Goal: Task Accomplishment & Management: Use online tool/utility

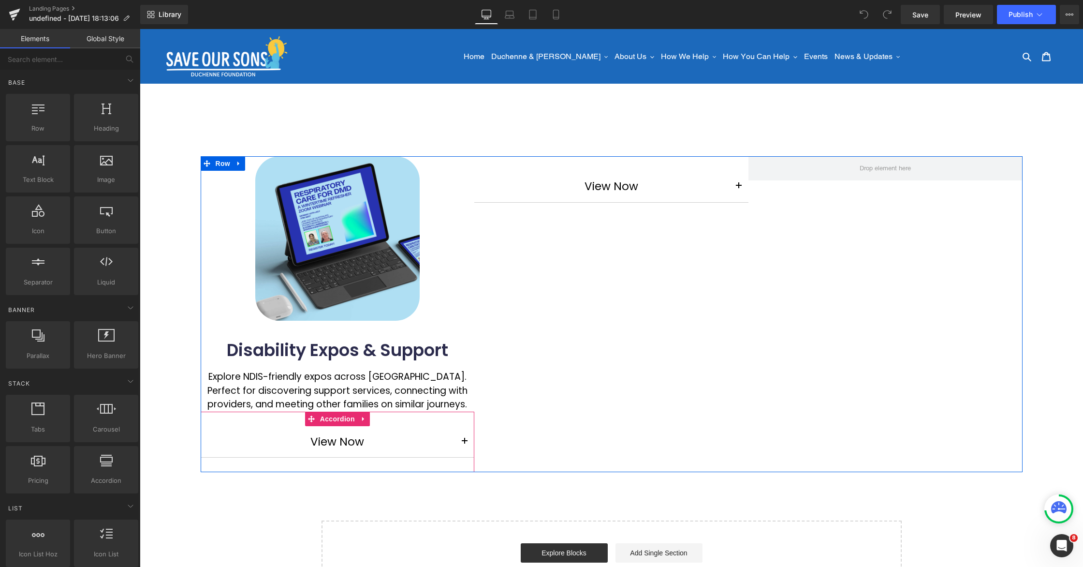
click at [458, 443] on button "button" at bounding box center [464, 441] width 19 height 31
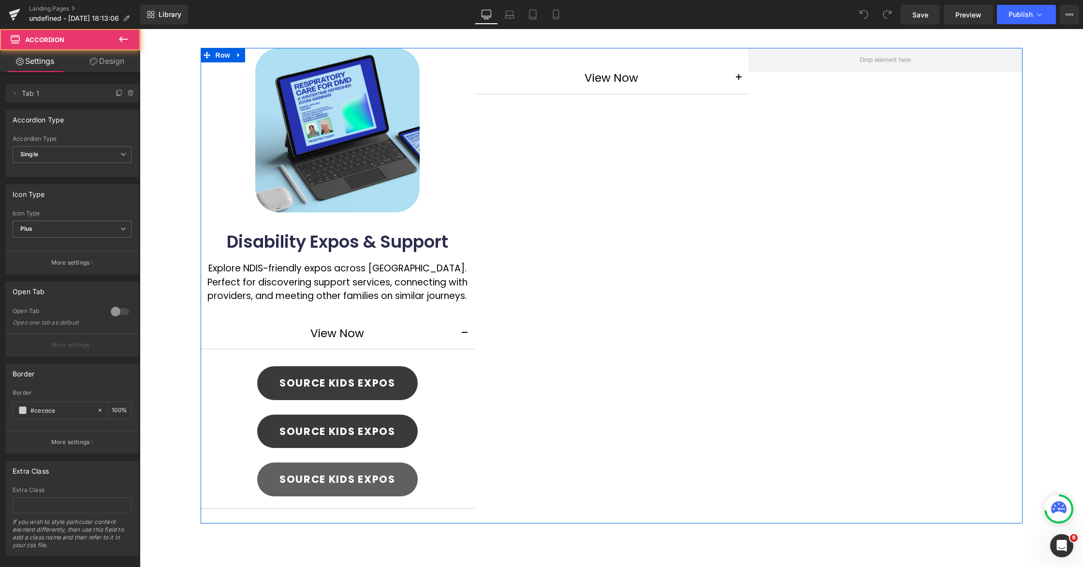
scroll to position [228, 0]
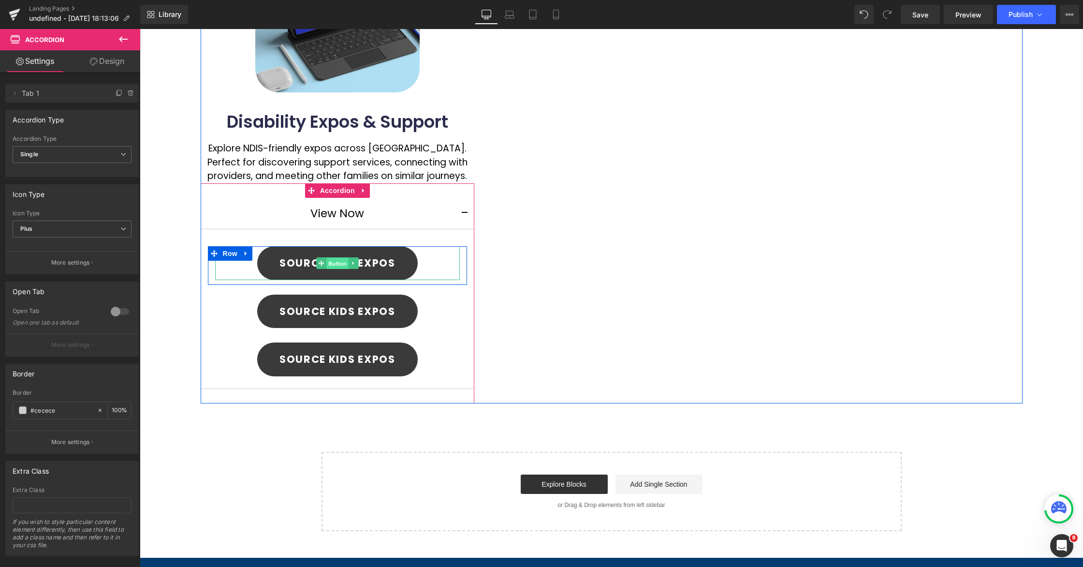
click at [332, 264] on span "Button" at bounding box center [337, 264] width 22 height 12
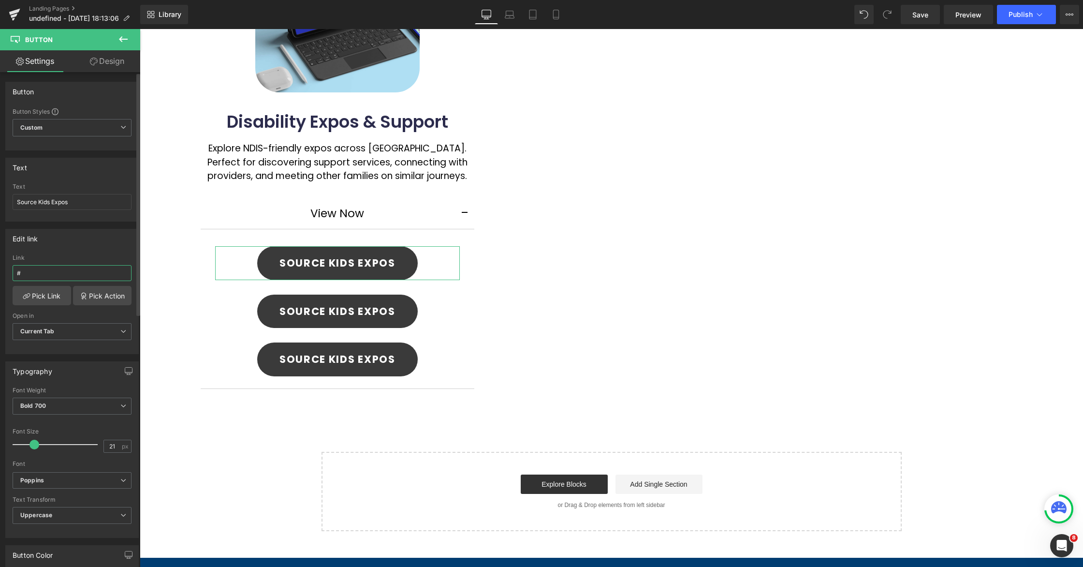
drag, startPoint x: 27, startPoint y: 268, endPoint x: 10, endPoint y: 268, distance: 16.9
click at [10, 268] on div "# Link # Pick Link Pick Action Current Tab New Tab Open in Current Tab Current …" at bounding box center [72, 303] width 133 height 99
drag, startPoint x: 26, startPoint y: 271, endPoint x: 13, endPoint y: 271, distance: 13.5
click at [13, 271] on input "#" at bounding box center [72, 273] width 119 height 16
paste input "[URL][DOMAIN_NAME]"
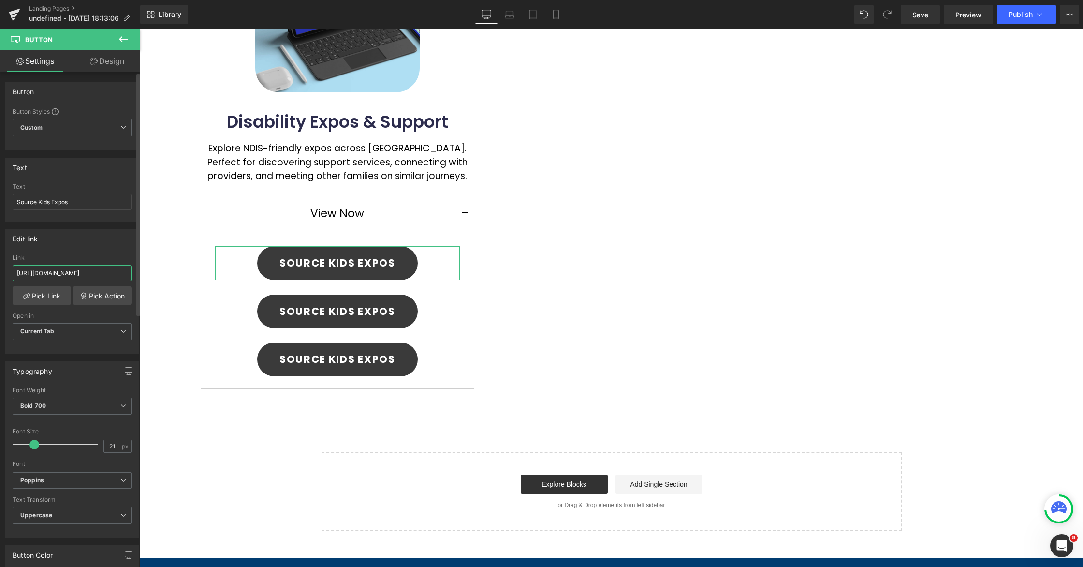
type input "[URL][DOMAIN_NAME]"
drag, startPoint x: 109, startPoint y: 247, endPoint x: 103, endPoint y: 248, distance: 5.9
click at [109, 247] on div "Edit link" at bounding box center [72, 238] width 133 height 18
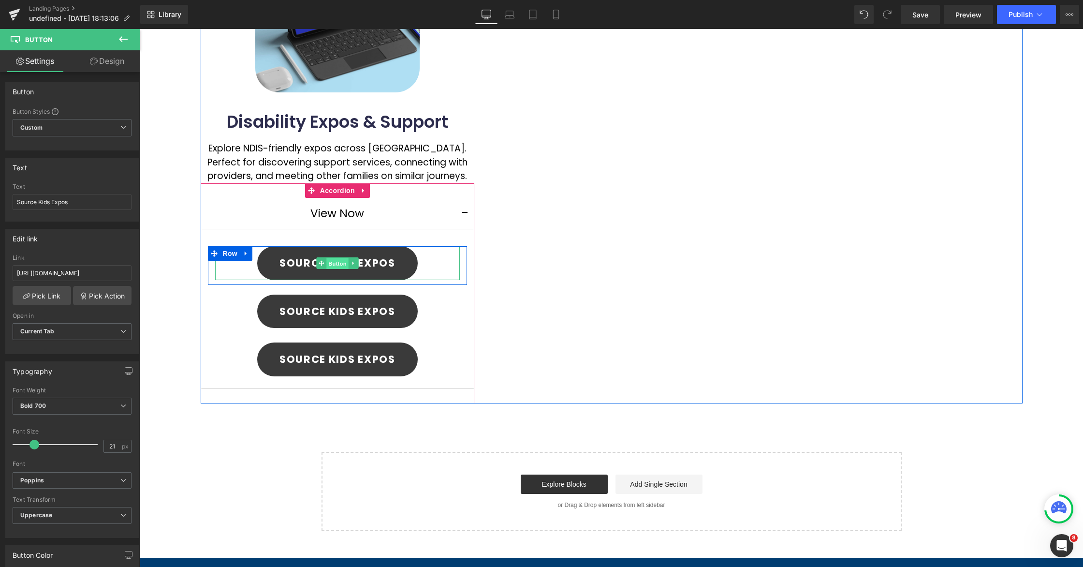
click at [339, 264] on span "Button" at bounding box center [337, 264] width 22 height 12
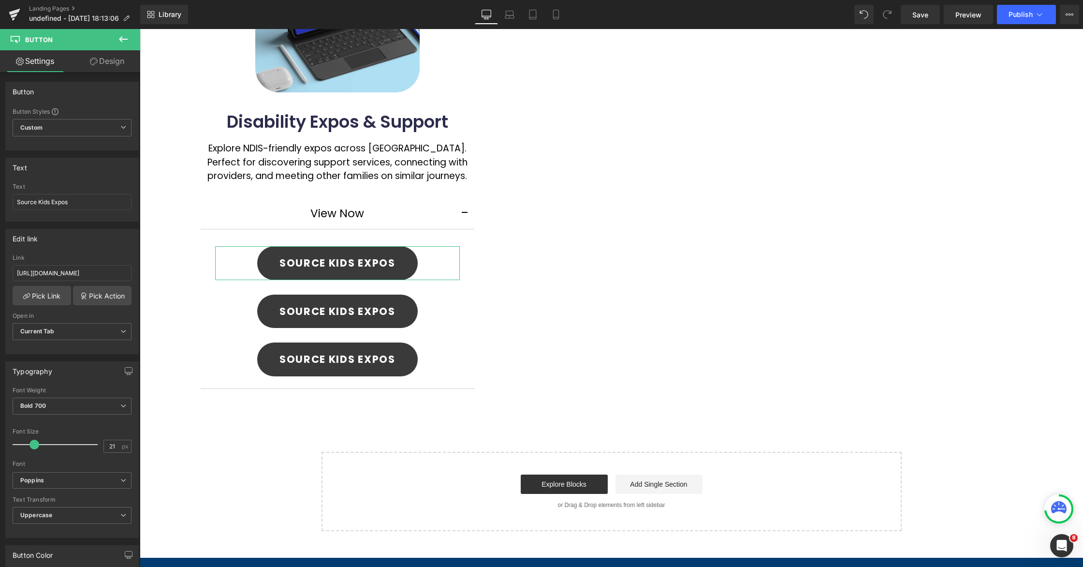
click at [93, 65] on link "Design" at bounding box center [107, 61] width 70 height 22
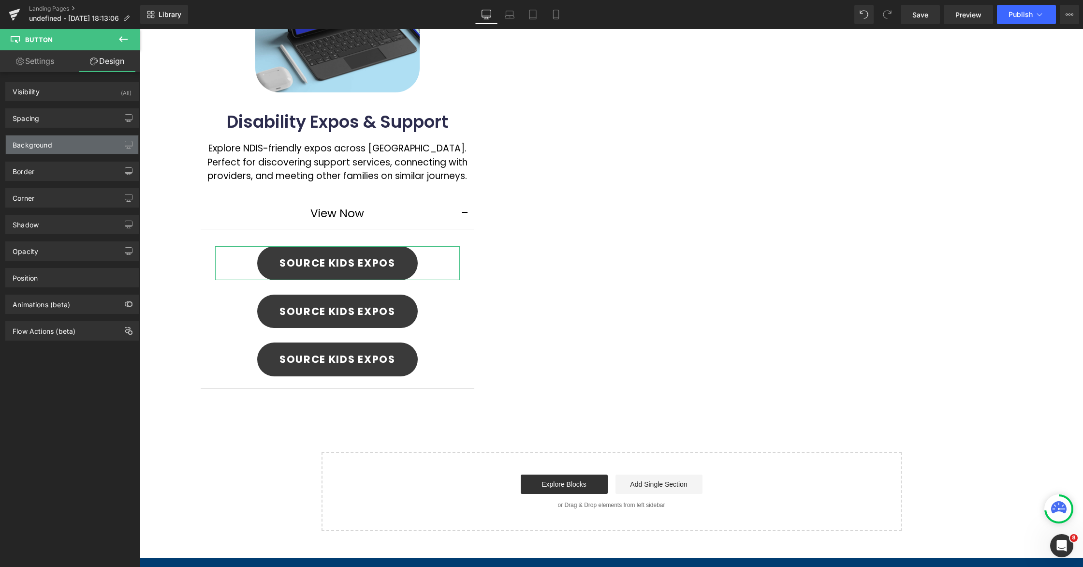
click at [33, 140] on div "Background" at bounding box center [33, 142] width 40 height 14
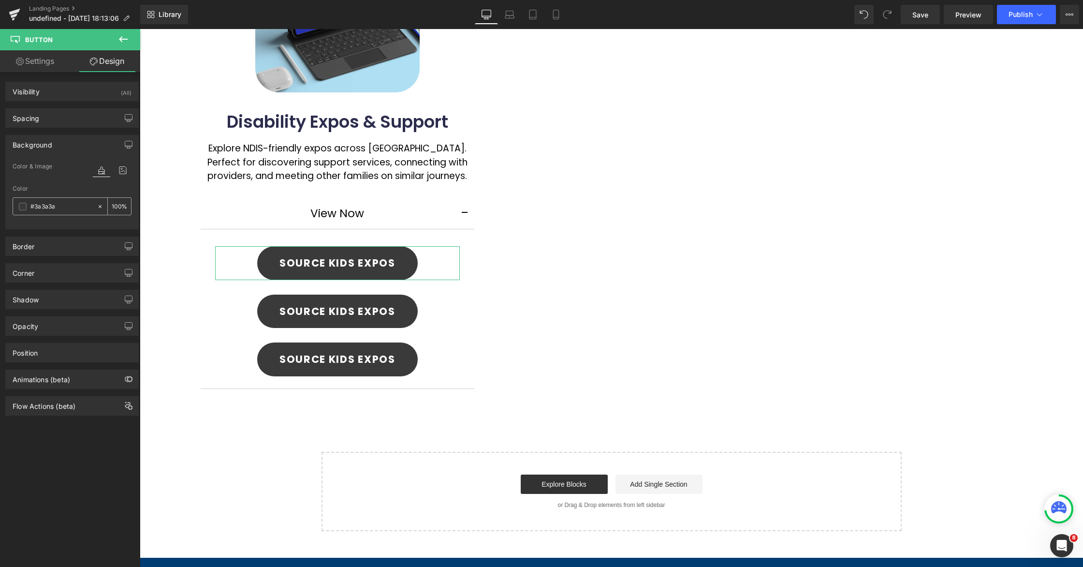
click at [24, 204] on span at bounding box center [23, 207] width 8 height 8
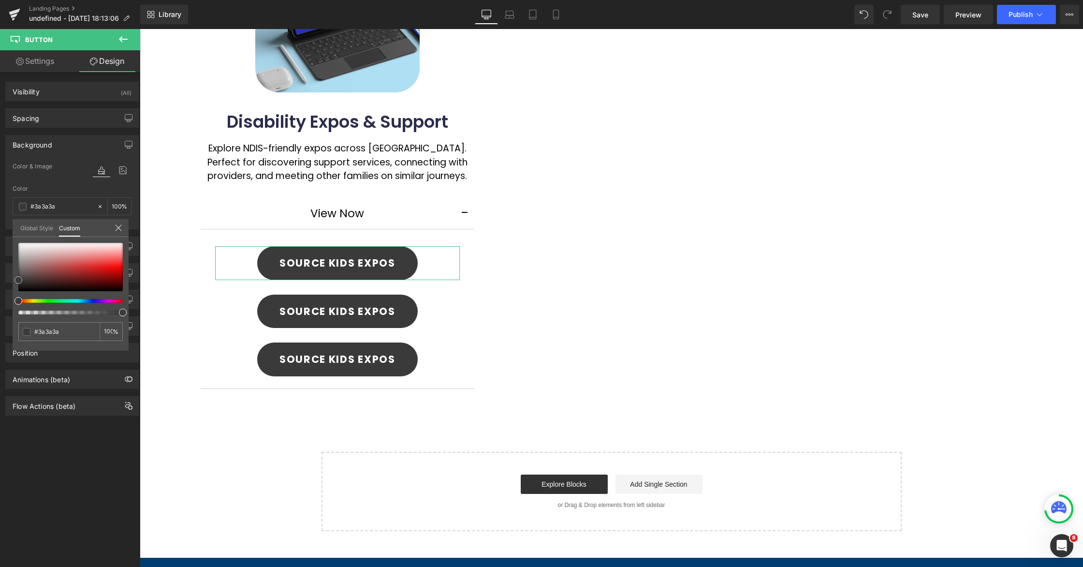
type input "#ea3838"
click at [103, 264] on div at bounding box center [70, 267] width 104 height 48
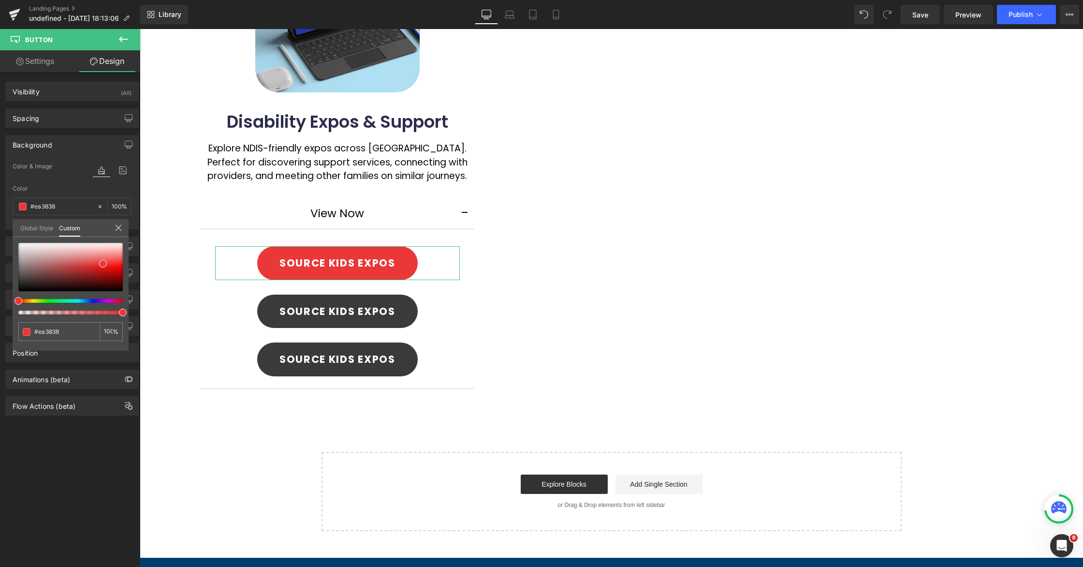
type input "#8838ea"
click at [92, 300] on div at bounding box center [67, 301] width 104 height 4
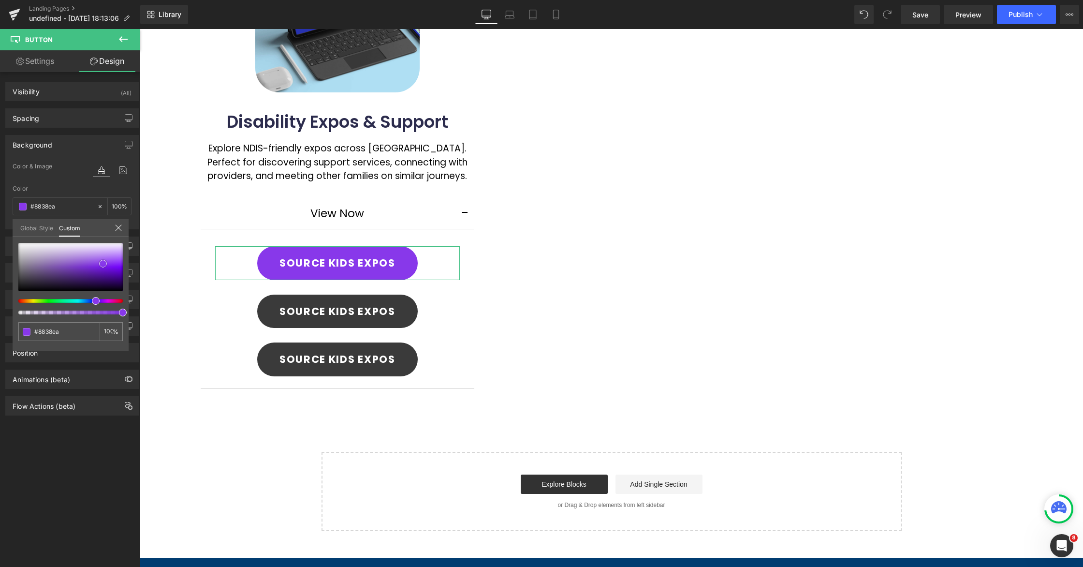
type input "#5c09c2"
click at [113, 272] on div at bounding box center [70, 267] width 104 height 48
type input "#6309d1"
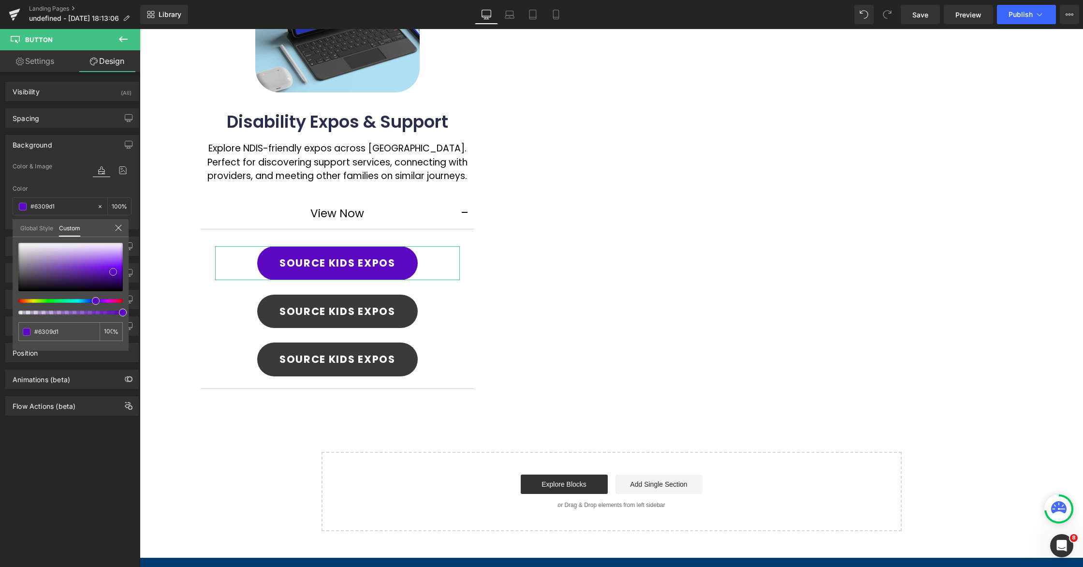
type input "#650ad6"
type input "#6a0ae0"
type input "#6c0ae4"
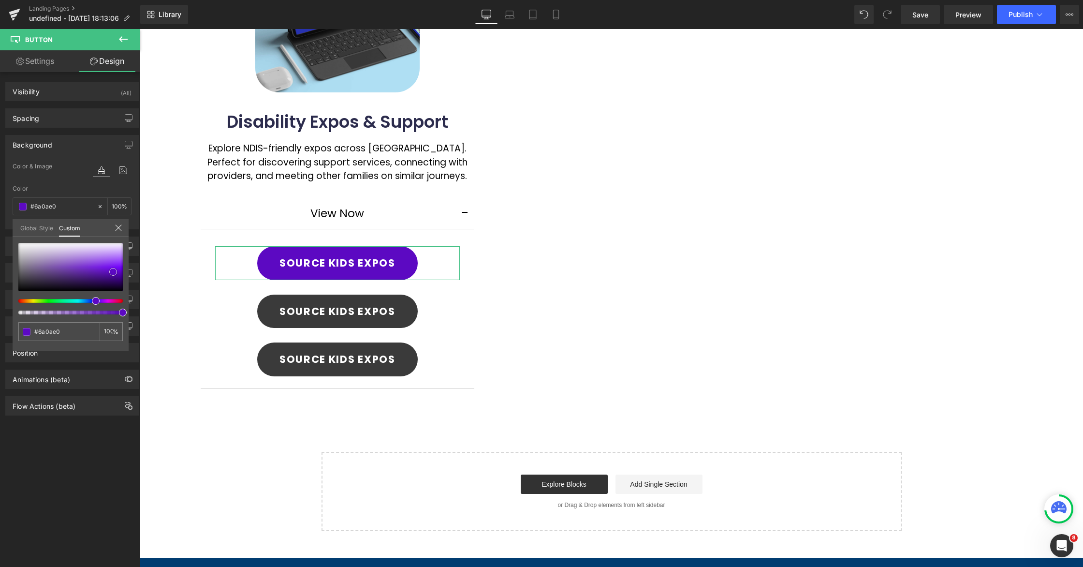
type input "#6c0ae4"
type input "#6a09e1"
type input "#680adb"
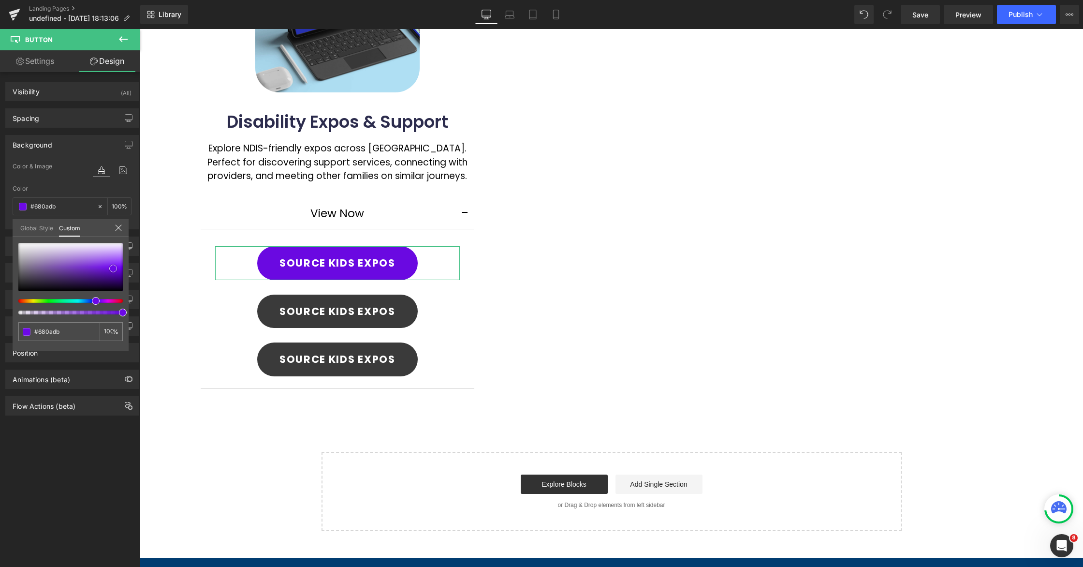
type input "#6309d1"
type input "#5c08c3"
type input "#5808b9"
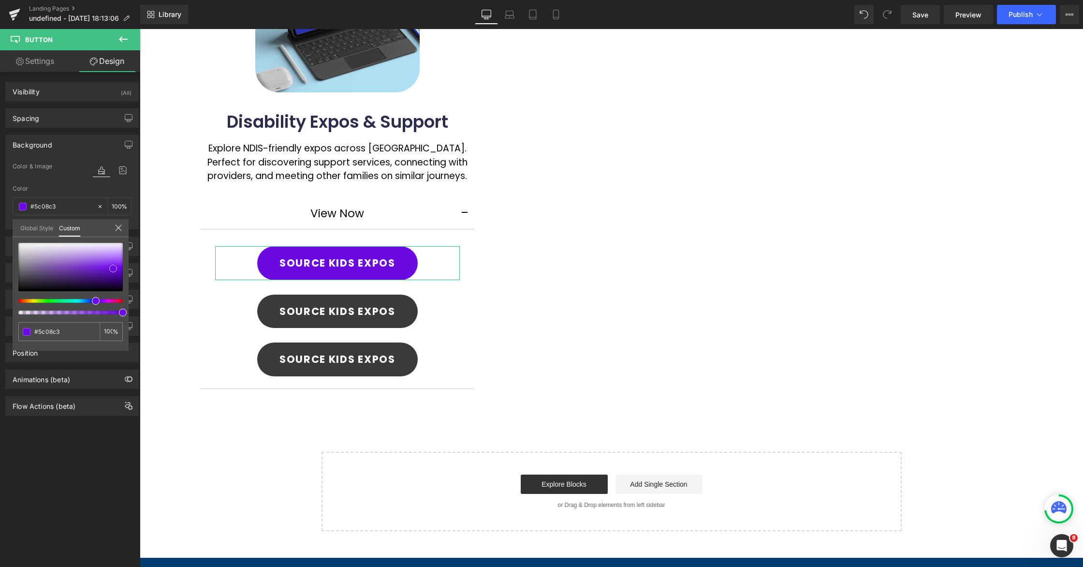
type input "#5808b9"
type input "#5509b3"
type input "#5108a9"
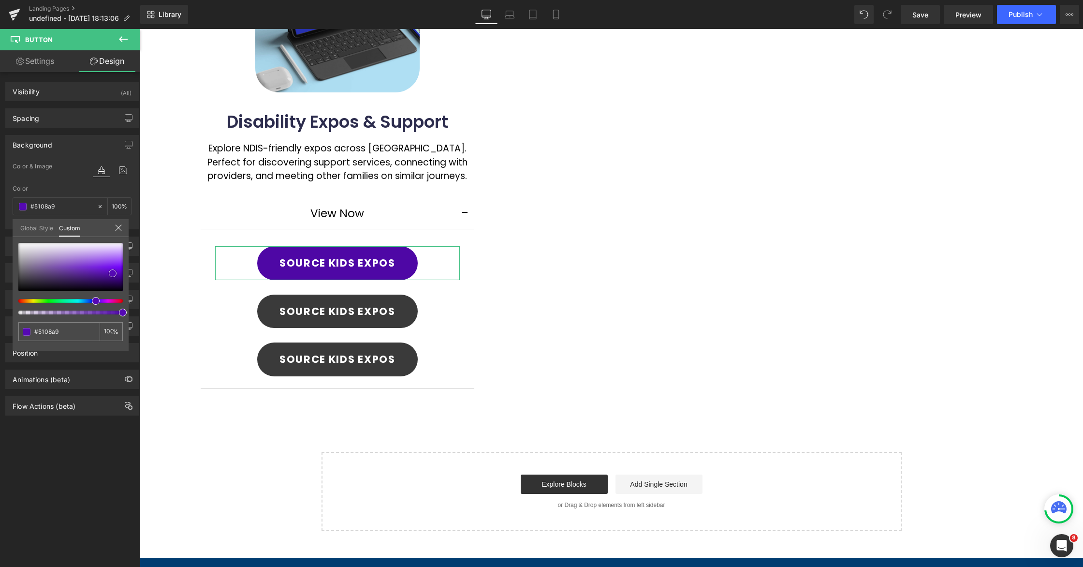
type input "#4e07a5"
type input "#4c07a0"
type input "#4c089f"
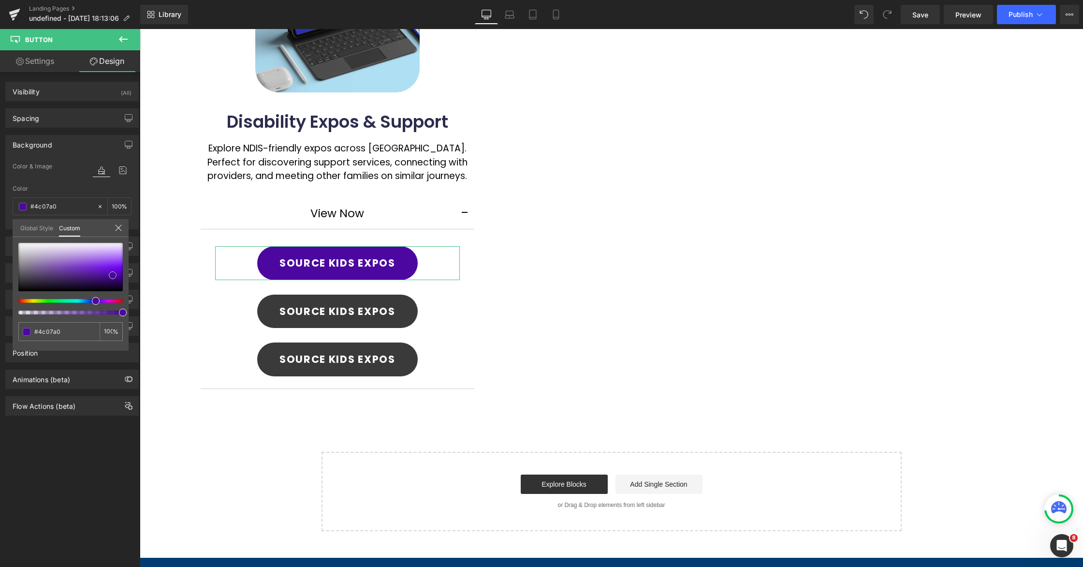
type input "#4c089f"
type input "#470796"
type input "#4a079b"
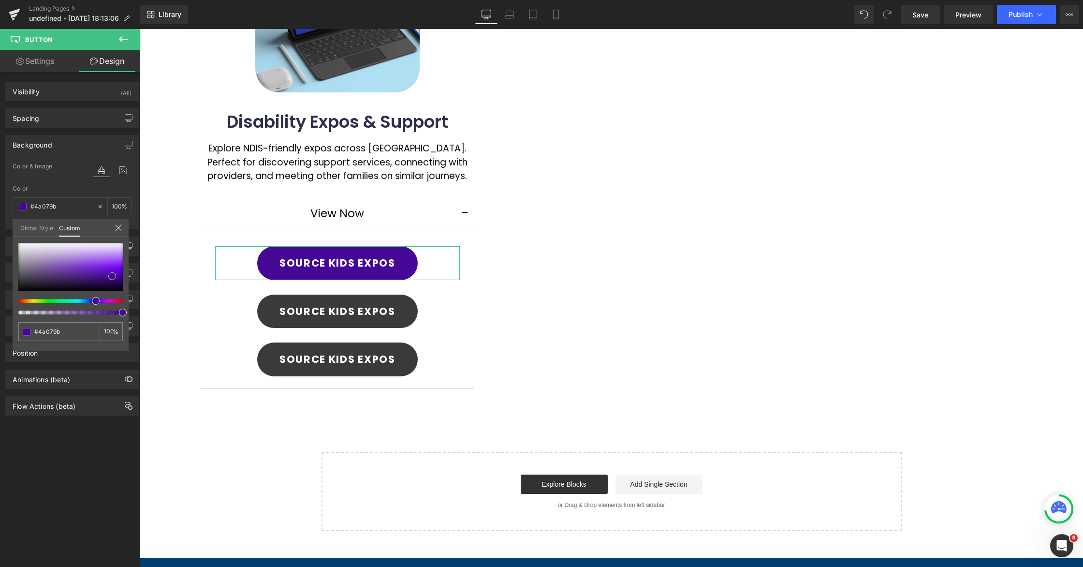
type input "#4e06a6"
type input "#5308af"
type input "#5508b4"
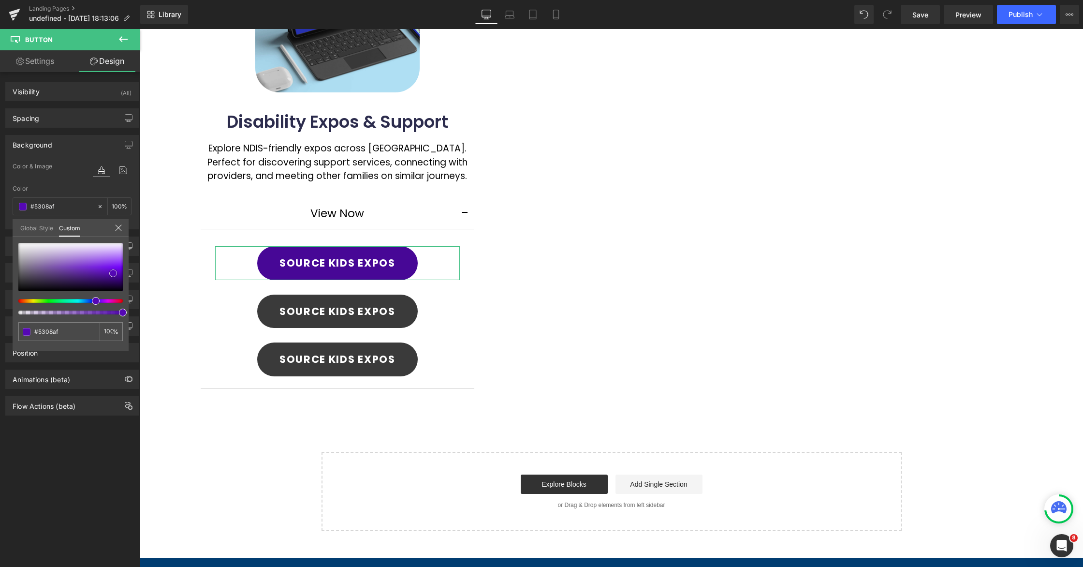
type input "#5508b4"
type input "#5707ba"
type input "#5a07be"
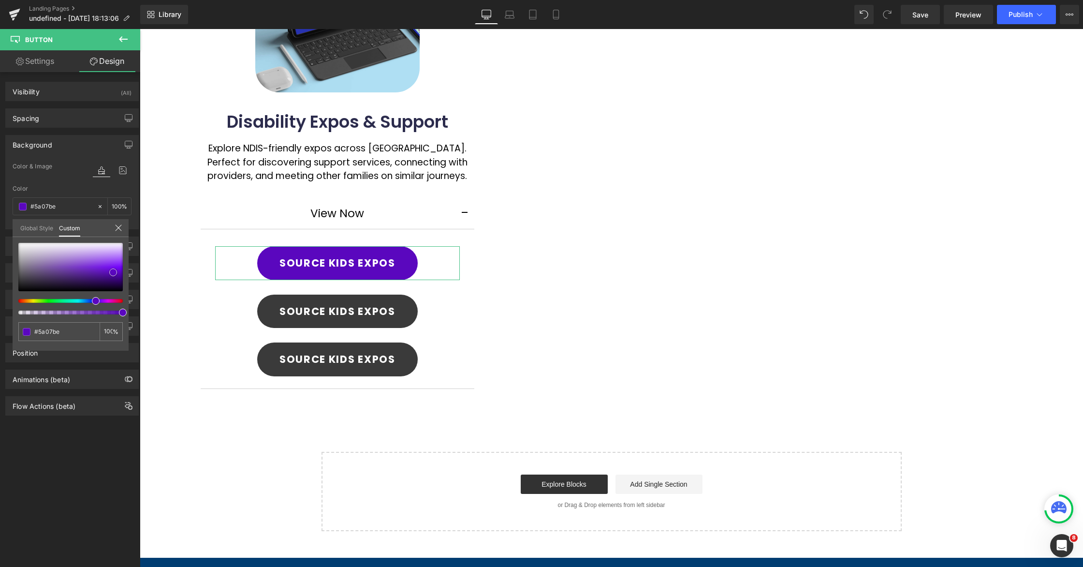
type input "#5707ba"
type input "#5108a9"
type input "#4e07a5"
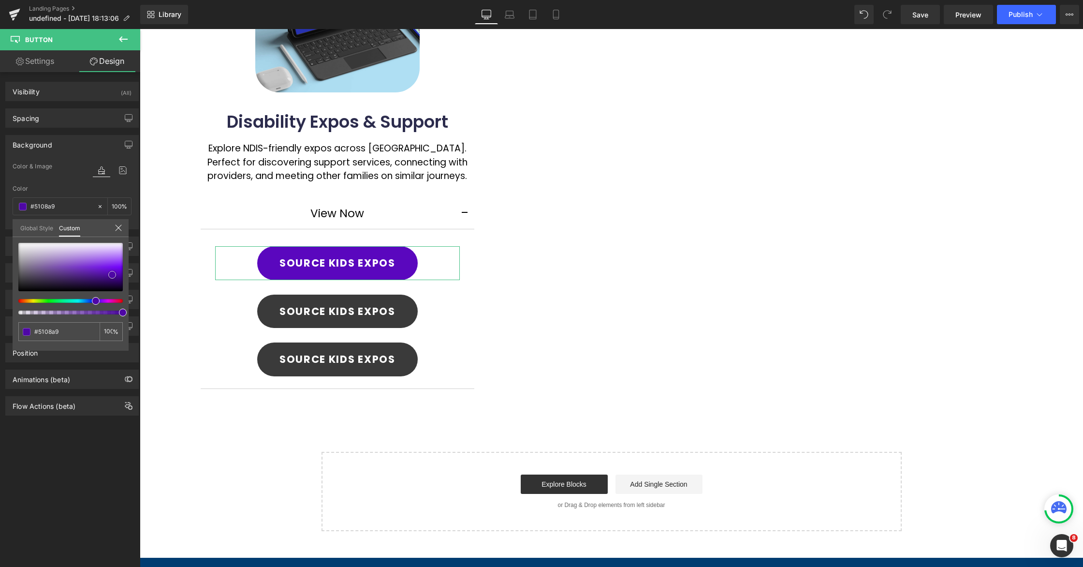
type input "#4e07a5"
click at [112, 275] on span at bounding box center [112, 275] width 8 height 8
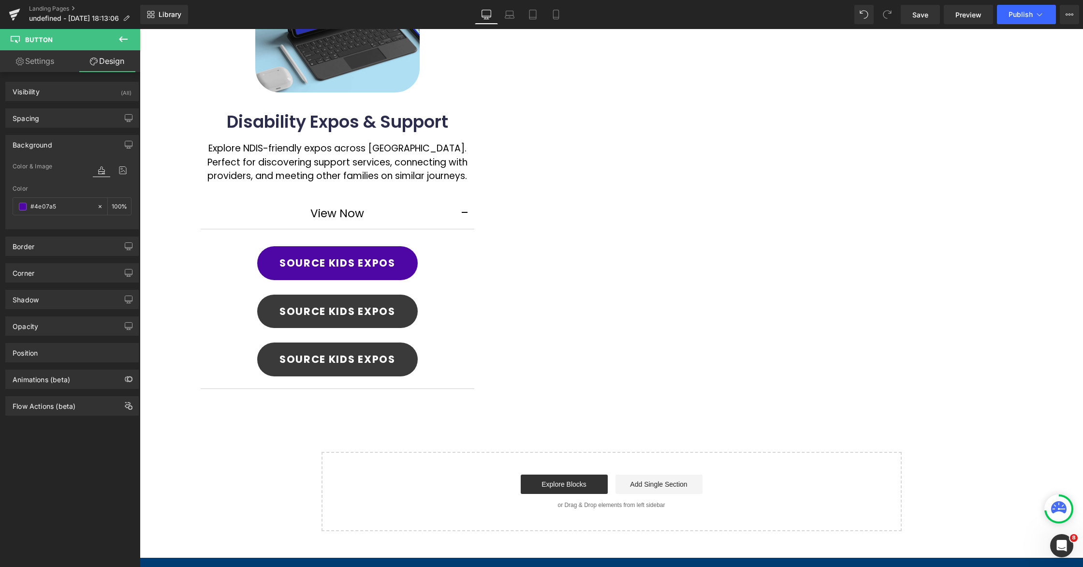
click at [535, 267] on body "Skip to content Just added to your cart Qty: View cart ( ) Continue shopping Su…" at bounding box center [612, 267] width 944 height 933
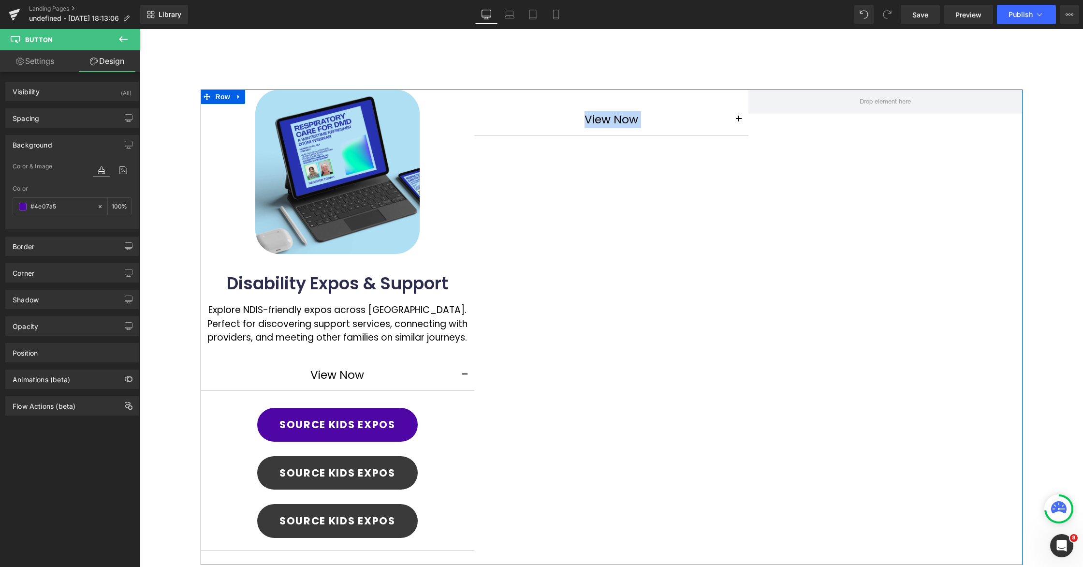
scroll to position [178, 0]
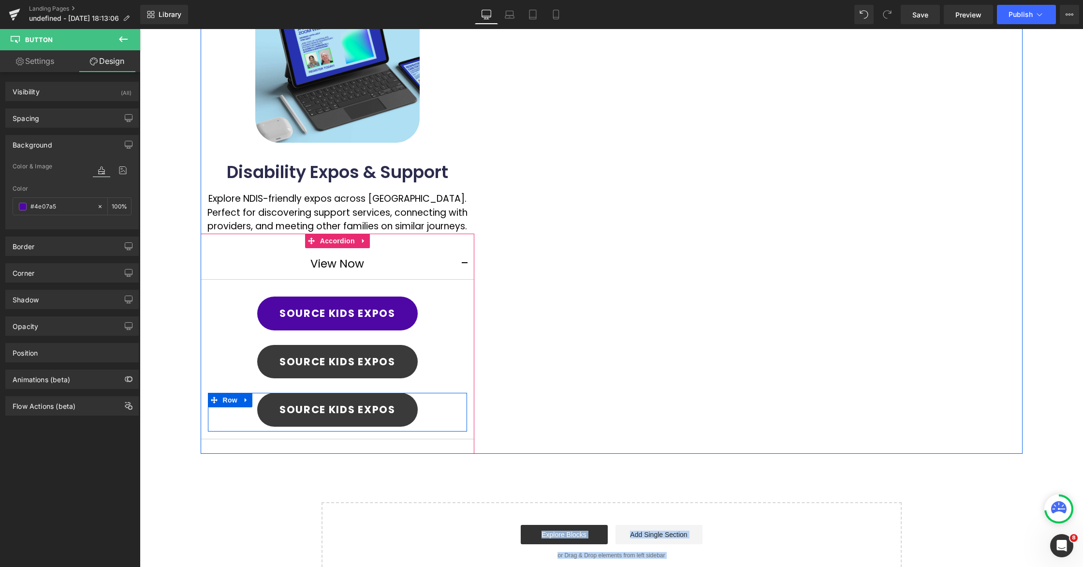
drag, startPoint x: 248, startPoint y: 399, endPoint x: 259, endPoint y: 400, distance: 11.2
click at [249, 399] on icon at bounding box center [246, 400] width 7 height 7
click at [272, 400] on icon at bounding box center [271, 400] width 7 height 7
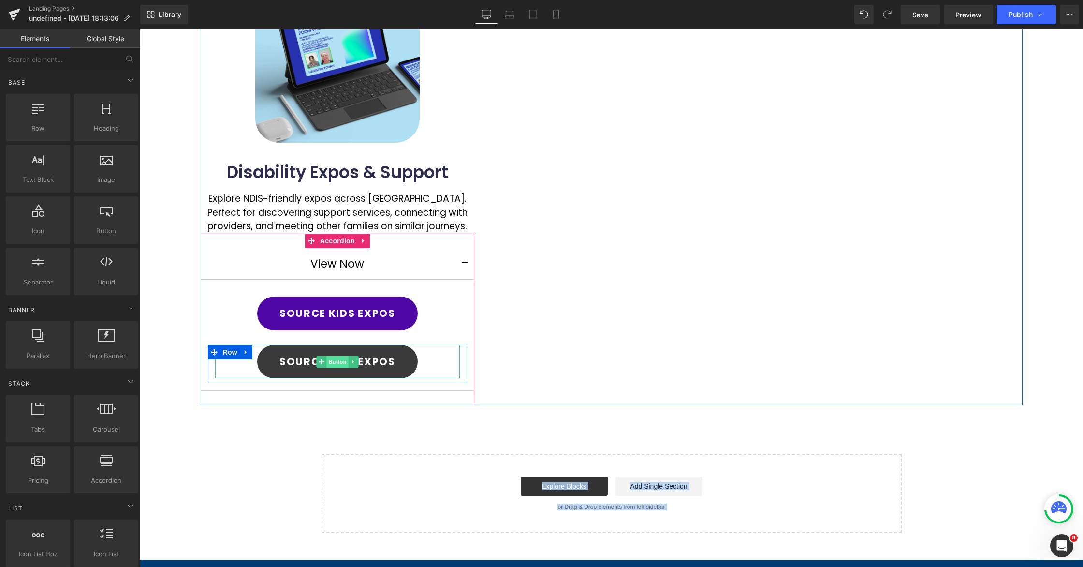
click at [340, 362] on span "Button" at bounding box center [337, 362] width 22 height 12
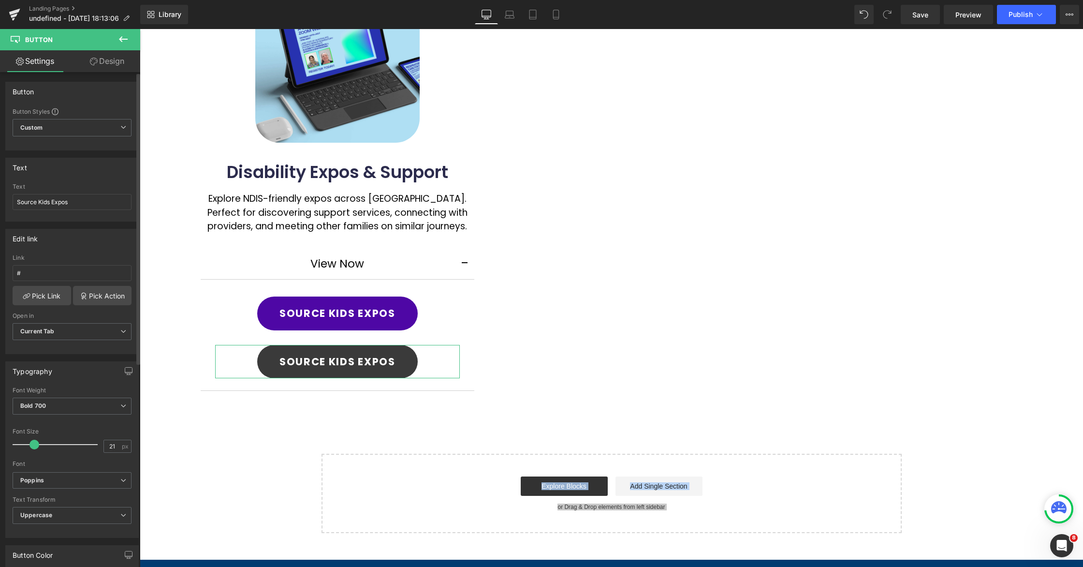
drag, startPoint x: 108, startPoint y: 199, endPoint x: 2, endPoint y: 194, distance: 106.0
click at [2, 194] on div "Text Source Kids Expos Text Source Kids Expos" at bounding box center [72, 185] width 145 height 71
type input "Disability Connection Expo"
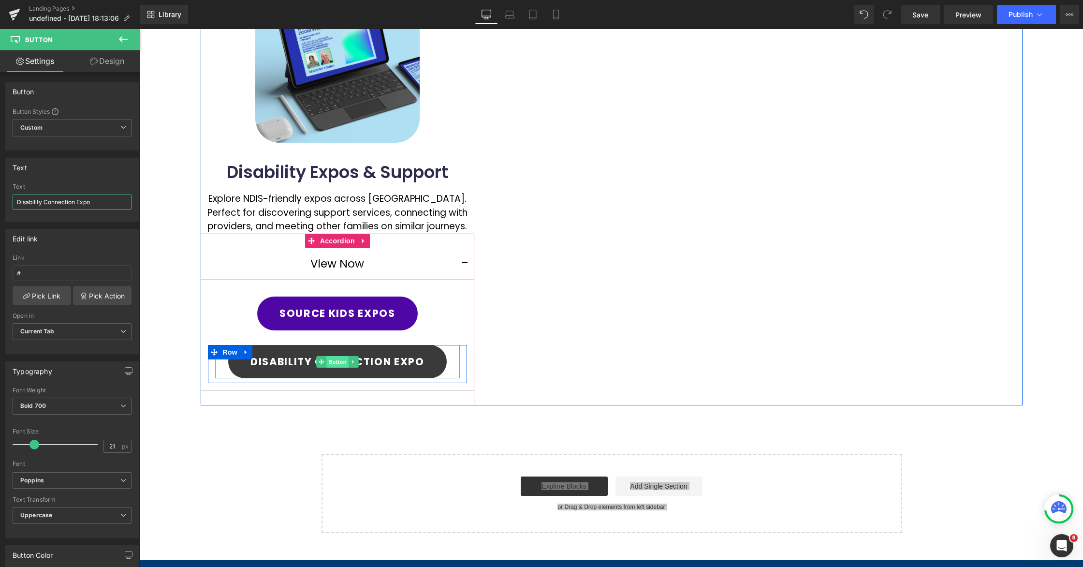
click at [335, 362] on span "Button" at bounding box center [337, 362] width 22 height 12
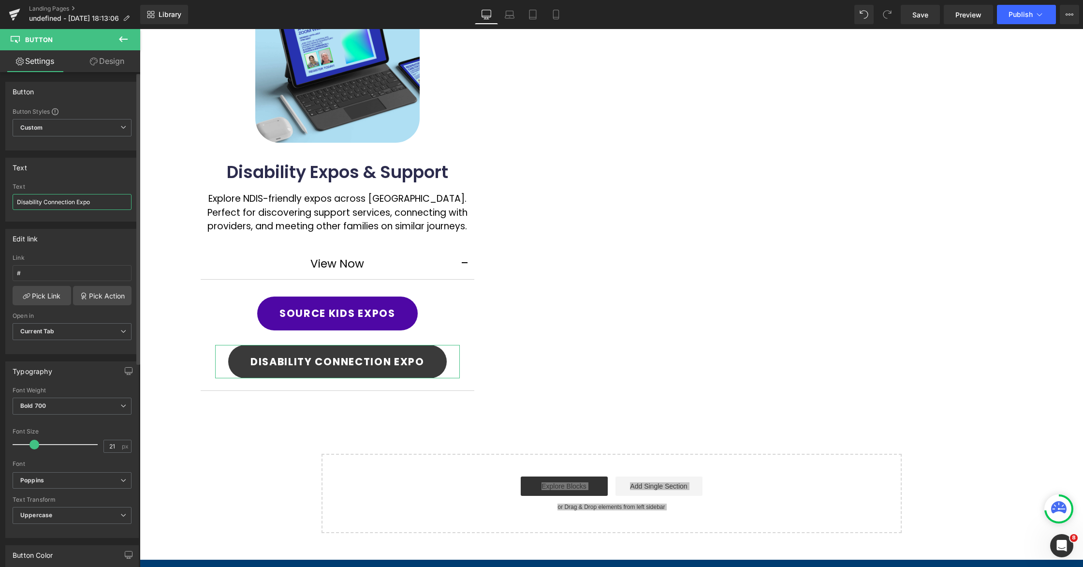
drag, startPoint x: 102, startPoint y: 205, endPoint x: 0, endPoint y: 196, distance: 101.9
click at [0, 196] on div "Text Disability Connection Expo Text Disability Connection Expo" at bounding box center [72, 185] width 145 height 71
click at [35, 268] on input "#" at bounding box center [72, 273] width 119 height 16
drag, startPoint x: 32, startPoint y: 273, endPoint x: 19, endPoint y: 273, distance: 13.5
click at [19, 273] on input "#" at bounding box center [72, 273] width 119 height 16
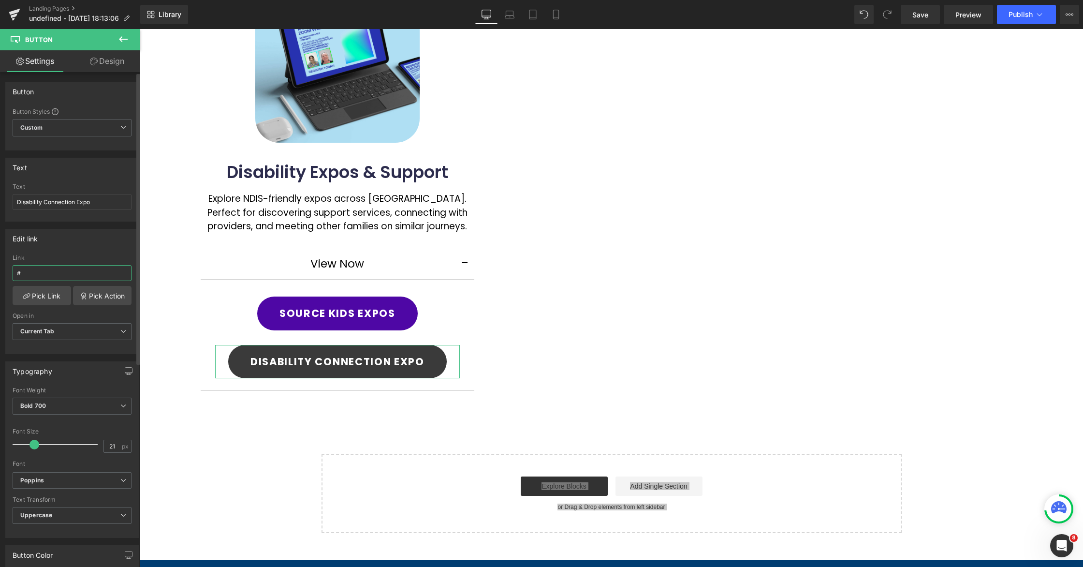
drag, startPoint x: 28, startPoint y: 272, endPoint x: 53, endPoint y: 265, distance: 26.8
click at [15, 271] on input "#" at bounding box center [72, 273] width 119 height 16
paste input "https://developingauscommunities.com.au/expos/"
type input "https://developingauscommunities.com.au/expos/"
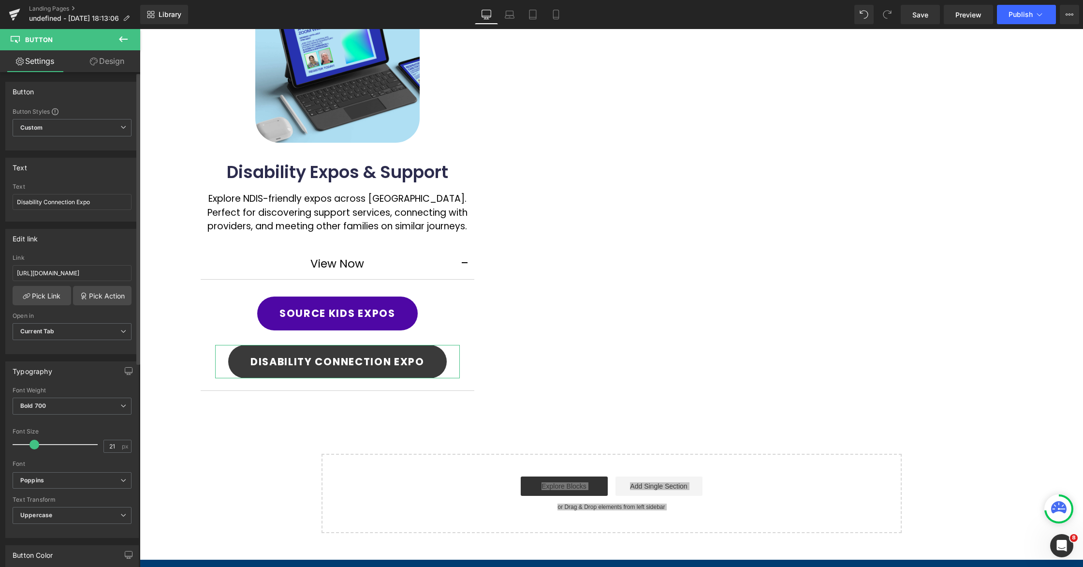
click at [88, 243] on div "Edit link" at bounding box center [72, 238] width 133 height 18
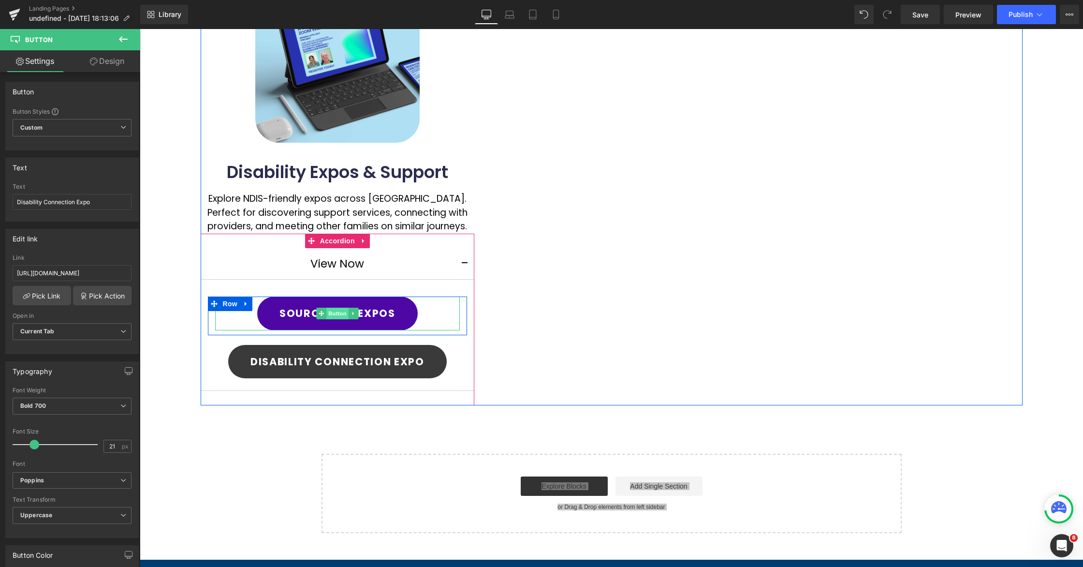
click at [337, 310] on span "Button" at bounding box center [337, 314] width 22 height 12
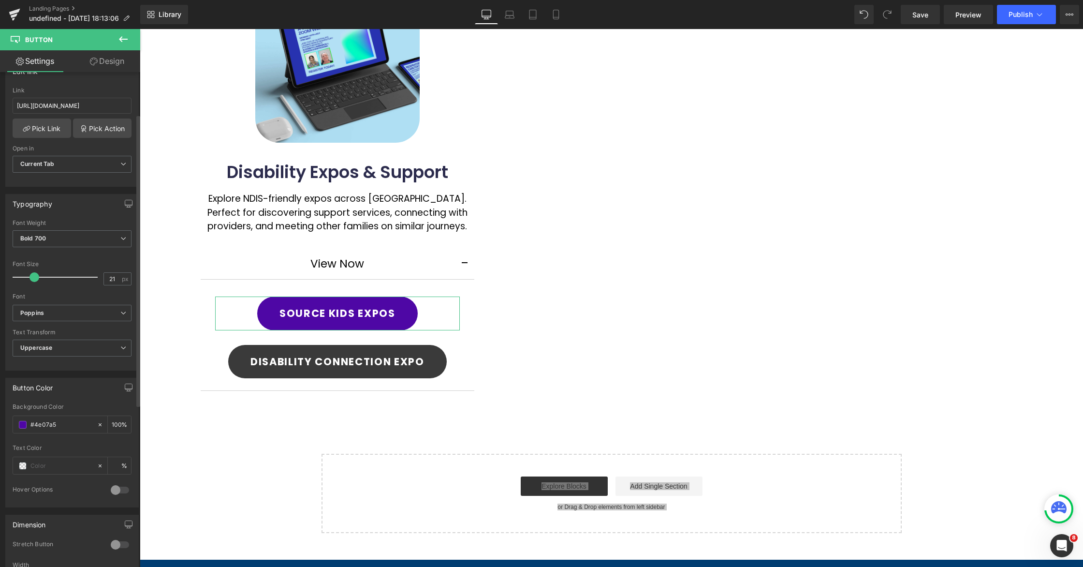
scroll to position [216, 0]
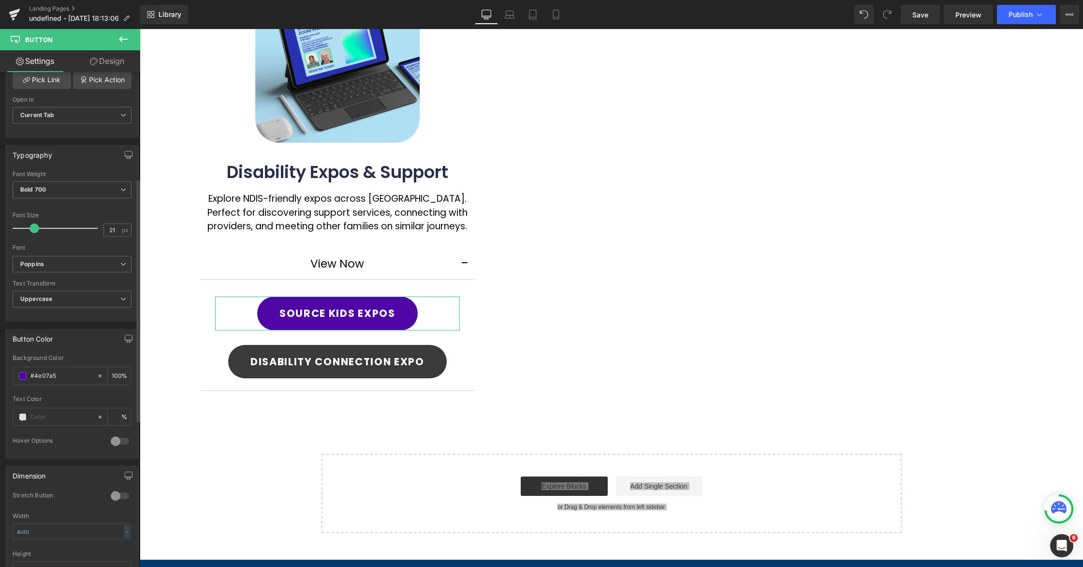
drag, startPoint x: 66, startPoint y: 376, endPoint x: 2, endPoint y: 369, distance: 64.7
click at [2, 369] on div "Button Color rgba(78, 7, 165, 1) Background Color #4e07a5 100 % Text Color % 0 …" at bounding box center [72, 390] width 145 height 137
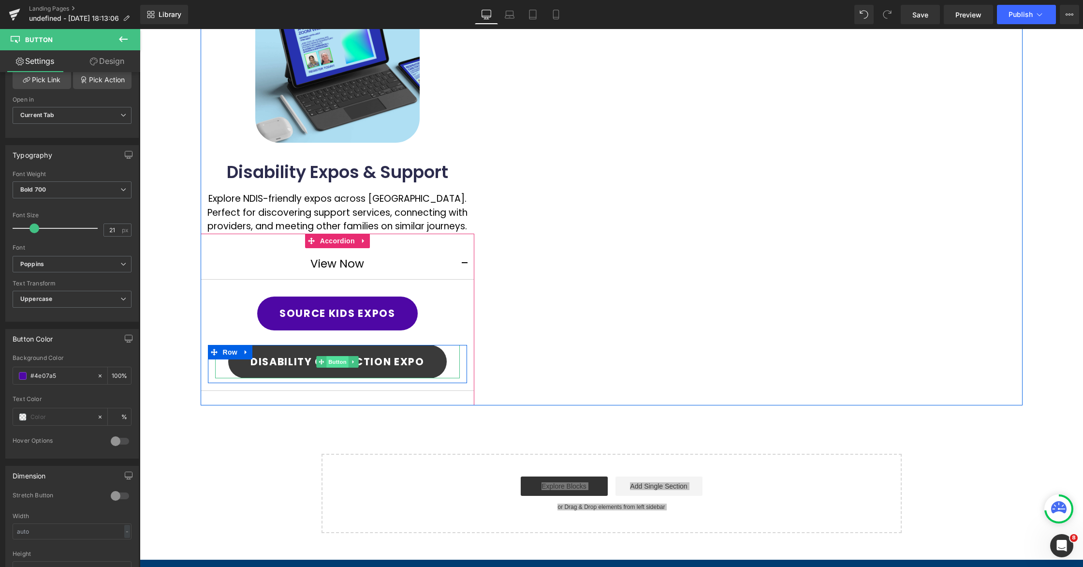
click at [334, 363] on span "Button" at bounding box center [337, 362] width 22 height 12
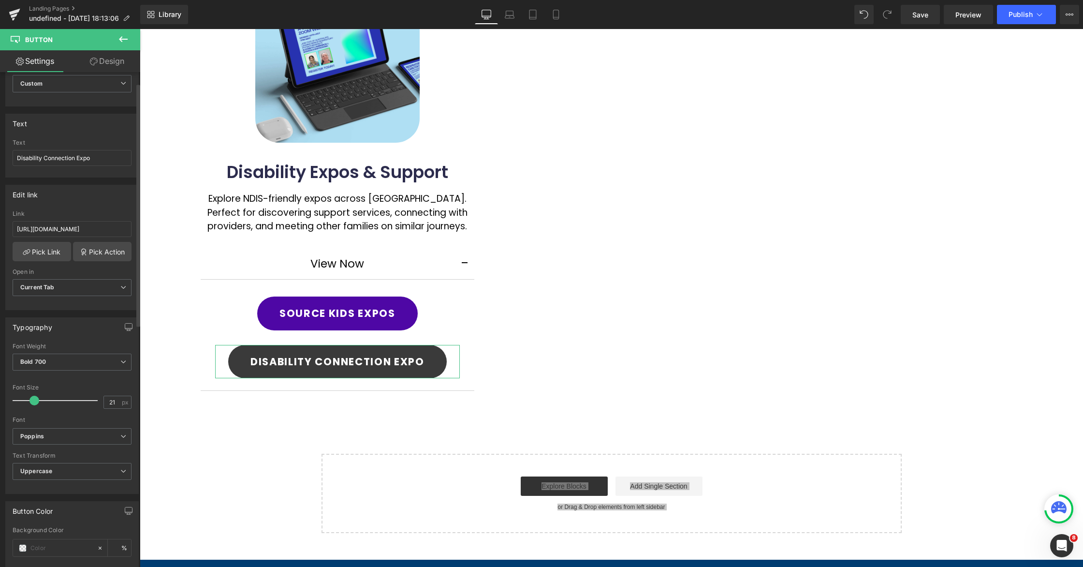
scroll to position [0, 0]
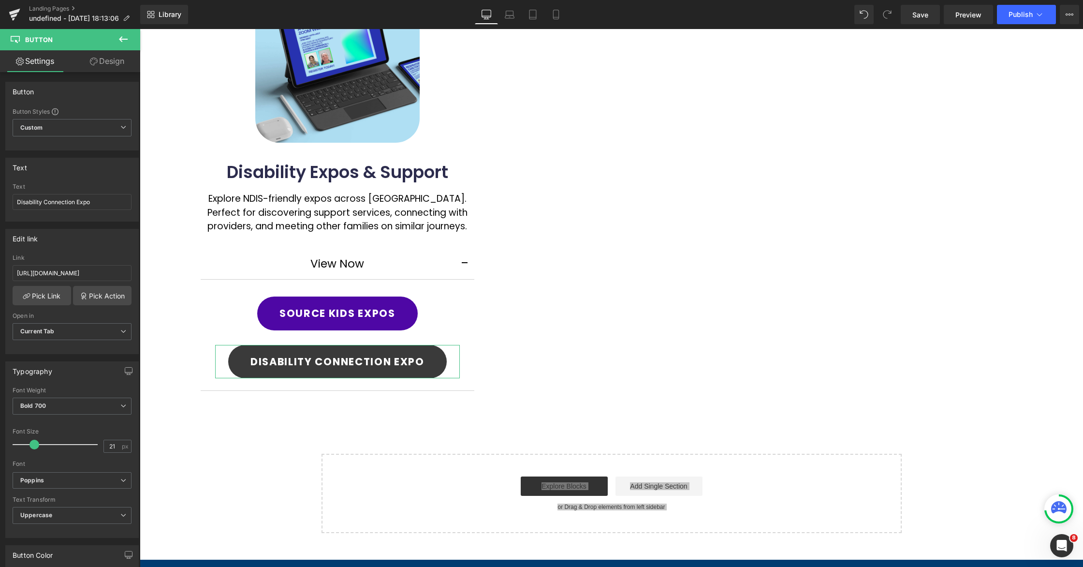
click at [102, 68] on link "Design" at bounding box center [107, 61] width 70 height 22
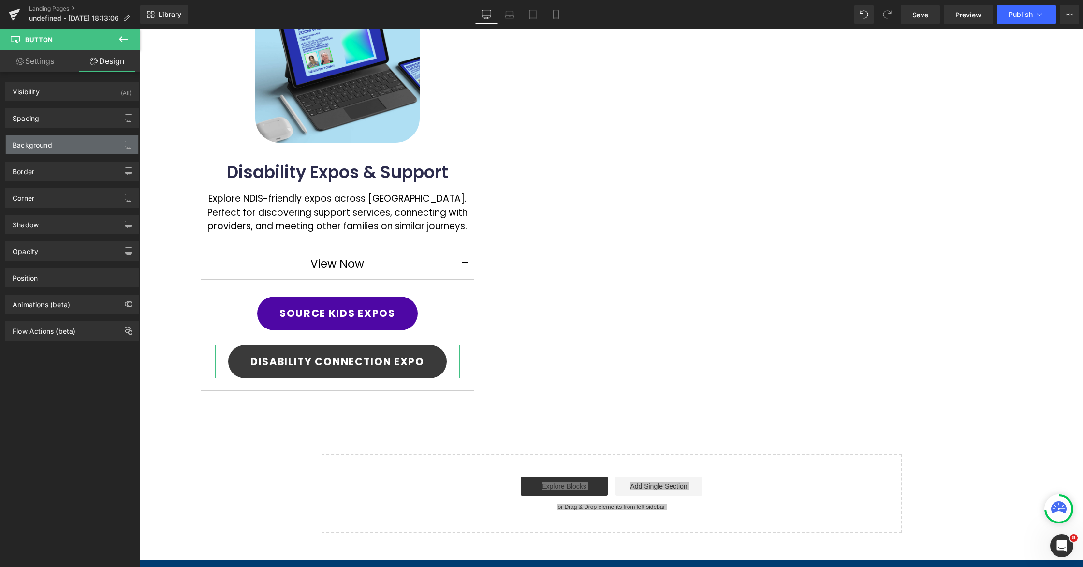
click at [54, 150] on div "Background" at bounding box center [72, 144] width 133 height 18
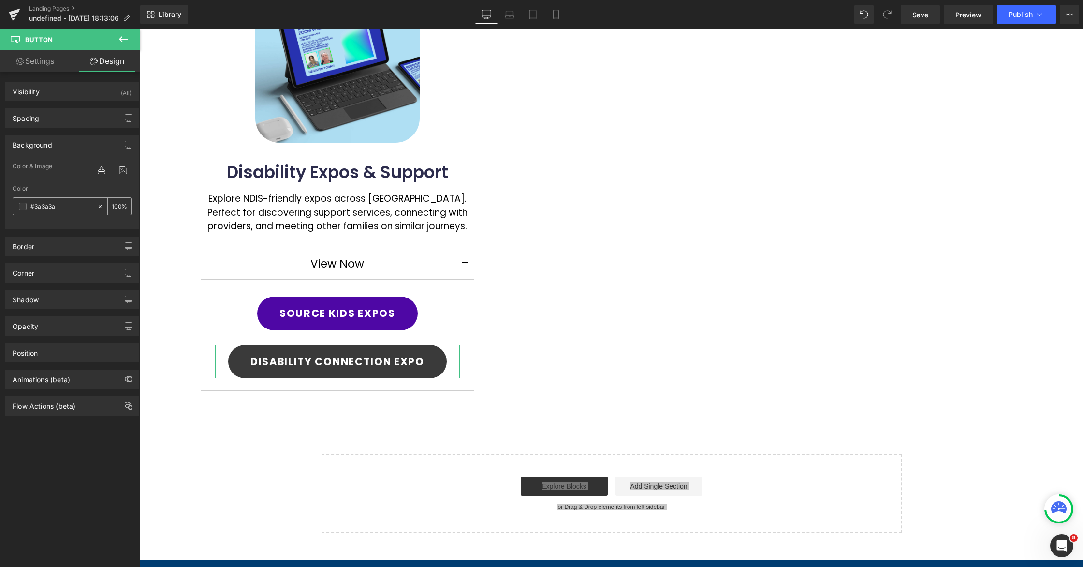
drag, startPoint x: 61, startPoint y: 205, endPoint x: 21, endPoint y: 203, distance: 40.7
click at [19, 203] on div "#3a3a3a" at bounding box center [55, 206] width 84 height 17
drag, startPoint x: 62, startPoint y: 205, endPoint x: 5, endPoint y: 195, distance: 57.9
click at [3, 195] on div "Background Color & Image color #3a3a3a Color #3a3a3a 100 % Image Replace Image …" at bounding box center [72, 179] width 145 height 102
paste input "4e07a5"
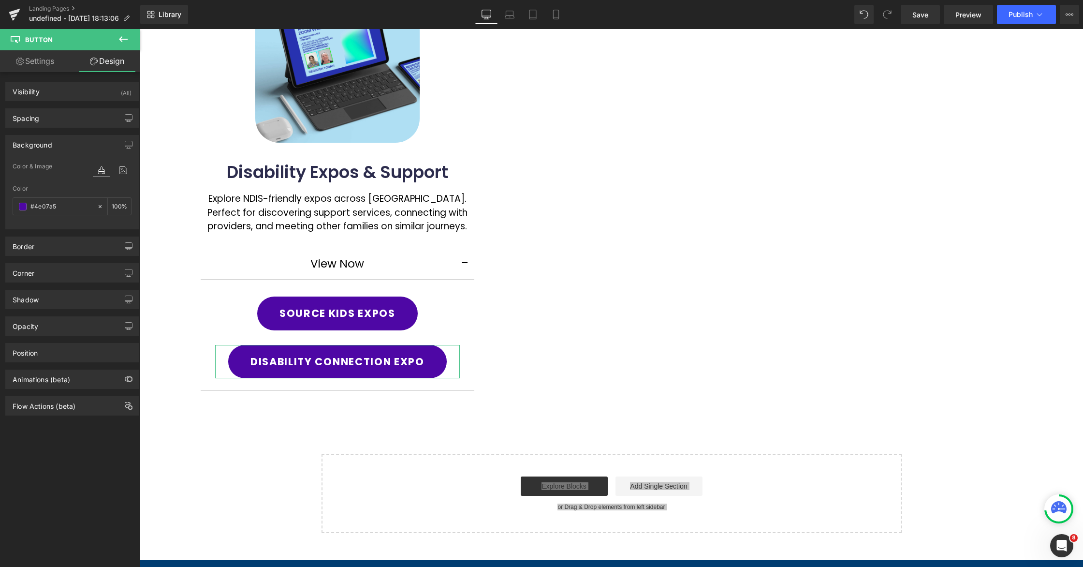
type input "#4e07a5"
click at [68, 187] on div "Color" at bounding box center [72, 188] width 119 height 7
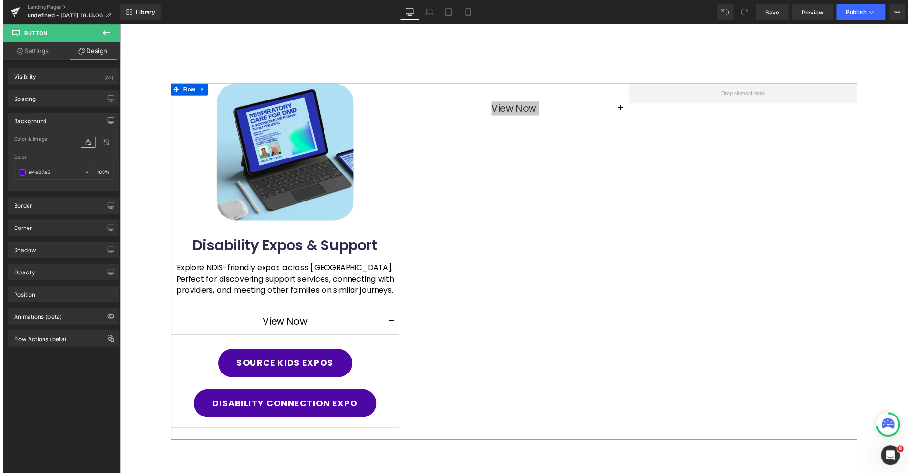
scroll to position [49, 0]
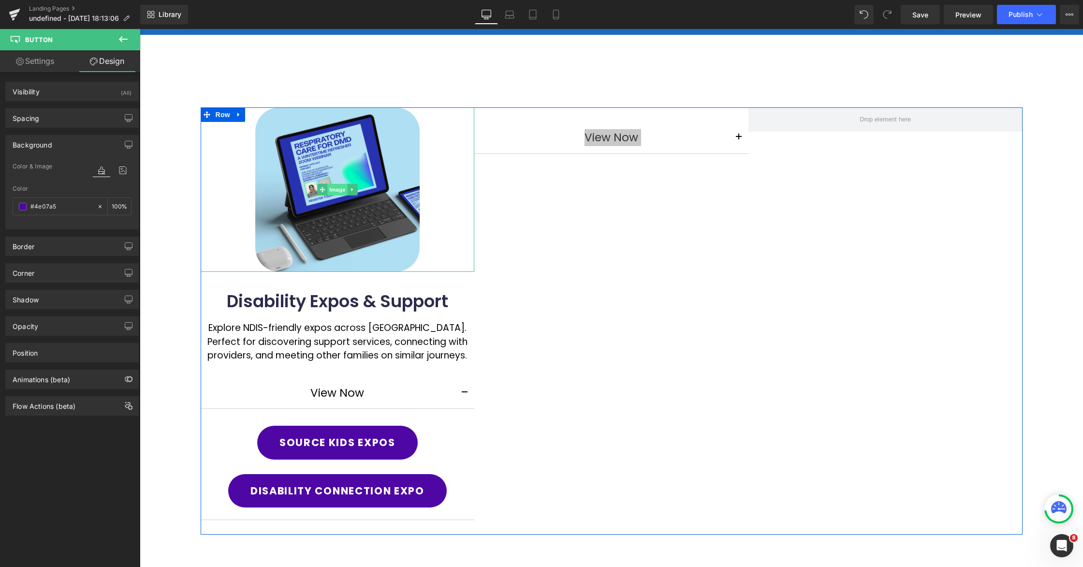
click at [327, 187] on span "Image" at bounding box center [337, 190] width 20 height 12
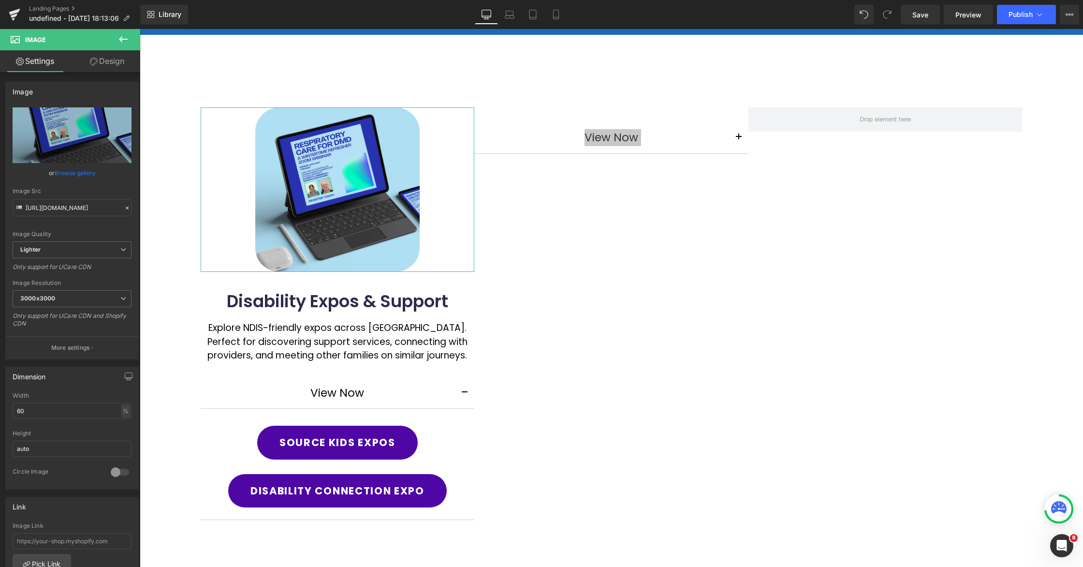
click at [107, 59] on link "Design" at bounding box center [107, 61] width 70 height 22
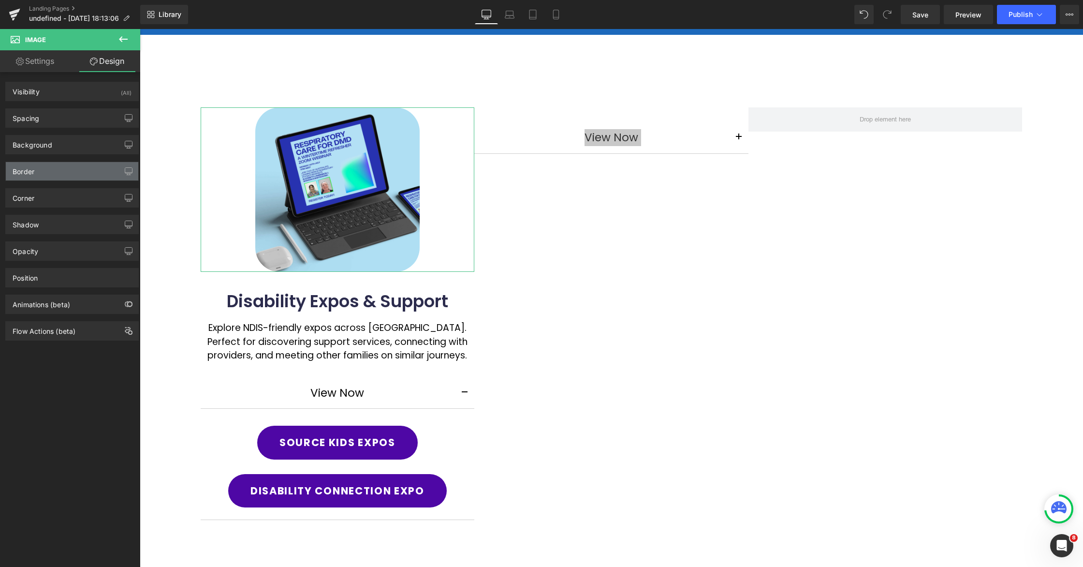
click at [49, 167] on div "Border" at bounding box center [72, 171] width 133 height 18
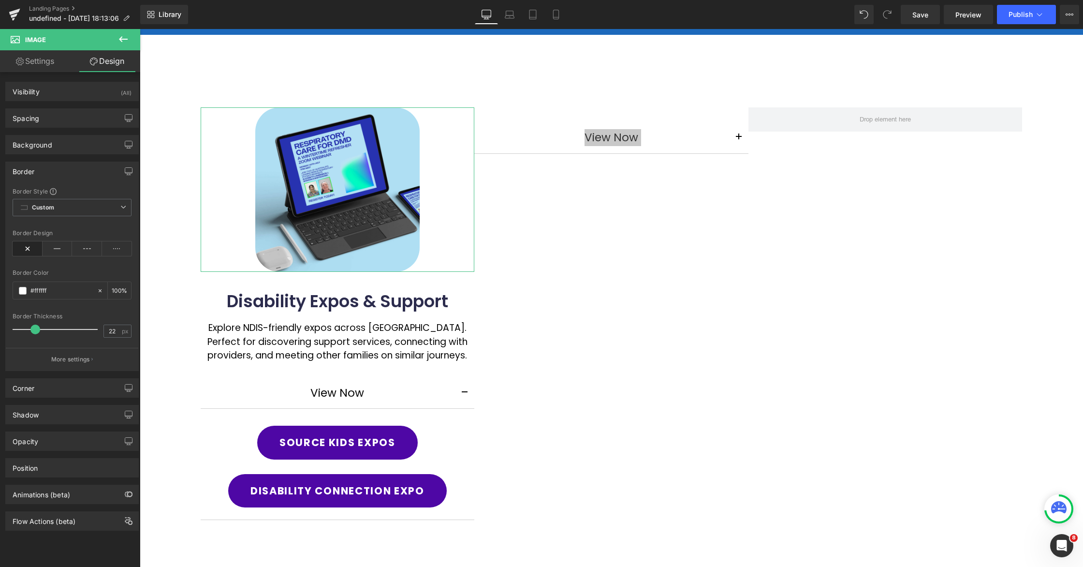
drag, startPoint x: 26, startPoint y: 328, endPoint x: 34, endPoint y: 327, distance: 8.3
click at [35, 327] on span at bounding box center [35, 330] width 10 height 10
click at [51, 357] on p "More settings" at bounding box center [70, 359] width 39 height 9
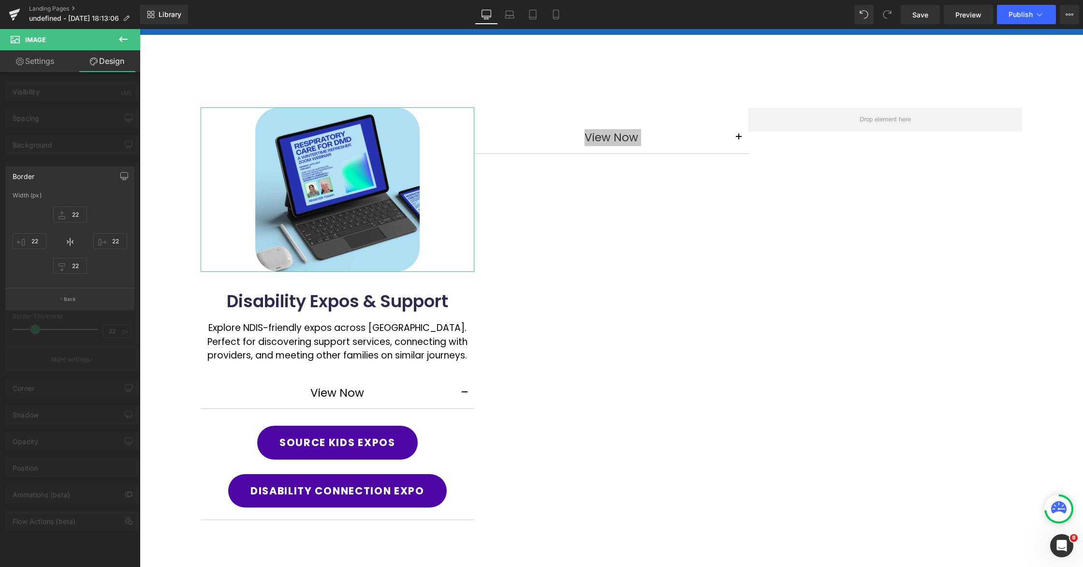
click at [70, 149] on div at bounding box center [70, 300] width 140 height 543
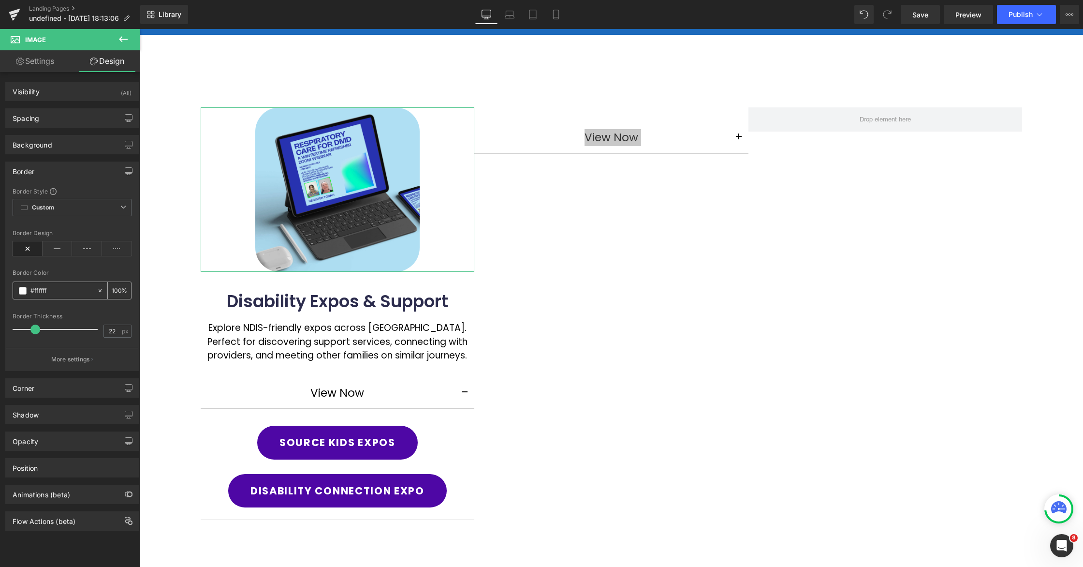
click at [54, 292] on input "#ffffff" at bounding box center [61, 290] width 62 height 11
click at [60, 253] on icon at bounding box center [58, 248] width 30 height 15
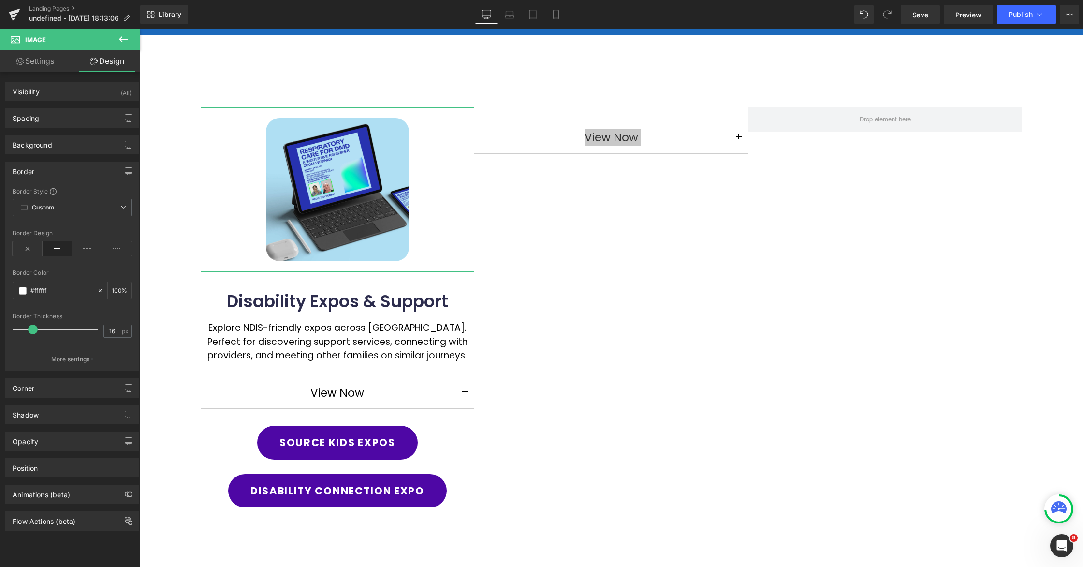
type input "7"
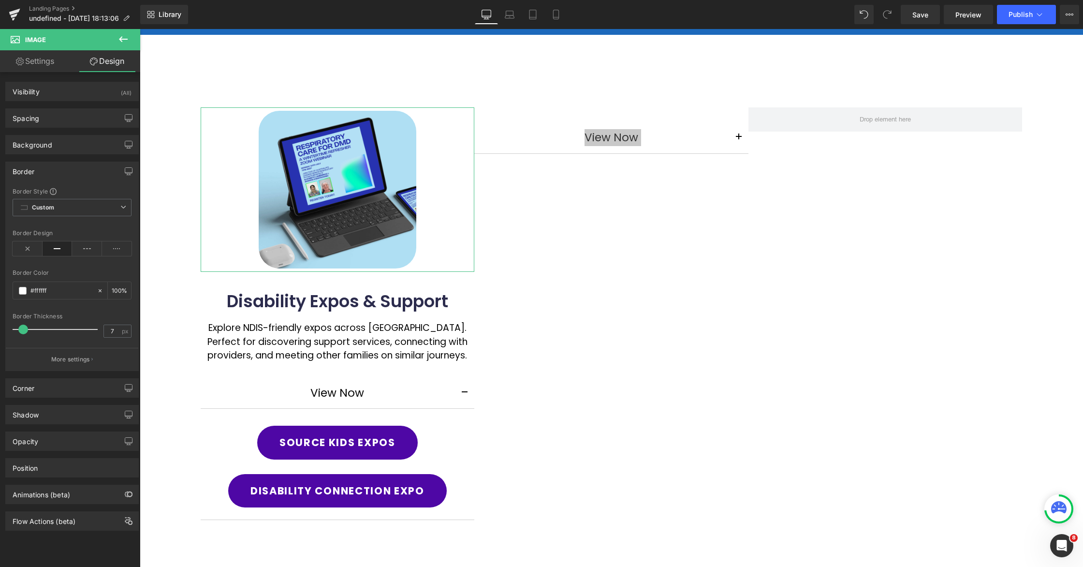
drag, startPoint x: 33, startPoint y: 327, endPoint x: 23, endPoint y: 327, distance: 9.7
click at [23, 327] on span at bounding box center [23, 330] width 10 height 10
drag, startPoint x: 52, startPoint y: 289, endPoint x: 25, endPoint y: 287, distance: 27.2
click at [25, 287] on div "#ffffff" at bounding box center [55, 290] width 84 height 17
paste input "4e07a5"
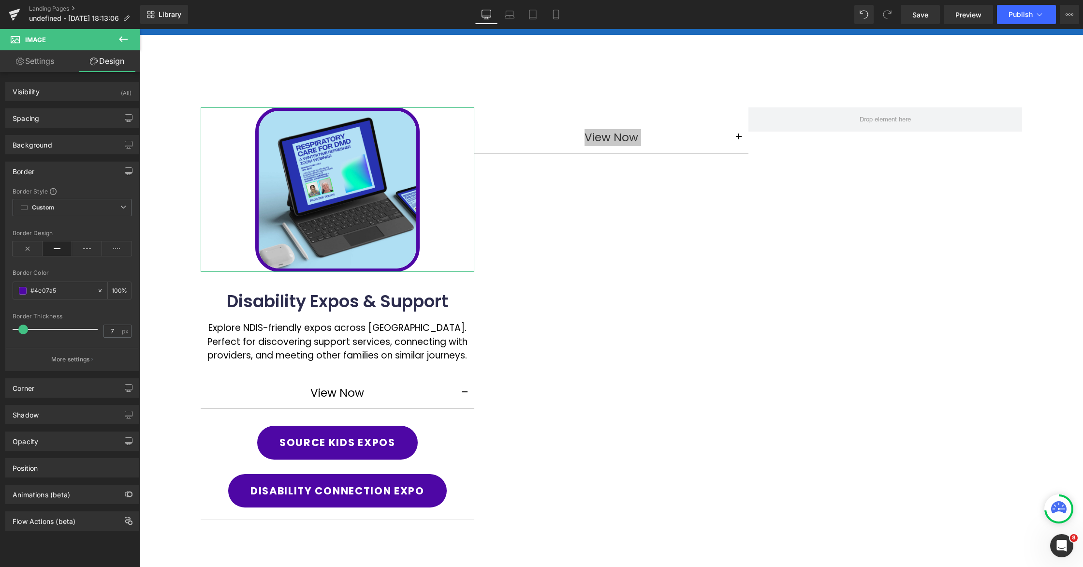
type input "#4e07a5"
click at [88, 268] on div "Border Style Custom Custom Setup Global Style Custom Setup Global Style solid B…" at bounding box center [72, 278] width 133 height 183
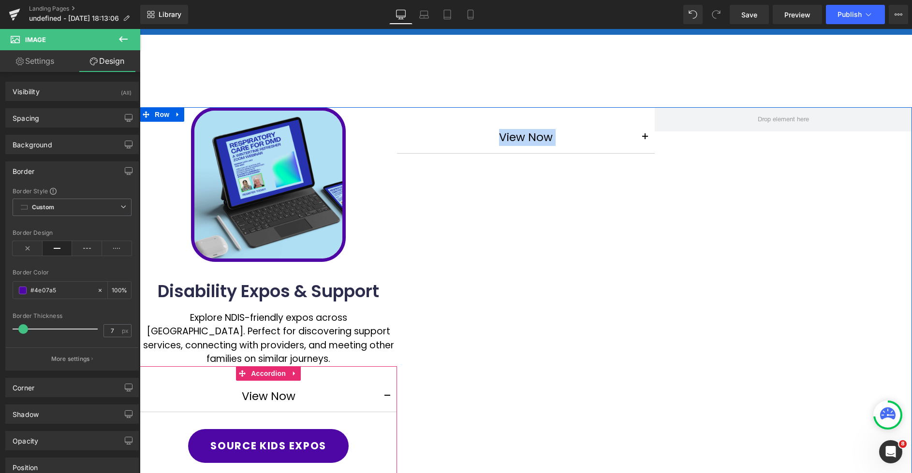
click at [390, 383] on button "button" at bounding box center [387, 396] width 19 height 31
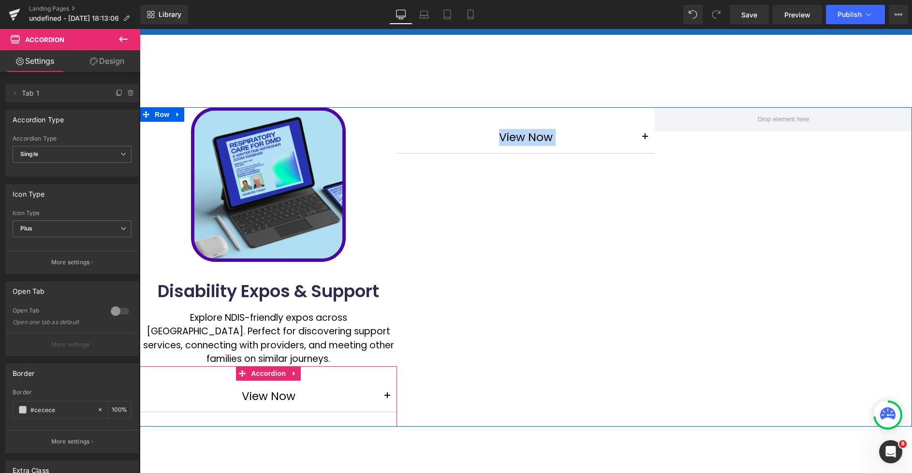
click at [390, 383] on button "button" at bounding box center [387, 396] width 19 height 31
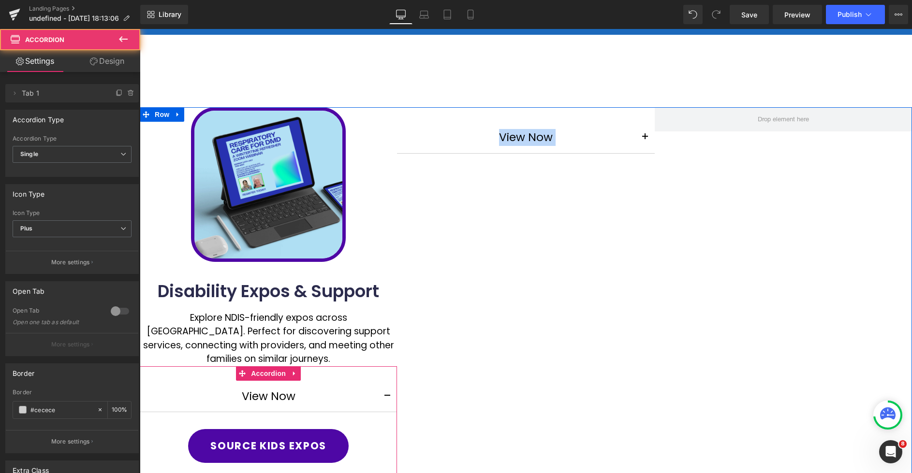
click at [390, 383] on button "button" at bounding box center [387, 396] width 19 height 31
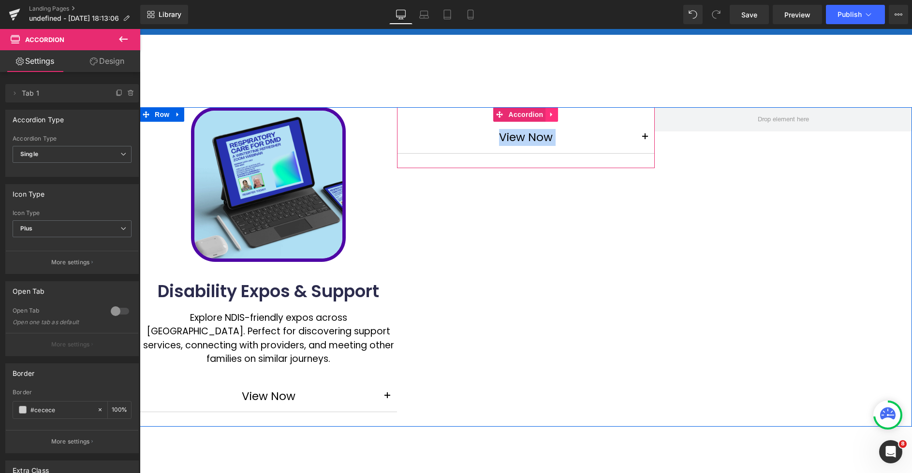
click at [555, 114] on icon at bounding box center [551, 114] width 7 height 7
click at [561, 118] on icon at bounding box center [558, 114] width 7 height 7
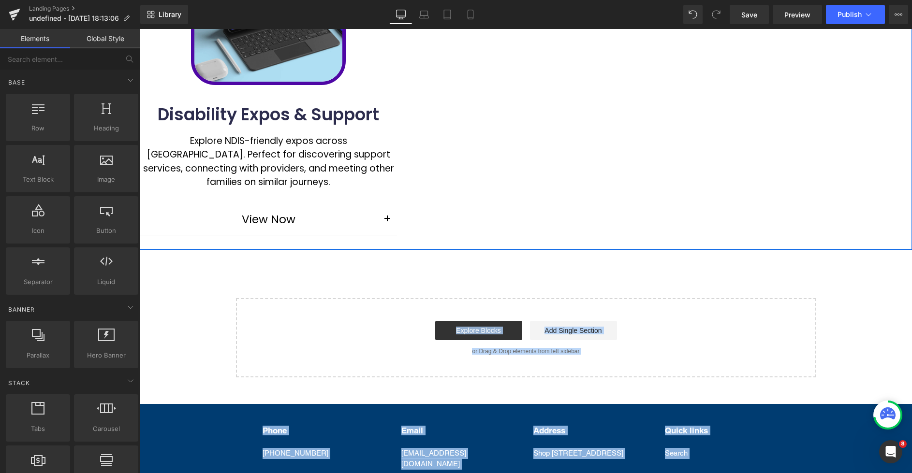
scroll to position [0, 0]
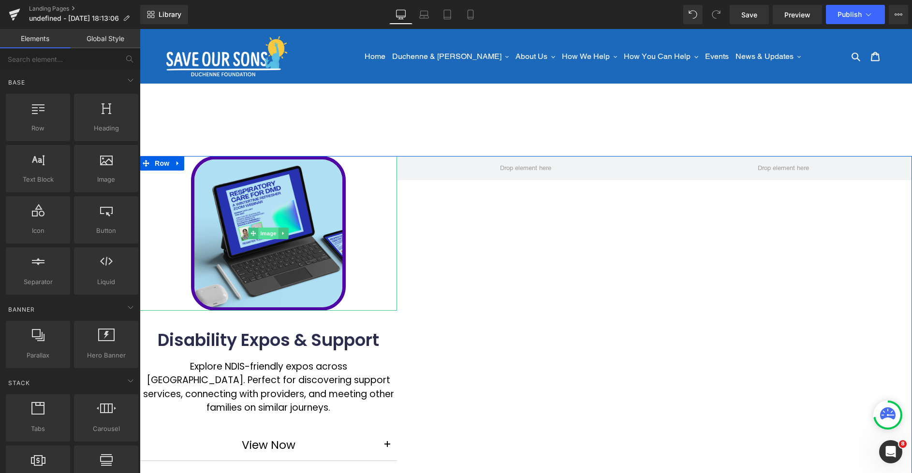
click at [269, 234] on span "Image" at bounding box center [268, 234] width 20 height 12
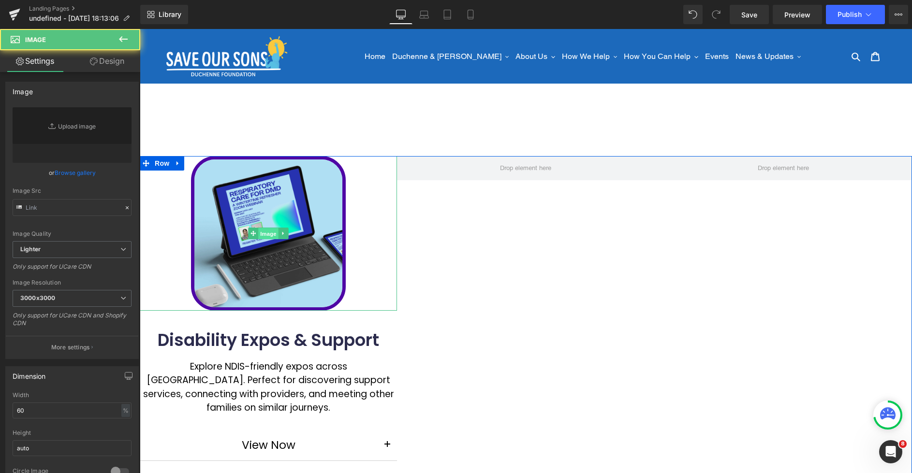
type input "https://ucarecdn.com/9e8144b0-957d-466a-bade-0f692729eabb/-/format/auto/-/previ…"
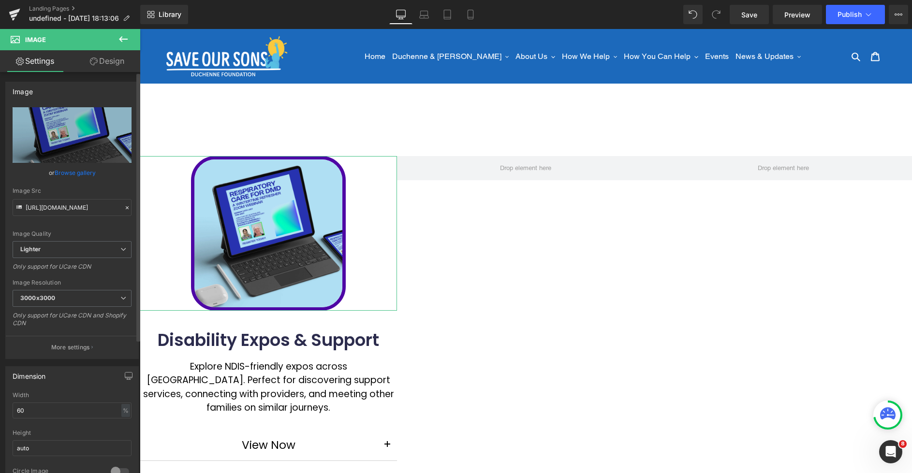
click at [71, 175] on link "Browse gallery" at bounding box center [75, 172] width 41 height 17
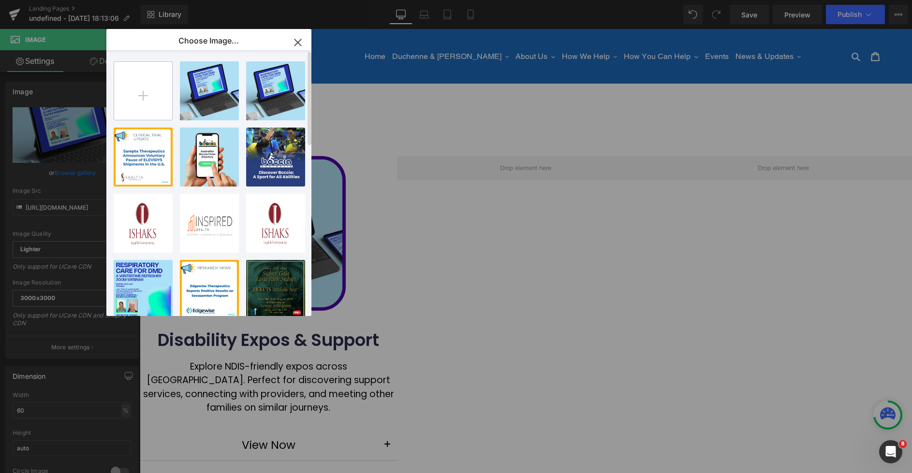
click at [145, 86] on input "file" at bounding box center [143, 91] width 58 height 58
type input "C:\fakepath\d.webp"
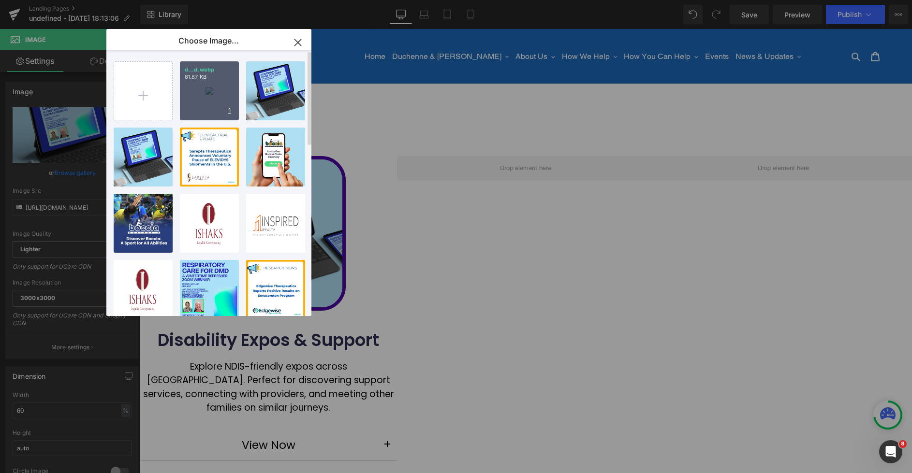
click at [210, 90] on div "d...d.webp 81.87 KB" at bounding box center [209, 90] width 59 height 59
type input "https://ucarecdn.com/b2d10b87-520d-4d0f-ace8-56ce795543aa/-/format/auto/-/previ…"
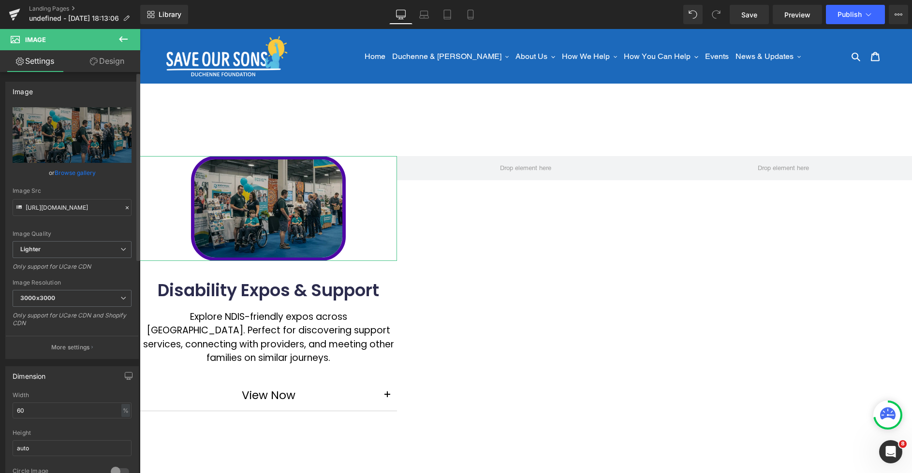
click at [80, 173] on link "Browse gallery" at bounding box center [75, 172] width 41 height 17
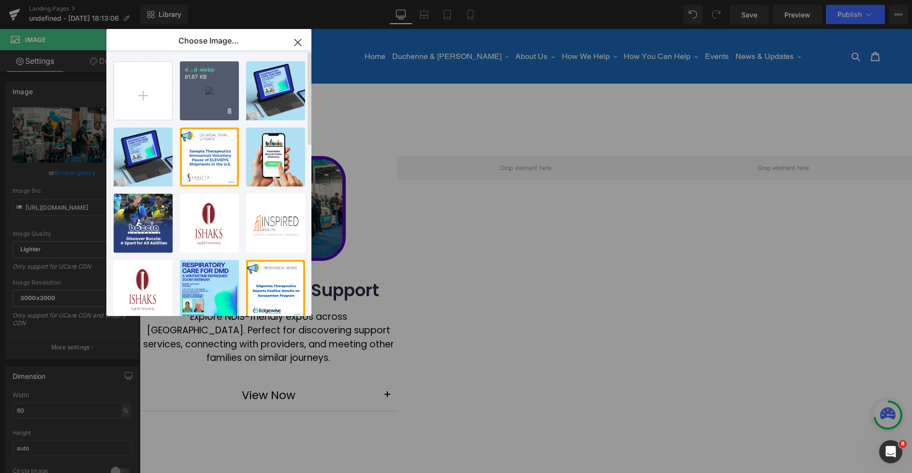
click at [187, 95] on div "d...d.webp 81.87 KB" at bounding box center [209, 90] width 59 height 59
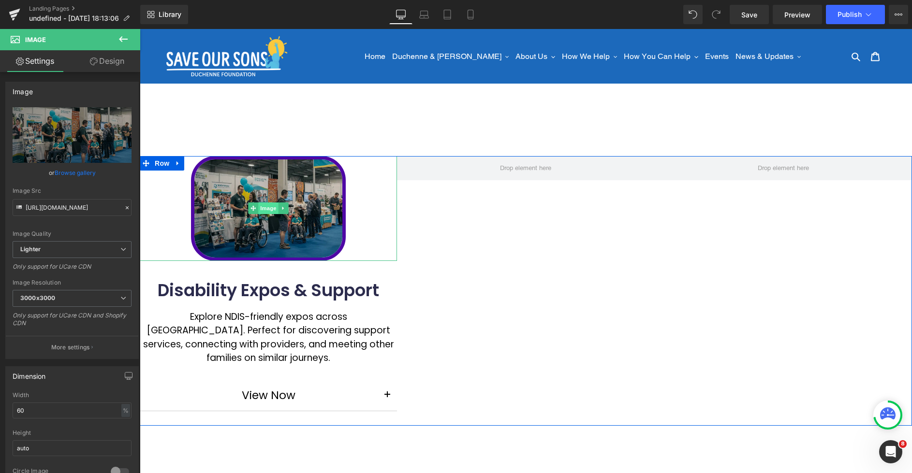
click at [265, 209] on span "Image" at bounding box center [268, 209] width 20 height 12
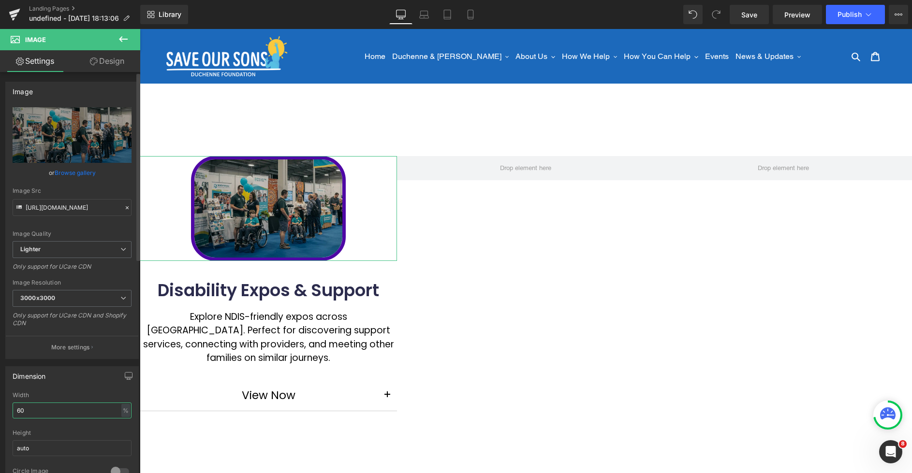
drag, startPoint x: 39, startPoint y: 410, endPoint x: 11, endPoint y: 410, distance: 27.6
click at [12, 411] on div "60% Width 60 % % px auto Height auto 0 Circle Image" at bounding box center [72, 440] width 133 height 97
type input "90"
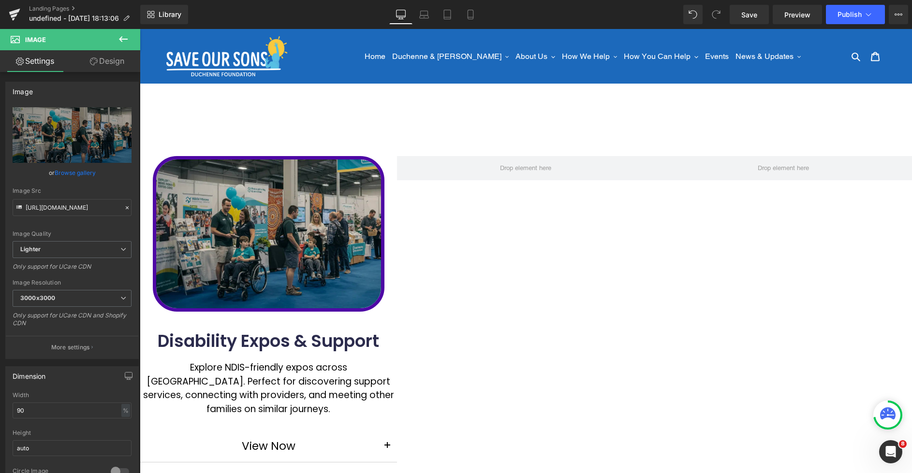
click at [382, 96] on main "Image Disability Expos & Support Heading Explore NDIS-friendly expos across Aus…" at bounding box center [526, 344] width 772 height 521
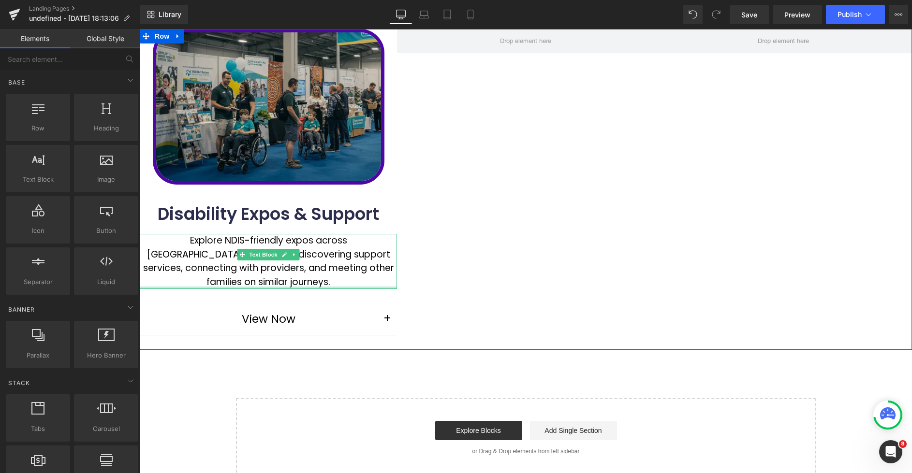
scroll to position [88, 0]
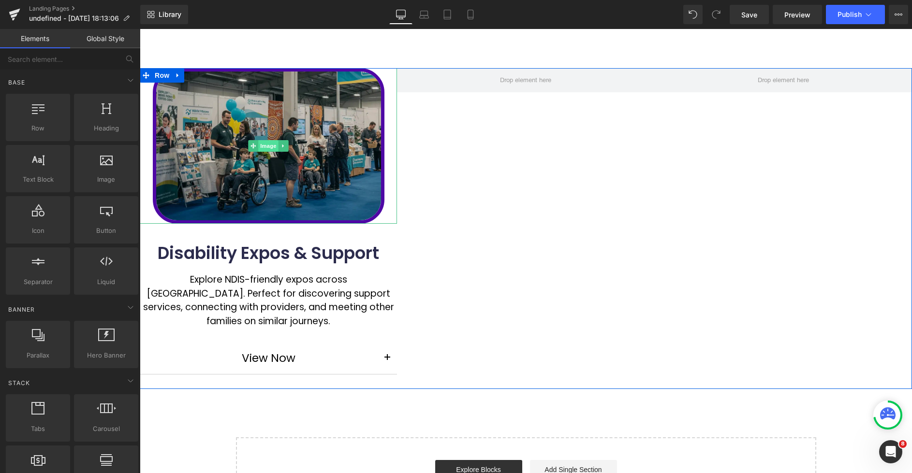
click at [266, 151] on span "Image" at bounding box center [268, 146] width 20 height 12
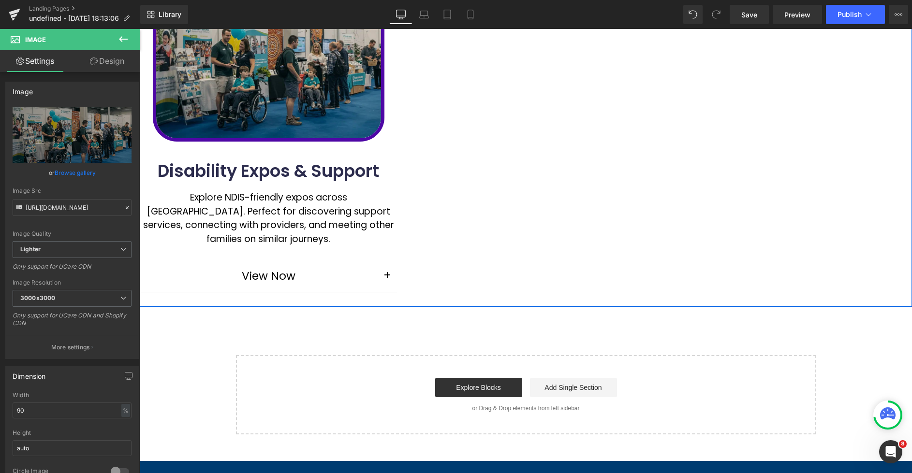
scroll to position [135, 0]
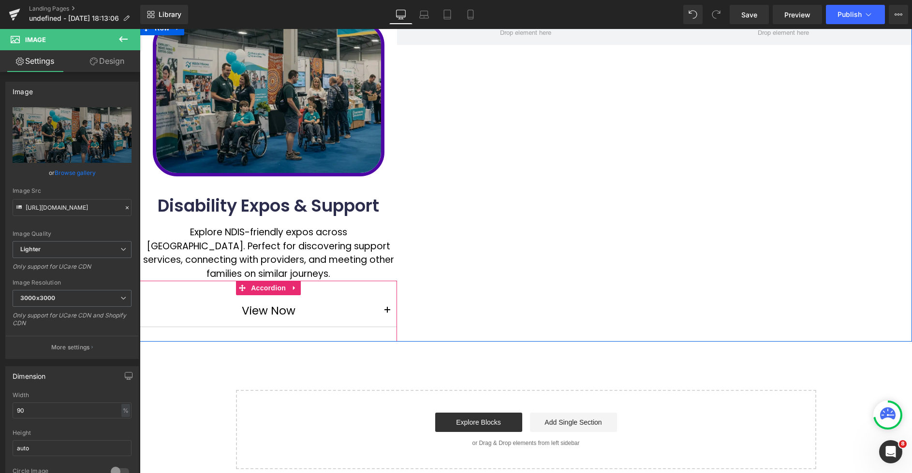
click at [389, 299] on button "button" at bounding box center [387, 310] width 19 height 31
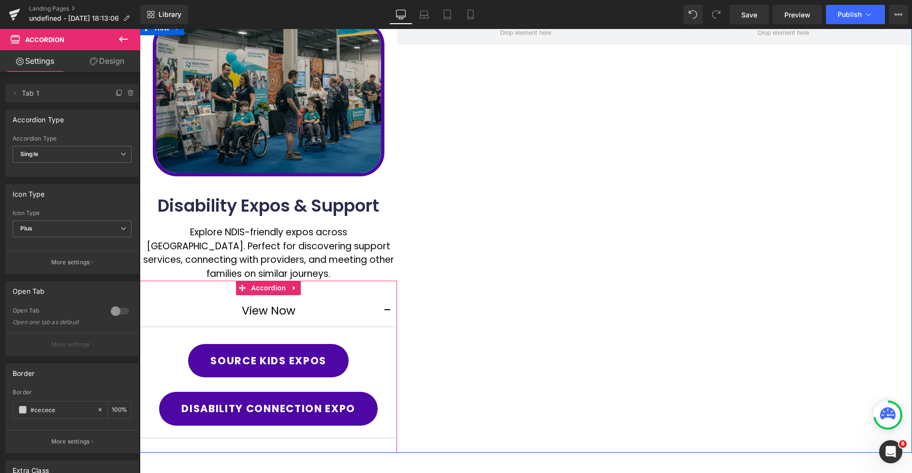
click at [389, 299] on button "button" at bounding box center [387, 310] width 19 height 31
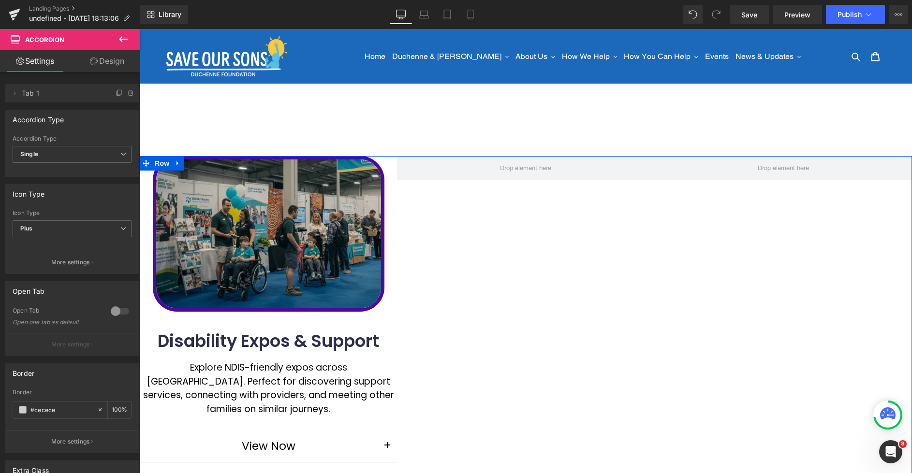
scroll to position [0, 0]
click at [265, 232] on span "Image" at bounding box center [268, 234] width 20 height 12
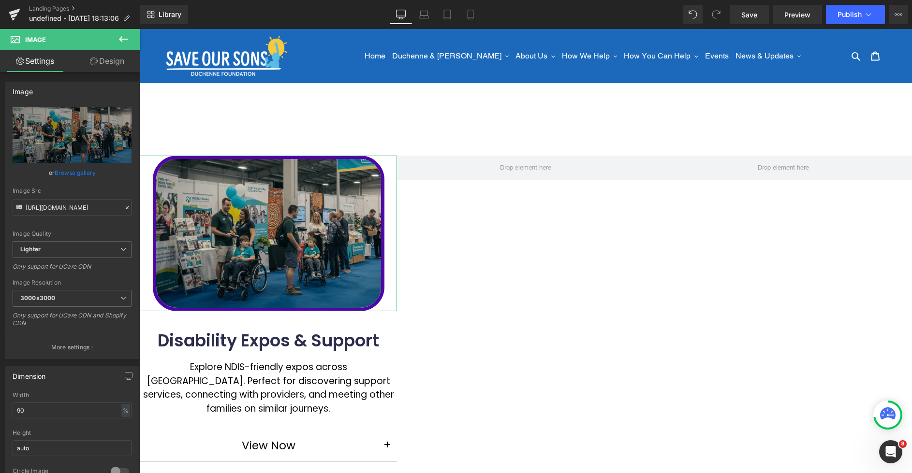
drag, startPoint x: 114, startPoint y: 62, endPoint x: 0, endPoint y: 50, distance: 113.8
click at [114, 62] on link "Design" at bounding box center [107, 61] width 70 height 22
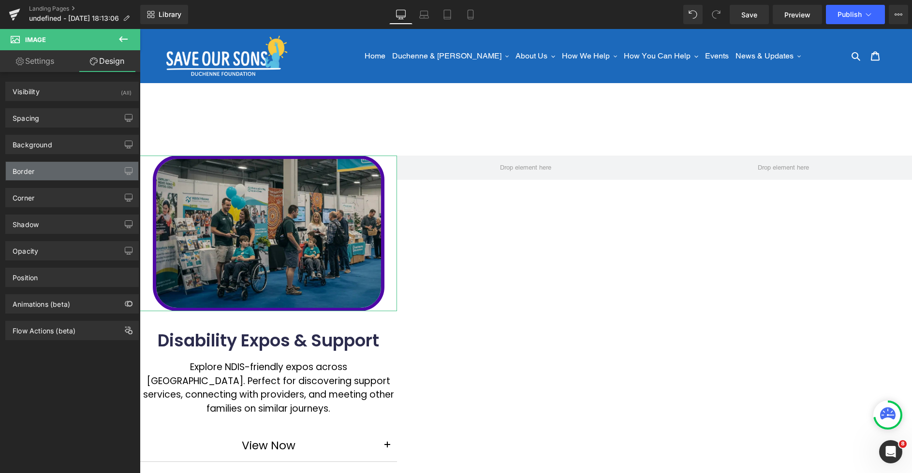
click at [42, 176] on div "Border" at bounding box center [72, 171] width 133 height 18
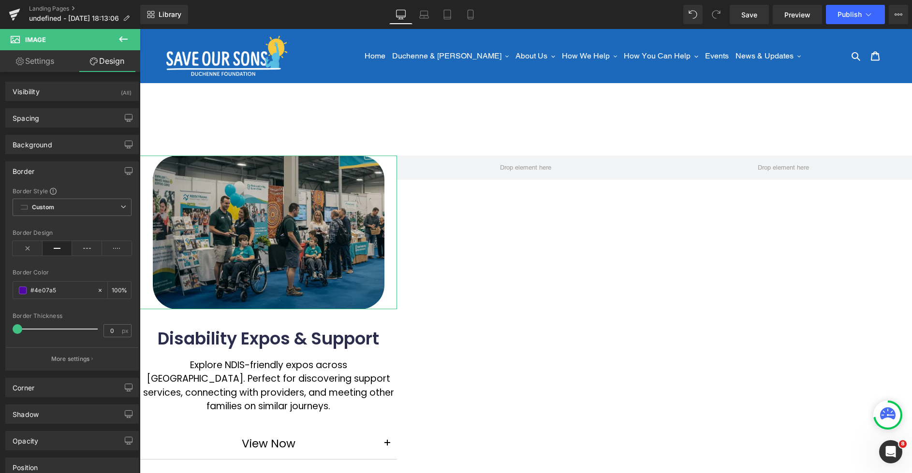
drag, startPoint x: 23, startPoint y: 328, endPoint x: 7, endPoint y: 327, distance: 16.0
click at [7, 327] on div "Border Style Custom Custom Setup Global Style Custom Setup Global Style solid B…" at bounding box center [72, 278] width 133 height 183
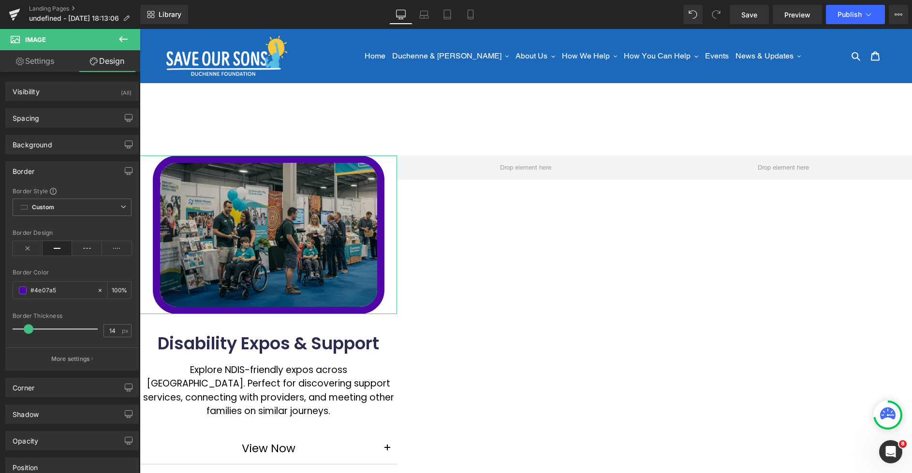
type input "13"
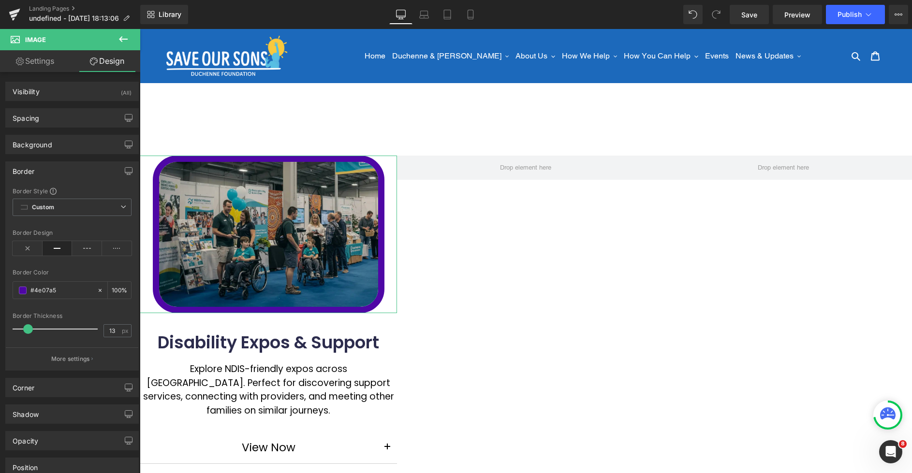
drag, startPoint x: 15, startPoint y: 327, endPoint x: 24, endPoint y: 328, distance: 9.7
click at [24, 328] on span at bounding box center [28, 330] width 10 height 10
click at [69, 358] on p "More settings" at bounding box center [70, 359] width 39 height 9
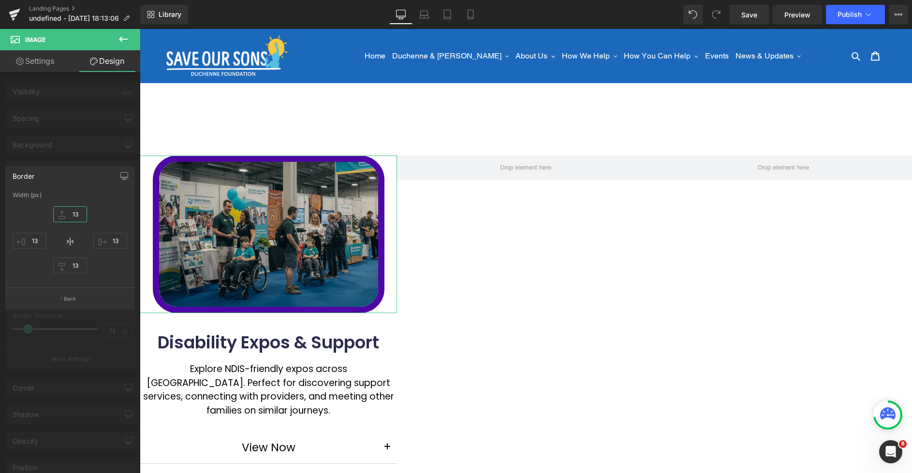
drag, startPoint x: 82, startPoint y: 214, endPoint x: 74, endPoint y: 213, distance: 8.2
click at [68, 213] on input "13" at bounding box center [70, 215] width 34 height 16
drag, startPoint x: 76, startPoint y: 213, endPoint x: 68, endPoint y: 213, distance: 8.2
click at [68, 213] on input "14" at bounding box center [70, 215] width 34 height 16
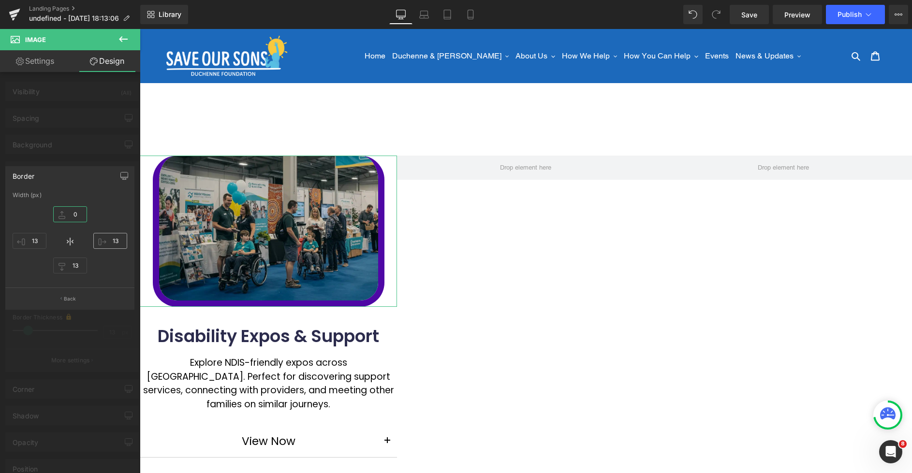
type input "0"
drag, startPoint x: 119, startPoint y: 241, endPoint x: 108, endPoint y: 241, distance: 10.6
click at [108, 241] on input "13" at bounding box center [110, 241] width 34 height 16
drag, startPoint x: 119, startPoint y: 240, endPoint x: 110, endPoint y: 240, distance: 8.7
click at [110, 240] on input "12" at bounding box center [110, 241] width 34 height 16
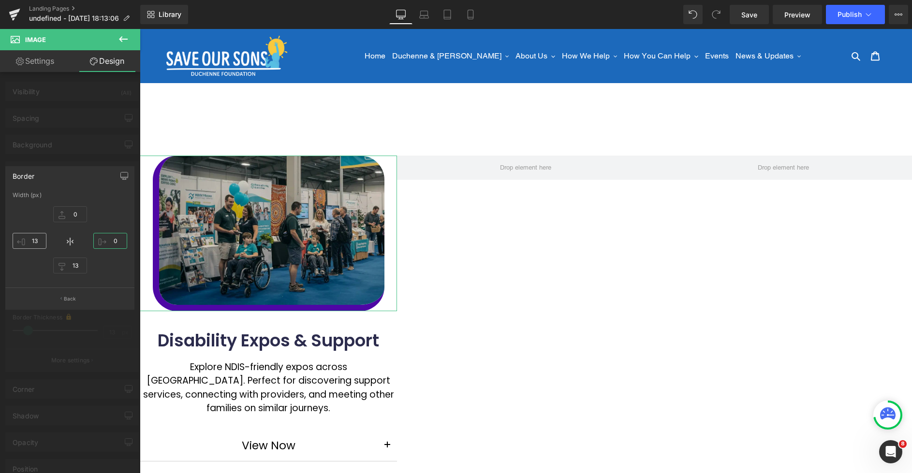
type input "0"
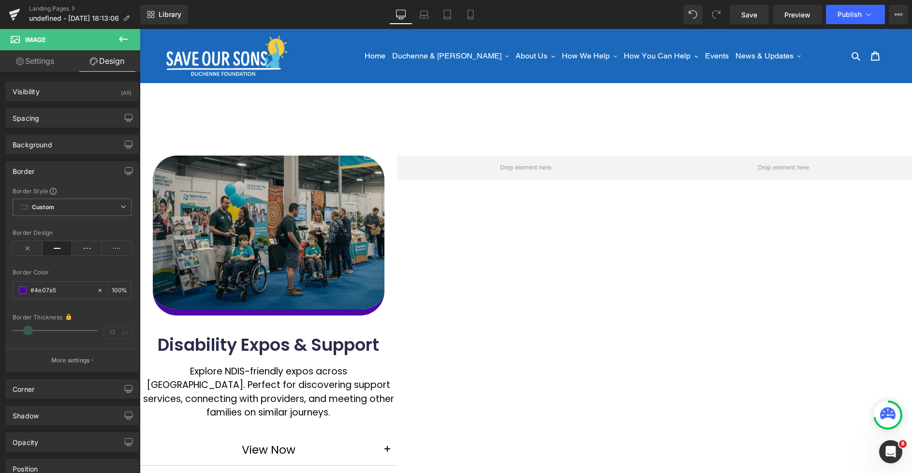
click at [535, 287] on body "Skip to content Just added to your cart Qty: View cart ( ) Continue shopping Su…" at bounding box center [526, 420] width 772 height 783
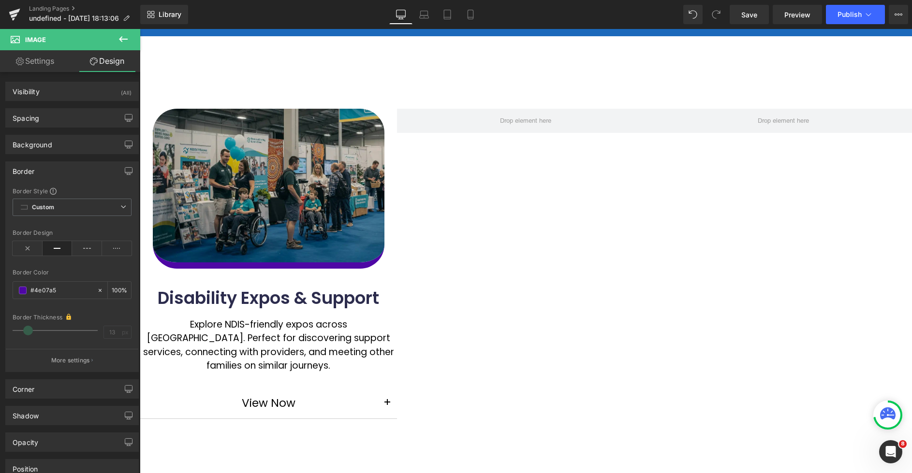
scroll to position [56, 0]
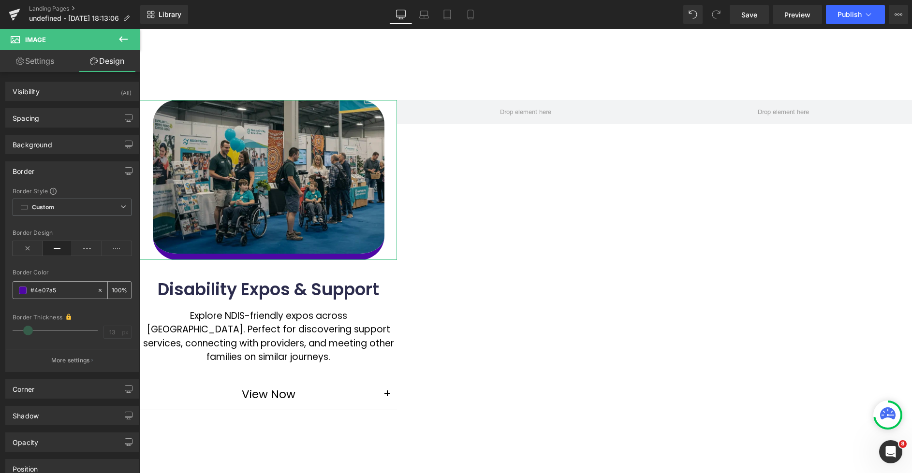
click at [24, 291] on span at bounding box center [23, 291] width 8 height 8
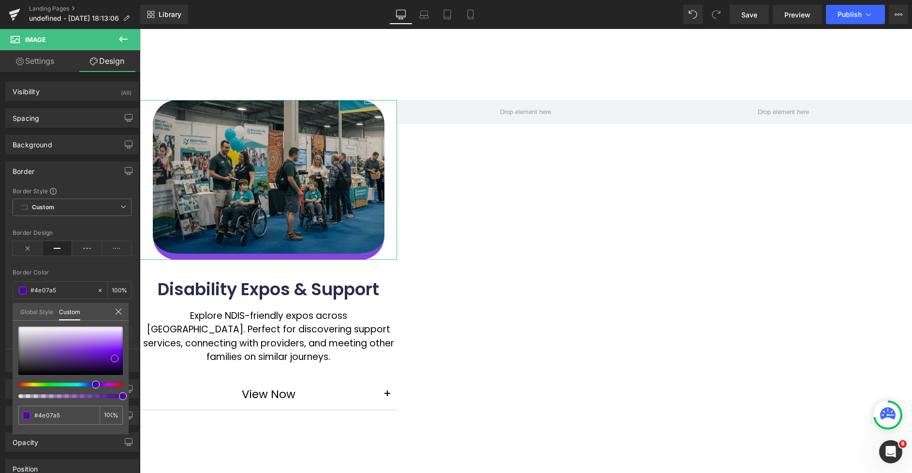
type input "#8b41e6"
click at [98, 347] on div at bounding box center [70, 351] width 104 height 48
type input "#914be6"
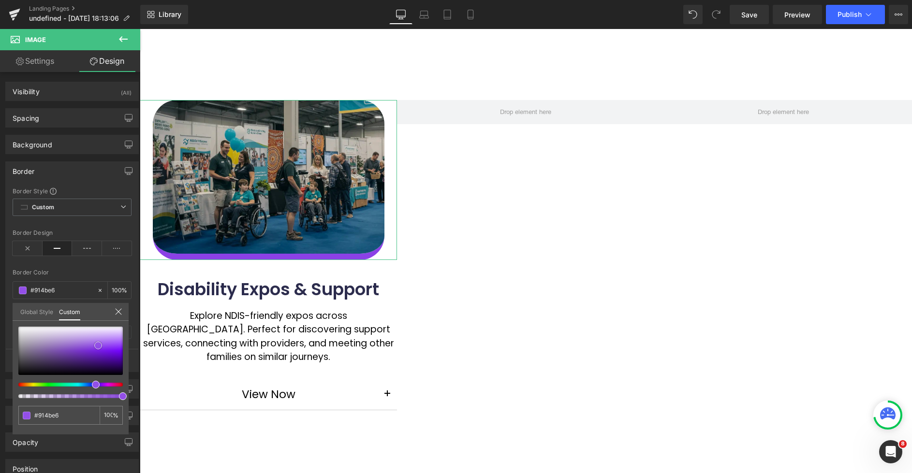
type input "#9654e7"
type input "#9958e8"
type input "#9c5de8"
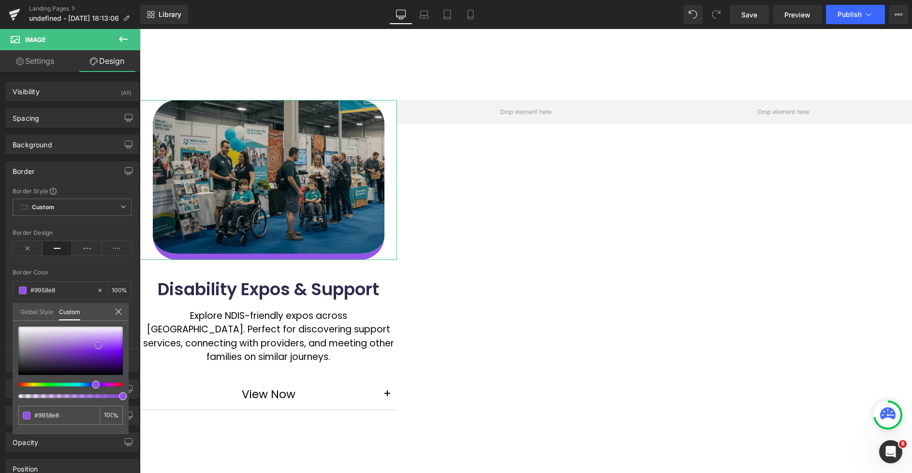
type input "#9c5de8"
type input "#9c5ee8"
type input "#9e61e9"
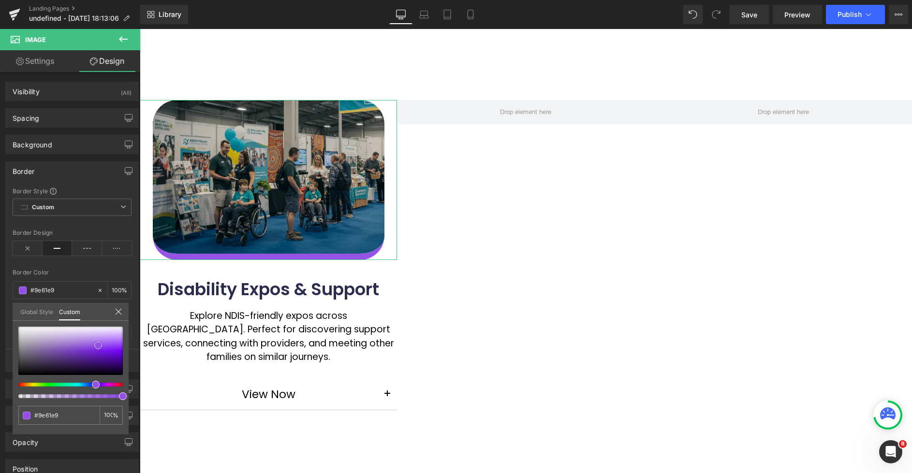
click at [98, 344] on span at bounding box center [98, 346] width 8 height 8
type input "#9c5de8"
type input "#9959e7"
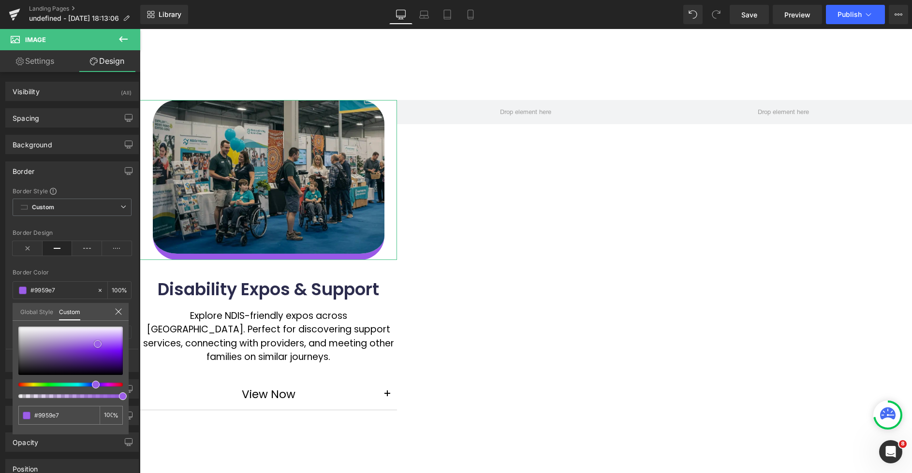
type input "#9450e6"
type input "#934fe7"
type input "#914be6"
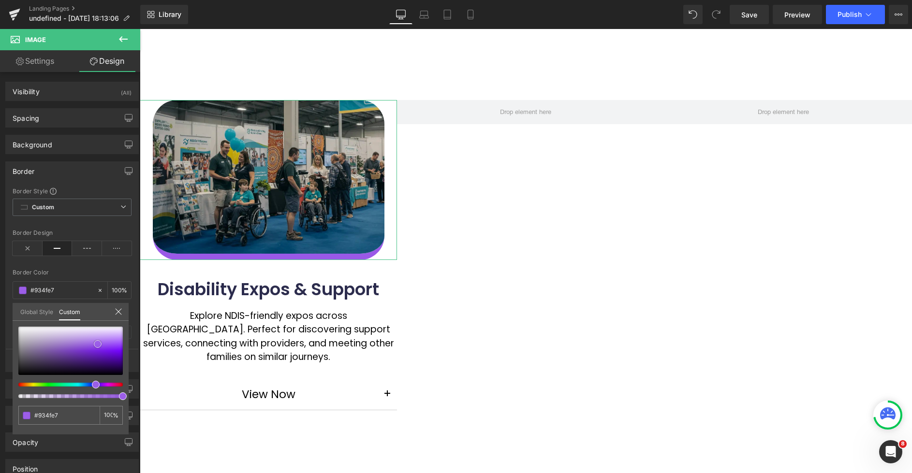
type input "#914be6"
click at [98, 346] on span at bounding box center [98, 346] width 8 height 8
click at [541, 262] on div at bounding box center [526, 298] width 772 height 538
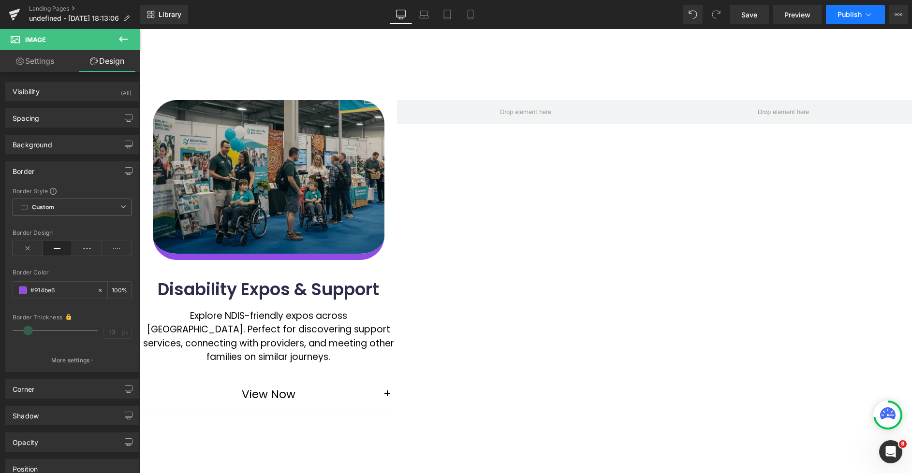
click at [866, 18] on icon at bounding box center [869, 15] width 10 height 10
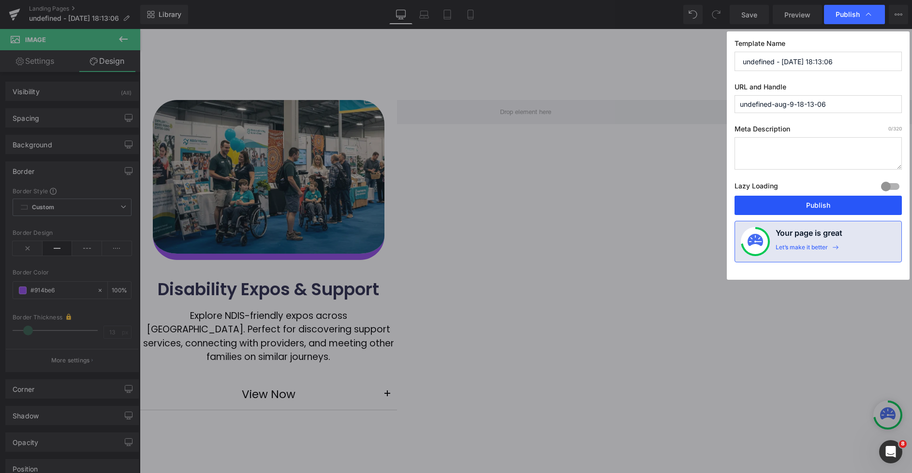
drag, startPoint x: 789, startPoint y: 199, endPoint x: 544, endPoint y: 168, distance: 247.2
click at [789, 199] on button "Publish" at bounding box center [818, 205] width 167 height 19
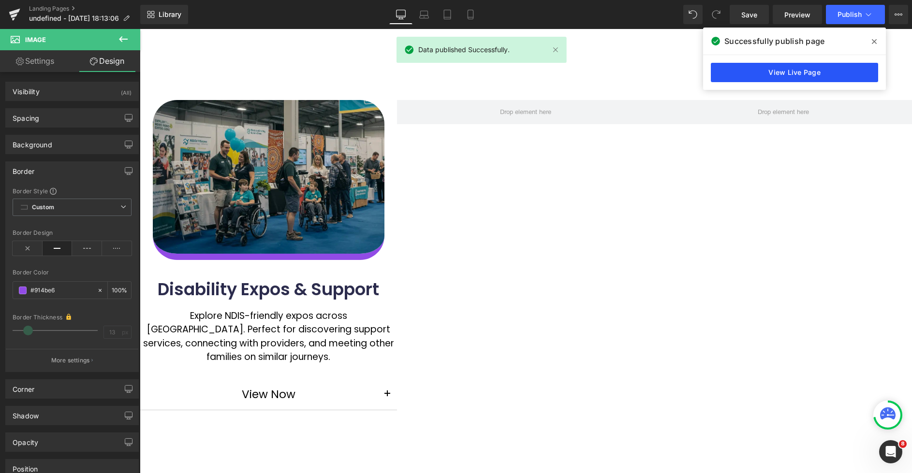
click at [769, 72] on link "View Live Page" at bounding box center [794, 72] width 167 height 19
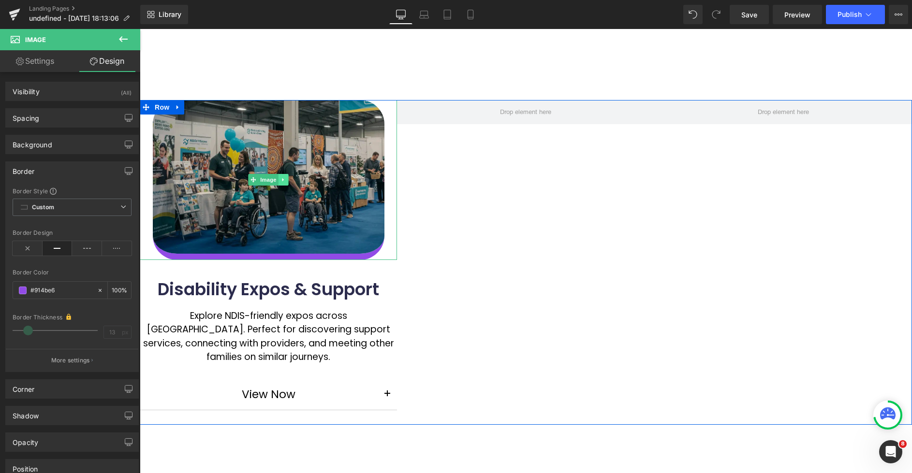
click at [284, 180] on icon at bounding box center [283, 180] width 5 height 6
click at [280, 181] on icon at bounding box center [278, 179] width 5 height 5
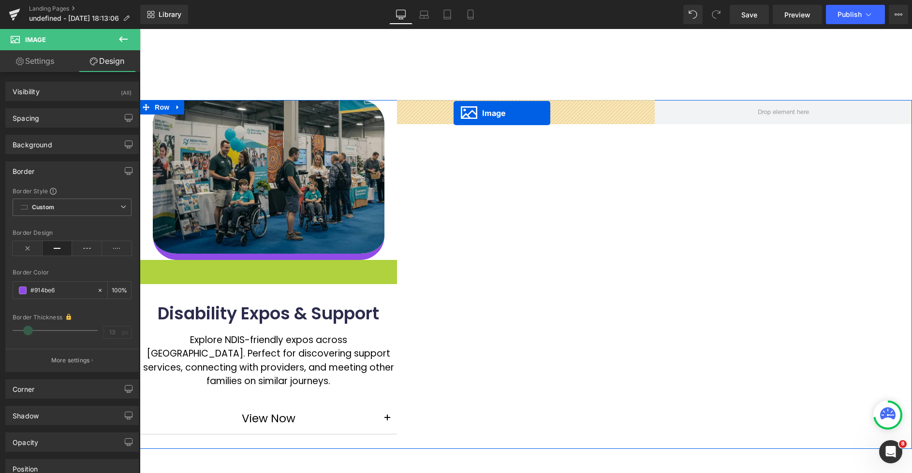
drag, startPoint x: 255, startPoint y: 339, endPoint x: 454, endPoint y: 113, distance: 300.9
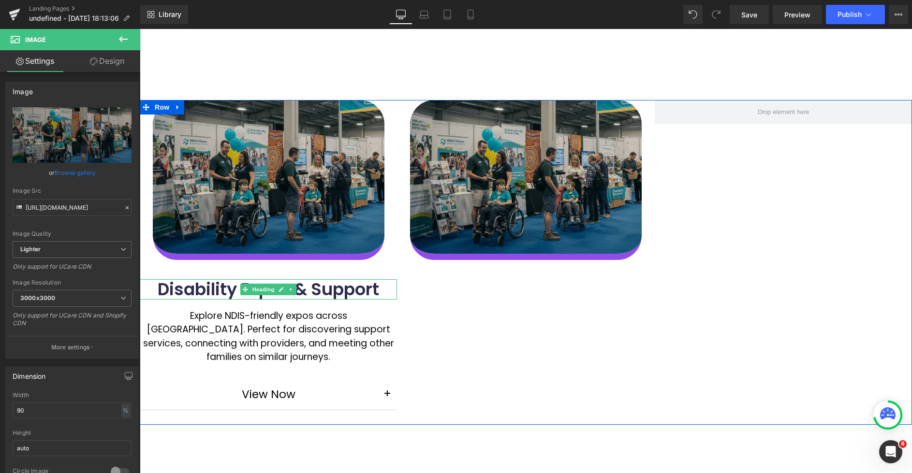
click at [295, 292] on link at bounding box center [291, 290] width 10 height 12
click at [288, 290] on icon at bounding box center [286, 289] width 5 height 5
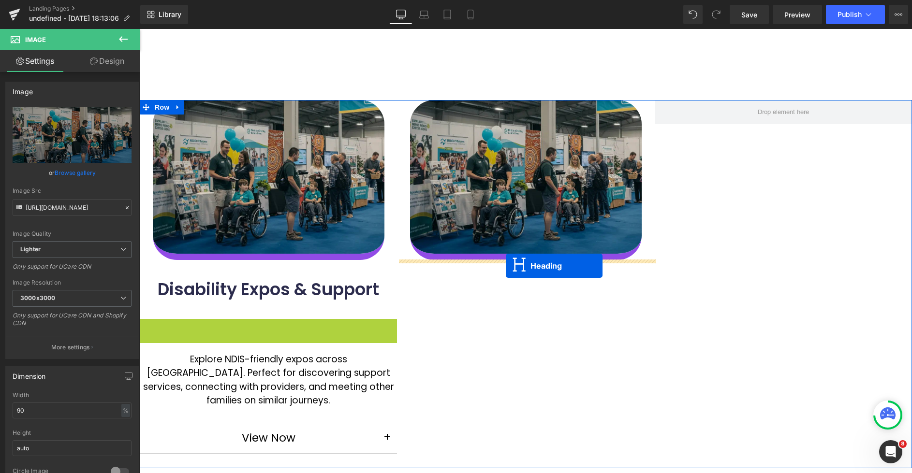
drag, startPoint x: 513, startPoint y: 267, endPoint x: 506, endPoint y: 266, distance: 7.3
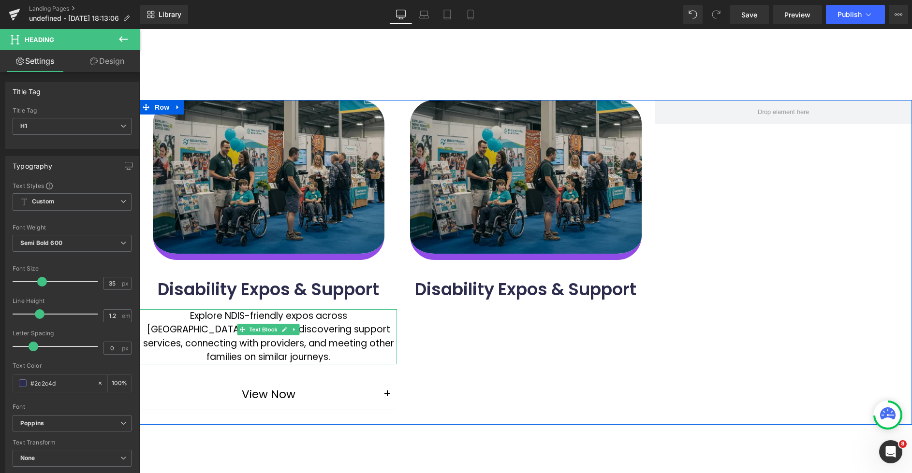
click at [297, 331] on link at bounding box center [295, 330] width 10 height 12
click at [291, 331] on icon at bounding box center [289, 329] width 5 height 5
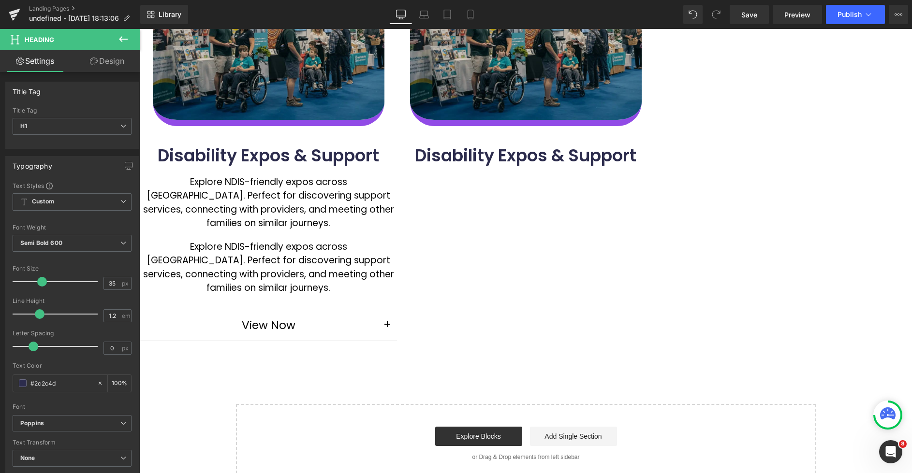
scroll to position [163, 0]
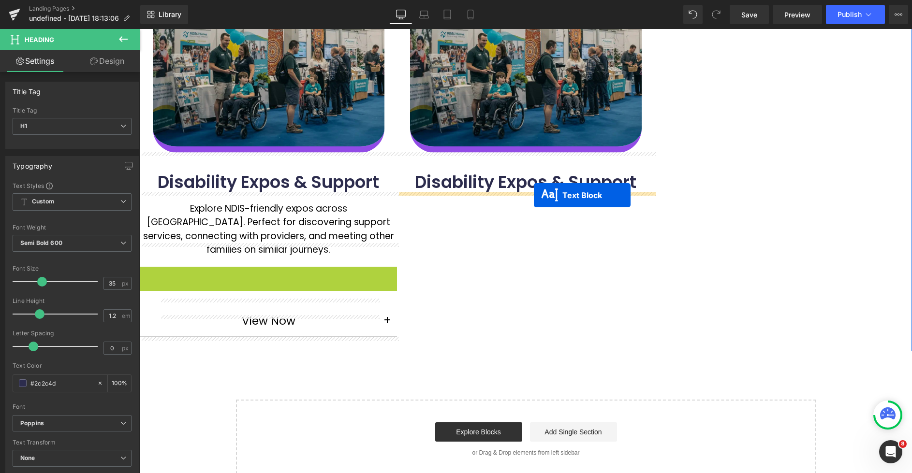
drag, startPoint x: 242, startPoint y: 274, endPoint x: 534, endPoint y: 195, distance: 302.4
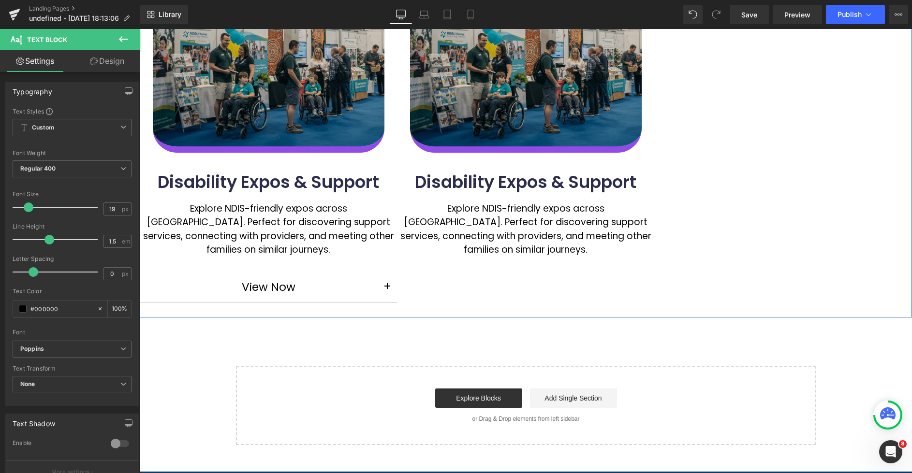
click at [677, 184] on div "Image Disability Expos & Support Heading Explore NDIS-friendly expos across Aus…" at bounding box center [526, 155] width 772 height 325
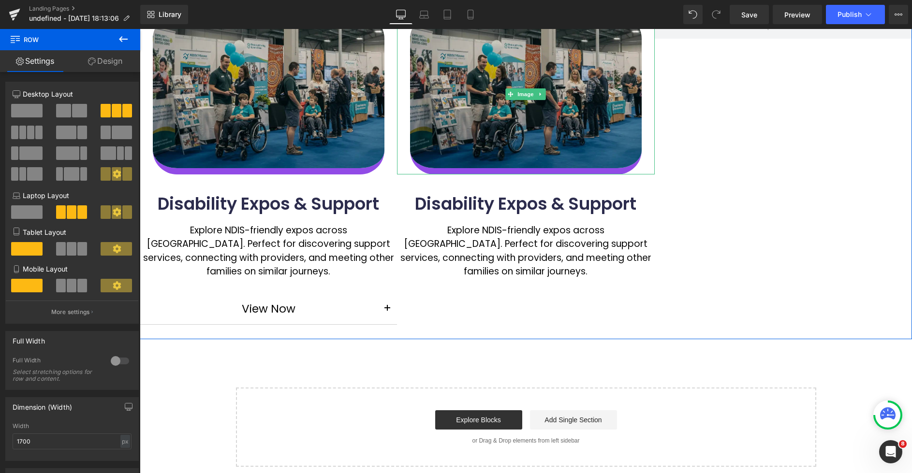
scroll to position [52, 0]
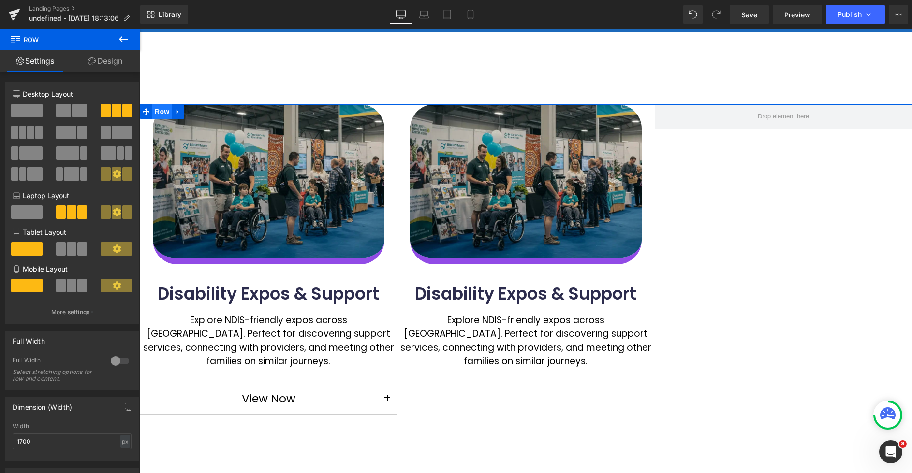
click at [160, 113] on span "Row" at bounding box center [161, 111] width 19 height 15
click at [75, 313] on p "More settings" at bounding box center [70, 312] width 39 height 9
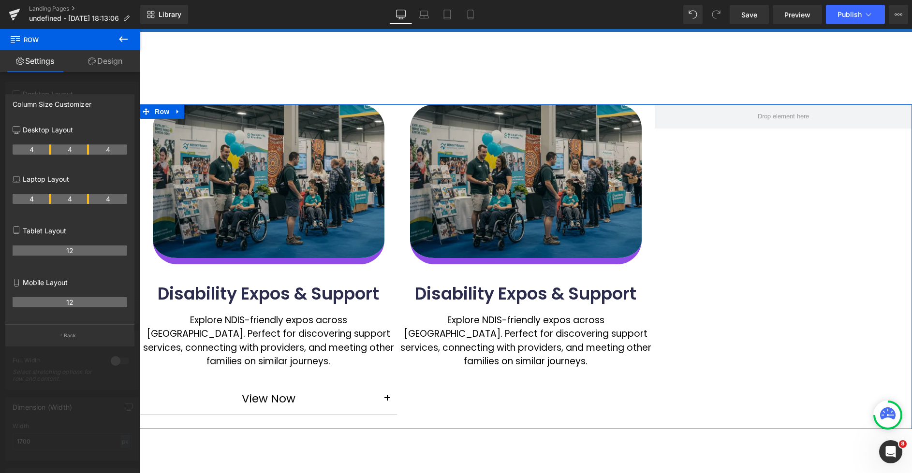
click at [107, 60] on link "Design" at bounding box center [105, 61] width 70 height 22
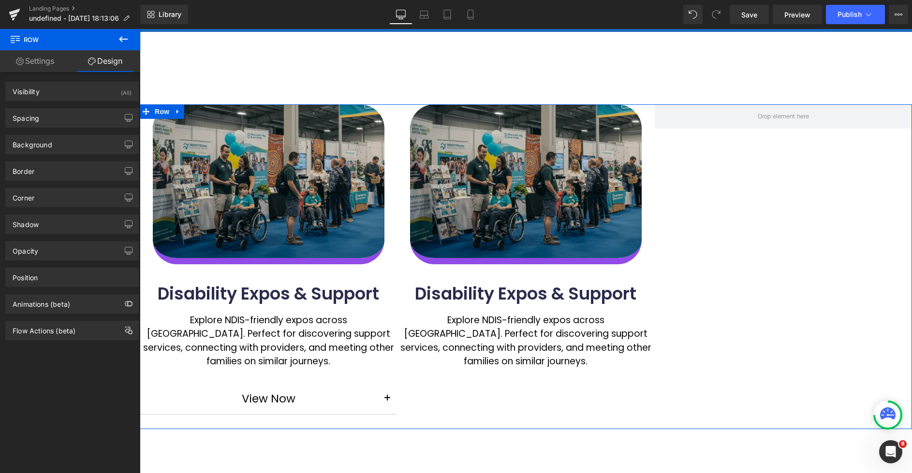
click at [44, 66] on link "Settings" at bounding box center [35, 61] width 70 height 22
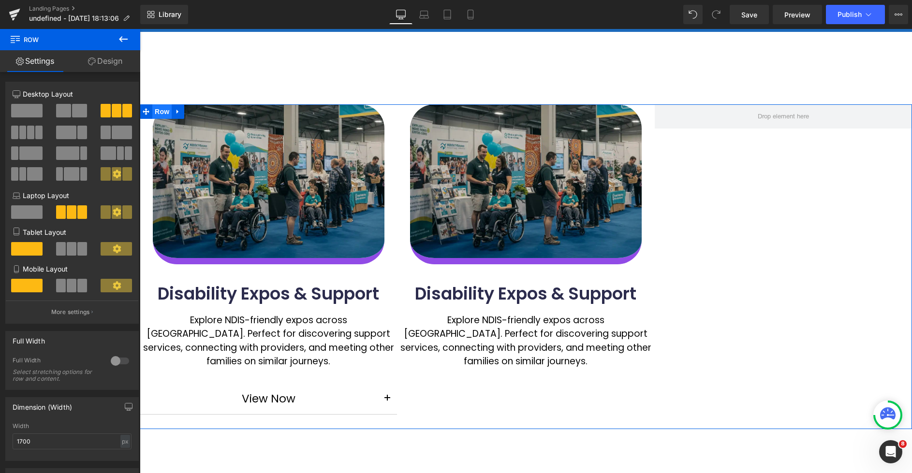
click at [163, 113] on span "Row" at bounding box center [161, 111] width 19 height 15
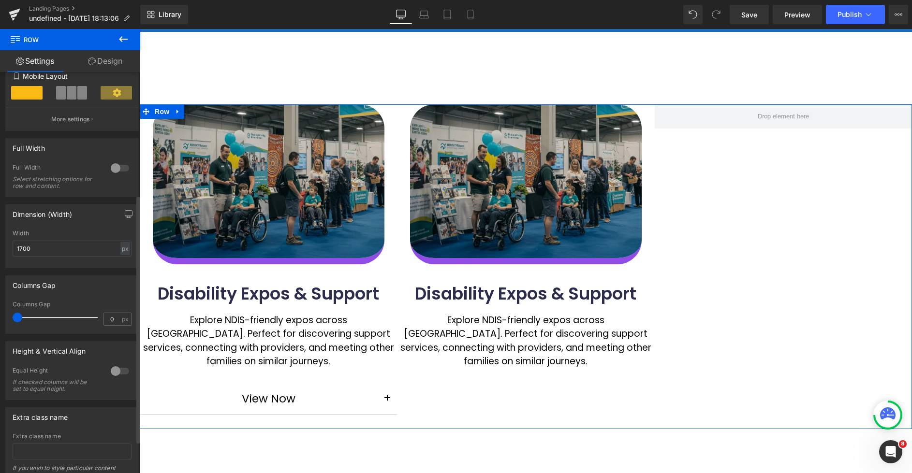
scroll to position [199, 0]
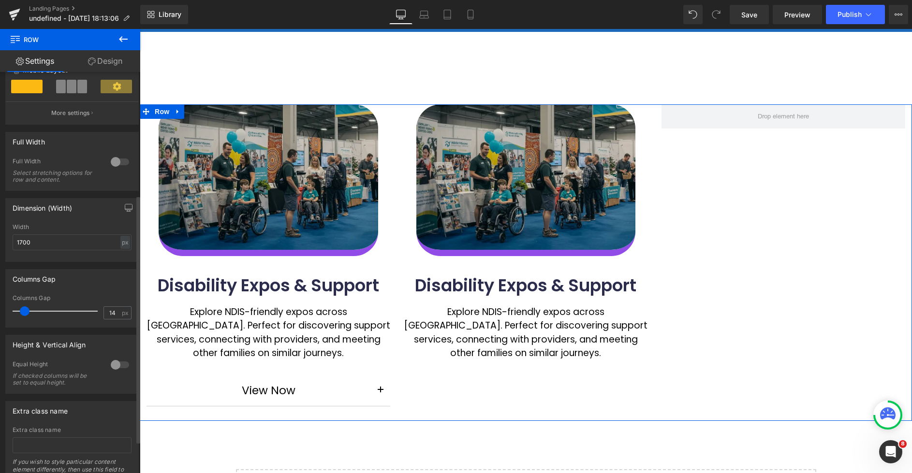
type input "13"
drag, startPoint x: 19, startPoint y: 314, endPoint x: 26, endPoint y: 314, distance: 6.8
click at [26, 314] on span at bounding box center [24, 312] width 10 height 10
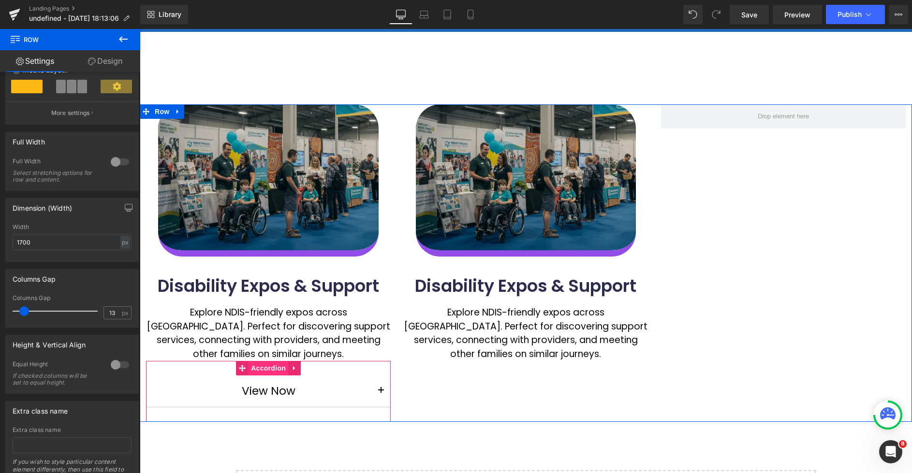
click at [277, 372] on span "Accordion" at bounding box center [269, 368] width 40 height 15
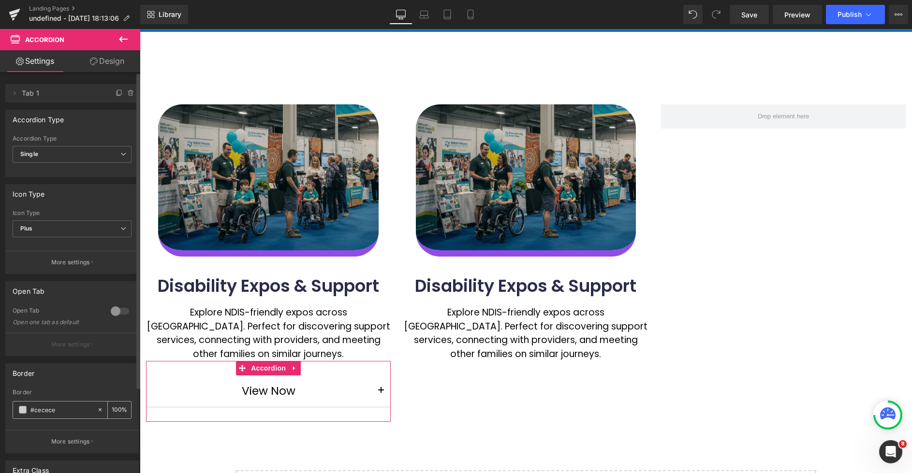
click at [22, 412] on span at bounding box center [23, 410] width 8 height 8
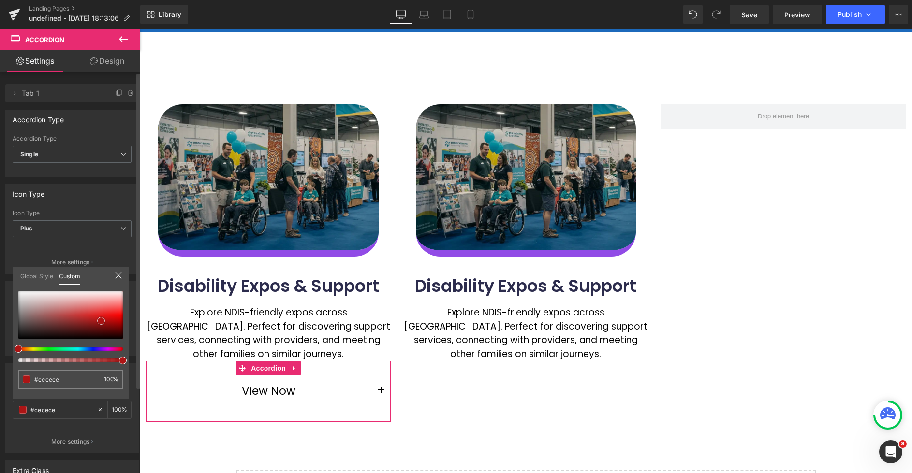
click at [101, 321] on div at bounding box center [70, 315] width 104 height 48
type input "#ac1515"
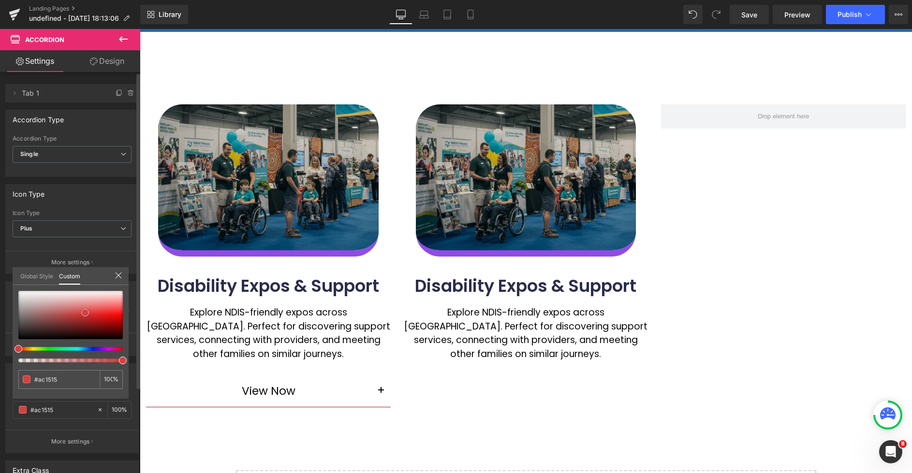
type input "#b21414"
type input "#d64141"
type input "#c48282"
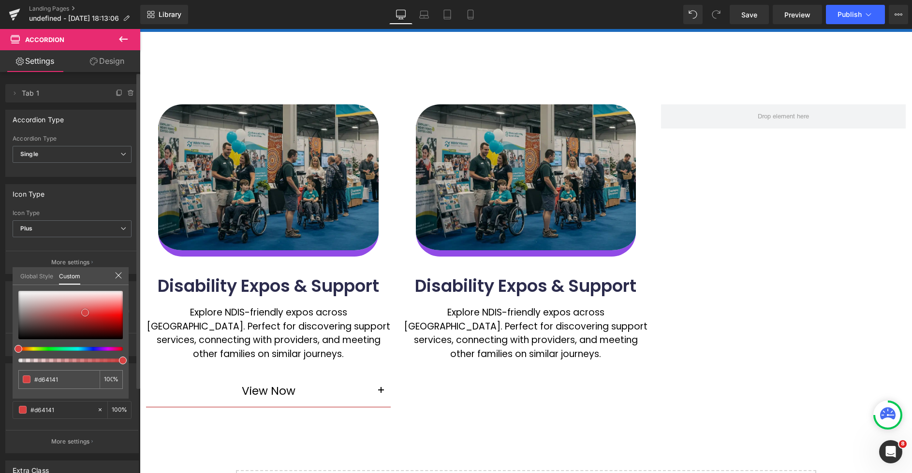
type input "#c48282"
type input "#c3a6a6"
type input "#cbc1c1"
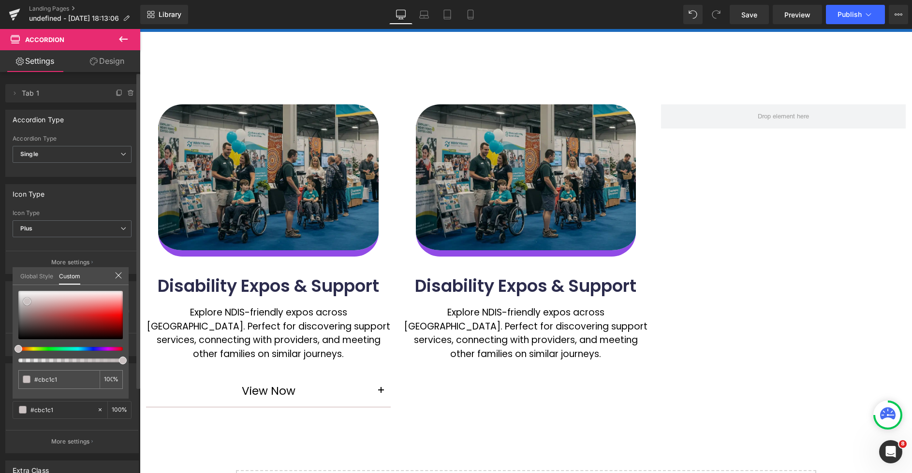
type input "#d4cdcd"
type input "#e4e1e1"
type input "#f2f1f1"
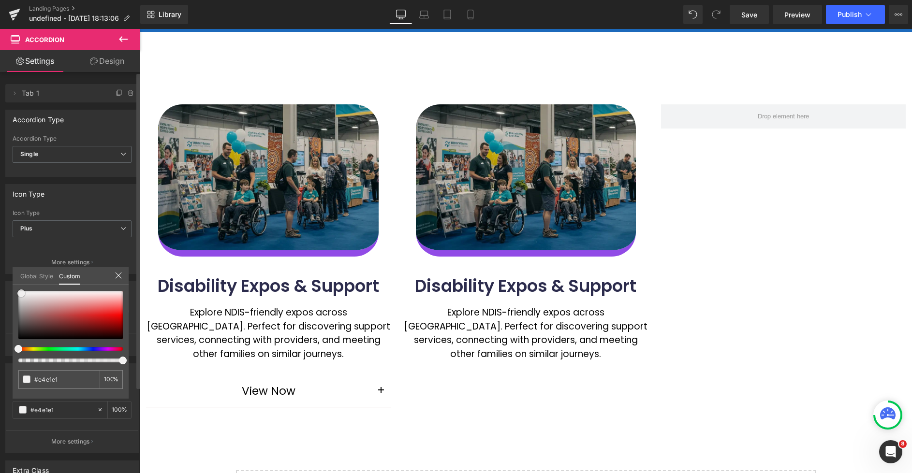
type input "#f2f1f1"
type input "#faf9f9"
type input "#ffffff"
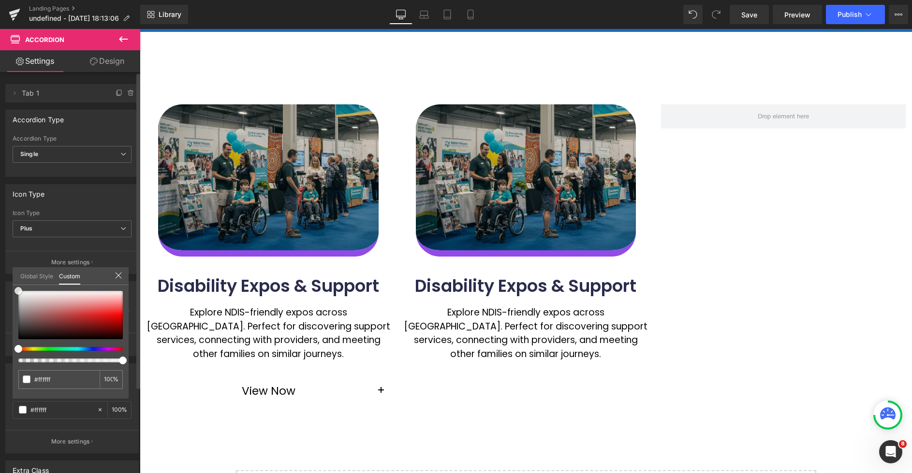
drag, startPoint x: 86, startPoint y: 312, endPoint x: 16, endPoint y: 285, distance: 74.7
click at [15, 283] on div "Global Style Custom Setup Global Style #ffffff 100 %" at bounding box center [71, 282] width 116 height 30
type input "#7c6e6e"
click at [25, 317] on div at bounding box center [70, 315] width 104 height 48
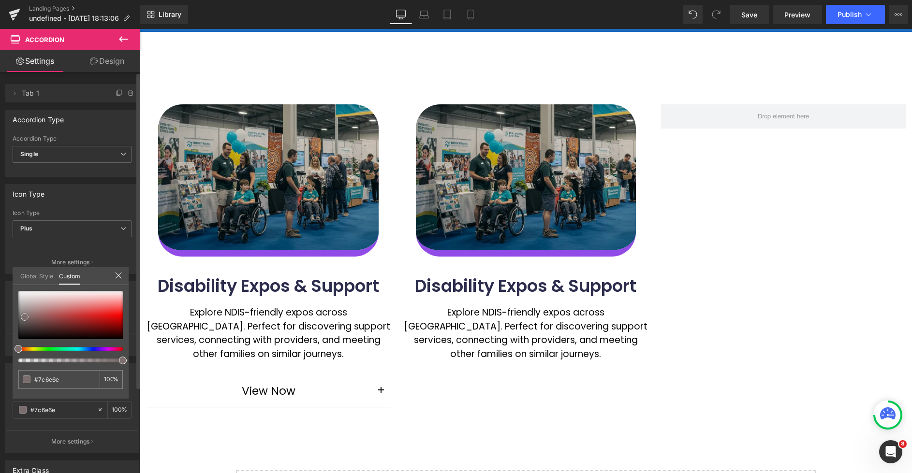
type input "#766969"
type input "#6d5e5e"
type input "#736262"
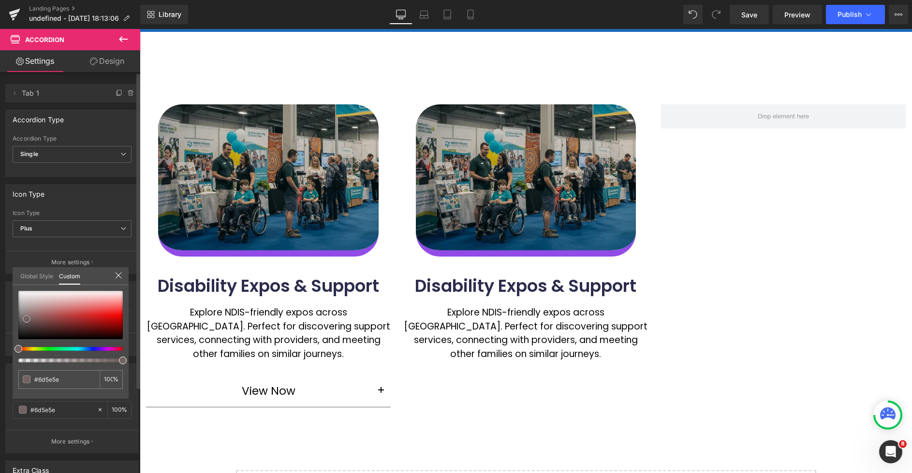
type input "#736262"
type input "#796767"
click at [28, 317] on span at bounding box center [27, 318] width 8 height 8
click at [298, 224] on div at bounding box center [526, 298] width 772 height 538
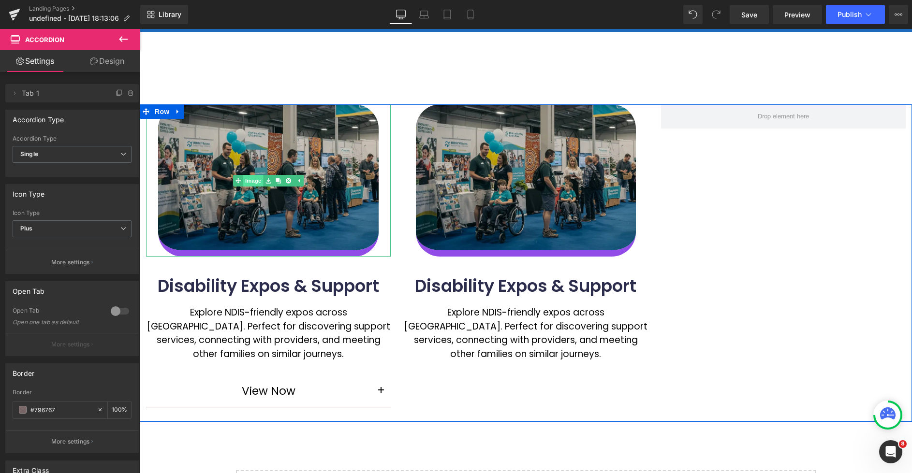
click at [253, 185] on link "Image" at bounding box center [248, 181] width 30 height 12
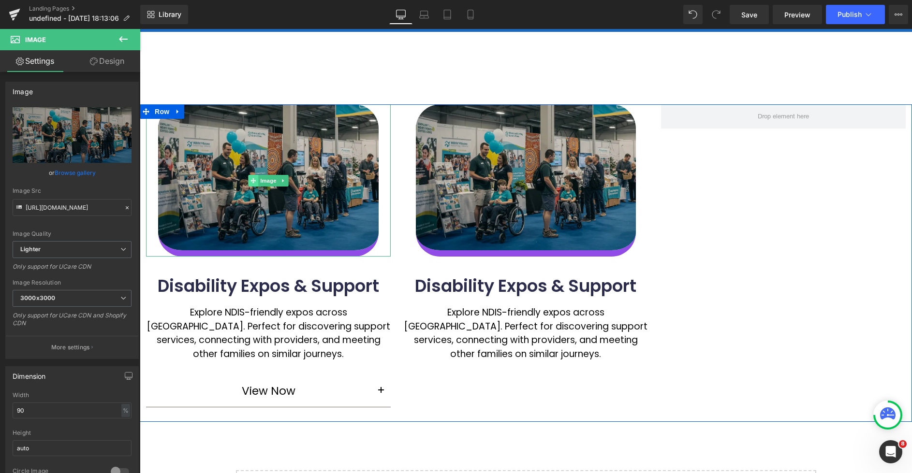
click at [254, 179] on icon at bounding box center [253, 180] width 5 height 5
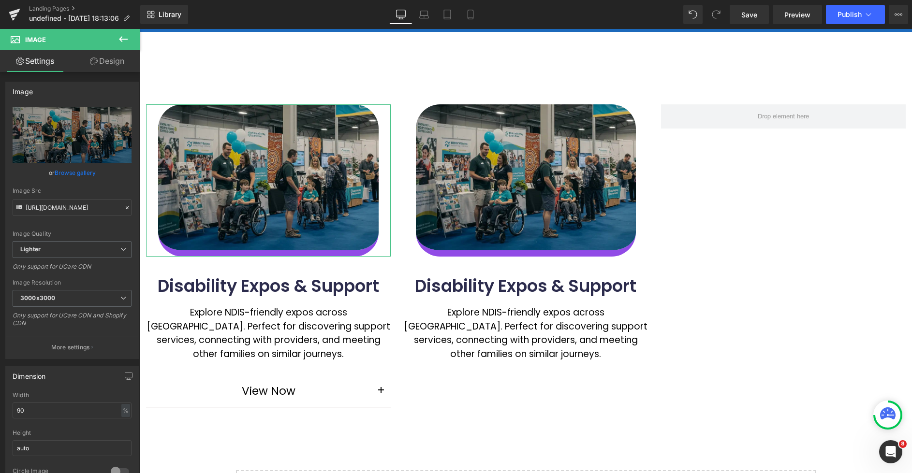
click at [115, 68] on link "Design" at bounding box center [107, 61] width 70 height 22
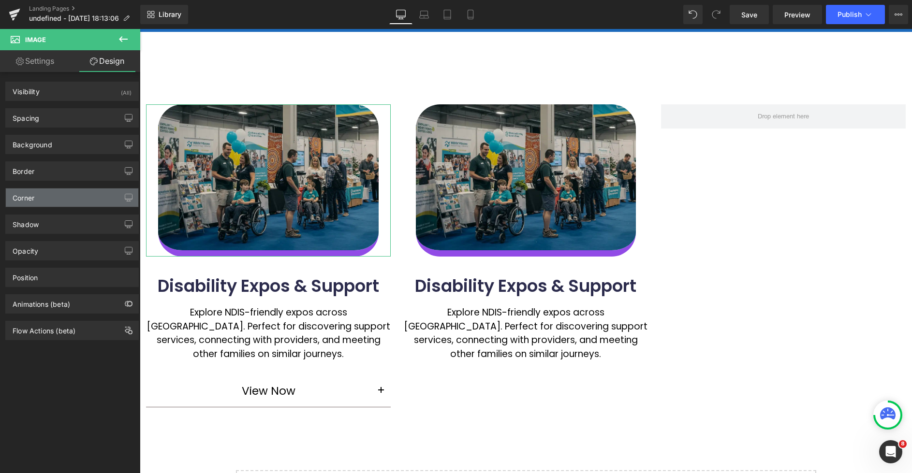
type input "transparent"
type input "0"
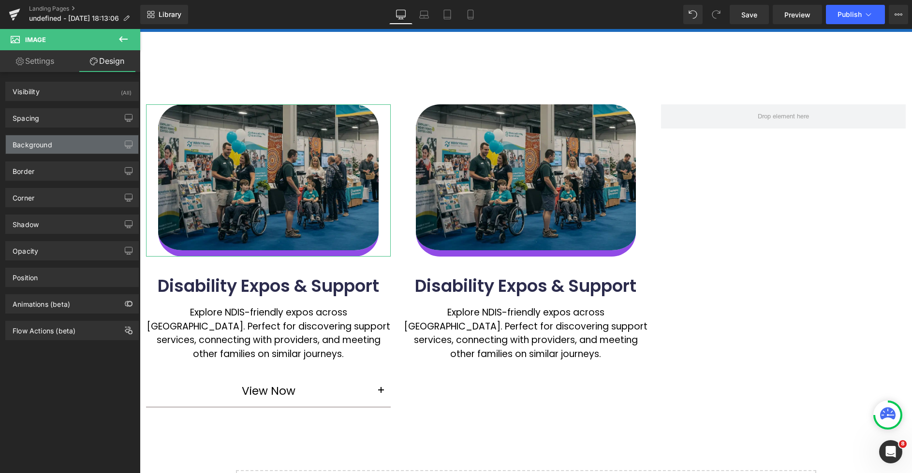
click at [59, 149] on div "Background" at bounding box center [72, 144] width 133 height 18
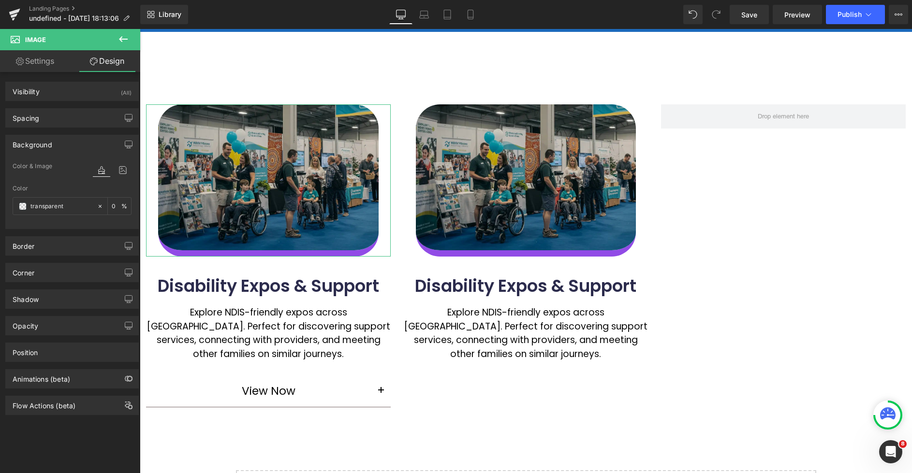
click at [59, 149] on div "Background" at bounding box center [72, 144] width 133 height 18
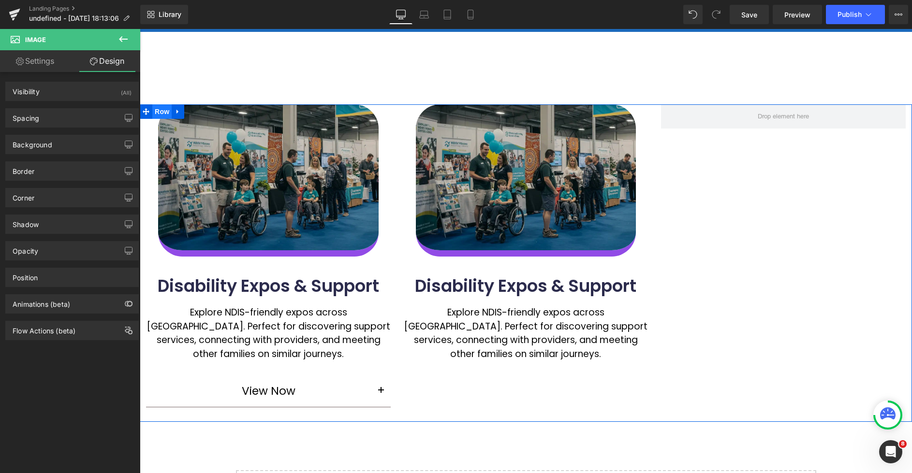
click at [165, 112] on span "Row" at bounding box center [161, 111] width 19 height 15
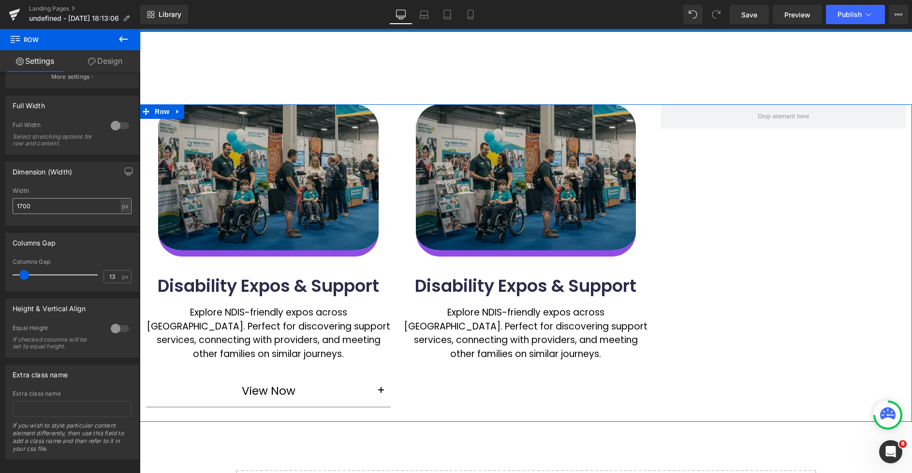
scroll to position [251, 0]
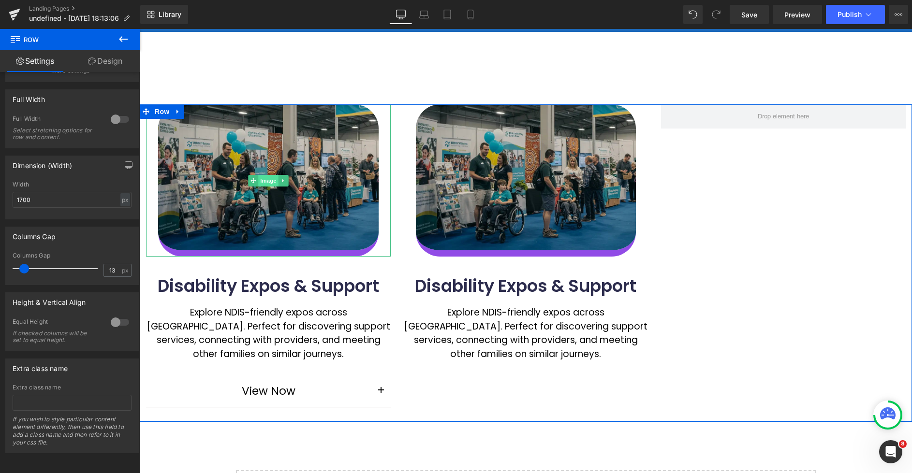
click at [264, 181] on span "Image" at bounding box center [268, 181] width 20 height 12
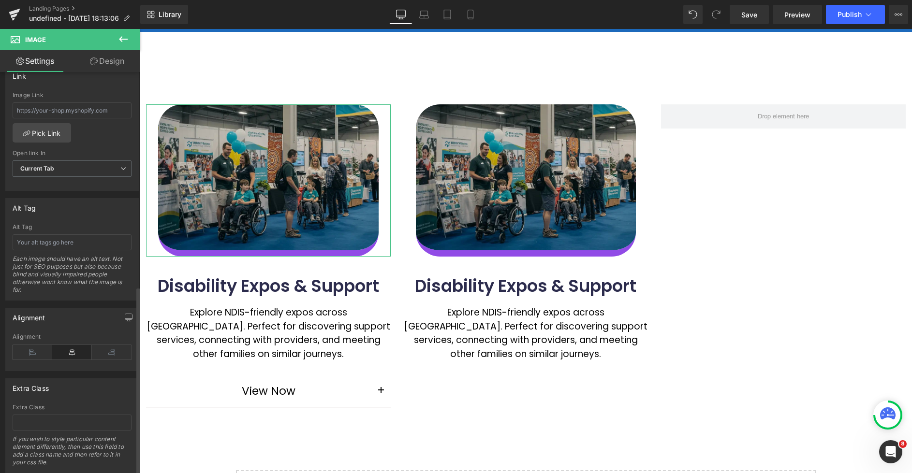
scroll to position [457, 0]
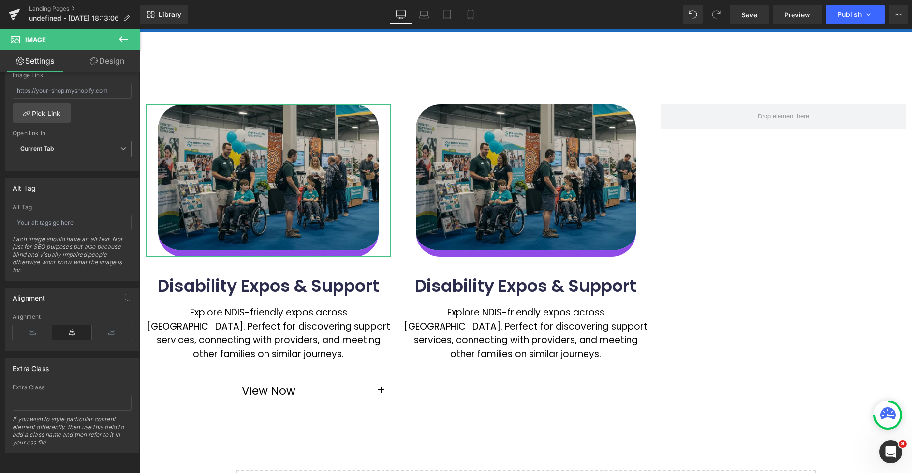
click at [115, 64] on link "Design" at bounding box center [107, 61] width 70 height 22
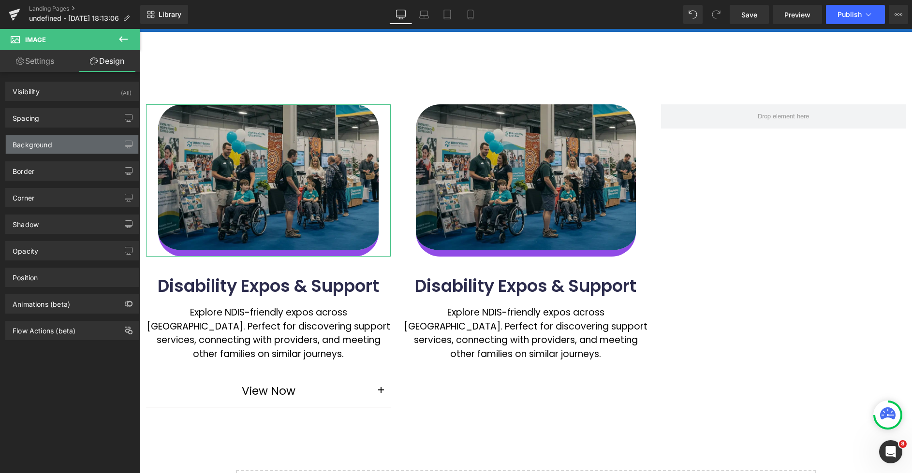
click at [48, 149] on div "Background" at bounding box center [72, 144] width 133 height 18
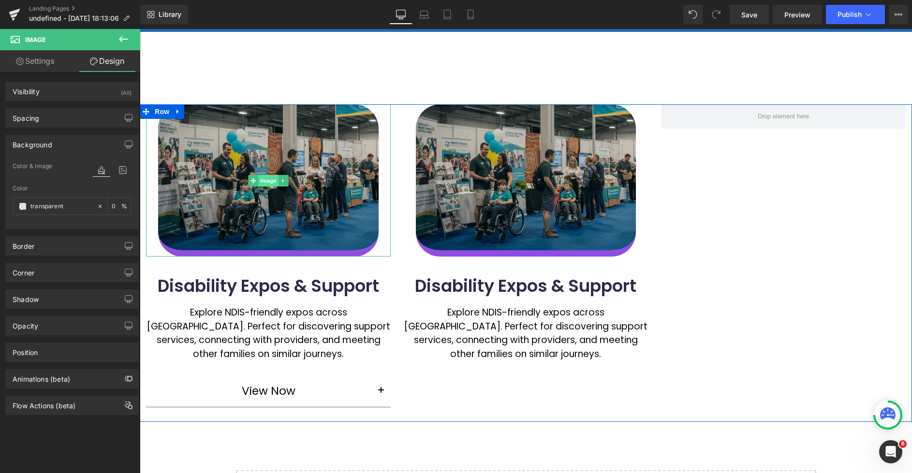
click at [270, 181] on span "Image" at bounding box center [268, 181] width 20 height 12
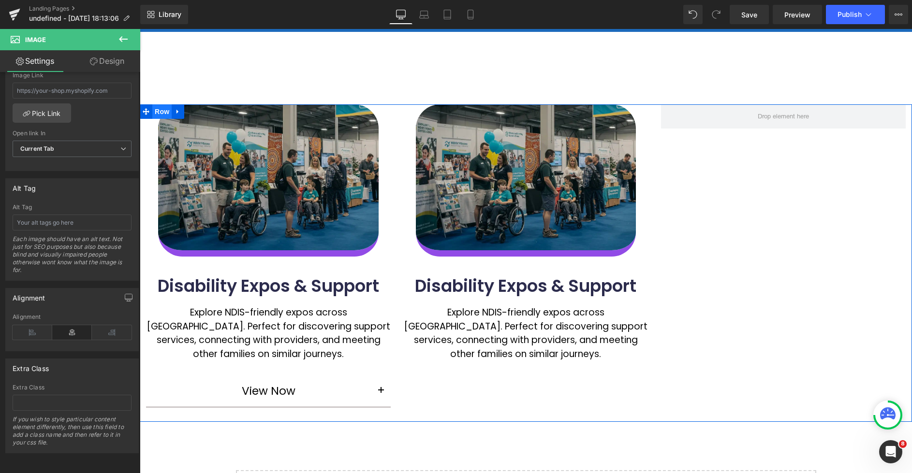
click at [161, 114] on span "Row" at bounding box center [161, 111] width 19 height 15
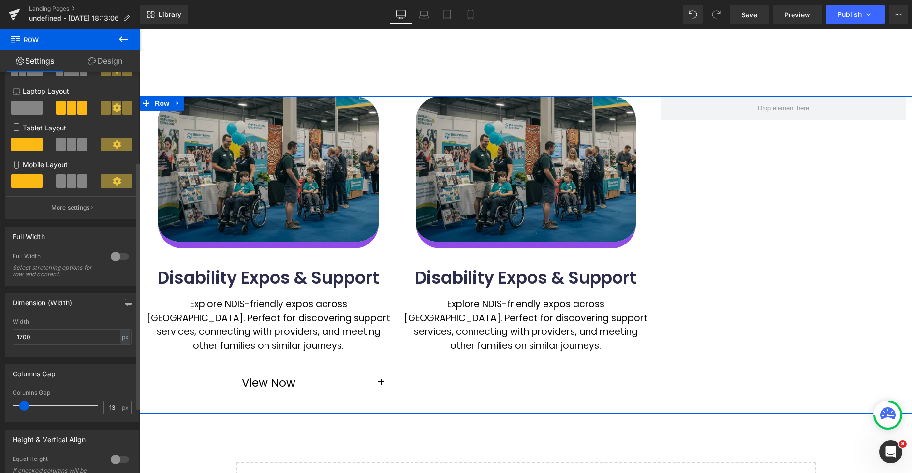
scroll to position [251, 0]
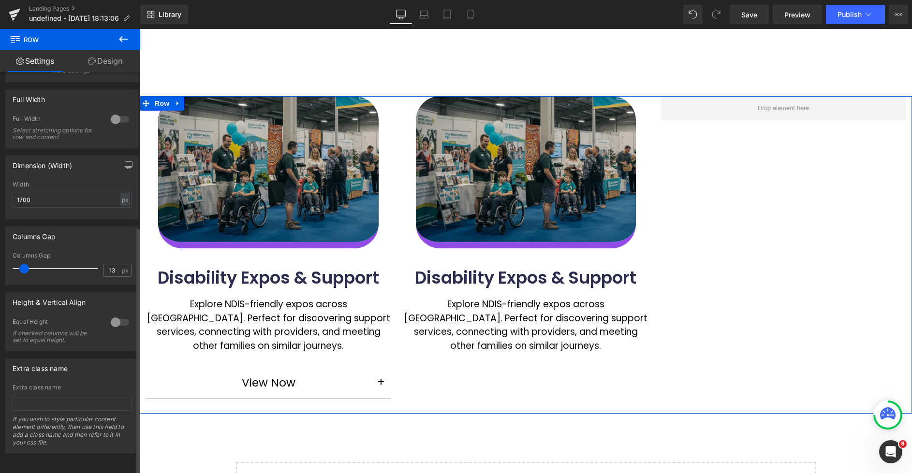
click at [94, 74] on button "More settings" at bounding box center [72, 70] width 133 height 23
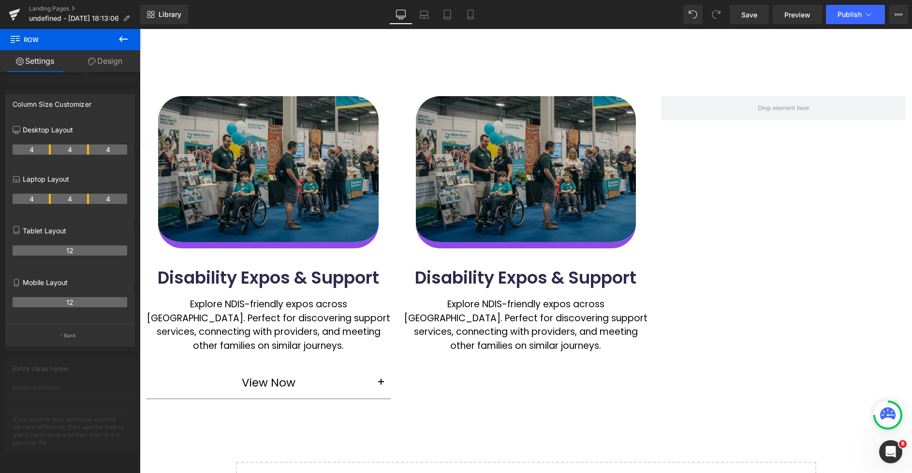
click at [478, 380] on body "Skip to content Just added to your cart Qty: View cart ( ) Continue shopping Su…" at bounding box center [526, 356] width 772 height 775
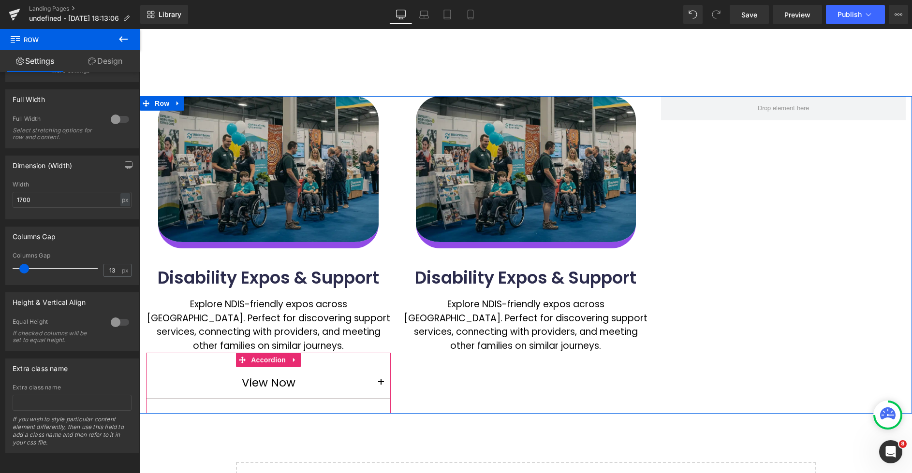
click at [384, 382] on button "button" at bounding box center [380, 383] width 19 height 31
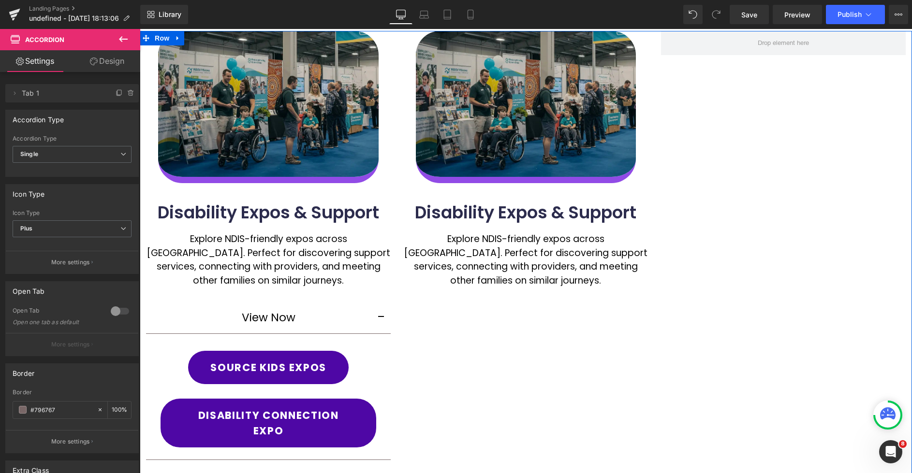
scroll to position [148, 0]
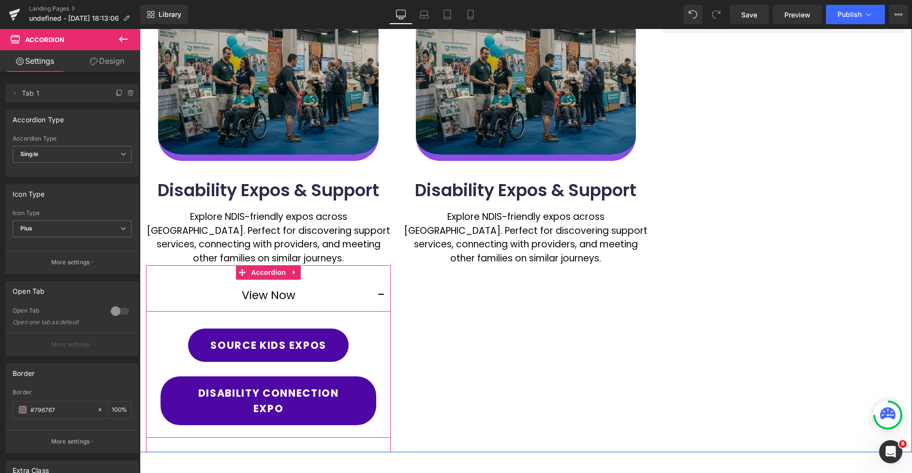
click at [382, 298] on button "button" at bounding box center [380, 295] width 19 height 31
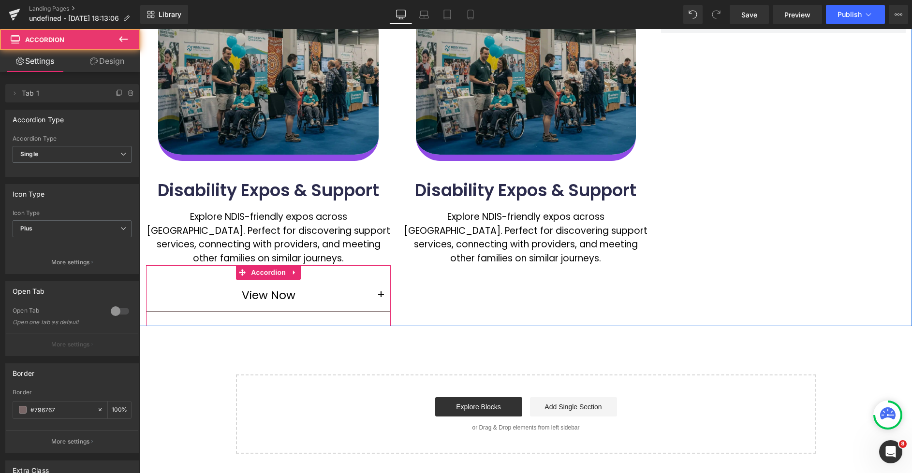
click at [382, 298] on button "button" at bounding box center [380, 295] width 19 height 31
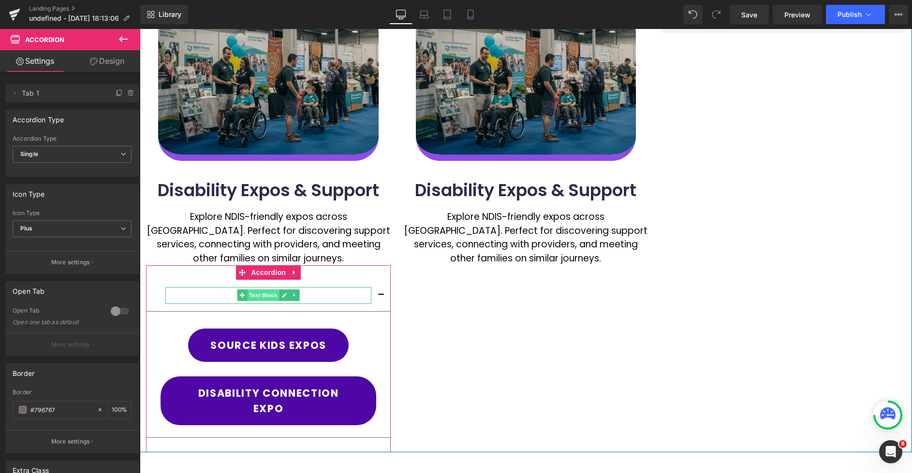
click at [268, 296] on span "Text Block" at bounding box center [264, 296] width 32 height 12
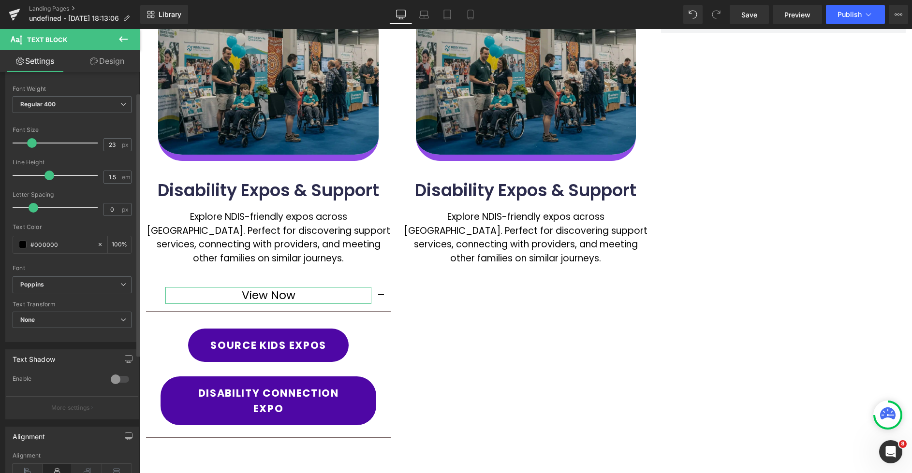
scroll to position [78, 0]
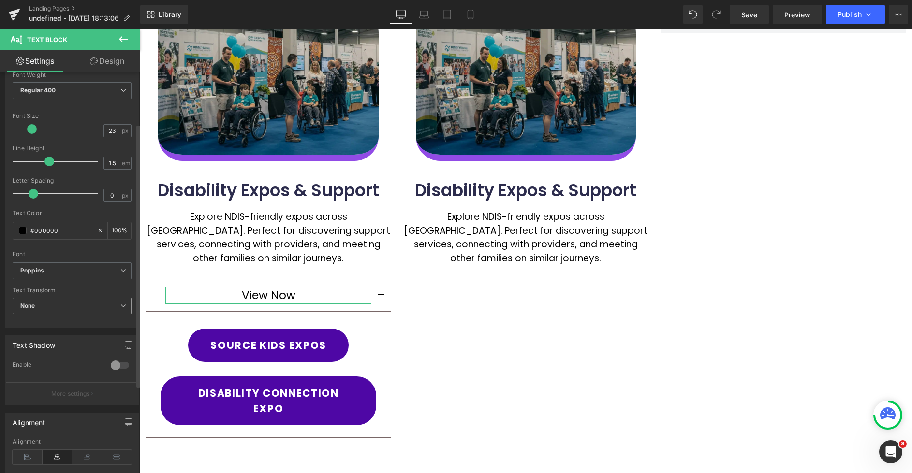
click at [49, 307] on span "None" at bounding box center [72, 306] width 119 height 17
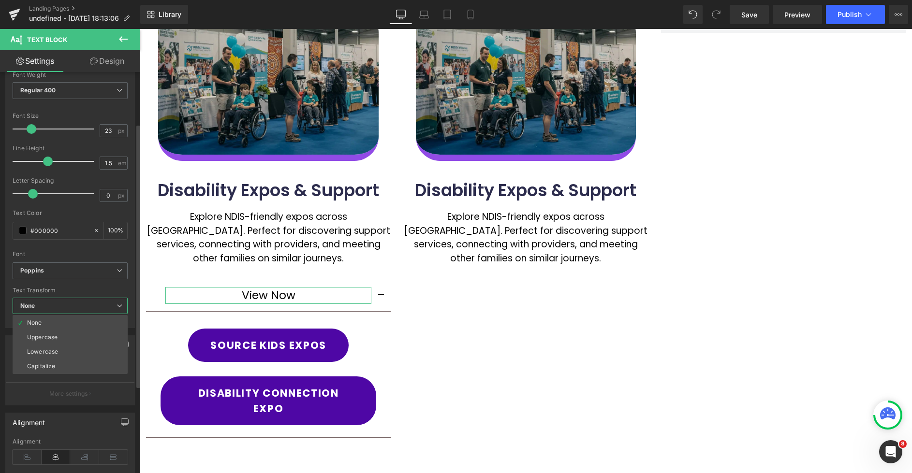
click at [49, 306] on span "None" at bounding box center [70, 306] width 115 height 17
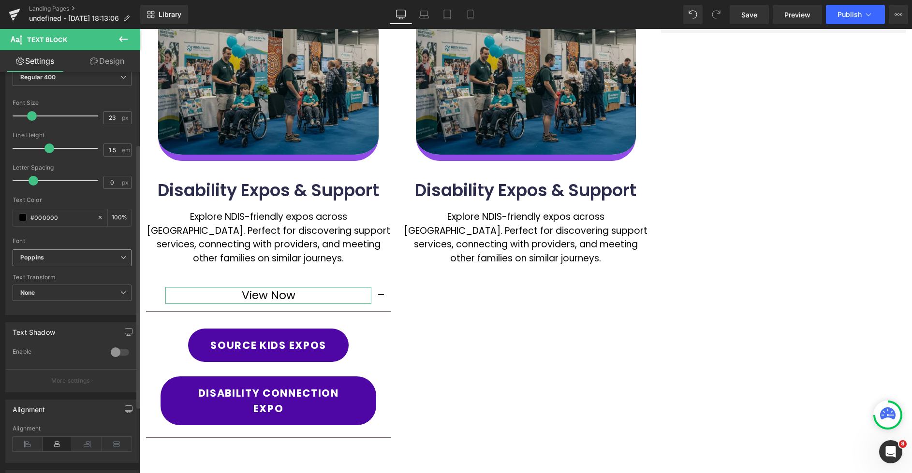
scroll to position [44, 0]
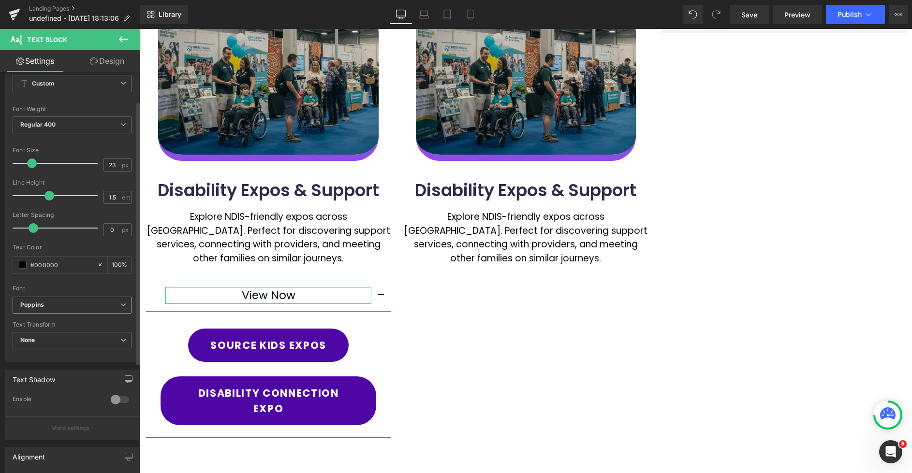
click at [55, 304] on b "Poppins" at bounding box center [70, 305] width 100 height 8
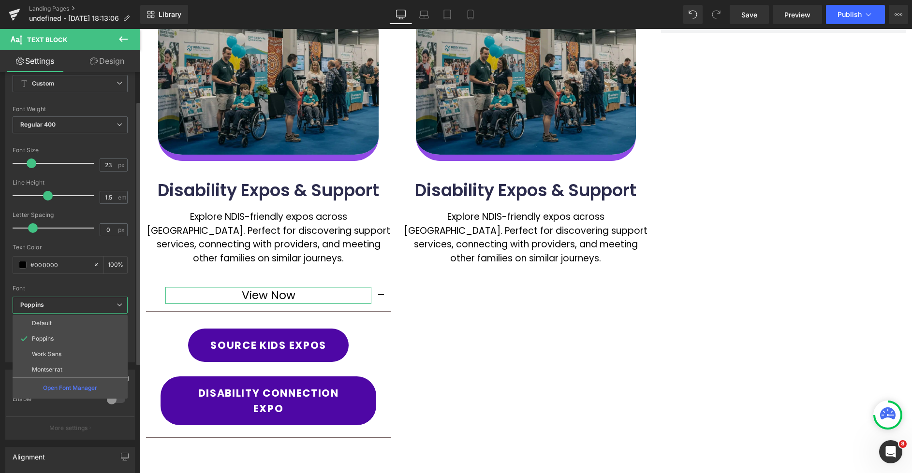
click at [55, 304] on b "Poppins" at bounding box center [68, 305] width 96 height 8
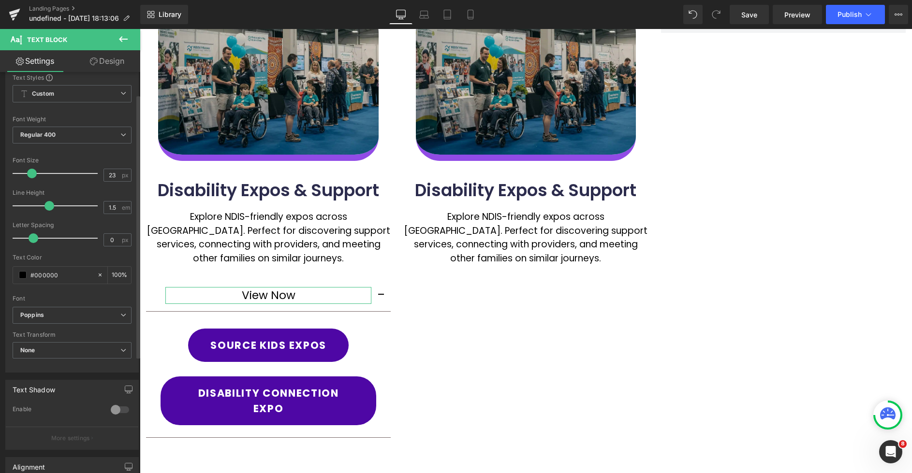
scroll to position [0, 0]
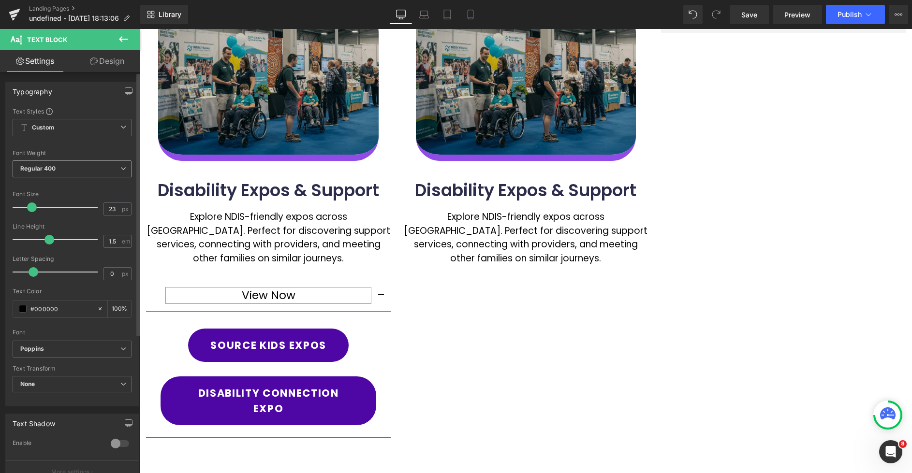
click at [84, 165] on span "Regular 400" at bounding box center [72, 169] width 119 height 17
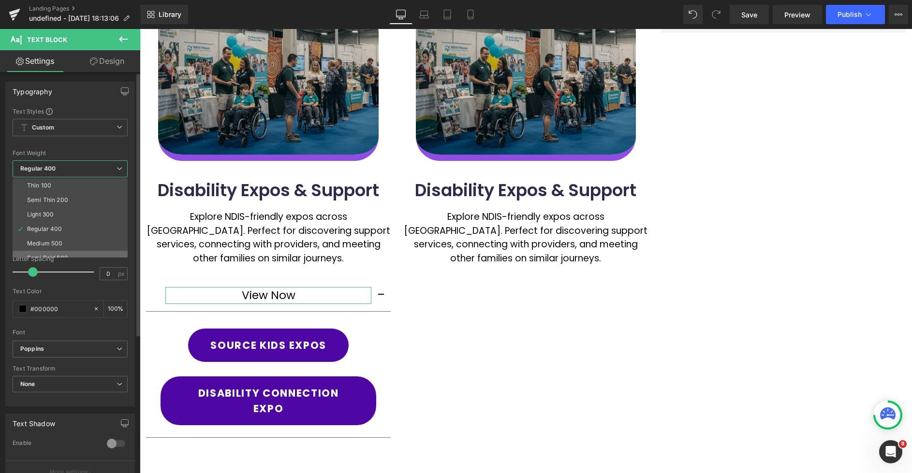
click at [52, 253] on li "Semi Bold 600" at bounding box center [72, 258] width 119 height 15
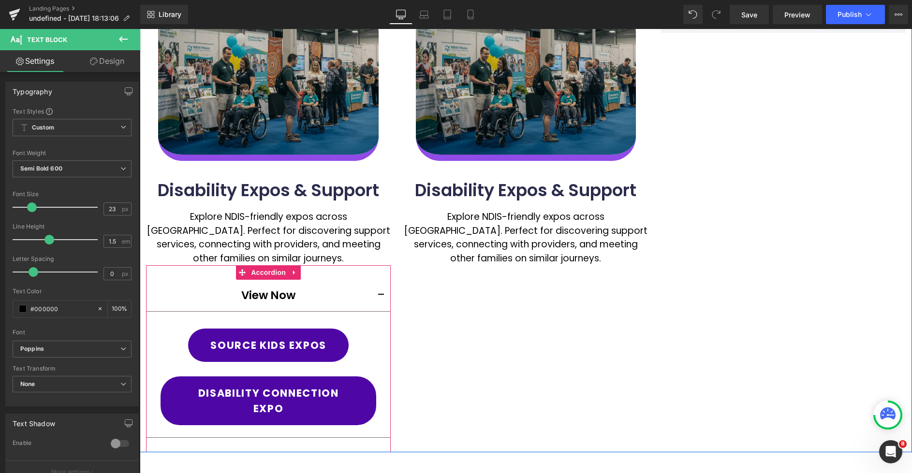
click at [378, 293] on button "button" at bounding box center [380, 295] width 19 height 31
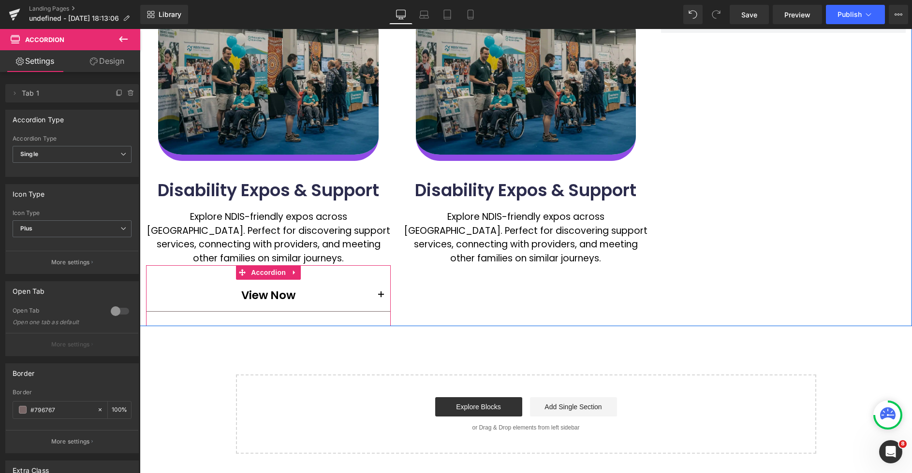
click at [378, 295] on button "button" at bounding box center [380, 295] width 19 height 31
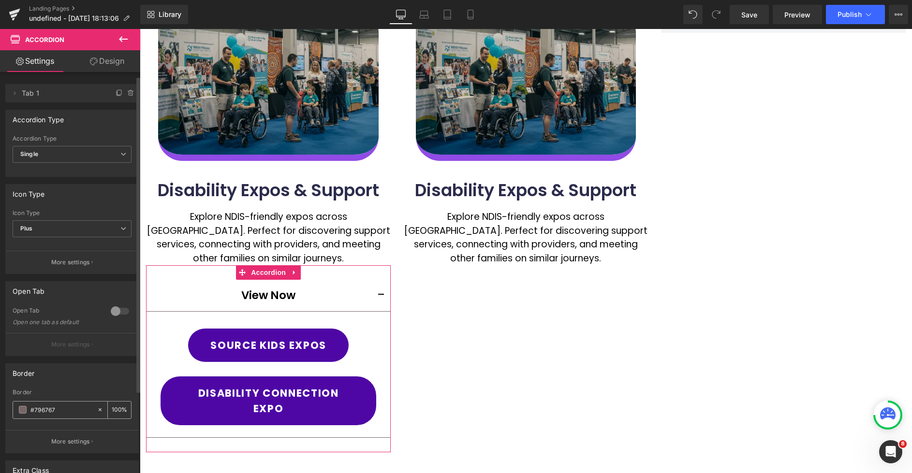
scroll to position [109, 0]
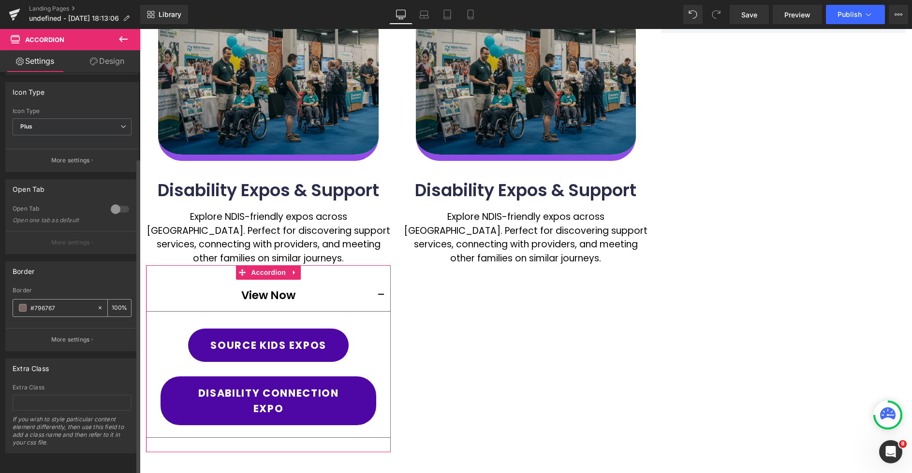
click at [18, 305] on div "#796767" at bounding box center [55, 308] width 84 height 17
click at [21, 304] on span at bounding box center [23, 308] width 8 height 8
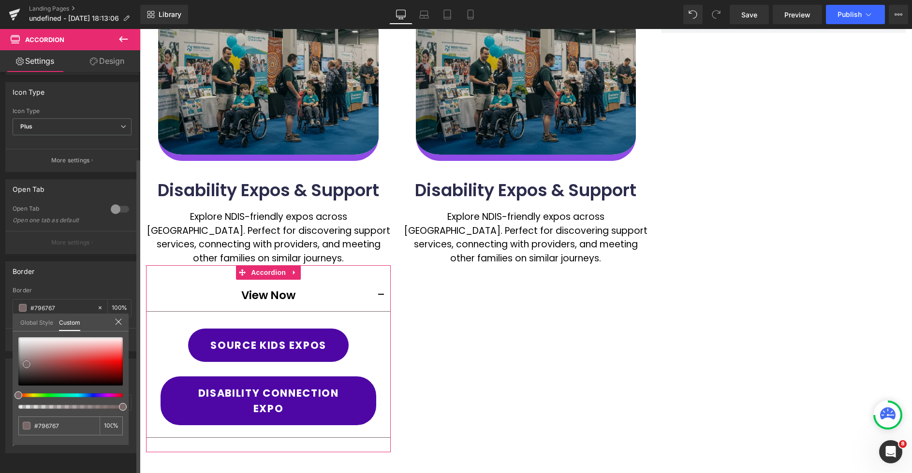
type input "#e7e3e3"
type input "#d5d1d1"
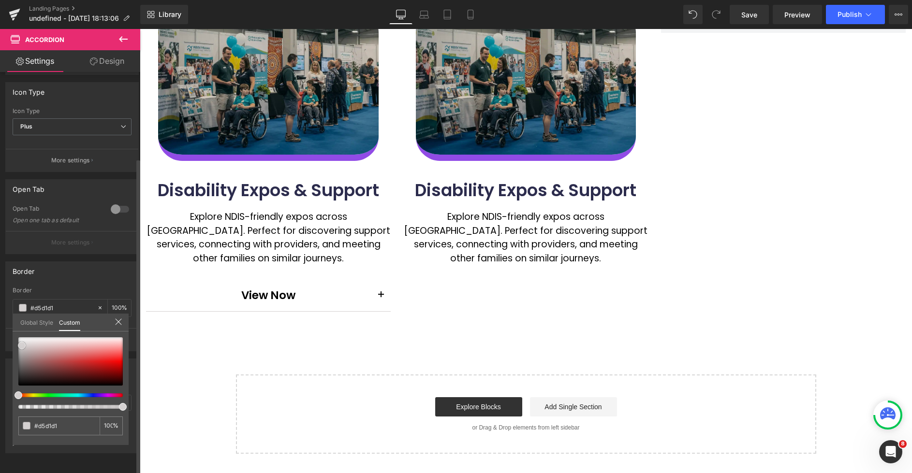
type input "#cccbcb"
type input "#c7c6c6"
type input "#c6c6c6"
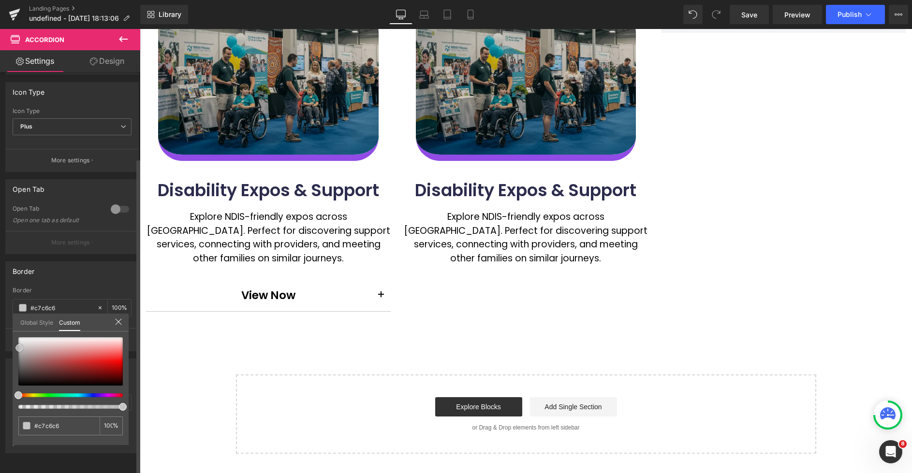
type input "#c6c6c6"
type input "#c4c4c4"
type input "#c1c1c1"
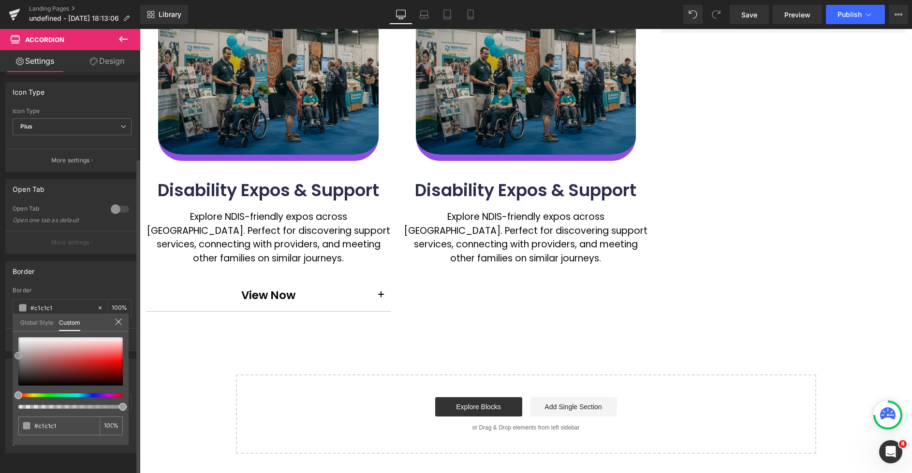
type input "#9e9e9e"
type input "#9b9b9b"
type input "#999999"
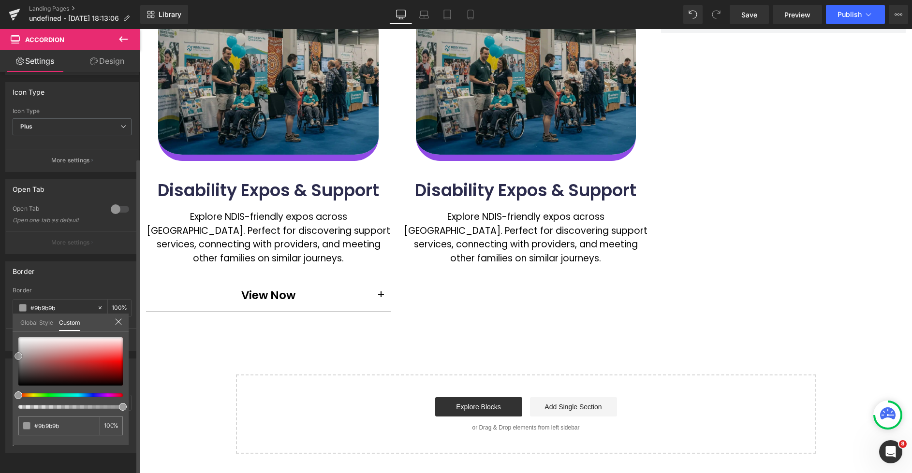
type input "#999999"
type input "#939393"
type input "#919191"
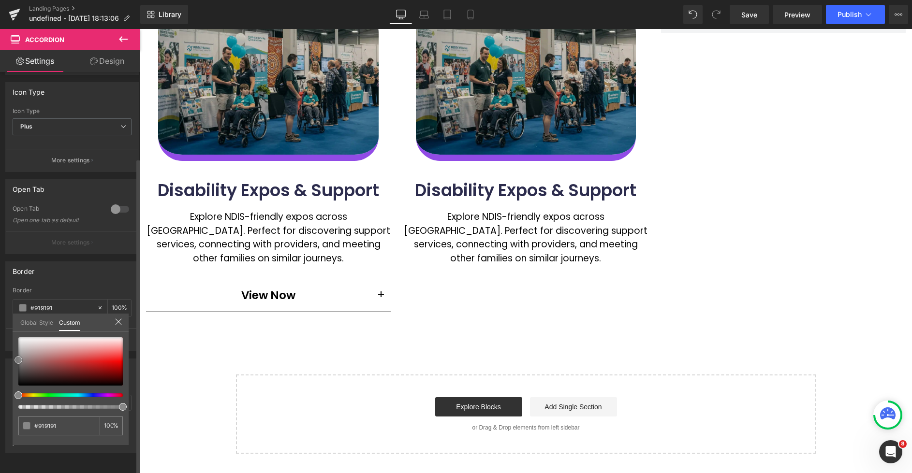
type input "#898989"
drag, startPoint x: 24, startPoint y: 342, endPoint x: 18, endPoint y: 360, distance: 18.4
click at [18, 360] on div at bounding box center [70, 362] width 104 height 48
type input "#878787"
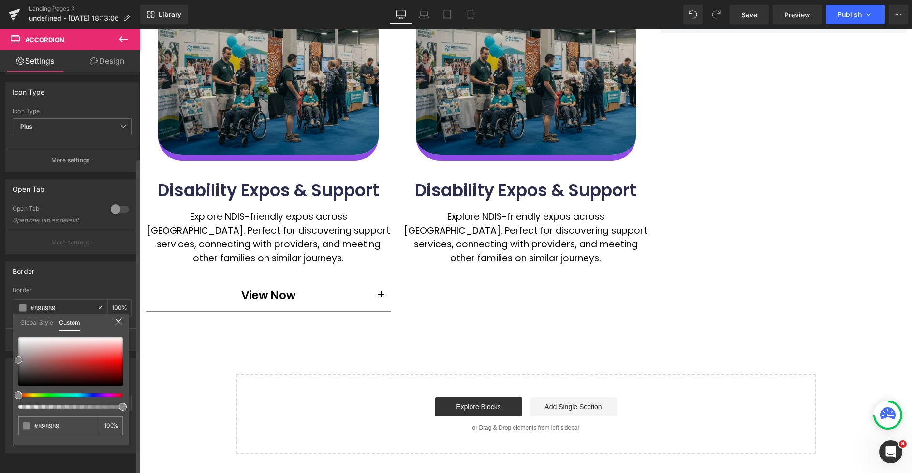
type input "#878787"
click at [322, 295] on div at bounding box center [526, 298] width 772 height 538
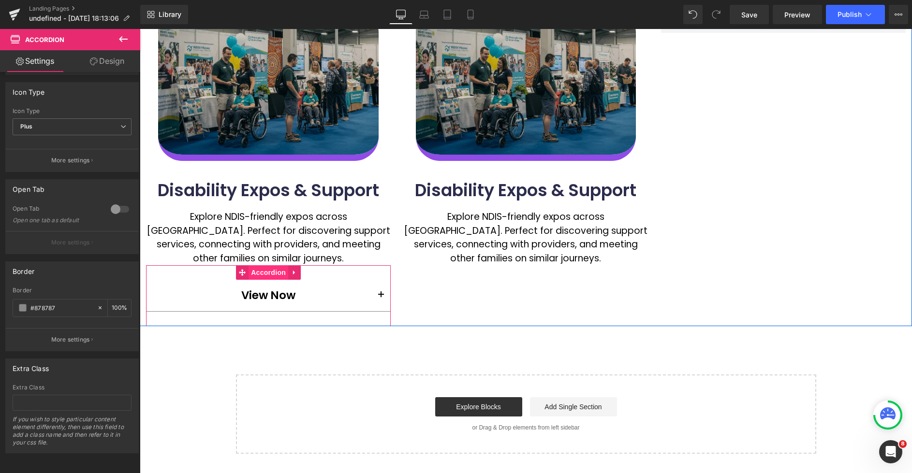
click at [276, 272] on span "Accordion" at bounding box center [269, 273] width 40 height 15
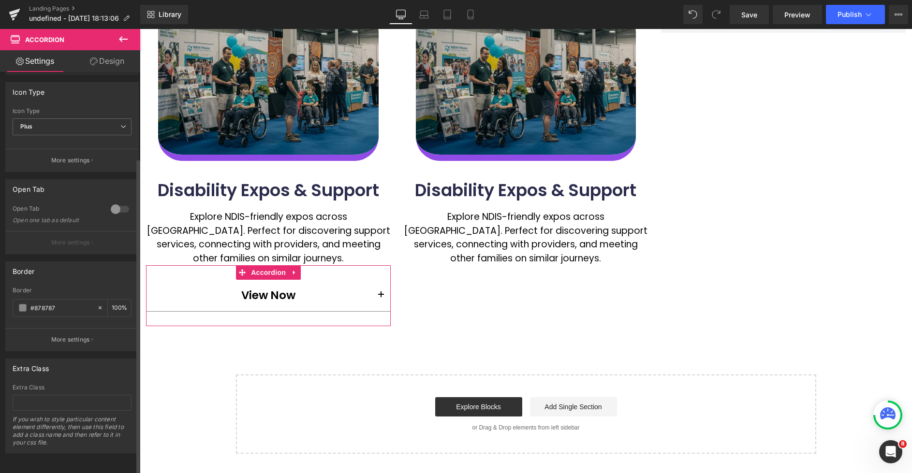
drag, startPoint x: 108, startPoint y: 66, endPoint x: 37, endPoint y: 133, distance: 97.8
click at [108, 66] on link "Design" at bounding box center [107, 61] width 70 height 22
click at [51, 62] on link "Settings" at bounding box center [35, 61] width 70 height 22
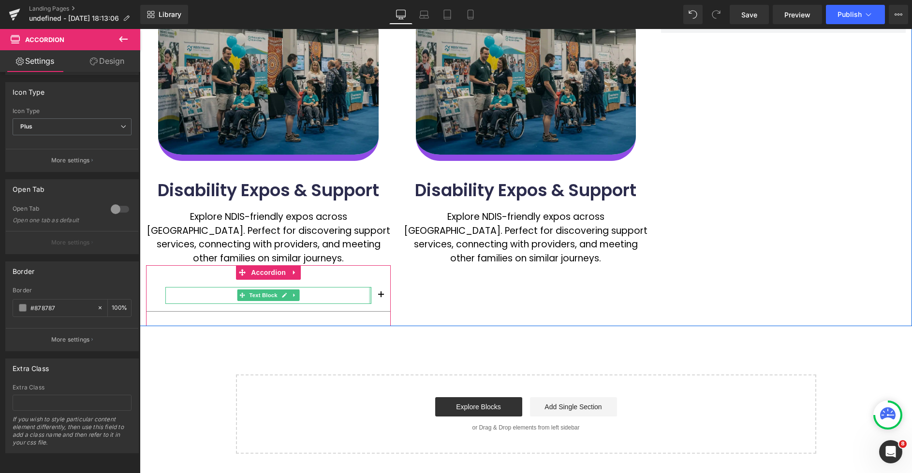
click at [370, 293] on div at bounding box center [370, 295] width 2 height 17
click at [384, 306] on button "button" at bounding box center [380, 295] width 19 height 31
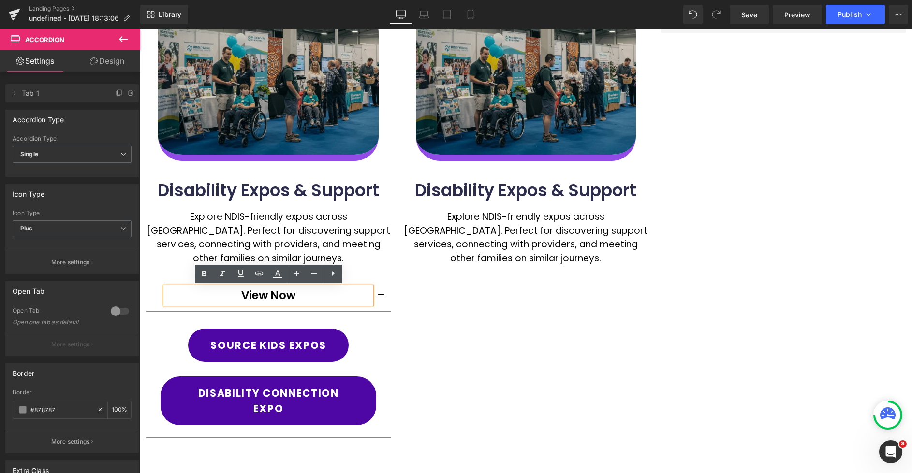
click at [383, 298] on button "button" at bounding box center [380, 295] width 19 height 31
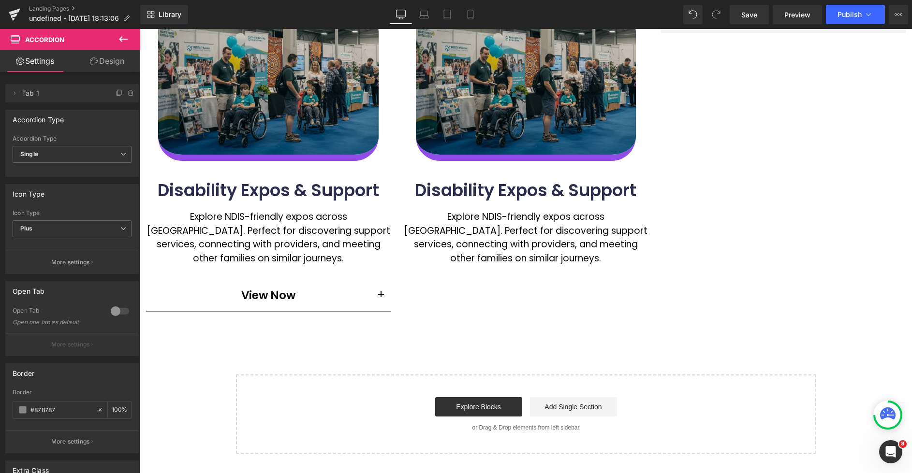
click at [74, 266] on p "More settings" at bounding box center [70, 262] width 39 height 9
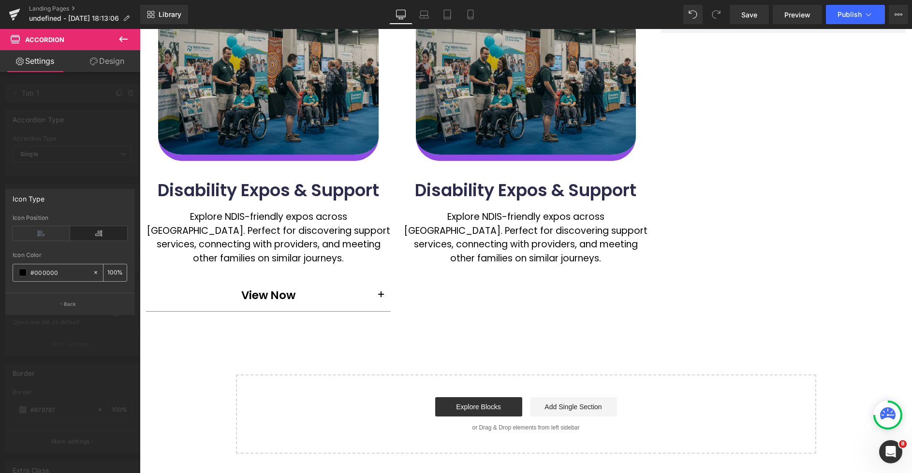
click at [21, 275] on span at bounding box center [23, 273] width 8 height 8
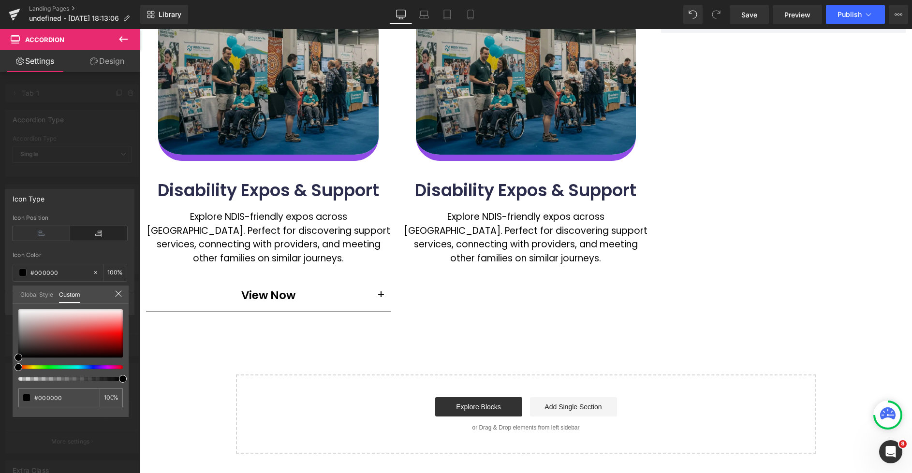
click at [96, 368] on div at bounding box center [67, 368] width 104 height 4
click at [106, 333] on div at bounding box center [70, 334] width 104 height 48
type input "#a71cec"
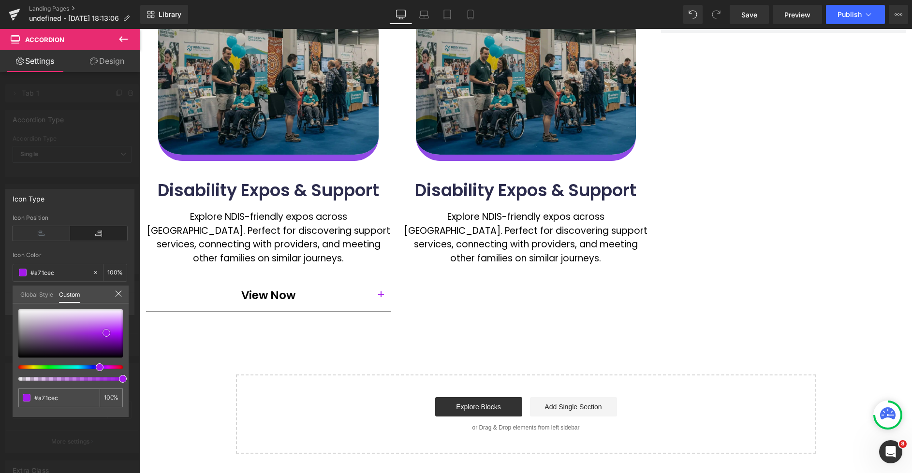
type input "#a519eb"
type input "#9b0de2"
type input "#7f03bd"
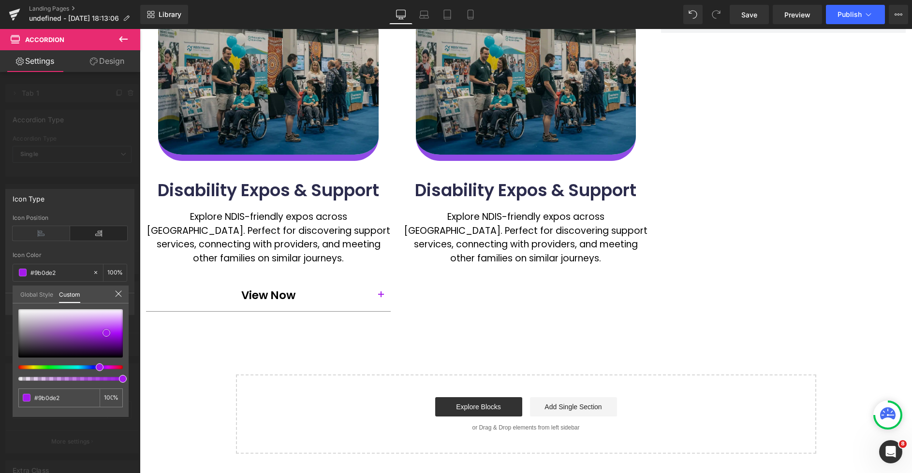
type input "#7f03bd"
type input "#7902b4"
type input "#7202aa"
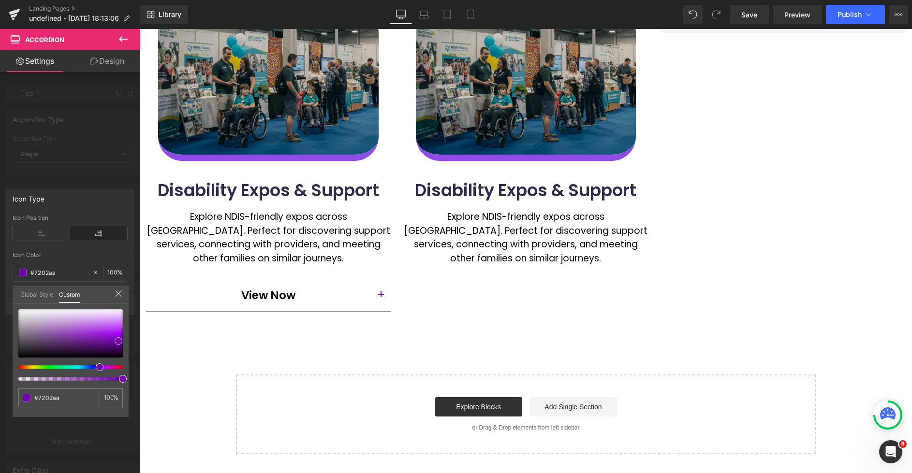
type input "#7602af"
type input "#8905cb"
type input "#9608dd"
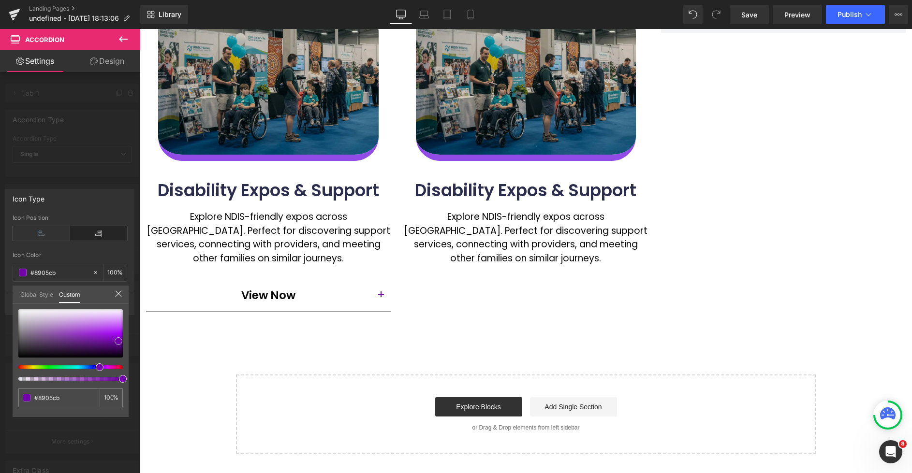
type input "#9608dd"
drag, startPoint x: 118, startPoint y: 340, endPoint x: 113, endPoint y: 336, distance: 7.2
click at [113, 336] on div at bounding box center [70, 334] width 104 height 48
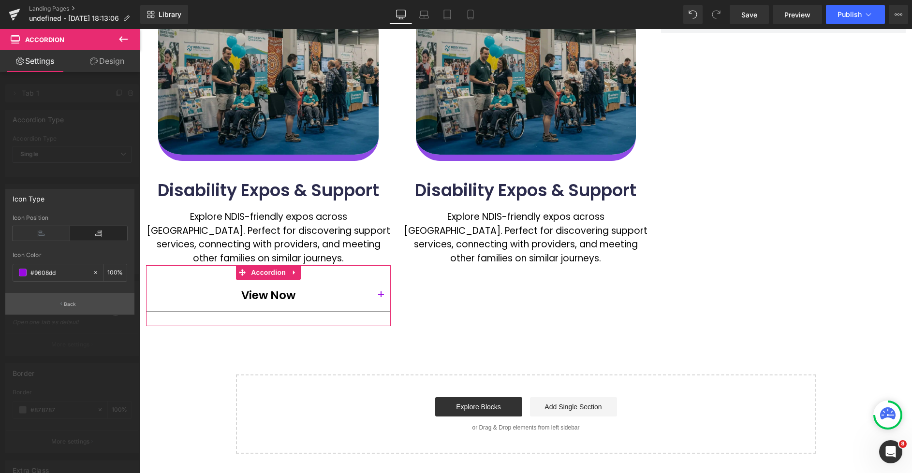
click at [70, 305] on p "Back" at bounding box center [70, 304] width 13 height 7
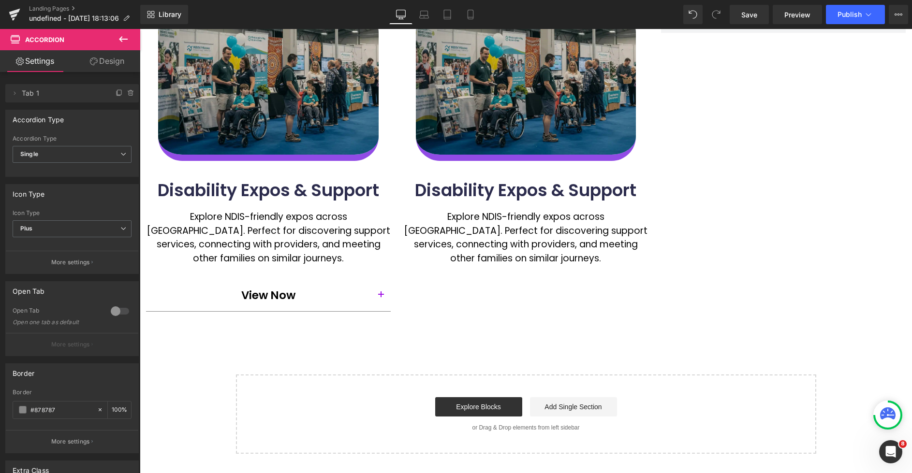
click at [381, 294] on body "Skip to content Just added to your cart Qty: View cart ( ) Continue shopping Su…" at bounding box center [526, 269] width 772 height 775
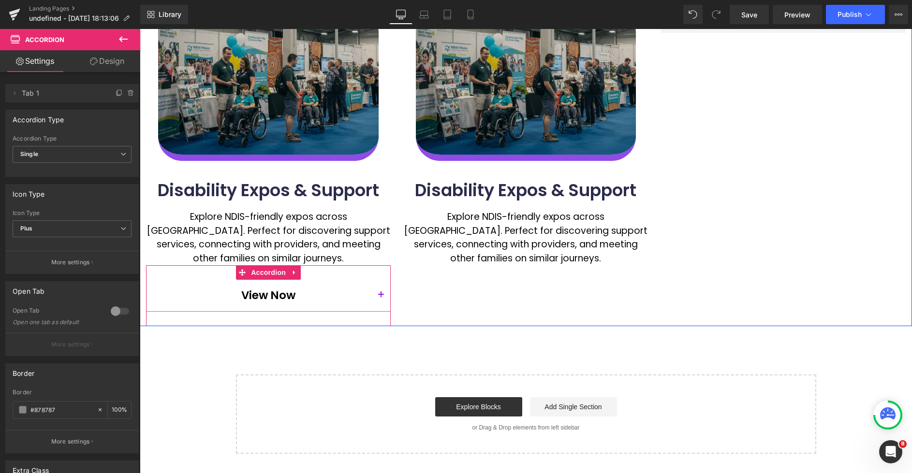
click at [381, 298] on span "button" at bounding box center [381, 298] width 0 height 0
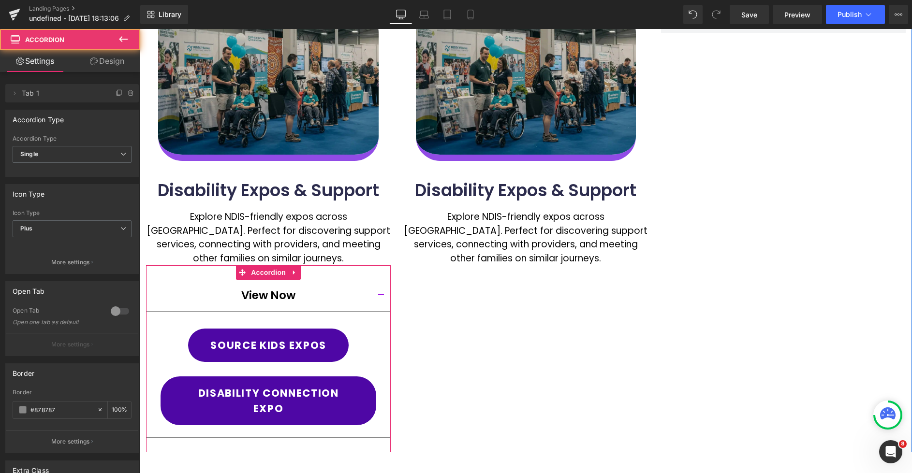
click at [381, 295] on button "button" at bounding box center [380, 295] width 19 height 31
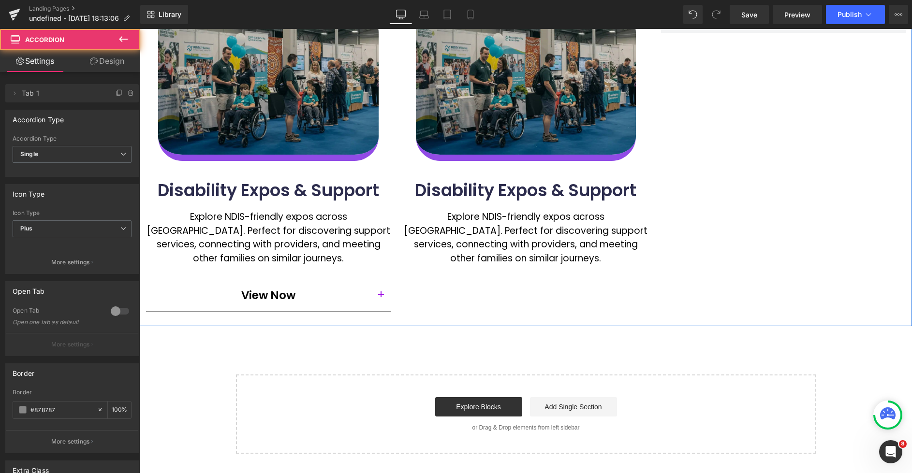
click at [487, 304] on div "Image Disability Expos & Support Heading Explore NDIS-friendly expos across Aus…" at bounding box center [526, 167] width 772 height 317
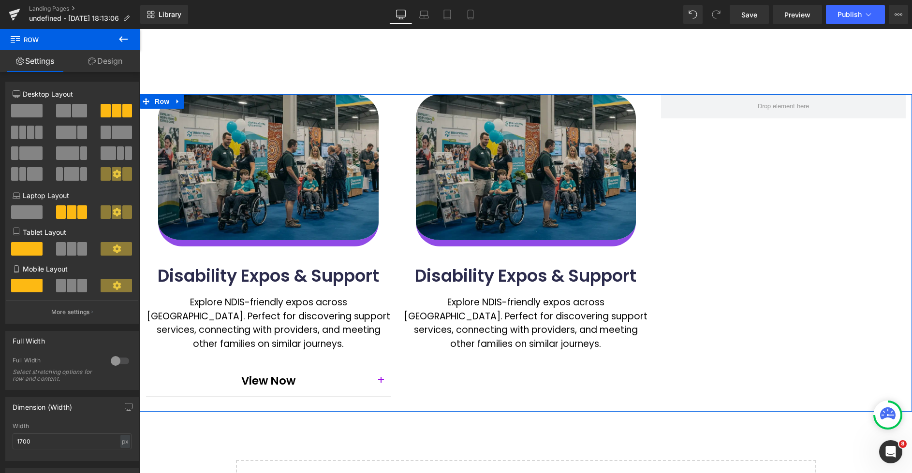
scroll to position [131, 0]
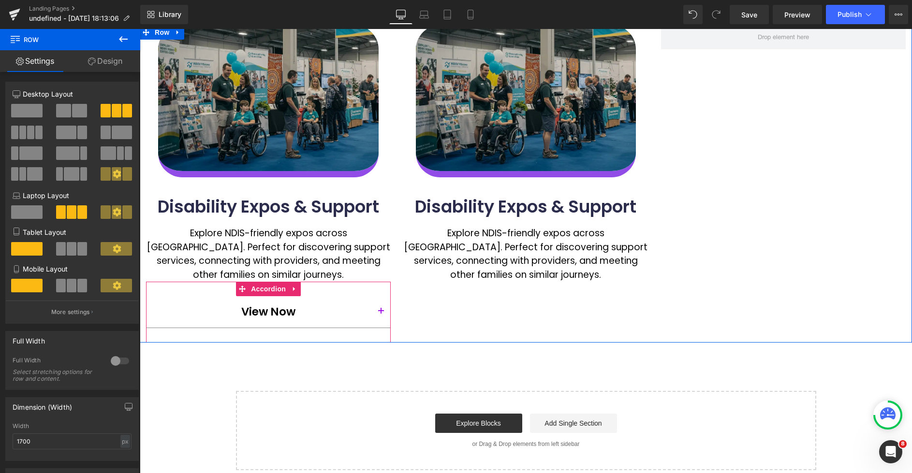
click at [381, 314] on span "button" at bounding box center [381, 314] width 0 height 0
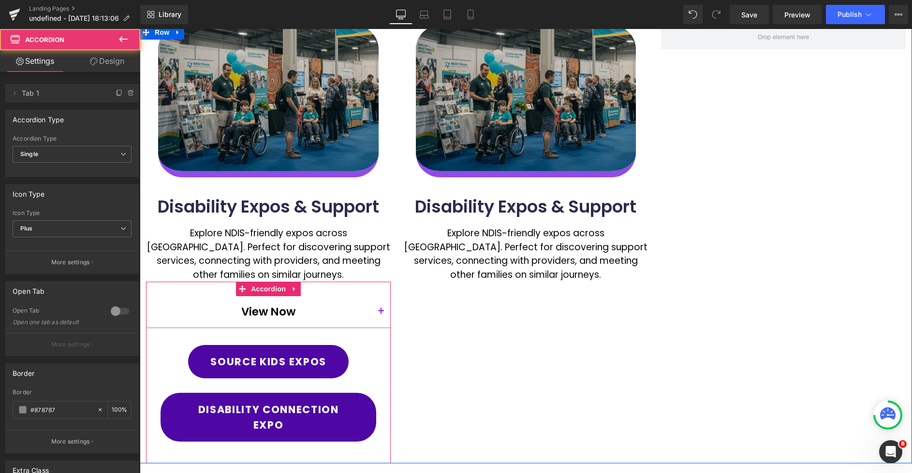
click at [381, 314] on span "button" at bounding box center [381, 314] width 0 height 0
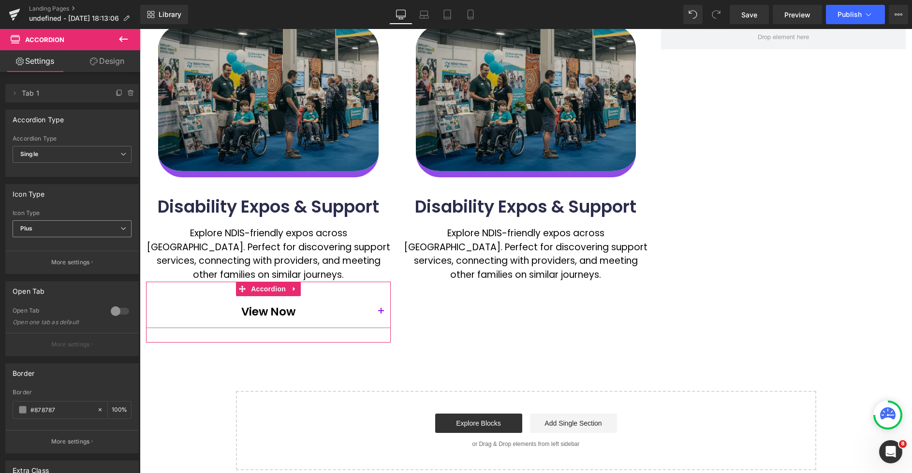
click at [59, 235] on span "Plus" at bounding box center [72, 229] width 119 height 17
click at [54, 251] on li "None" at bounding box center [70, 246] width 115 height 15
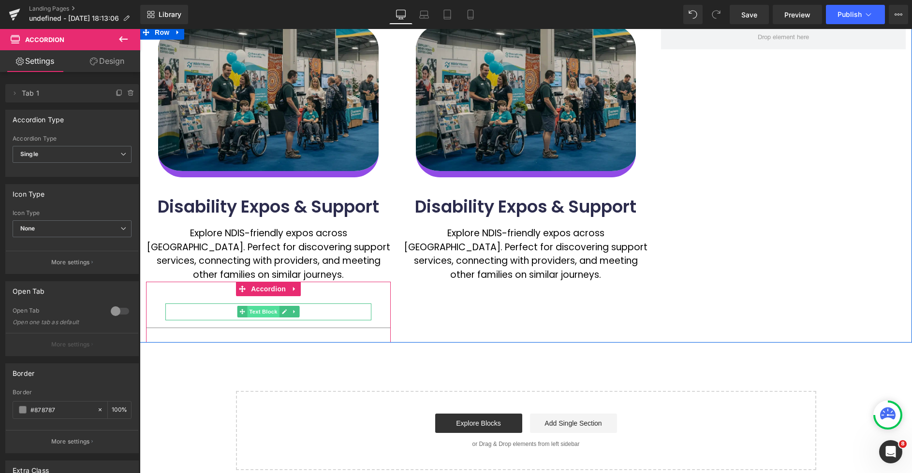
click at [266, 312] on span "Text Block" at bounding box center [264, 312] width 32 height 12
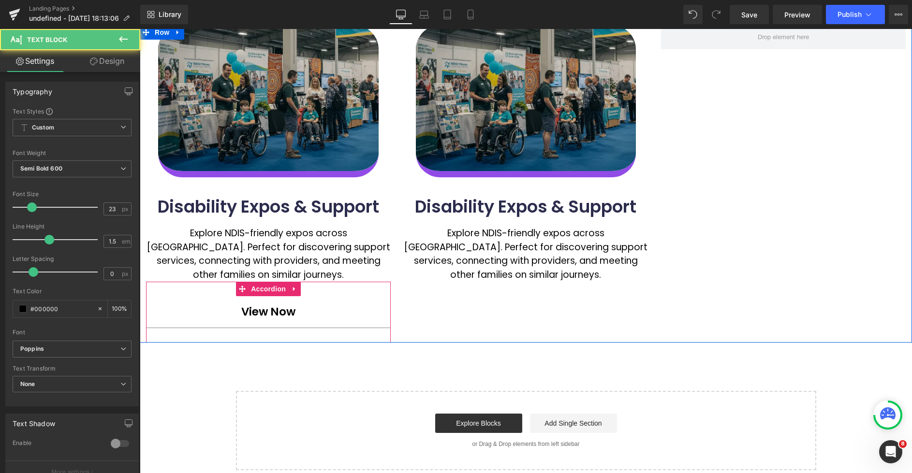
click at [383, 313] on div "View Now Text Block" at bounding box center [268, 312] width 245 height 32
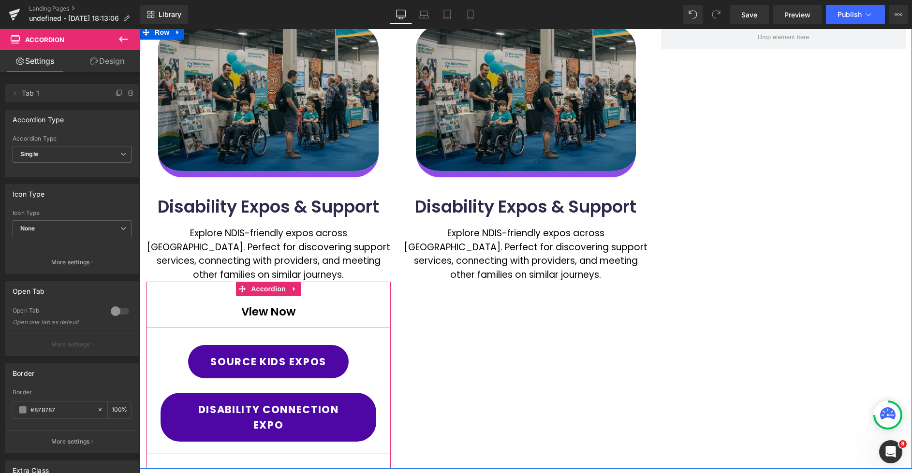
click at [382, 313] on div "View Now Text Block" at bounding box center [268, 312] width 245 height 32
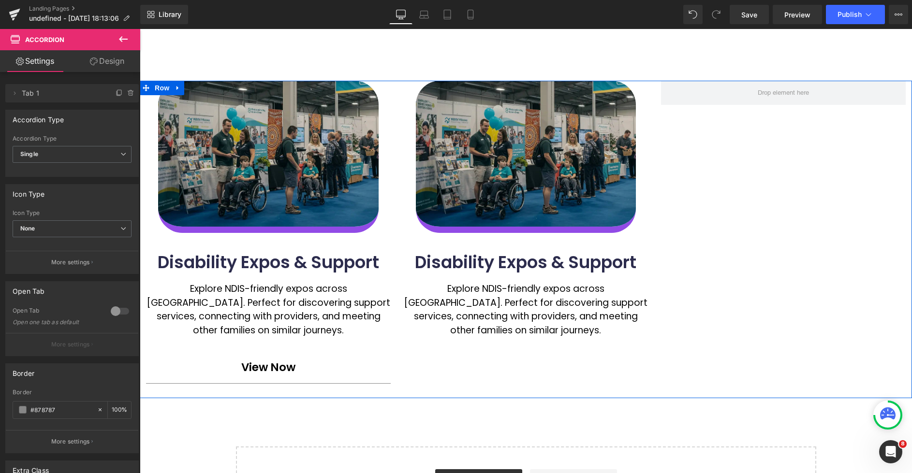
scroll to position [76, 0]
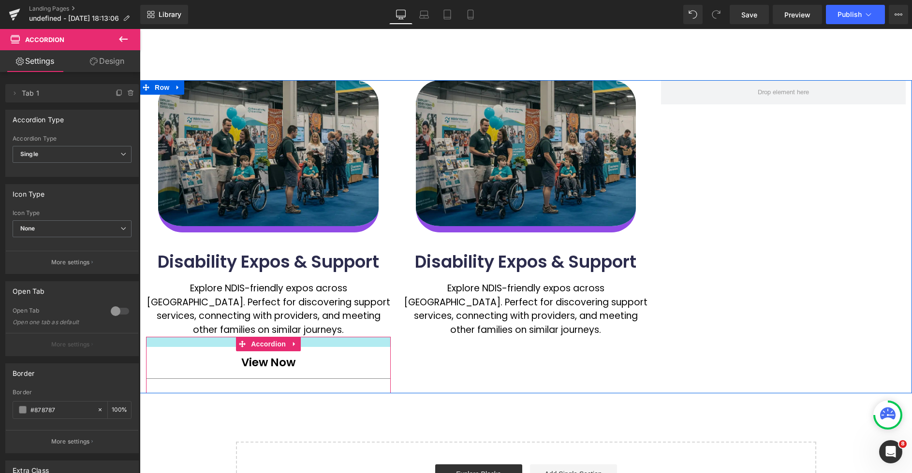
click at [331, 339] on div at bounding box center [268, 342] width 245 height 10
click at [442, 367] on div "Image Disability Expos & Support Heading Explore NDIS-friendly expos across Aus…" at bounding box center [526, 236] width 772 height 313
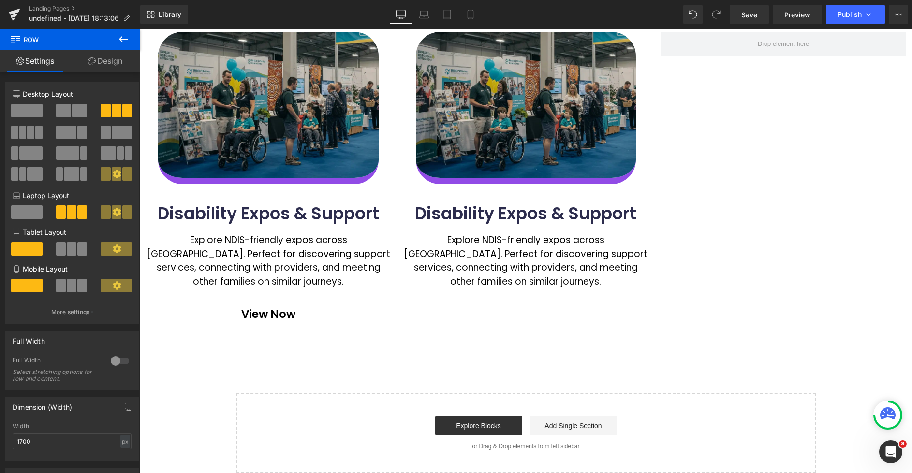
scroll to position [126, 0]
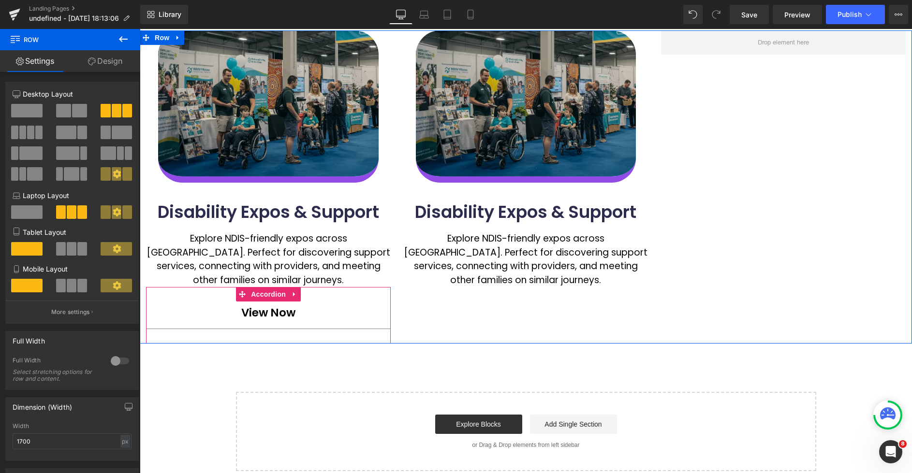
click at [328, 327] on div "View Now Text Block" at bounding box center [268, 313] width 245 height 32
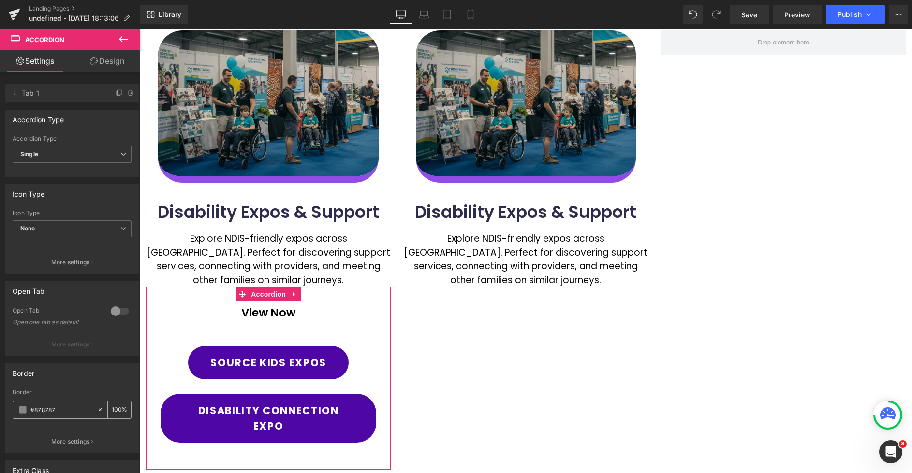
click at [98, 410] on icon at bounding box center [100, 410] width 7 height 7
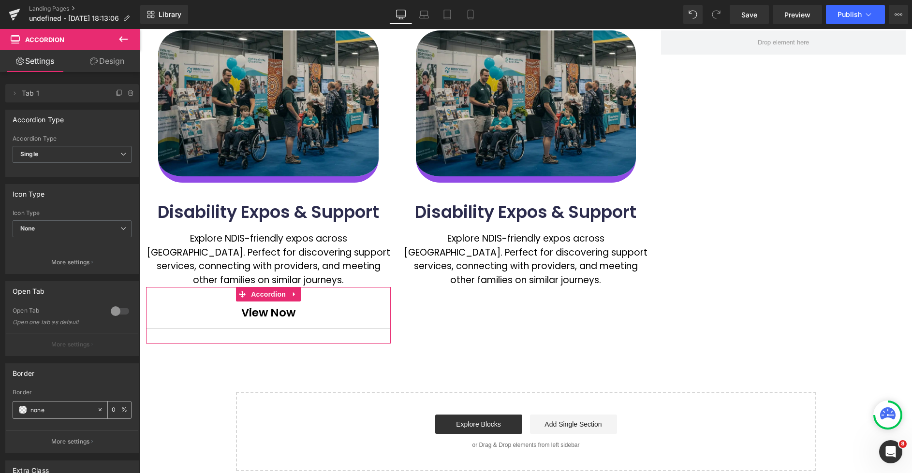
click at [28, 415] on div "#878787" at bounding box center [55, 410] width 84 height 17
click at [24, 410] on span at bounding box center [23, 410] width 8 height 8
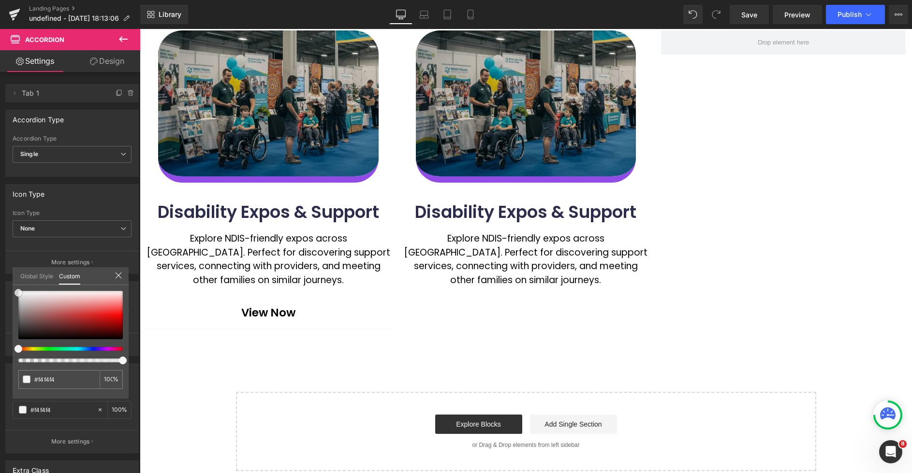
drag, startPoint x: 30, startPoint y: 297, endPoint x: 16, endPoint y: 293, distance: 14.1
click at [18, 293] on div at bounding box center [70, 315] width 104 height 48
click at [363, 312] on div at bounding box center [526, 298] width 772 height 538
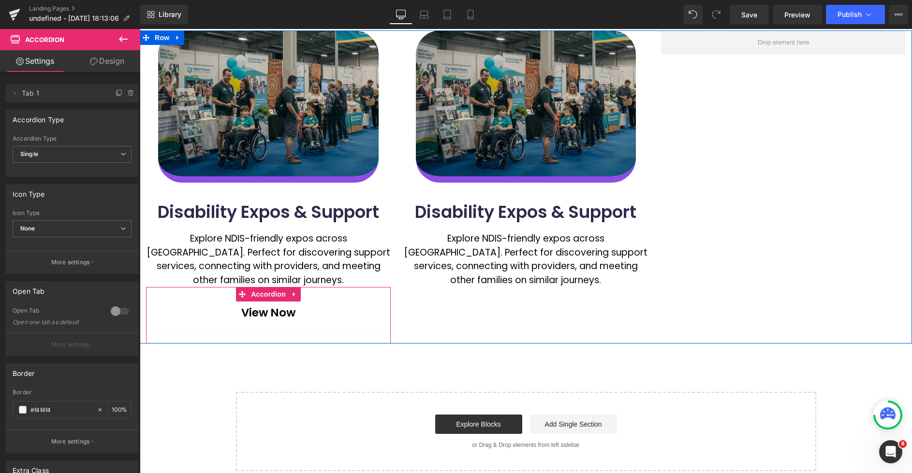
click at [380, 313] on div "View Now Text Block" at bounding box center [268, 313] width 245 height 32
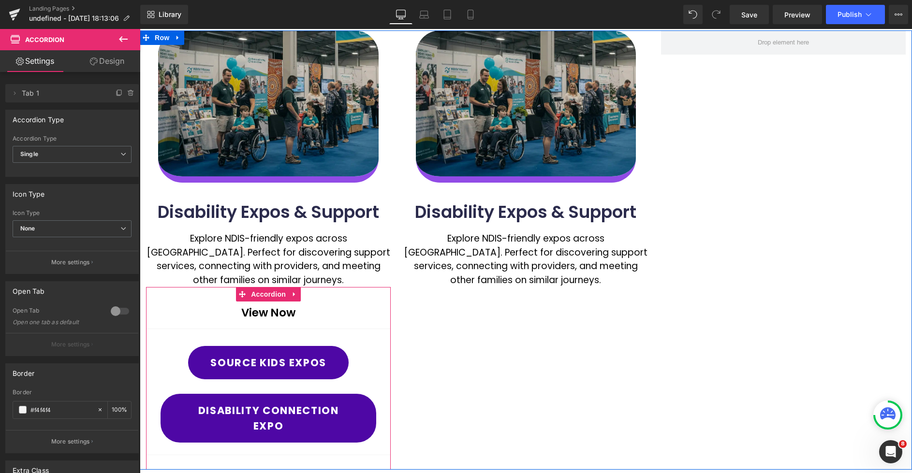
click at [380, 313] on div "View Now Text Block" at bounding box center [268, 313] width 245 height 32
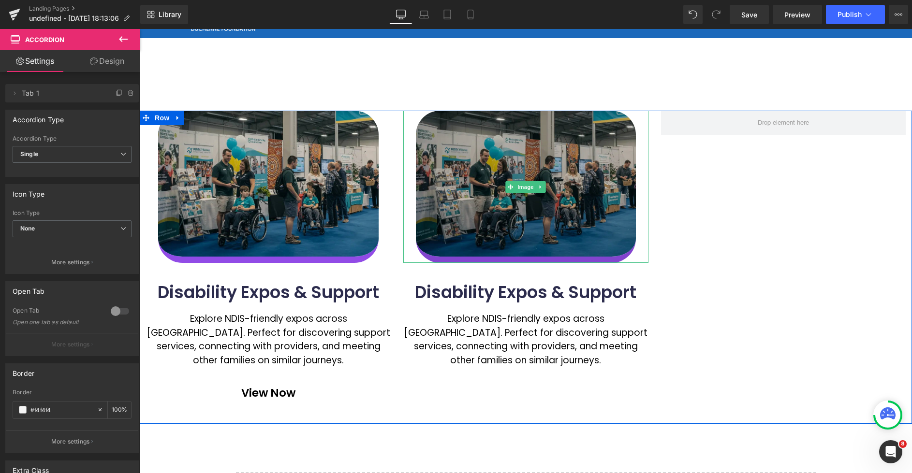
scroll to position [83, 0]
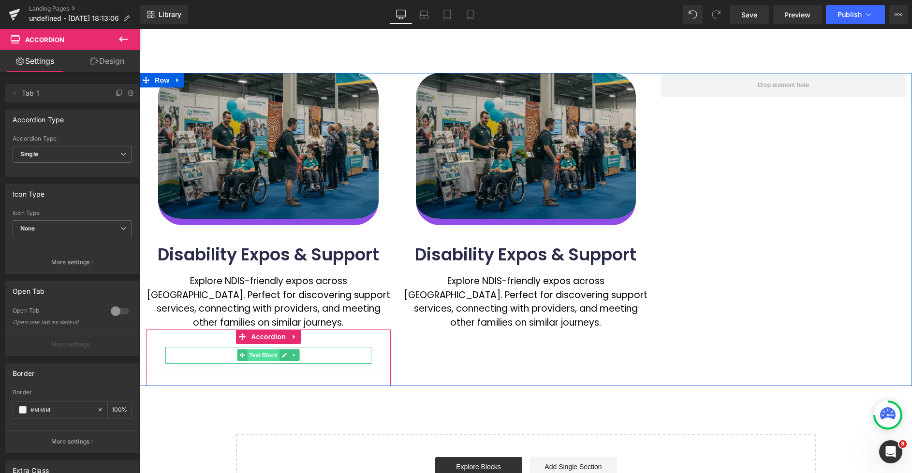
click at [264, 357] on span "Text Block" at bounding box center [264, 356] width 32 height 12
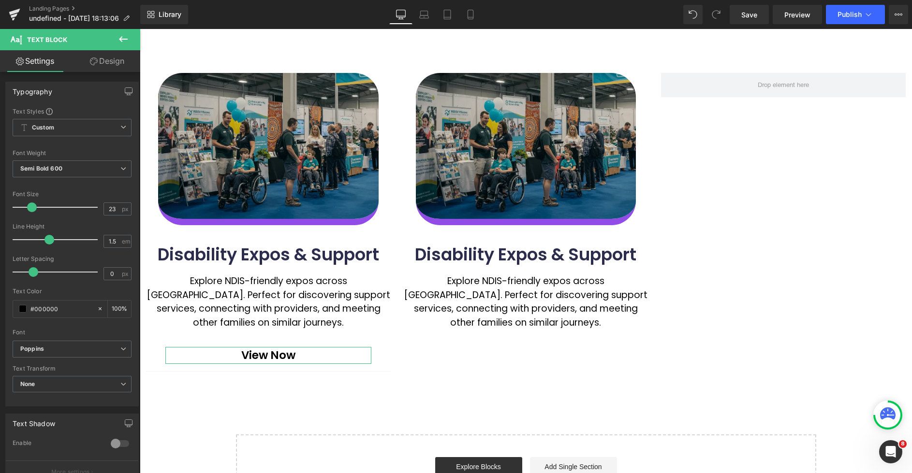
click at [105, 64] on link "Design" at bounding box center [107, 61] width 70 height 22
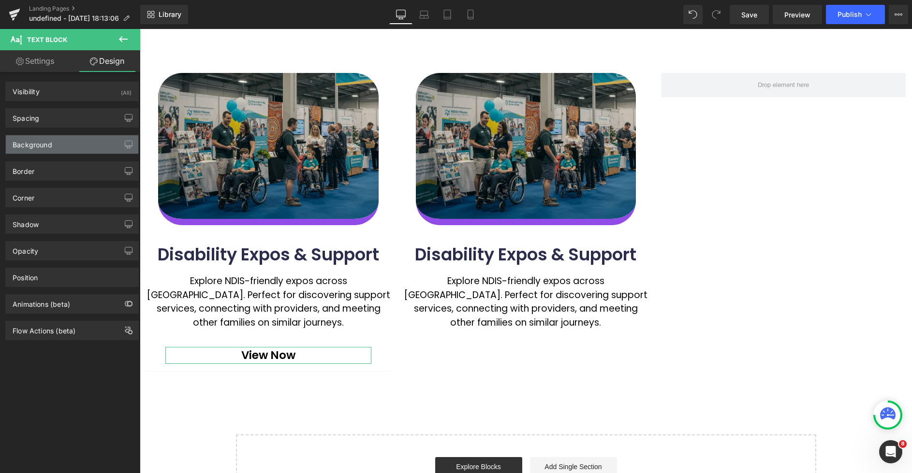
click at [68, 142] on div "Background" at bounding box center [72, 144] width 133 height 18
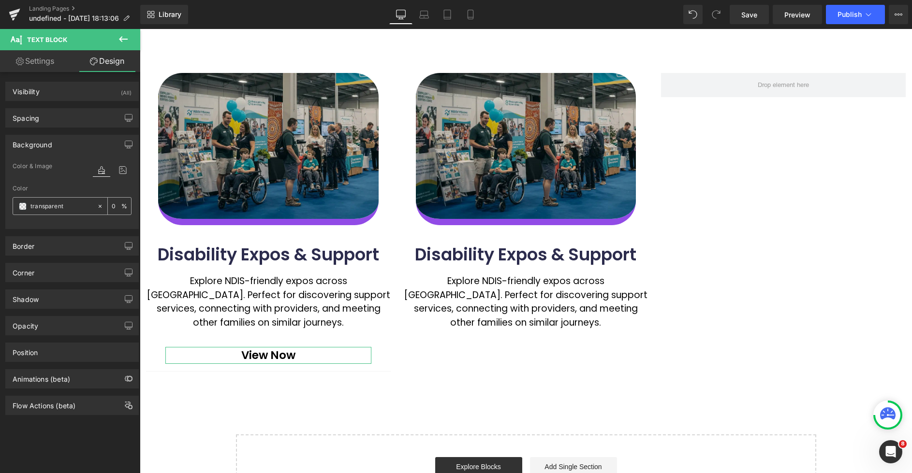
click at [21, 208] on span at bounding box center [23, 207] width 8 height 8
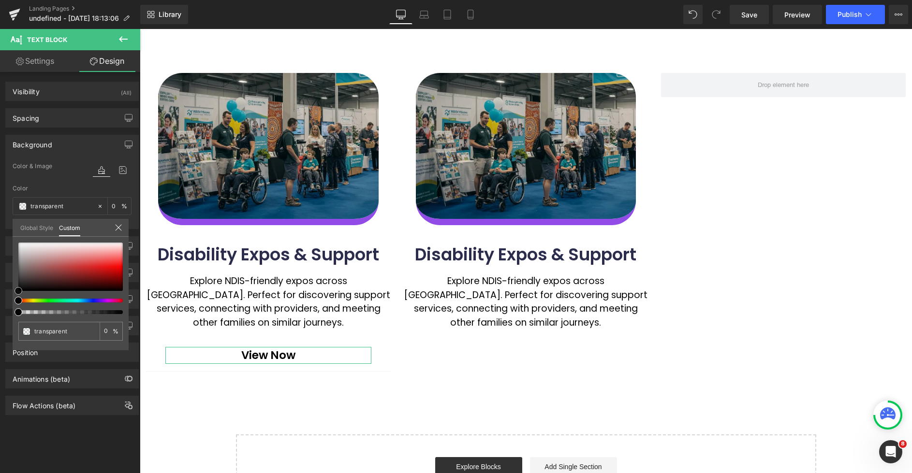
click at [95, 259] on div at bounding box center [70, 267] width 104 height 48
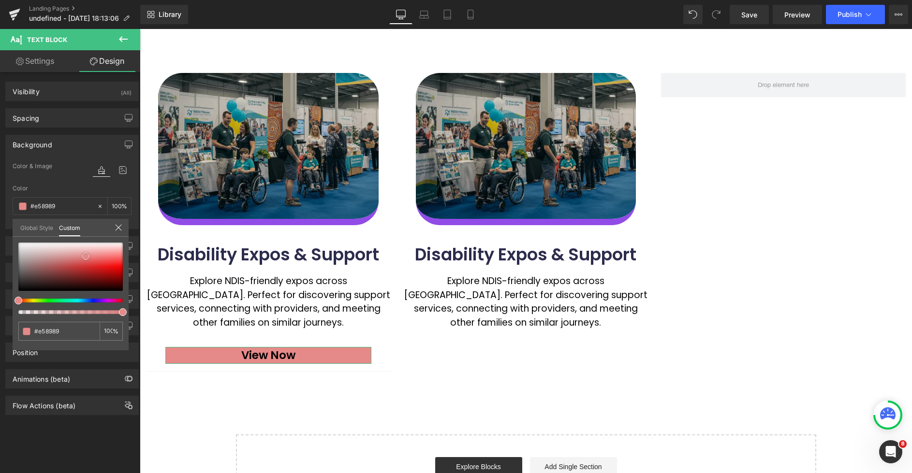
drag, startPoint x: 94, startPoint y: 261, endPoint x: 85, endPoint y: 258, distance: 10.0
click at [85, 258] on span at bounding box center [86, 256] width 8 height 8
click at [67, 314] on div "transparent 0 %" at bounding box center [71, 297] width 116 height 108
click at [77, 313] on div at bounding box center [67, 312] width 104 height 4
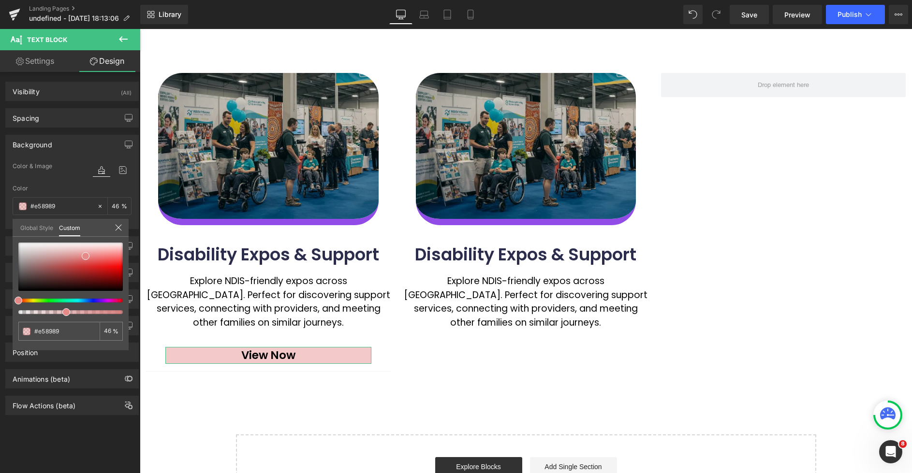
drag, startPoint x: 71, startPoint y: 311, endPoint x: 59, endPoint y: 311, distance: 12.6
click at [59, 311] on div at bounding box center [67, 312] width 104 height 4
click at [61, 311] on div at bounding box center [67, 312] width 104 height 4
click at [400, 329] on div at bounding box center [526, 298] width 772 height 538
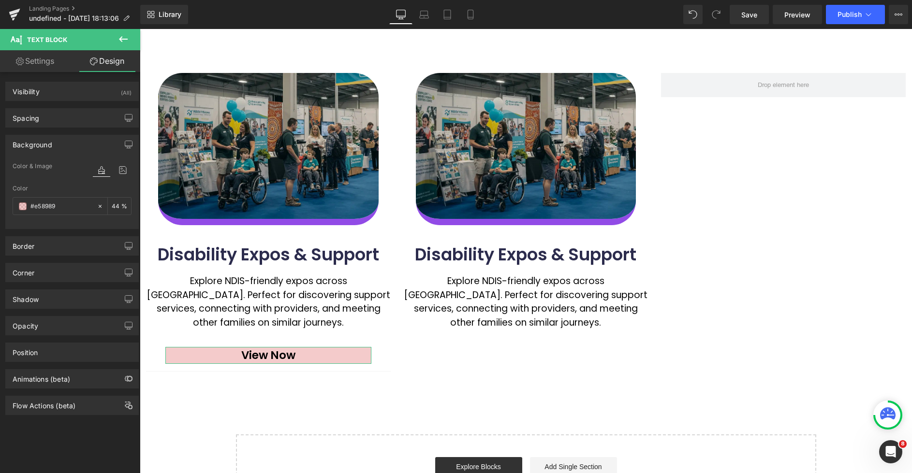
click at [38, 118] on div "Spacing" at bounding box center [26, 116] width 27 height 14
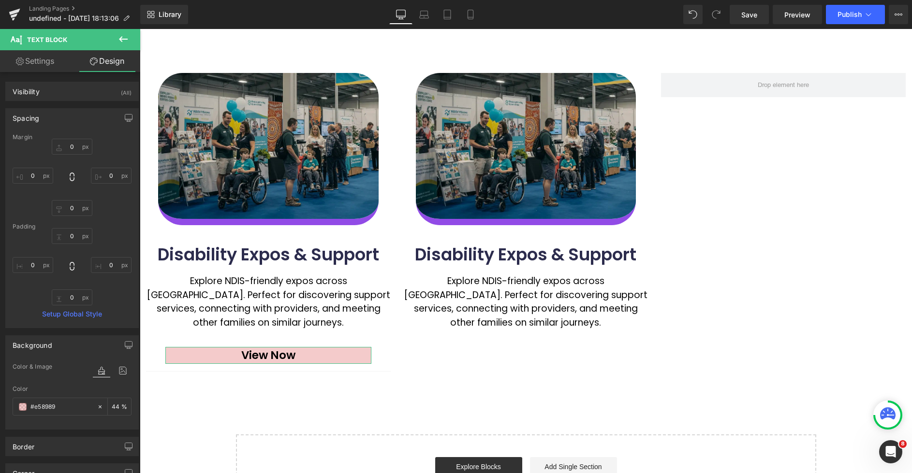
click at [38, 118] on div "Spacing" at bounding box center [26, 116] width 27 height 14
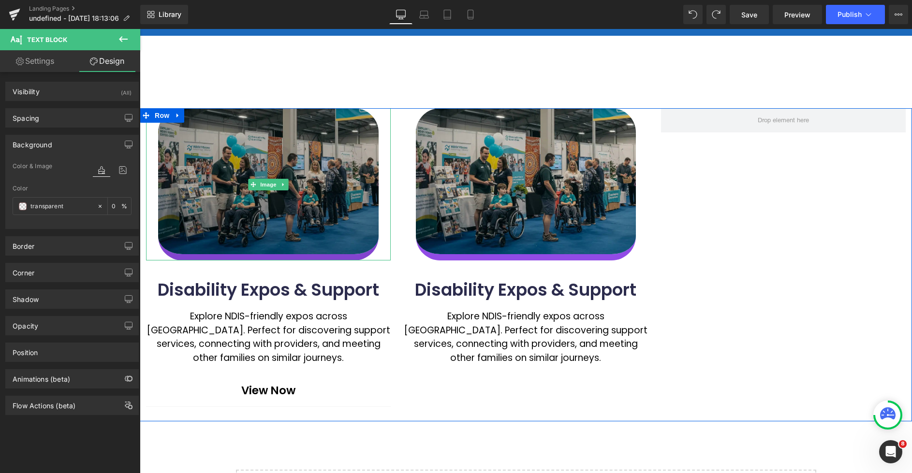
scroll to position [142, 0]
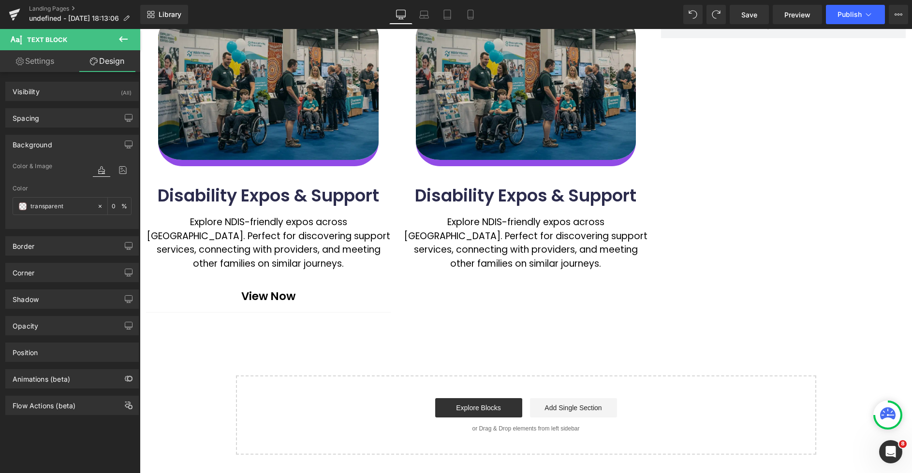
click at [117, 36] on button at bounding box center [123, 39] width 34 height 21
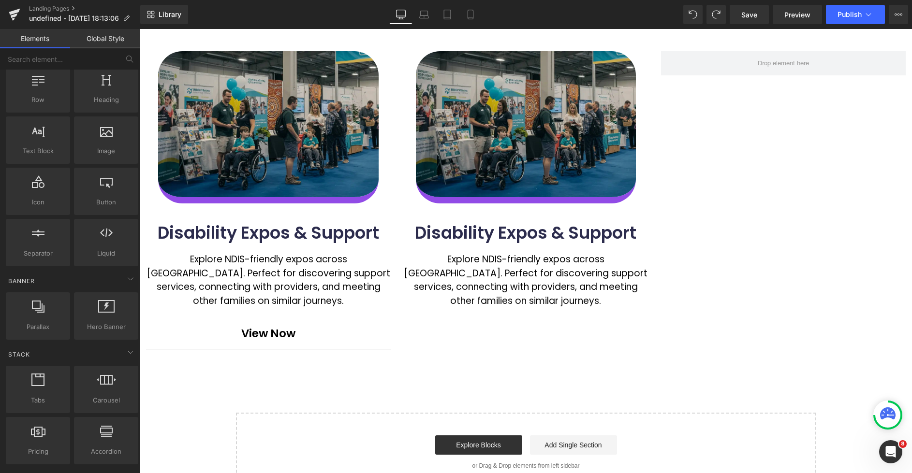
scroll to position [0, 0]
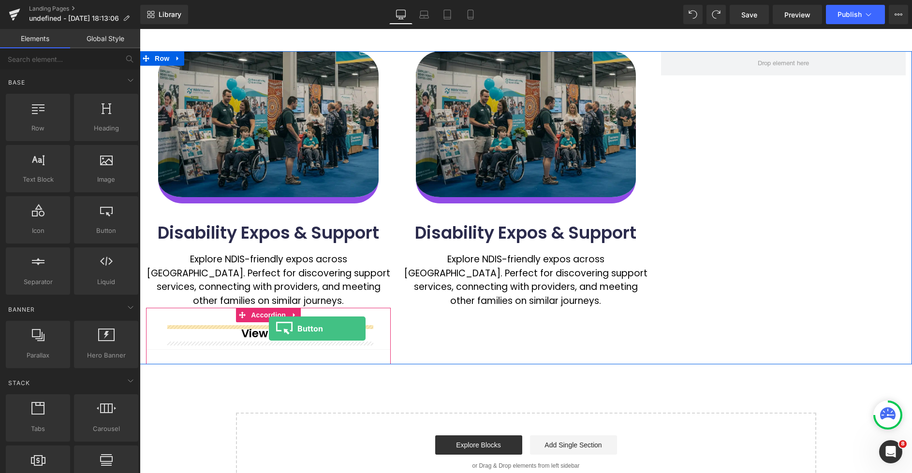
drag, startPoint x: 244, startPoint y: 240, endPoint x: 269, endPoint y: 329, distance: 92.5
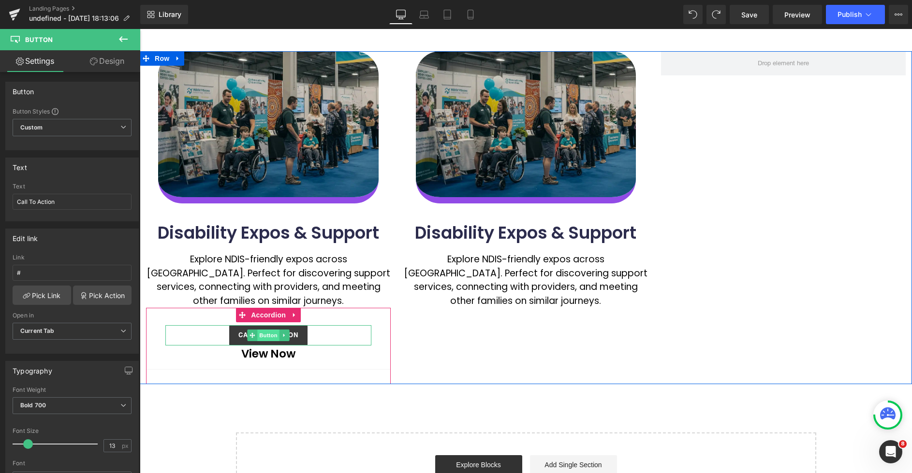
click at [268, 337] on span "Button" at bounding box center [268, 336] width 22 height 12
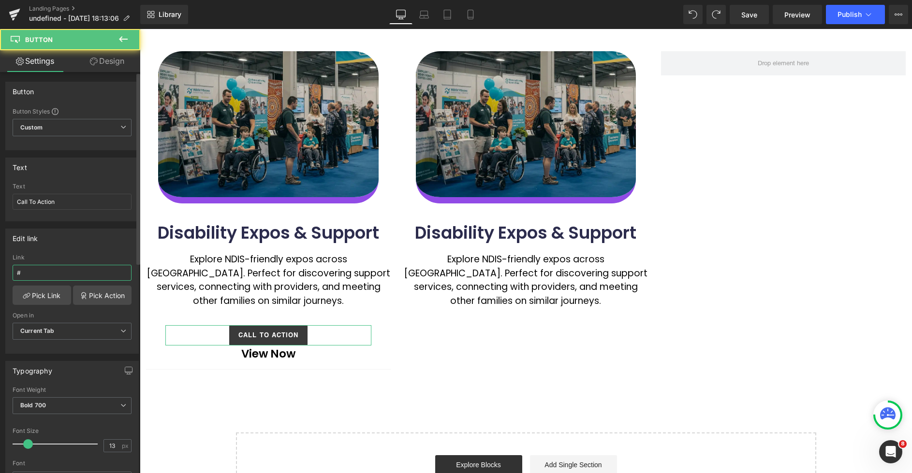
click at [54, 272] on input "#" at bounding box center [72, 273] width 119 height 16
click at [110, 258] on div "Link" at bounding box center [72, 257] width 119 height 7
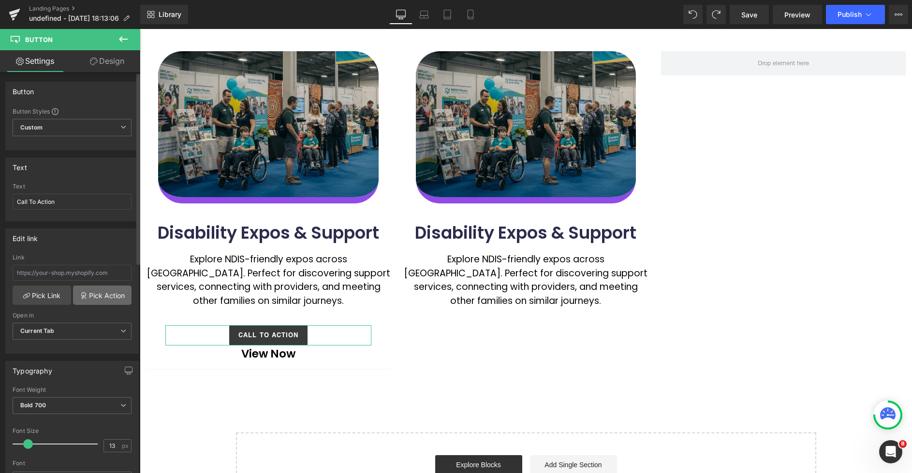
click at [103, 297] on link "Pick Action" at bounding box center [102, 295] width 59 height 19
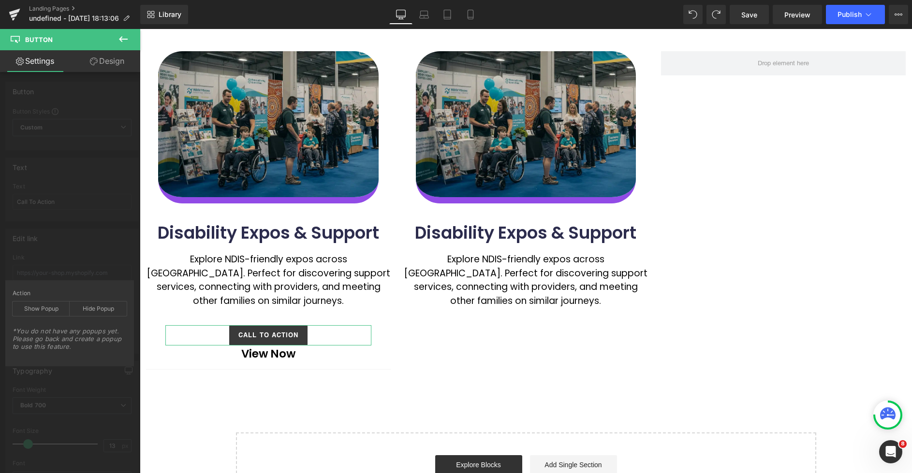
click at [96, 261] on div "Edit link # Link Pick Link Pick Action Current Tab New Tab Open in Current Tab …" at bounding box center [72, 287] width 145 height 133
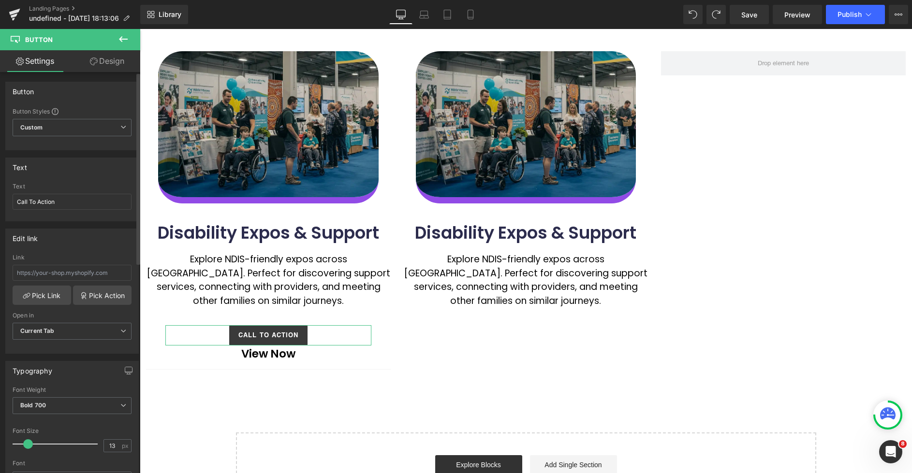
click at [100, 249] on div "Edit link # Link Pick Link Pick Action Current Tab New Tab Open in Current Tab …" at bounding box center [71, 291] width 133 height 125
click at [861, 15] on span "Publish" at bounding box center [850, 15] width 24 height 8
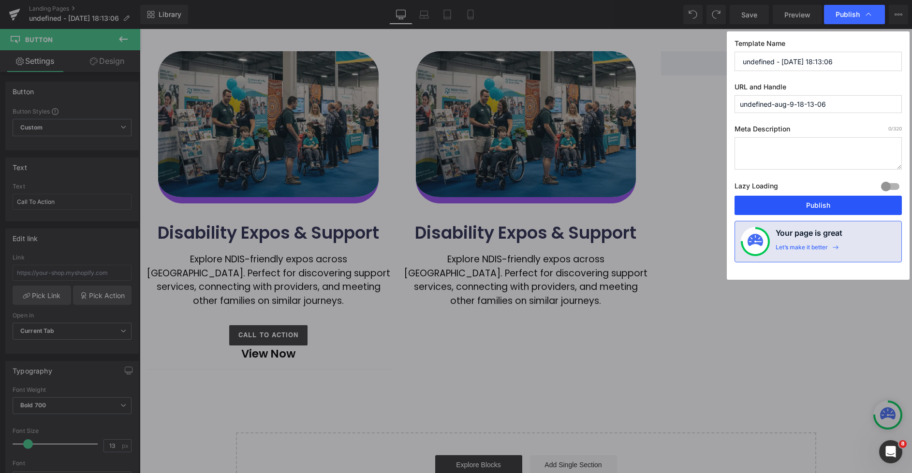
click at [815, 207] on button "Publish" at bounding box center [818, 205] width 167 height 19
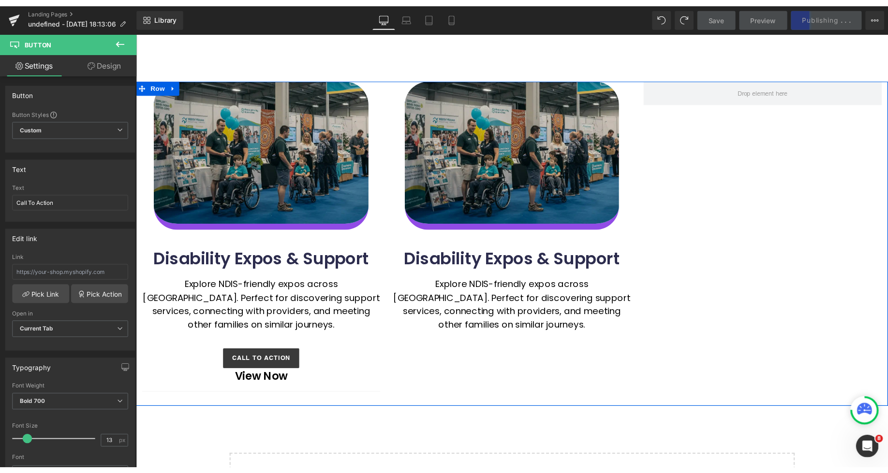
scroll to position [85, 0]
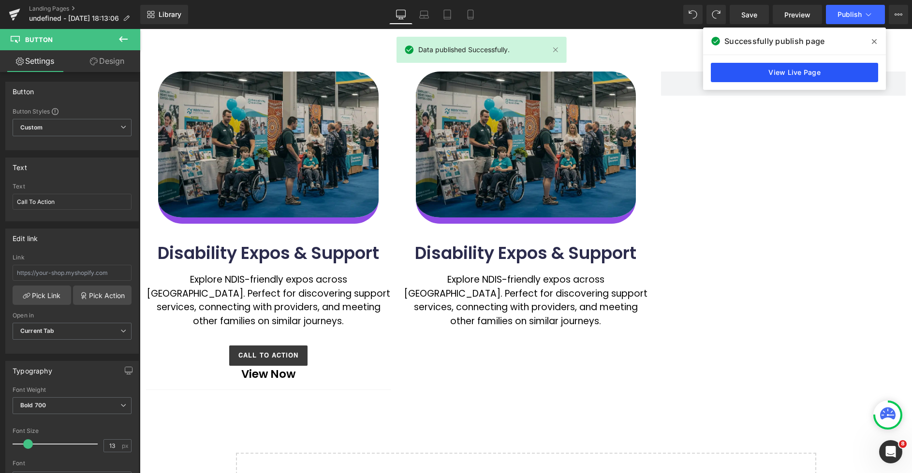
click at [770, 72] on link "View Live Page" at bounding box center [794, 72] width 167 height 19
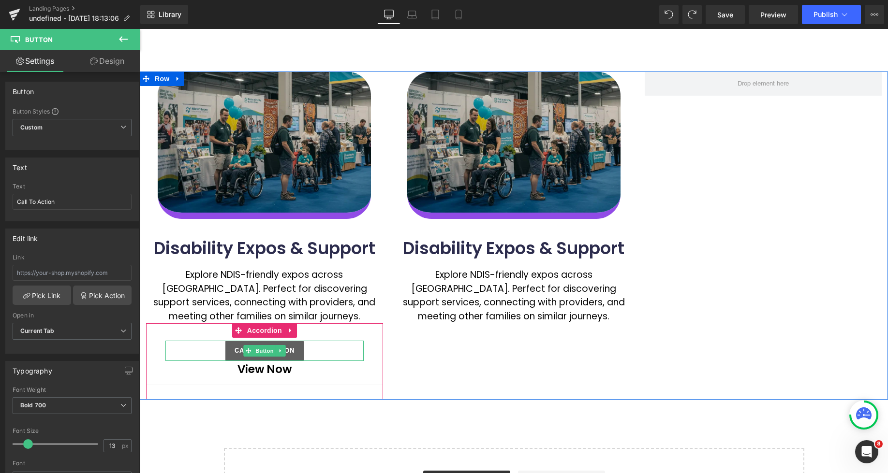
click at [263, 352] on span "Button" at bounding box center [264, 351] width 22 height 12
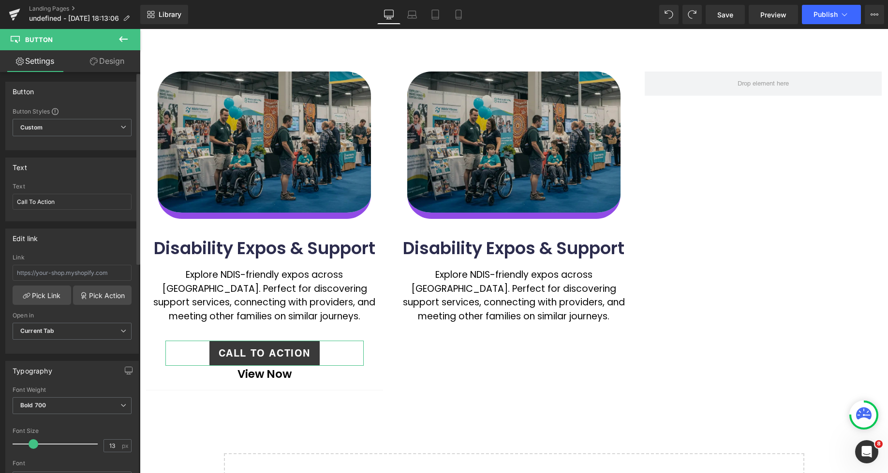
drag, startPoint x: 26, startPoint y: 445, endPoint x: 31, endPoint y: 444, distance: 5.4
click at [31, 444] on span at bounding box center [34, 445] width 10 height 10
click at [31, 444] on span at bounding box center [33, 445] width 10 height 10
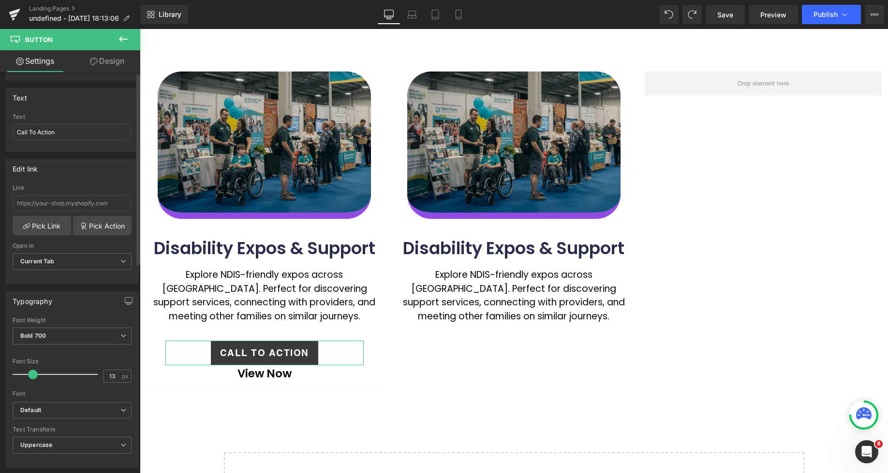
scroll to position [0, 0]
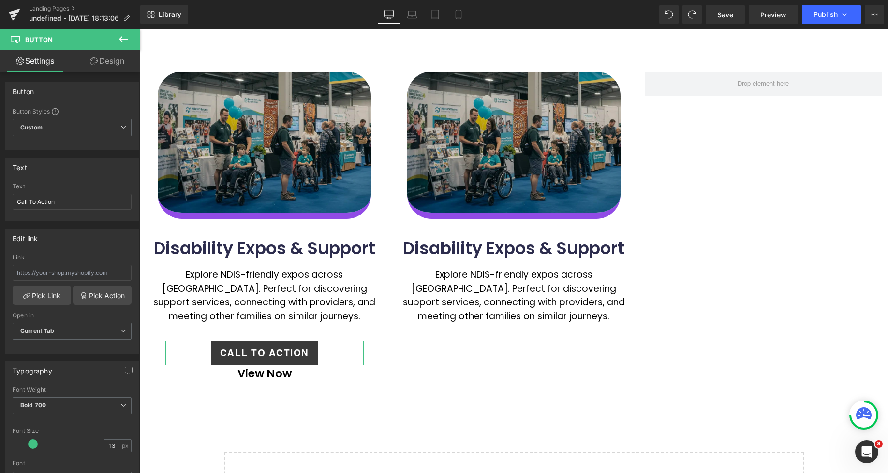
click at [93, 64] on icon at bounding box center [94, 62] width 8 height 8
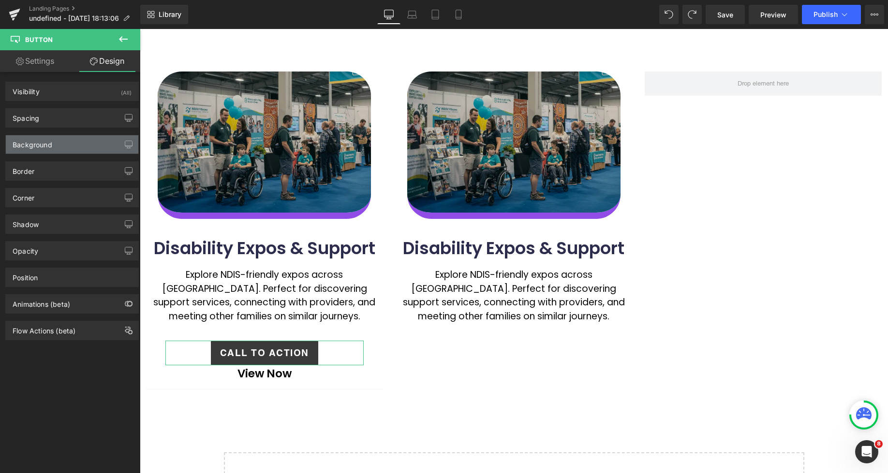
click at [49, 148] on div "Background" at bounding box center [33, 142] width 40 height 14
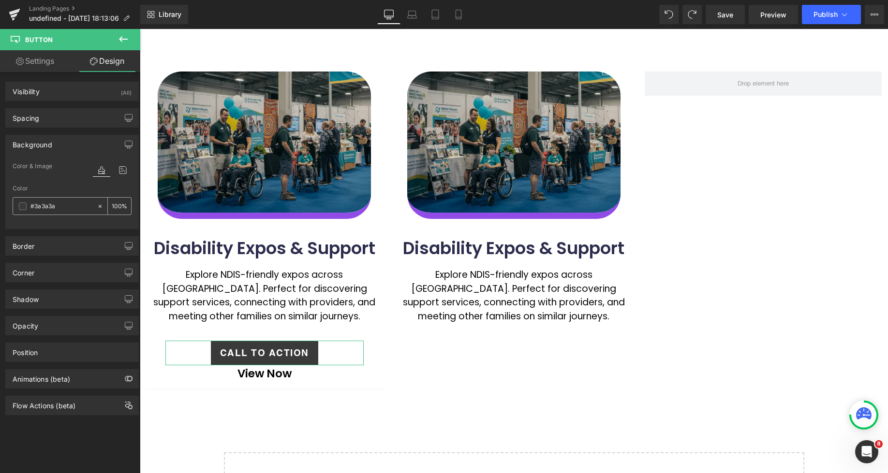
click at [21, 207] on span at bounding box center [23, 207] width 8 height 8
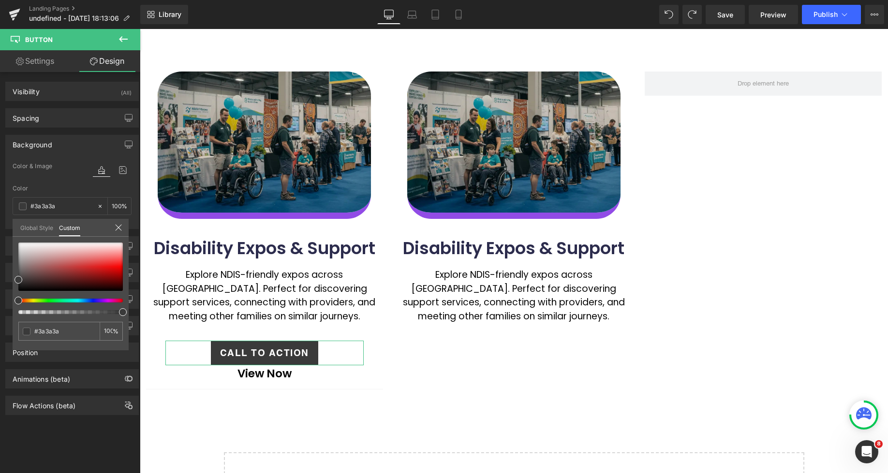
click at [93, 303] on div at bounding box center [70, 279] width 104 height 72
click at [94, 300] on div at bounding box center [67, 301] width 104 height 4
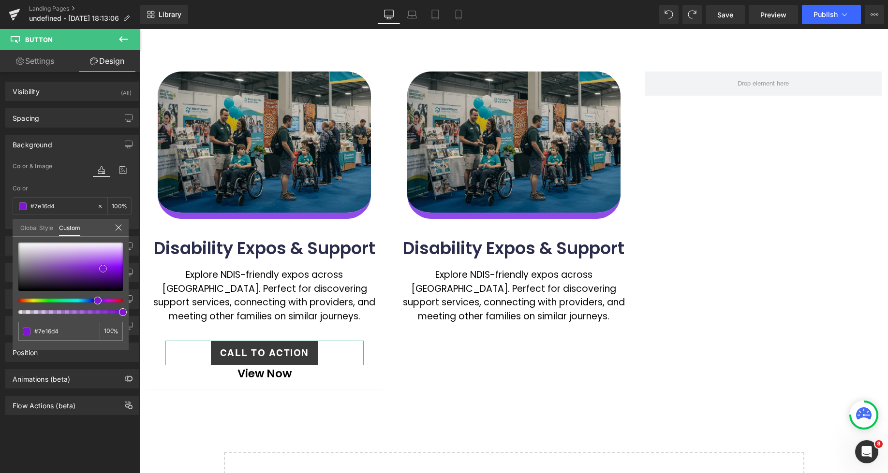
click at [103, 269] on div at bounding box center [70, 267] width 104 height 48
click at [103, 271] on span at bounding box center [103, 271] width 8 height 8
click at [247, 352] on div at bounding box center [514, 298] width 748 height 538
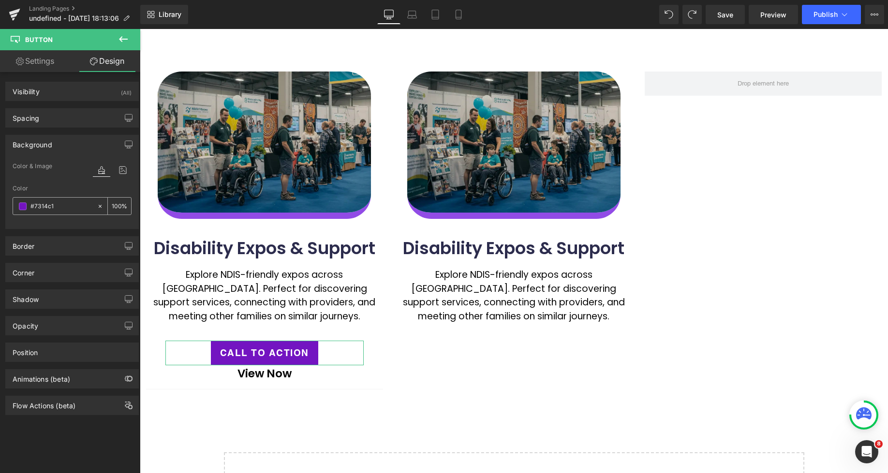
click at [26, 208] on span at bounding box center [23, 207] width 8 height 8
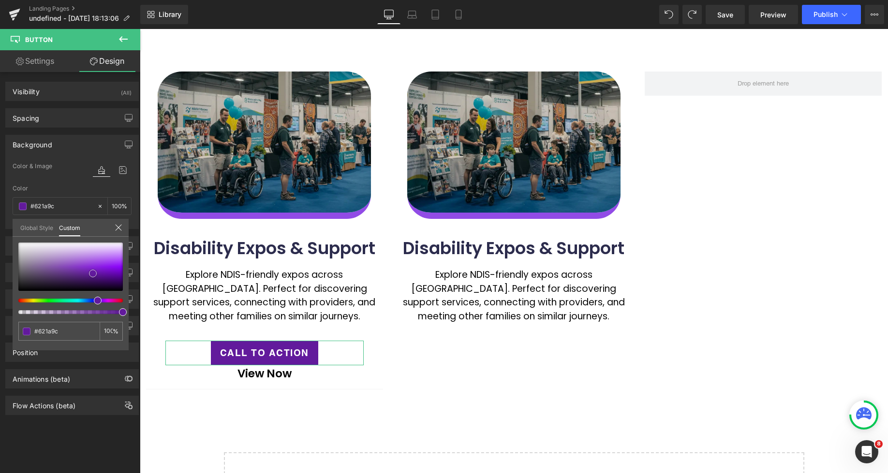
drag, startPoint x: 98, startPoint y: 272, endPoint x: 93, endPoint y: 274, distance: 5.7
click at [93, 274] on div at bounding box center [70, 267] width 104 height 48
drag, startPoint x: 362, startPoint y: 343, endPoint x: 296, endPoint y: 375, distance: 73.3
click at [362, 343] on div at bounding box center [514, 298] width 748 height 538
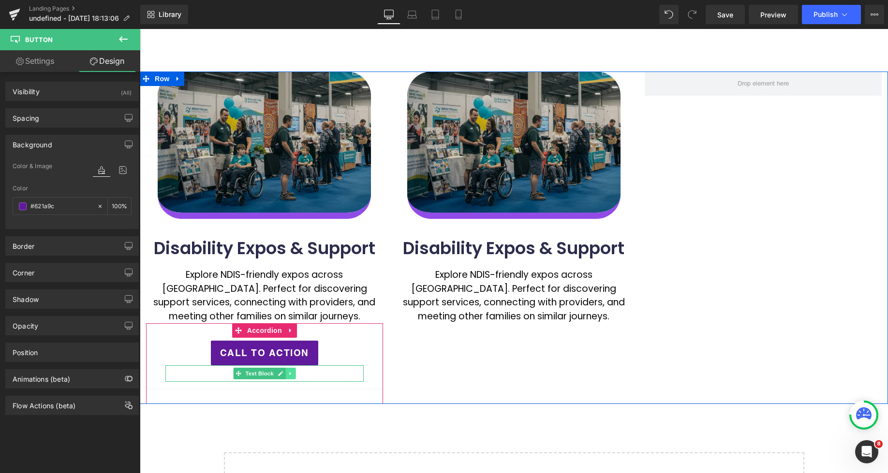
click at [292, 375] on icon at bounding box center [290, 374] width 5 height 6
click at [263, 375] on link at bounding box center [265, 374] width 10 height 12
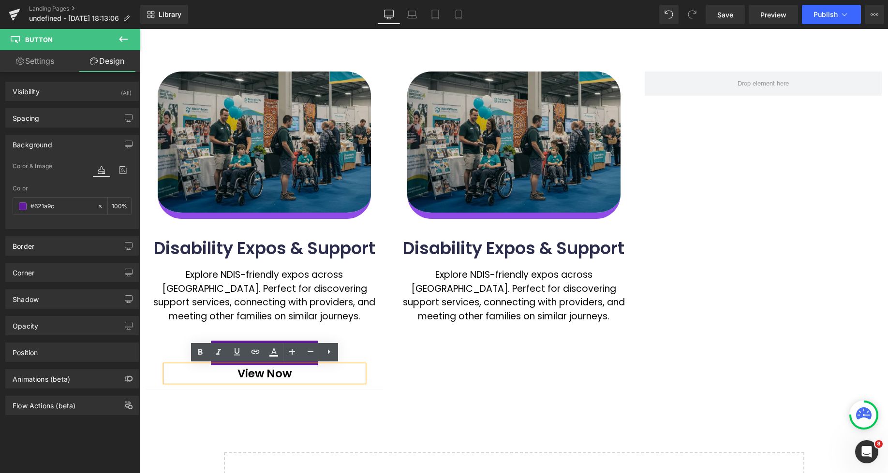
drag, startPoint x: 236, startPoint y: 371, endPoint x: 293, endPoint y: 376, distance: 57.8
click at [298, 370] on p "View Now" at bounding box center [264, 374] width 198 height 17
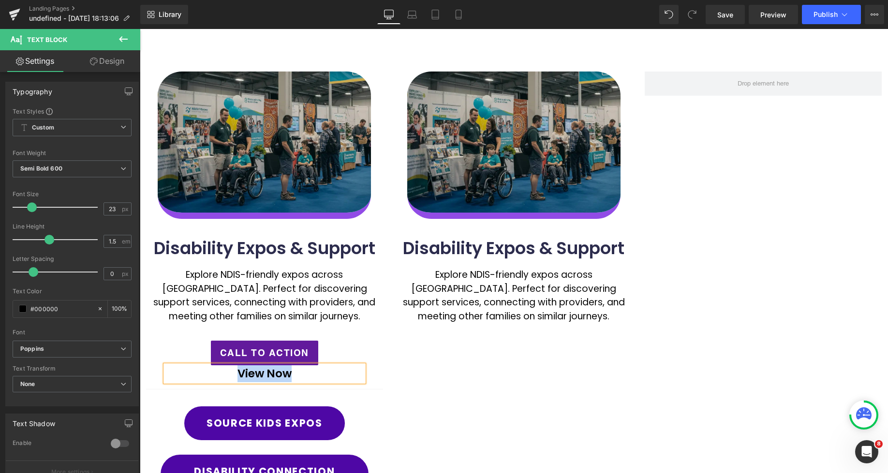
click at [456, 352] on div "Image Disability Expos & Support Heading Explore NDIS-friendly expos across Aus…" at bounding box center [514, 301] width 748 height 459
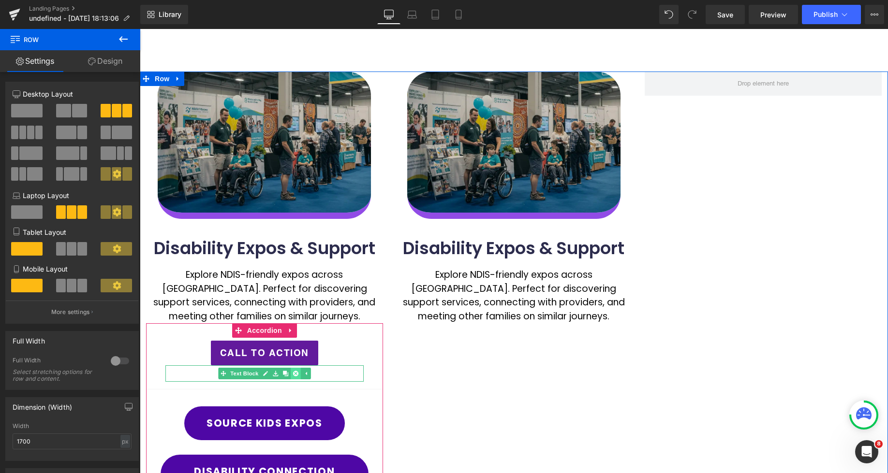
click at [295, 375] on icon at bounding box center [295, 373] width 5 height 5
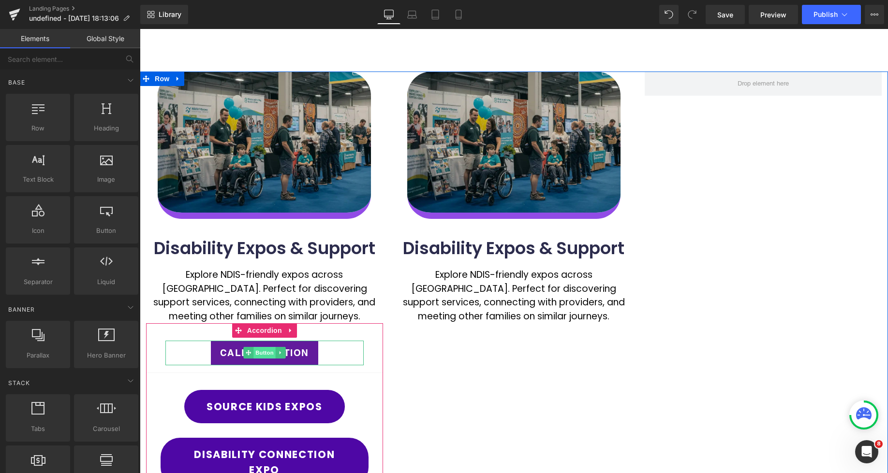
click at [264, 353] on span "Button" at bounding box center [264, 353] width 22 height 12
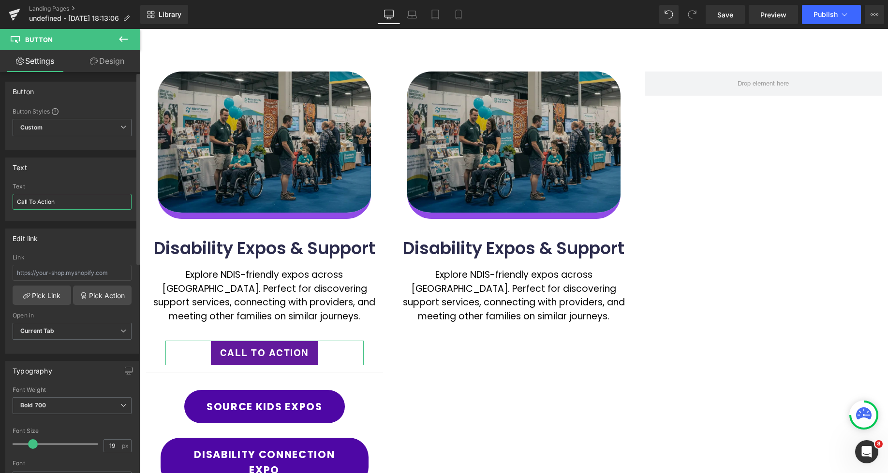
drag, startPoint x: 81, startPoint y: 206, endPoint x: 4, endPoint y: 202, distance: 77.0
click at [3, 201] on div "Text Call To Action Text Call To Action" at bounding box center [72, 185] width 145 height 71
paste input "View Now"
type input "View Now"
click at [80, 183] on div "Text Call To Action Text View Now" at bounding box center [71, 190] width 133 height 64
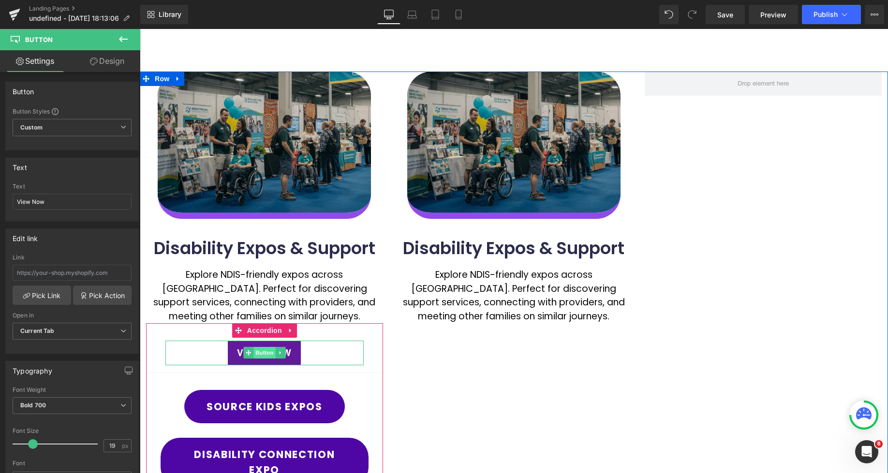
click at [267, 354] on span "Button" at bounding box center [264, 353] width 22 height 12
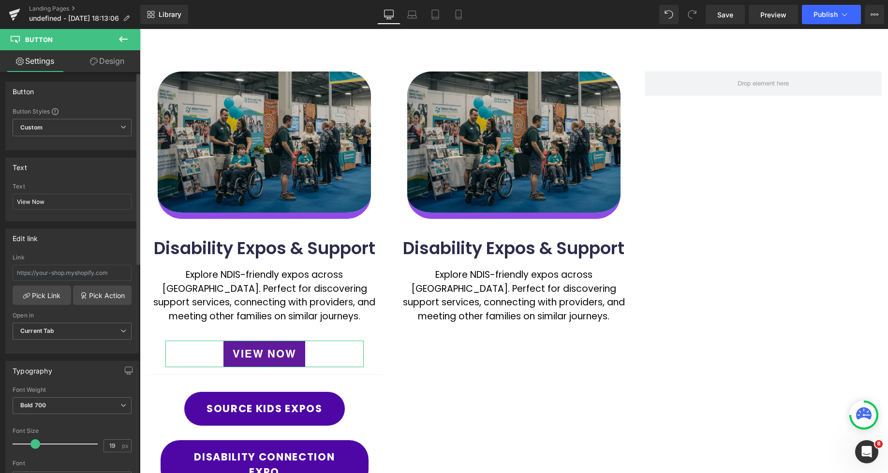
click at [34, 444] on span at bounding box center [35, 445] width 10 height 10
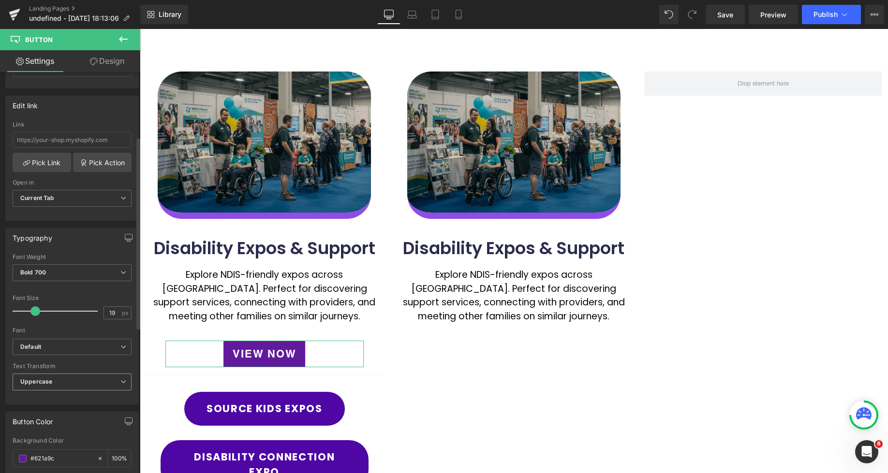
scroll to position [136, 0]
click at [67, 344] on b "Default" at bounding box center [70, 344] width 100 height 8
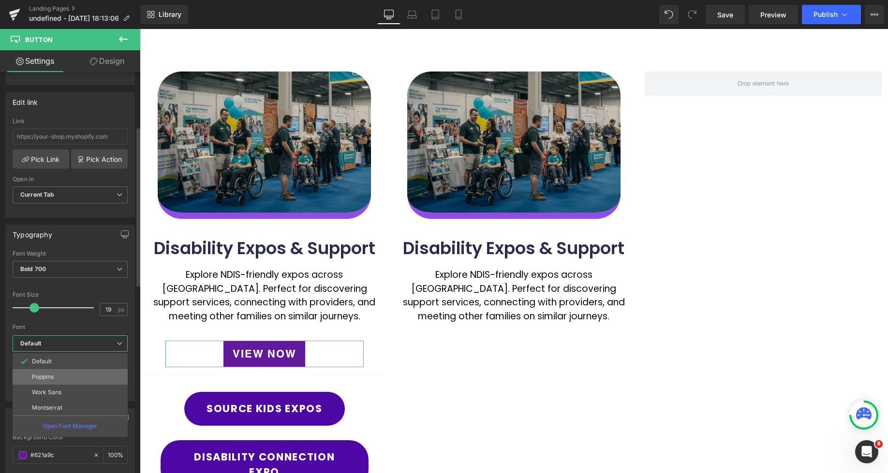
click at [55, 375] on li "Poppins" at bounding box center [70, 376] width 115 height 15
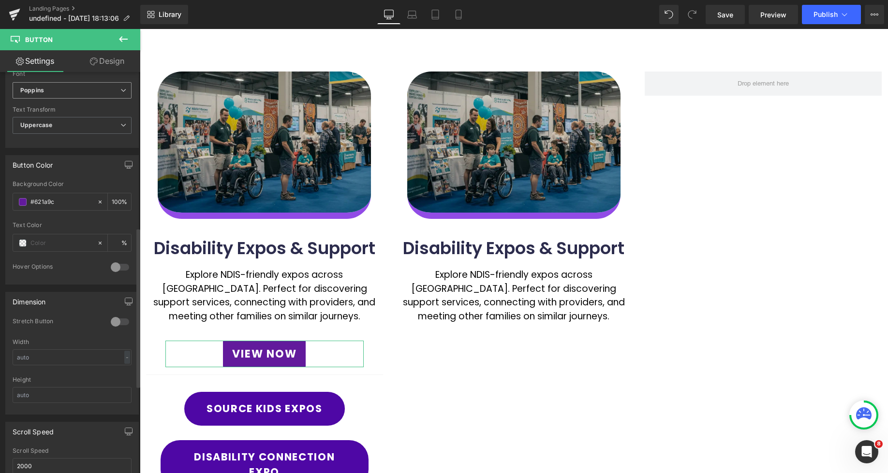
scroll to position [394, 0]
click at [120, 320] on div at bounding box center [119, 317] width 23 height 15
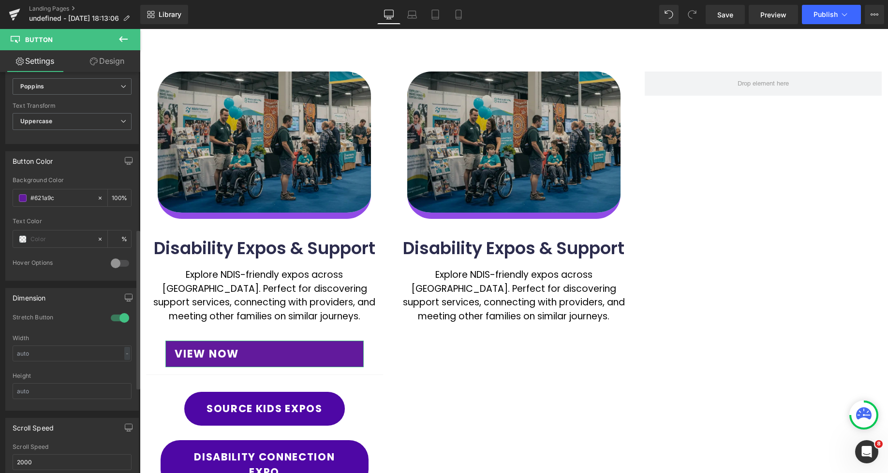
click at [111, 319] on div at bounding box center [119, 317] width 23 height 15
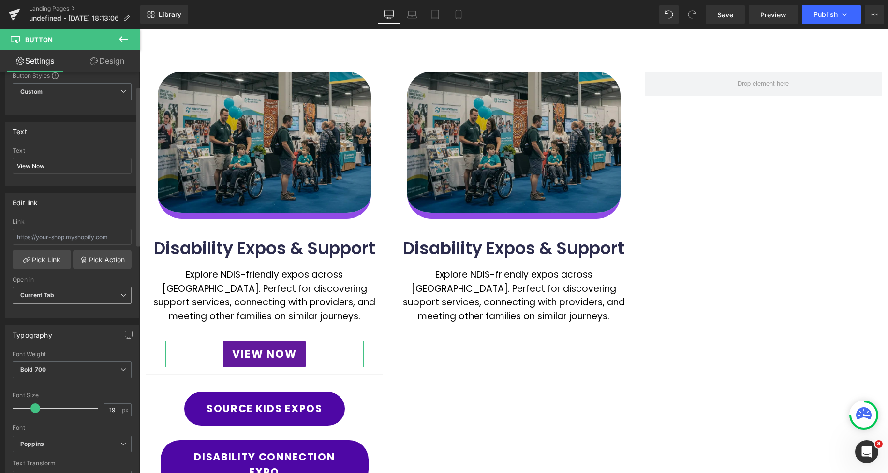
scroll to position [114, 0]
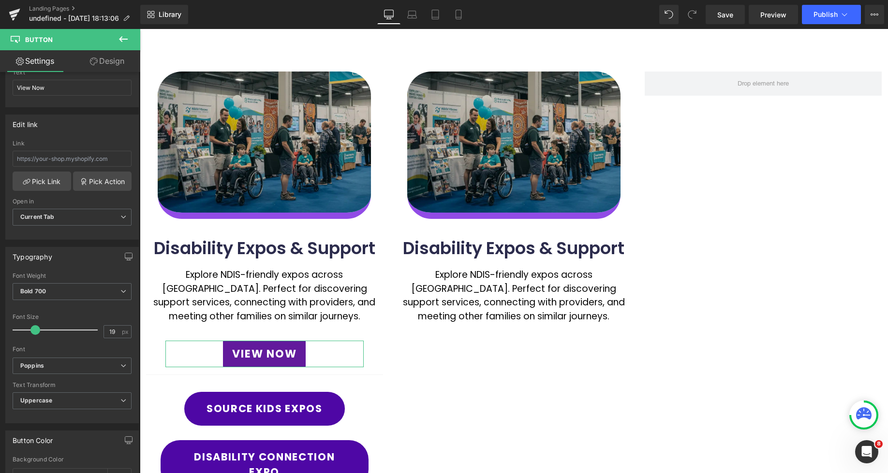
drag, startPoint x: 112, startPoint y: 65, endPoint x: 72, endPoint y: 137, distance: 82.5
click at [112, 64] on link "Design" at bounding box center [107, 61] width 70 height 22
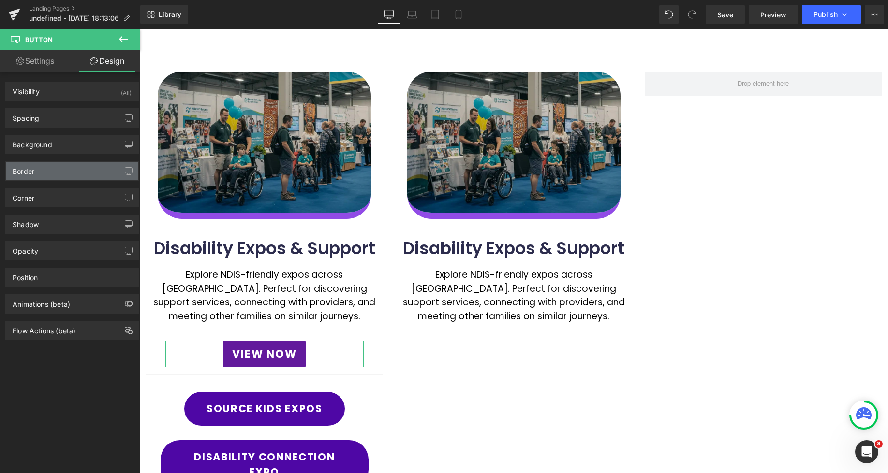
click at [52, 177] on div "Border" at bounding box center [72, 171] width 133 height 18
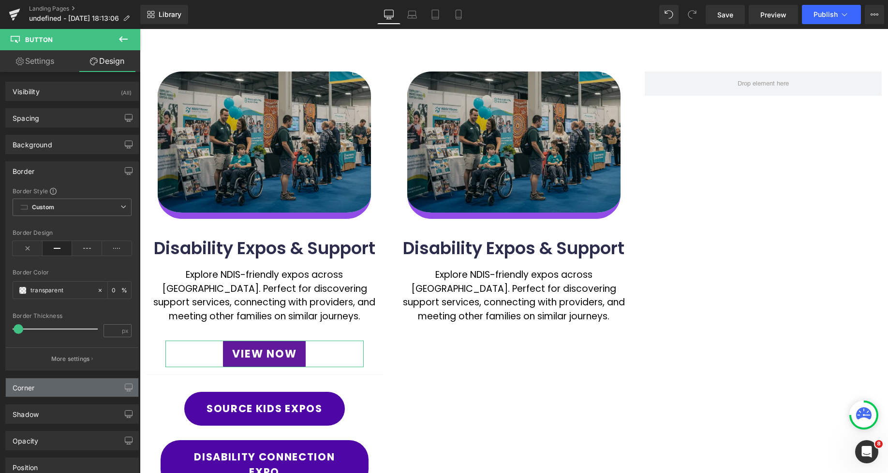
click at [48, 384] on div "Corner" at bounding box center [72, 388] width 133 height 18
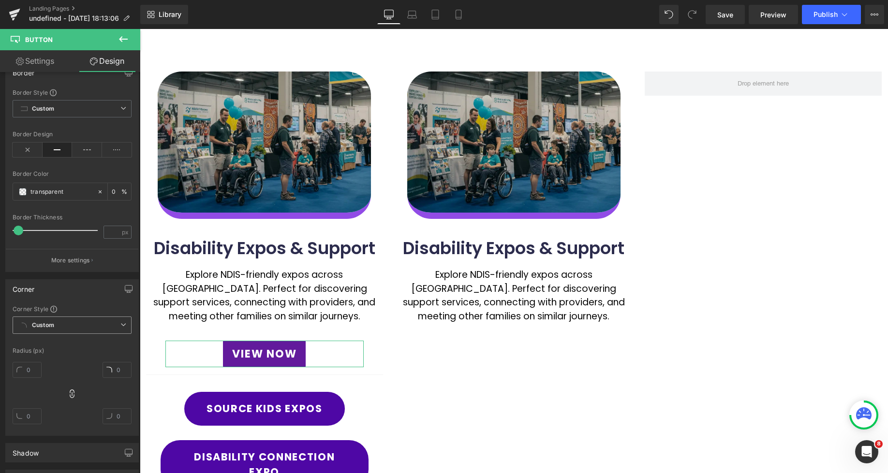
scroll to position [110, 0]
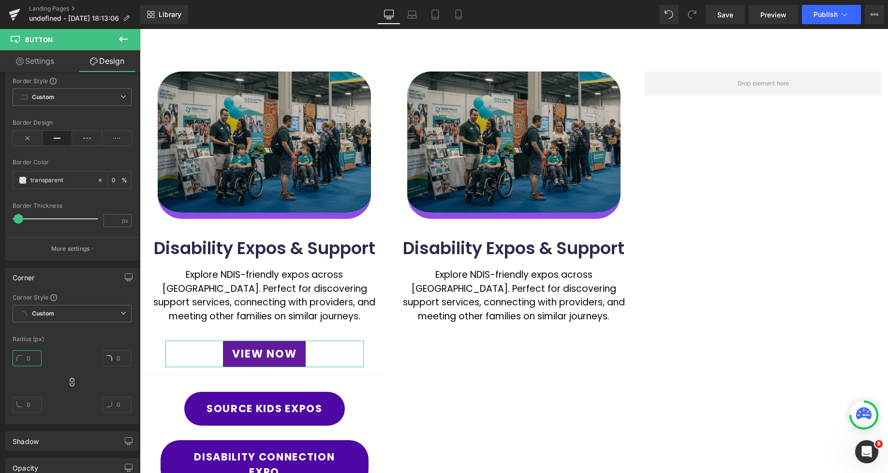
click at [37, 355] on input "text" at bounding box center [27, 359] width 29 height 16
drag, startPoint x: 35, startPoint y: 357, endPoint x: 26, endPoint y: 358, distance: 9.2
click at [26, 358] on input "22" at bounding box center [27, 359] width 29 height 16
type input "33"
click at [61, 64] on link "Settings" at bounding box center [35, 61] width 70 height 22
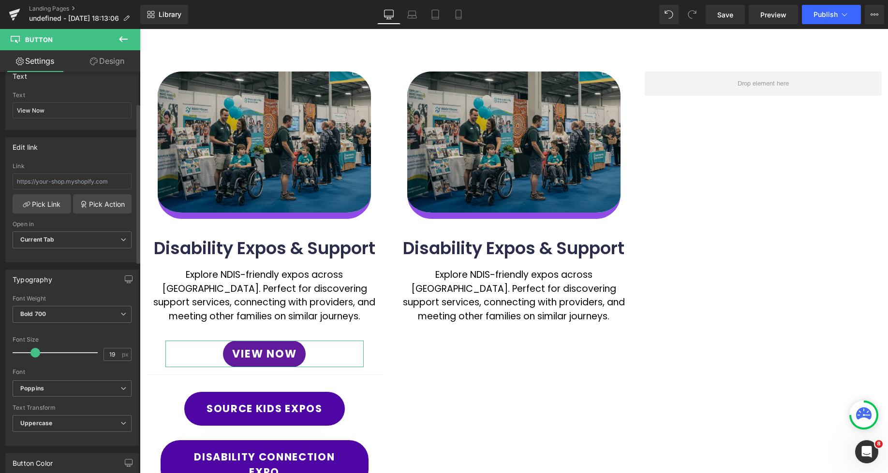
scroll to position [0, 0]
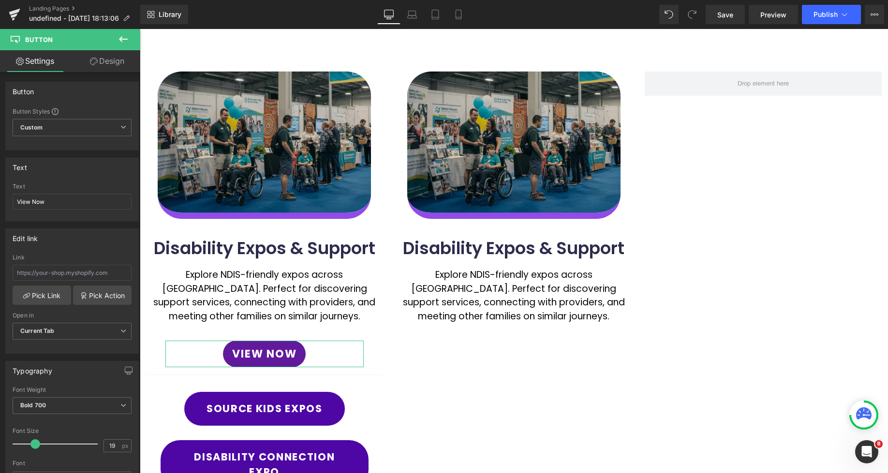
click at [105, 63] on link "Design" at bounding box center [107, 61] width 70 height 22
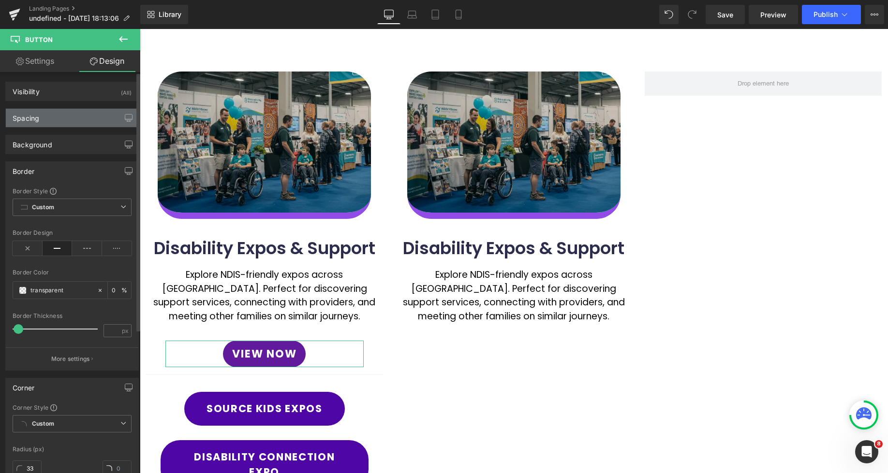
click at [40, 122] on div "Spacing" at bounding box center [72, 118] width 133 height 18
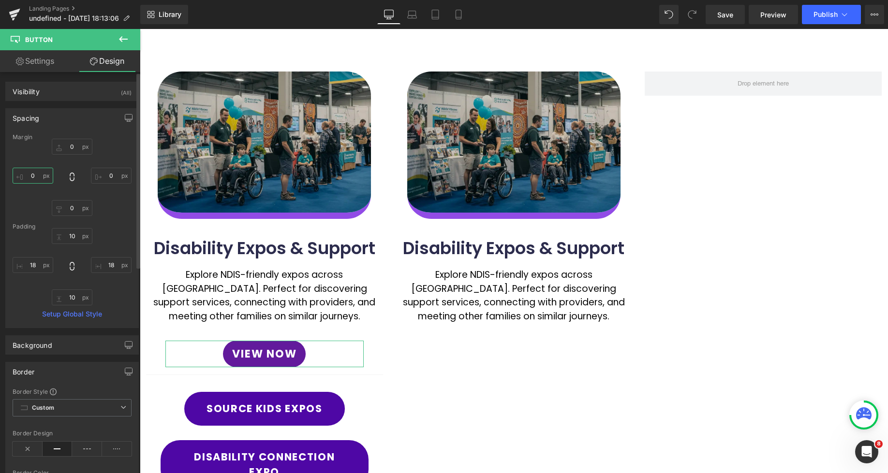
click at [32, 179] on input "text" at bounding box center [33, 176] width 41 height 16
click at [32, 267] on input "text" at bounding box center [33, 265] width 41 height 16
type input "33"
click at [111, 264] on input "text" at bounding box center [111, 265] width 41 height 16
type input "3"
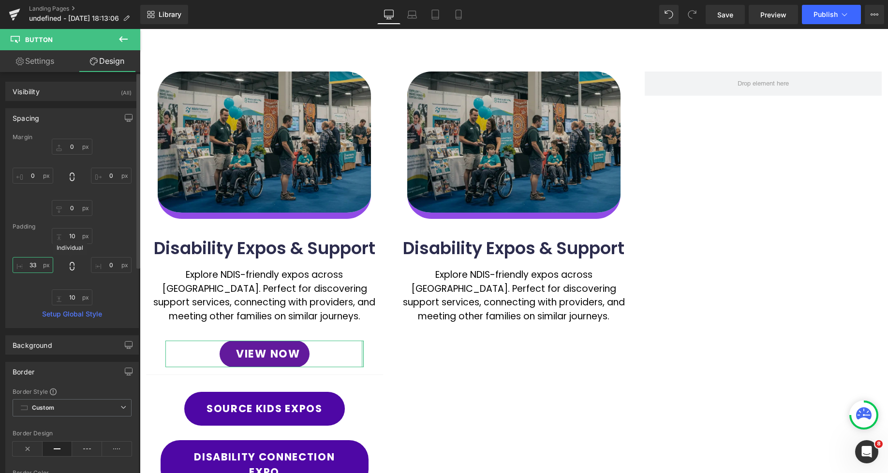
click at [36, 264] on input "33" at bounding box center [33, 265] width 41 height 16
click at [26, 182] on input "text" at bounding box center [33, 176] width 41 height 16
click at [30, 177] on input "text" at bounding box center [33, 176] width 41 height 16
type input "0"
click at [40, 155] on div "0" at bounding box center [72, 177] width 119 height 77
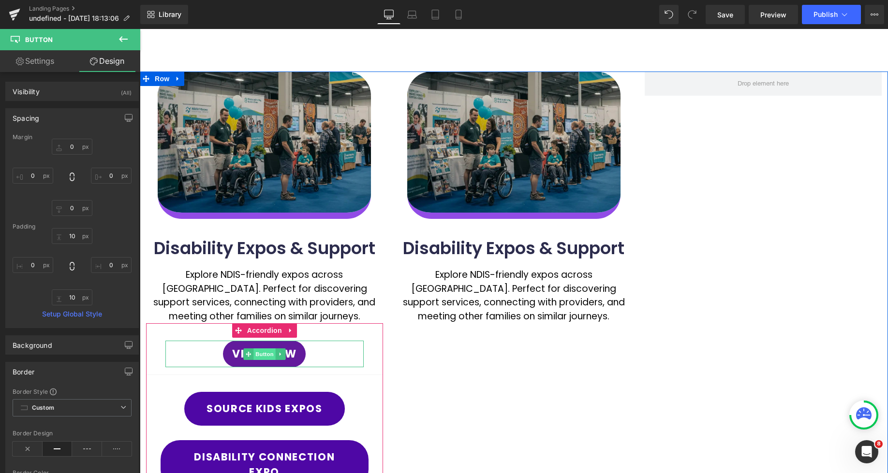
click at [269, 357] on span "Button" at bounding box center [264, 355] width 22 height 12
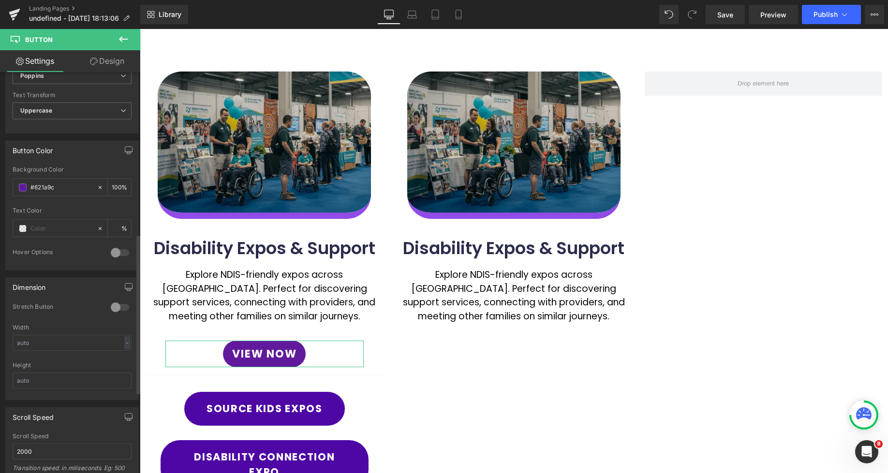
scroll to position [410, 0]
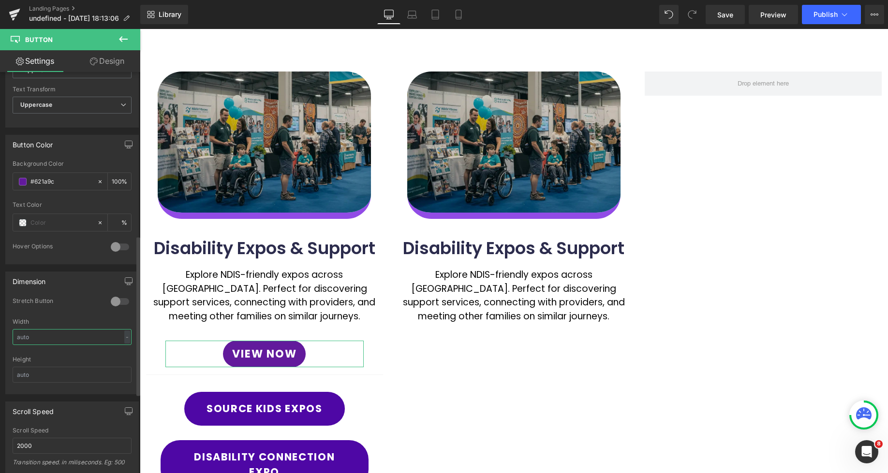
click at [36, 334] on input "text" at bounding box center [72, 337] width 119 height 16
click at [124, 333] on div "-" at bounding box center [127, 337] width 6 height 13
click at [123, 351] on li "%" at bounding box center [125, 352] width 12 height 14
click at [49, 336] on input "text" at bounding box center [72, 337] width 119 height 16
click at [15, 338] on input "90" at bounding box center [72, 337] width 119 height 16
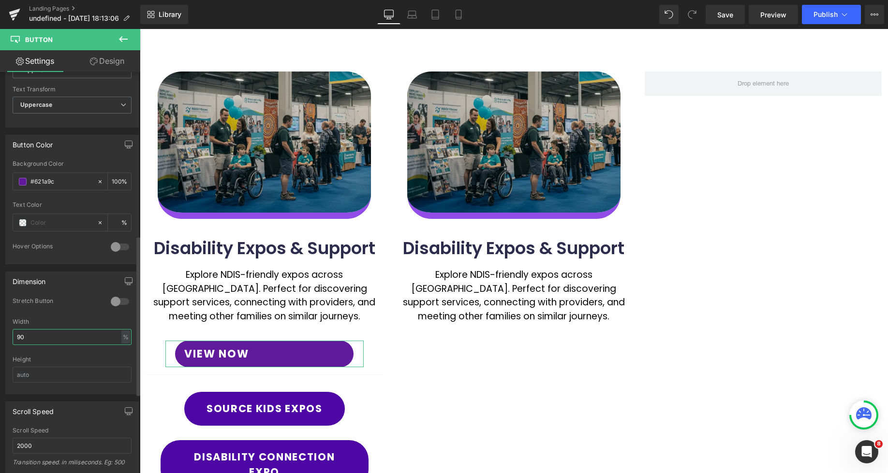
type input "20"
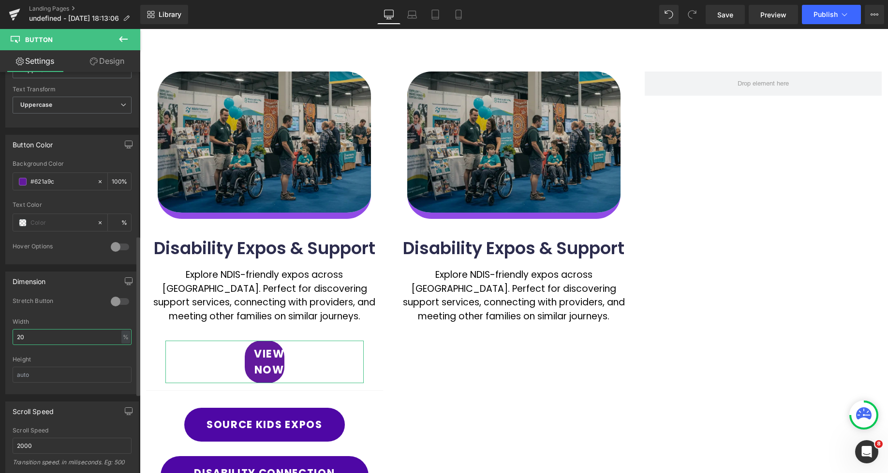
drag, startPoint x: 53, startPoint y: 338, endPoint x: 9, endPoint y: 337, distance: 44.0
click at [9, 337] on div "0 Stretch Button Width 20 % % px Height" at bounding box center [72, 345] width 133 height 97
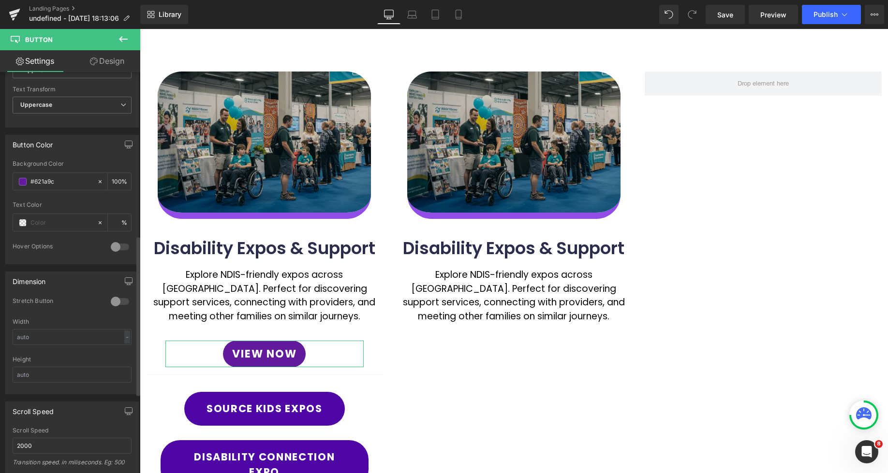
click at [60, 321] on div "Width" at bounding box center [72, 322] width 119 height 7
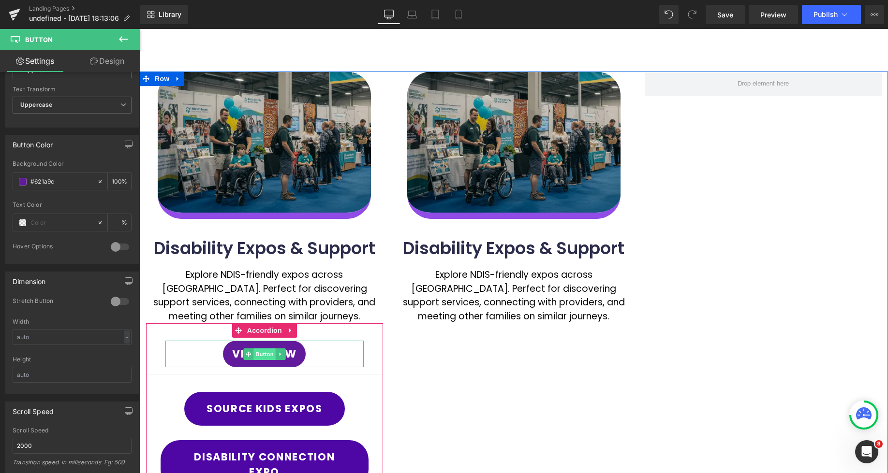
click at [263, 356] on span "Button" at bounding box center [264, 355] width 22 height 12
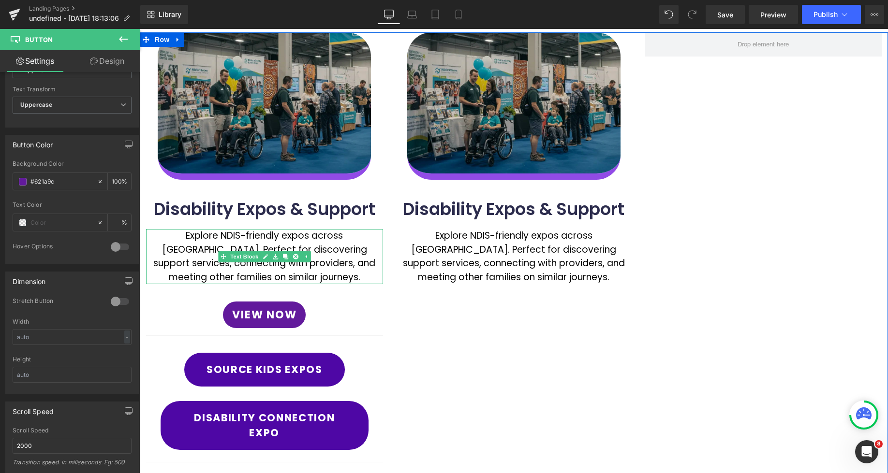
scroll to position [128, 0]
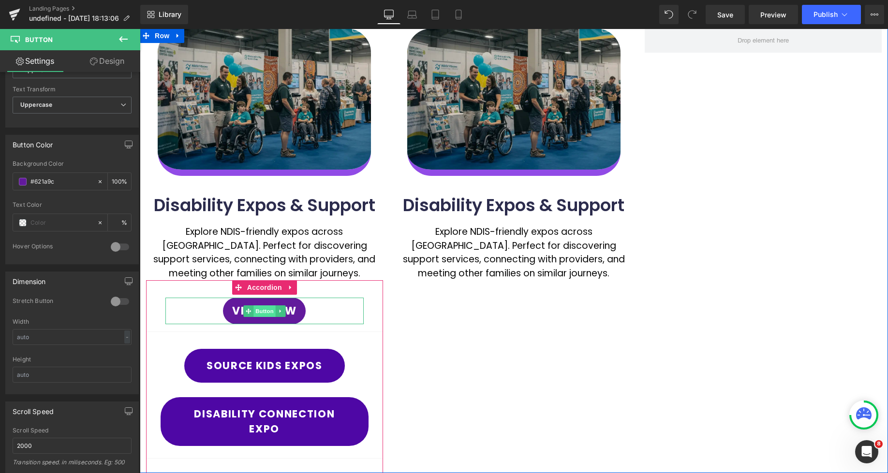
click at [266, 312] on span "Button" at bounding box center [264, 312] width 22 height 12
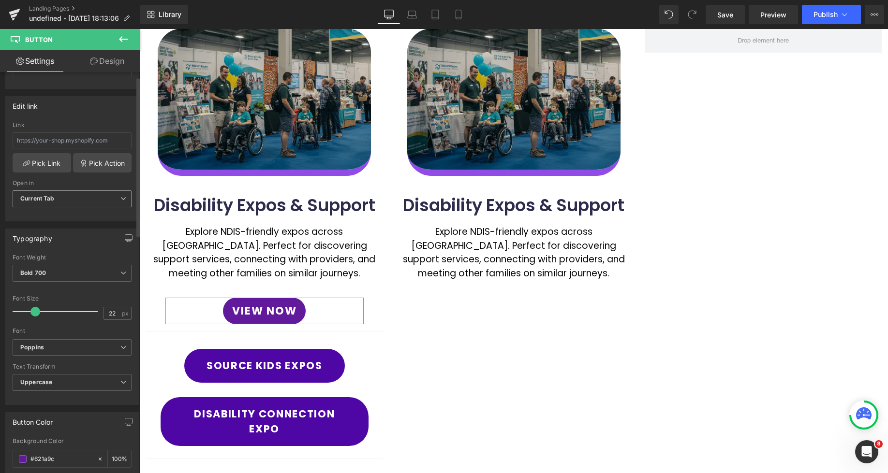
scroll to position [0, 0]
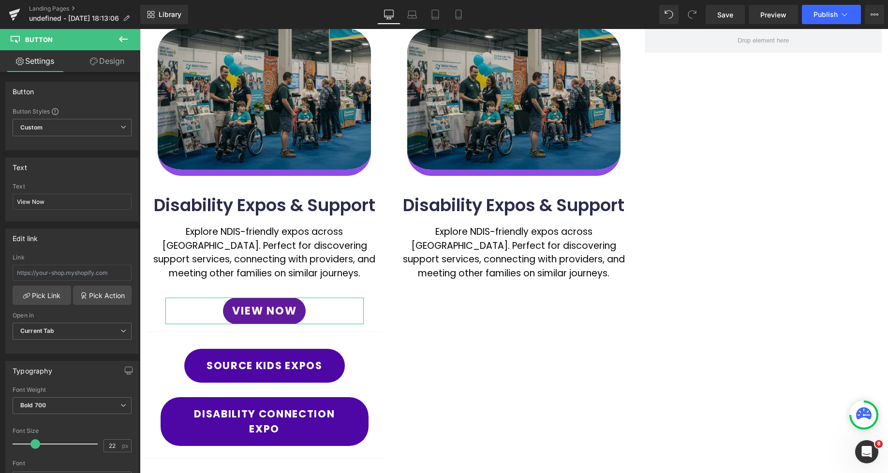
click at [98, 65] on link "Design" at bounding box center [107, 61] width 70 height 22
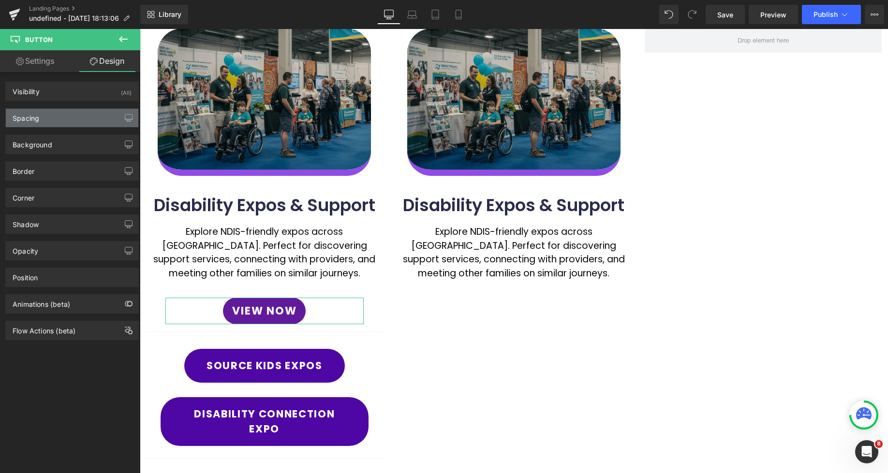
click at [53, 119] on div "Spacing" at bounding box center [72, 118] width 133 height 18
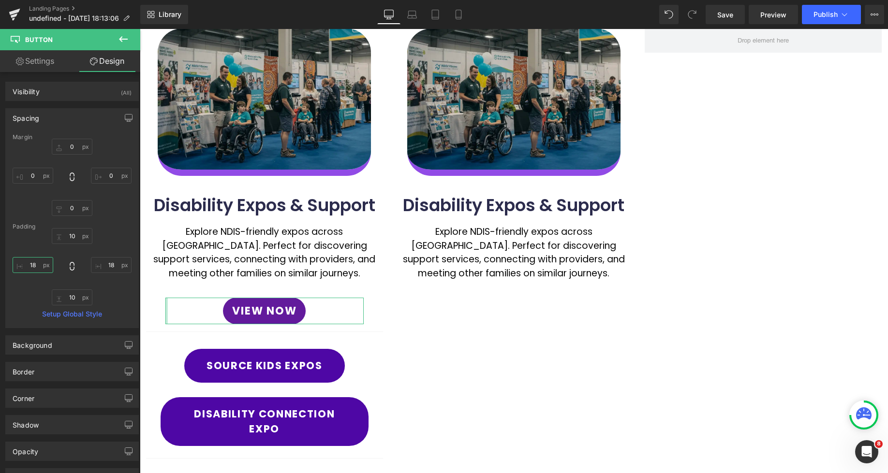
drag, startPoint x: 37, startPoint y: 267, endPoint x: 38, endPoint y: 272, distance: 5.3
click at [37, 267] on input "text" at bounding box center [33, 265] width 41 height 16
drag, startPoint x: 32, startPoint y: 265, endPoint x: 33, endPoint y: 277, distance: 12.1
click at [32, 266] on input "text" at bounding box center [33, 265] width 41 height 16
type input "38"
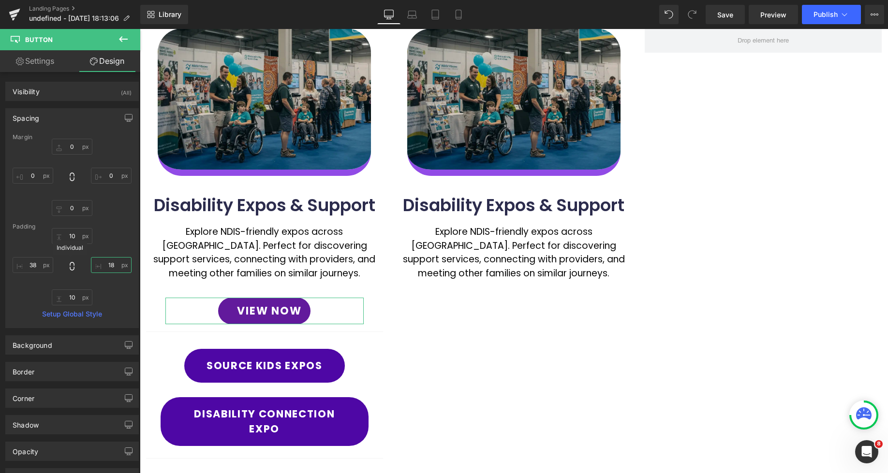
click at [103, 263] on input "text" at bounding box center [111, 265] width 41 height 16
click at [105, 266] on input "text" at bounding box center [111, 265] width 41 height 16
click at [102, 265] on input "text" at bounding box center [111, 265] width 41 height 16
type input "38"
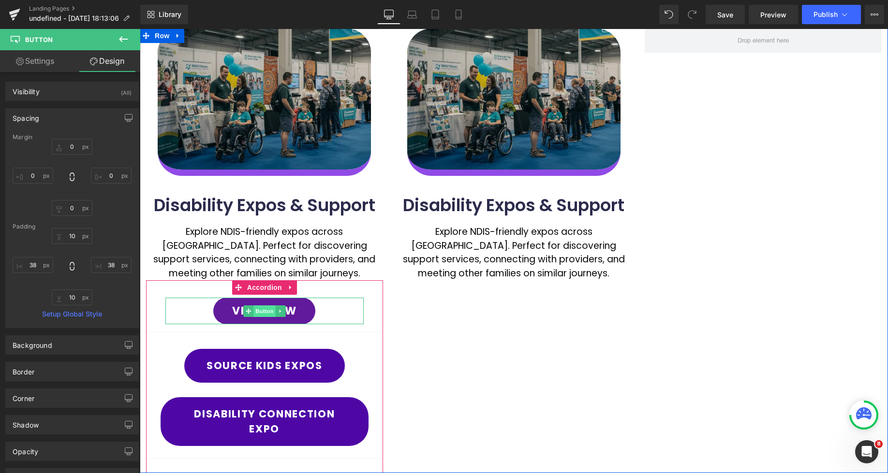
click at [266, 313] on span "Button" at bounding box center [264, 312] width 22 height 12
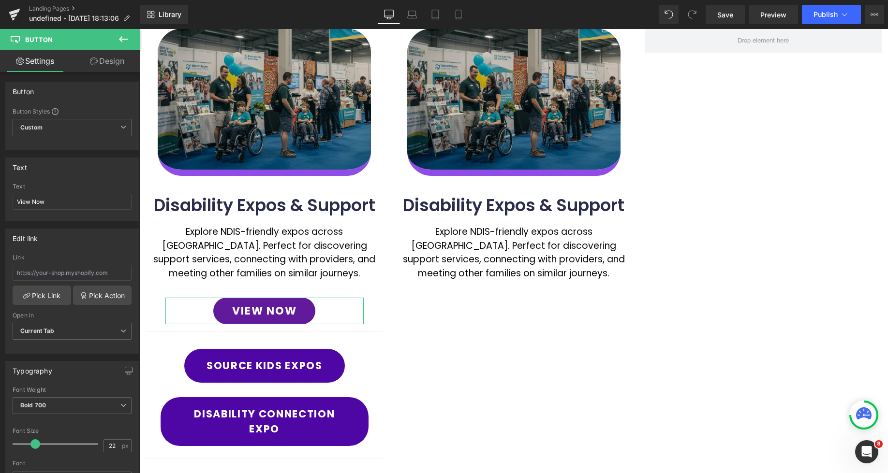
click at [111, 68] on link "Design" at bounding box center [107, 61] width 70 height 22
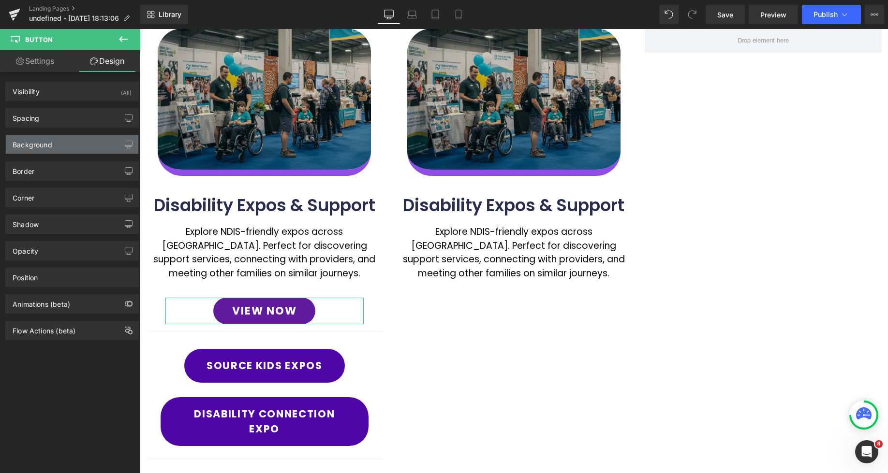
click at [59, 148] on div "Background" at bounding box center [72, 144] width 133 height 18
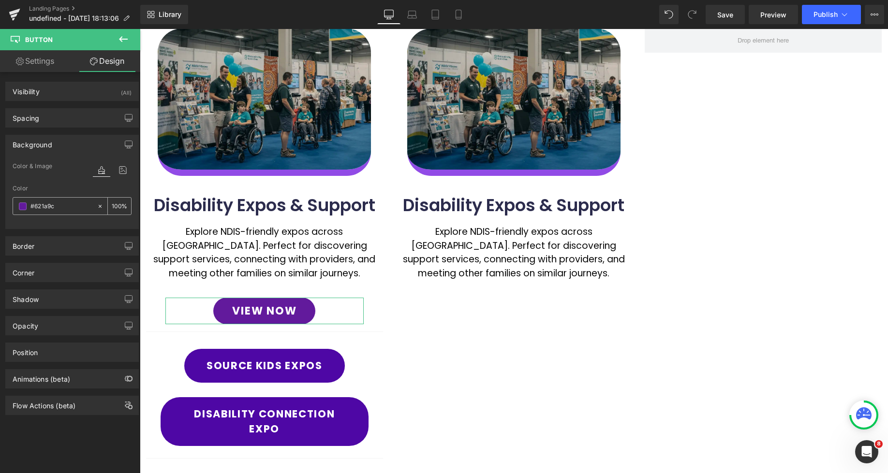
click at [21, 208] on span at bounding box center [23, 207] width 8 height 8
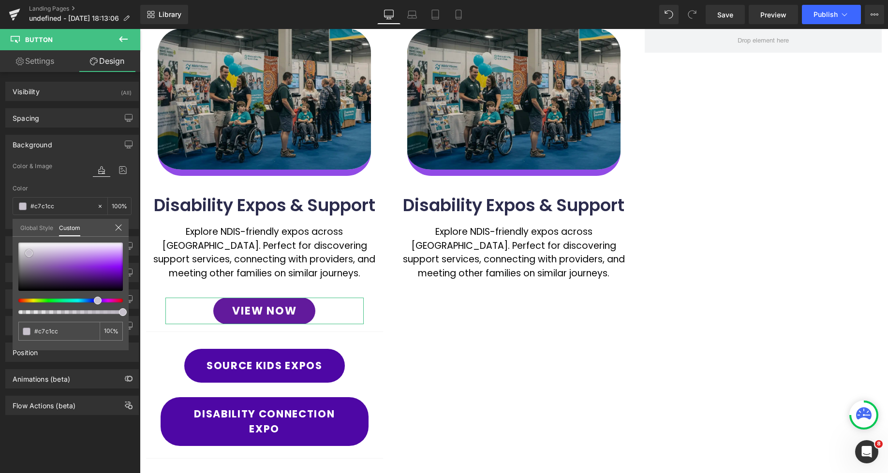
click at [29, 253] on div at bounding box center [70, 267] width 104 height 48
drag, startPoint x: 29, startPoint y: 253, endPoint x: 14, endPoint y: 265, distance: 18.7
click at [14, 265] on div "#621a9c 100 %" at bounding box center [71, 297] width 116 height 108
click at [16, 271] on div "#621a9c 100 %" at bounding box center [71, 297] width 116 height 108
drag, startPoint x: 16, startPoint y: 270, endPoint x: 15, endPoint y: 264, distance: 6.9
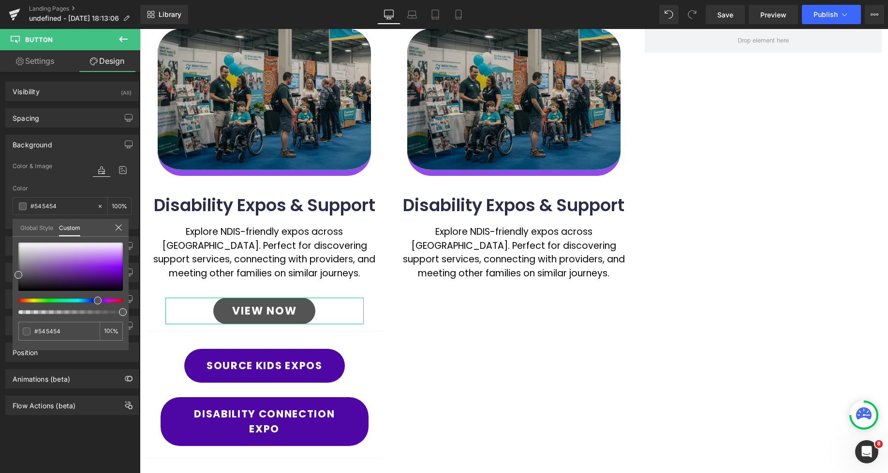
click at [15, 264] on div "#621a9c 100 %" at bounding box center [71, 297] width 116 height 108
drag, startPoint x: 15, startPoint y: 264, endPoint x: 15, endPoint y: 254, distance: 9.2
click at [15, 254] on div "#621a9c 100 %" at bounding box center [71, 297] width 116 height 108
click at [20, 255] on div at bounding box center [70, 267] width 104 height 48
drag, startPoint x: 20, startPoint y: 255, endPoint x: 19, endPoint y: 262, distance: 6.8
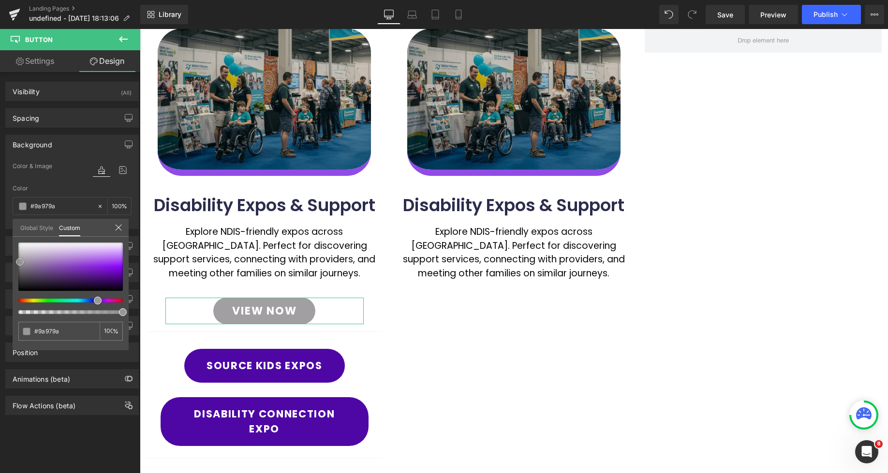
click at [19, 262] on span at bounding box center [20, 262] width 8 height 8
click at [19, 265] on span at bounding box center [20, 267] width 8 height 8
click at [18, 265] on span at bounding box center [19, 268] width 8 height 8
click at [466, 329] on div at bounding box center [514, 298] width 748 height 538
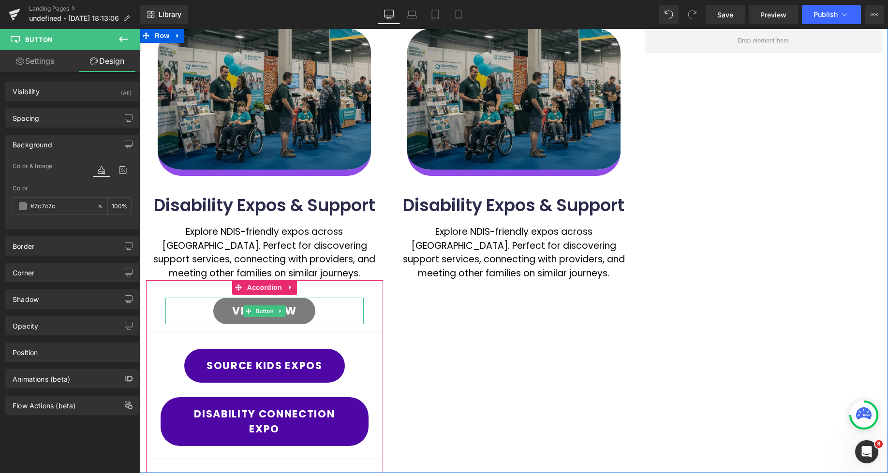
drag, startPoint x: 335, startPoint y: 309, endPoint x: 369, endPoint y: 310, distance: 34.9
click at [334, 309] on div "View Now" at bounding box center [264, 311] width 198 height 27
click at [369, 310] on div "View Now Button 38px 38px" at bounding box center [264, 312] width 237 height 42
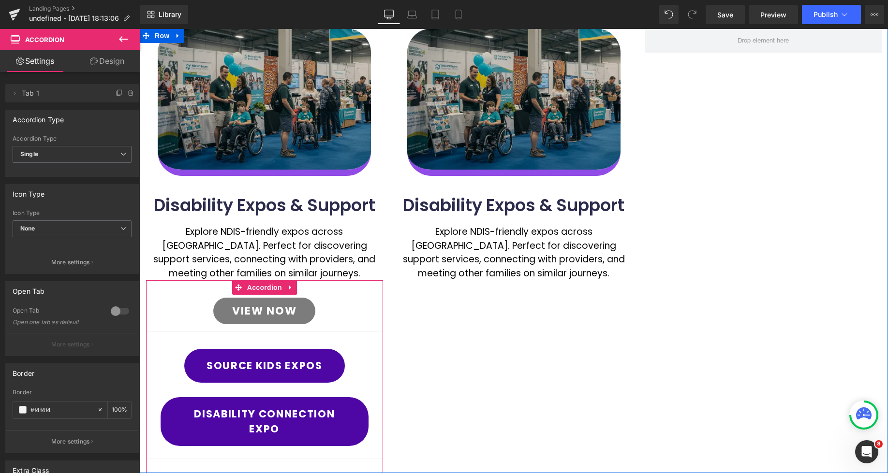
click at [370, 310] on div "View Now Button 38px 38px" at bounding box center [264, 312] width 237 height 42
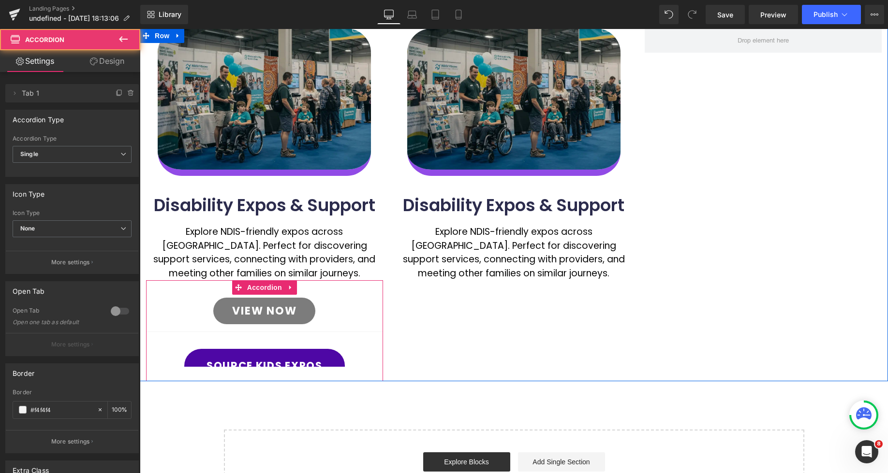
click at [370, 310] on div "View Now Button 38px 38px" at bounding box center [264, 312] width 237 height 42
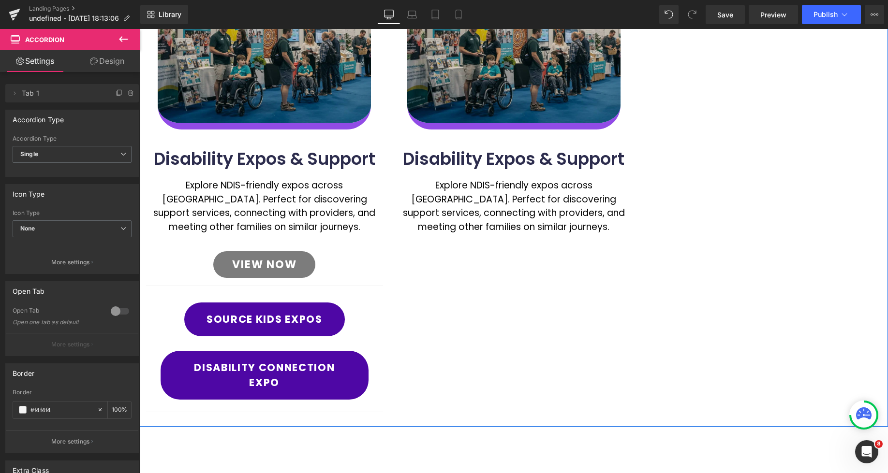
scroll to position [179, 0]
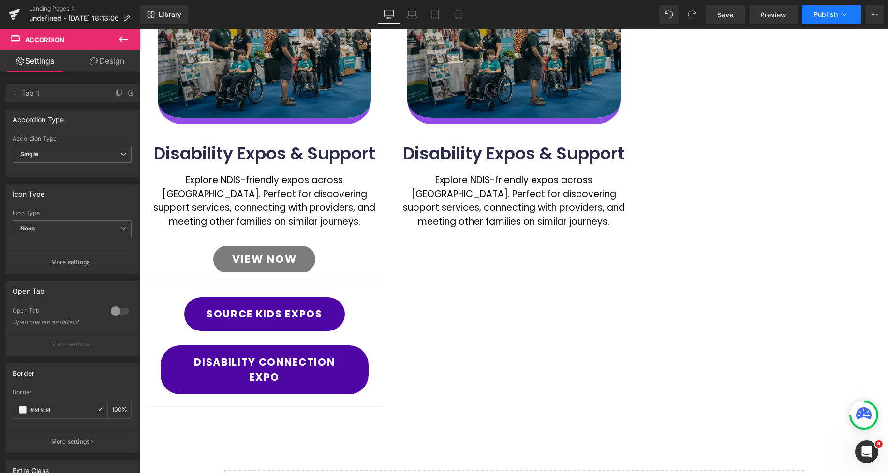
click at [832, 15] on span "Publish" at bounding box center [825, 15] width 24 height 8
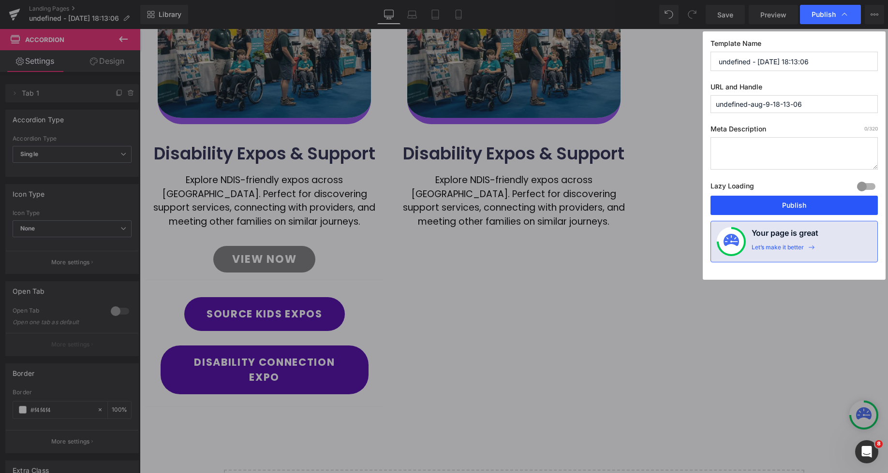
click at [803, 202] on button "Publish" at bounding box center [793, 205] width 167 height 19
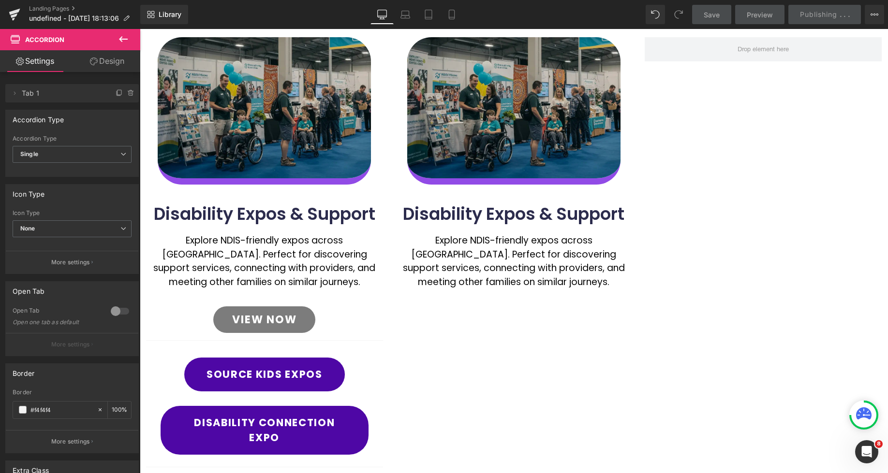
scroll to position [137, 0]
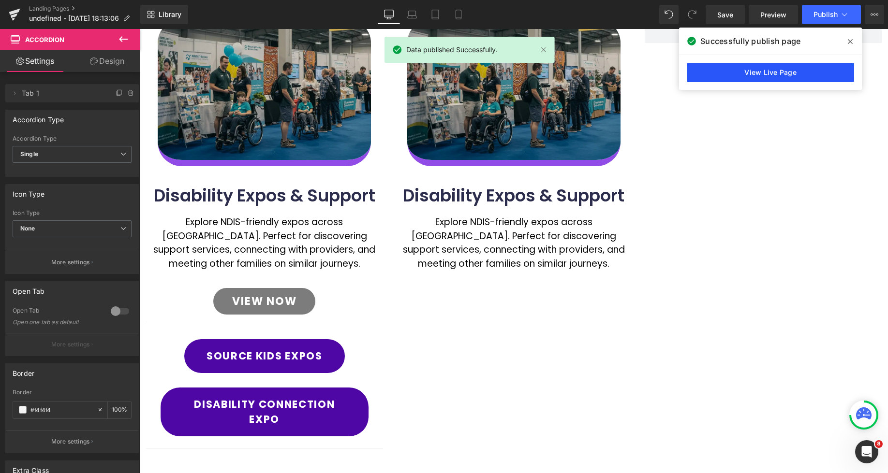
click at [767, 74] on link "View Live Page" at bounding box center [770, 72] width 167 height 19
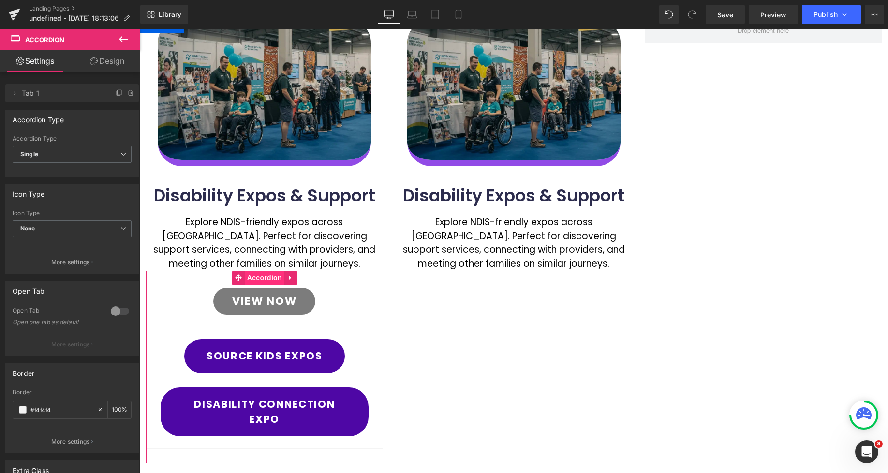
click at [264, 278] on span "Accordion" at bounding box center [265, 278] width 40 height 15
click at [19, 407] on span at bounding box center [23, 410] width 8 height 8
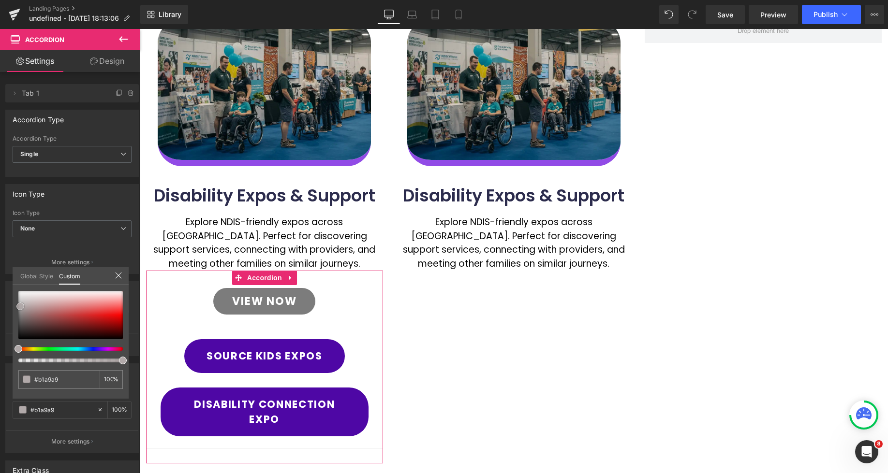
click at [20, 307] on div at bounding box center [70, 315] width 104 height 48
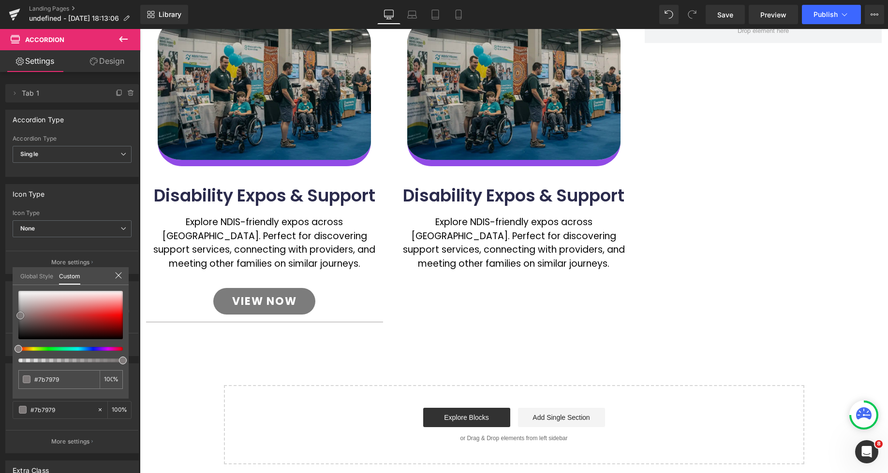
drag, startPoint x: 20, startPoint y: 307, endPoint x: 21, endPoint y: 316, distance: 9.2
click at [21, 316] on span at bounding box center [20, 316] width 8 height 8
click at [275, 318] on div at bounding box center [514, 298] width 748 height 538
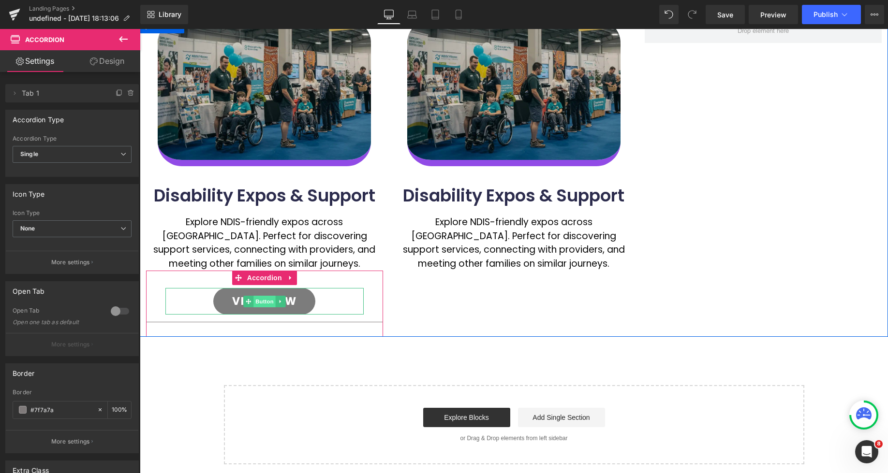
click at [266, 302] on span "Button" at bounding box center [264, 302] width 22 height 12
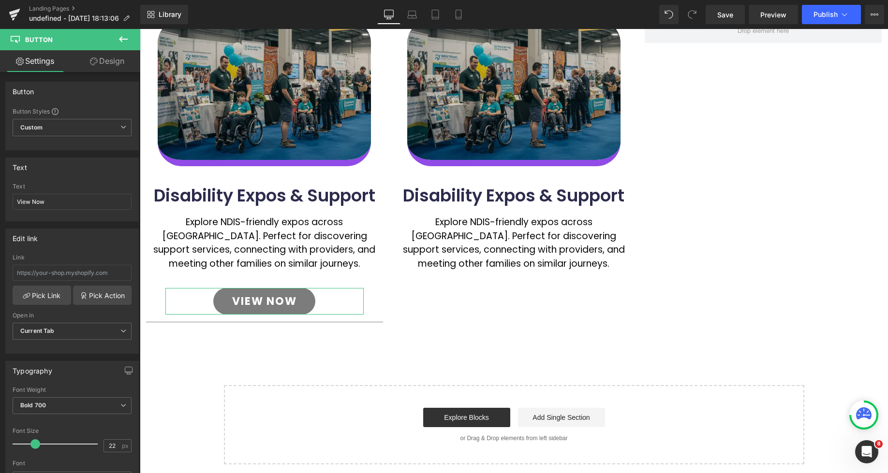
click at [89, 65] on link "Design" at bounding box center [107, 61] width 70 height 22
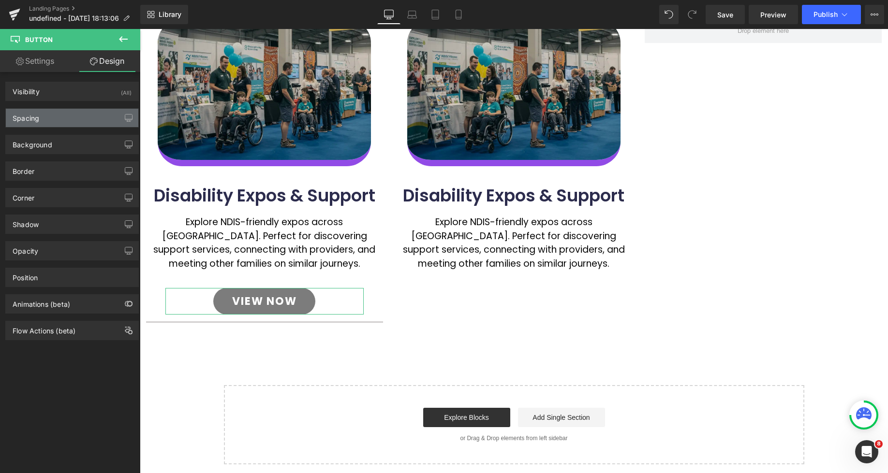
click at [47, 120] on div "Spacing" at bounding box center [72, 118] width 133 height 18
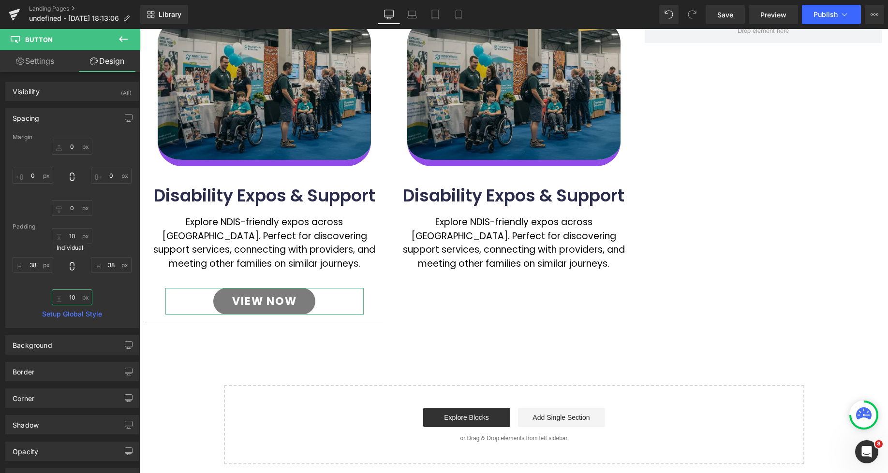
click at [68, 297] on input "text" at bounding box center [72, 298] width 41 height 16
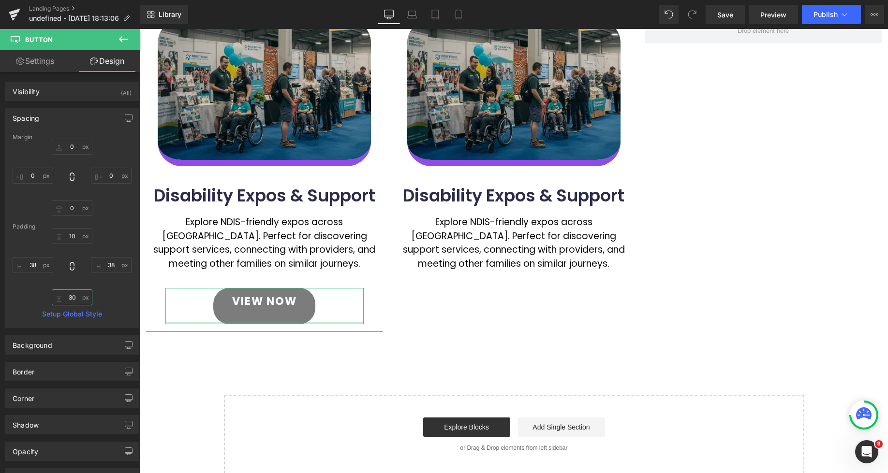
type input "10"
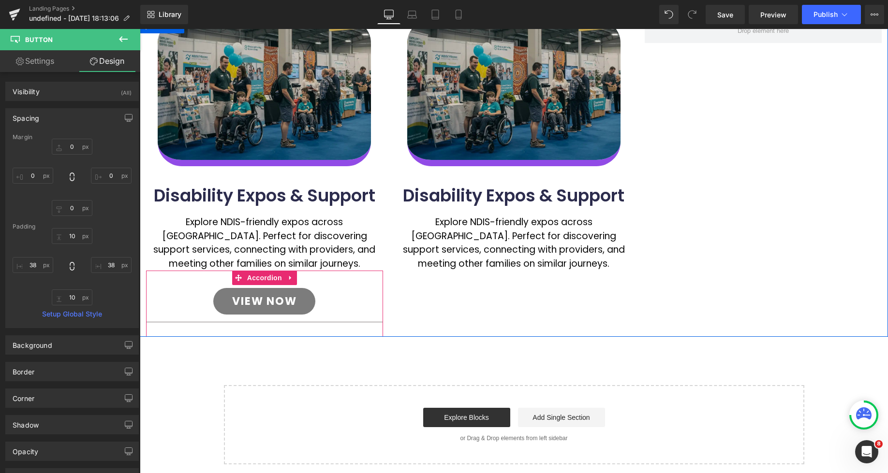
click at [268, 322] on div "View Now Button" at bounding box center [264, 302] width 237 height 42
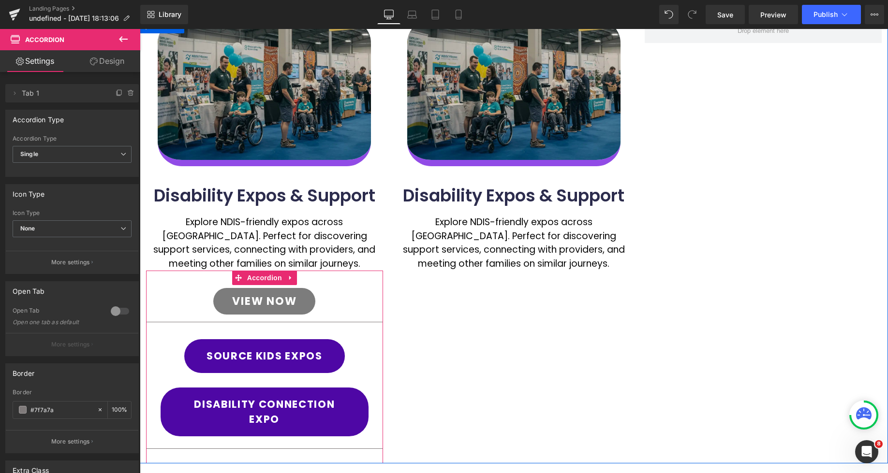
click at [260, 297] on span "Button" at bounding box center [264, 302] width 22 height 12
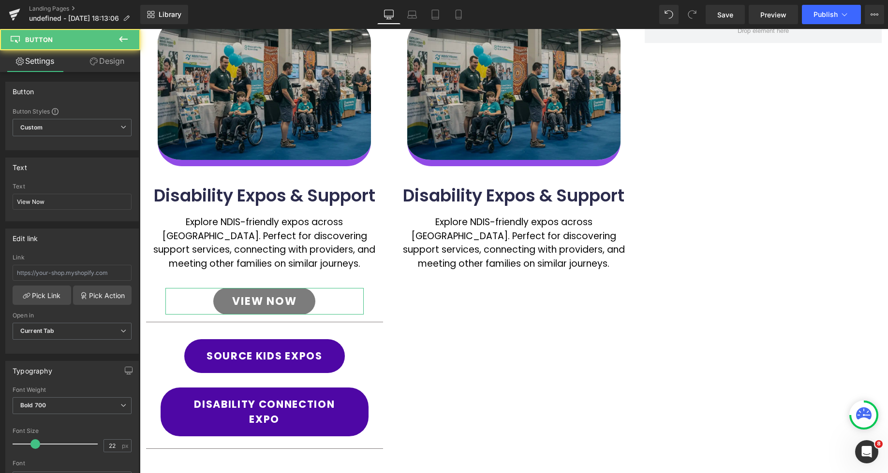
click at [105, 56] on link "Design" at bounding box center [107, 61] width 70 height 22
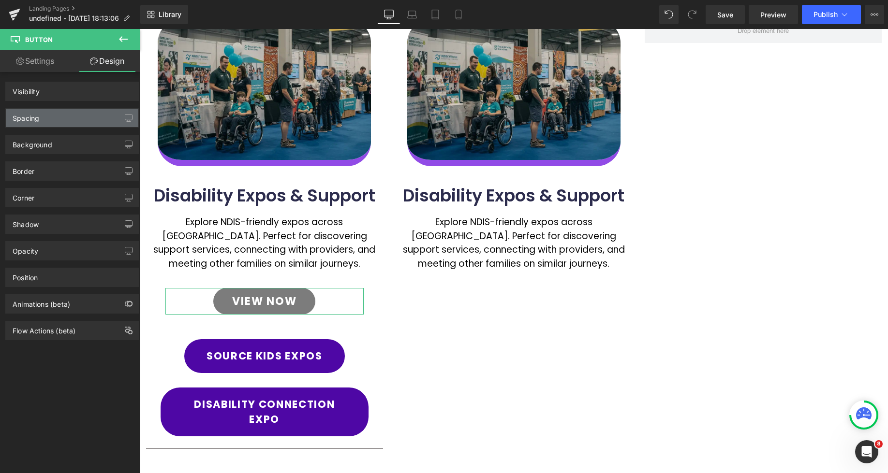
click at [37, 125] on div "Spacing" at bounding box center [72, 118] width 133 height 18
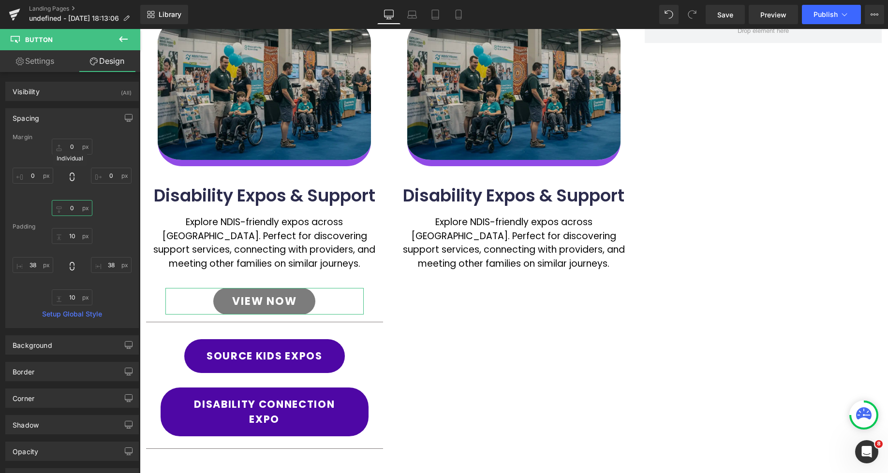
click at [68, 207] on input "0" at bounding box center [72, 208] width 41 height 16
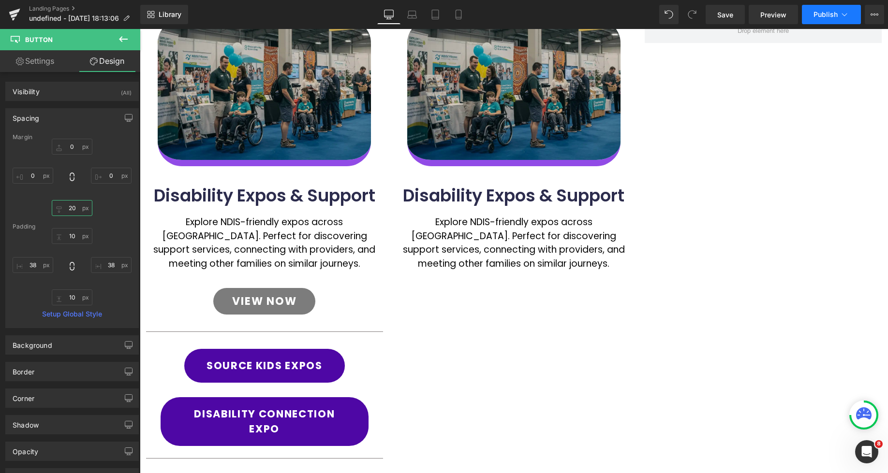
type input "20"
click at [819, 17] on span "Publish" at bounding box center [825, 15] width 24 height 8
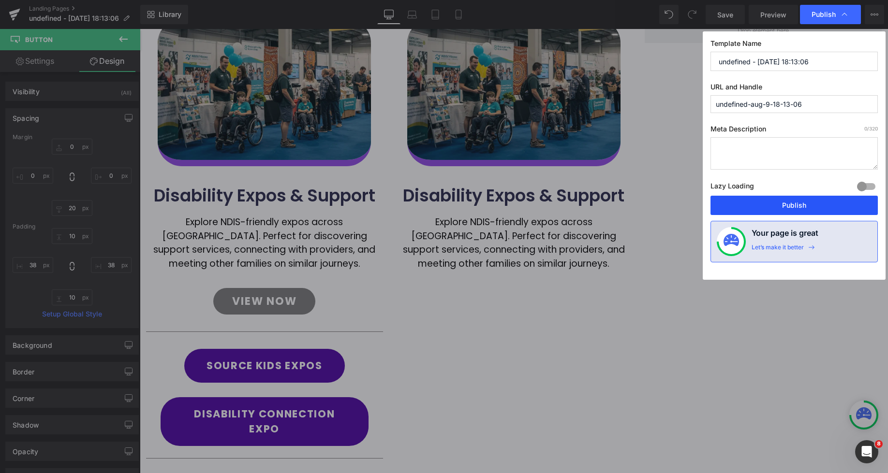
click at [801, 202] on button "Publish" at bounding box center [793, 205] width 167 height 19
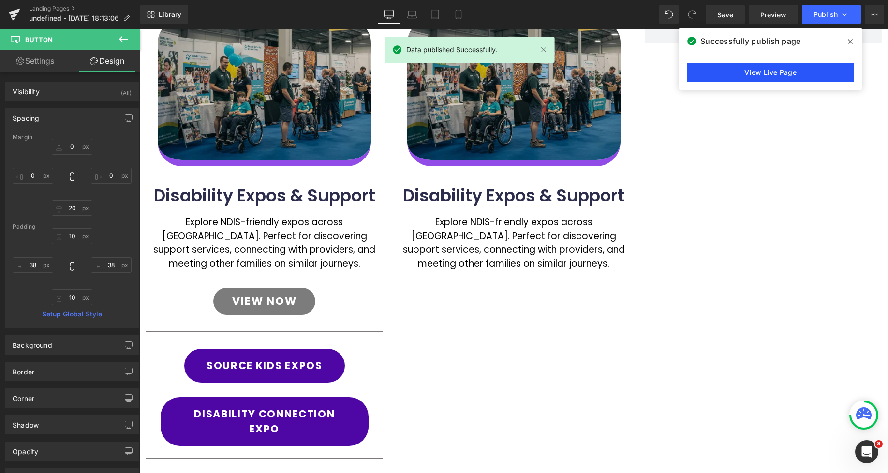
click at [799, 74] on link "View Live Page" at bounding box center [770, 72] width 167 height 19
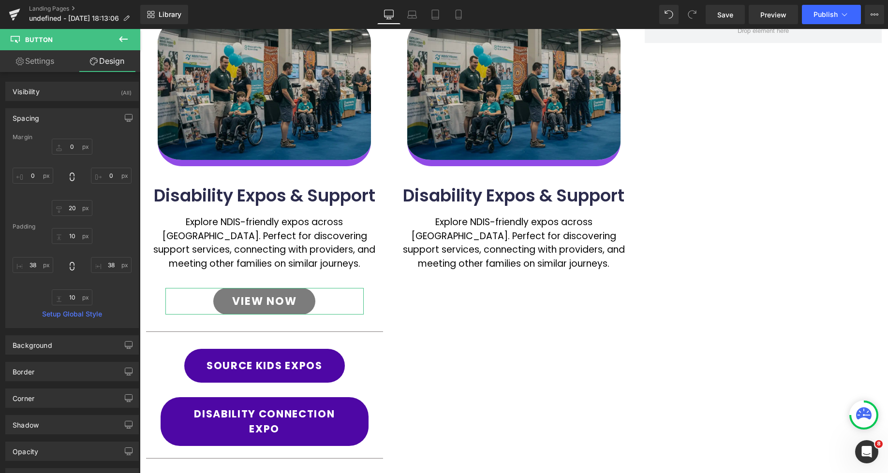
click at [53, 68] on link "Settings" at bounding box center [35, 61] width 70 height 22
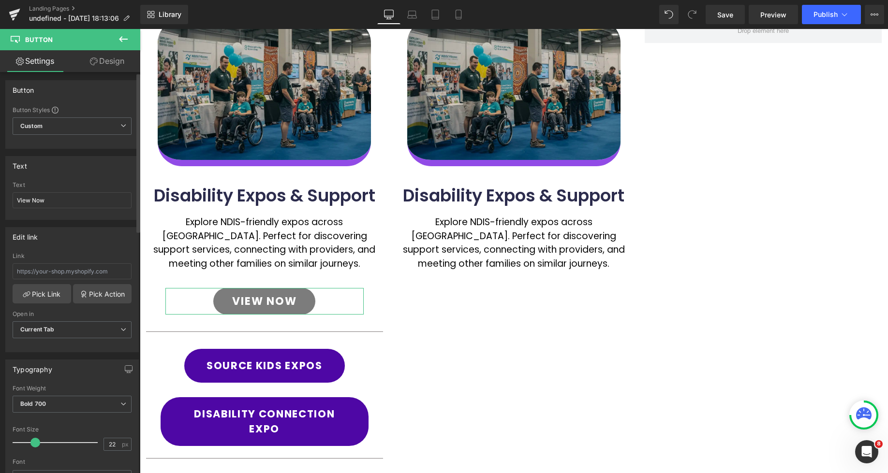
scroll to position [0, 0]
click at [101, 65] on link "Design" at bounding box center [107, 61] width 70 height 22
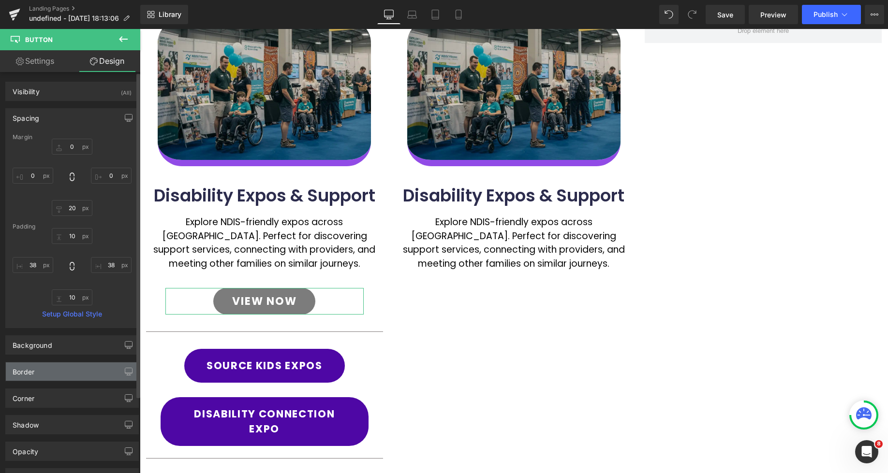
click at [63, 374] on div "Border" at bounding box center [72, 372] width 133 height 18
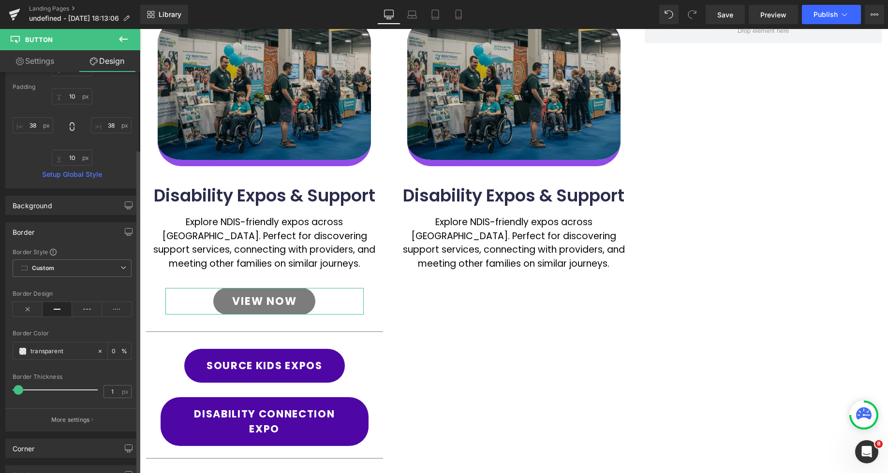
scroll to position [175, 0]
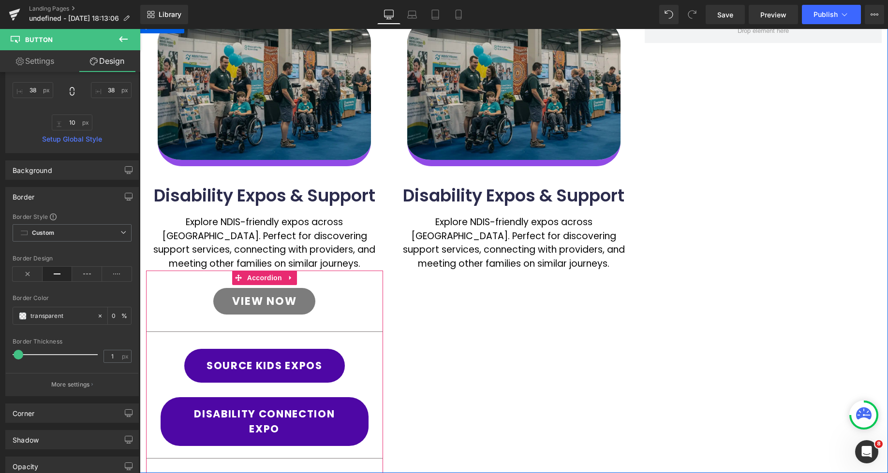
click at [368, 297] on div "View Now Button" at bounding box center [264, 306] width 237 height 51
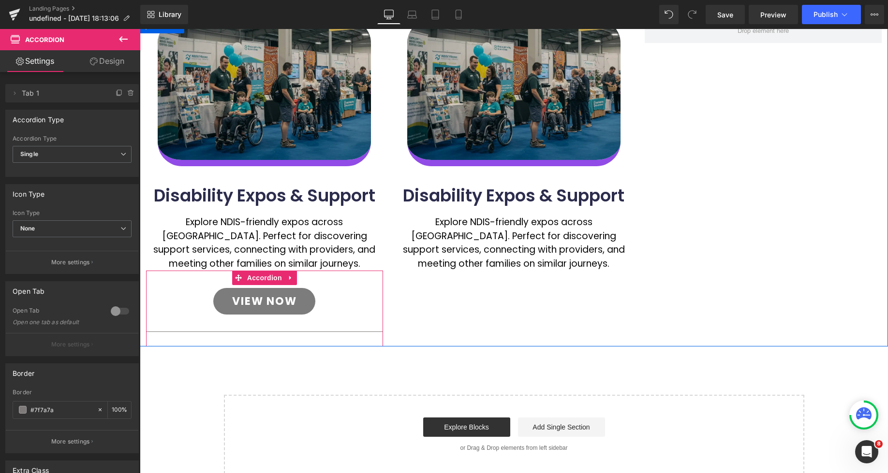
click at [351, 297] on div "View Now" at bounding box center [264, 301] width 198 height 27
click at [368, 298] on div "View Now Button" at bounding box center [264, 306] width 237 height 51
click at [370, 305] on div "View Now Button" at bounding box center [264, 306] width 237 height 51
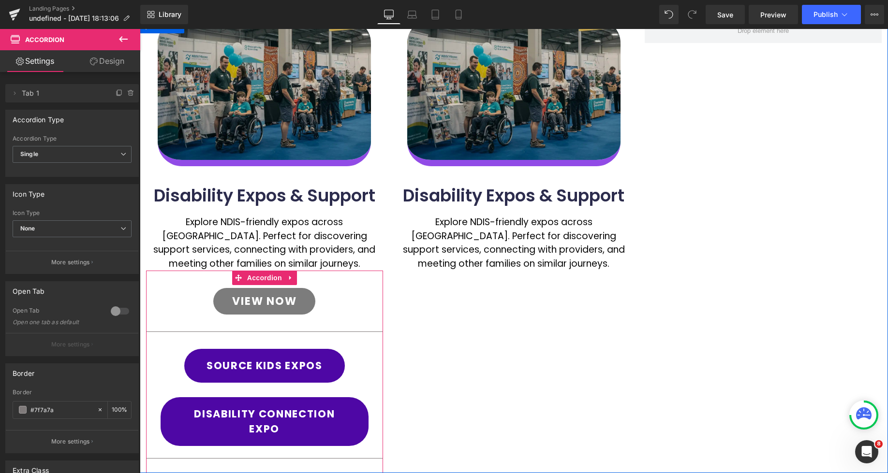
click at [370, 305] on div "View Now Button" at bounding box center [264, 306] width 237 height 51
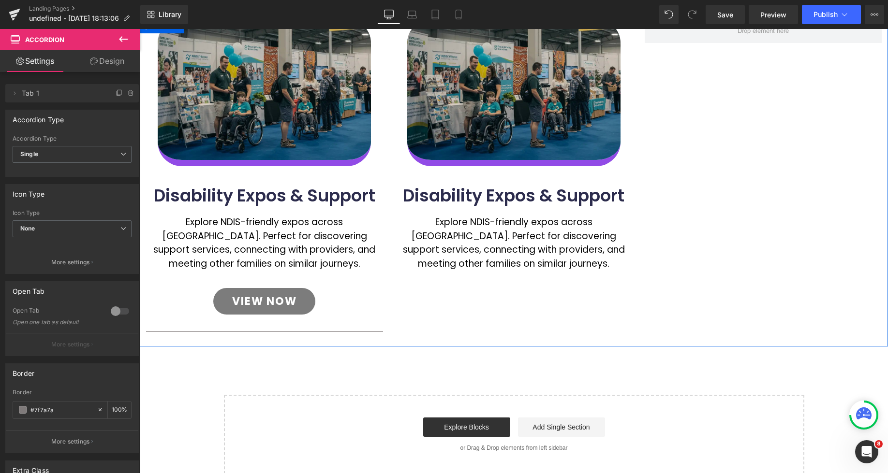
click at [502, 313] on div "Image Disability Expos & Support Heading Explore NDIS-friendly expos across Aus…" at bounding box center [514, 183] width 748 height 328
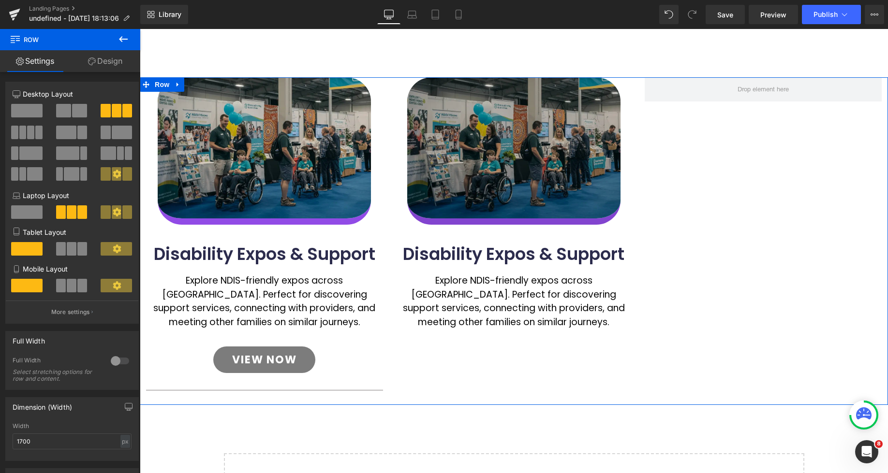
scroll to position [131, 0]
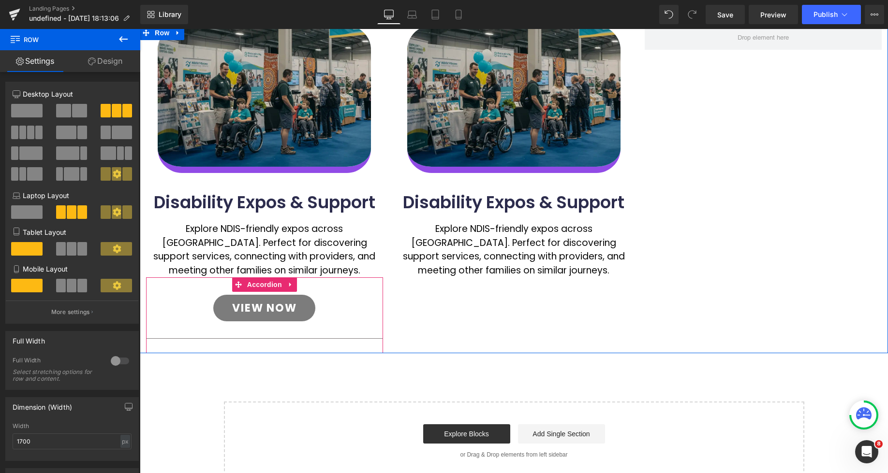
click at [291, 282] on icon at bounding box center [290, 284] width 7 height 7
click at [286, 285] on icon at bounding box center [284, 284] width 7 height 7
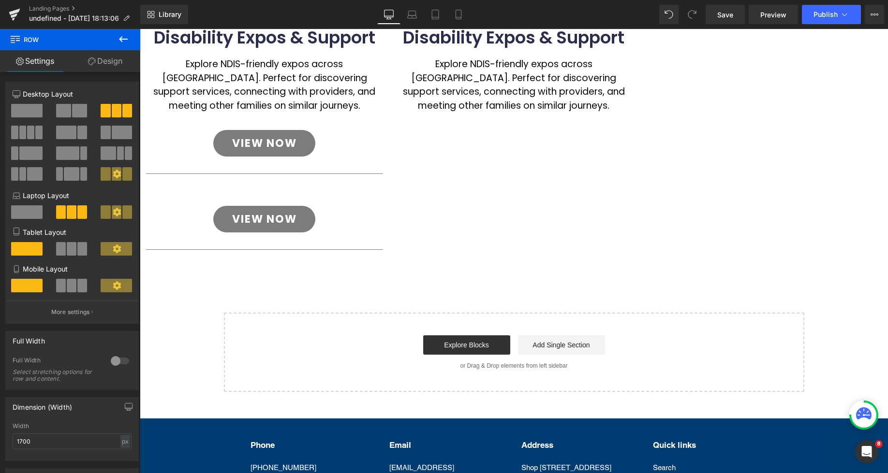
scroll to position [243, 0]
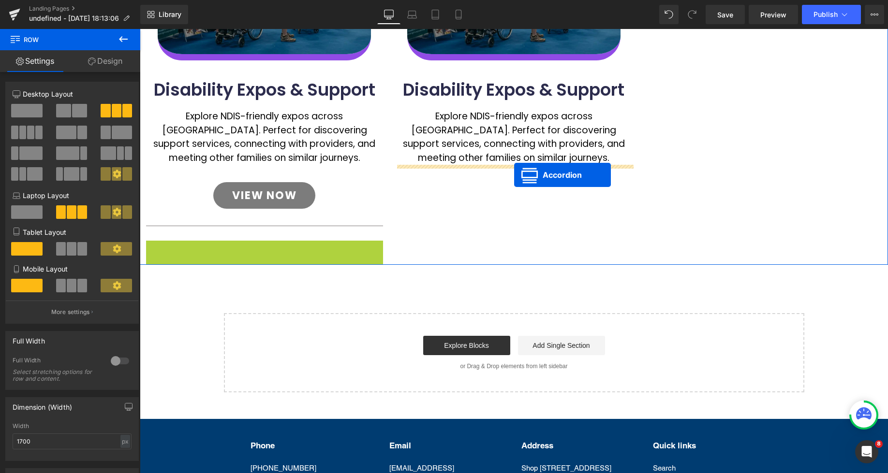
drag, startPoint x: 237, startPoint y: 247, endPoint x: 514, endPoint y: 175, distance: 286.3
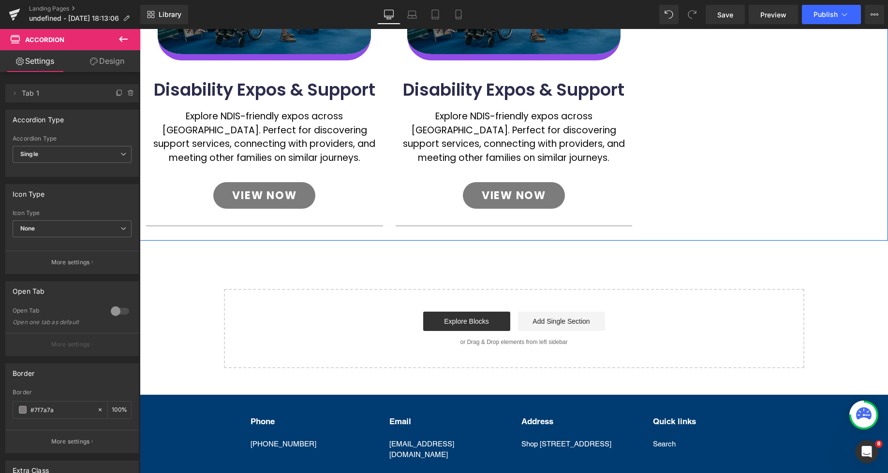
click at [712, 172] on div "Image Disability Expos & Support Heading Explore NDIS-friendly expos across Aus…" at bounding box center [514, 77] width 748 height 328
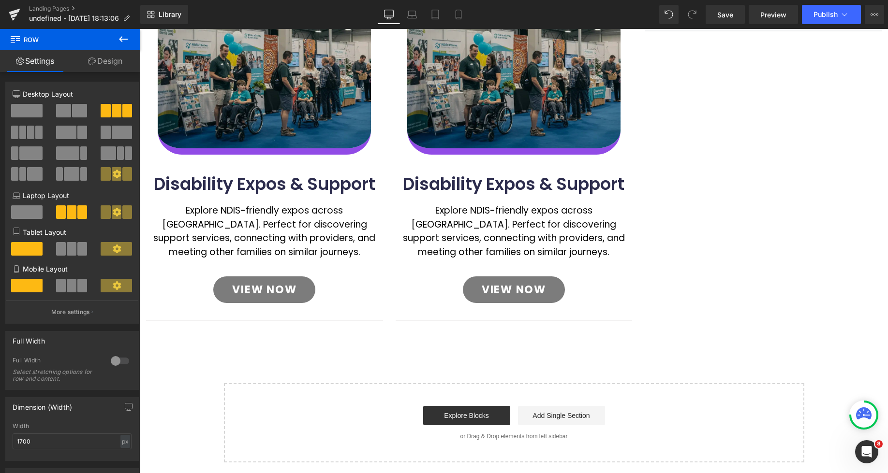
scroll to position [156, 0]
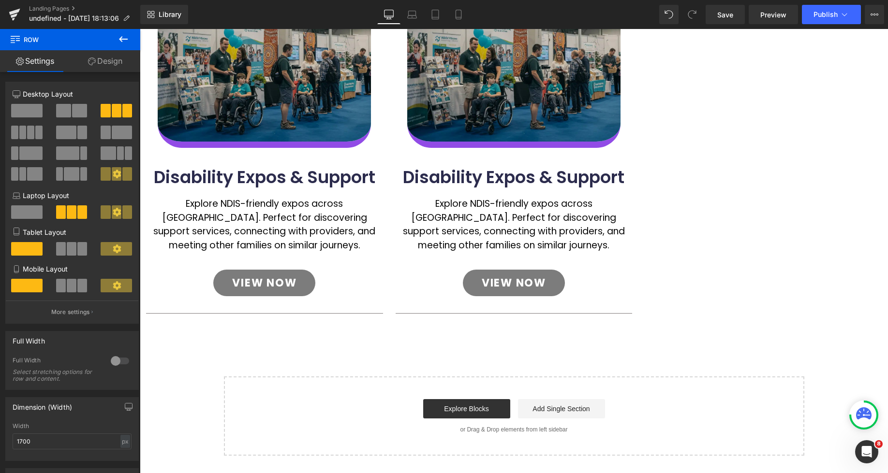
click at [550, 285] on link "View Now" at bounding box center [514, 283] width 102 height 27
click at [600, 280] on div "View Now" at bounding box center [514, 283] width 198 height 27
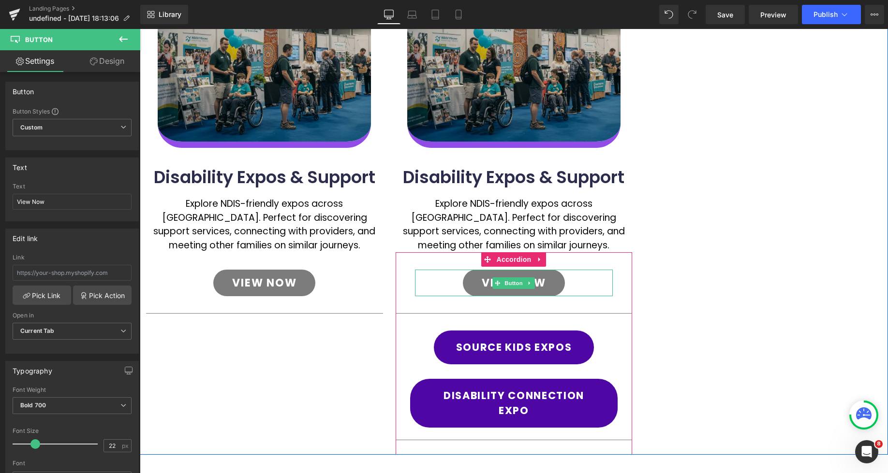
click at [600, 280] on div "View Now" at bounding box center [514, 283] width 198 height 27
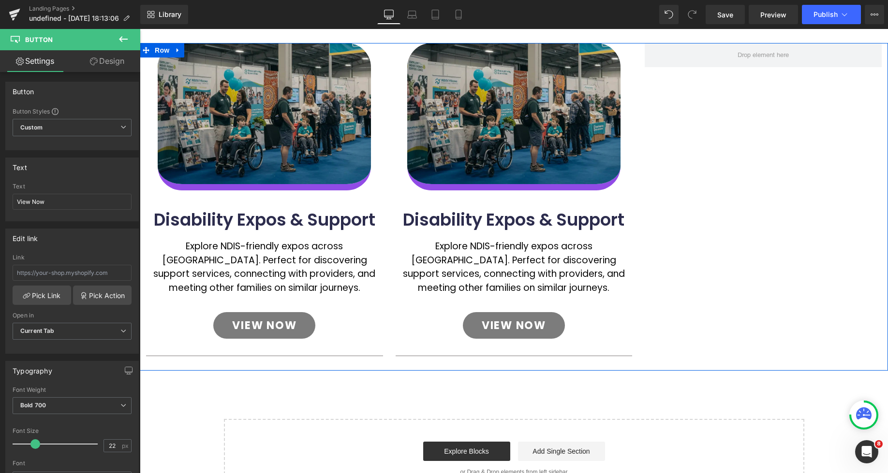
scroll to position [128, 0]
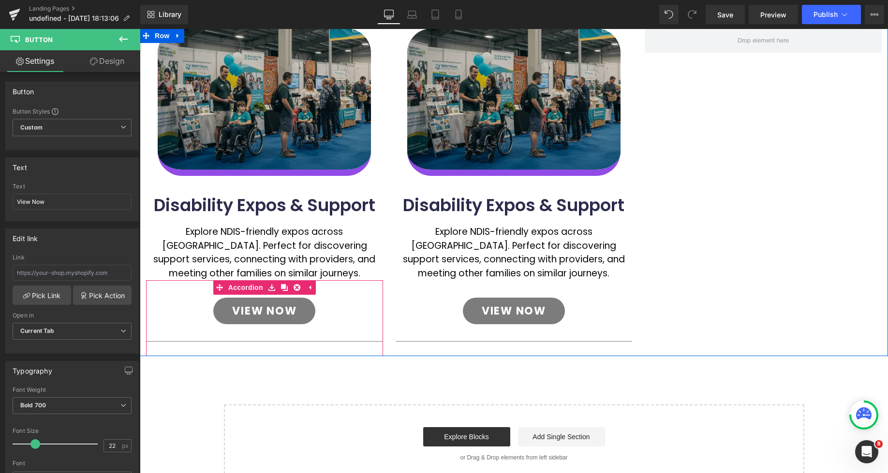
click at [326, 341] on div "View Now Button" at bounding box center [264, 316] width 237 height 51
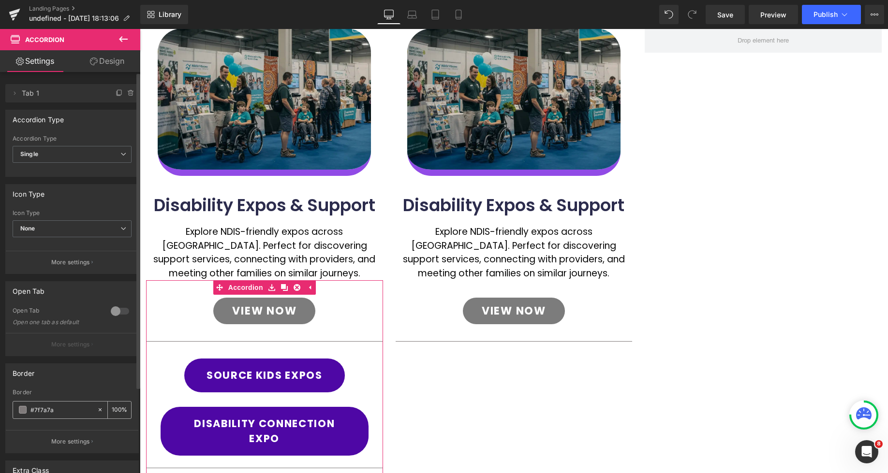
click at [25, 413] on span at bounding box center [23, 410] width 8 height 8
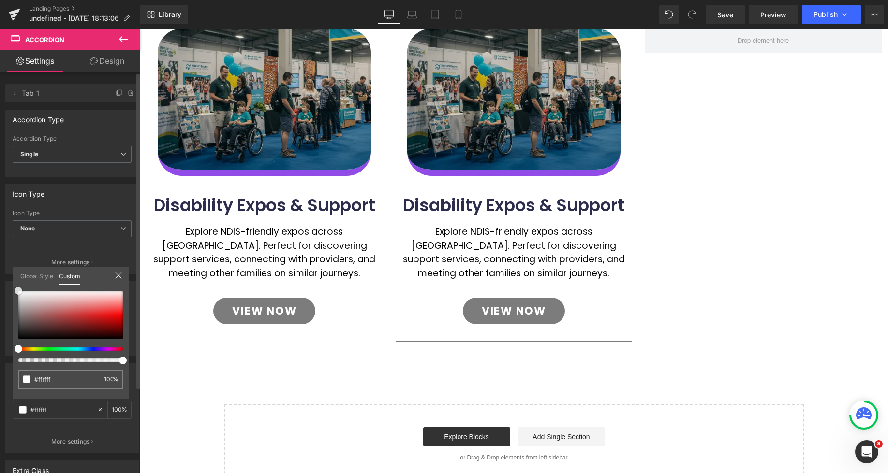
drag, startPoint x: 22, startPoint y: 294, endPoint x: 16, endPoint y: 287, distance: 8.9
click at [18, 291] on div at bounding box center [70, 315] width 104 height 48
click at [613, 298] on div at bounding box center [514, 298] width 748 height 538
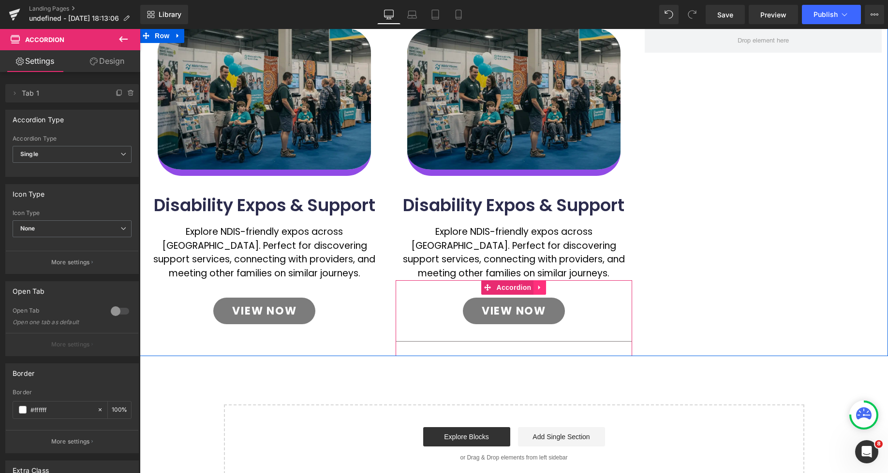
click at [538, 289] on icon at bounding box center [539, 288] width 2 height 4
click at [545, 287] on icon at bounding box center [546, 287] width 7 height 7
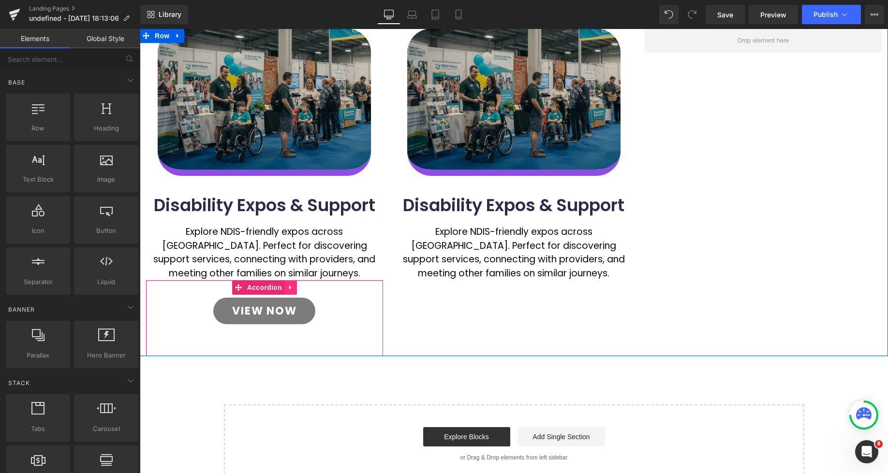
click at [288, 289] on icon at bounding box center [290, 287] width 7 height 7
click at [284, 290] on icon at bounding box center [284, 287] width 7 height 7
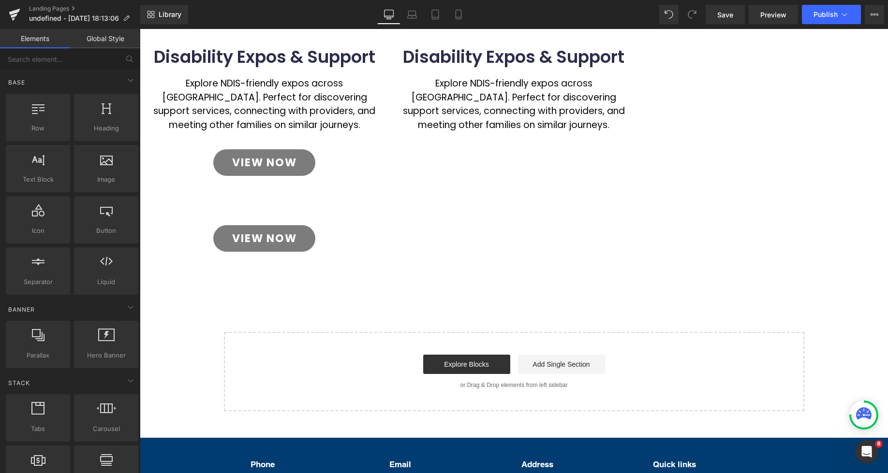
scroll to position [240, 0]
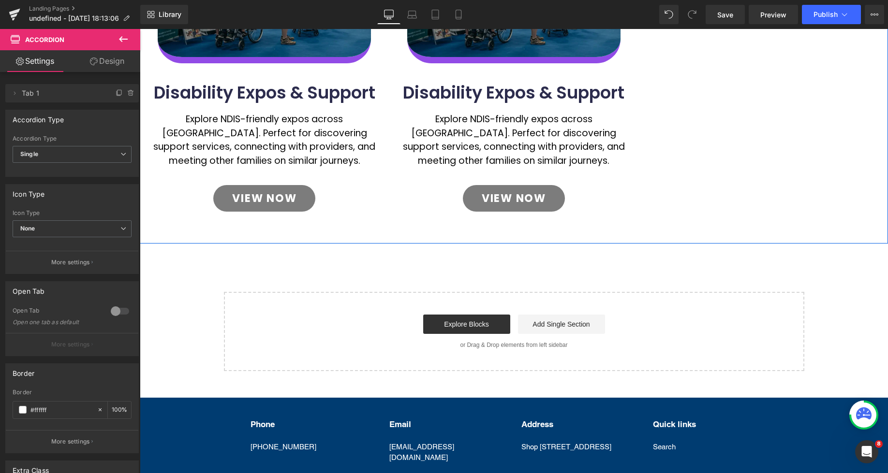
click at [696, 179] on div "Image Disability Expos & Support Heading Explore NDIS-friendly expos across Aus…" at bounding box center [514, 80] width 748 height 328
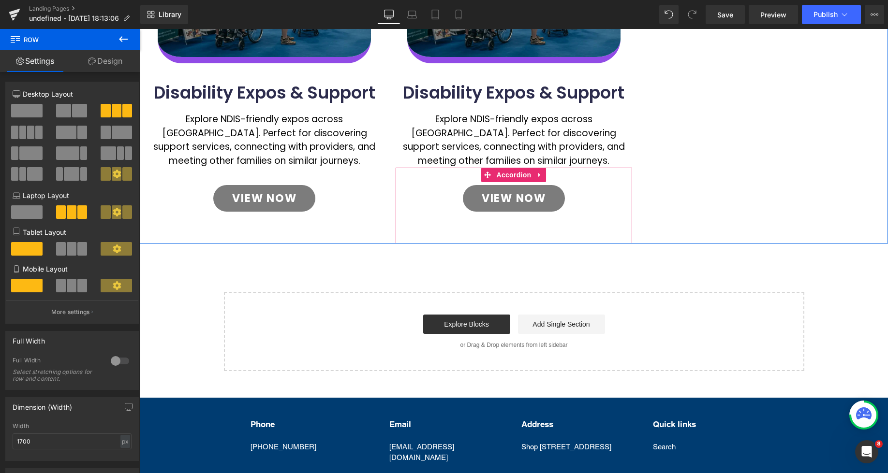
click at [613, 195] on div "View Now Button" at bounding box center [514, 203] width 237 height 51
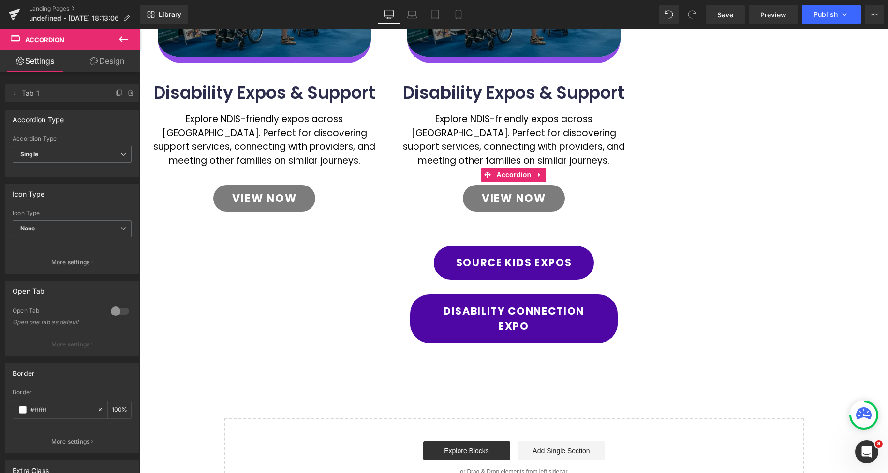
click at [613, 195] on div "View Now Button" at bounding box center [514, 203] width 237 height 51
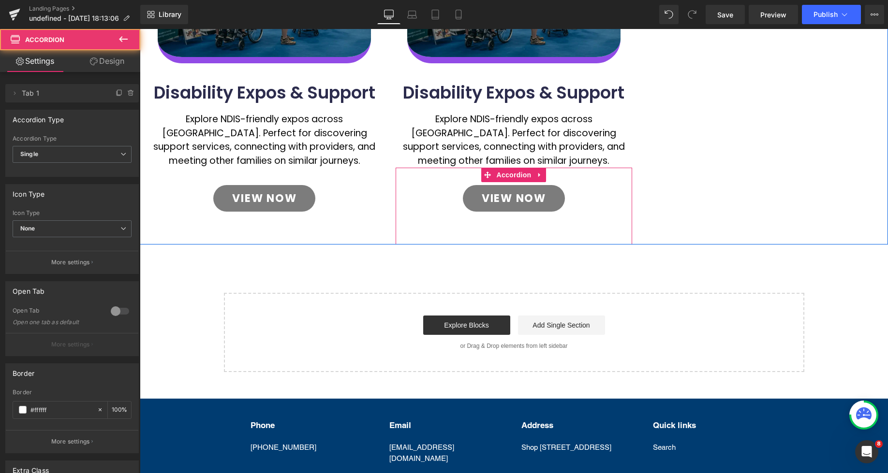
click at [613, 195] on div "View Now Button" at bounding box center [514, 203] width 237 height 51
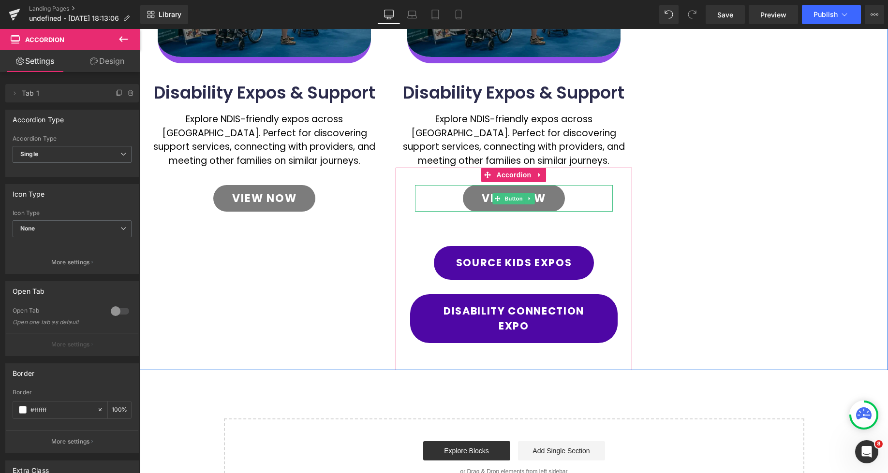
click at [588, 204] on div "View Now" at bounding box center [514, 198] width 198 height 27
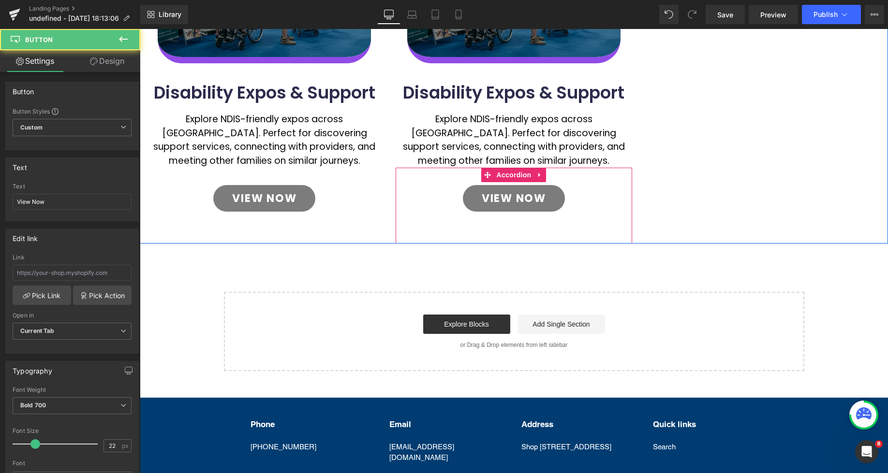
click at [619, 197] on div "View Now Button" at bounding box center [514, 203] width 237 height 51
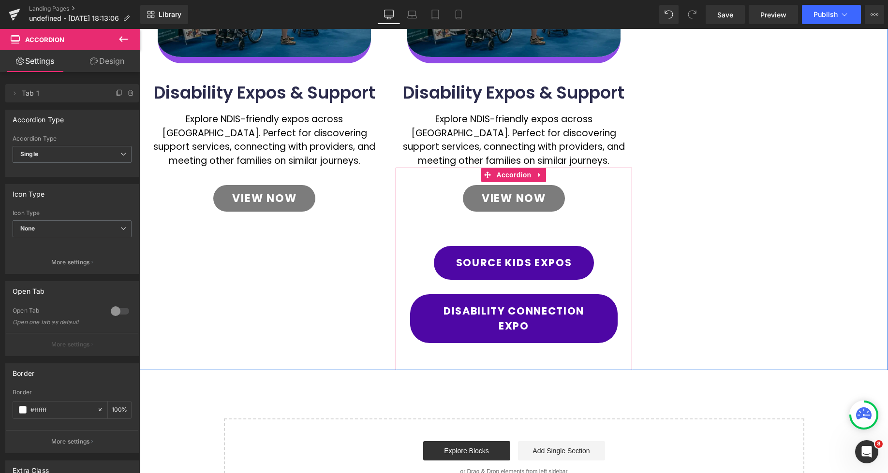
click at [619, 197] on div "View Now Button" at bounding box center [514, 203] width 237 height 51
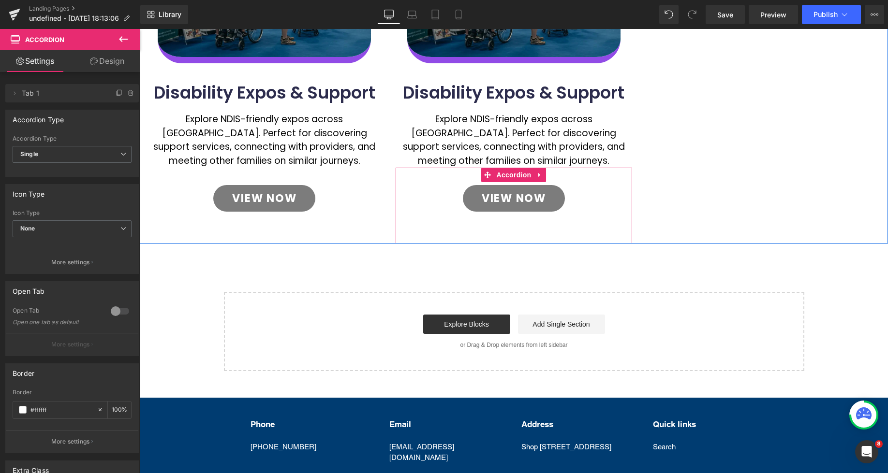
click at [619, 197] on div "View Now Button" at bounding box center [514, 203] width 237 height 51
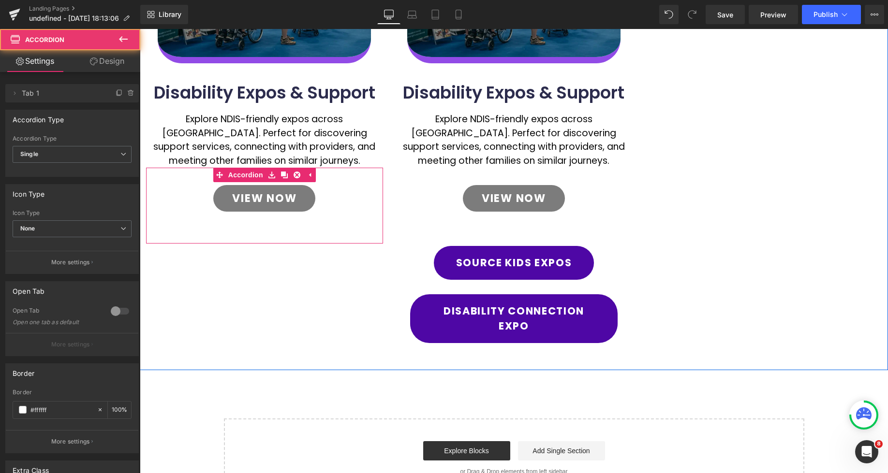
click at [364, 201] on div "View Now Button" at bounding box center [264, 203] width 237 height 51
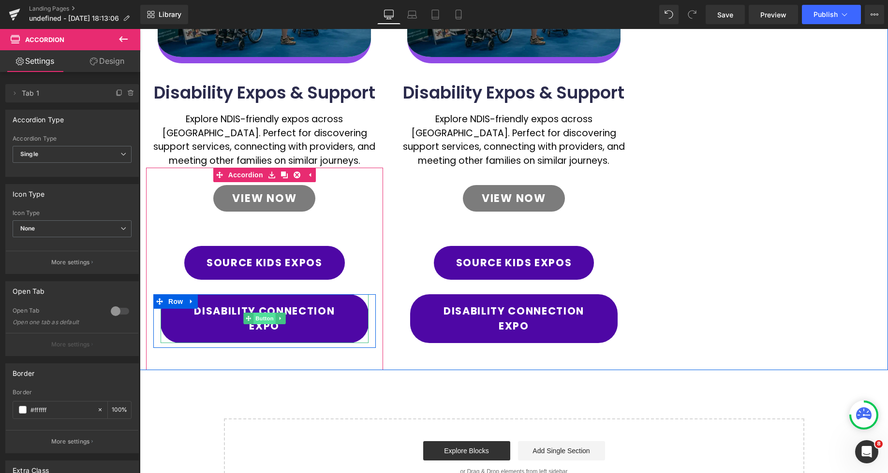
click at [270, 319] on span "Button" at bounding box center [264, 319] width 22 height 12
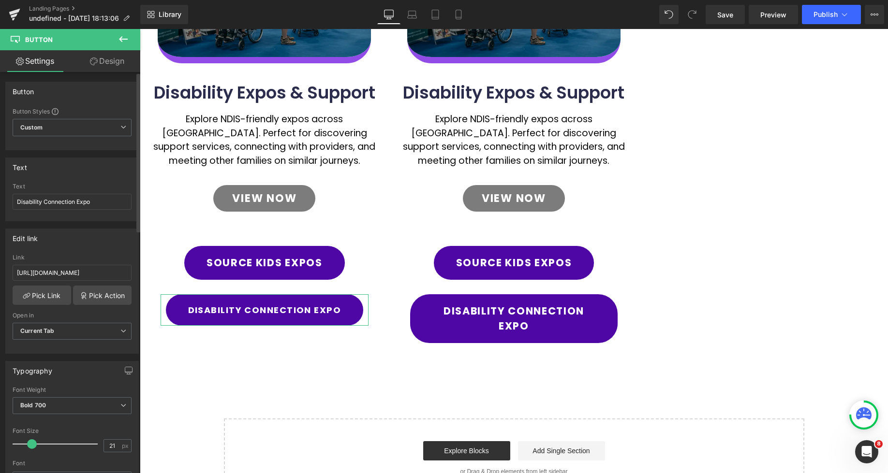
click at [32, 444] on span at bounding box center [32, 445] width 10 height 10
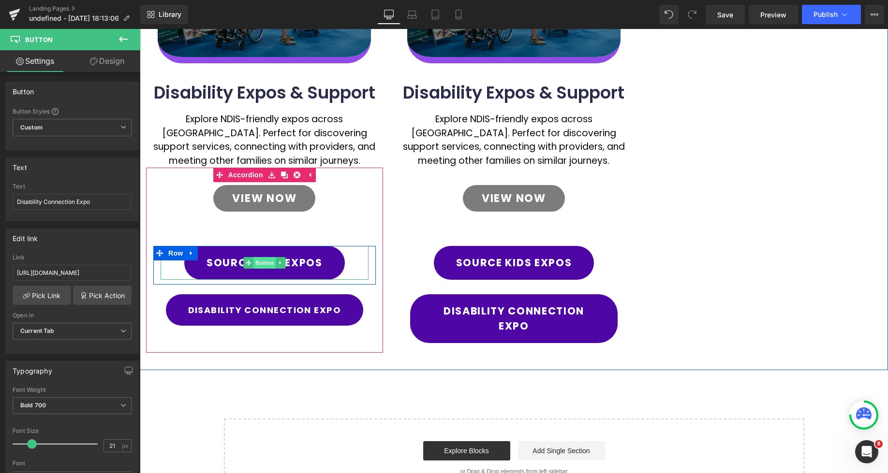
click at [261, 261] on span "Button" at bounding box center [264, 263] width 22 height 12
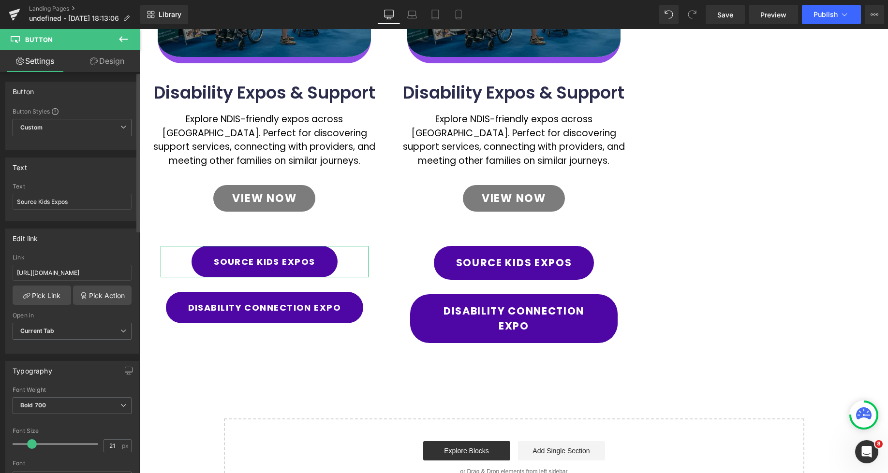
click at [32, 446] on span at bounding box center [32, 445] width 10 height 10
click at [653, 274] on div "Image Disability Expos & Support Heading Explore NDIS-friendly expos across Aus…" at bounding box center [514, 143] width 748 height 454
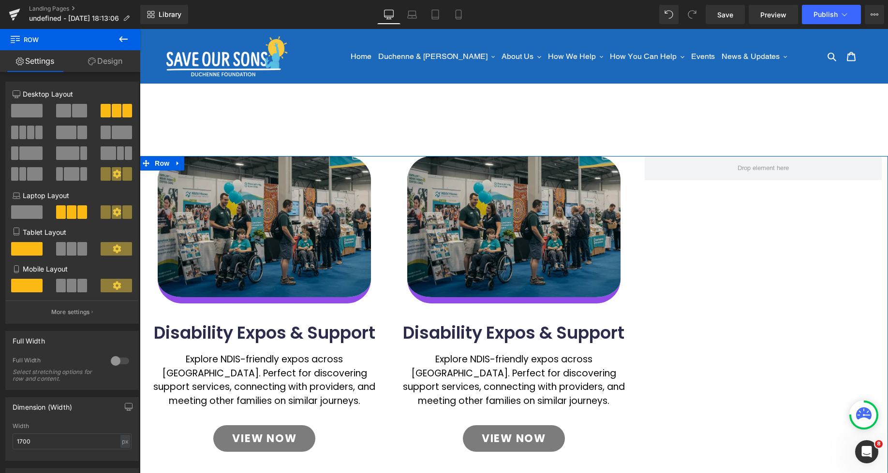
scroll to position [216, 0]
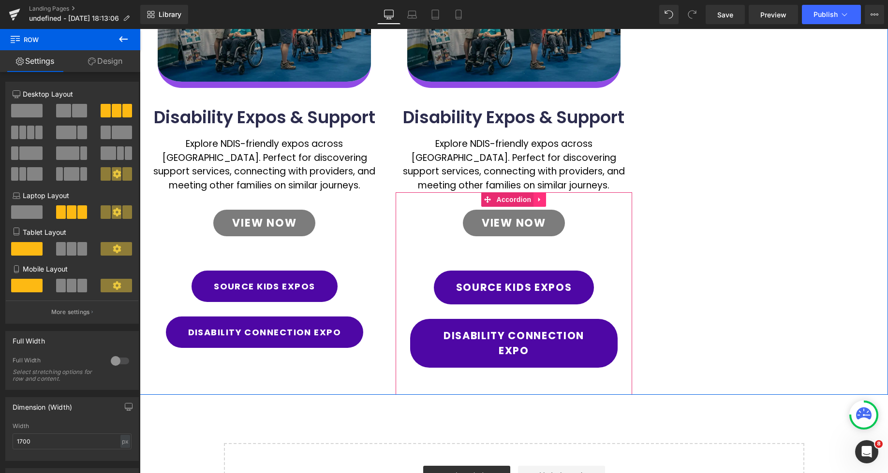
click at [542, 201] on icon at bounding box center [539, 199] width 7 height 7
drag, startPoint x: 546, startPoint y: 201, endPoint x: 551, endPoint y: 206, distance: 7.2
click at [546, 201] on icon at bounding box center [546, 199] width 7 height 7
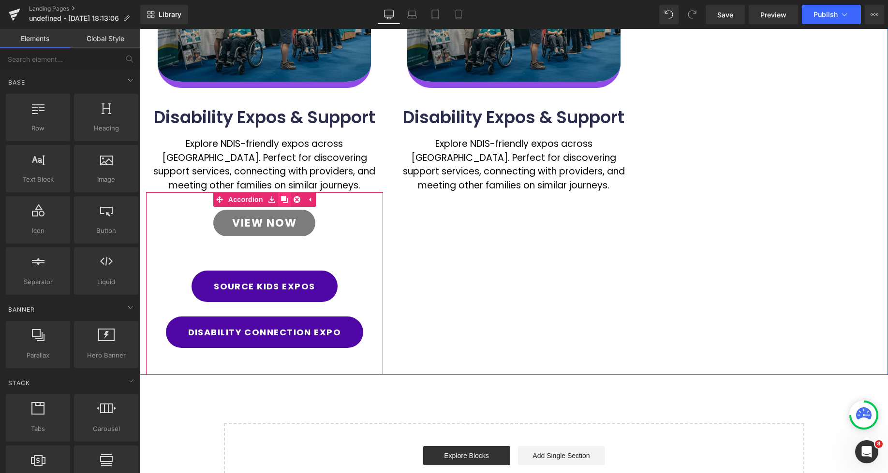
click at [283, 198] on icon at bounding box center [284, 199] width 7 height 7
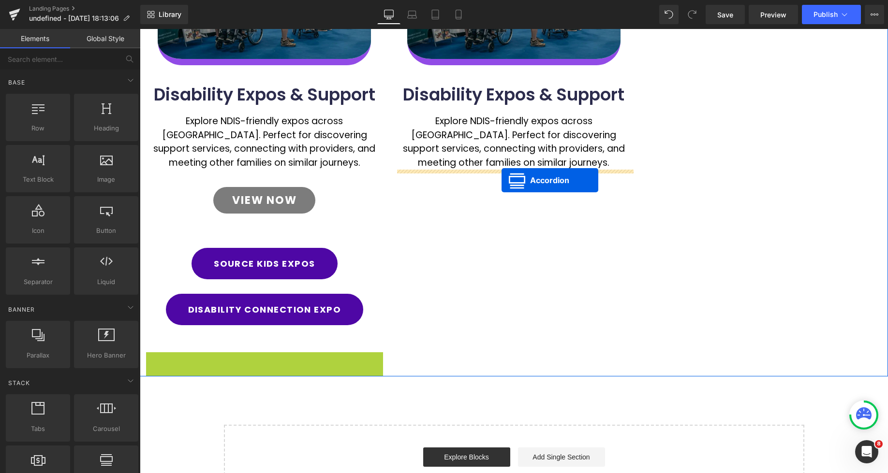
scroll to position [217, 0]
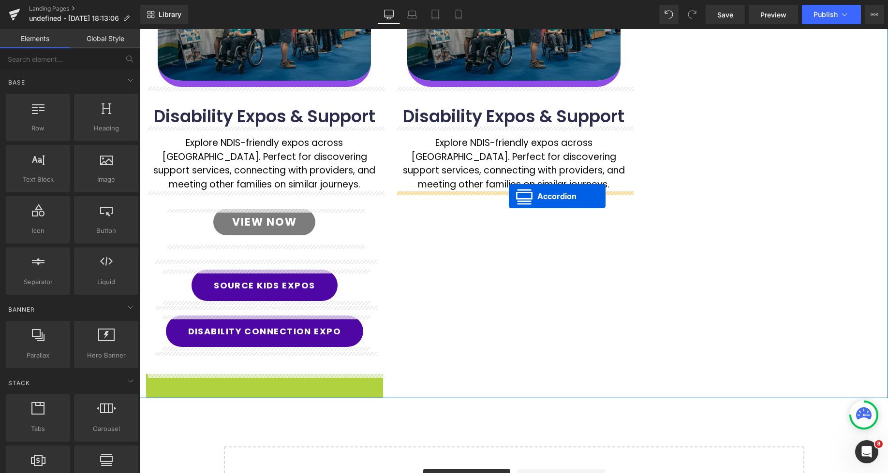
drag, startPoint x: 242, startPoint y: 169, endPoint x: 509, endPoint y: 196, distance: 268.3
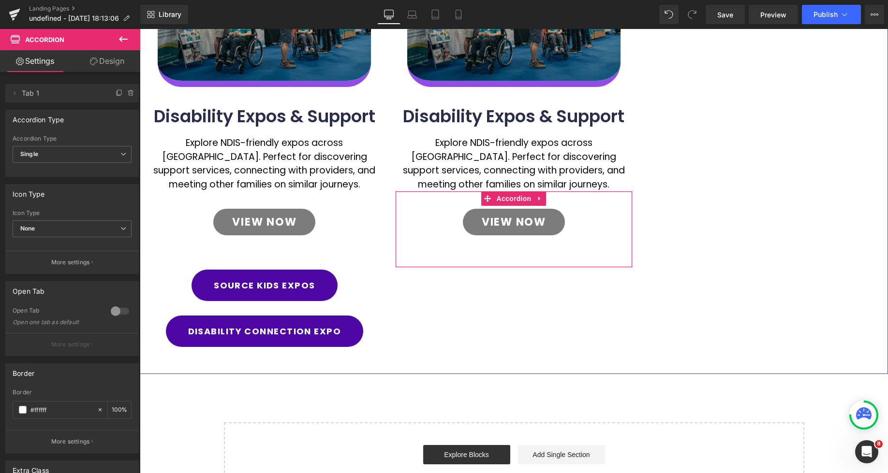
click at [589, 224] on div "View Now" at bounding box center [514, 222] width 198 height 27
click at [619, 221] on div "View Now Button" at bounding box center [514, 227] width 237 height 51
click at [617, 223] on div "View Now Button" at bounding box center [514, 227] width 237 height 51
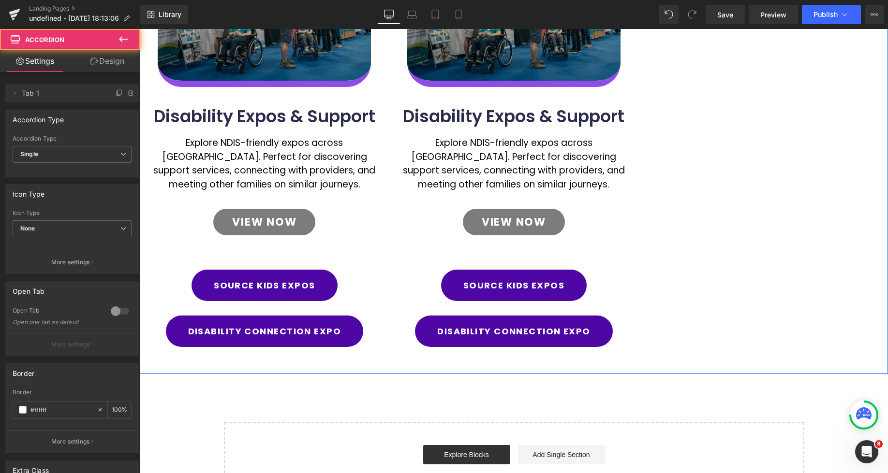
click at [728, 238] on div "Image Disability Expos & Support Heading Explore NDIS-friendly expos across Aus…" at bounding box center [514, 157] width 748 height 435
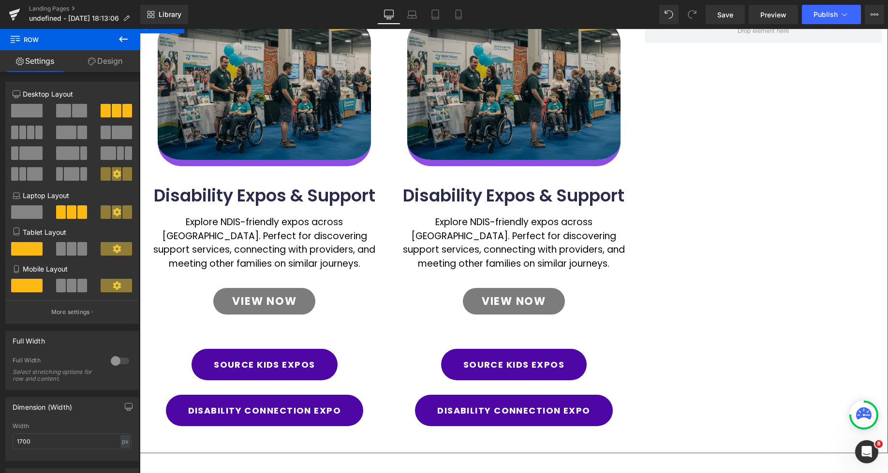
scroll to position [138, 0]
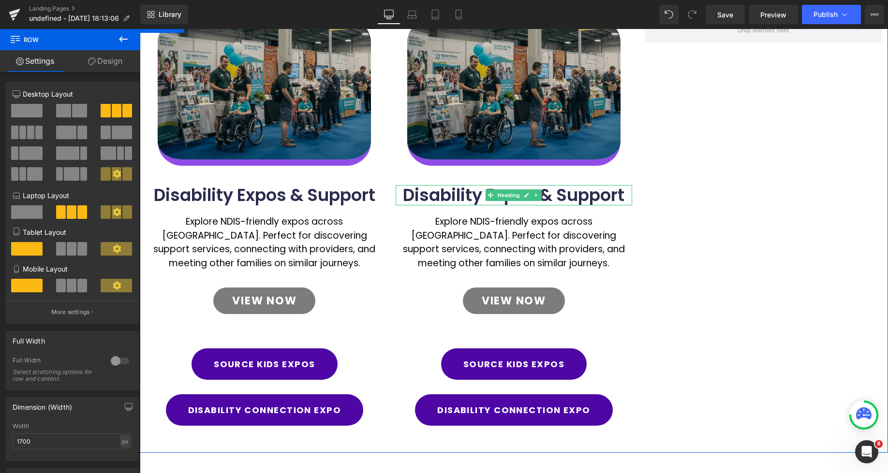
drag, startPoint x: 413, startPoint y: 197, endPoint x: 630, endPoint y: 197, distance: 216.7
click at [414, 197] on h1 "Disability Expos & Support" at bounding box center [514, 195] width 237 height 20
click at [626, 196] on h1 "Disability Expos & Support" at bounding box center [514, 195] width 237 height 20
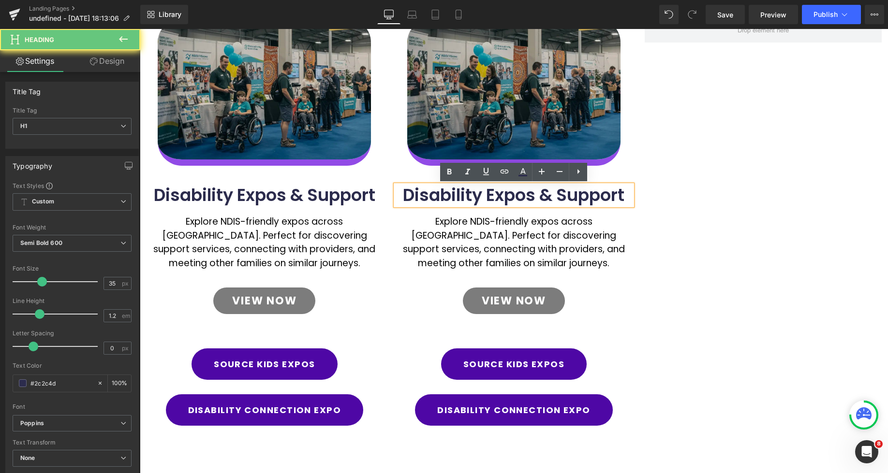
click at [627, 195] on h1 "Disability Expos & Support" at bounding box center [514, 195] width 237 height 20
paste div
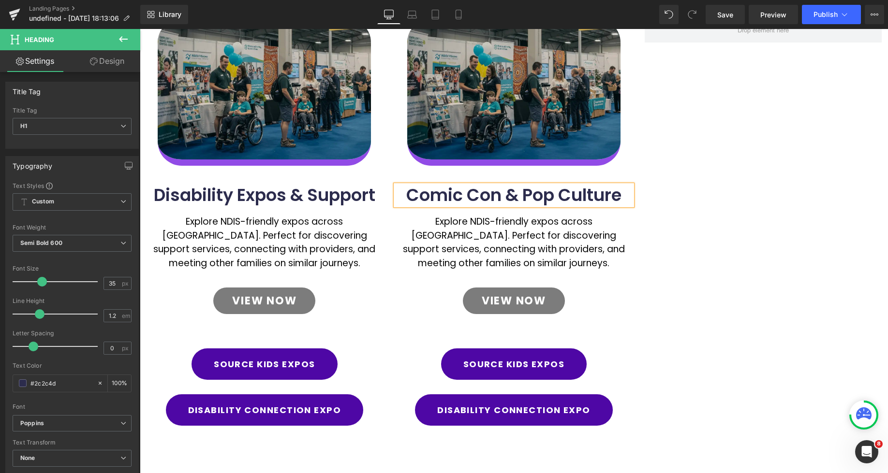
click at [673, 245] on div "Image Disability Expos & Support Heading Explore NDIS-friendly expos across Aus…" at bounding box center [514, 235] width 748 height 435
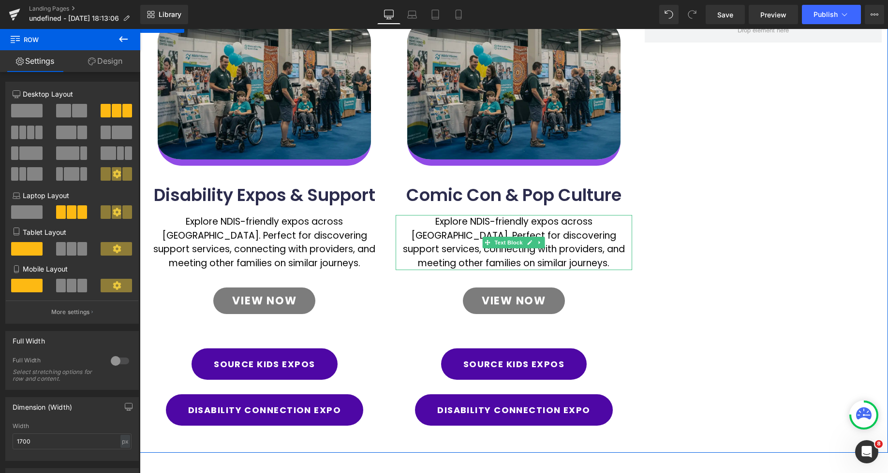
click at [464, 231] on p "Explore NDIS-friendly expos across [GEOGRAPHIC_DATA]. Perfect for discovering s…" at bounding box center [514, 242] width 237 height 55
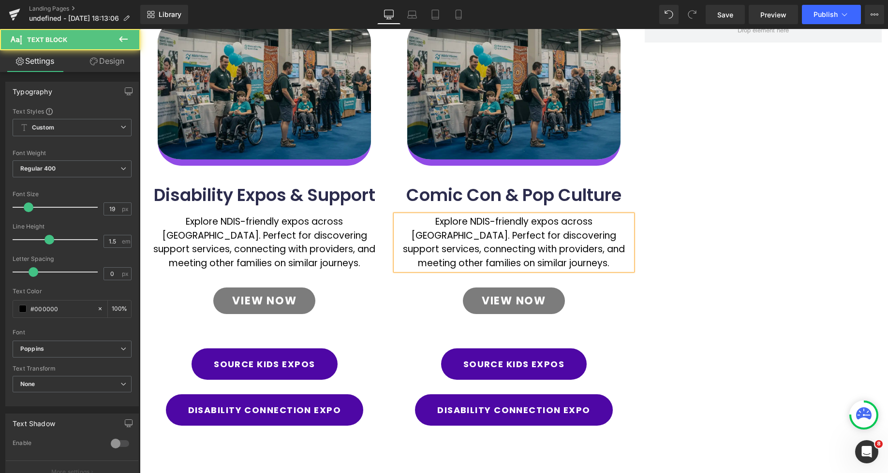
click at [465, 240] on p "Explore NDIS-friendly expos across [GEOGRAPHIC_DATA]. Perfect for discovering s…" at bounding box center [514, 242] width 237 height 55
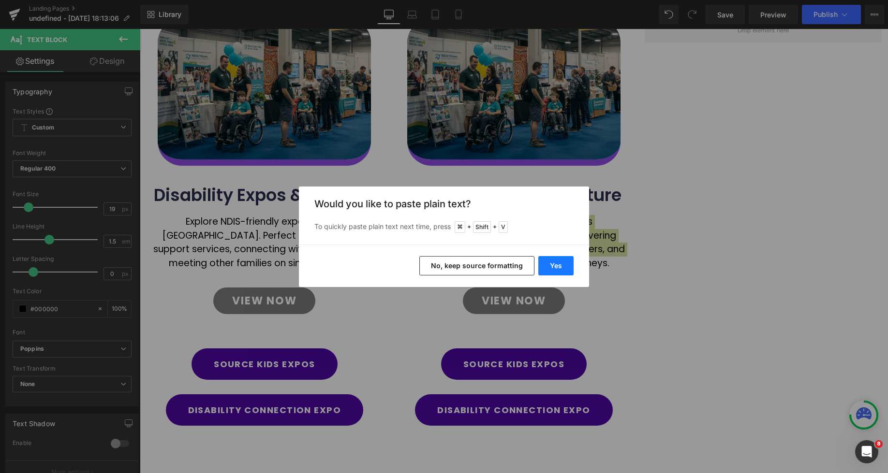
drag, startPoint x: 556, startPoint y: 266, endPoint x: 474, endPoint y: 242, distance: 85.7
click at [556, 266] on button "Yes" at bounding box center [555, 265] width 35 height 19
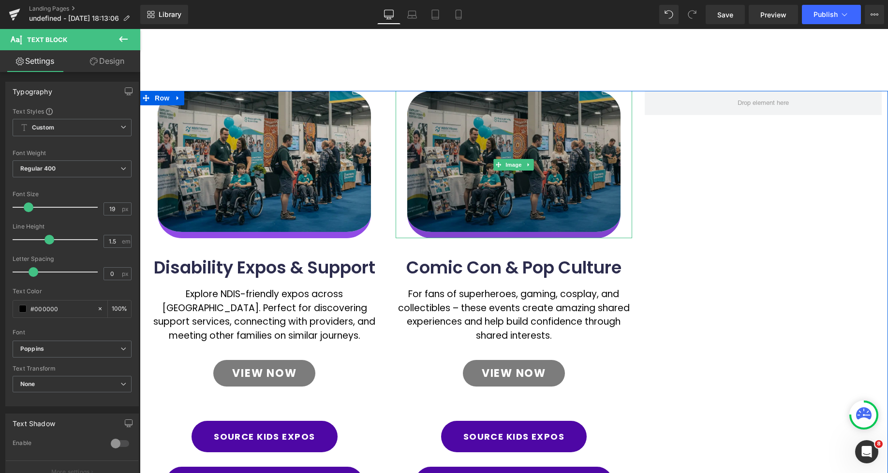
scroll to position [134, 0]
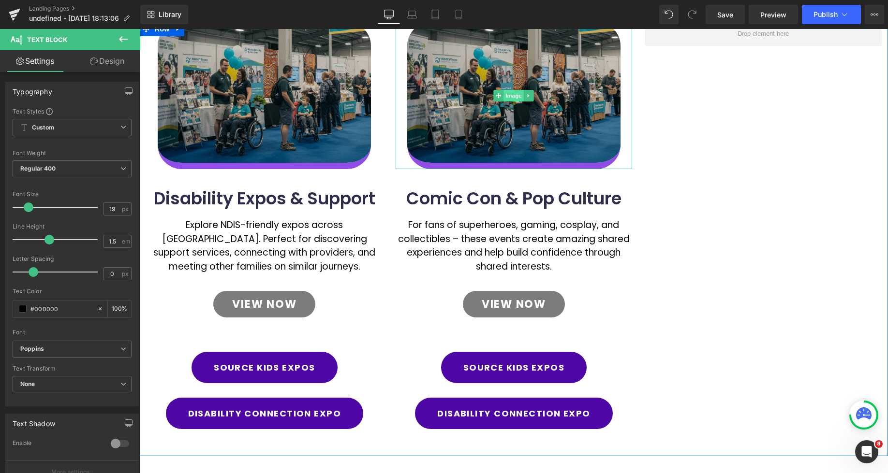
click at [510, 98] on span "Image" at bounding box center [514, 96] width 20 height 12
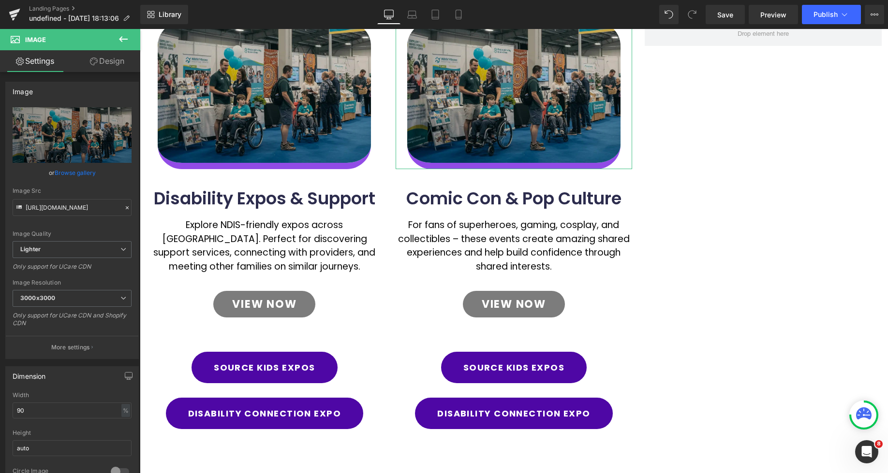
drag, startPoint x: 106, startPoint y: 63, endPoint x: 44, endPoint y: 150, distance: 107.1
click at [106, 62] on link "Design" at bounding box center [107, 61] width 70 height 22
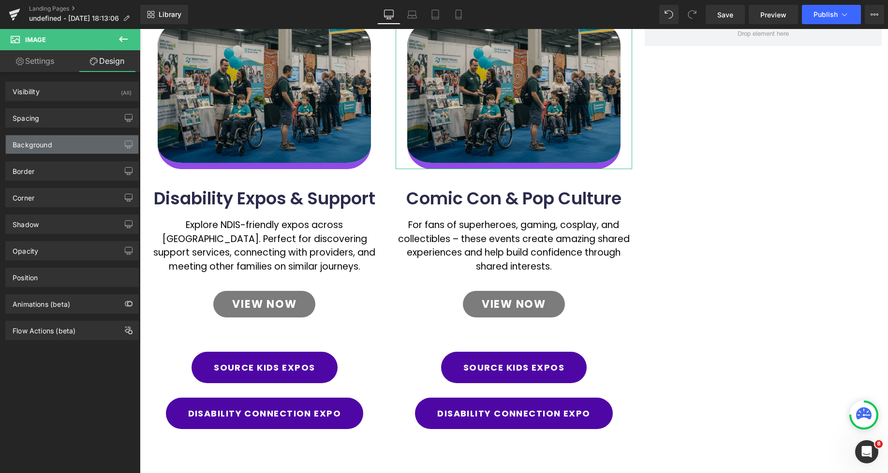
click at [44, 149] on div "Background" at bounding box center [72, 144] width 133 height 18
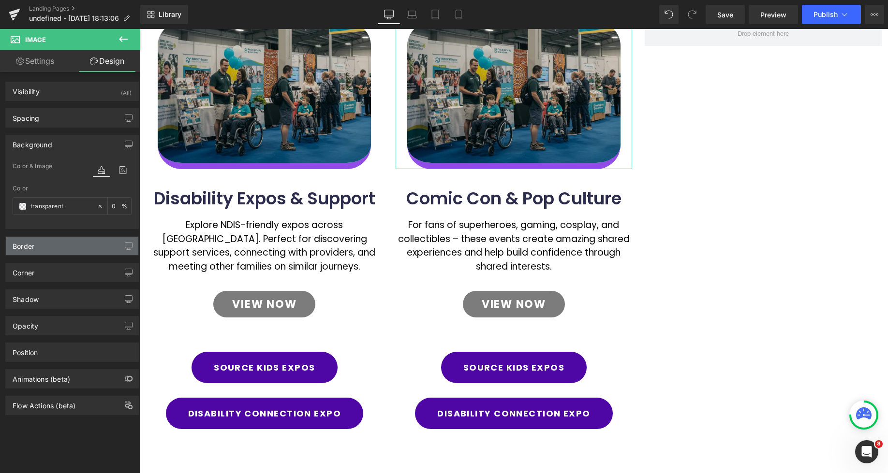
click at [42, 251] on div "Border" at bounding box center [72, 246] width 133 height 18
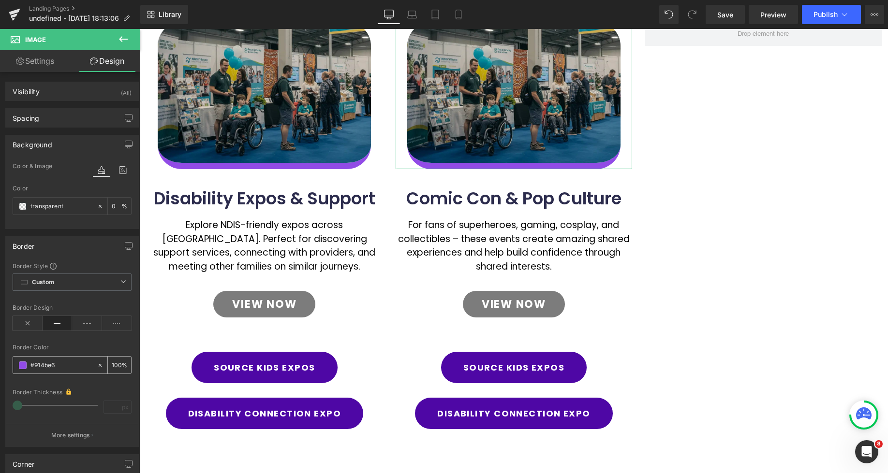
click at [22, 366] on span at bounding box center [23, 366] width 8 height 8
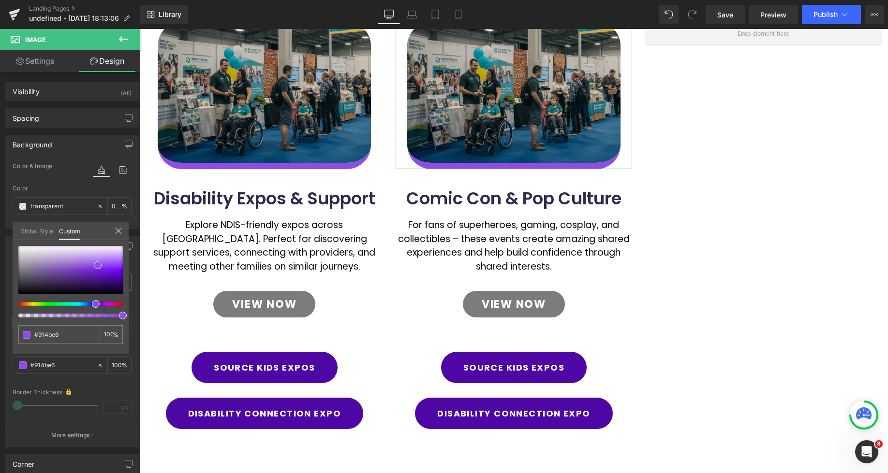
click at [23, 306] on div at bounding box center [67, 304] width 104 height 4
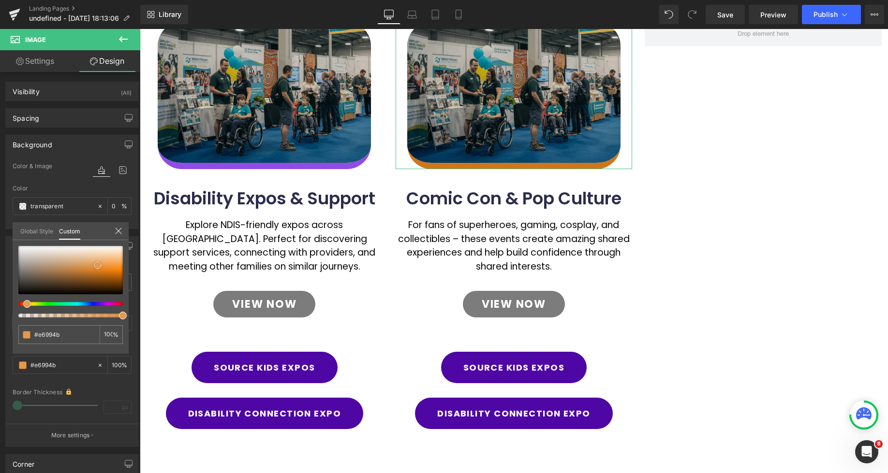
click at [100, 272] on div at bounding box center [70, 270] width 104 height 48
click at [100, 269] on span at bounding box center [100, 269] width 8 height 8
drag, startPoint x: 100, startPoint y: 269, endPoint x: 92, endPoint y: 274, distance: 9.4
click at [92, 274] on span at bounding box center [92, 274] width 8 height 8
drag, startPoint x: 92, startPoint y: 274, endPoint x: 98, endPoint y: 269, distance: 8.2
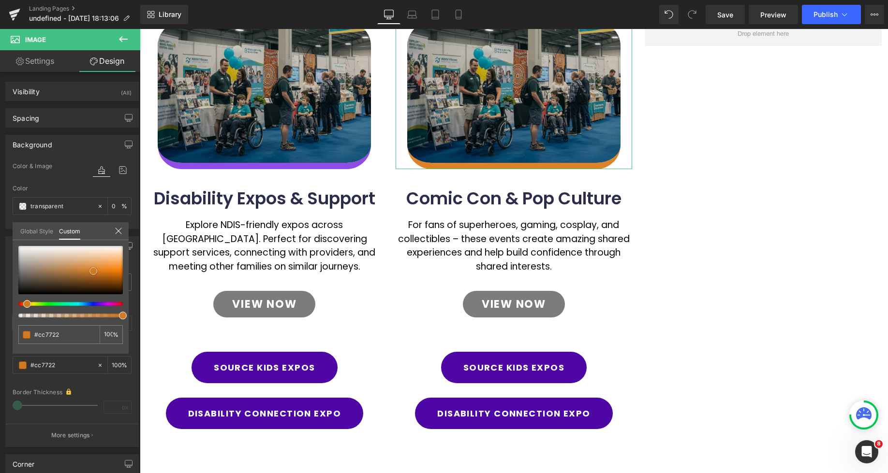
click at [97, 269] on span at bounding box center [93, 271] width 8 height 8
click at [101, 270] on span at bounding box center [101, 270] width 8 height 8
click at [72, 333] on input "#914be6" at bounding box center [59, 335] width 51 height 10
drag, startPoint x: 71, startPoint y: 333, endPoint x: 12, endPoint y: 328, distance: 58.7
click at [12, 328] on div "Border Border Style Custom Custom Setup Global Style Custom Setup Global Style …" at bounding box center [72, 338] width 145 height 218
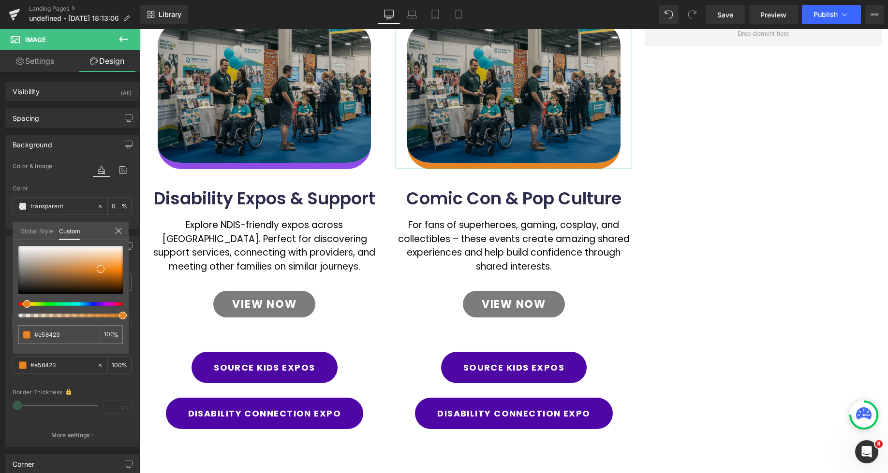
type input "#e58423"
drag, startPoint x: 522, startPoint y: 366, endPoint x: 528, endPoint y: 379, distance: 13.8
click at [522, 366] on div at bounding box center [514, 298] width 748 height 538
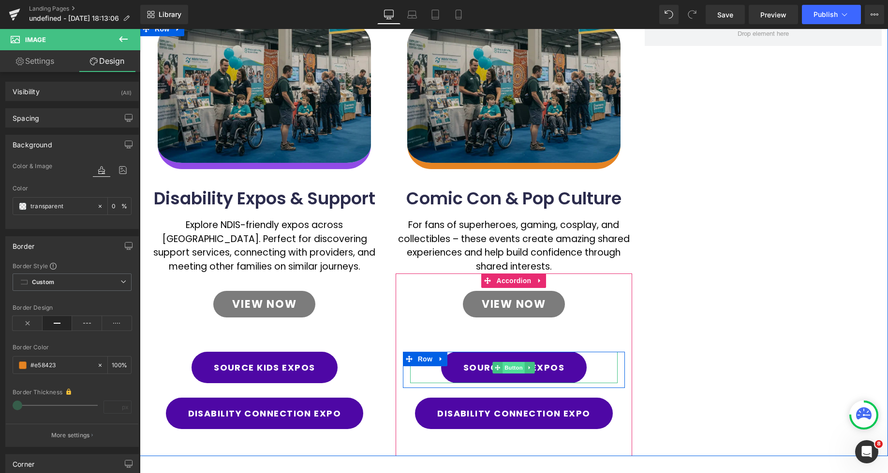
click at [514, 367] on span "Button" at bounding box center [514, 368] width 22 height 12
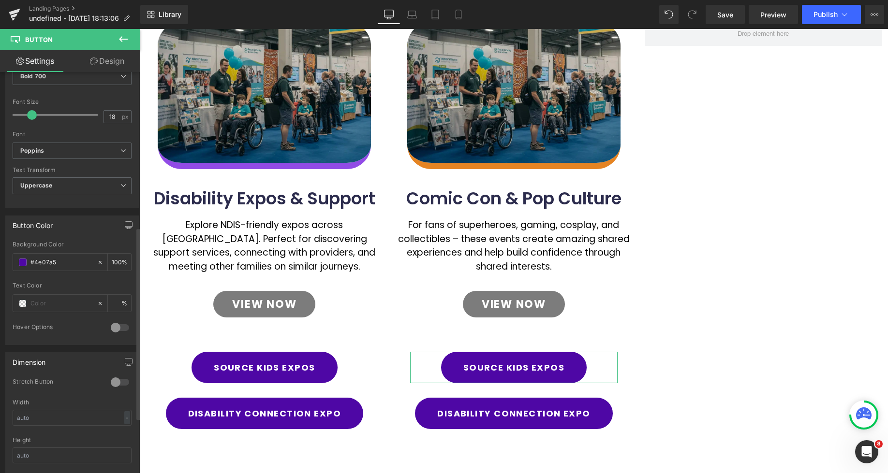
scroll to position [344, 0]
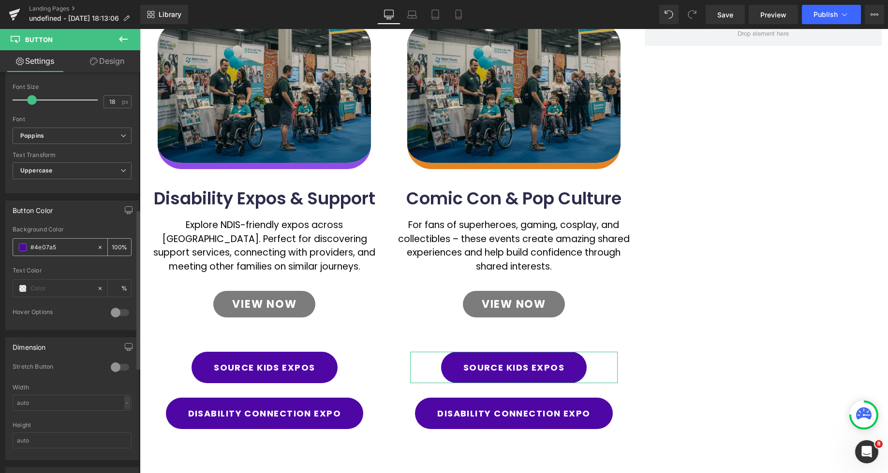
click at [58, 246] on input "#4e07a5" at bounding box center [61, 247] width 62 height 11
drag, startPoint x: 60, startPoint y: 247, endPoint x: -5, endPoint y: 244, distance: 65.8
click at [0, 244] on html "Button You are previewing how the will restyle your page. You can not edit Elem…" at bounding box center [444, 236] width 888 height 473
paste input "e58423"
type input "#e58423"
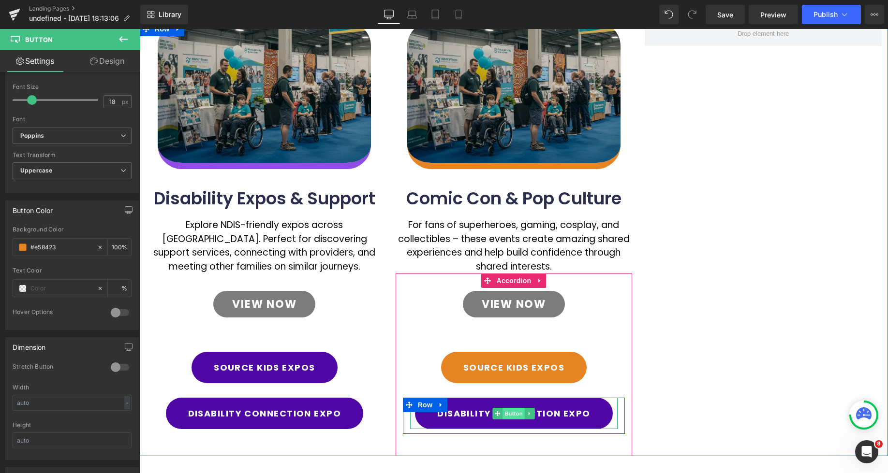
click at [515, 413] on span "Button" at bounding box center [514, 414] width 22 height 12
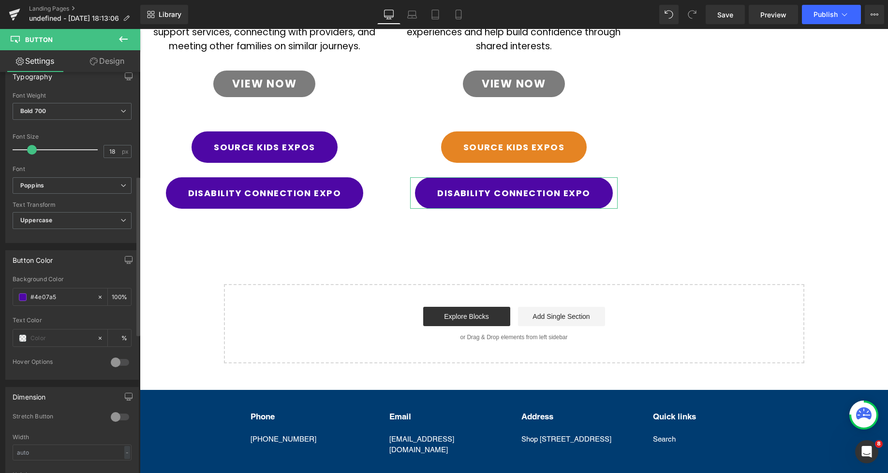
scroll to position [321, 0]
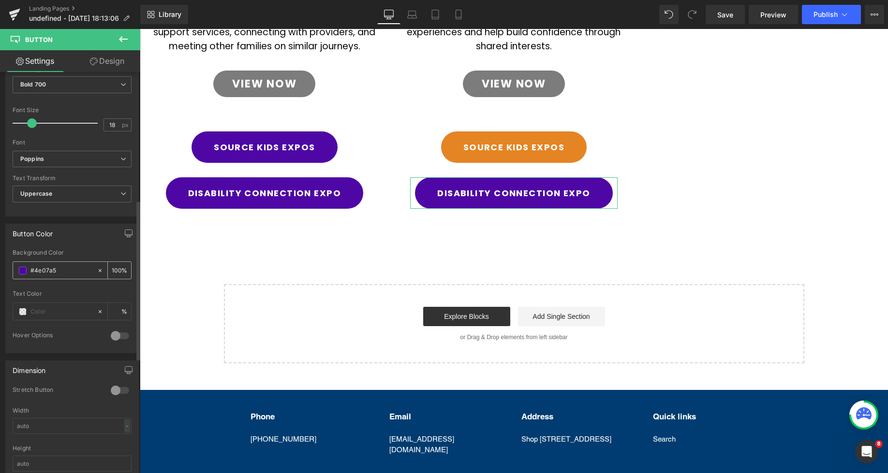
click at [59, 271] on input "#4e07a5" at bounding box center [61, 271] width 62 height 11
drag, startPoint x: 53, startPoint y: 270, endPoint x: 2, endPoint y: 269, distance: 50.3
click at [2, 269] on div "Button Color rgb(78, 7, 165) Background Color #4e07a5 100 % Text Color % 0 Hove…" at bounding box center [72, 285] width 145 height 137
paste input "e58423"
type input "#e58423"
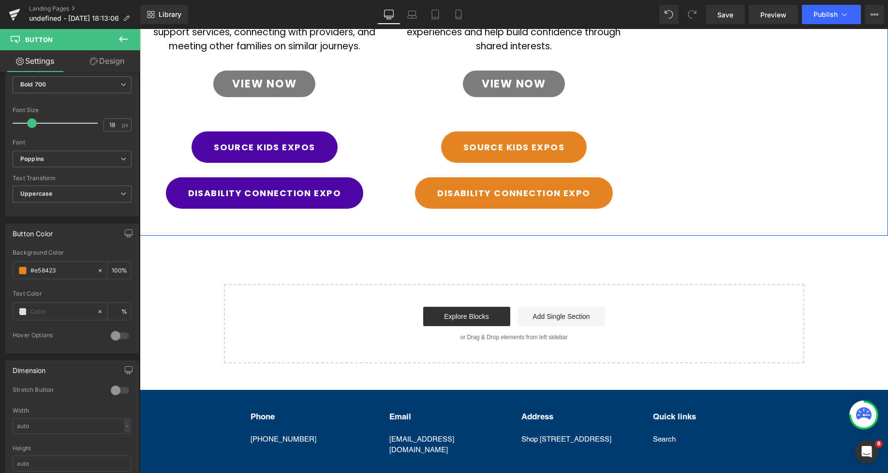
click at [679, 194] on div "Image Disability Expos & Support Heading Explore NDIS-friendly expos across Aus…" at bounding box center [514, 18] width 748 height 435
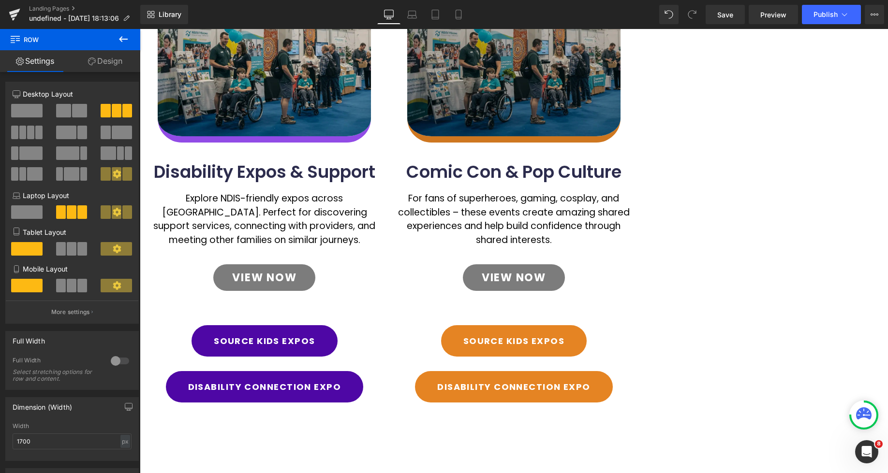
scroll to position [148, 0]
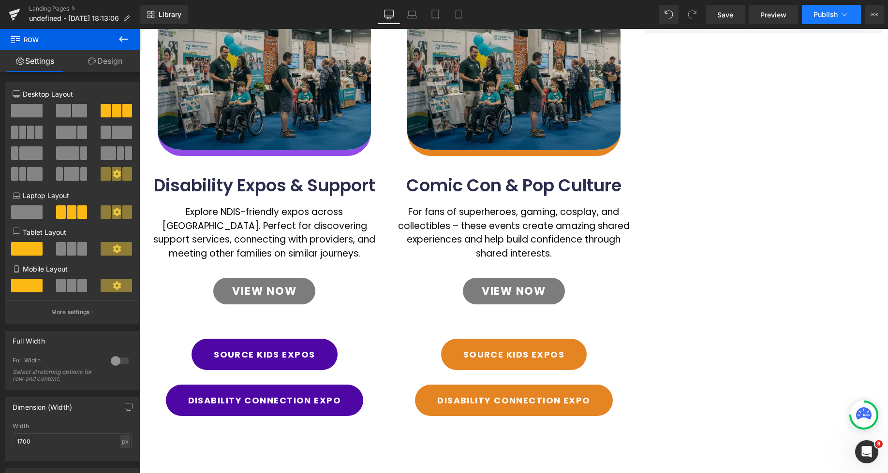
click at [839, 20] on button "Publish" at bounding box center [831, 14] width 59 height 19
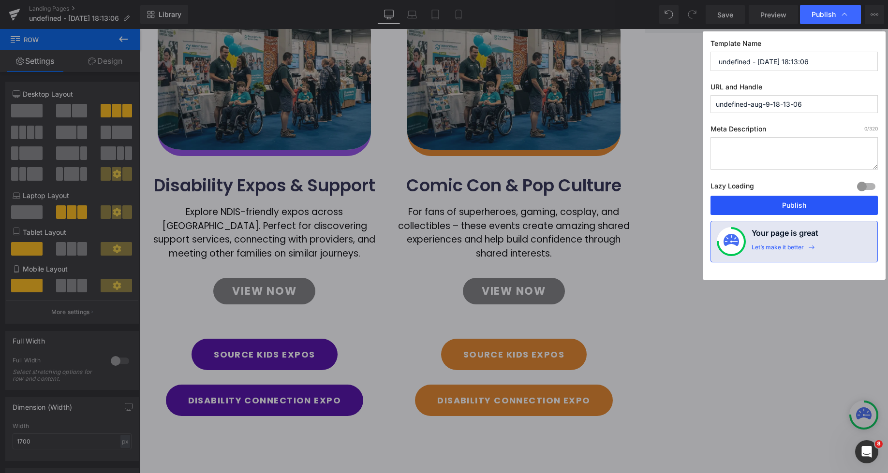
click at [805, 204] on button "Publish" at bounding box center [793, 205] width 167 height 19
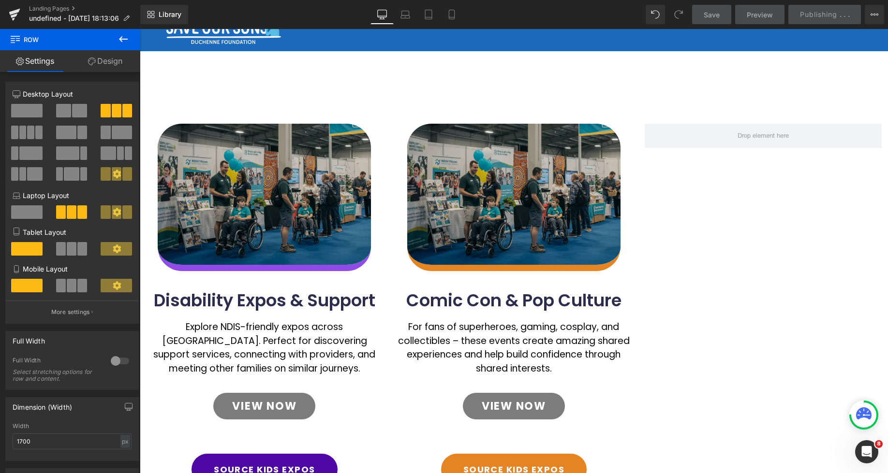
scroll to position [108, 0]
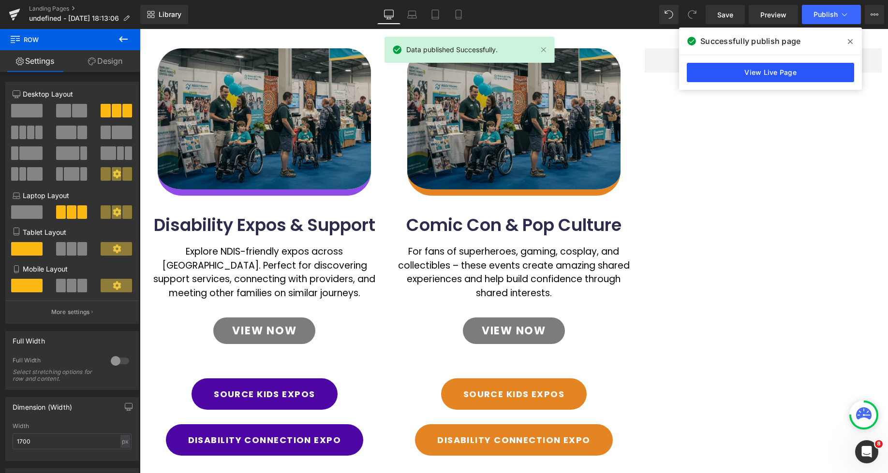
click at [709, 69] on link "View Live Page" at bounding box center [770, 72] width 167 height 19
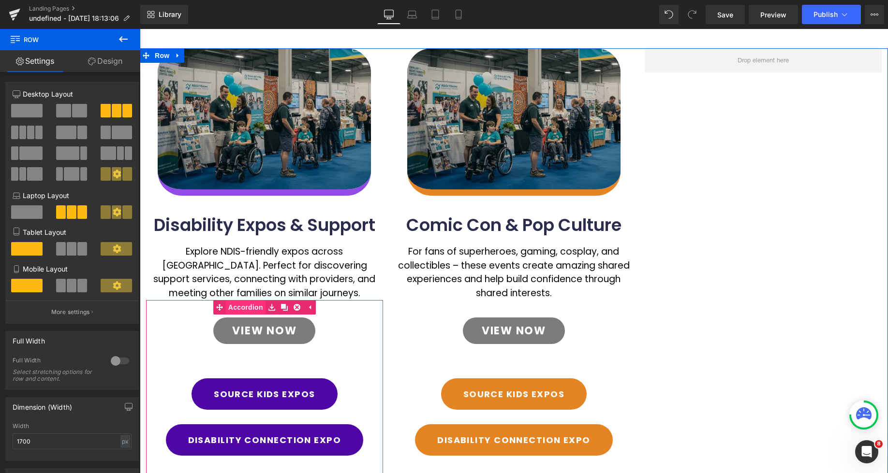
click at [252, 307] on span "Accordion" at bounding box center [246, 307] width 40 height 15
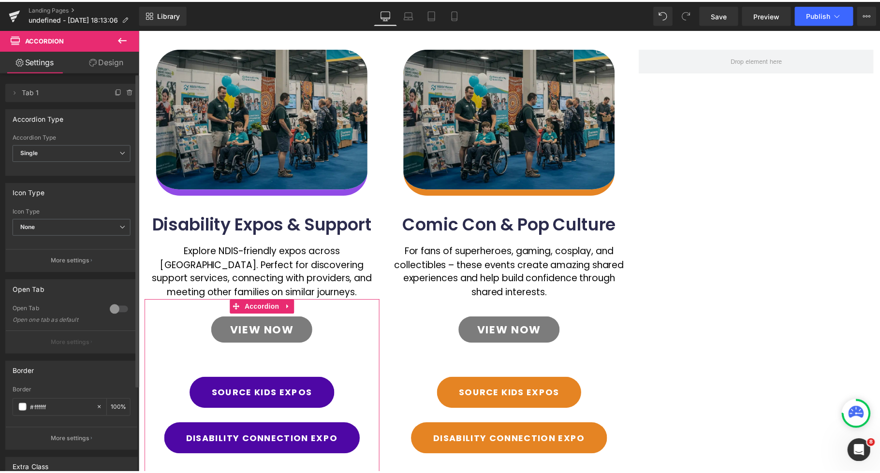
scroll to position [0, 0]
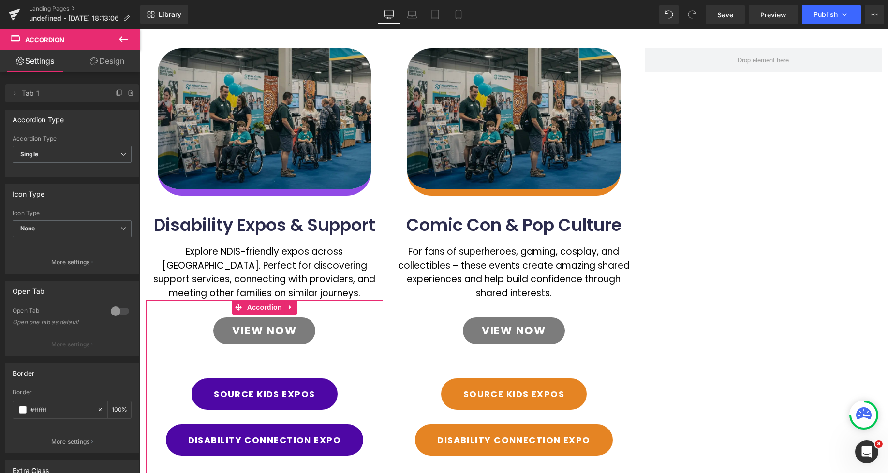
click at [94, 58] on icon at bounding box center [94, 62] width 8 height 8
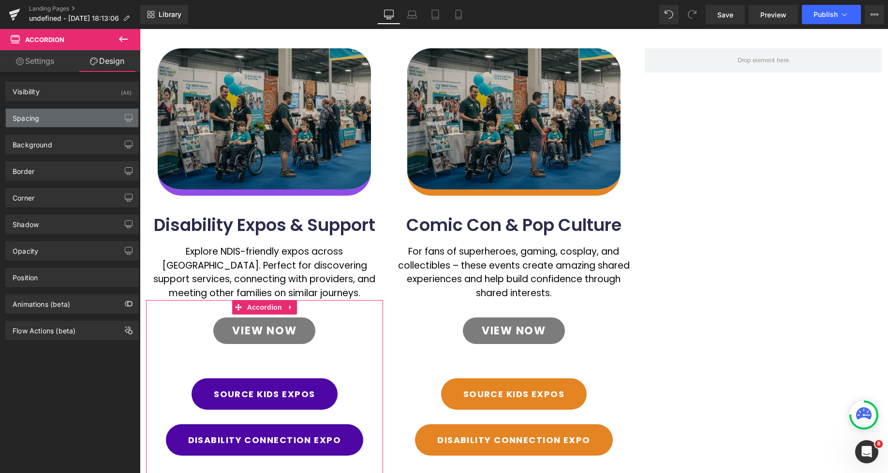
click at [56, 117] on div "Spacing" at bounding box center [72, 118] width 133 height 18
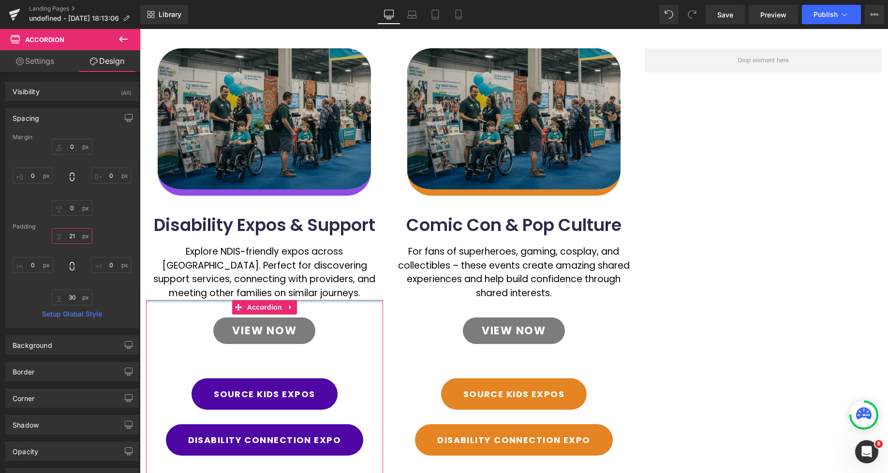
click at [76, 240] on input "text" at bounding box center [72, 236] width 41 height 16
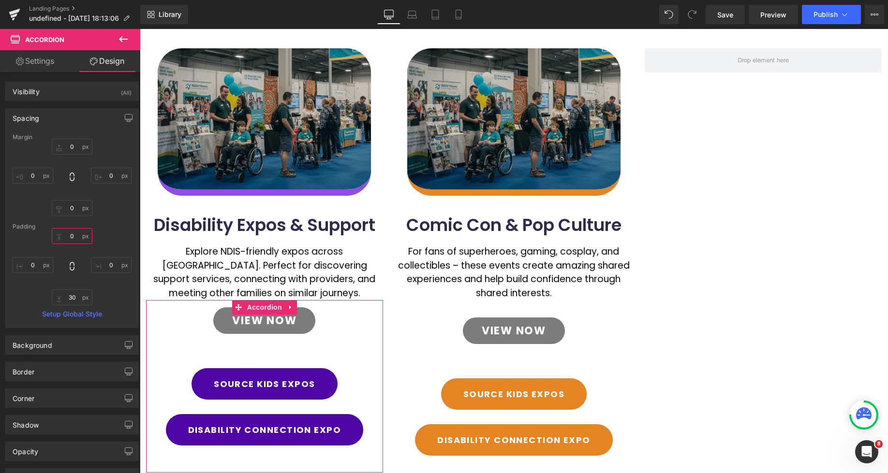
type input "21"
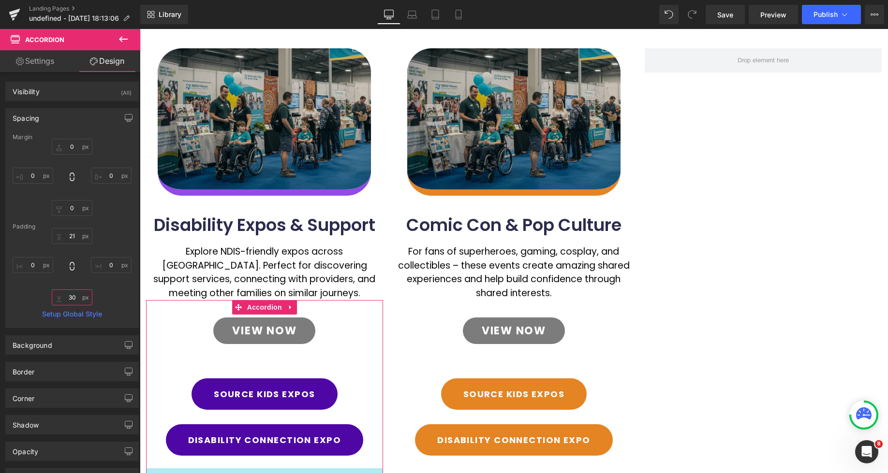
click at [75, 298] on input "text" at bounding box center [72, 298] width 41 height 16
type input "0"
click at [69, 234] on input "21" at bounding box center [72, 236] width 41 height 16
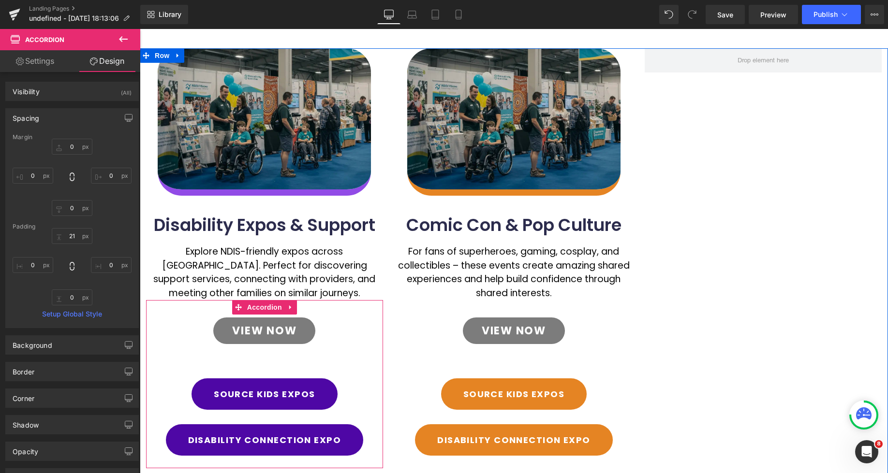
click at [266, 355] on div "View Now Button" at bounding box center [264, 335] width 237 height 51
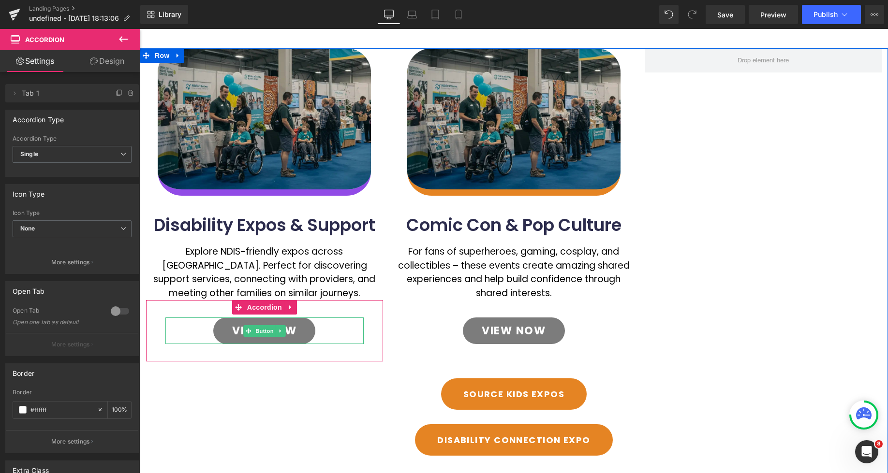
click at [340, 328] on div "View Now" at bounding box center [264, 331] width 198 height 27
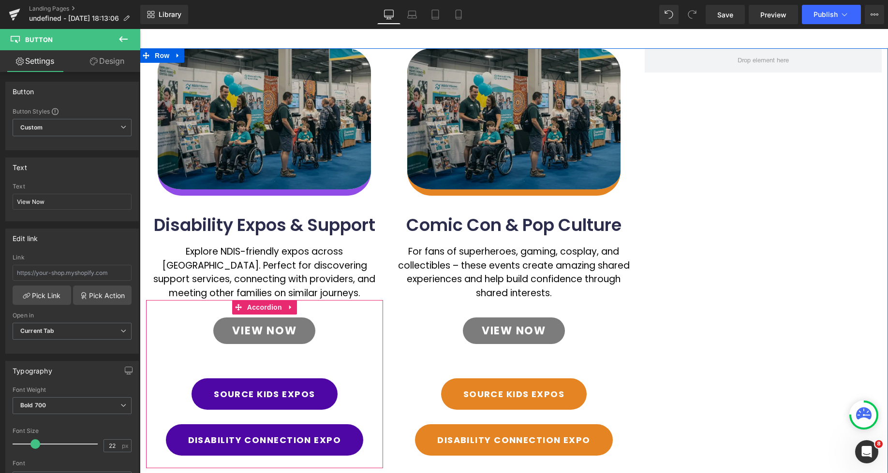
click at [371, 331] on div "View Now Button" at bounding box center [264, 335] width 237 height 51
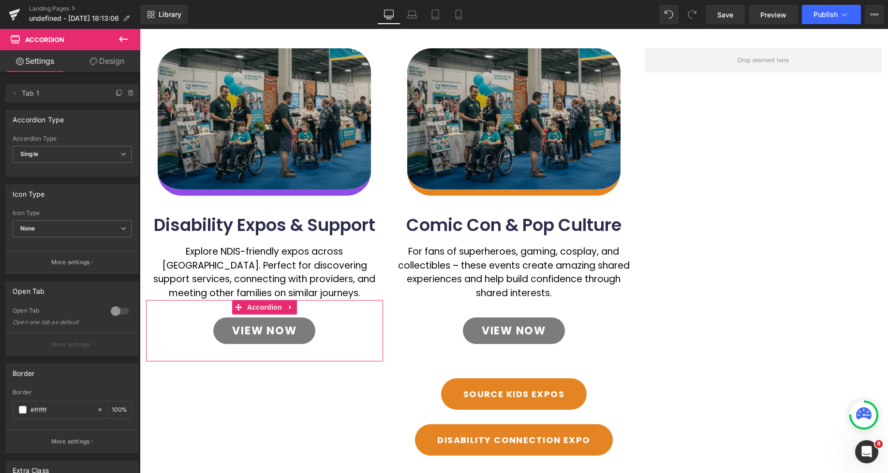
click at [105, 66] on link "Design" at bounding box center [107, 61] width 70 height 22
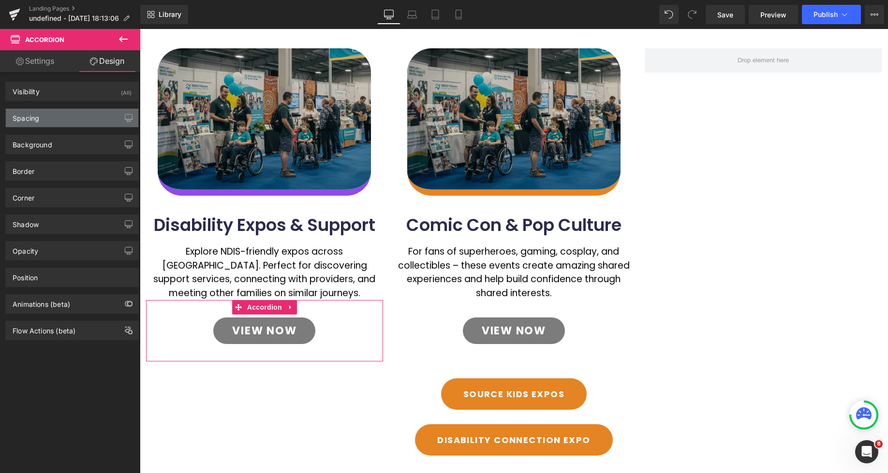
click at [42, 123] on div "Spacing" at bounding box center [72, 118] width 133 height 18
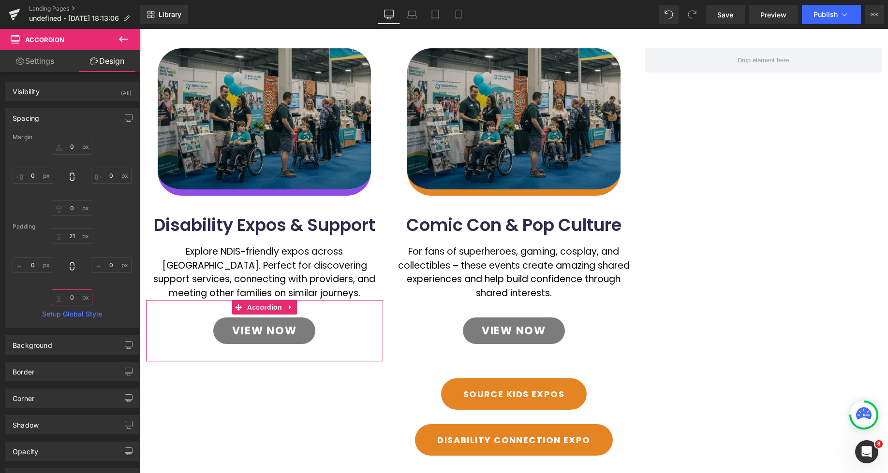
click at [63, 298] on input "text" at bounding box center [72, 298] width 41 height 16
type input "0"
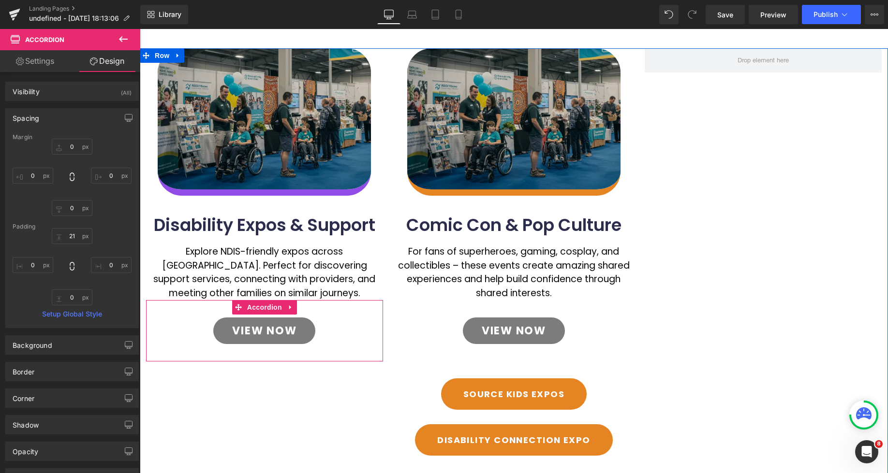
click at [367, 336] on div "View Now Button" at bounding box center [264, 335] width 237 height 51
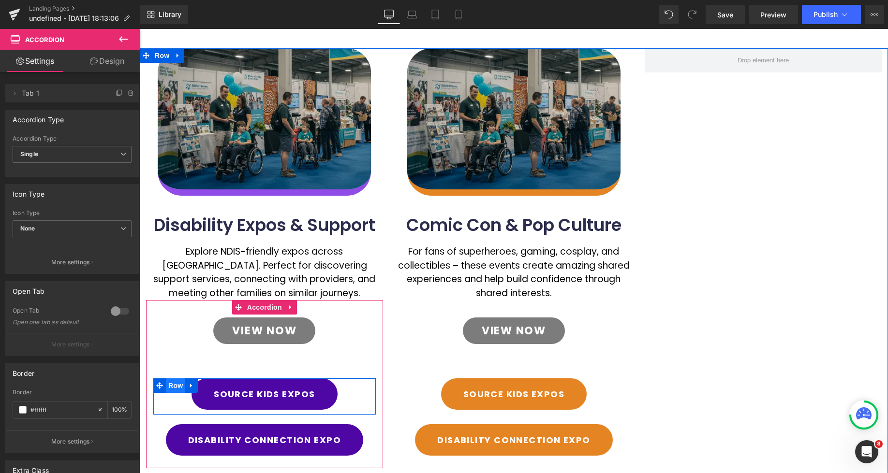
click at [174, 385] on span "Row" at bounding box center [175, 386] width 19 height 15
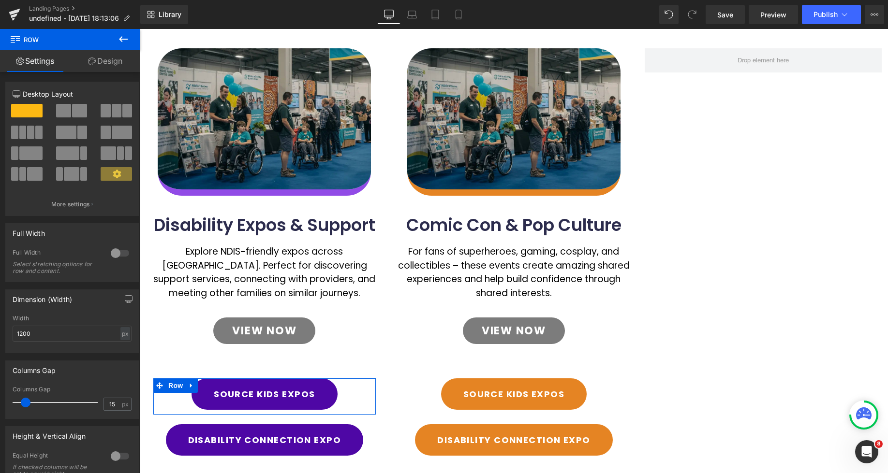
click at [105, 72] on div "12 12 12 Column Size Customizer 12 Desktop Layout Laptop Layout Tablet Layout M…" at bounding box center [72, 330] width 145 height 516
drag, startPoint x: 106, startPoint y: 63, endPoint x: 43, endPoint y: 134, distance: 95.2
click at [106, 63] on link "Design" at bounding box center [105, 61] width 70 height 22
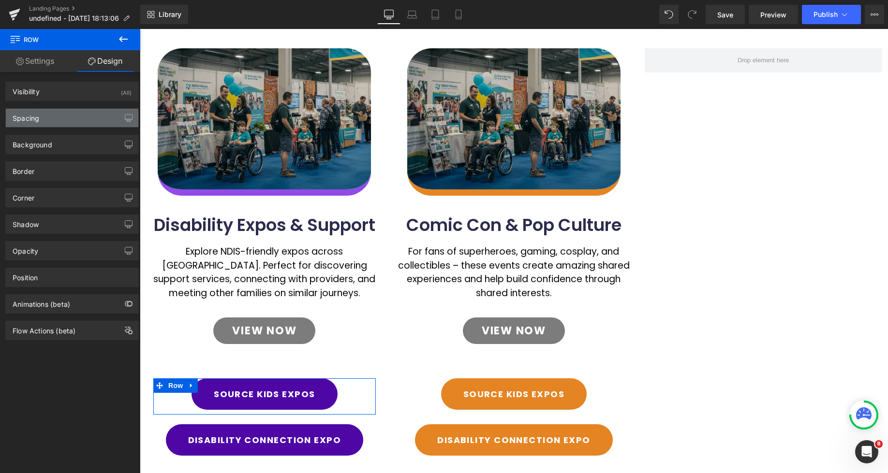
click at [42, 123] on div "Spacing" at bounding box center [72, 118] width 133 height 18
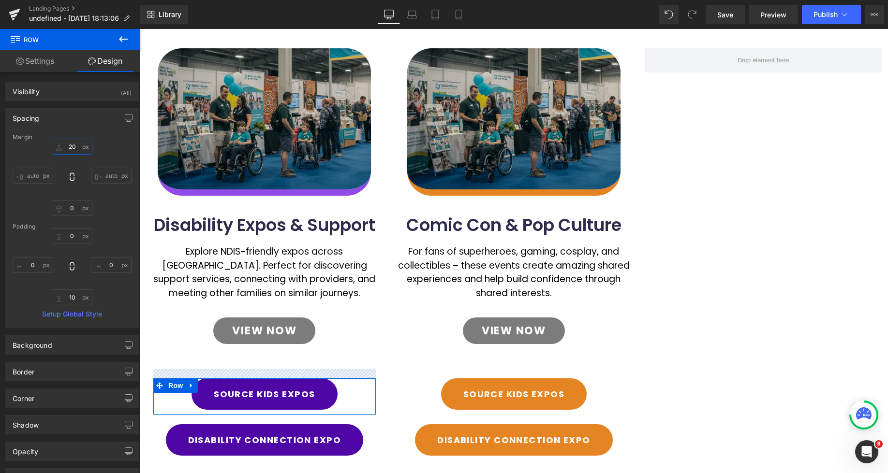
click at [73, 149] on input "text" at bounding box center [72, 147] width 41 height 16
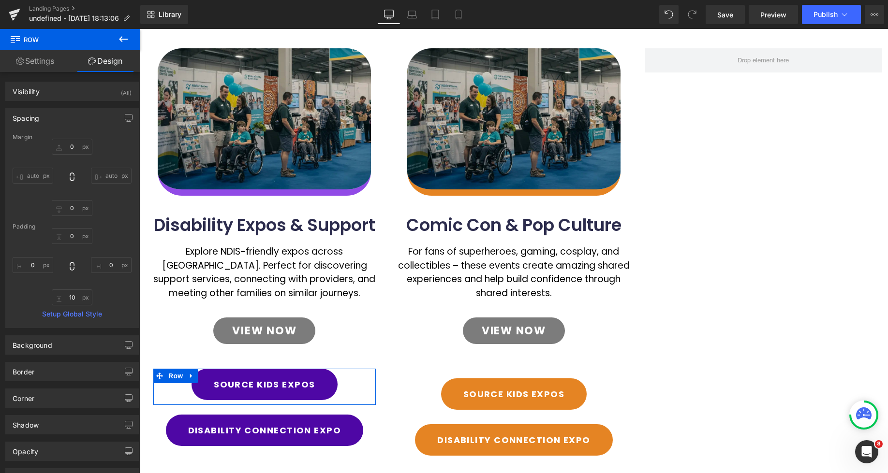
click at [88, 124] on div "Spacing" at bounding box center [72, 118] width 133 height 18
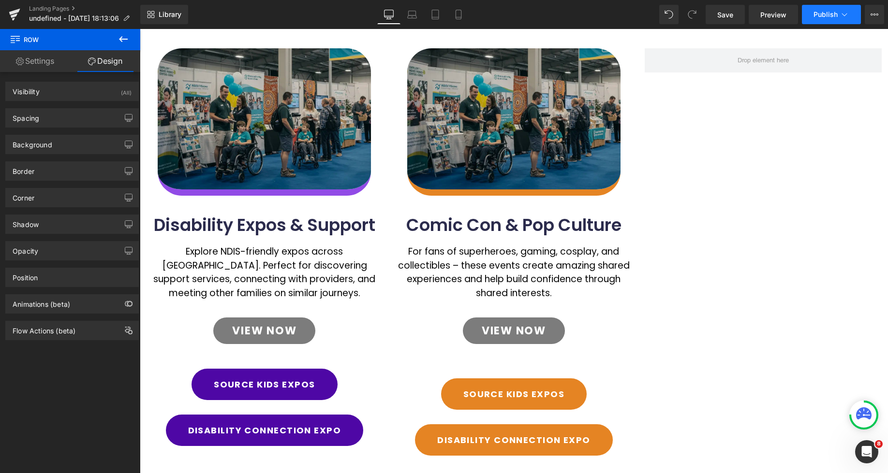
click at [829, 17] on span "Publish" at bounding box center [825, 15] width 24 height 8
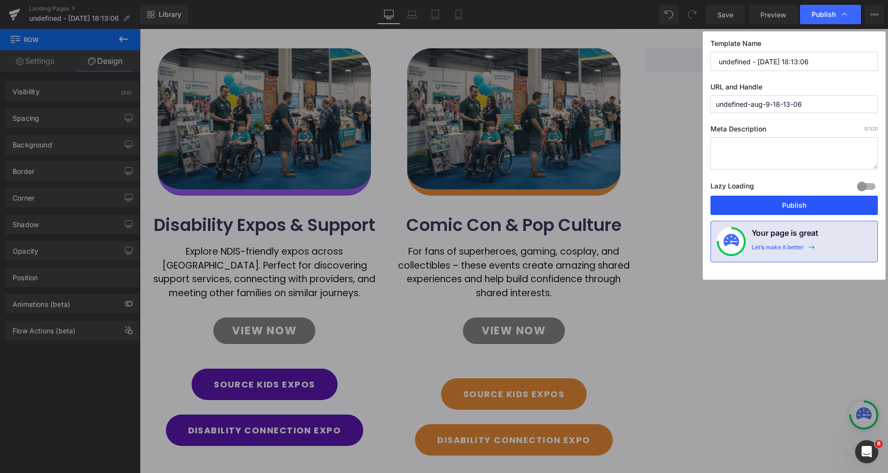
drag, startPoint x: 800, startPoint y: 201, endPoint x: 382, endPoint y: 203, distance: 418.3
click at [800, 201] on button "Publish" at bounding box center [793, 205] width 167 height 19
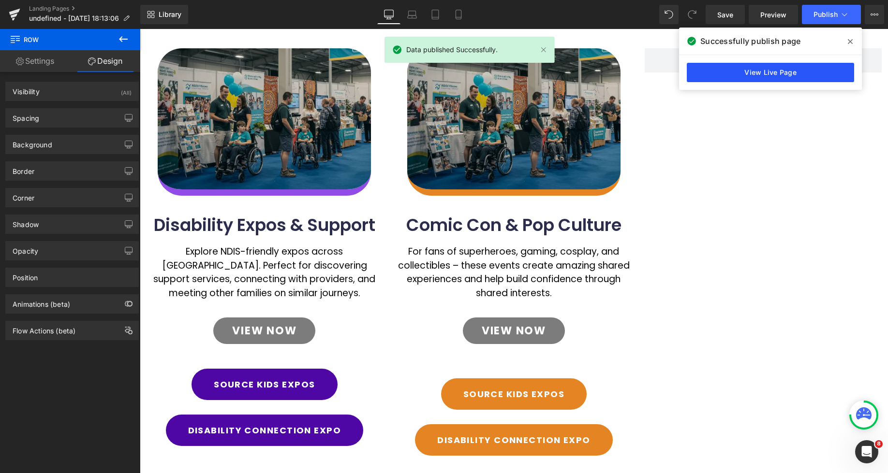
click at [750, 73] on link "View Live Page" at bounding box center [770, 72] width 167 height 19
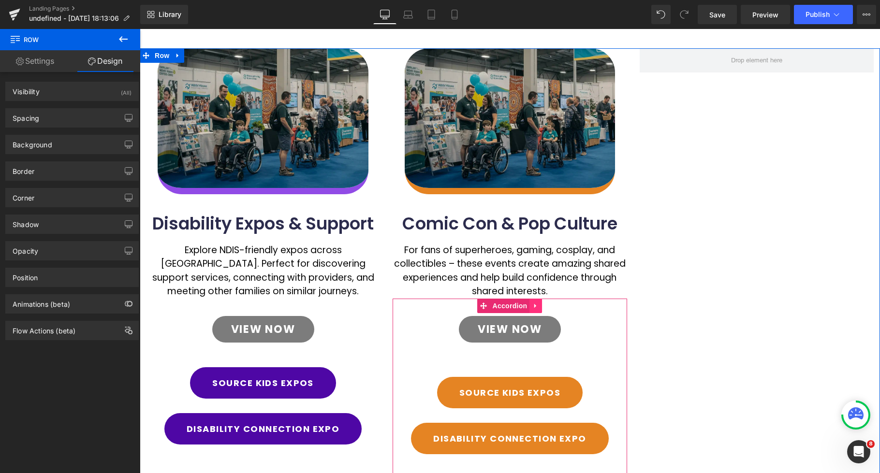
click at [536, 305] on icon at bounding box center [535, 306] width 2 height 4
click at [542, 308] on icon at bounding box center [542, 306] width 7 height 7
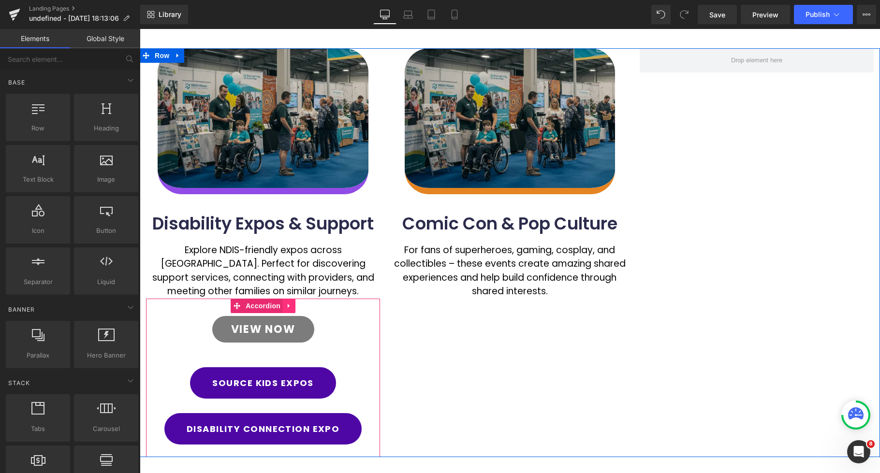
click at [292, 310] on link at bounding box center [289, 306] width 13 height 15
click at [285, 306] on icon at bounding box center [283, 306] width 7 height 7
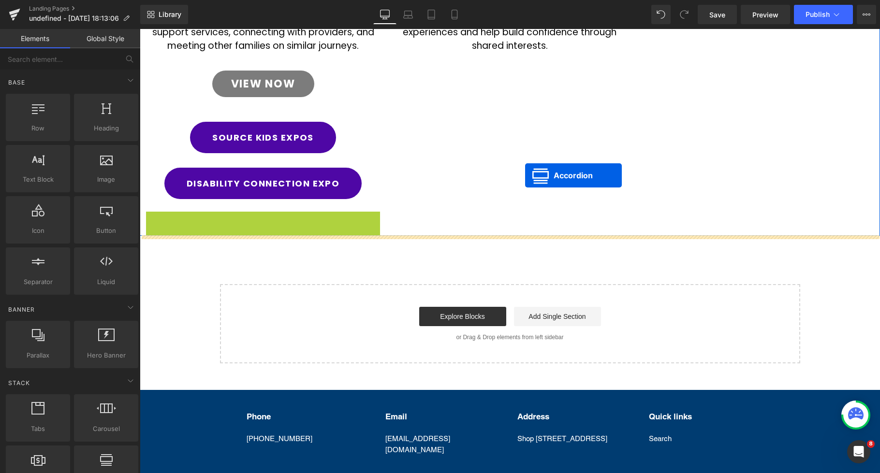
scroll to position [354, 0]
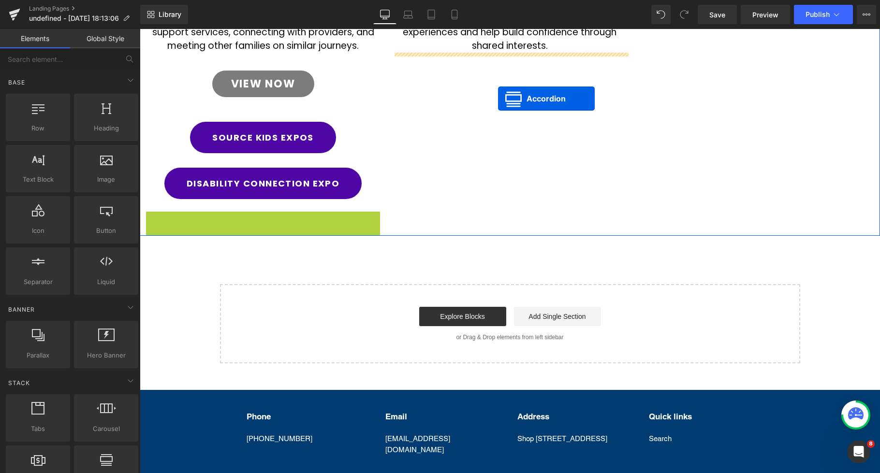
drag, startPoint x: 537, startPoint y: 175, endPoint x: 498, endPoint y: 99, distance: 85.6
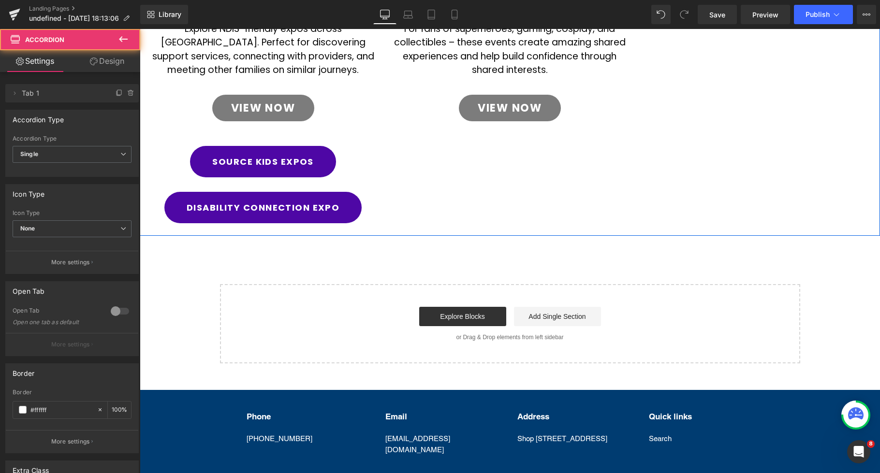
scroll to position [329, 0]
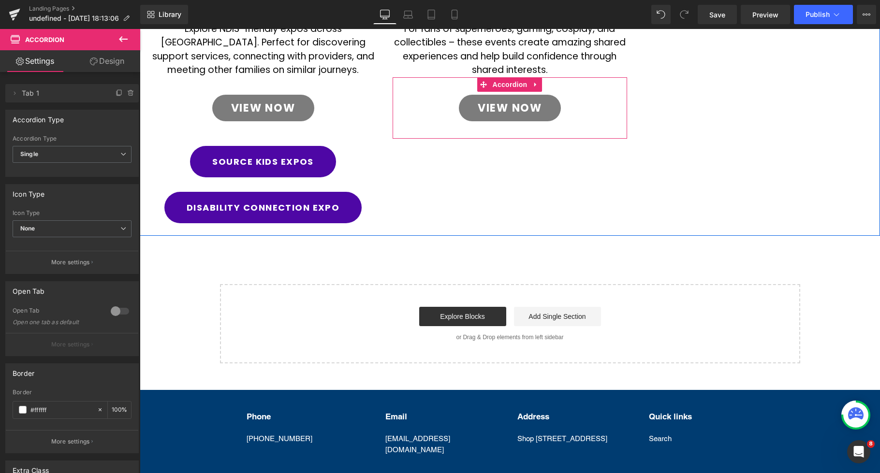
click at [545, 113] on link "View Now" at bounding box center [510, 108] width 102 height 27
click at [579, 109] on div "View Now" at bounding box center [509, 108] width 195 height 27
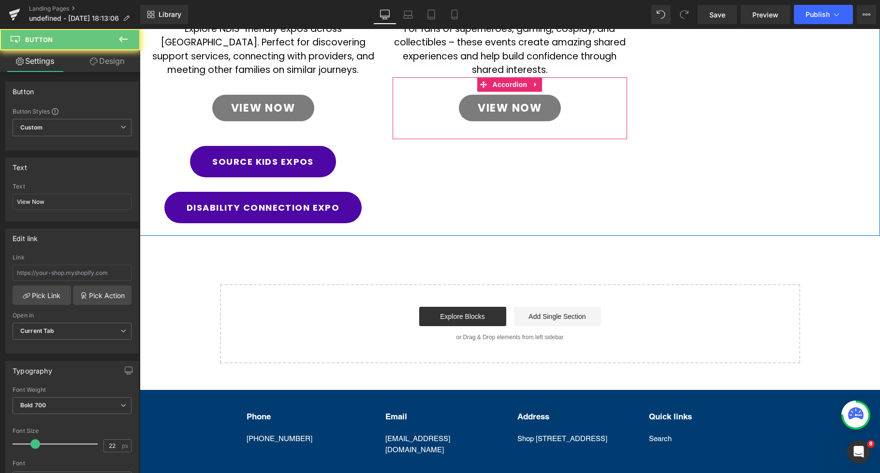
click at [610, 109] on div "View Now Button" at bounding box center [510, 113] width 234 height 51
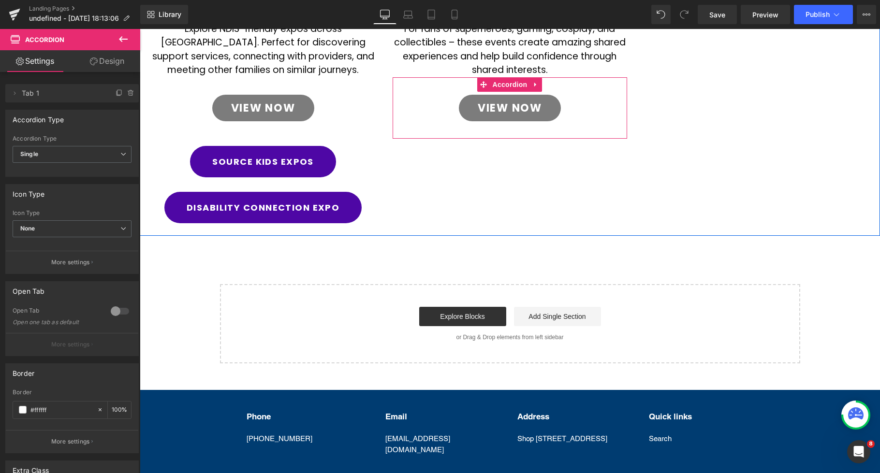
click at [616, 110] on div "View Now Button" at bounding box center [510, 113] width 234 height 51
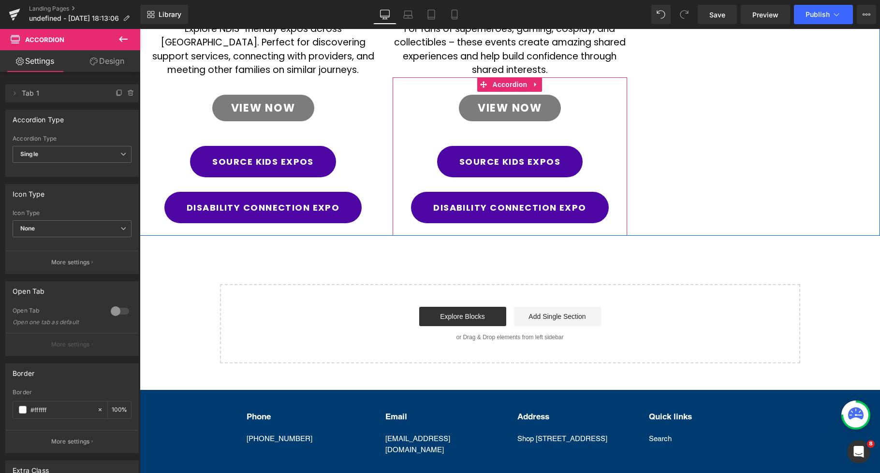
click at [617, 107] on div "View Now Button" at bounding box center [510, 113] width 234 height 51
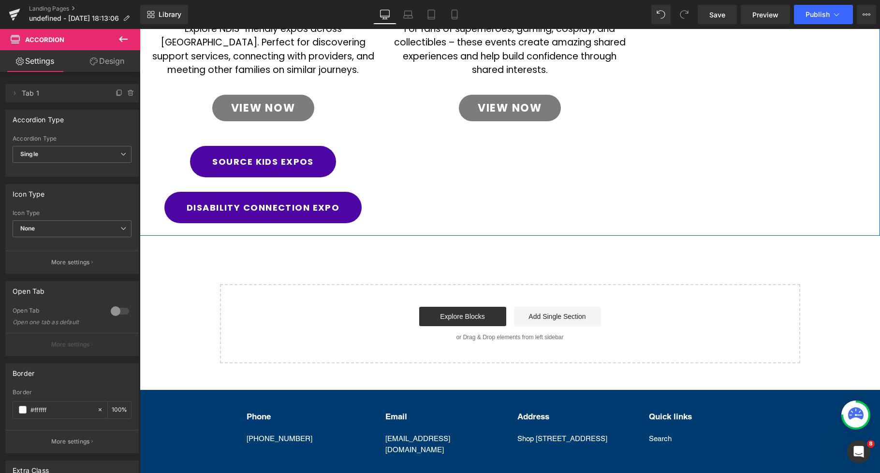
scroll to position [59, 0]
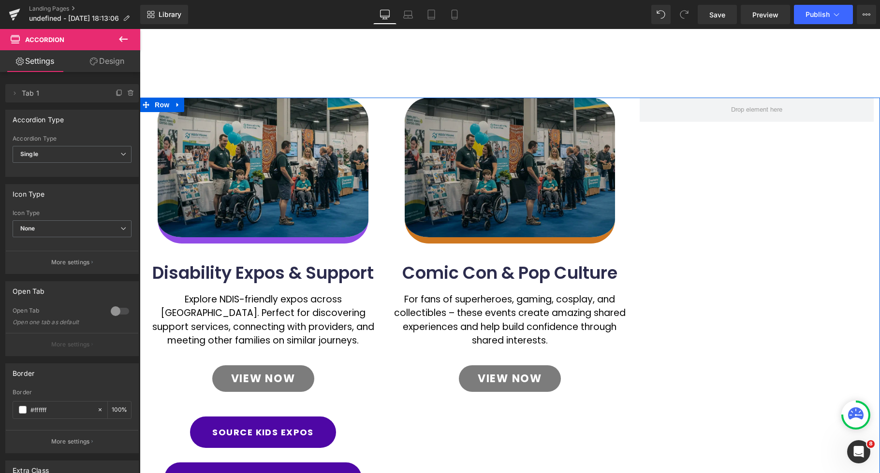
click at [543, 142] on img at bounding box center [510, 171] width 211 height 146
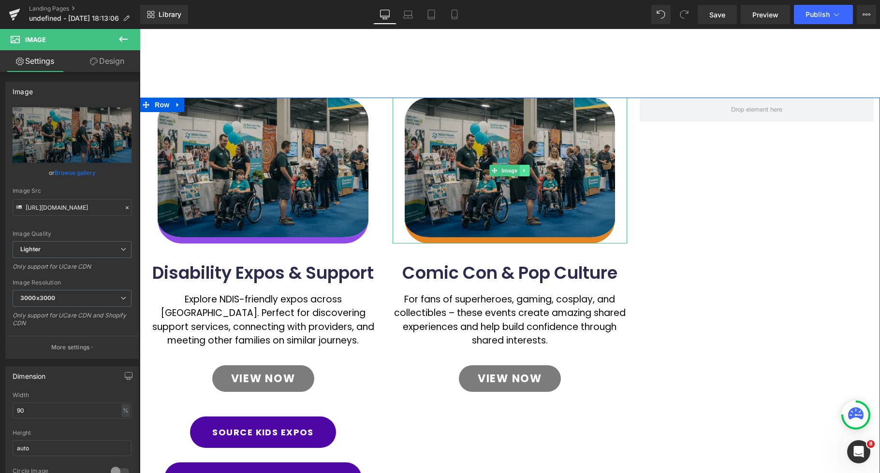
click at [525, 173] on icon at bounding box center [524, 171] width 5 height 6
click at [522, 172] on icon at bounding box center [519, 170] width 5 height 5
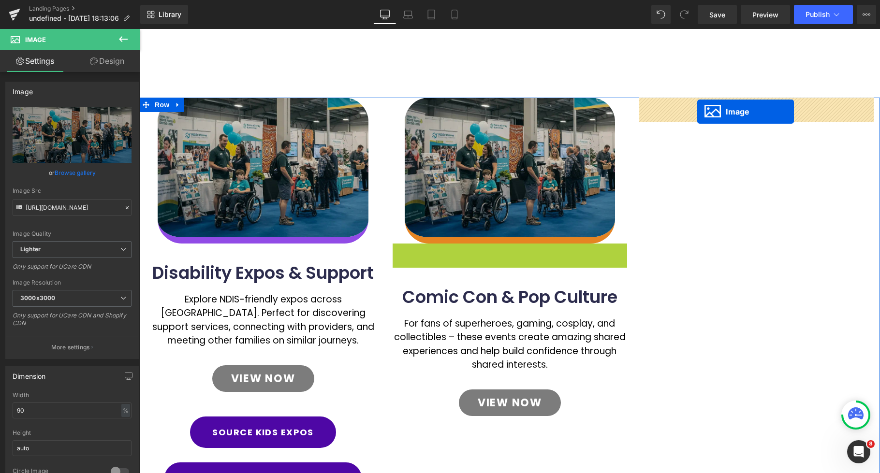
drag, startPoint x: 694, startPoint y: 121, endPoint x: 697, endPoint y: 112, distance: 10.1
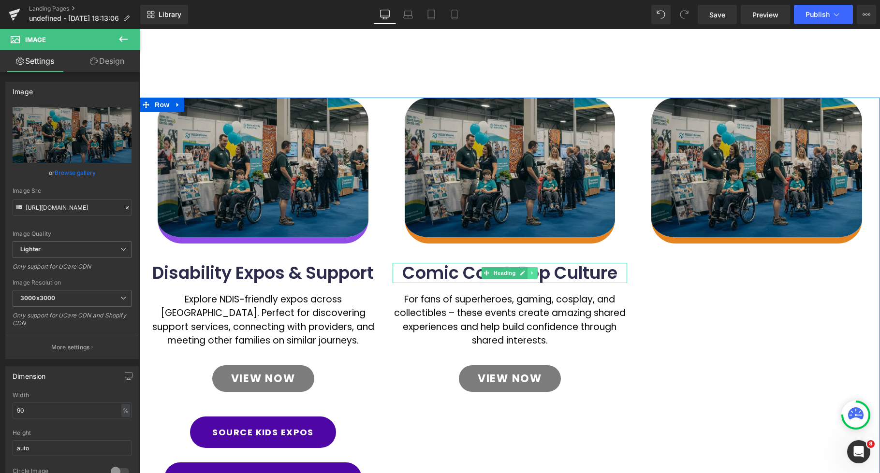
click at [535, 274] on icon at bounding box center [533, 273] width 5 height 6
click at [530, 274] on icon at bounding box center [527, 272] width 5 height 5
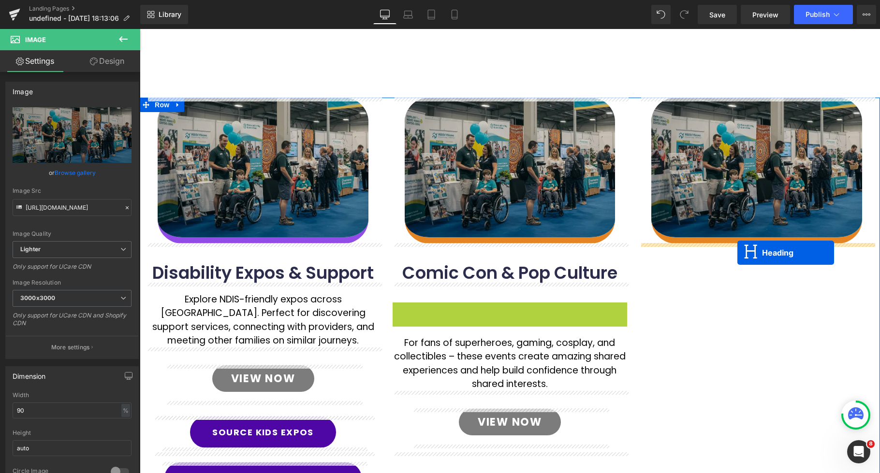
drag, startPoint x: 491, startPoint y: 314, endPoint x: 738, endPoint y: 253, distance: 253.7
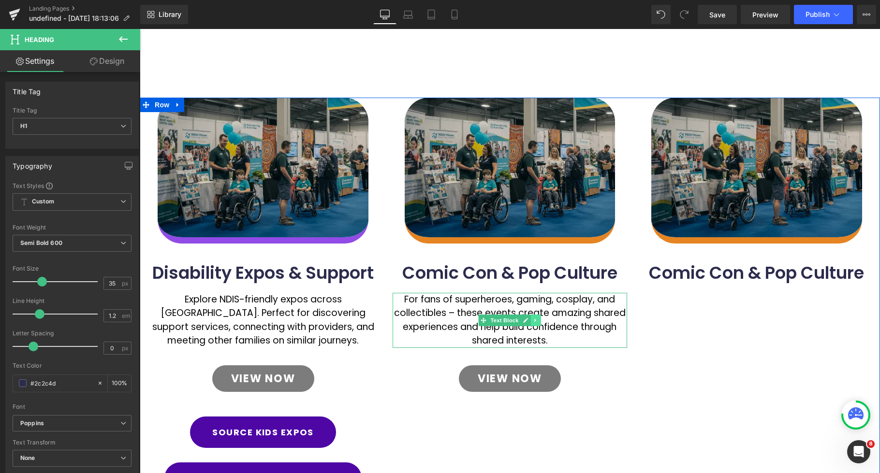
click at [537, 323] on icon at bounding box center [535, 321] width 5 height 6
click at [531, 322] on icon at bounding box center [530, 320] width 5 height 5
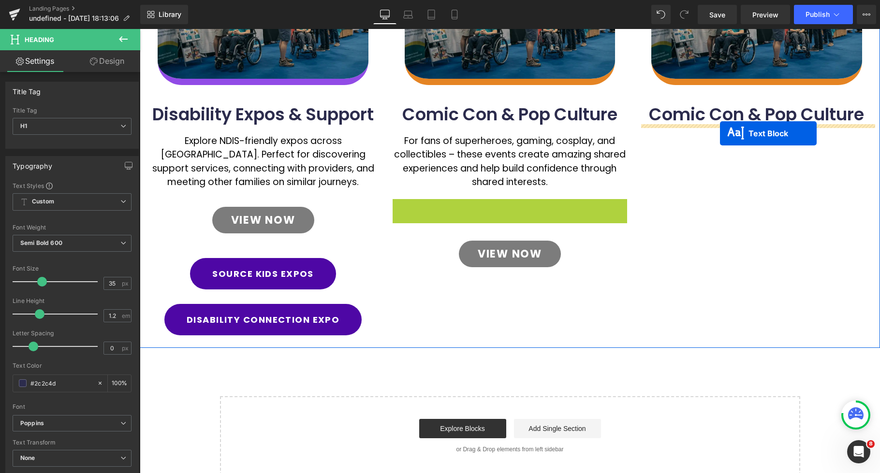
scroll to position [218, 0]
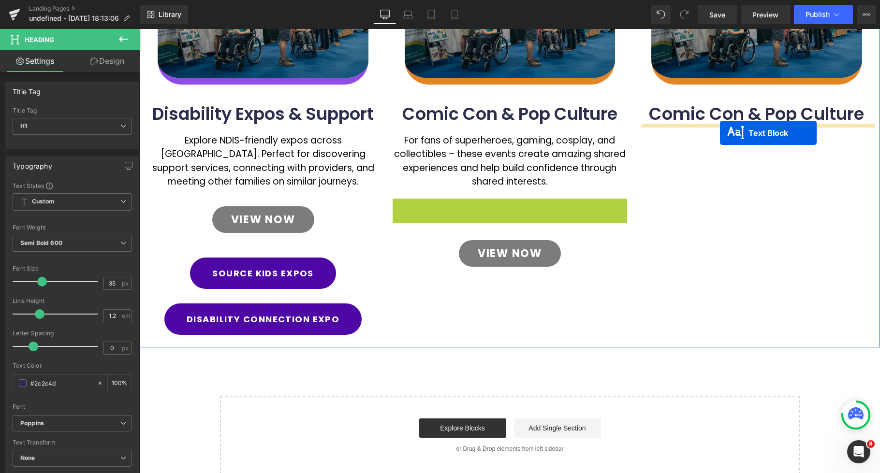
drag, startPoint x: 487, startPoint y: 228, endPoint x: 720, endPoint y: 133, distance: 252.1
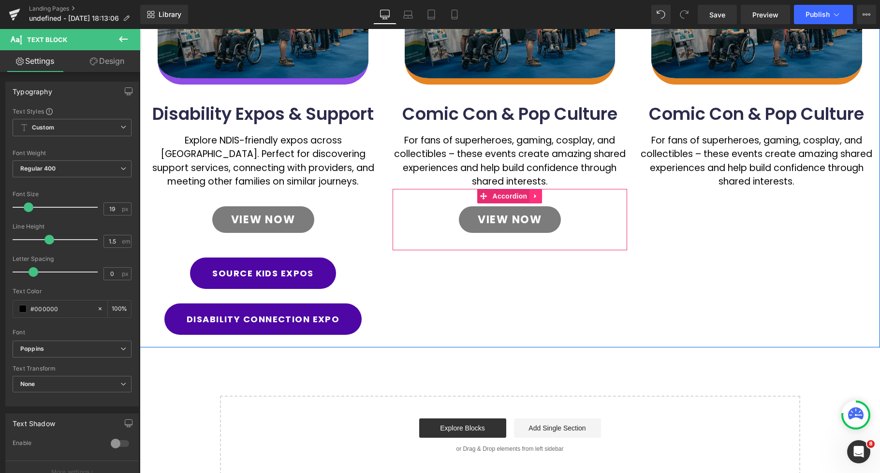
click at [539, 198] on icon at bounding box center [535, 195] width 7 height 7
click at [533, 198] on link at bounding box center [529, 196] width 13 height 15
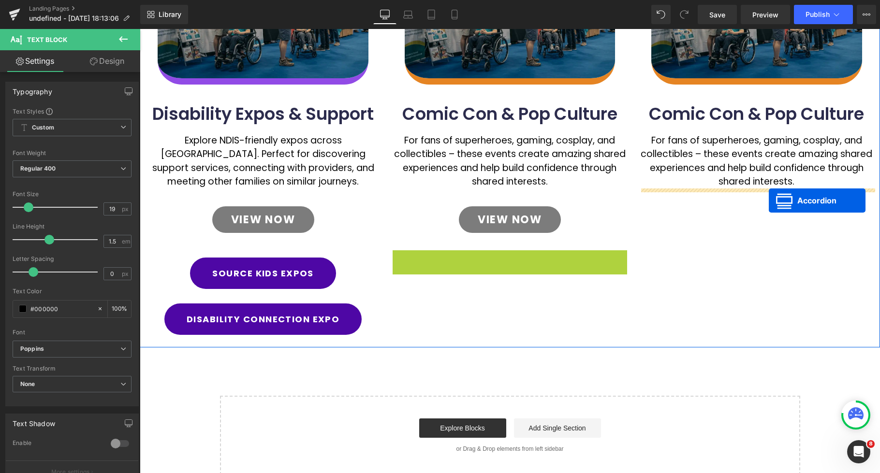
drag, startPoint x: 782, startPoint y: 214, endPoint x: 769, endPoint y: 201, distance: 18.1
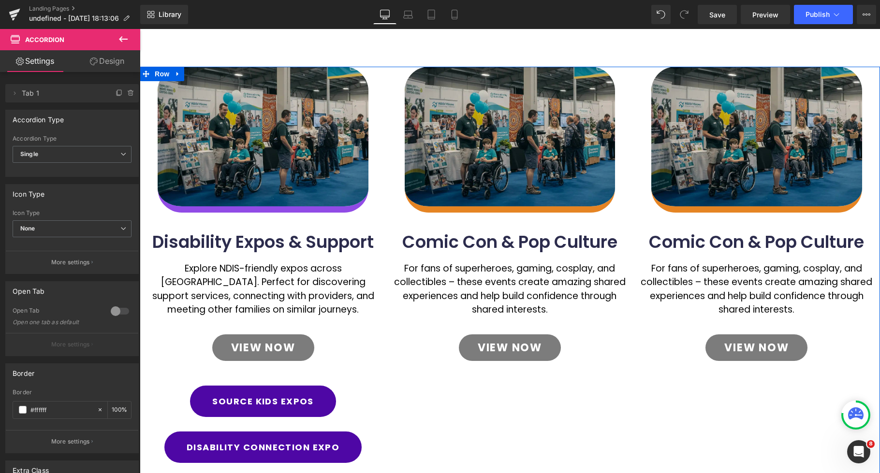
scroll to position [0, 0]
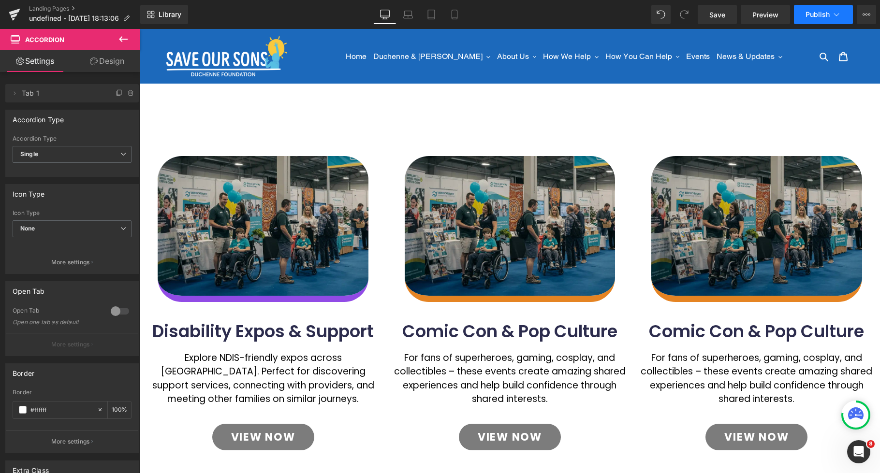
click at [818, 21] on button "Publish" at bounding box center [823, 14] width 59 height 19
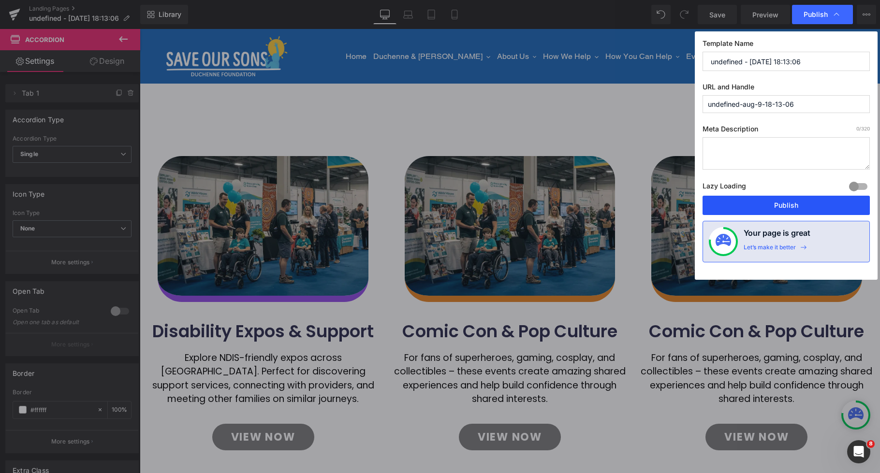
click at [738, 209] on button "Publish" at bounding box center [786, 205] width 167 height 19
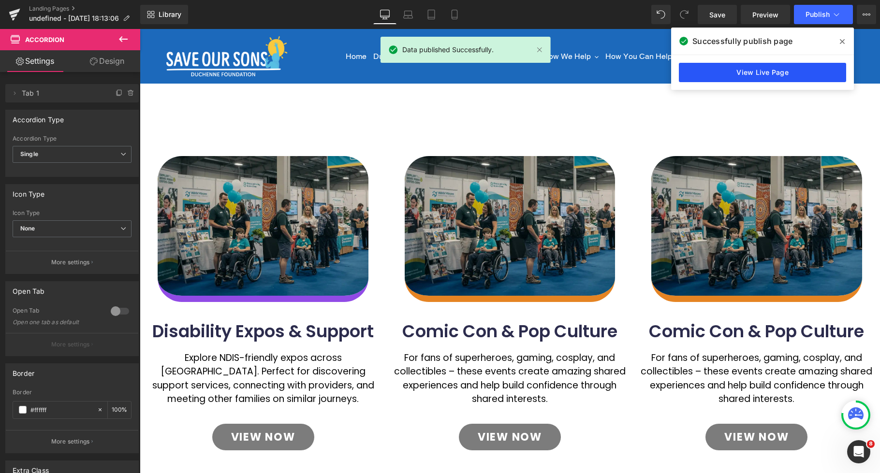
click at [731, 74] on link "View Live Page" at bounding box center [762, 72] width 167 height 19
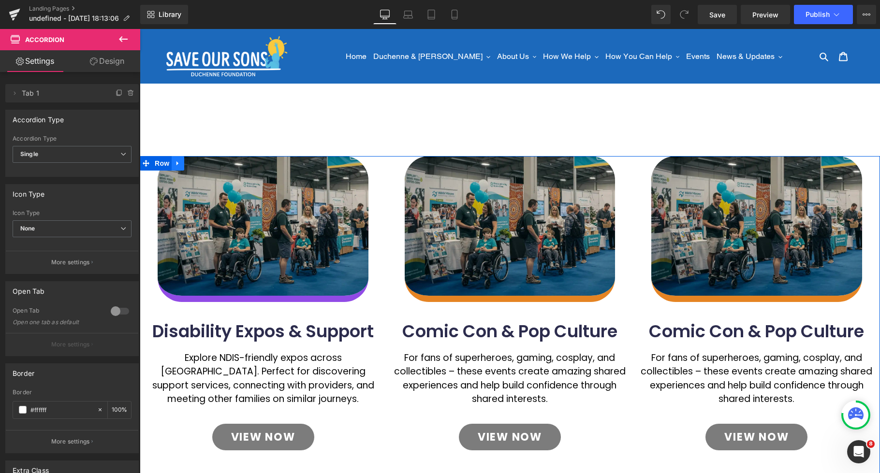
click at [175, 161] on icon at bounding box center [178, 163] width 7 height 7
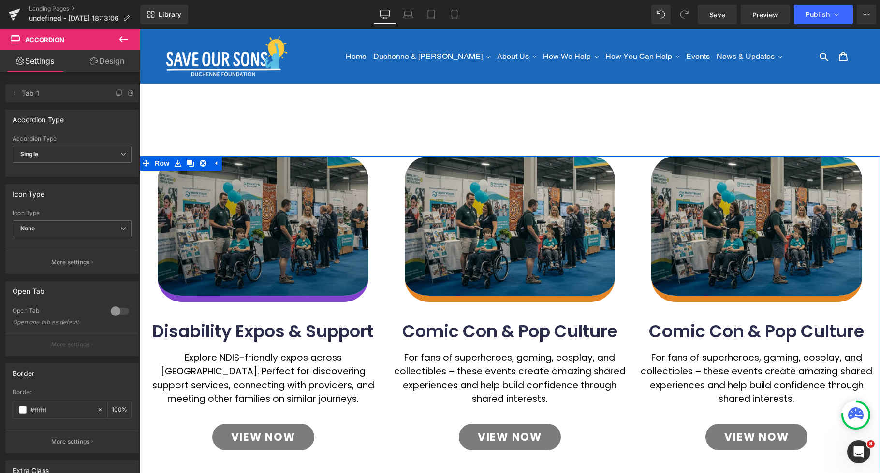
drag, startPoint x: 189, startPoint y: 165, endPoint x: 329, endPoint y: 246, distance: 161.8
click at [190, 165] on icon at bounding box center [190, 163] width 7 height 7
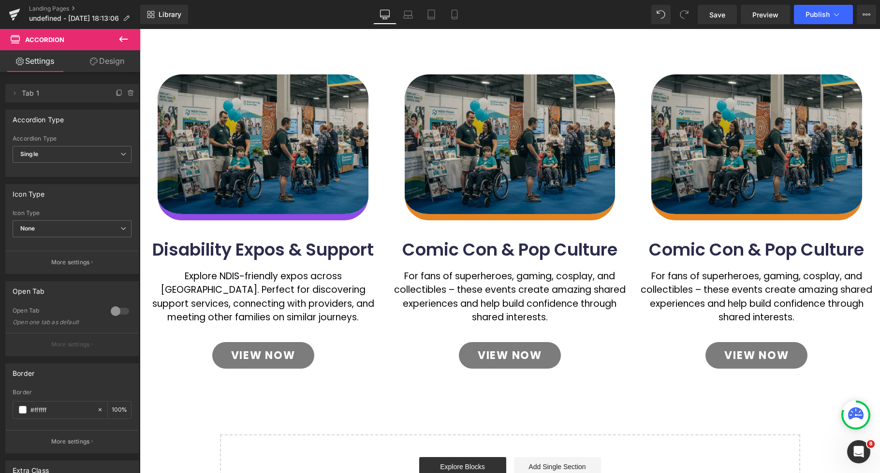
scroll to position [544, 0]
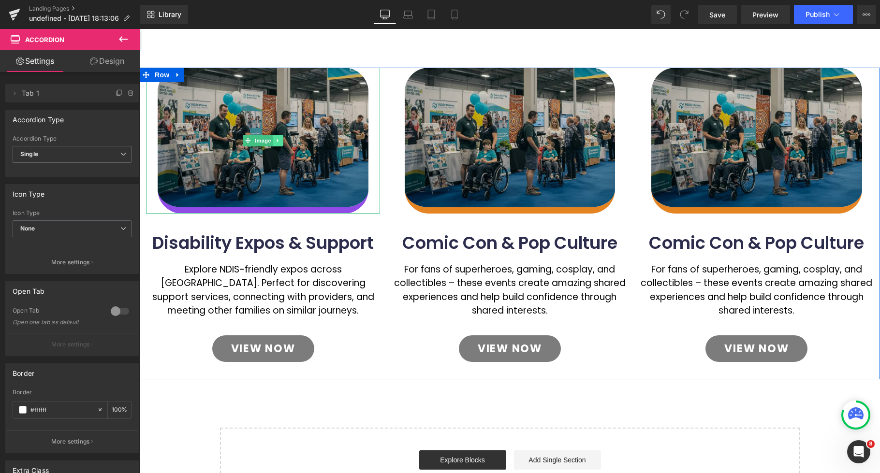
click at [280, 140] on icon at bounding box center [278, 141] width 5 height 6
click at [285, 141] on icon at bounding box center [282, 140] width 5 height 5
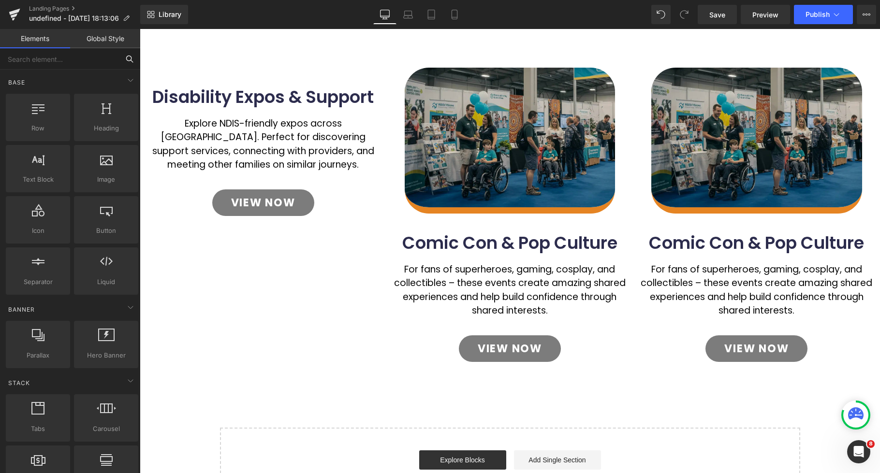
click at [62, 58] on input "text" at bounding box center [59, 58] width 119 height 21
click at [60, 61] on input "text" at bounding box center [59, 58] width 119 height 21
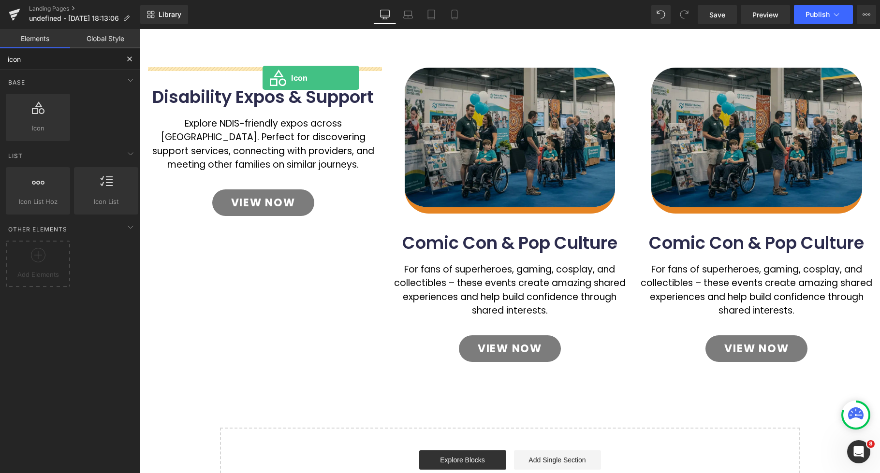
drag, startPoint x: 176, startPoint y: 142, endPoint x: 262, endPoint y: 78, distance: 107.6
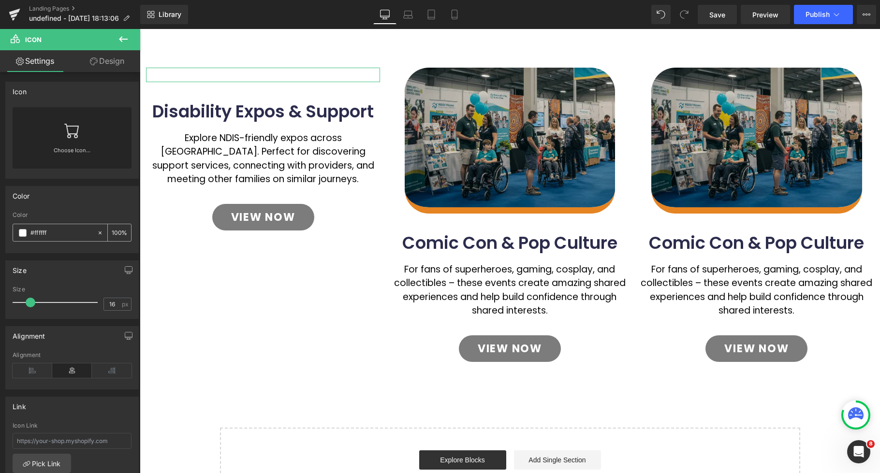
click at [22, 233] on span at bounding box center [23, 233] width 8 height 8
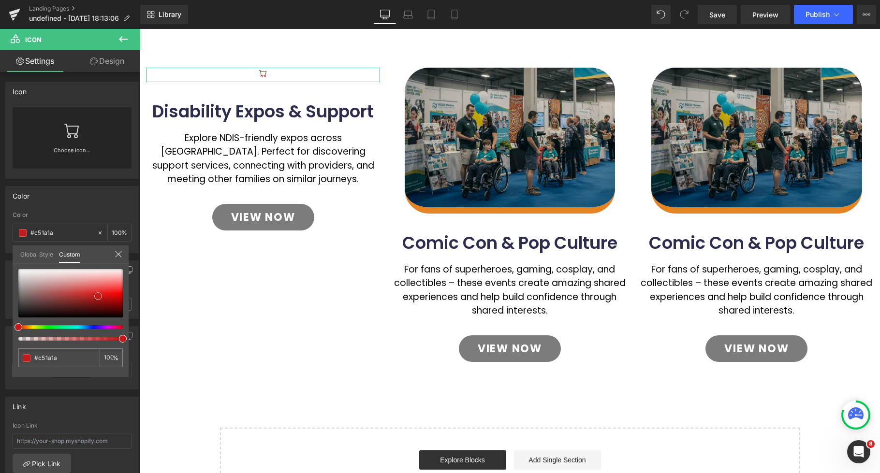
click at [98, 296] on div at bounding box center [70, 293] width 104 height 48
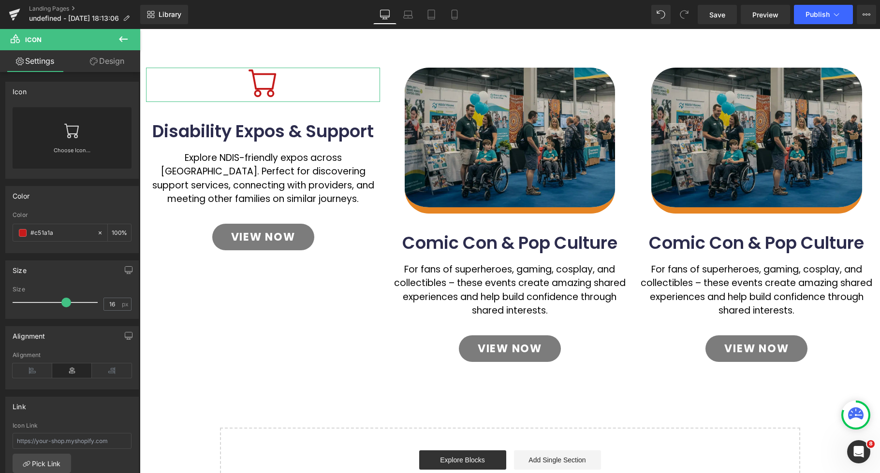
drag, startPoint x: 31, startPoint y: 304, endPoint x: 66, endPoint y: 303, distance: 34.4
click at [66, 303] on span at bounding box center [66, 303] width 10 height 10
click at [72, 151] on link "Choose Icon..." at bounding box center [72, 157] width 119 height 23
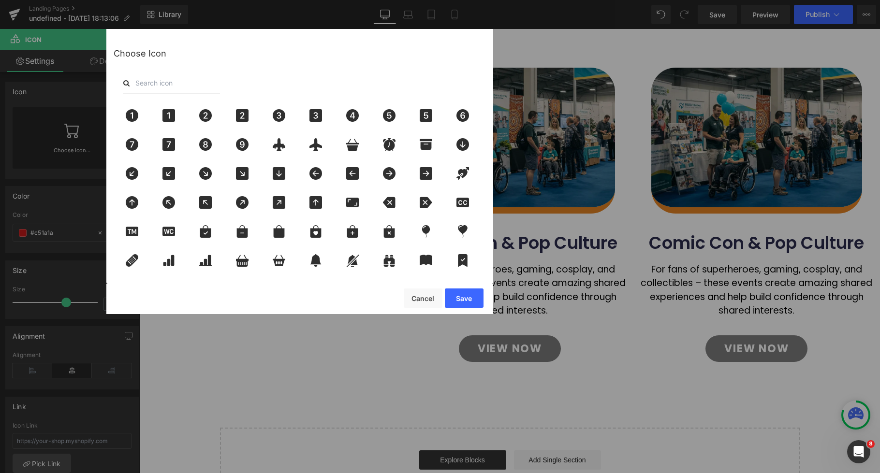
click at [207, 82] on input "text" at bounding box center [171, 83] width 97 height 21
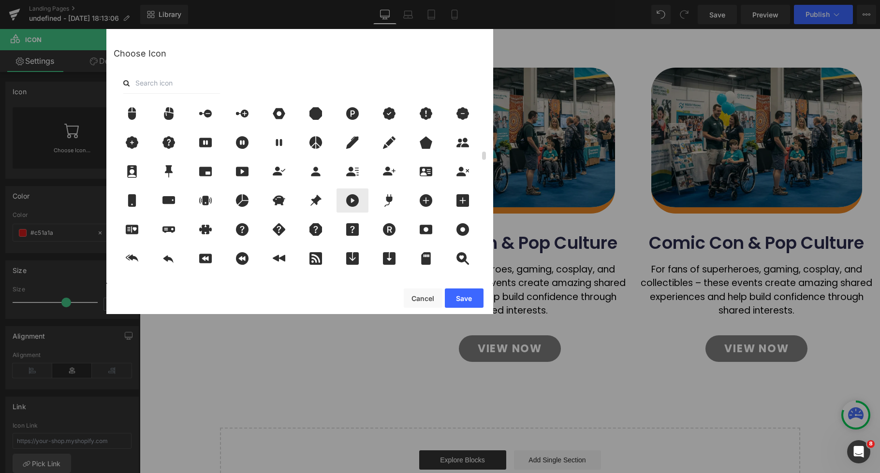
scroll to position [1035, 0]
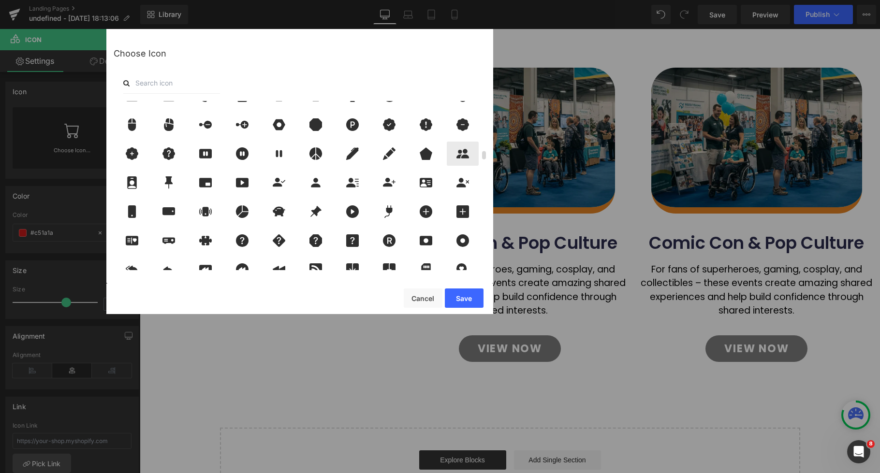
click at [460, 157] on icon at bounding box center [463, 154] width 13 height 10
drag, startPoint x: 464, startPoint y: 302, endPoint x: 327, endPoint y: 273, distance: 139.4
click at [464, 302] on button "Save" at bounding box center [464, 298] width 39 height 19
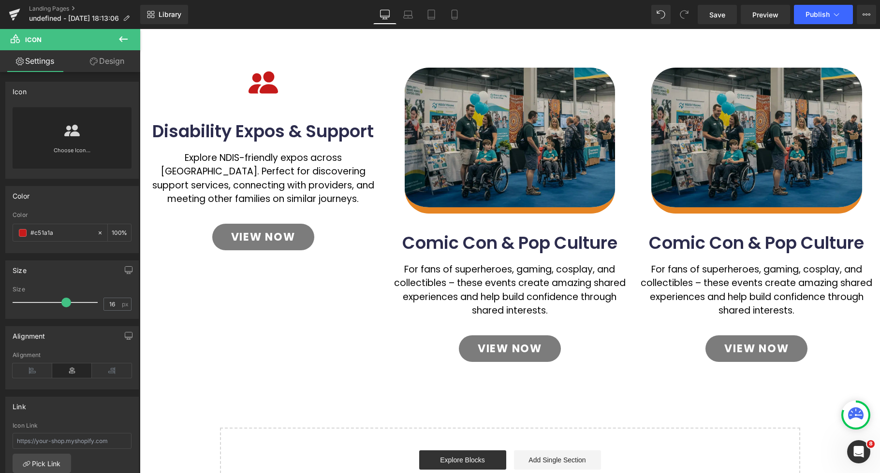
click at [270, 85] on body "Skip to content Just added to your cart Qty: View cart ( ) Continue shopping Su…" at bounding box center [510, 97] width 740 height 1225
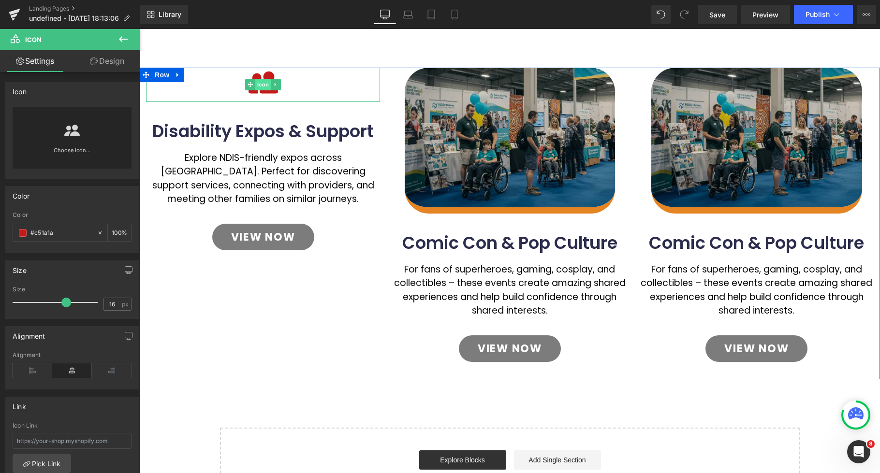
click at [262, 86] on span "Icon" at bounding box center [262, 85] width 15 height 12
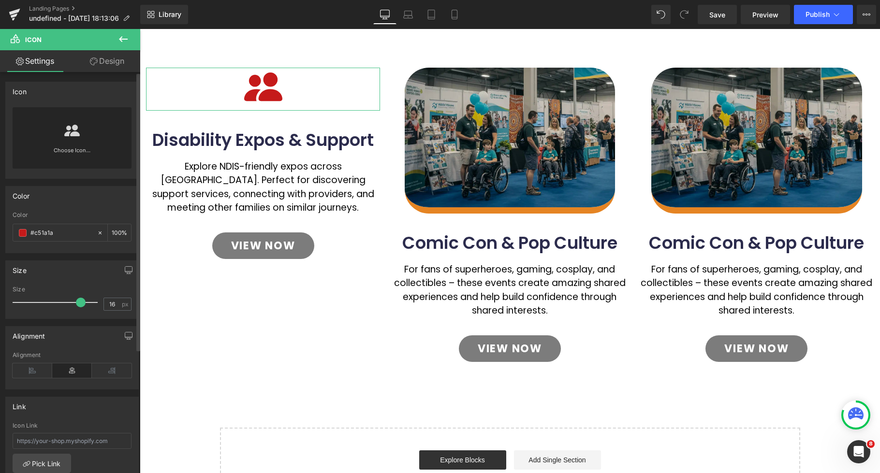
drag, startPoint x: 63, startPoint y: 302, endPoint x: 77, endPoint y: 301, distance: 14.1
click at [77, 301] on span at bounding box center [81, 303] width 10 height 10
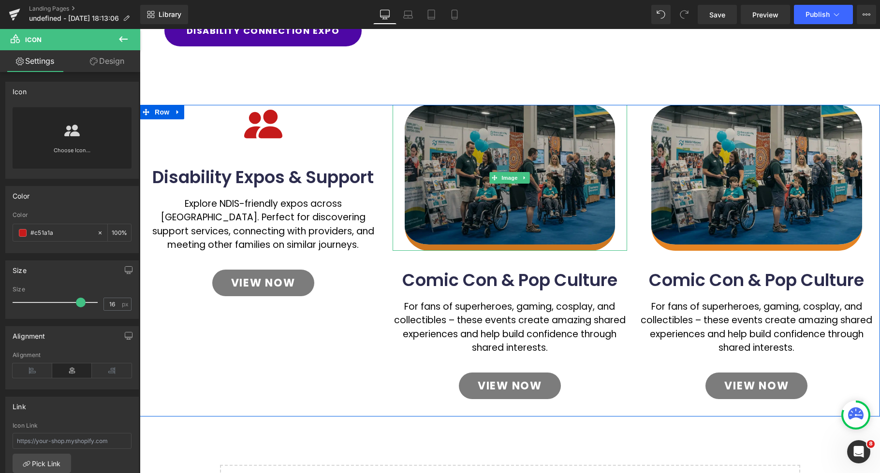
scroll to position [454, 0]
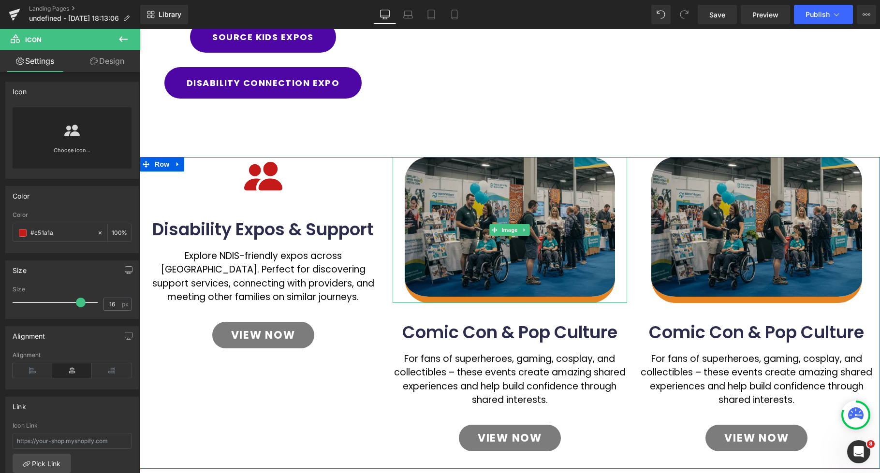
click at [525, 229] on icon at bounding box center [524, 230] width 5 height 6
click at [531, 231] on icon at bounding box center [529, 229] width 5 height 5
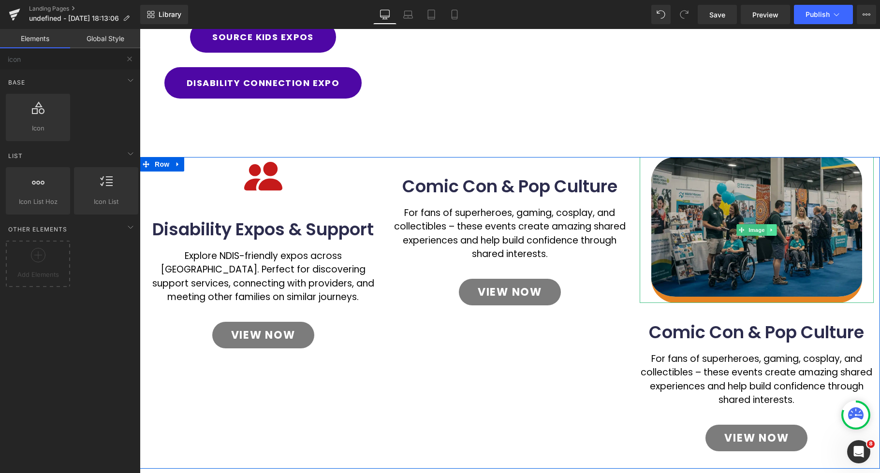
click at [772, 227] on icon at bounding box center [771, 230] width 5 height 6
click at [777, 230] on icon at bounding box center [776, 230] width 5 height 6
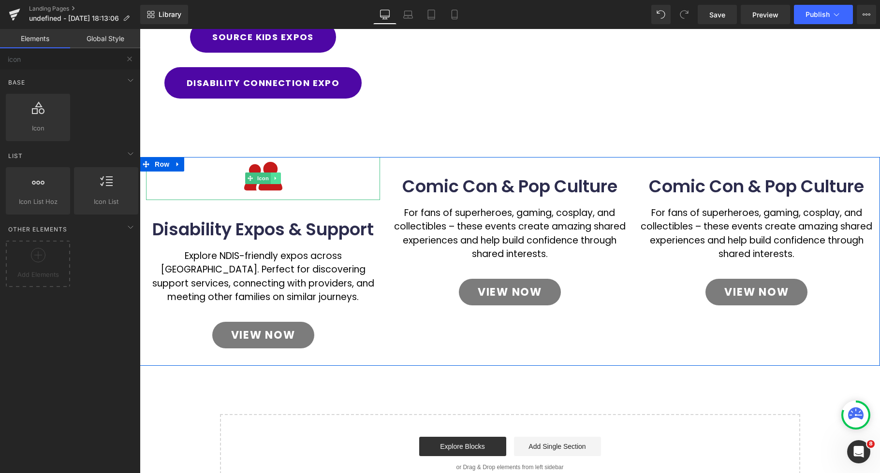
click at [280, 179] on link at bounding box center [276, 179] width 10 height 12
click at [270, 180] on icon at bounding box center [270, 179] width 5 height 6
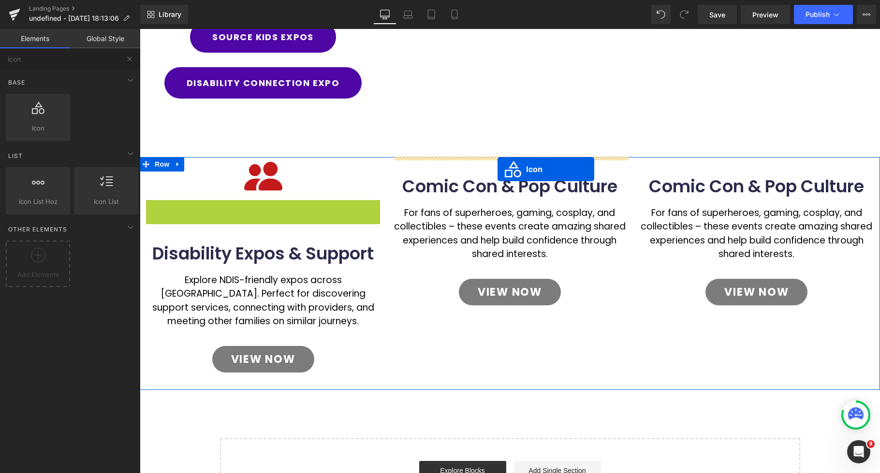
drag, startPoint x: 248, startPoint y: 221, endPoint x: 498, endPoint y: 169, distance: 254.8
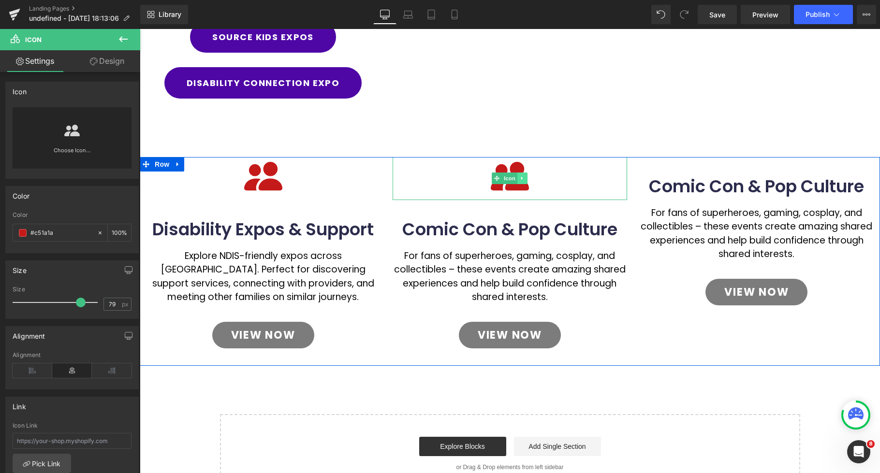
click at [523, 179] on icon at bounding box center [522, 179] width 5 height 6
click at [520, 179] on link at bounding box center [518, 179] width 10 height 12
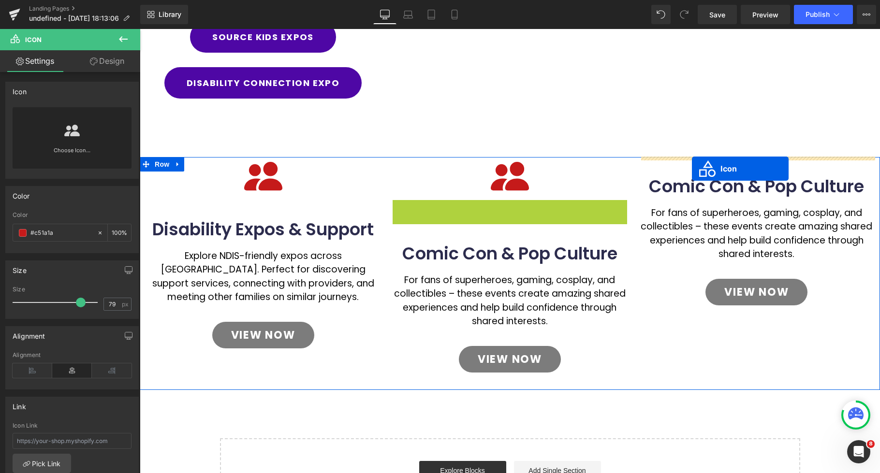
drag, startPoint x: 671, startPoint y: 169, endPoint x: 692, endPoint y: 169, distance: 20.8
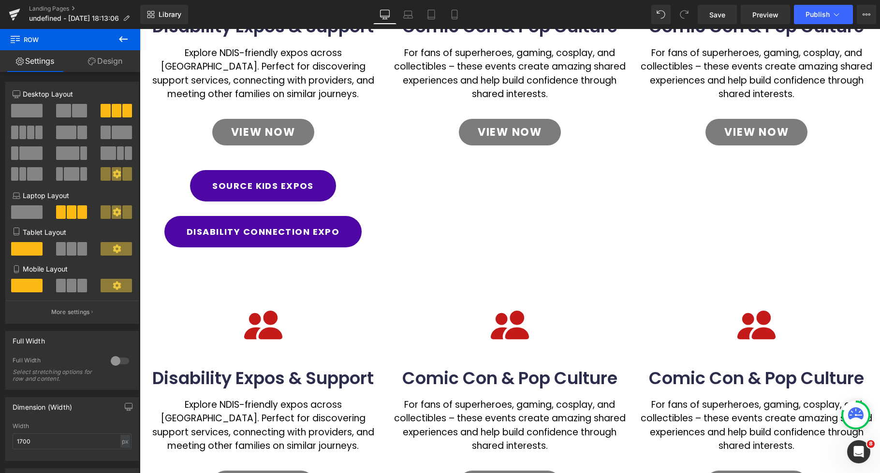
scroll to position [352, 0]
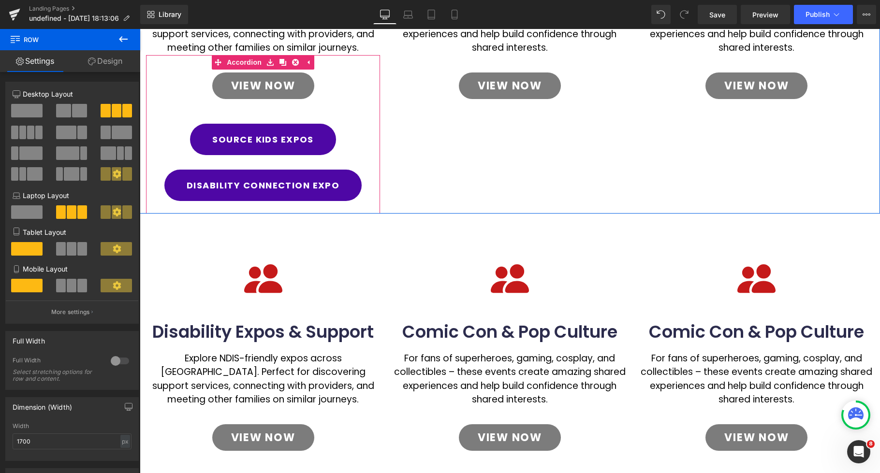
click at [367, 77] on div "View Now Button" at bounding box center [263, 90] width 234 height 51
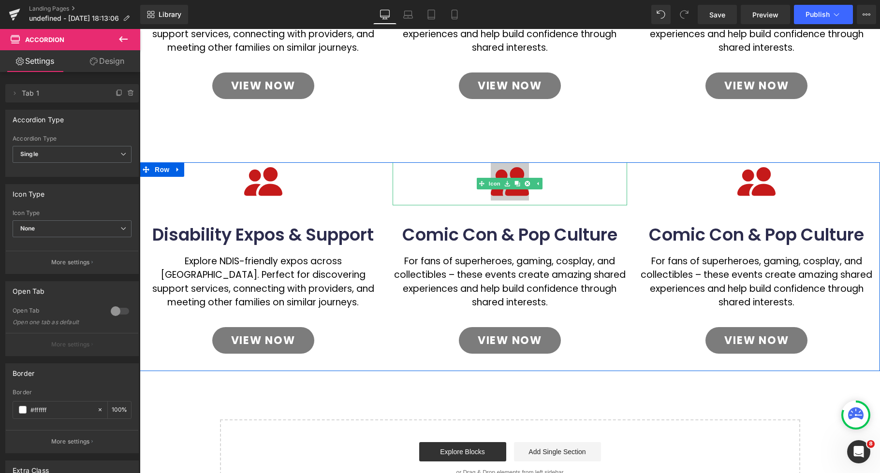
click at [513, 192] on icon at bounding box center [510, 181] width 38 height 29
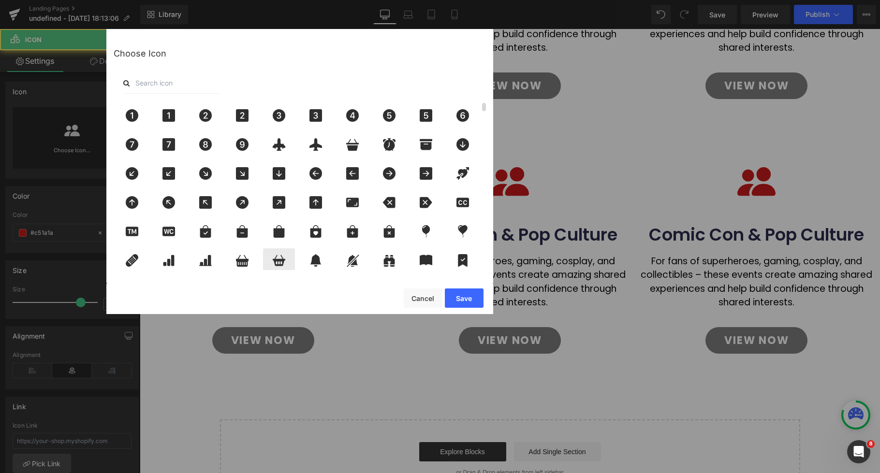
click at [279, 262] on icon at bounding box center [279, 260] width 20 height 13
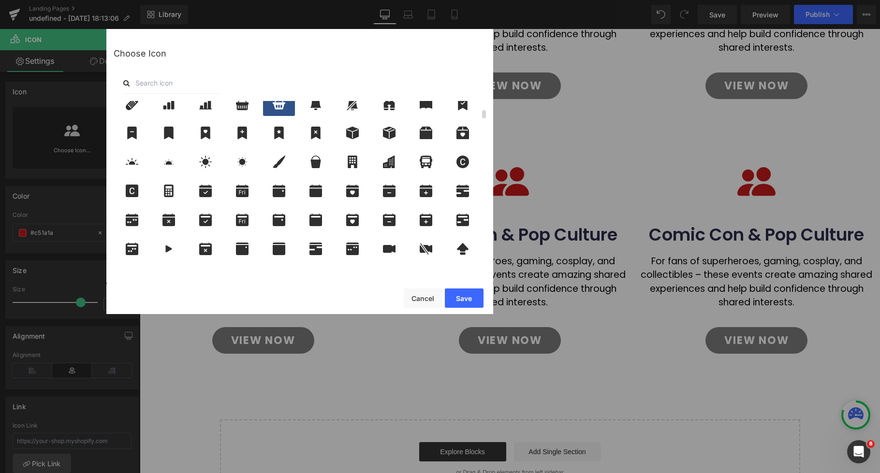
drag, startPoint x: 204, startPoint y: 162, endPoint x: 212, endPoint y: 174, distance: 13.9
click at [204, 162] on icon at bounding box center [205, 162] width 13 height 13
drag, startPoint x: 464, startPoint y: 294, endPoint x: 417, endPoint y: 269, distance: 52.6
click at [464, 294] on button "Save" at bounding box center [464, 298] width 39 height 19
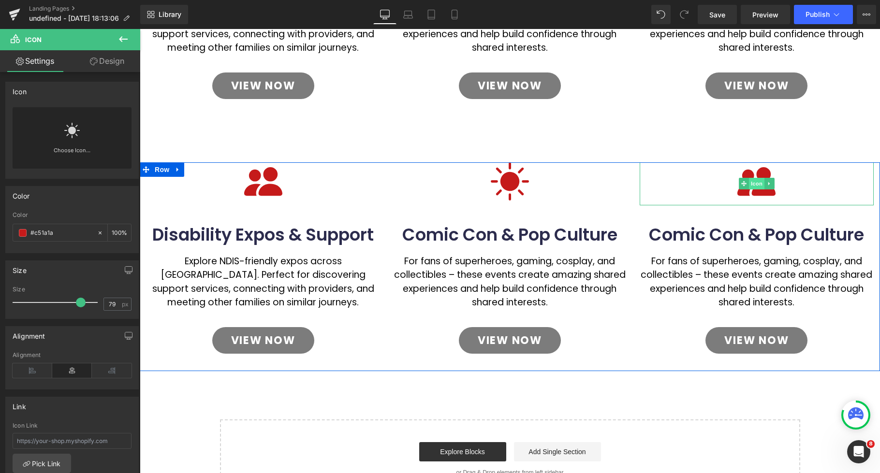
click at [753, 186] on span "Icon" at bounding box center [756, 184] width 15 height 12
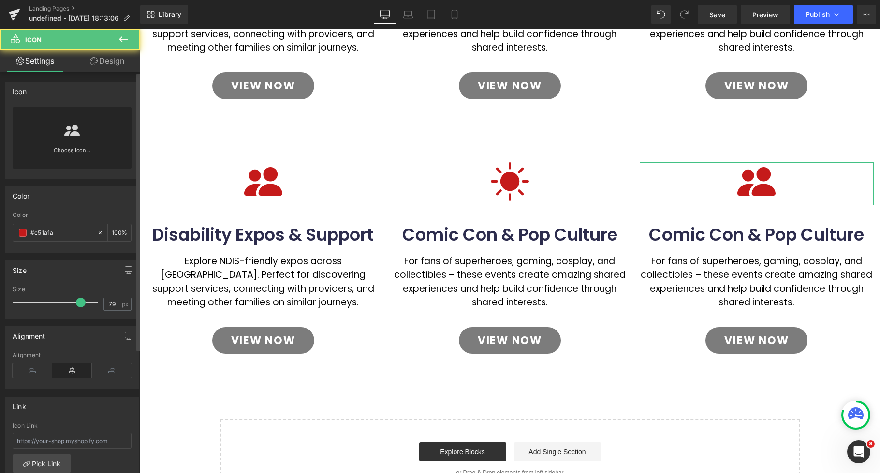
click at [82, 141] on div "Choose Icon..." at bounding box center [72, 137] width 119 height 61
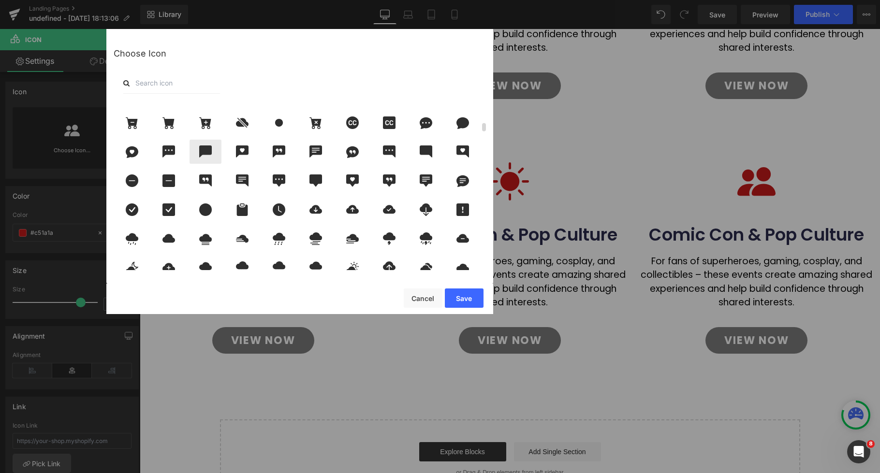
scroll to position [510, 0]
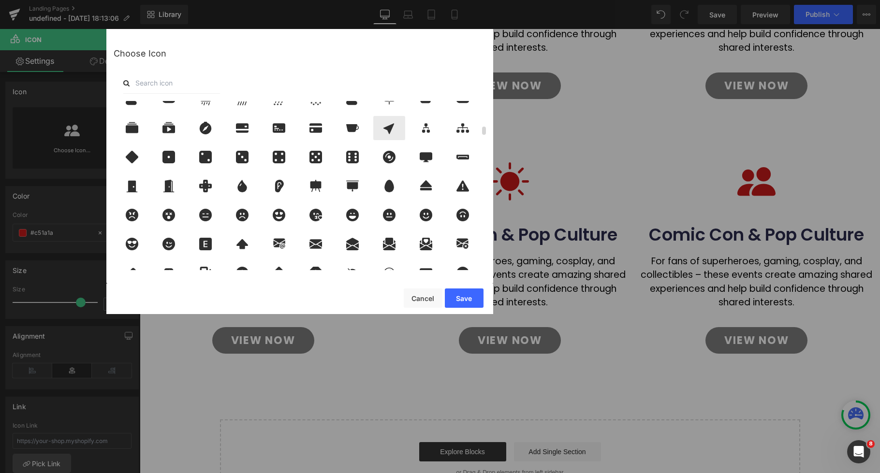
click at [394, 132] on icon at bounding box center [389, 128] width 20 height 13
drag, startPoint x: 462, startPoint y: 295, endPoint x: 584, endPoint y: 252, distance: 128.8
click at [462, 295] on button "Save" at bounding box center [464, 298] width 39 height 19
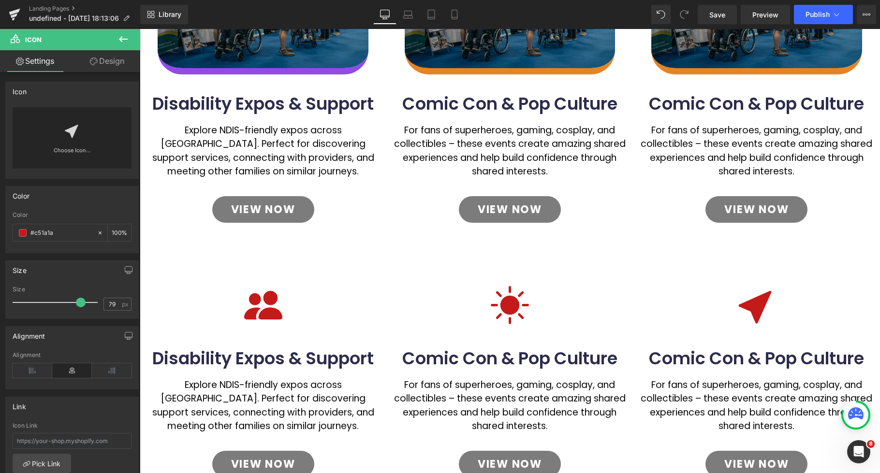
scroll to position [250, 0]
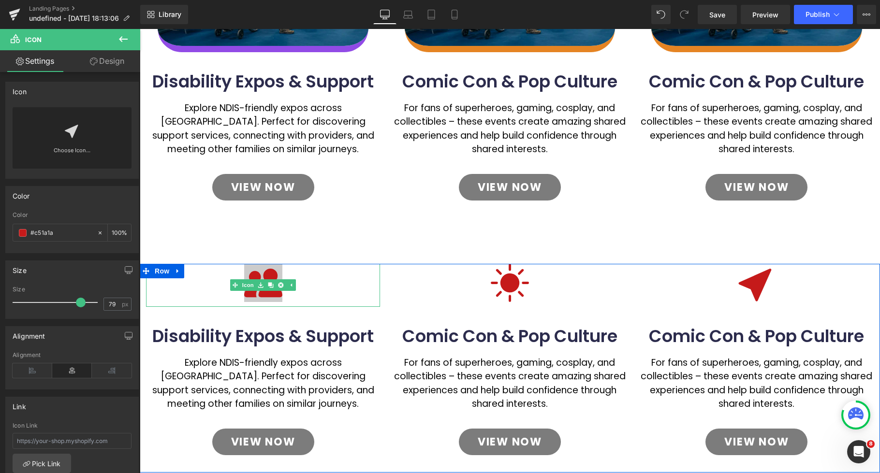
click at [266, 297] on icon at bounding box center [263, 283] width 38 height 29
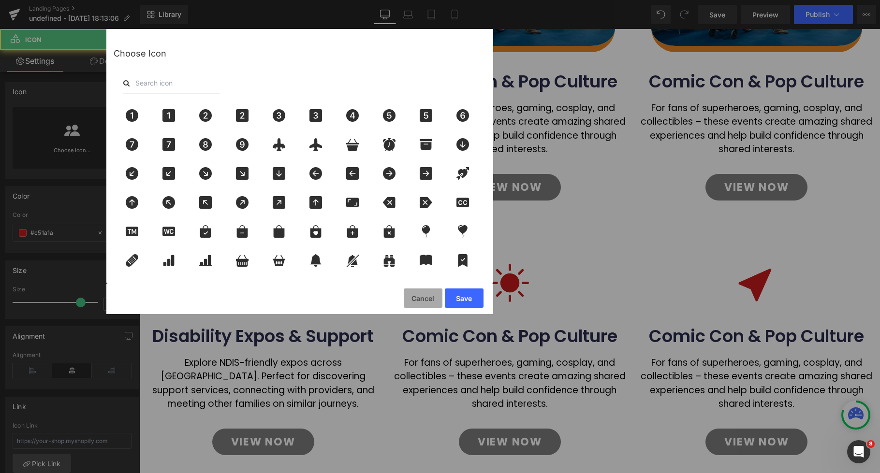
click at [413, 295] on button "Cancel" at bounding box center [423, 298] width 39 height 19
click at [415, 301] on div at bounding box center [510, 285] width 234 height 43
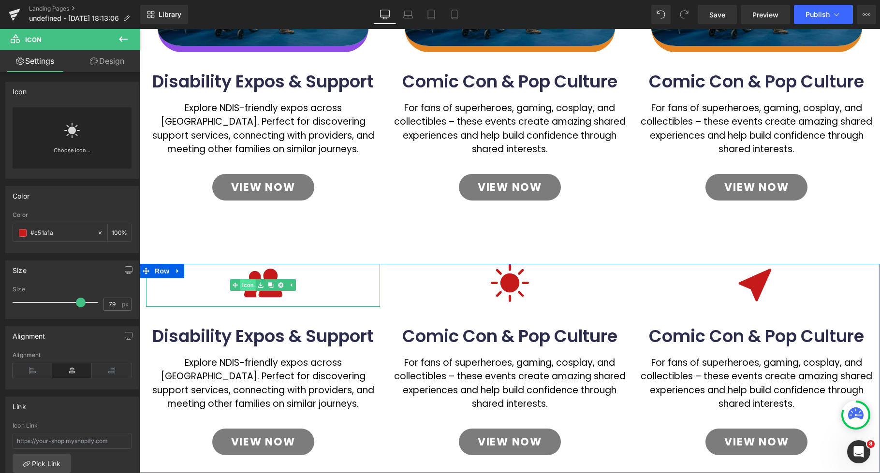
click at [249, 286] on link "Icon" at bounding box center [243, 286] width 26 height 12
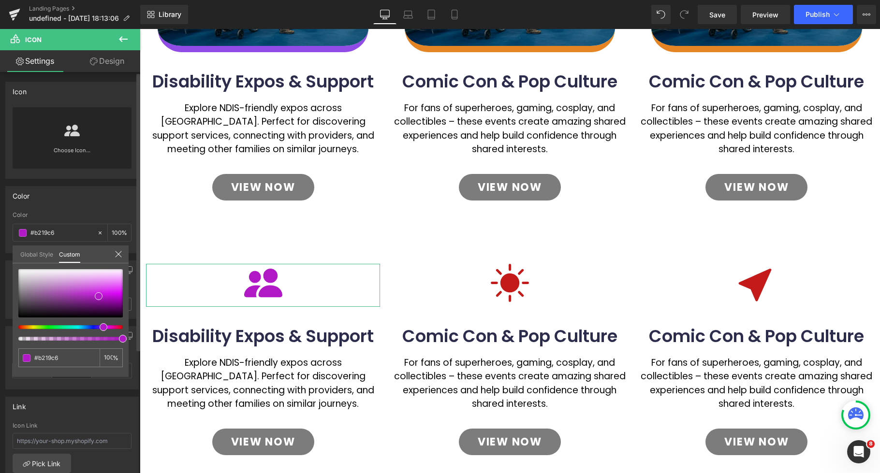
click at [100, 328] on div at bounding box center [67, 327] width 104 height 4
click at [111, 301] on div at bounding box center [70, 293] width 104 height 48
click at [512, 286] on div at bounding box center [510, 298] width 740 height 538
click at [510, 285] on div at bounding box center [510, 298] width 740 height 538
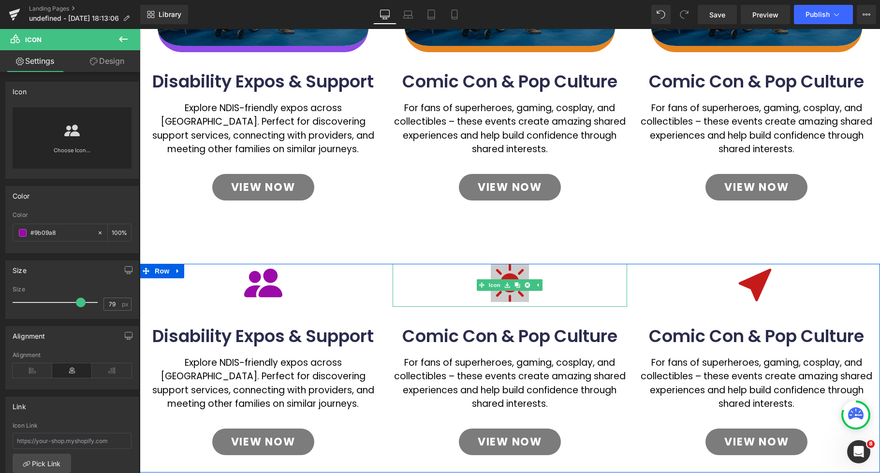
click at [507, 271] on icon at bounding box center [510, 283] width 38 height 38
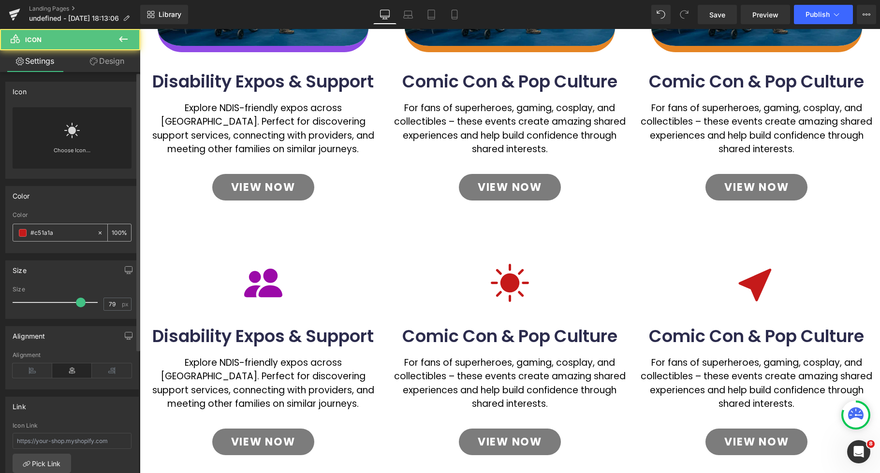
click at [22, 232] on span at bounding box center [23, 233] width 8 height 8
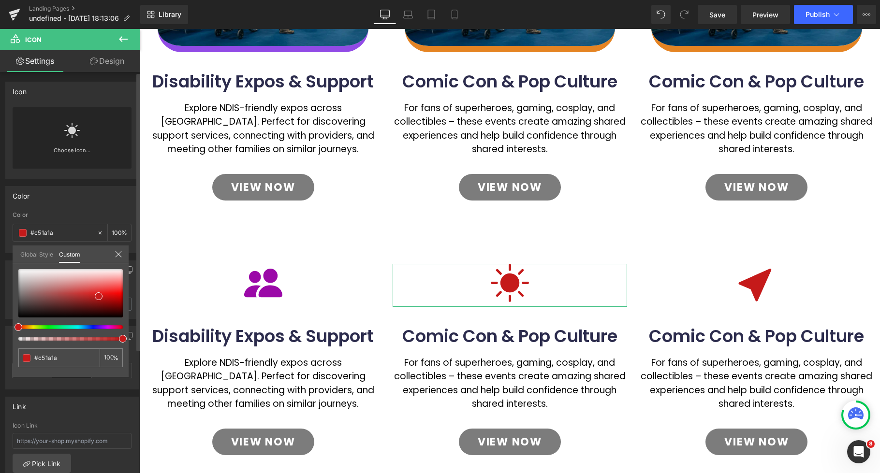
click at [27, 327] on div at bounding box center [67, 327] width 104 height 4
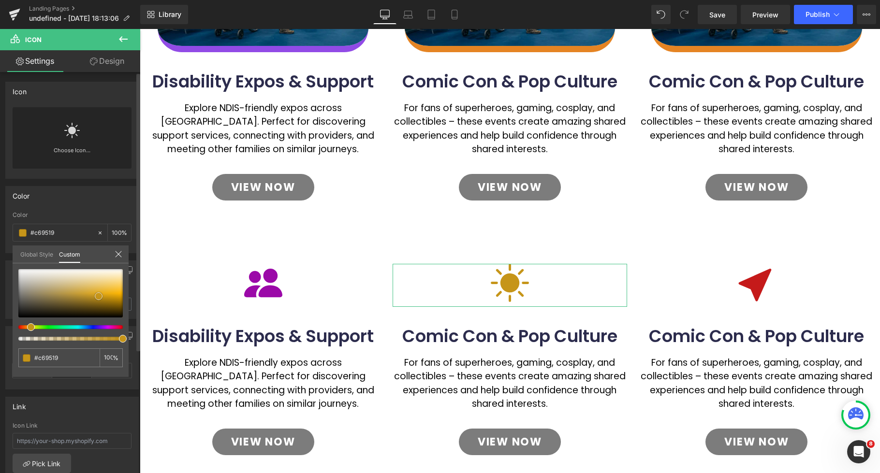
click at [102, 281] on div at bounding box center [70, 293] width 104 height 48
drag, startPoint x: 77, startPoint y: 298, endPoint x: 118, endPoint y: 292, distance: 41.6
click at [118, 292] on div at bounding box center [70, 293] width 104 height 48
click at [708, 258] on div at bounding box center [510, 298] width 740 height 538
click at [769, 288] on div at bounding box center [510, 298] width 740 height 538
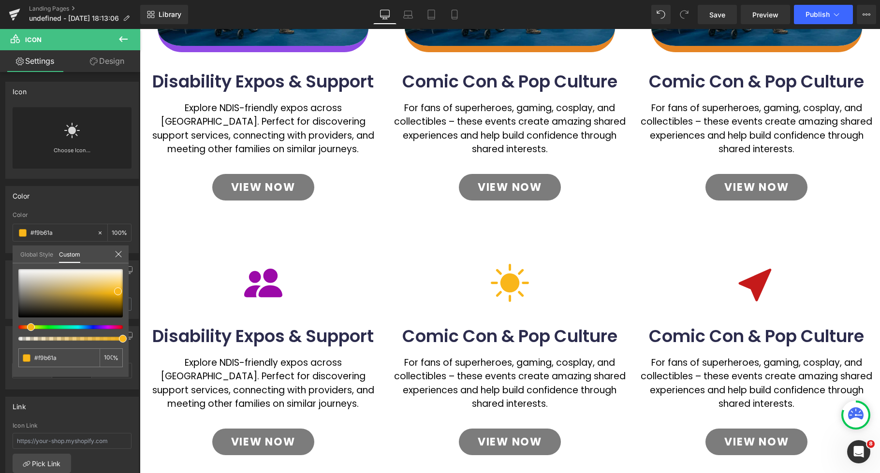
click at [762, 287] on div at bounding box center [510, 298] width 740 height 538
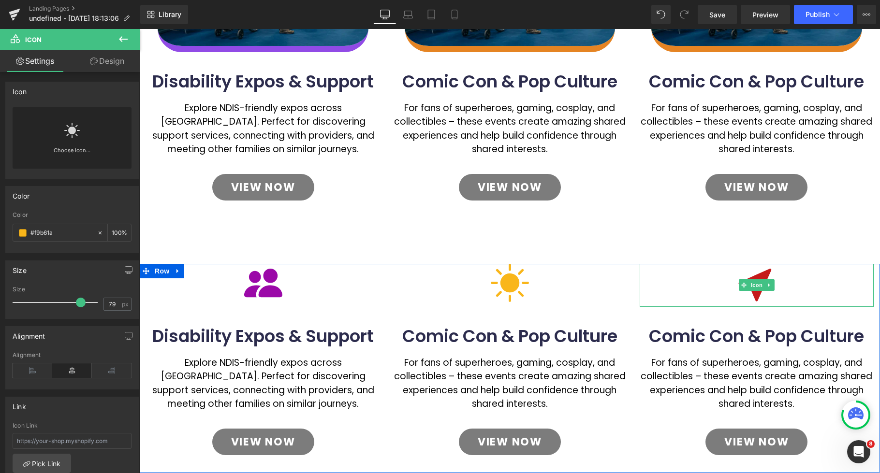
click at [758, 287] on span "Icon" at bounding box center [756, 286] width 15 height 12
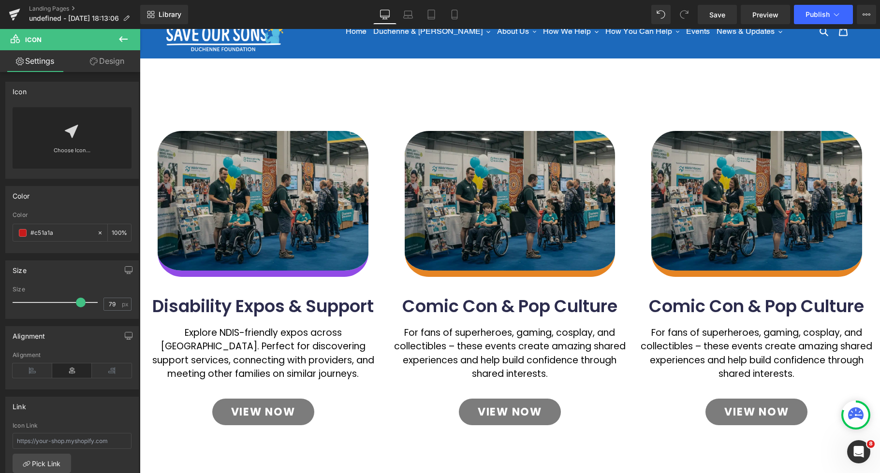
scroll to position [0, 0]
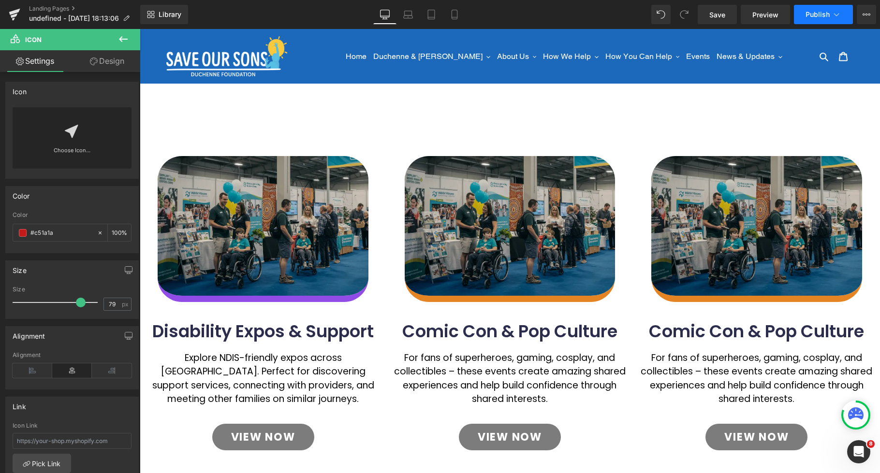
click at [827, 21] on button "Publish" at bounding box center [823, 14] width 59 height 19
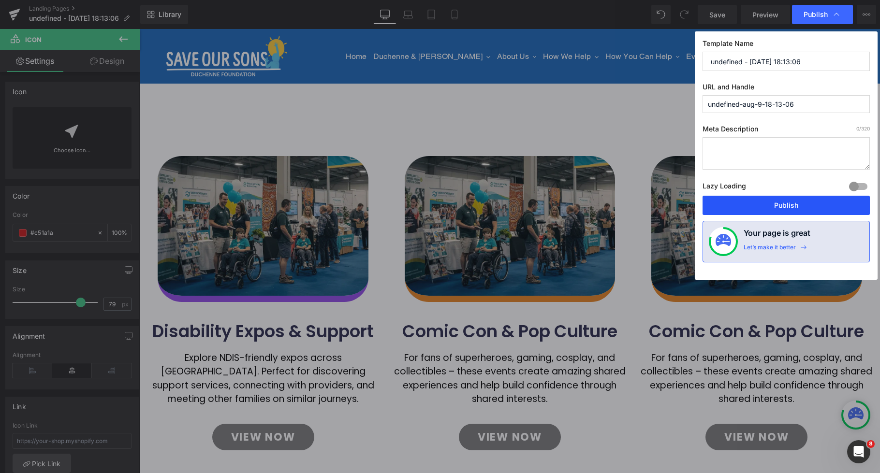
click at [792, 209] on button "Publish" at bounding box center [786, 205] width 167 height 19
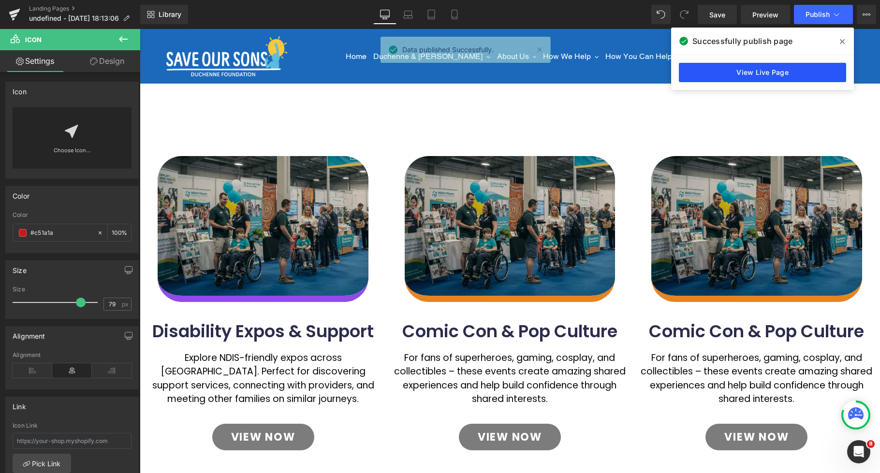
click at [799, 71] on link "View Live Page" at bounding box center [762, 72] width 167 height 19
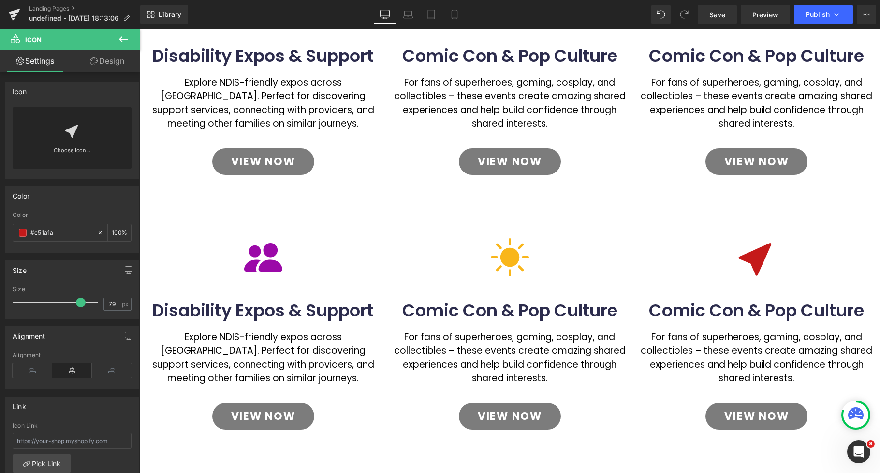
scroll to position [438, 0]
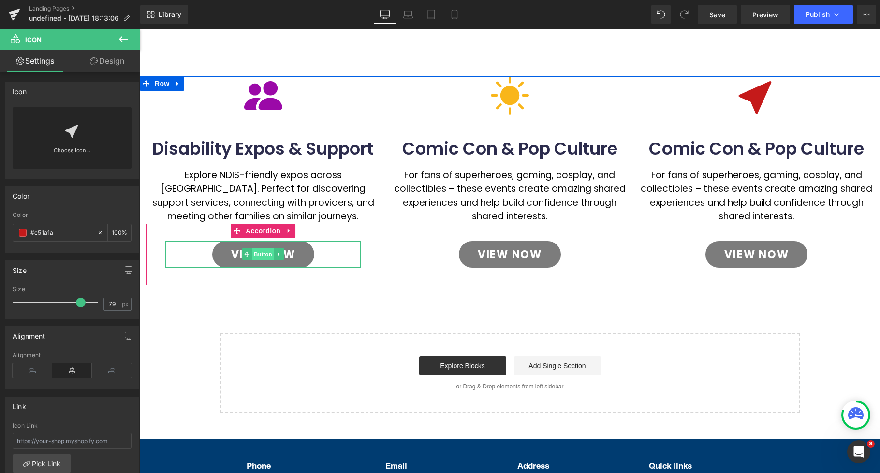
click at [265, 255] on span "Button" at bounding box center [263, 255] width 22 height 12
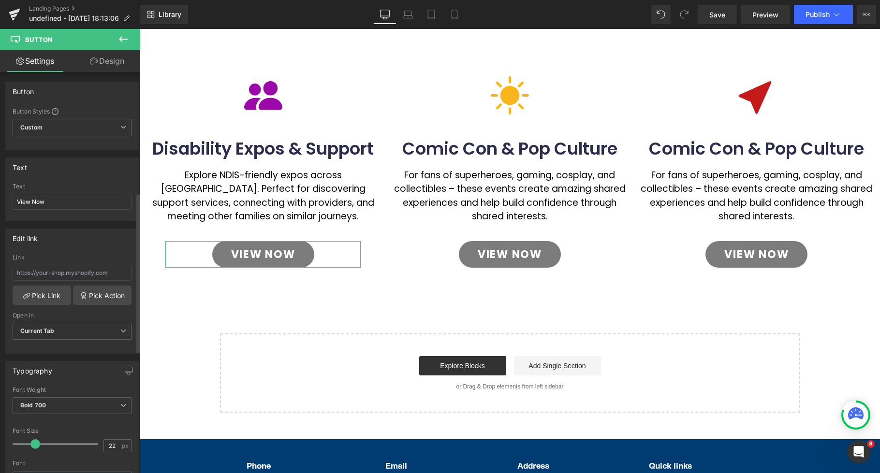
scroll to position [302, 0]
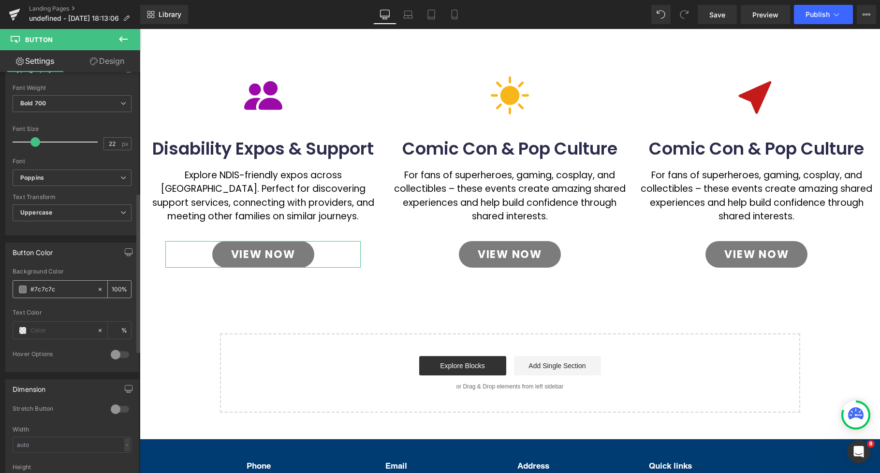
click at [22, 289] on span at bounding box center [23, 290] width 8 height 8
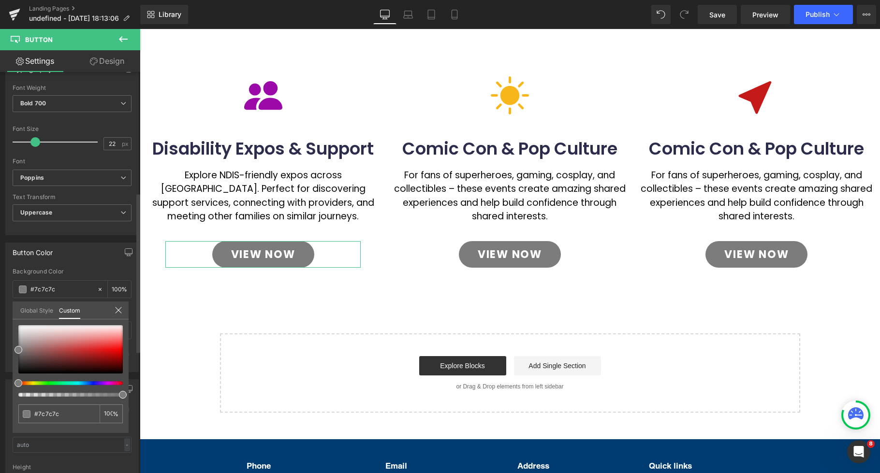
click at [108, 384] on div at bounding box center [67, 384] width 104 height 4
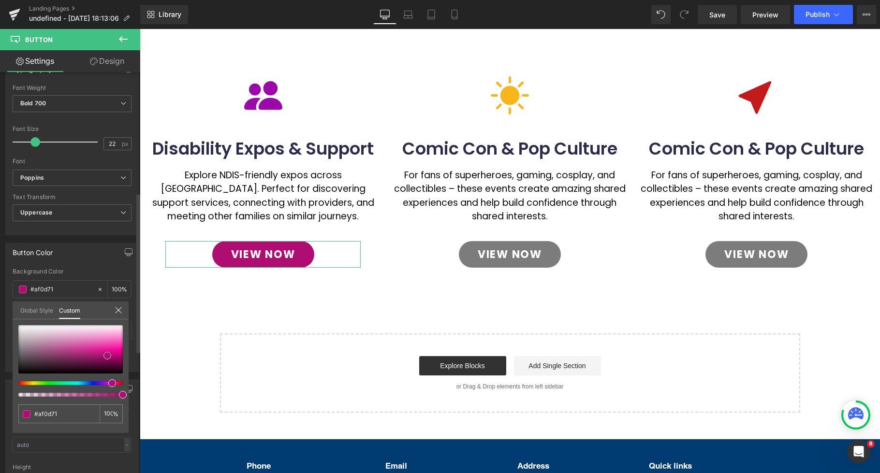
click at [107, 356] on div at bounding box center [70, 349] width 104 height 48
drag, startPoint x: 95, startPoint y: 347, endPoint x: 79, endPoint y: 352, distance: 16.5
click at [79, 352] on span at bounding box center [81, 355] width 8 height 8
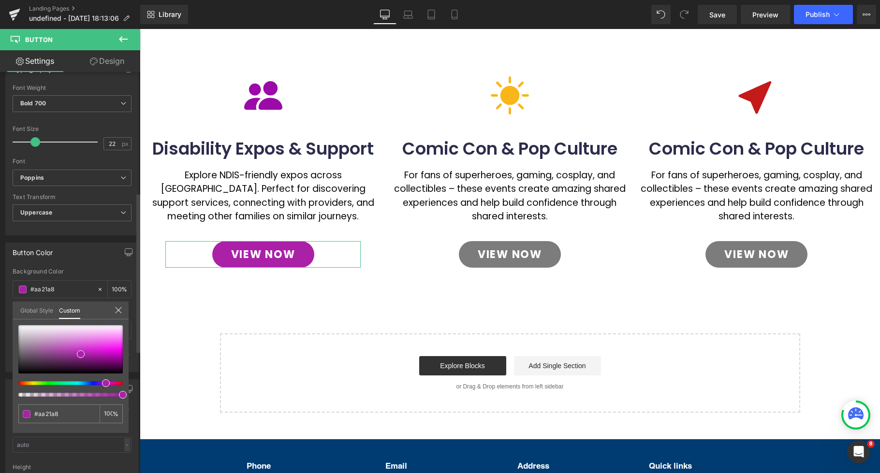
click at [100, 382] on div at bounding box center [67, 384] width 104 height 4
click at [82, 361] on div at bounding box center [70, 349] width 104 height 48
drag, startPoint x: 73, startPoint y: 353, endPoint x: 68, endPoint y: 352, distance: 4.9
click at [68, 352] on div at bounding box center [70, 349] width 104 height 48
click at [70, 354] on span at bounding box center [70, 354] width 8 height 8
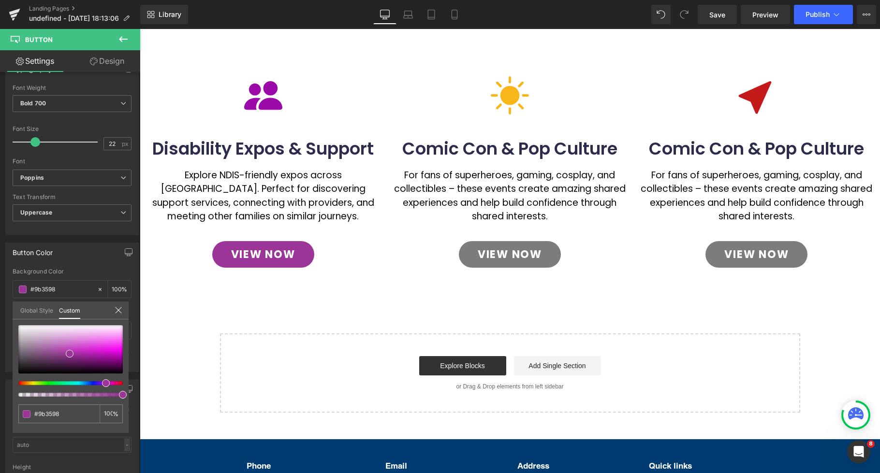
click at [582, 192] on div at bounding box center [510, 298] width 740 height 538
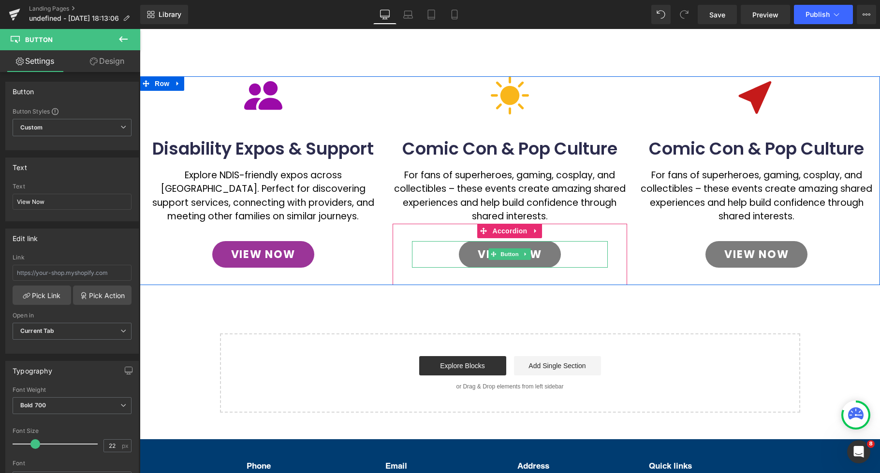
scroll to position [302, 0]
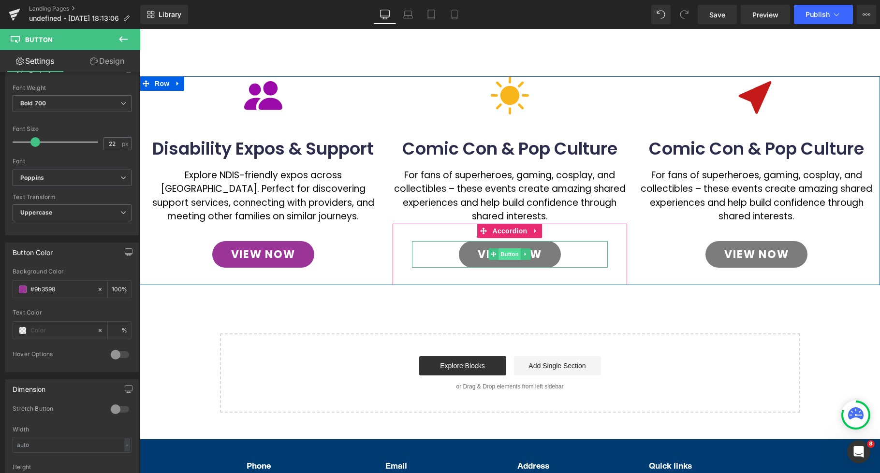
click at [511, 255] on span "Button" at bounding box center [510, 255] width 22 height 12
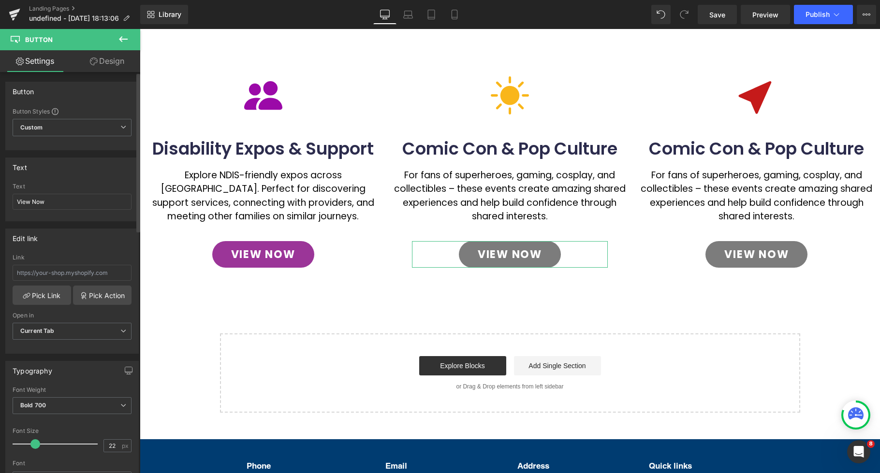
scroll to position [282, 0]
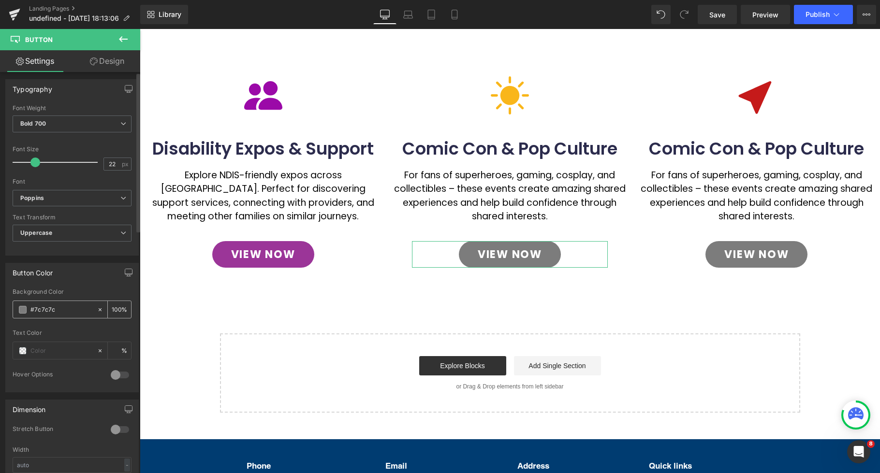
click at [25, 312] on span at bounding box center [23, 310] width 8 height 8
click at [26, 309] on span at bounding box center [23, 310] width 8 height 8
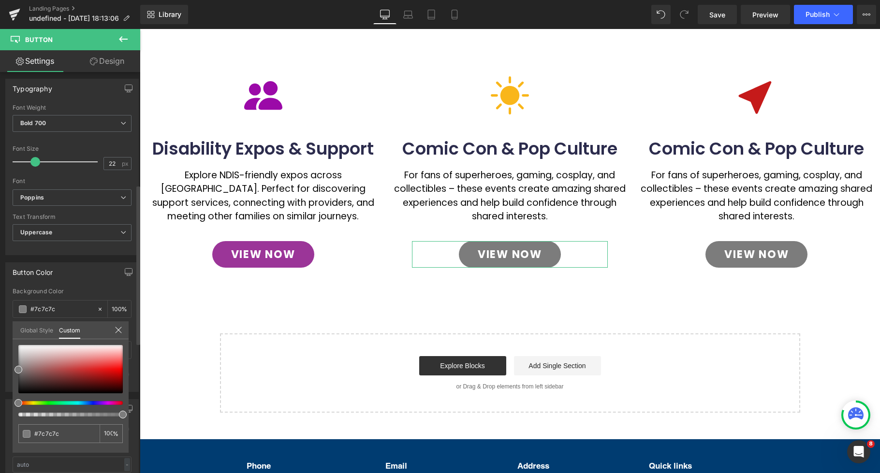
click at [29, 404] on div at bounding box center [67, 403] width 104 height 4
type input "#e6ca3b"
click at [99, 366] on div at bounding box center [70, 369] width 104 height 48
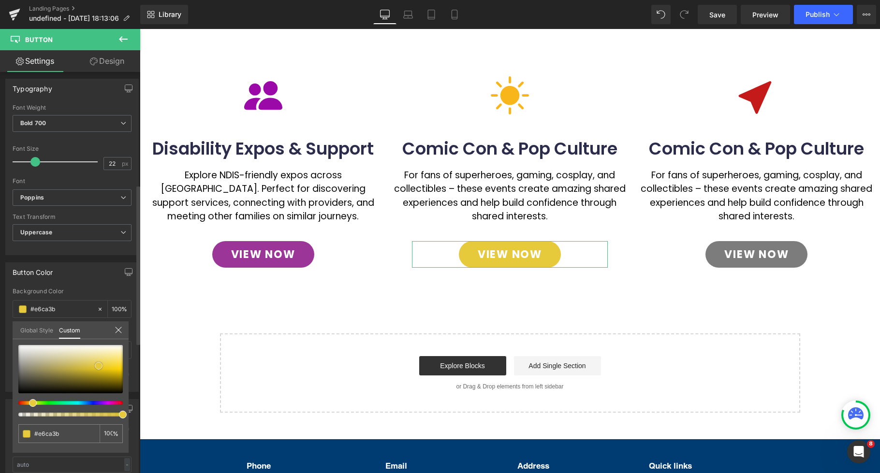
type input "#e2c536"
type input "#bfa41b"
type input "#a58d17"
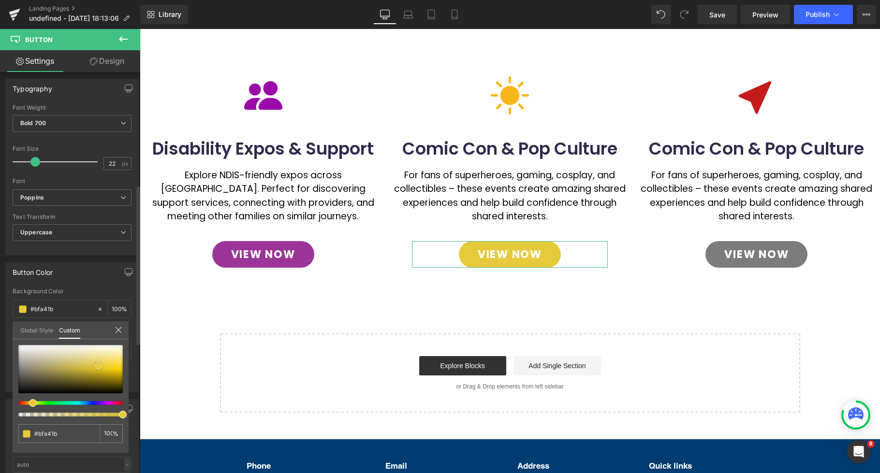
type input "#a58d17"
type input "#a08916"
type input "#a58d17"
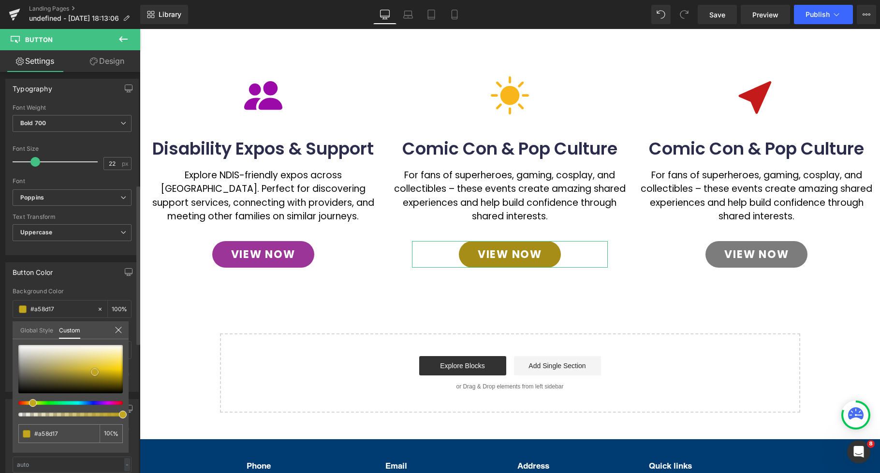
type input "#c2a61e"
type input "#dcbd22"
type input "#ddc02b"
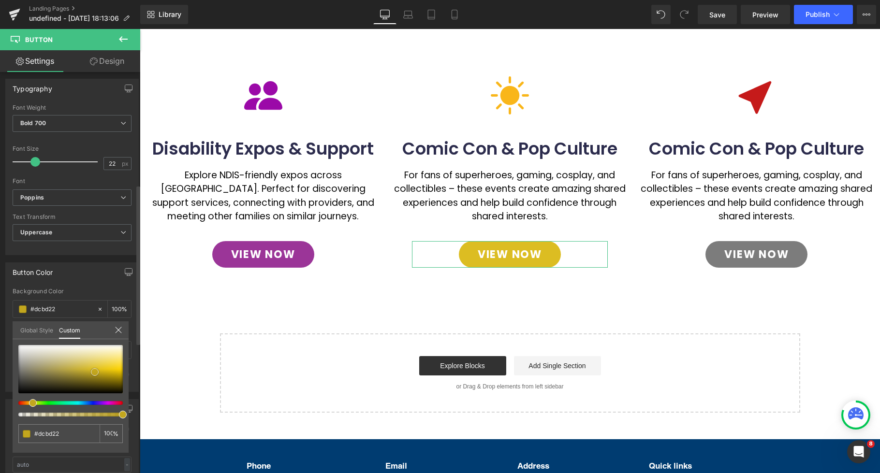
type input "#ddc02b"
type input "#dec12f"
type input "#dec235"
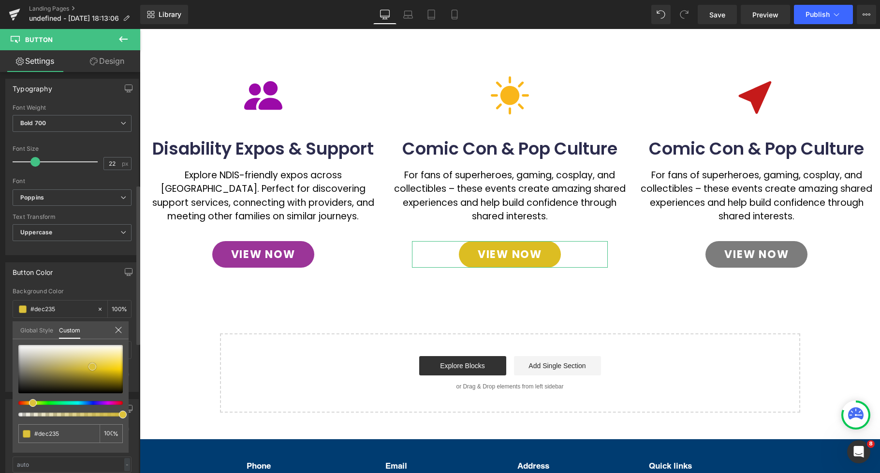
type input "#dcc13b"
type input "#dbc13d"
type input "#d8be3b"
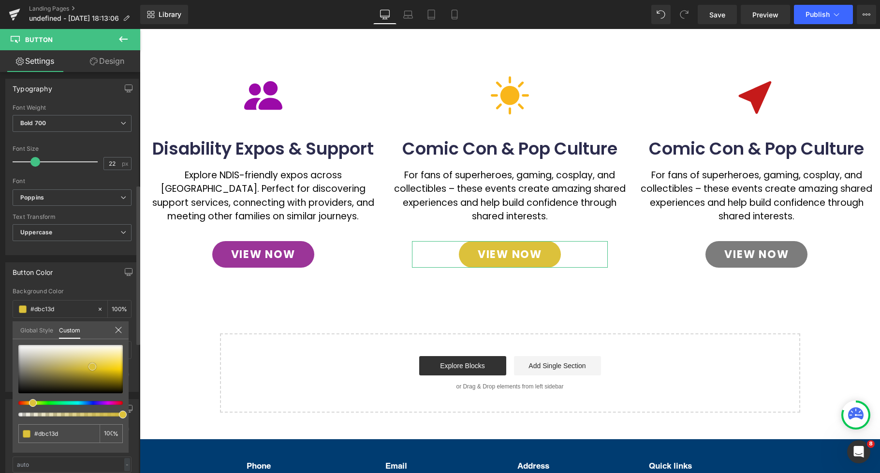
type input "#d8be3b"
type input "#d2b93b"
type input "#d1b837"
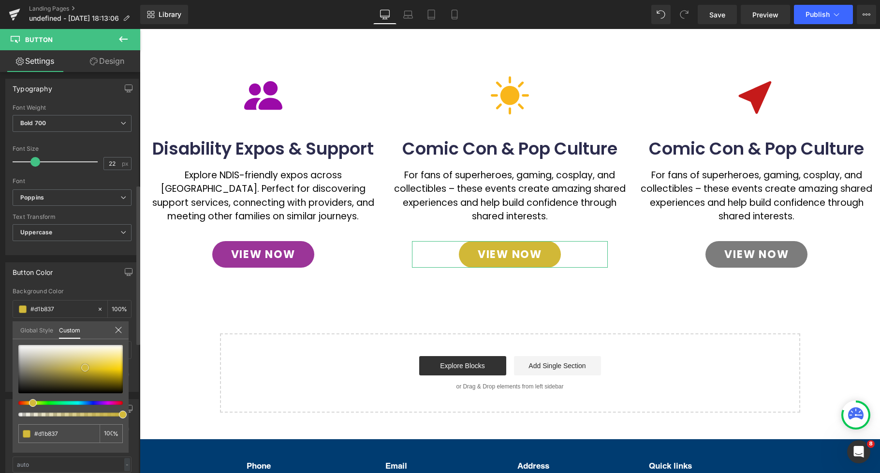
type input "#cfb52f"
type input "#c2a92d"
type input "#bea52c"
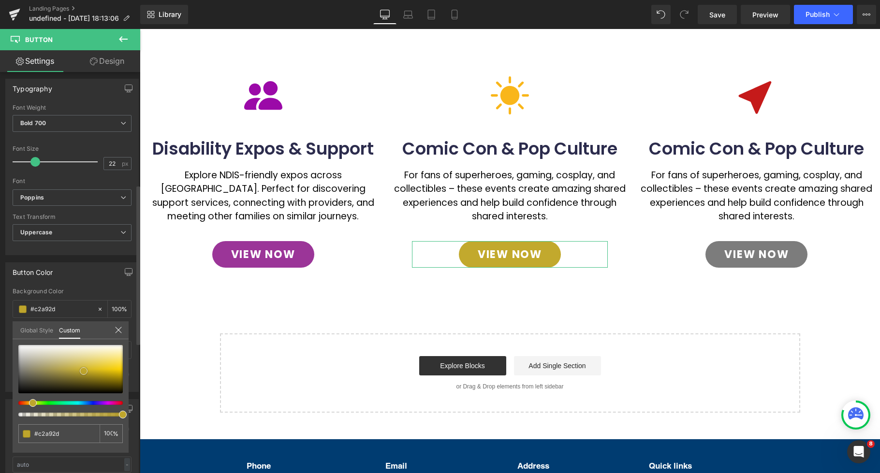
type input "#bea52c"
type input "#c6ac2e"
type input "#cab02f"
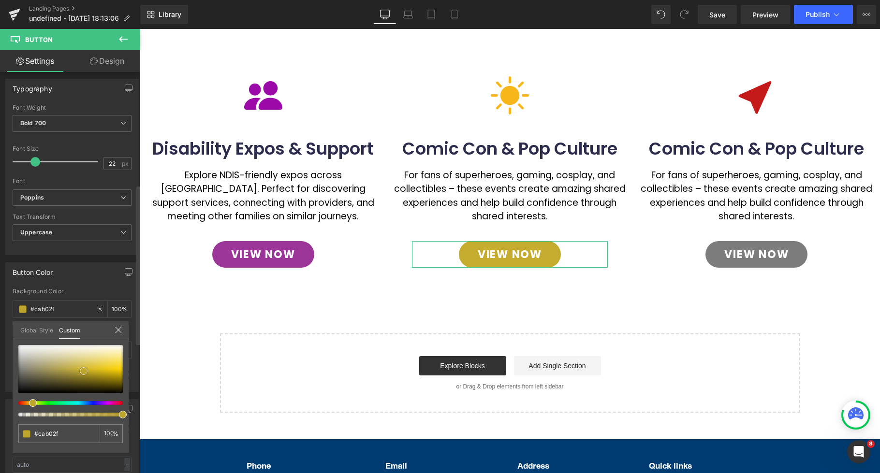
type input "#d0b738"
type input "#d5bd48"
type input "#d6bf4c"
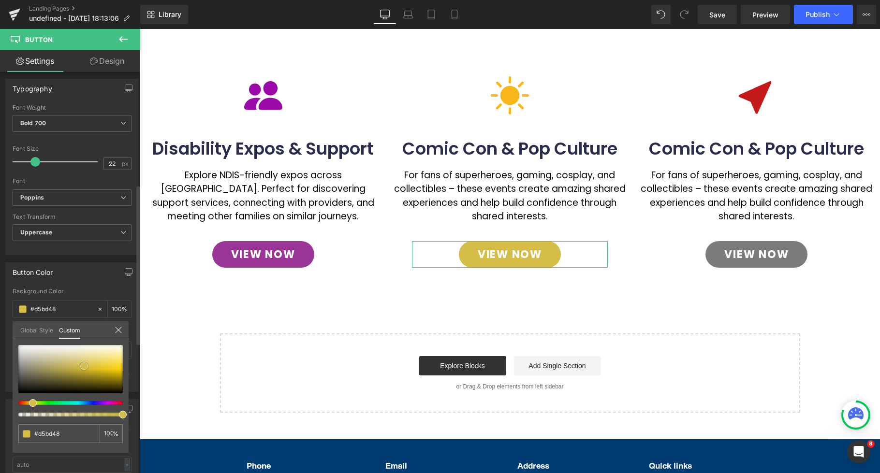
type input "#d6bf4c"
type input "#d8c04a"
type input "#d9c148"
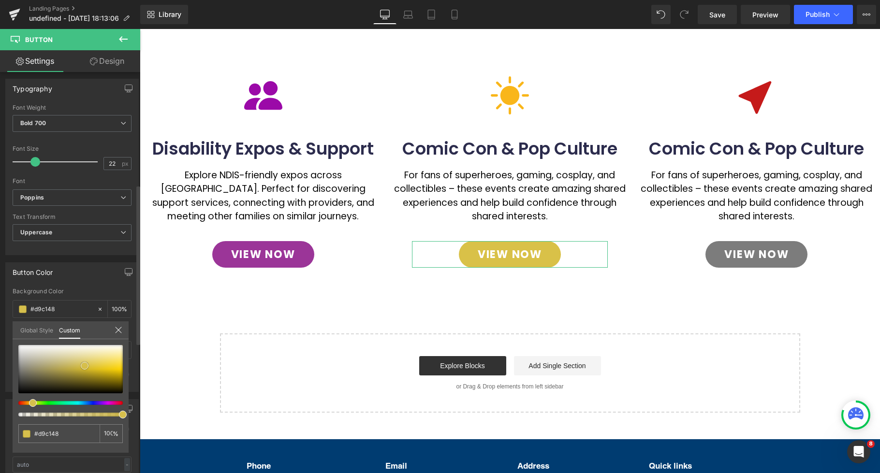
type input "#dac247"
type input "#ddc345"
type input "#dec444"
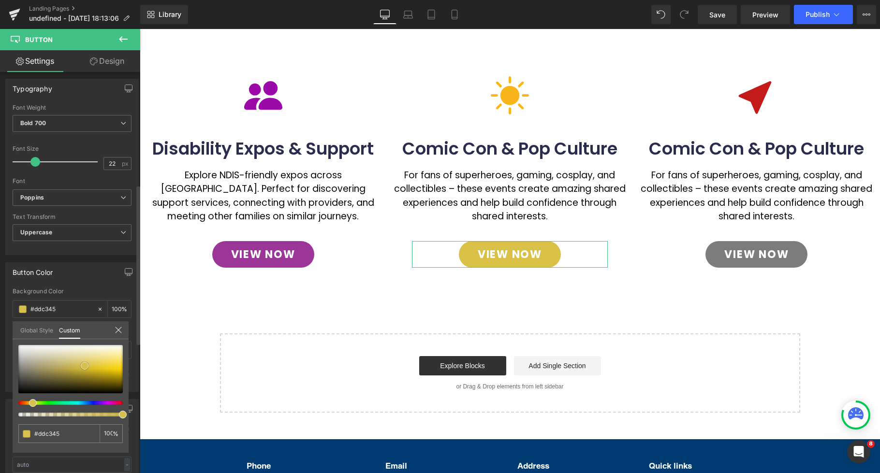
type input "#dec444"
type input "#dec548"
type input "#e2c740"
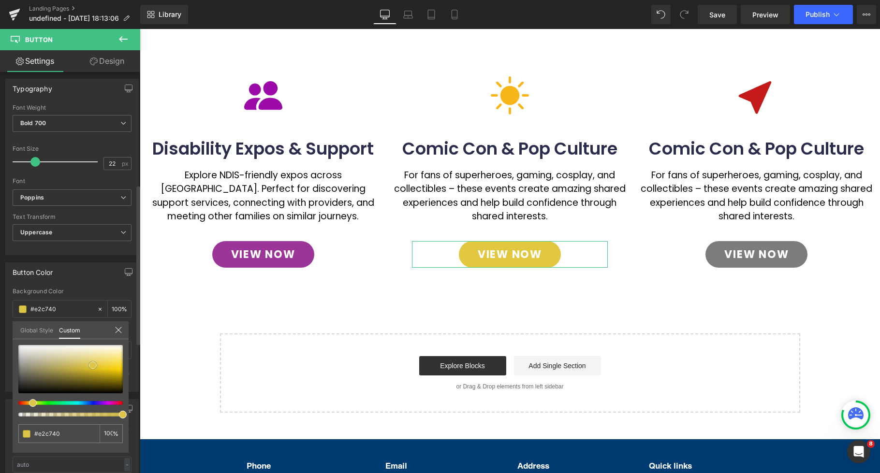
type input "#e3c83f"
type input "#e4c83e"
type input "#e5c93c"
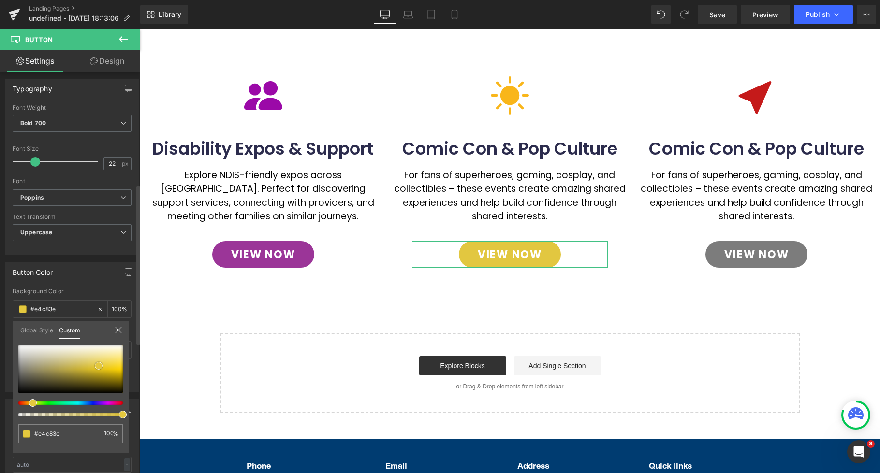
type input "#e5c93c"
type input "#e6c937"
type input "#e8ca35"
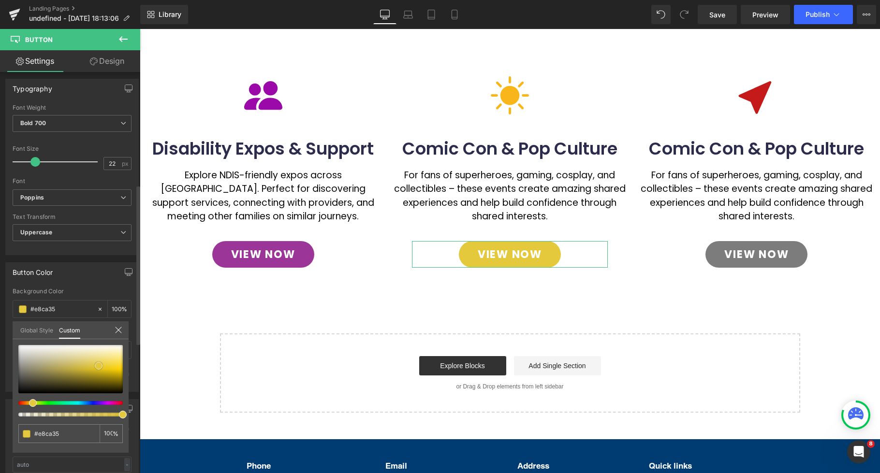
type input "#e7c82b"
type input "#e7c727"
type input "#e6c41e"
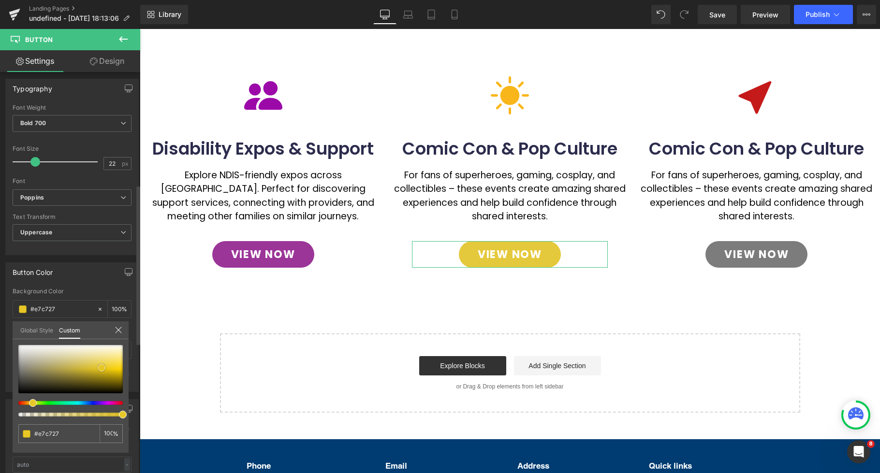
type input "#e6c41e"
type input "#e5c319"
type input "#e2c017"
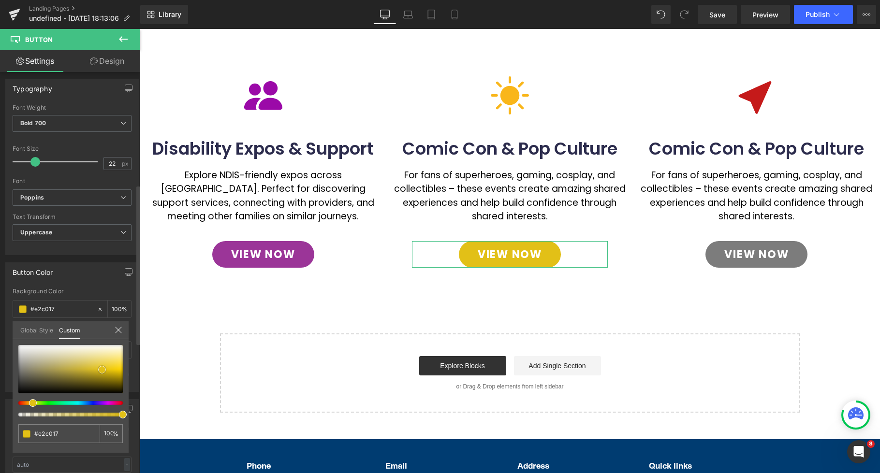
type input "#e3c116"
type input "#e9c615"
type input "#eac614"
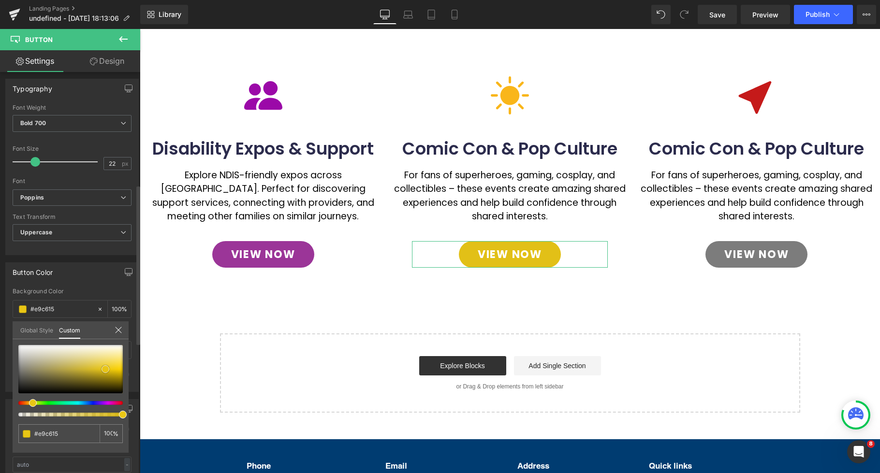
type input "#eac614"
type input "#d9b711"
type input "#cfaf10"
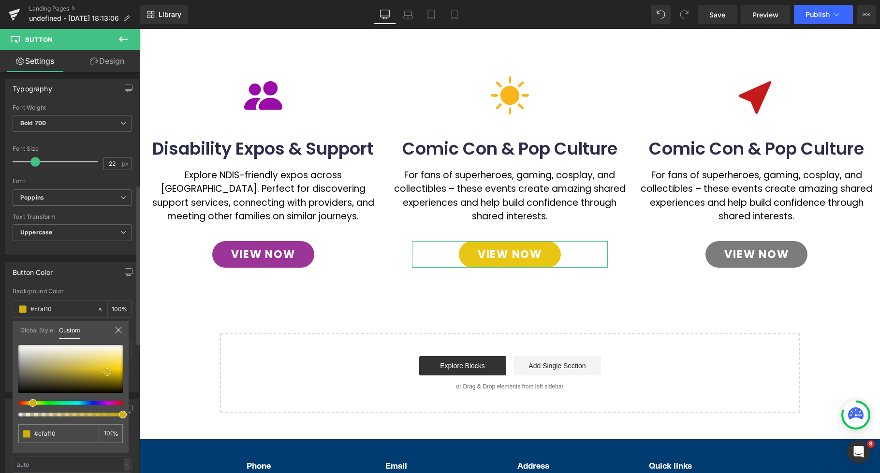
type input "#d0b00f"
type input "#cbac0f"
type input "#cfaf10"
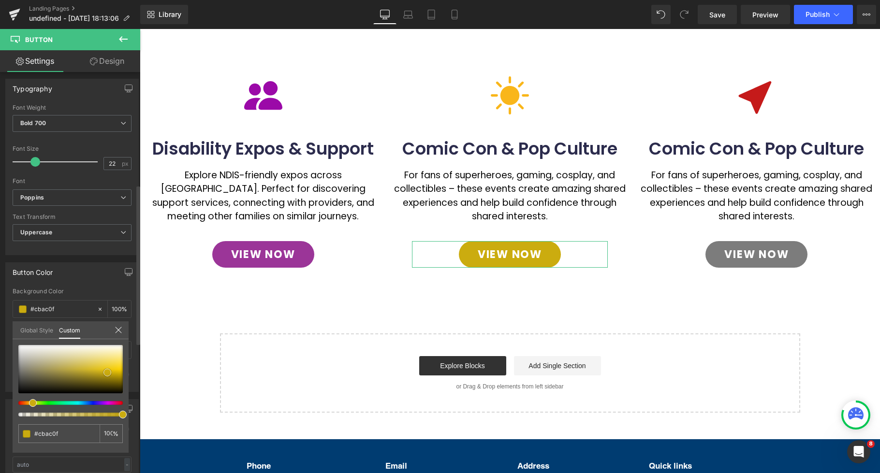
type input "#cfaf10"
type input "#d5b410"
type input "#ddbb11"
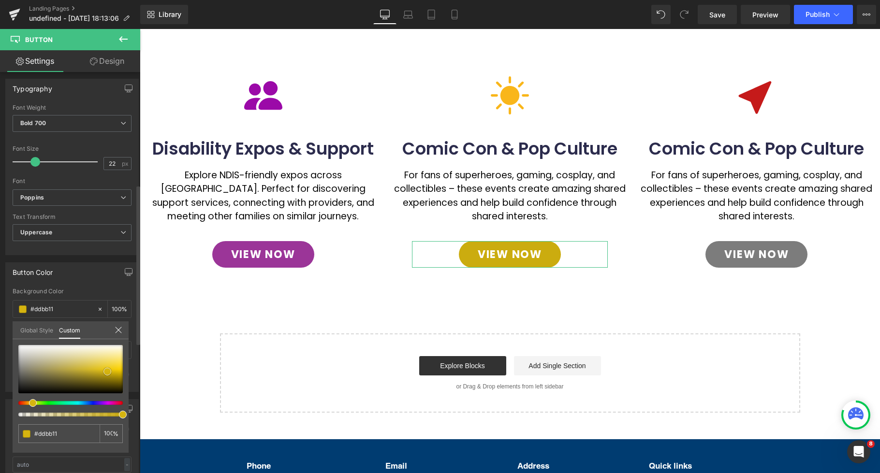
type input "#e3c011"
type input "#e7c312"
type input "#ebc713"
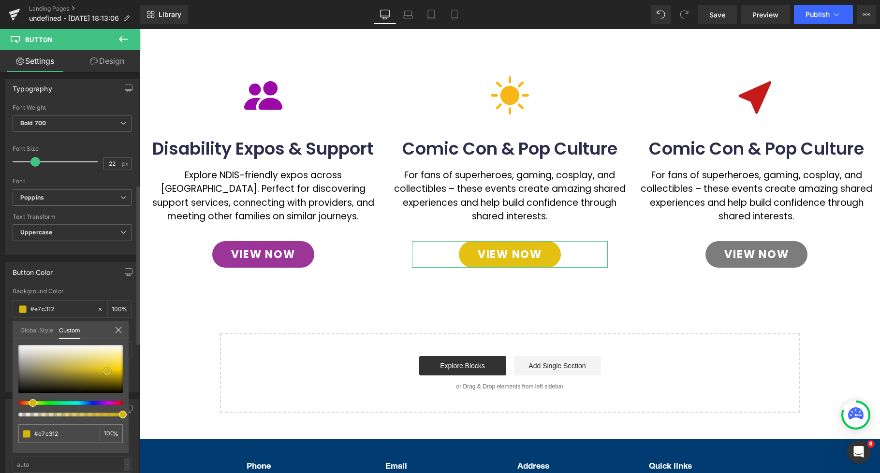
type input "#ebc713"
type input "#eac614"
type input "#e4c215"
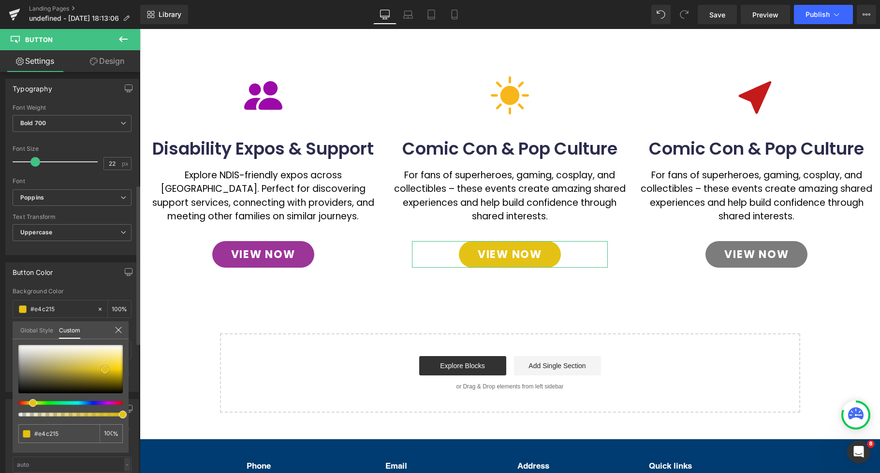
type input "#e1be13"
type input "#e5c213"
type input "#e4c215"
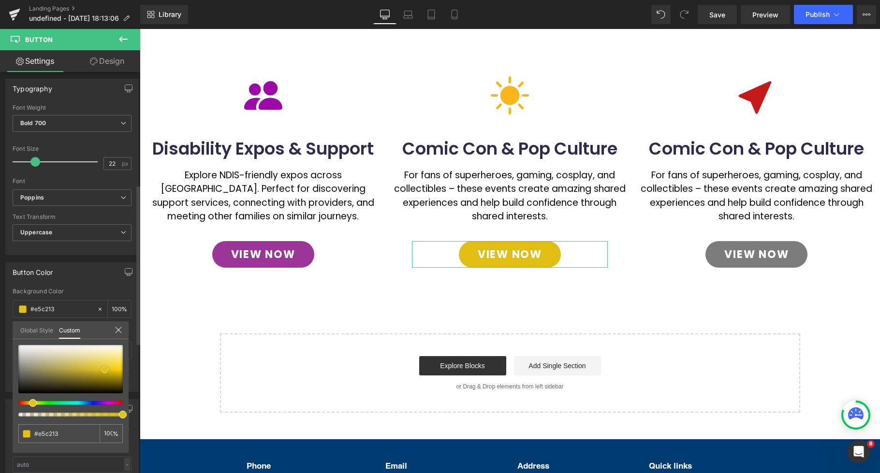
type input "#e4c215"
drag, startPoint x: 95, startPoint y: 377, endPoint x: 105, endPoint y: 370, distance: 11.5
click at [105, 370] on span at bounding box center [105, 370] width 8 height 8
type input "#dde415"
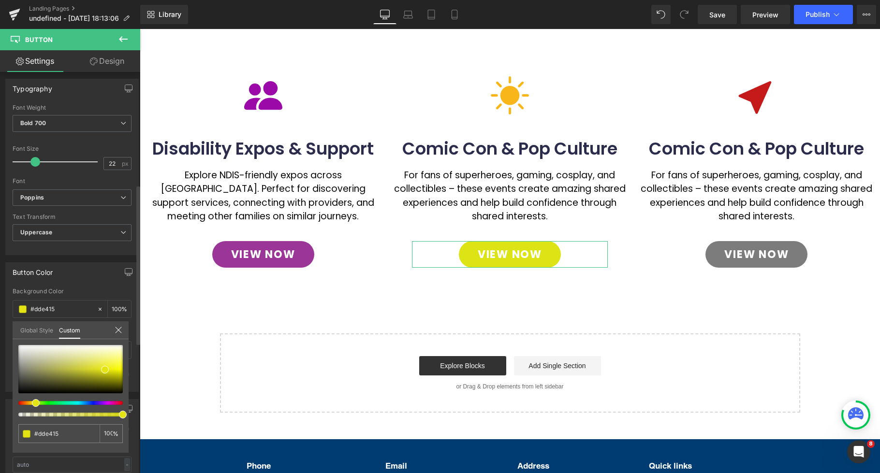
type input "#e4dd15"
type input "#e4da15"
type input "#e4d315"
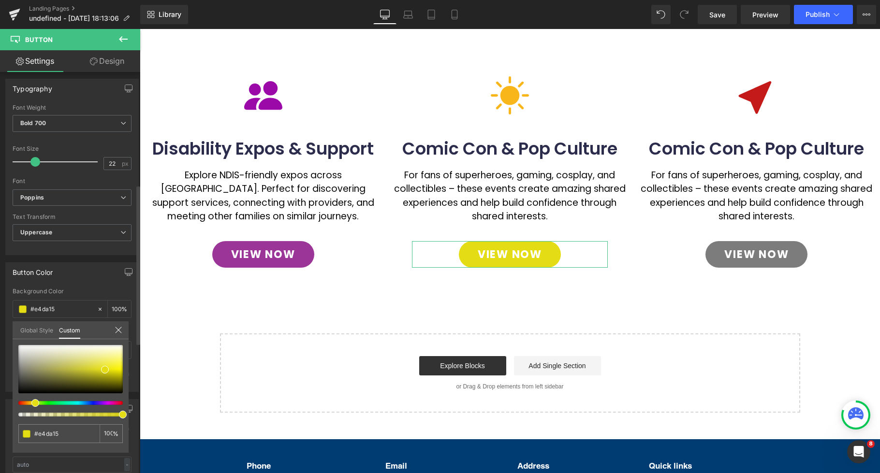
type input "#e4d315"
type input "#e4cc15"
type input "#e4c915"
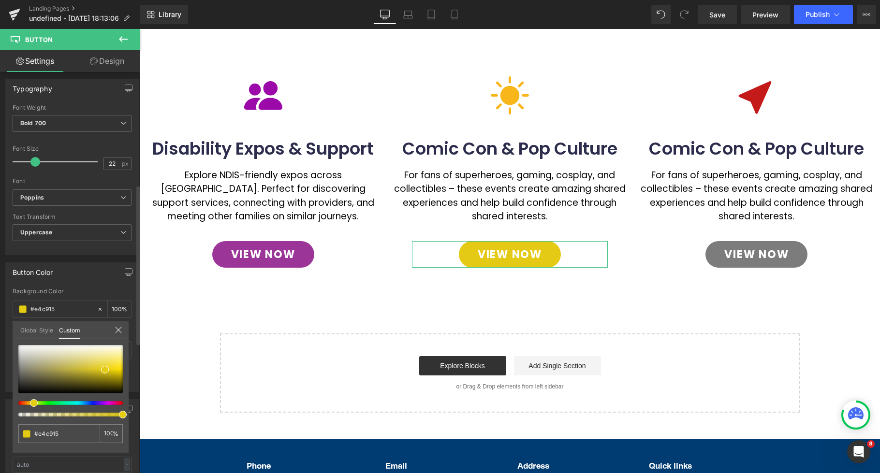
type input "#e4c215"
type input "#e4bb15"
type input "#e4b715"
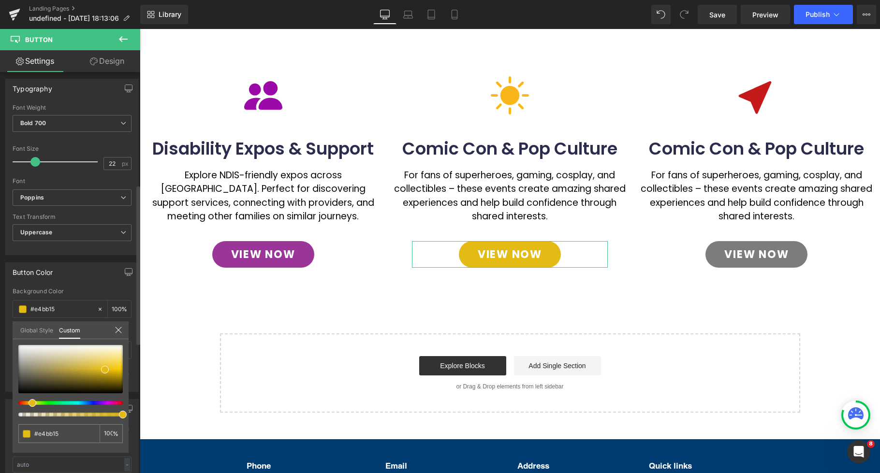
type input "#e4b715"
type input "#e4a615"
type input "#e48715"
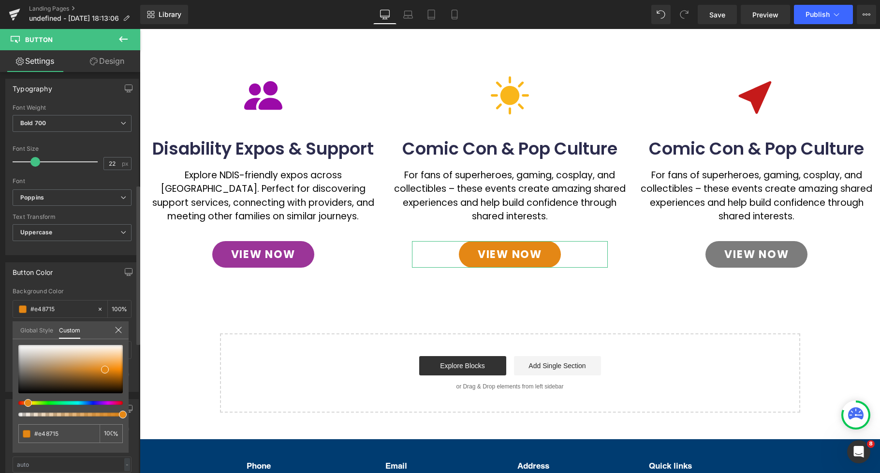
type input "#e48e15"
type input "#e49515"
type input "#e49815"
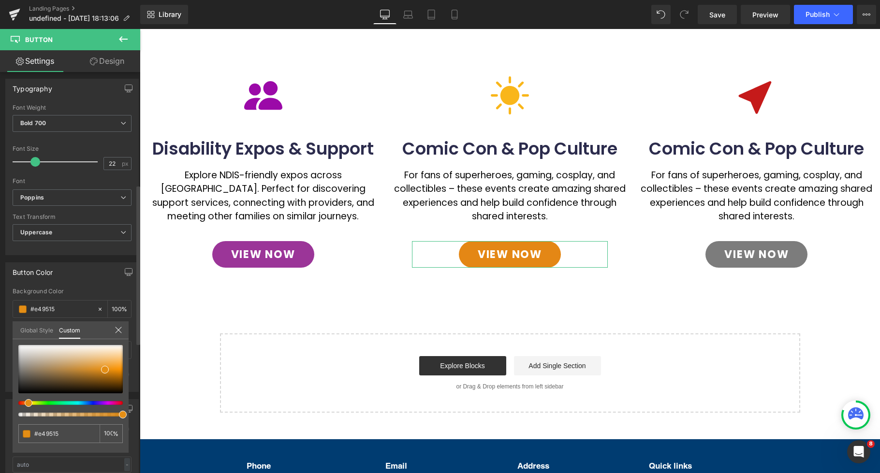
type input "#e49815"
type input "#e4a615"
type input "#e4a915"
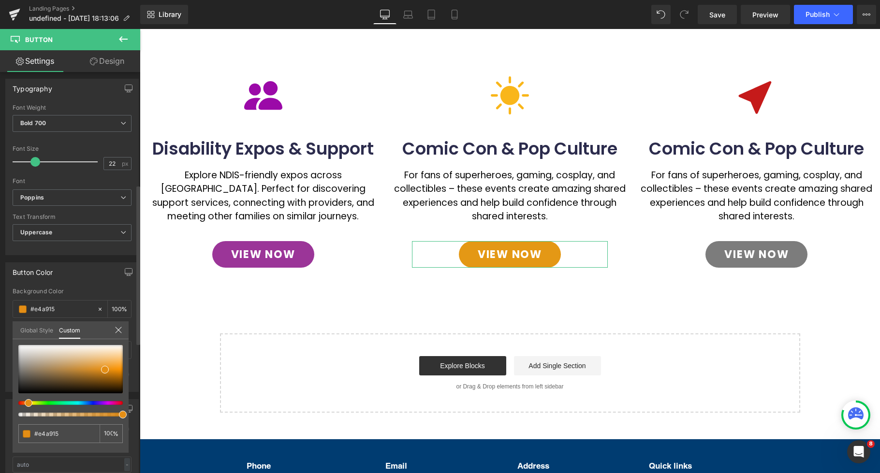
type input "#e4b015"
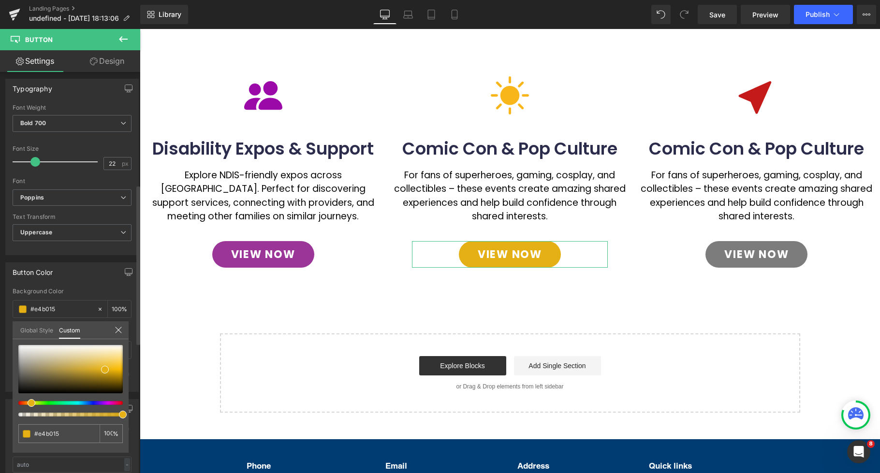
type input "#e4a915"
click at [28, 405] on div at bounding box center [67, 403] width 104 height 4
type input "#e4b015"
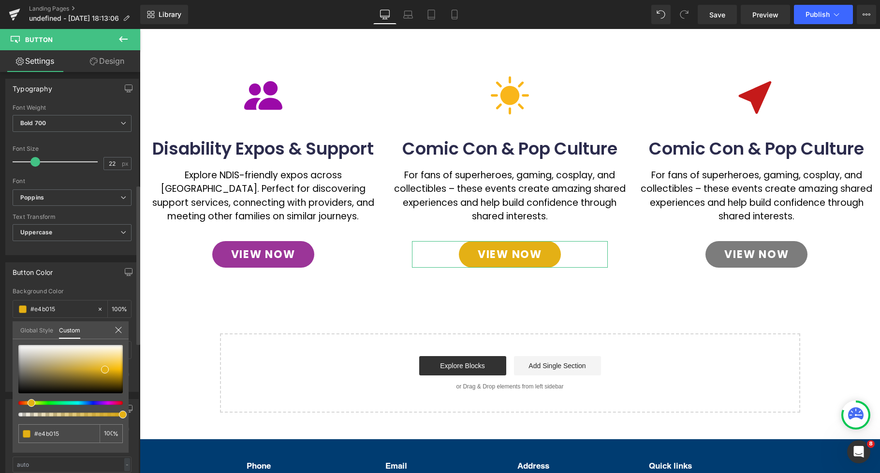
type input "#e4da15"
type input "#e4dd15"
type input "#e4e415"
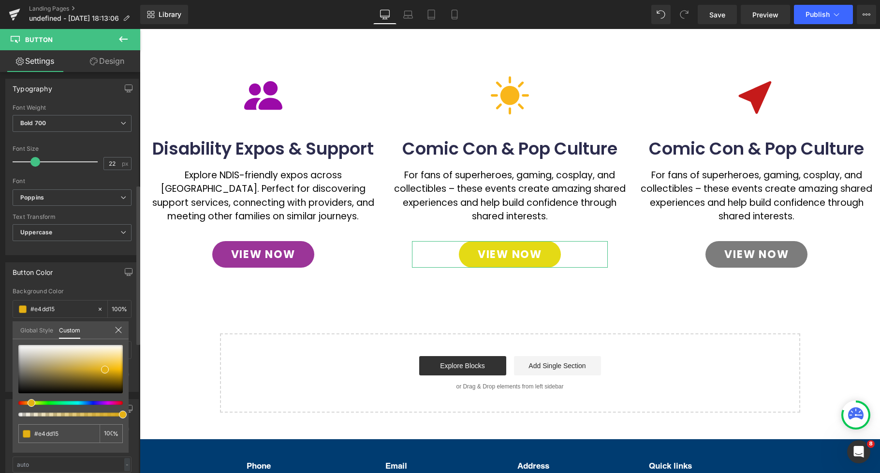
type input "#e4e415"
type input "#dde415"
type input "#e4e415"
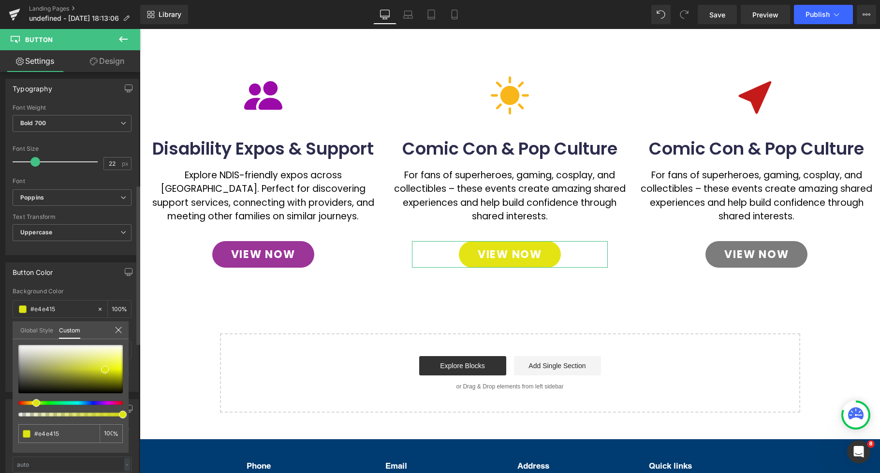
type input "#e4dd15"
type input "#e4da15"
type input "#e4d315"
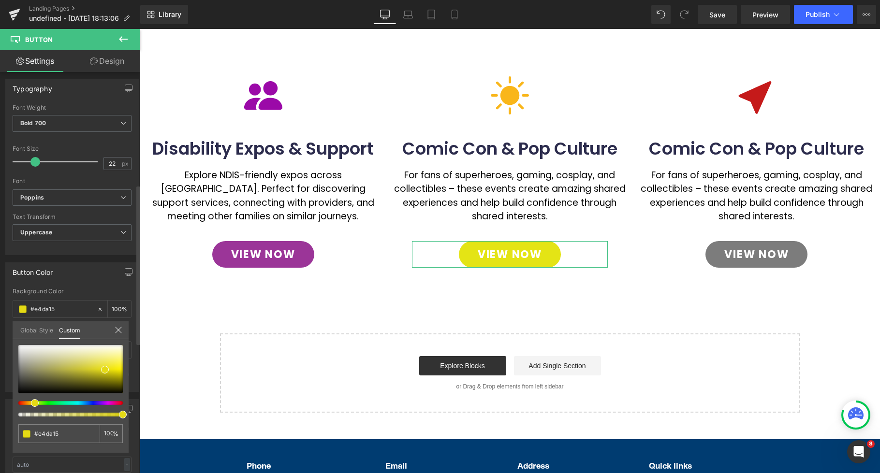
type input "#e4d315"
type input "#e4cc15"
type input "#e4c915"
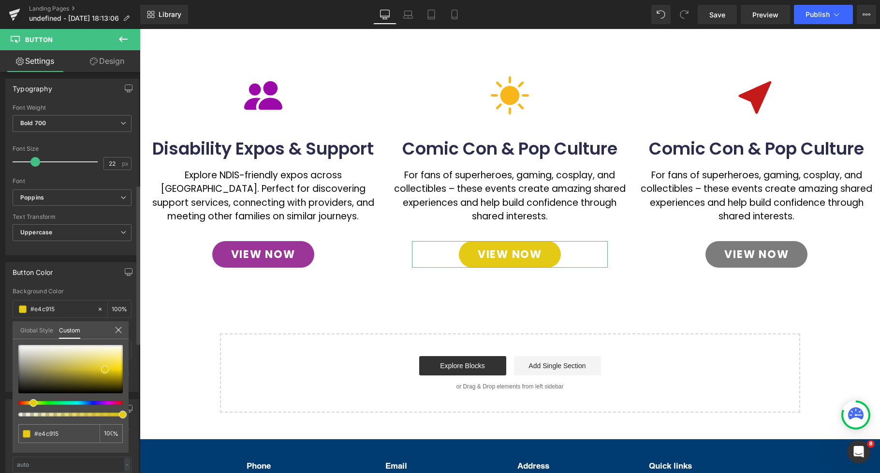
type input "#e4c215"
type input "#e4b715"
type input "#e4b015"
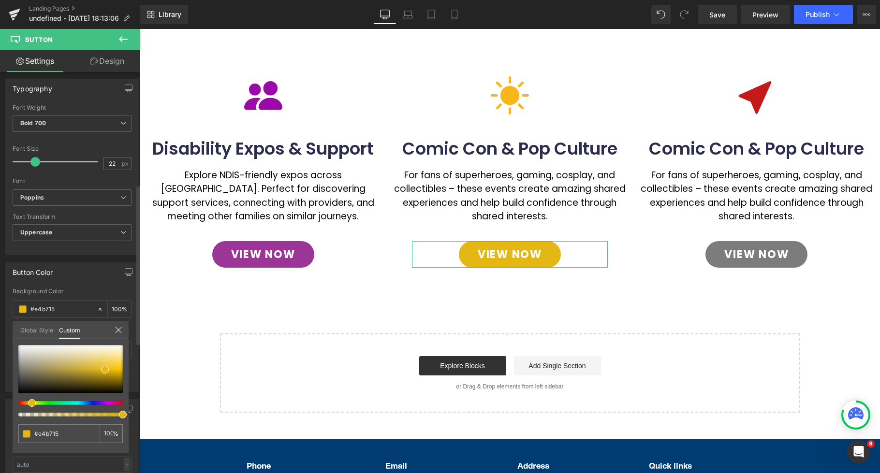
type input "#e4b015"
type input "#e4a915"
click at [24, 405] on div at bounding box center [67, 403] width 104 height 4
click at [747, 252] on div at bounding box center [510, 298] width 740 height 538
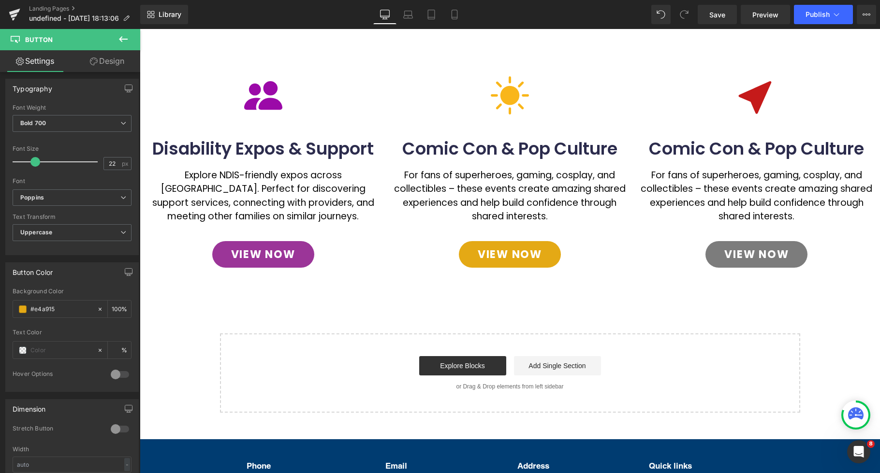
scroll to position [415, 0]
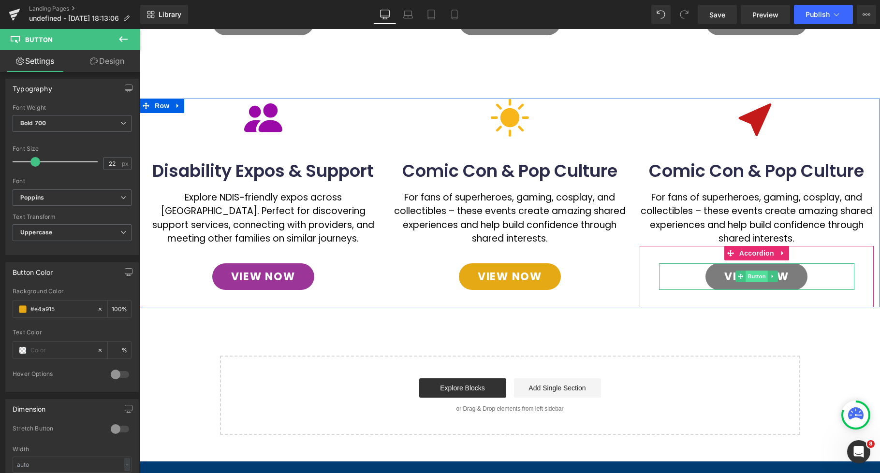
click at [751, 277] on span "Button" at bounding box center [757, 277] width 22 height 12
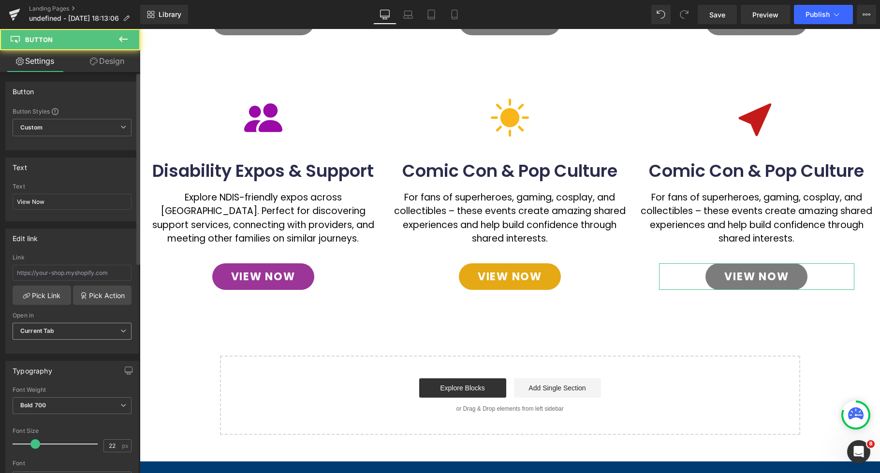
click at [22, 328] on b "Current Tab" at bounding box center [37, 330] width 34 height 7
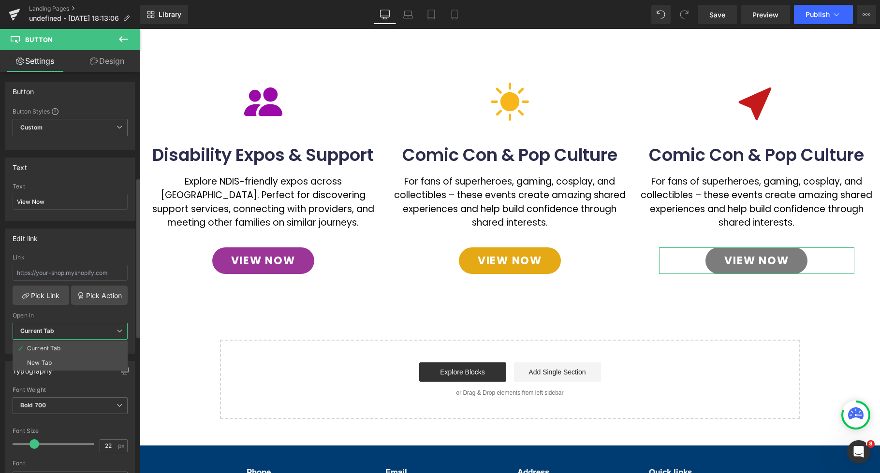
scroll to position [265, 0]
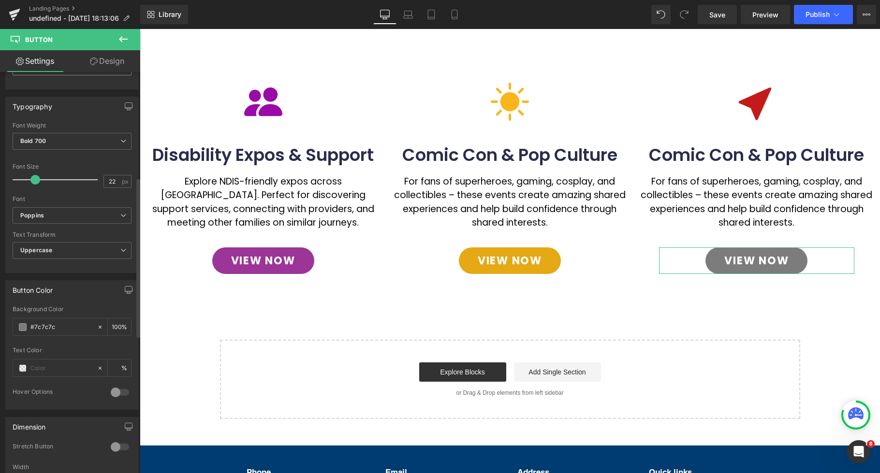
click at [22, 328] on span at bounding box center [23, 328] width 8 height 8
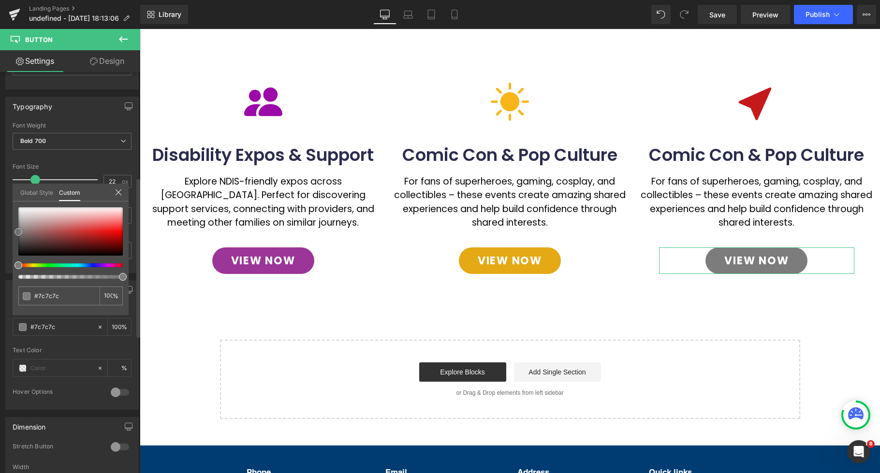
type input "#d30707"
click at [115, 235] on div at bounding box center [70, 231] width 104 height 48
type input "#c90707"
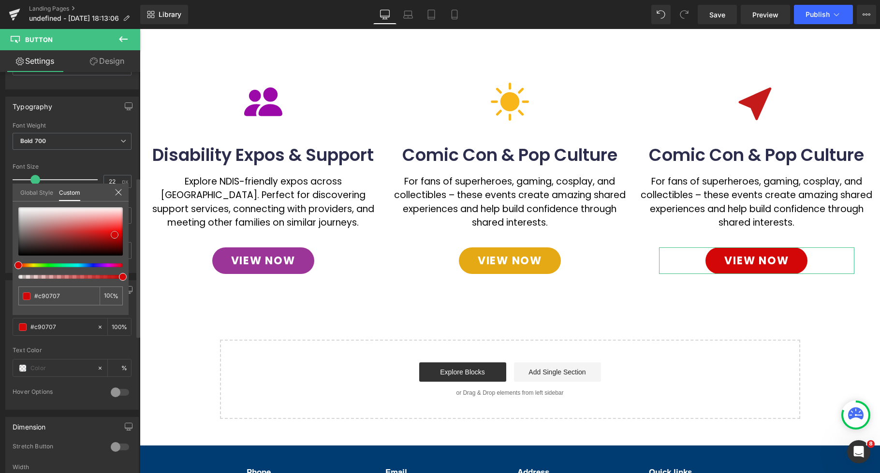
type input "#c30808"
click at [114, 236] on span at bounding box center [114, 237] width 8 height 8
click at [705, 150] on div at bounding box center [510, 298] width 740 height 538
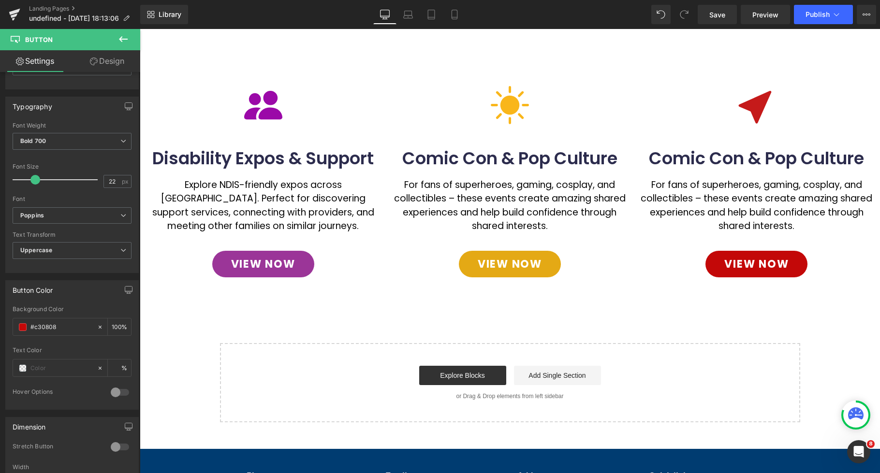
scroll to position [388, 0]
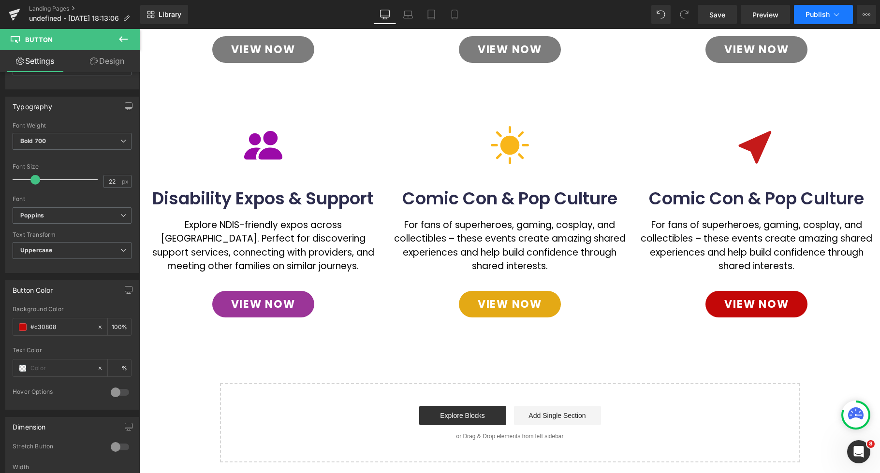
click at [827, 14] on span "Publish" at bounding box center [818, 15] width 24 height 8
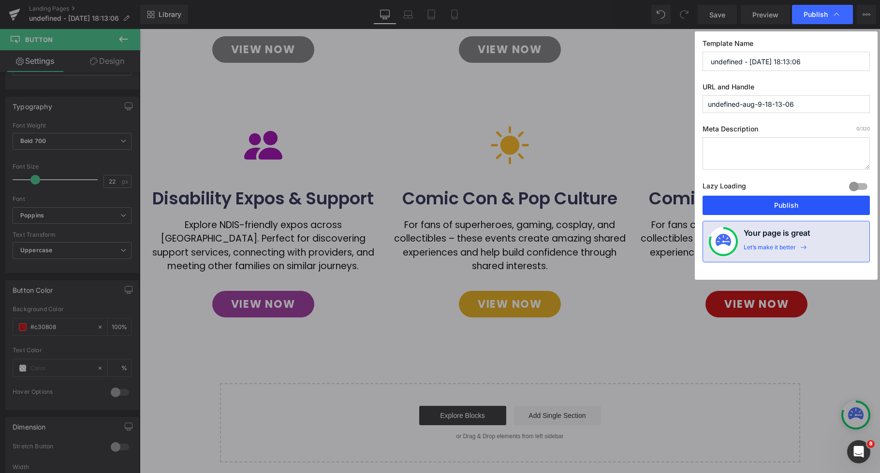
click at [785, 208] on button "Publish" at bounding box center [786, 205] width 167 height 19
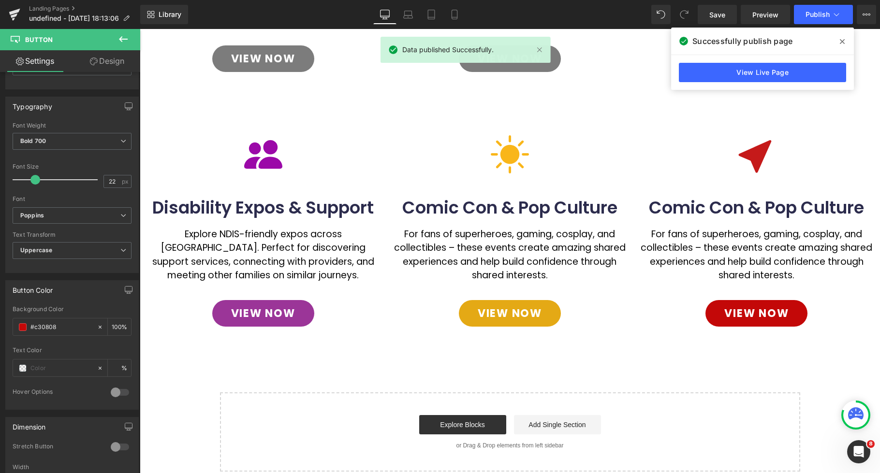
scroll to position [424, 0]
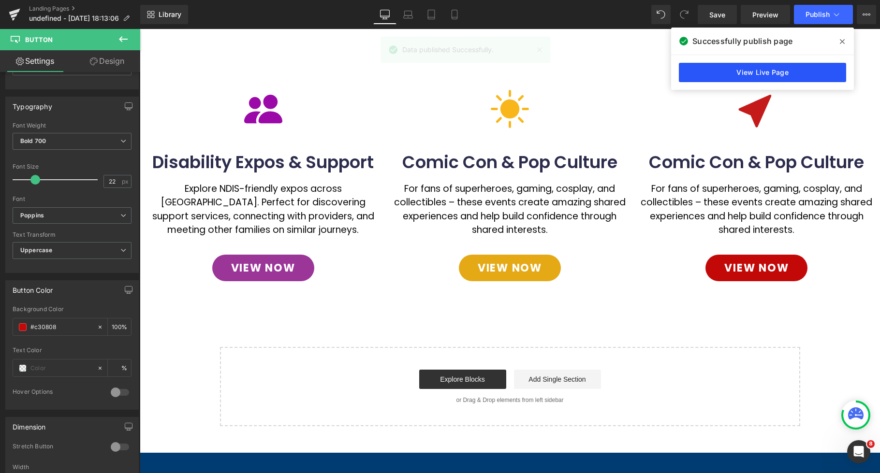
click at [747, 71] on link "View Live Page" at bounding box center [762, 72] width 167 height 19
click at [756, 90] on div "Icon Comic Con & Pop Culture Heading For fans of superheroes, gaming, cosplay, …" at bounding box center [757, 194] width 247 height 209
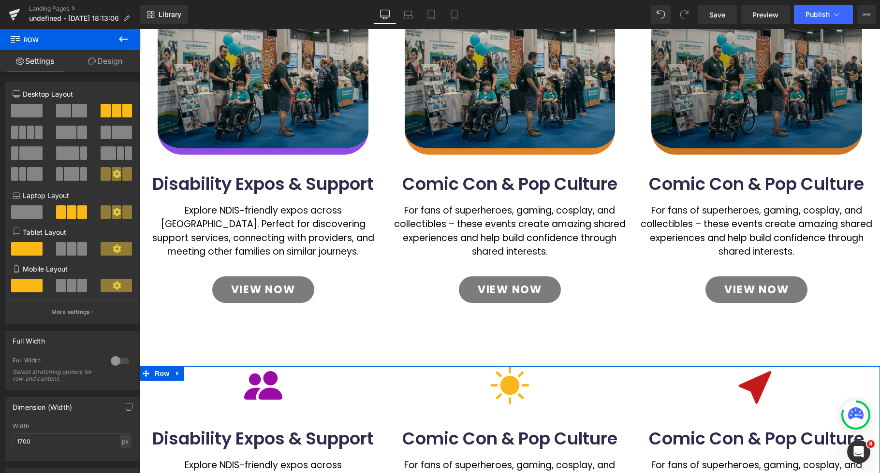
scroll to position [35, 0]
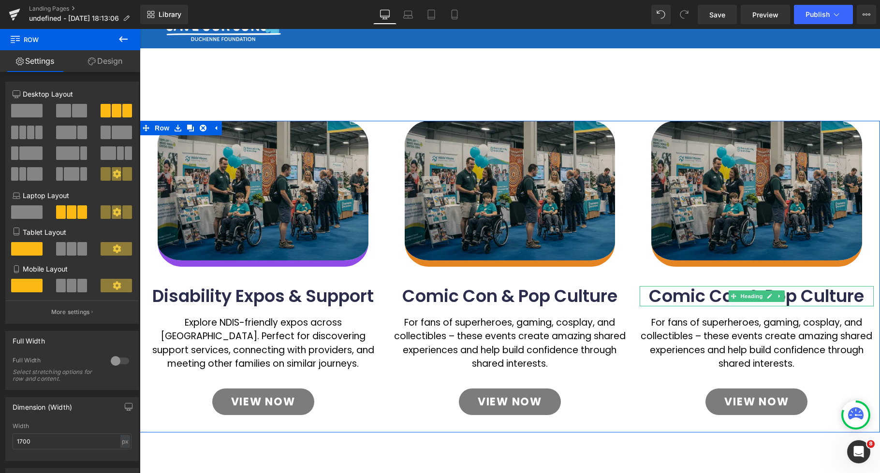
click at [694, 293] on h1 "Comic Con & Pop Culture" at bounding box center [757, 296] width 234 height 20
click at [650, 296] on h1 "Comic Con & Pop Culture" at bounding box center [757, 296] width 234 height 20
click at [664, 296] on h1 "Comic Con & Pop Culture" at bounding box center [757, 296] width 234 height 20
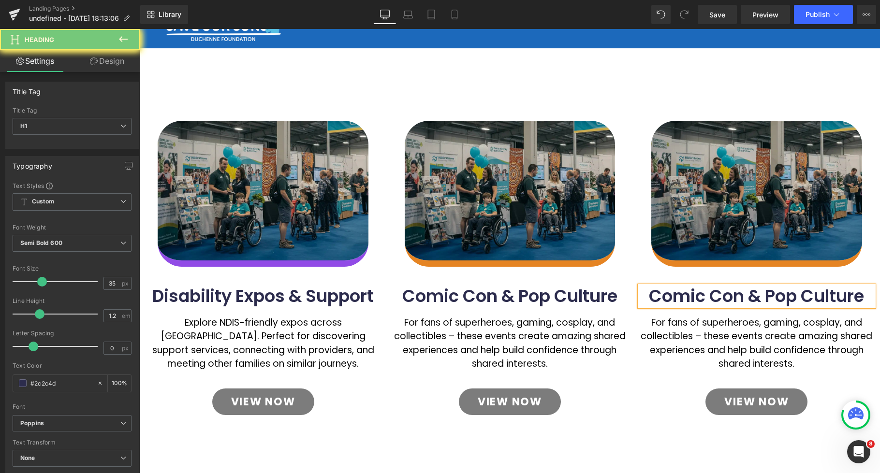
paste div
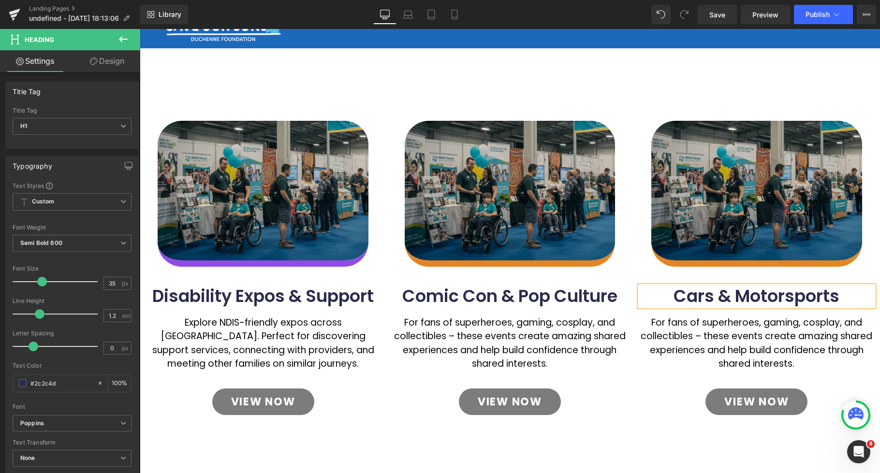
click at [717, 326] on p "For fans of superheroes, gaming, cosplay, and collectibles – these events creat…" at bounding box center [757, 343] width 234 height 55
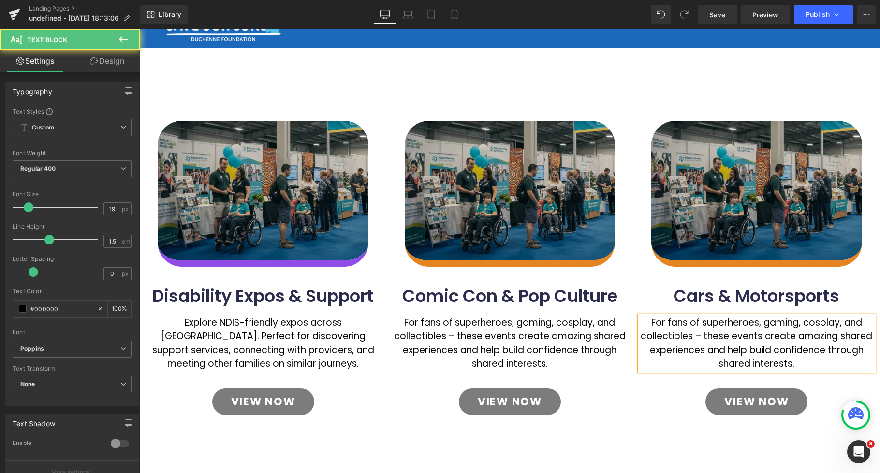
click at [717, 326] on p "For fans of superheroes, gaming, cosplay, and collectibles – these events creat…" at bounding box center [757, 343] width 234 height 55
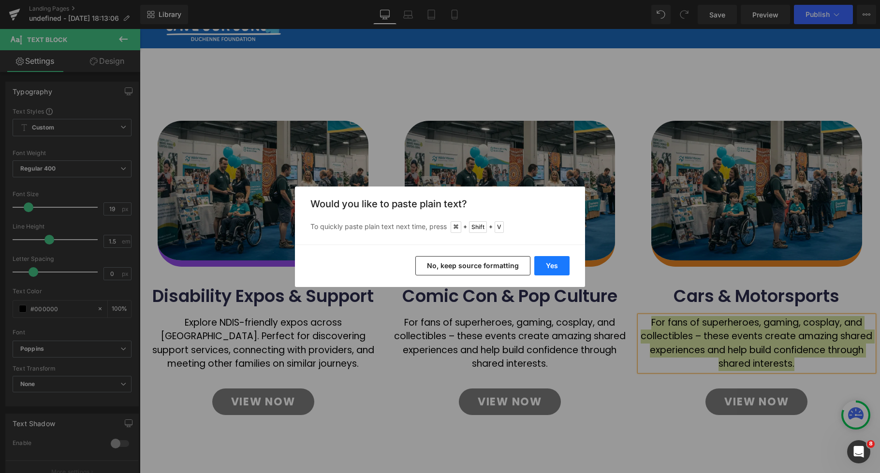
drag, startPoint x: 544, startPoint y: 267, endPoint x: 629, endPoint y: 343, distance: 114.0
click at [544, 267] on button "Yes" at bounding box center [551, 265] width 35 height 19
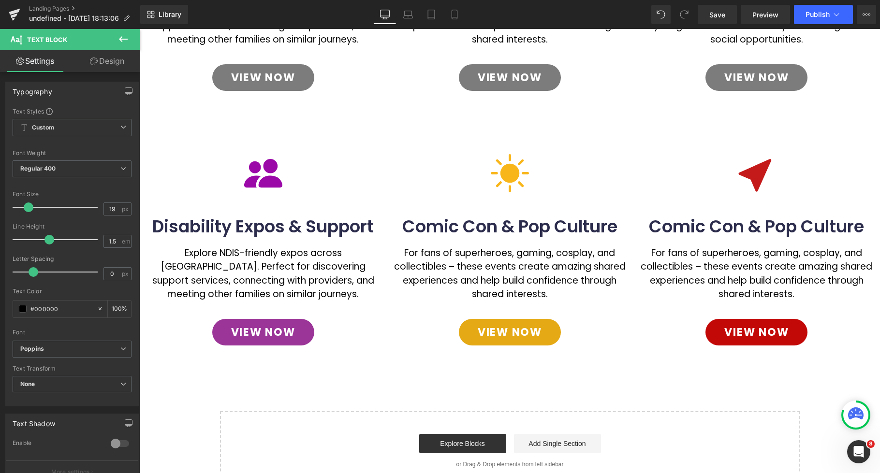
scroll to position [314, 0]
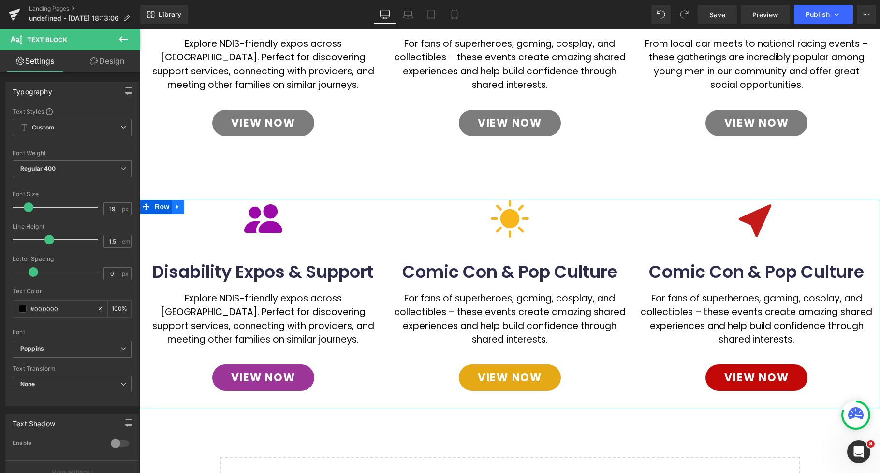
click at [178, 206] on icon at bounding box center [178, 206] width 7 height 7
click at [202, 207] on icon at bounding box center [203, 207] width 7 height 7
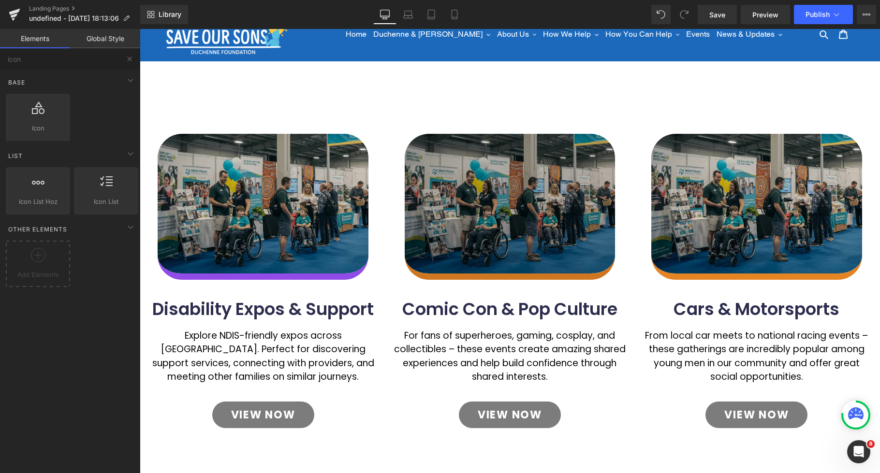
scroll to position [19, 0]
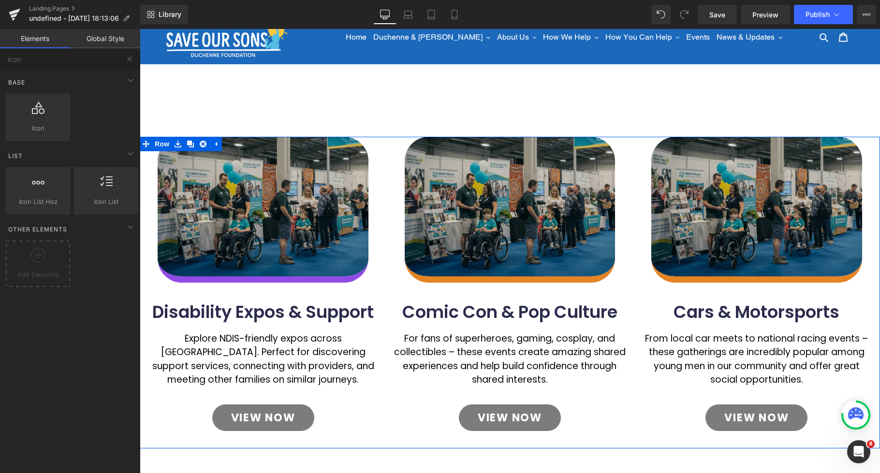
drag, startPoint x: 194, startPoint y: 146, endPoint x: 452, endPoint y: 314, distance: 307.8
click at [194, 146] on link at bounding box center [190, 144] width 13 height 15
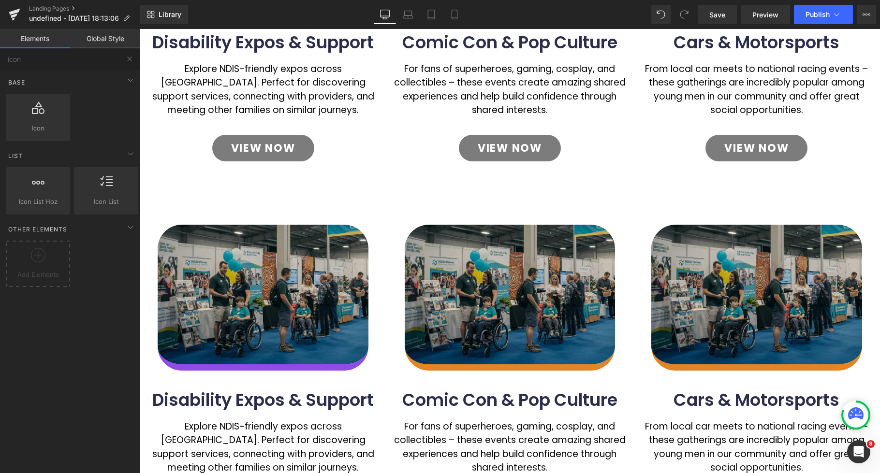
scroll to position [303, 0]
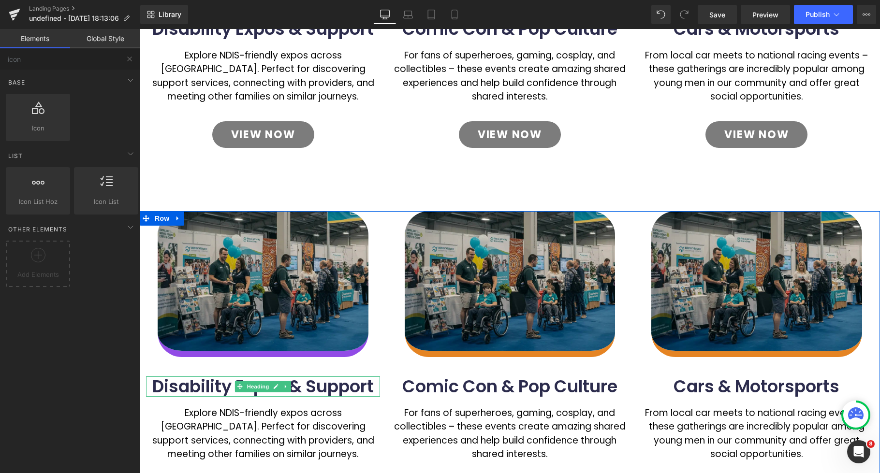
click at [210, 387] on h1 "Disability Expos & Support" at bounding box center [263, 387] width 234 height 20
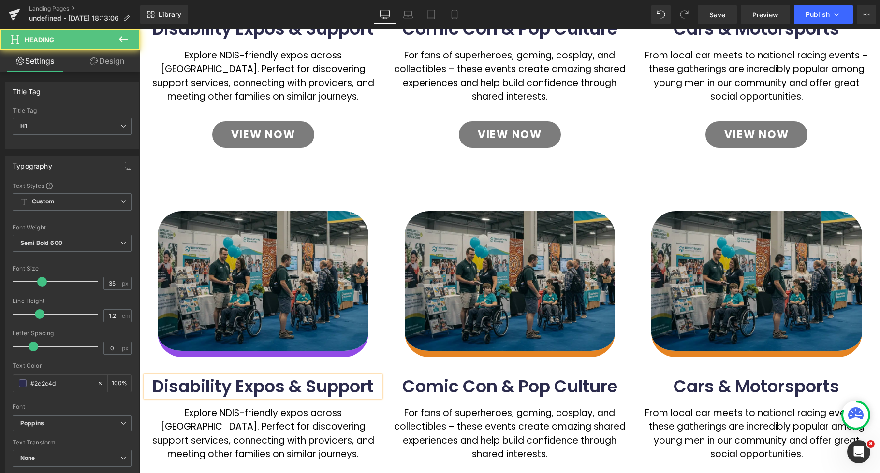
click at [337, 377] on h1 "Disability Expos & Support" at bounding box center [263, 387] width 234 height 20
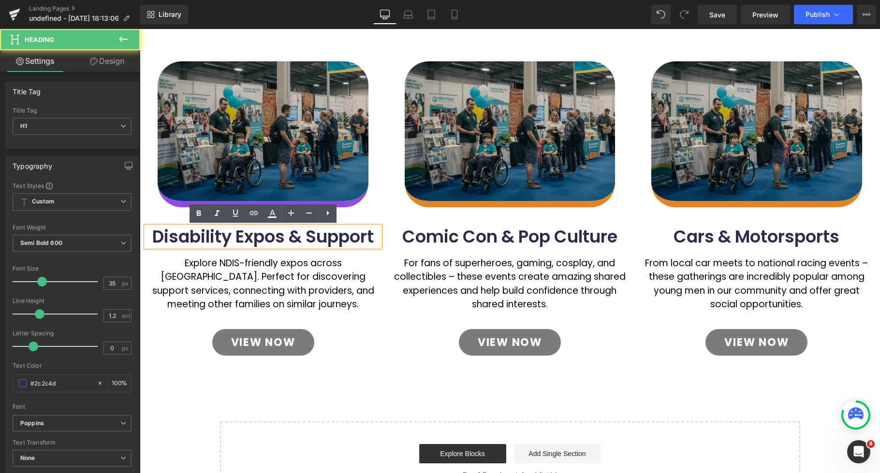
click at [325, 239] on h1 "Disability Expos & Support" at bounding box center [263, 237] width 234 height 20
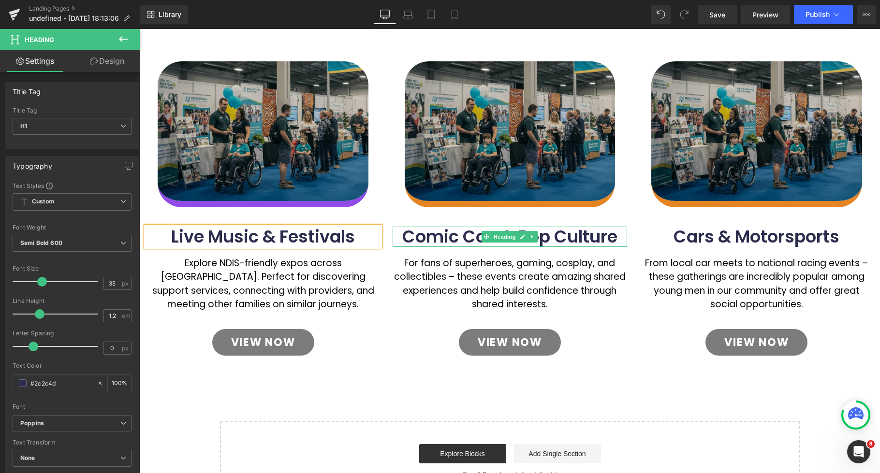
click at [418, 238] on h1 "Comic Con & Pop Culture" at bounding box center [510, 237] width 234 height 20
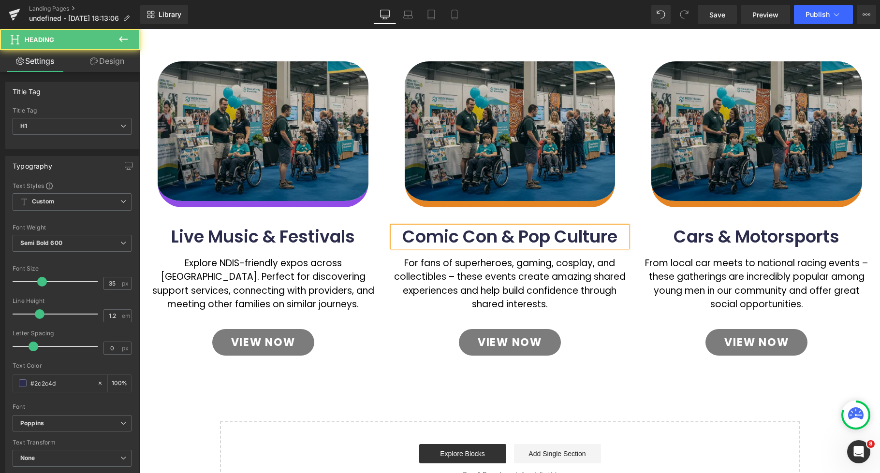
click at [423, 238] on h1 "Comic Con & Pop Culture" at bounding box center [510, 237] width 234 height 20
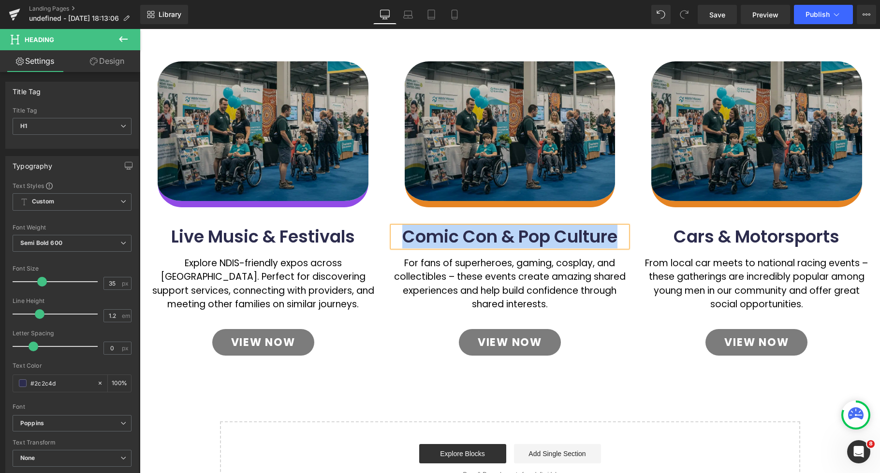
paste div
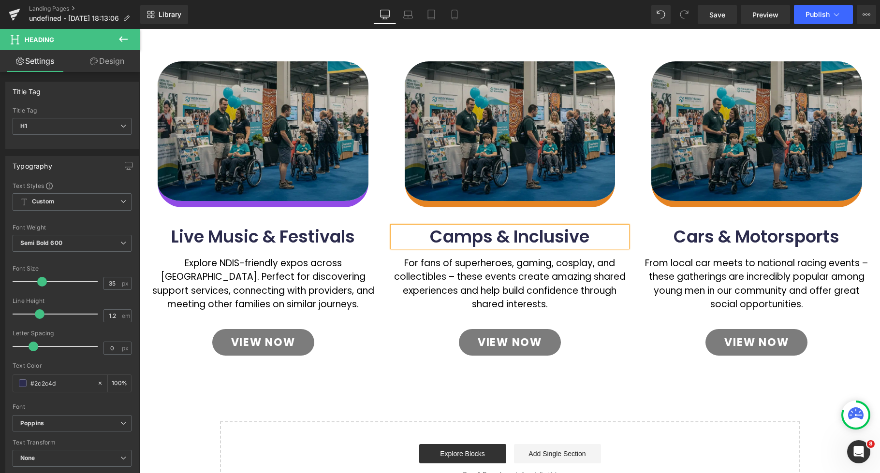
drag, startPoint x: 515, startPoint y: 236, endPoint x: 590, endPoint y: 237, distance: 74.5
click at [590, 236] on h1 "Camps & Inclusive" at bounding box center [510, 237] width 234 height 20
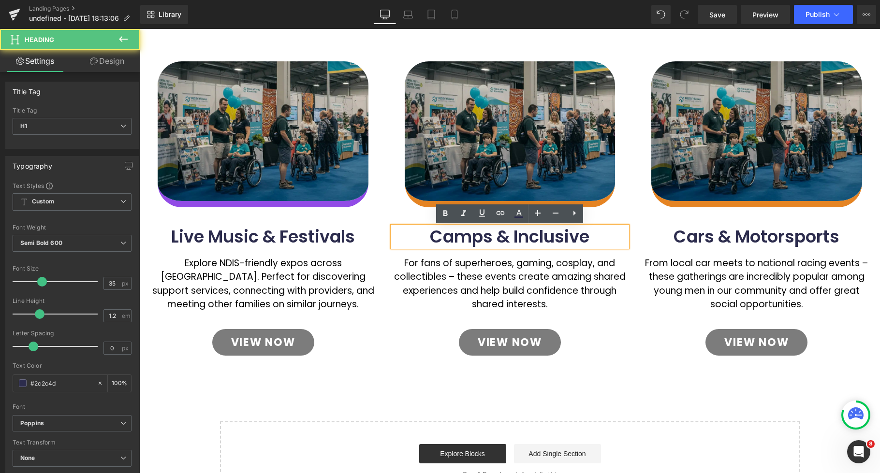
click at [432, 235] on h1 "Camps & Inclusive" at bounding box center [510, 237] width 234 height 20
click at [483, 236] on h1 "Camps & Inclusive" at bounding box center [510, 237] width 234 height 20
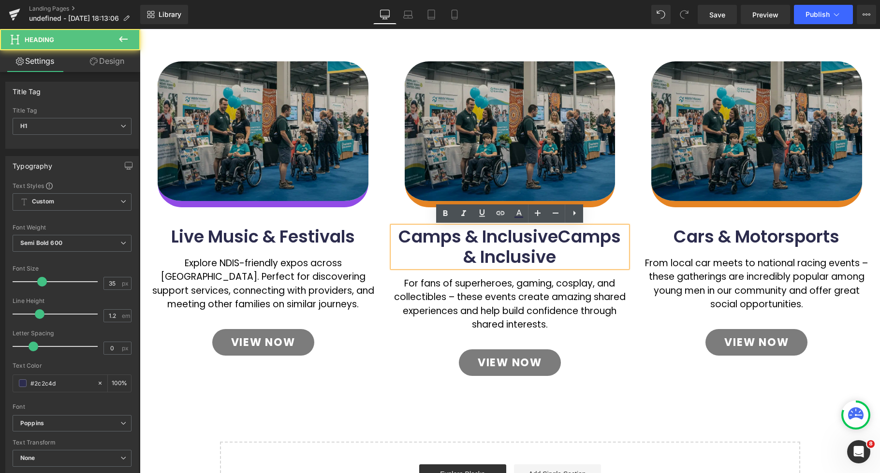
click at [559, 237] on h1 "Camps & InclusiveCamps & Inclusive" at bounding box center [510, 247] width 234 height 41
click at [487, 240] on h1 "Camps & InclusiveCamps & Inclusive" at bounding box center [510, 247] width 234 height 41
click at [481, 238] on h1 "Camps & InclusiveCamps & Inclusive" at bounding box center [510, 247] width 234 height 41
drag, startPoint x: 481, startPoint y: 237, endPoint x: 443, endPoint y: 244, distance: 38.8
click at [397, 237] on h1 "Camps & Inclusive Camps & Inclusive" at bounding box center [510, 247] width 234 height 41
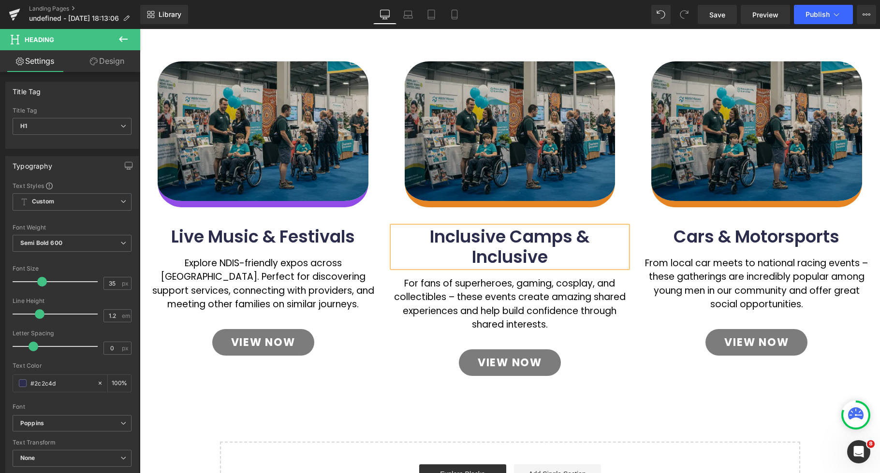
drag, startPoint x: 561, startPoint y: 257, endPoint x: 578, endPoint y: 243, distance: 21.7
click at [578, 235] on h1 "Inclusive Camps & Inclusive" at bounding box center [510, 247] width 234 height 41
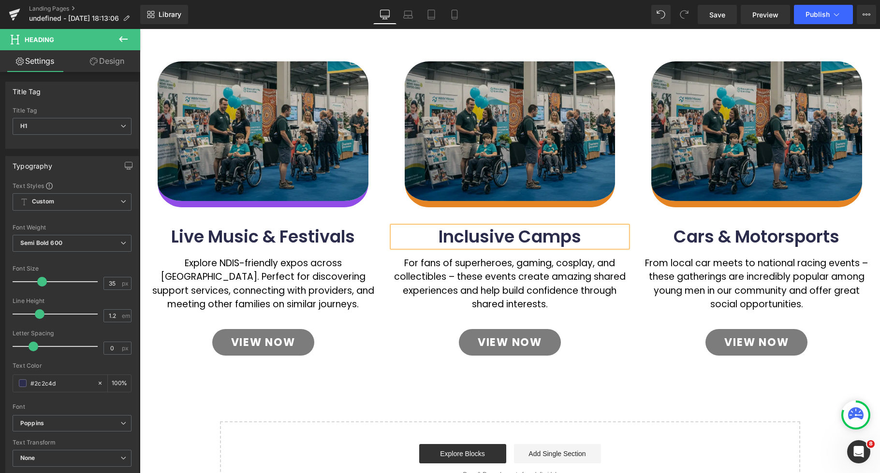
scroll to position [452, 0]
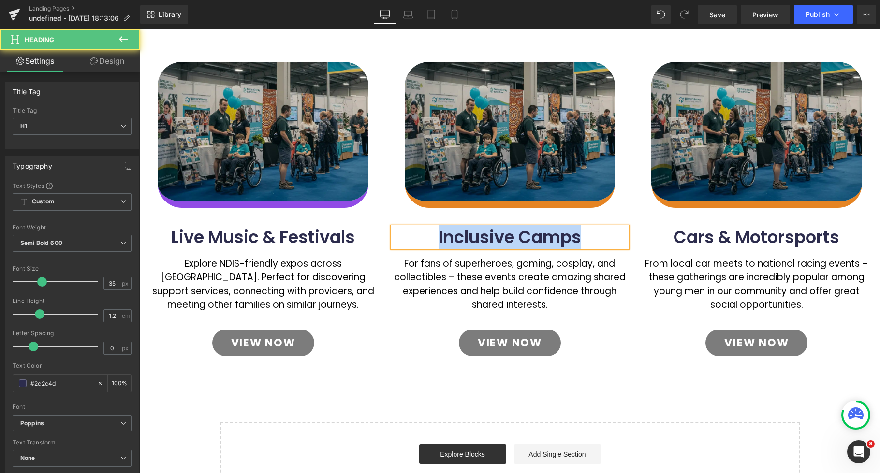
drag, startPoint x: 583, startPoint y: 237, endPoint x: 440, endPoint y: 238, distance: 142.7
click at [440, 238] on h1 "Inclusive Camps" at bounding box center [510, 237] width 234 height 20
click at [788, 232] on h1 "Cars & Motorsports" at bounding box center [757, 237] width 234 height 20
click at [784, 238] on h1 "Cars & Motorsports" at bounding box center [757, 237] width 234 height 20
copy h1 "Inclusive Camps"
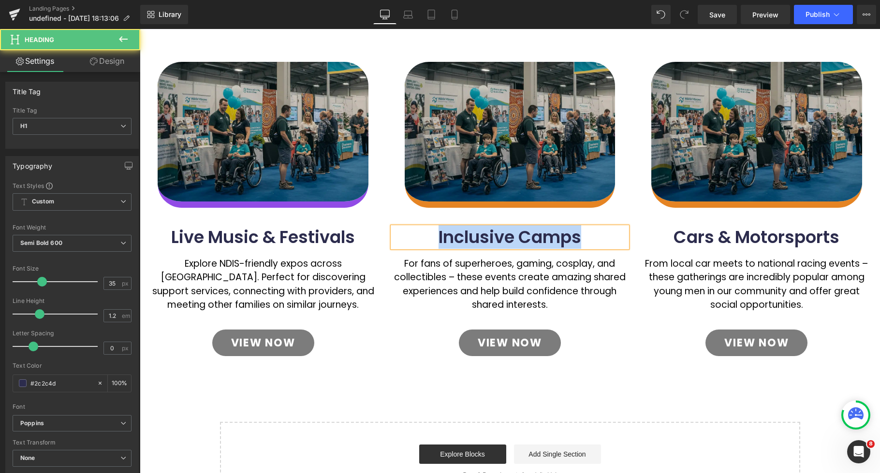
click at [784, 238] on h1 "Cars & Motorsports" at bounding box center [757, 237] width 234 height 20
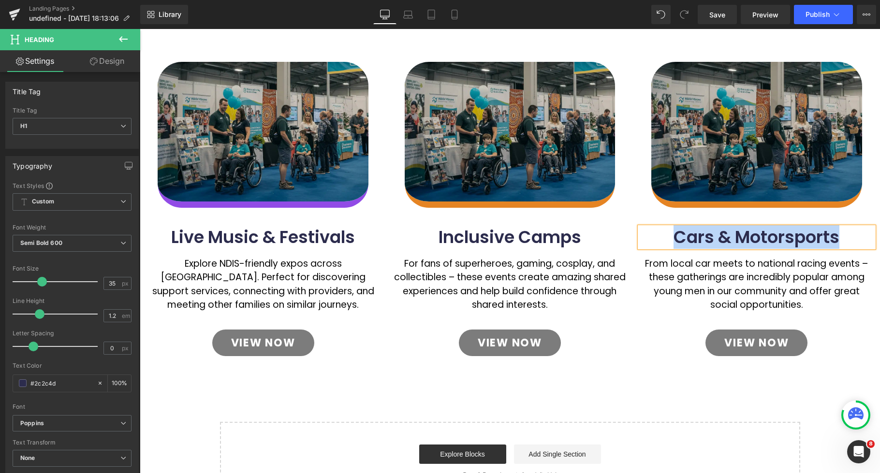
paste div
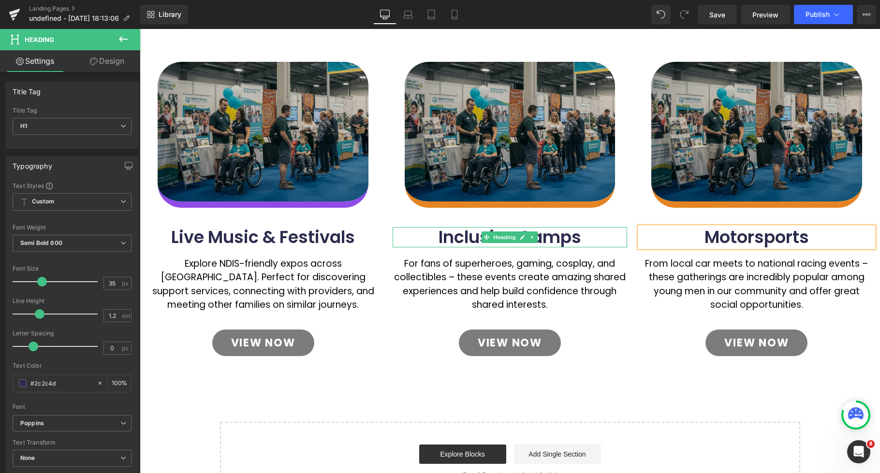
click at [450, 236] on h1 "Inclusive Camps" at bounding box center [510, 237] width 234 height 20
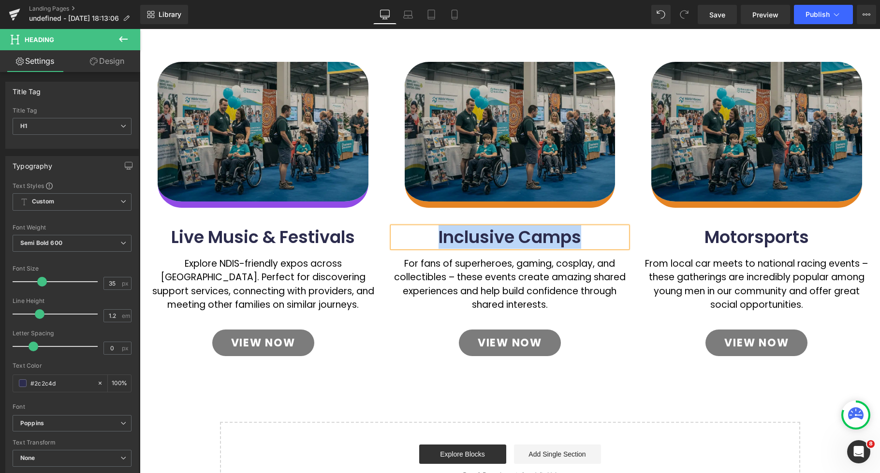
copy h1 "Inclusive Camps"
click at [800, 237] on h1 "Motorsports" at bounding box center [757, 237] width 234 height 20
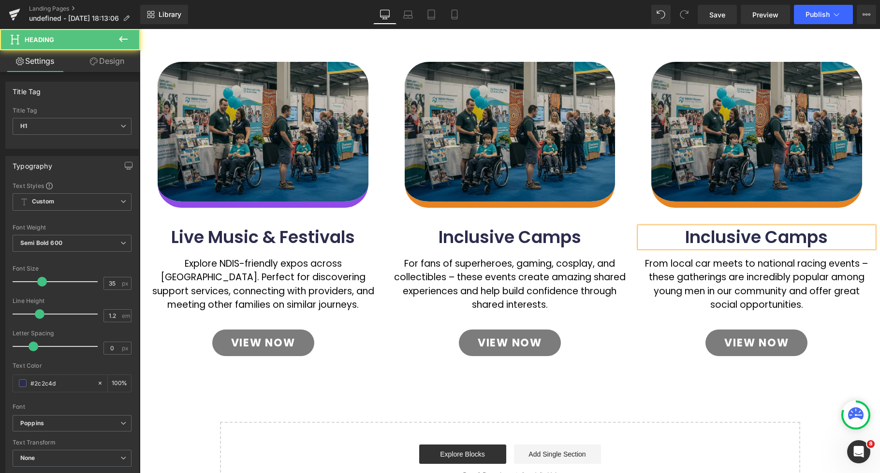
drag, startPoint x: 831, startPoint y: 237, endPoint x: 377, endPoint y: 38, distance: 495.9
click at [831, 237] on h1 "Inclusive Camps" at bounding box center [757, 237] width 234 height 20
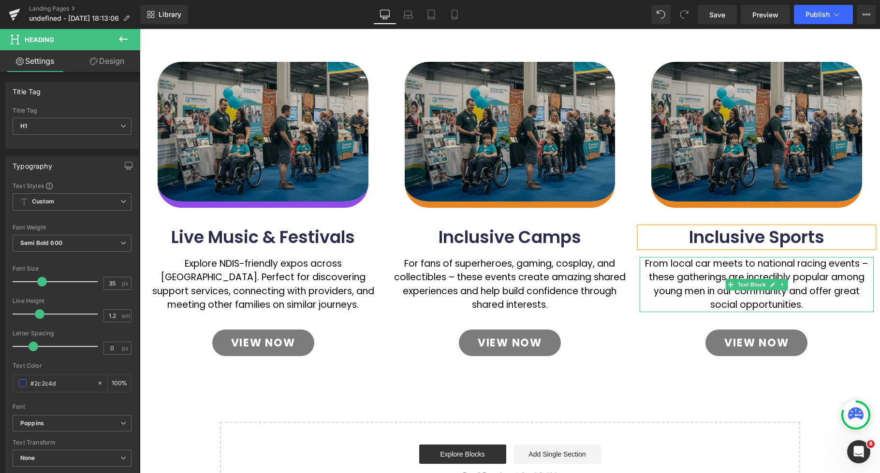
click at [727, 277] on p "From local car meets to national racing events – these gatherings are incredibl…" at bounding box center [757, 284] width 234 height 55
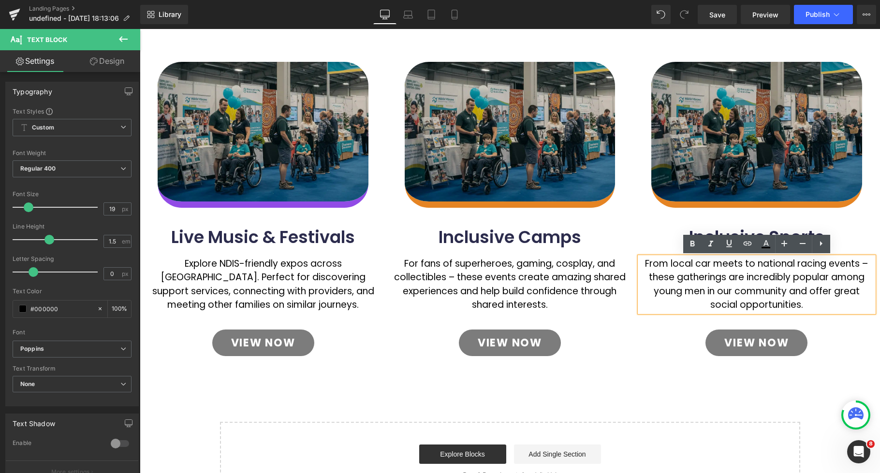
drag, startPoint x: 748, startPoint y: 290, endPoint x: 716, endPoint y: 277, distance: 34.5
click at [748, 290] on p "From local car meets to national racing events – these gatherings are incredibl…" at bounding box center [757, 284] width 234 height 55
click at [716, 277] on p "From local car meets to national racing events – these gatherings are incredibl…" at bounding box center [757, 284] width 234 height 55
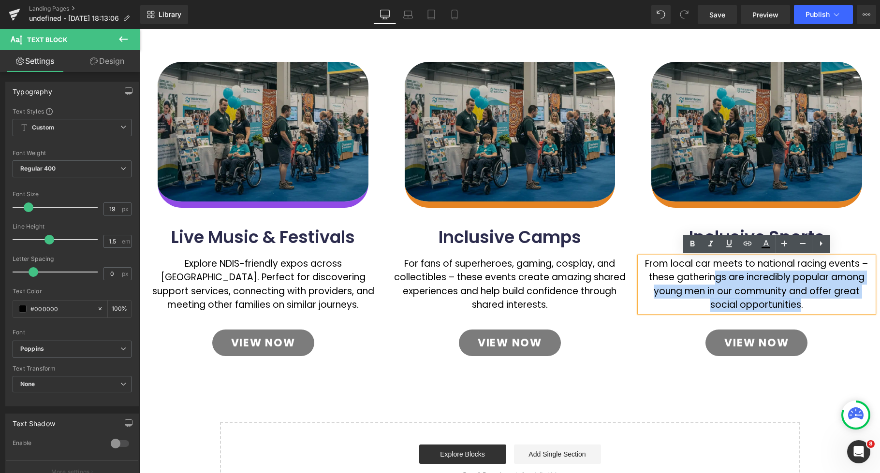
click at [709, 278] on p "From local car meets to national racing events – these gatherings are incredibl…" at bounding box center [757, 284] width 234 height 55
drag, startPoint x: 807, startPoint y: 307, endPoint x: 644, endPoint y: 265, distance: 167.7
click at [644, 265] on p "From local car meets to national racing events – these gatherings are incredibl…" at bounding box center [757, 284] width 234 height 55
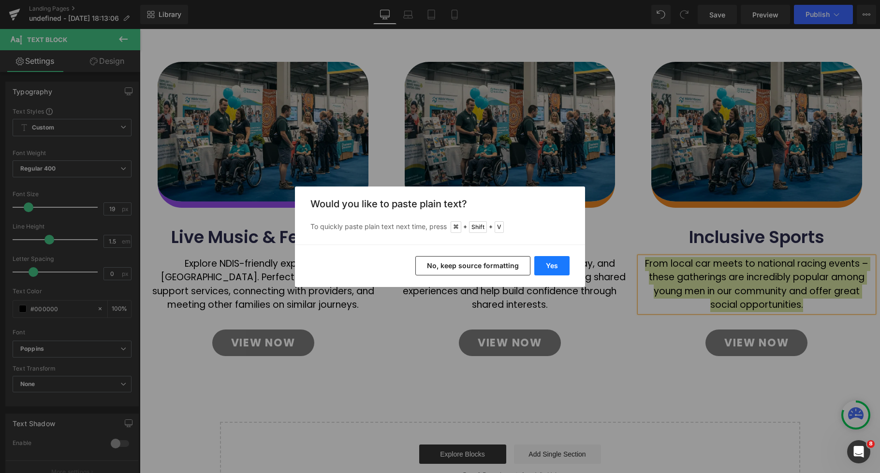
drag, startPoint x: 553, startPoint y: 266, endPoint x: 585, endPoint y: 260, distance: 32.8
click at [553, 266] on button "Yes" at bounding box center [551, 265] width 35 height 19
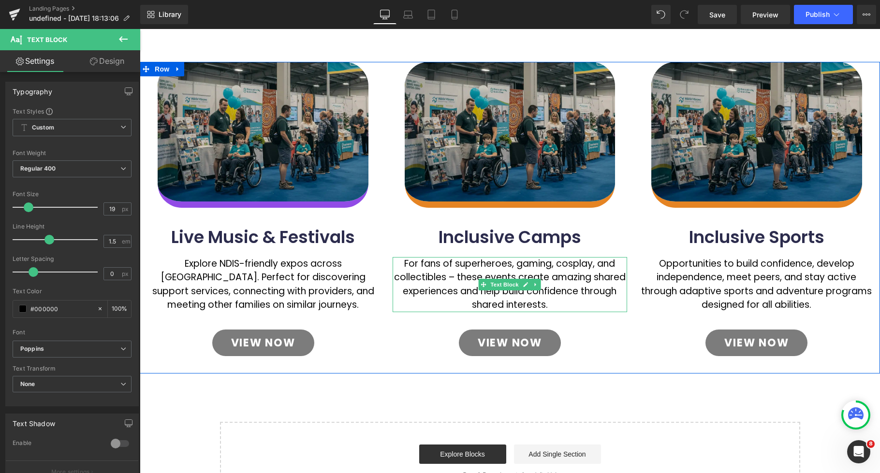
click at [446, 266] on p "For fans of superheroes, gaming, cosplay, and collectibles – these events creat…" at bounding box center [510, 284] width 234 height 55
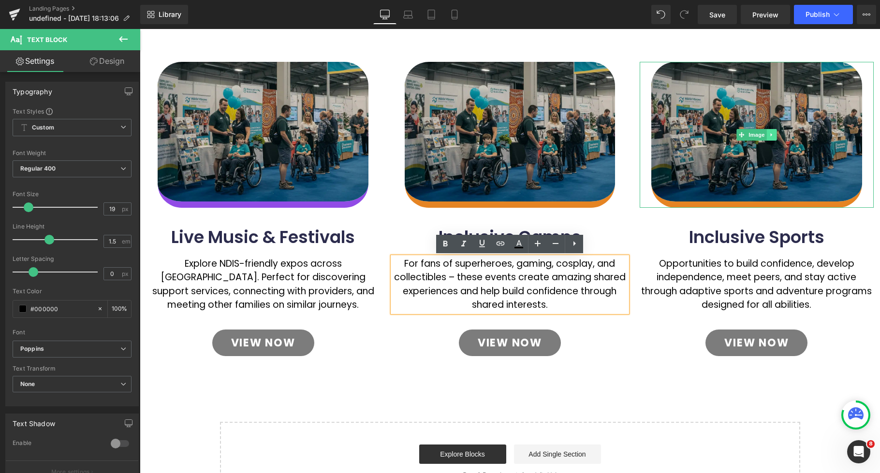
click at [769, 134] on icon at bounding box center [771, 135] width 5 height 6
click at [780, 135] on icon at bounding box center [776, 134] width 5 height 5
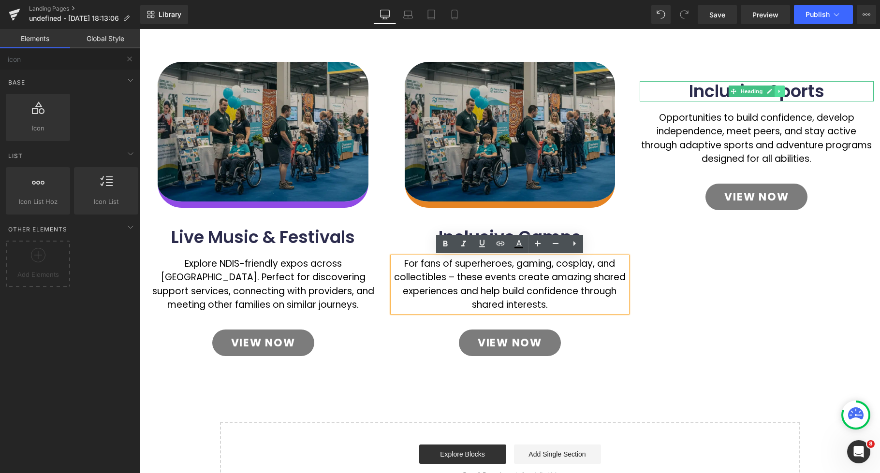
click at [781, 89] on icon at bounding box center [779, 92] width 5 height 6
click at [786, 93] on icon at bounding box center [784, 91] width 5 height 5
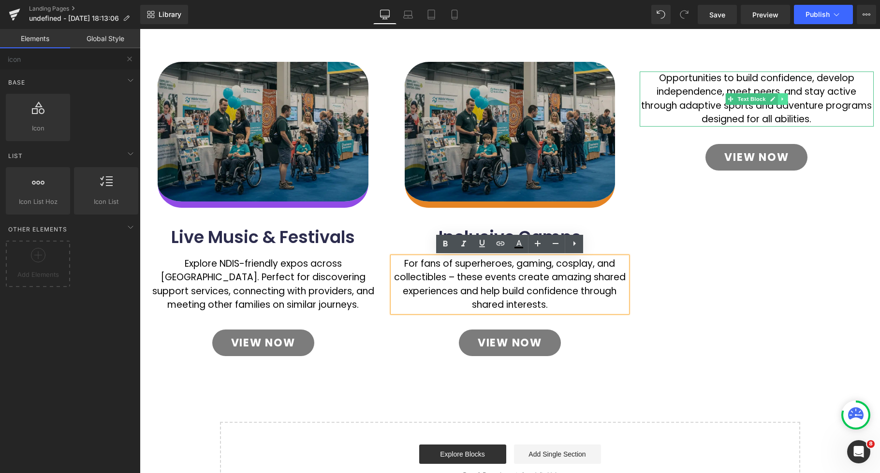
click at [784, 100] on icon at bounding box center [782, 99] width 5 height 6
click at [787, 100] on icon at bounding box center [787, 98] width 5 height 5
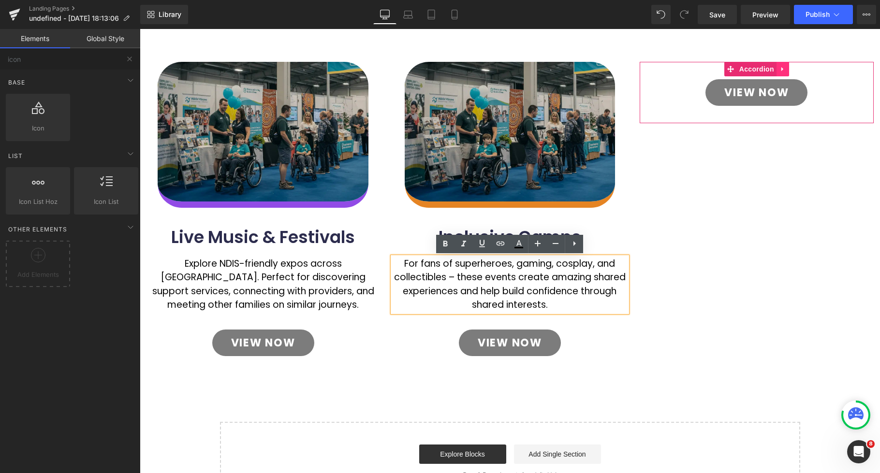
click at [784, 69] on icon at bounding box center [783, 68] width 7 height 7
click at [789, 70] on icon at bounding box center [789, 69] width 7 height 7
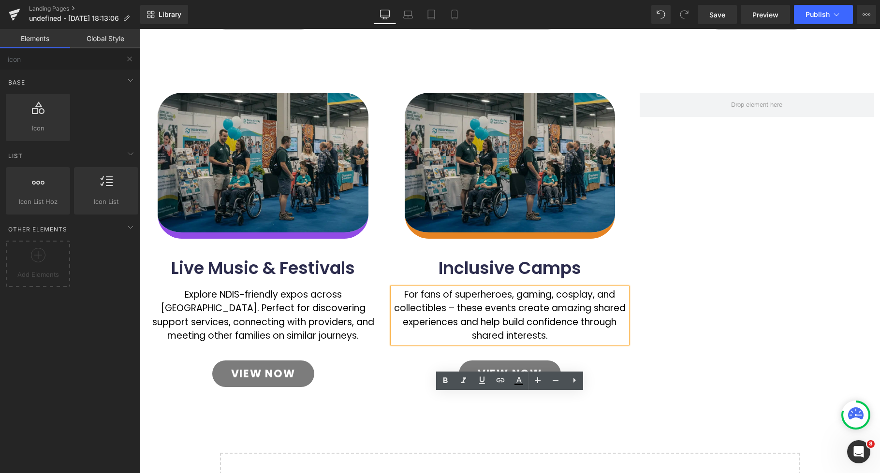
scroll to position [446, 0]
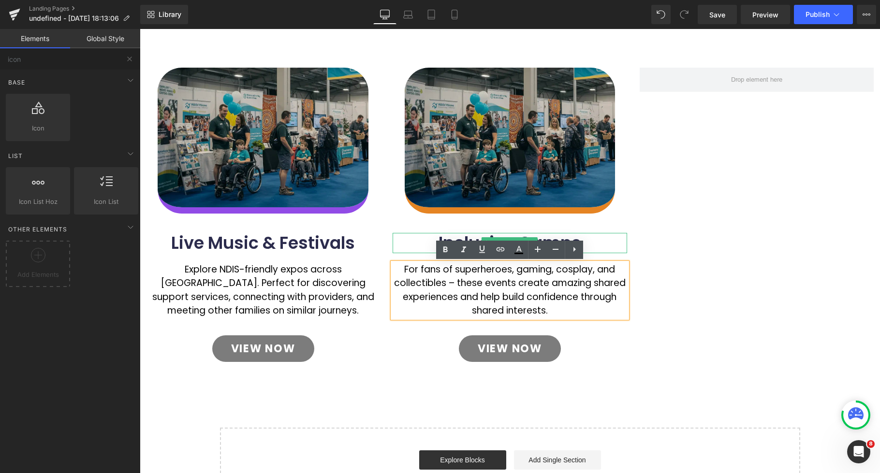
click at [435, 237] on h1 "Inclusive Camps" at bounding box center [510, 243] width 234 height 20
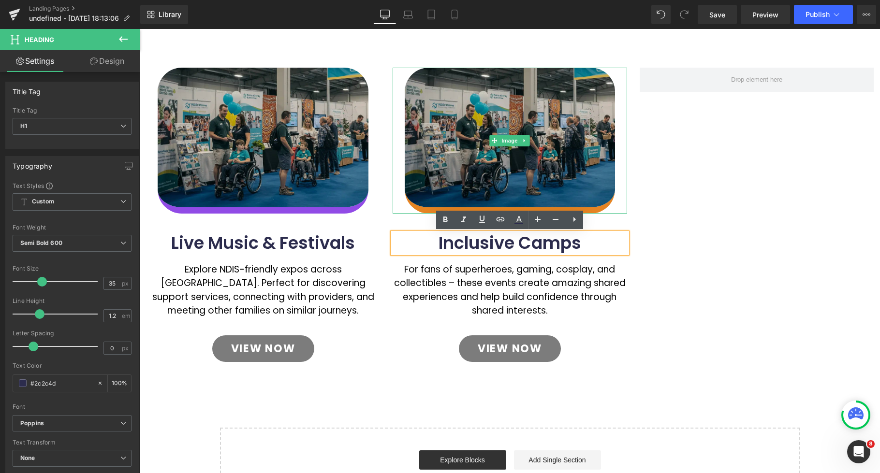
click at [658, 180] on div "Image Live Music & Festivals Heading Explore NDIS-friendly expos across [GEOGRA…" at bounding box center [510, 224] width 740 height 312
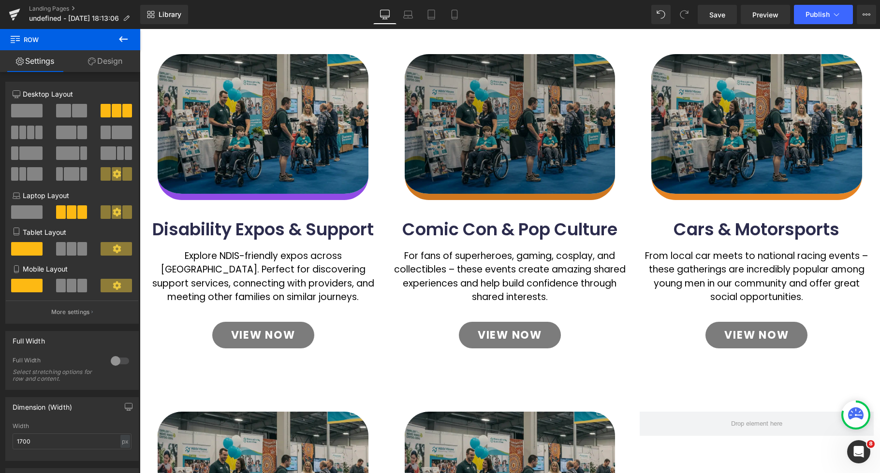
scroll to position [399, 0]
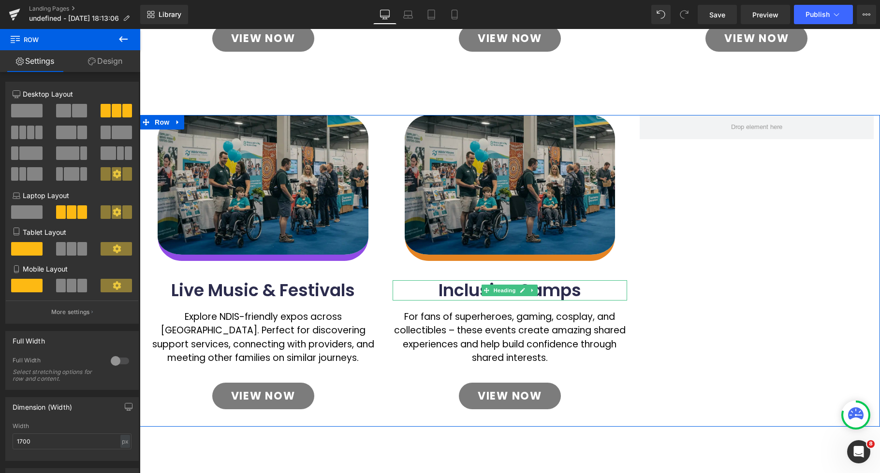
drag, startPoint x: 454, startPoint y: 293, endPoint x: 443, endPoint y: 282, distance: 15.4
click at [453, 293] on h1 "Inclusive Camps" at bounding box center [510, 290] width 234 height 20
click at [446, 292] on h1 "Inclusive Camps" at bounding box center [510, 290] width 234 height 20
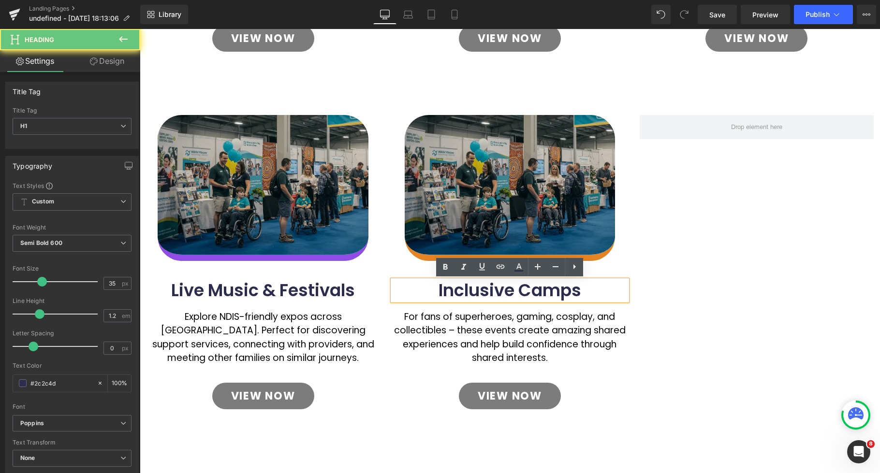
click at [580, 292] on h1 "Inclusive Camps" at bounding box center [510, 290] width 234 height 20
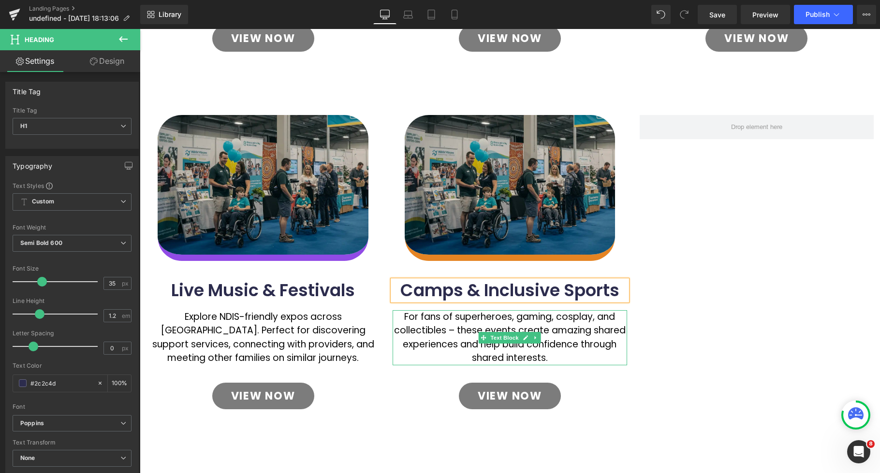
click at [546, 356] on p "For fans of superheroes, gaming, cosplay, and collectibles – these events creat…" at bounding box center [510, 337] width 234 height 55
click at [550, 360] on p "For fans of superheroes, gaming, cosplay, and collectibles – these events creat…" at bounding box center [510, 337] width 234 height 55
click at [516, 350] on p "For fans of superheroes, gaming, cosplay, and collectibles – these events creat…" at bounding box center [510, 337] width 234 height 55
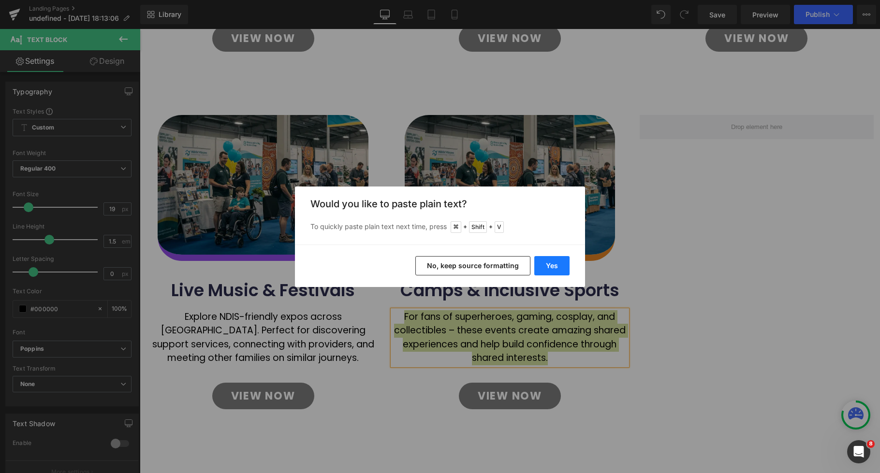
click at [561, 264] on button "Yes" at bounding box center [551, 265] width 35 height 19
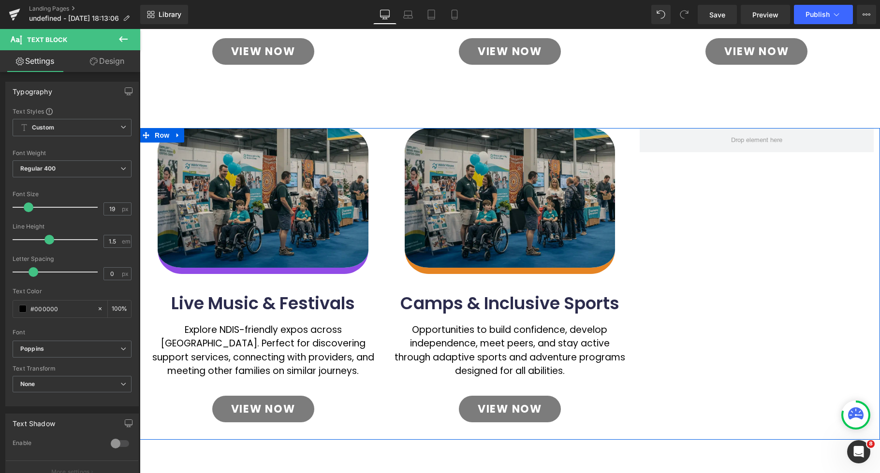
scroll to position [383, 0]
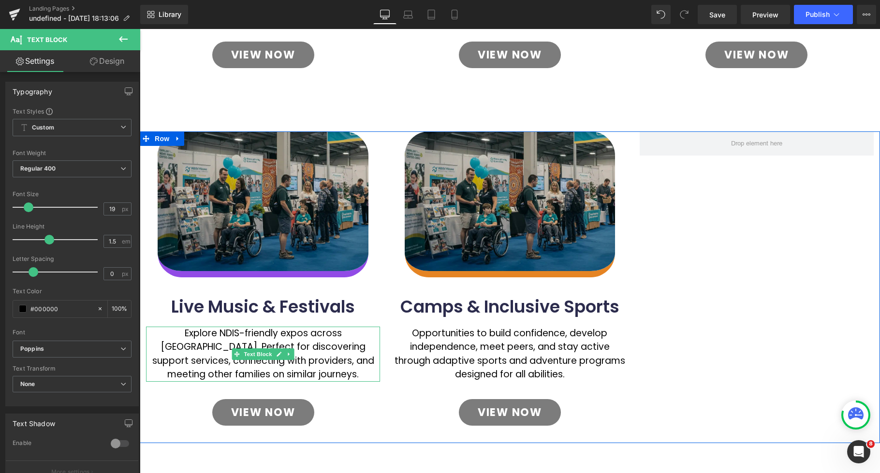
click at [312, 351] on p "Explore NDIS-friendly expos across [GEOGRAPHIC_DATA]. Perfect for discovering s…" at bounding box center [263, 354] width 234 height 55
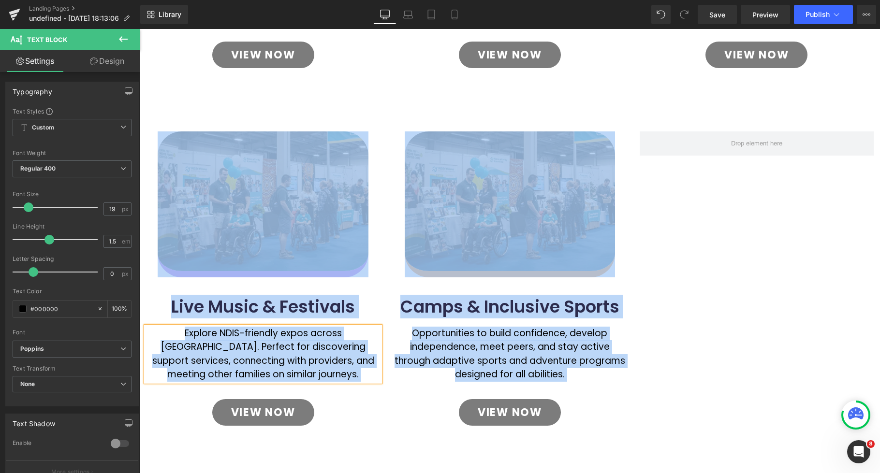
click at [311, 345] on p "Explore NDIS-friendly expos across [GEOGRAPHIC_DATA]. Perfect for discovering s…" at bounding box center [263, 354] width 234 height 55
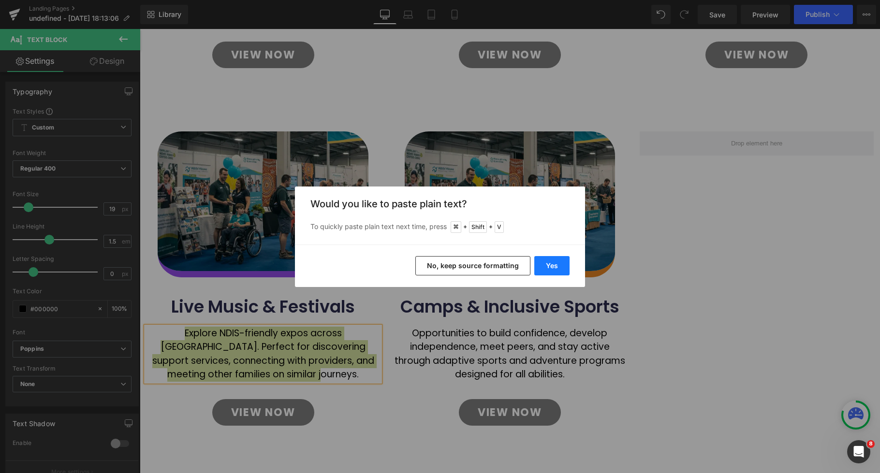
click at [552, 265] on button "Yes" at bounding box center [551, 265] width 35 height 19
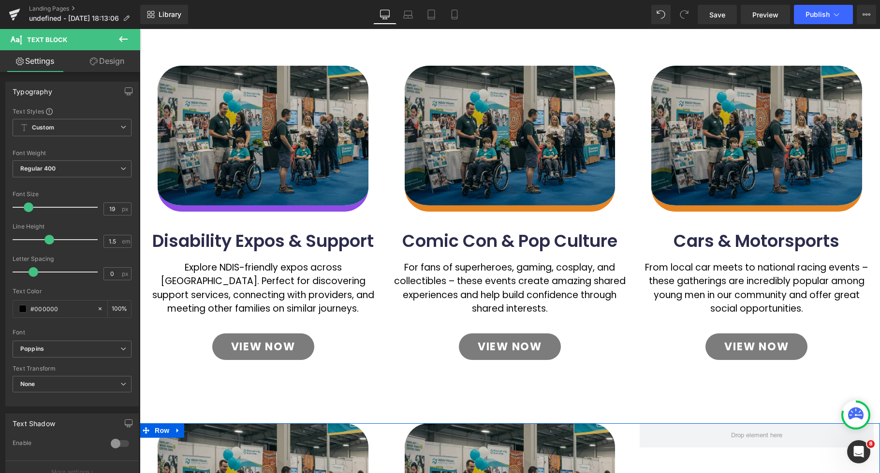
scroll to position [0, 0]
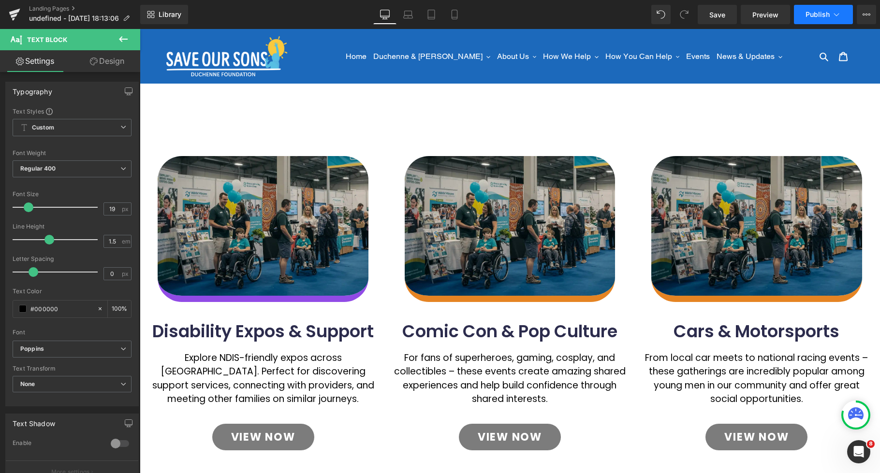
click at [813, 17] on span "Publish" at bounding box center [818, 15] width 24 height 8
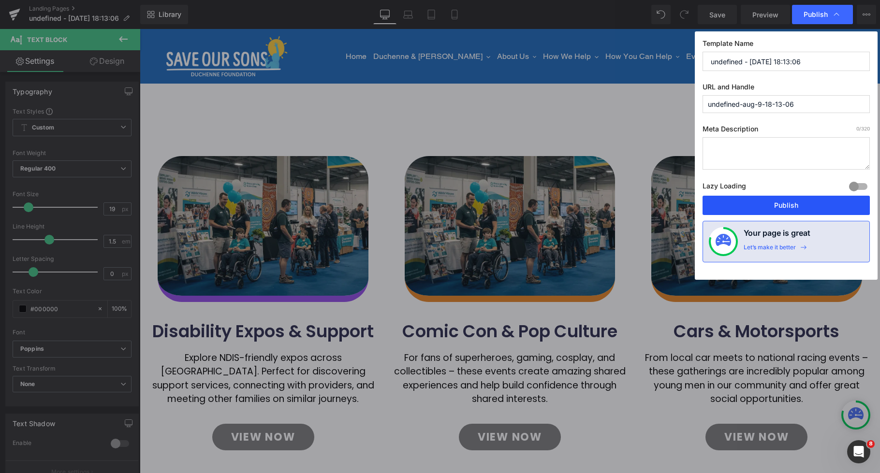
click at [795, 203] on button "Publish" at bounding box center [786, 205] width 167 height 19
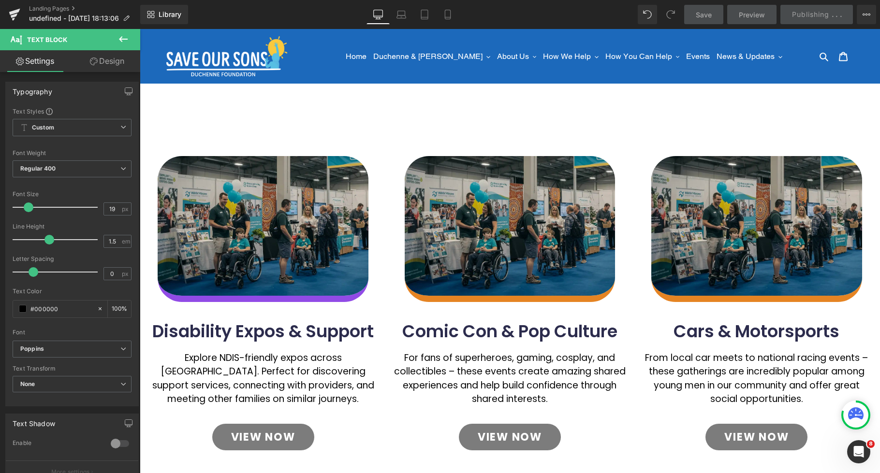
scroll to position [549, 0]
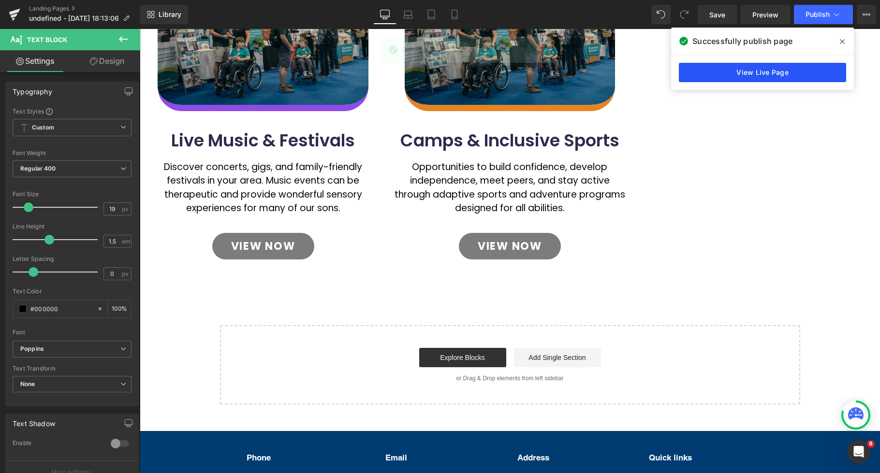
click at [780, 69] on link "View Live Page" at bounding box center [762, 72] width 167 height 19
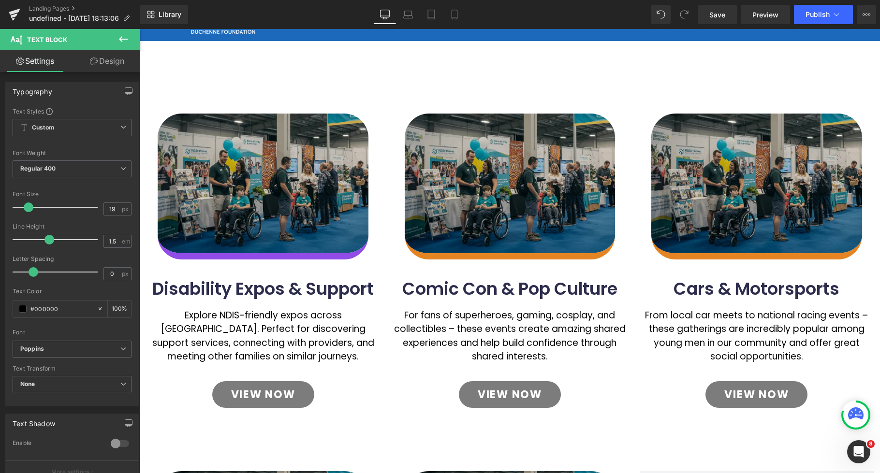
scroll to position [49, 0]
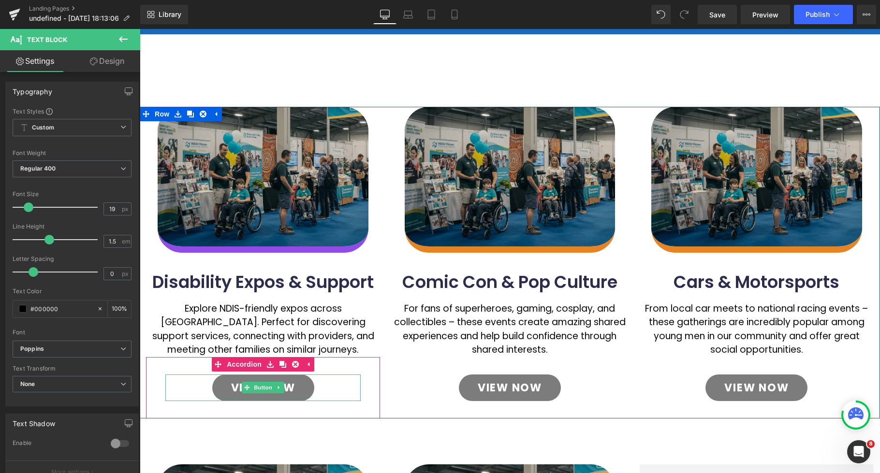
drag, startPoint x: 328, startPoint y: 387, endPoint x: 628, endPoint y: 30, distance: 466.5
click at [329, 387] on div "View Now" at bounding box center [262, 388] width 195 height 27
click at [346, 385] on div "View Now" at bounding box center [262, 388] width 195 height 27
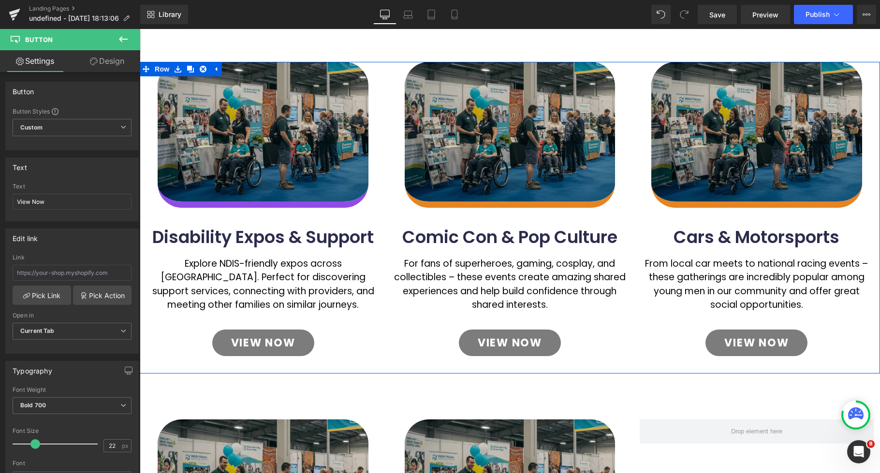
scroll to position [106, 0]
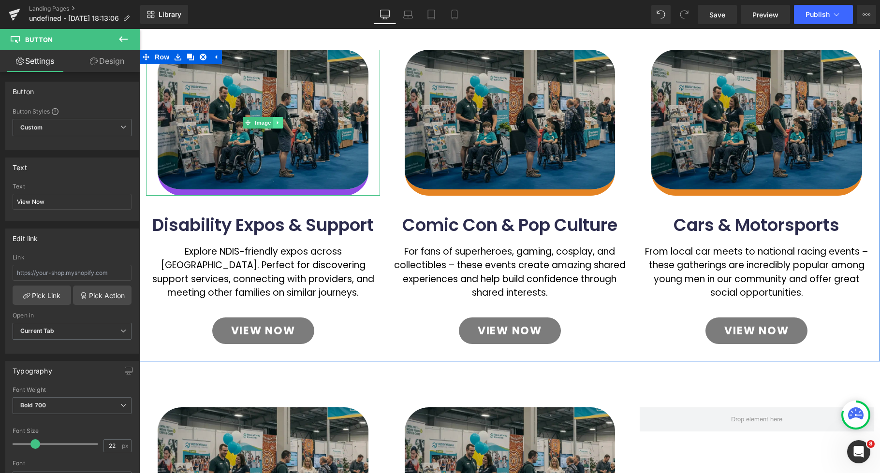
click at [280, 123] on icon at bounding box center [278, 123] width 5 height 6
drag, startPoint x: 283, startPoint y: 122, endPoint x: 372, endPoint y: 146, distance: 91.6
click at [283, 122] on icon at bounding box center [282, 123] width 5 height 6
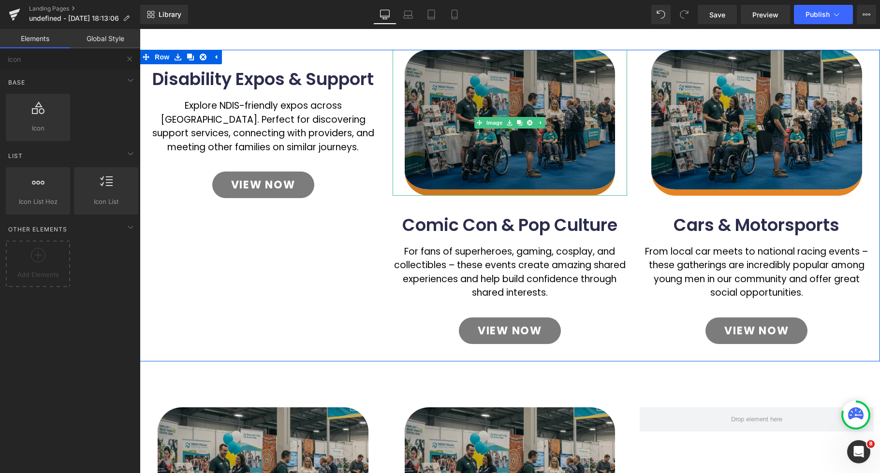
drag, startPoint x: 532, startPoint y: 122, endPoint x: 562, endPoint y: 130, distance: 31.1
click at [532, 122] on icon at bounding box center [529, 122] width 5 height 5
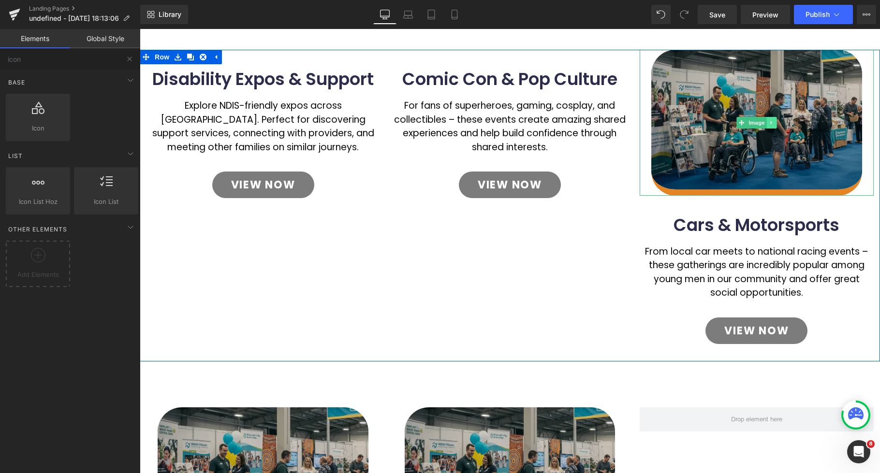
click at [773, 123] on icon at bounding box center [771, 123] width 5 height 6
click at [775, 124] on icon at bounding box center [776, 122] width 5 height 5
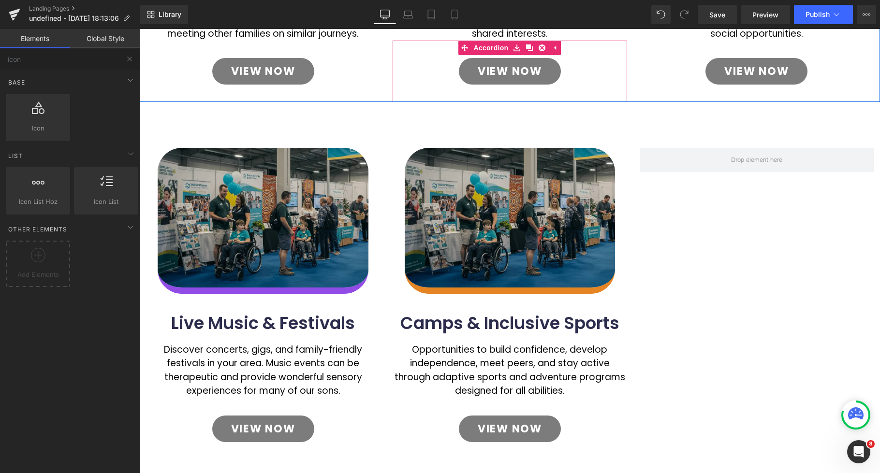
scroll to position [302, 0]
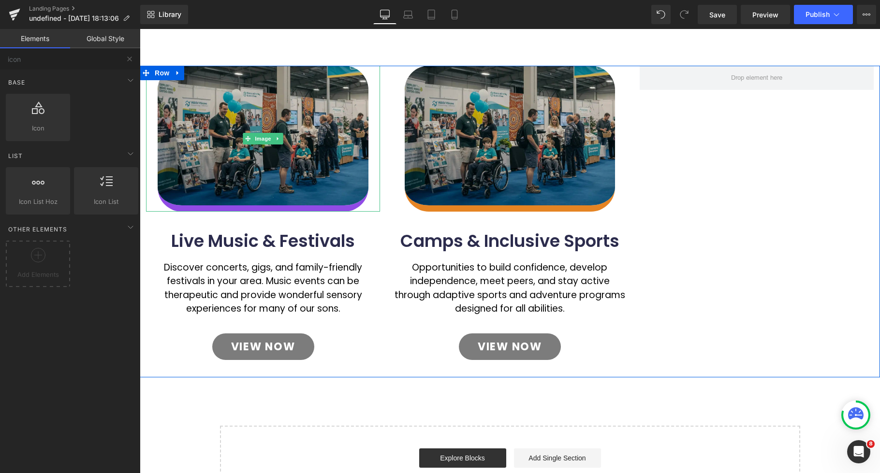
drag, startPoint x: 280, startPoint y: 137, endPoint x: 282, endPoint y: 142, distance: 5.4
click at [280, 138] on icon at bounding box center [278, 139] width 5 height 6
click at [284, 141] on icon at bounding box center [282, 138] width 5 height 5
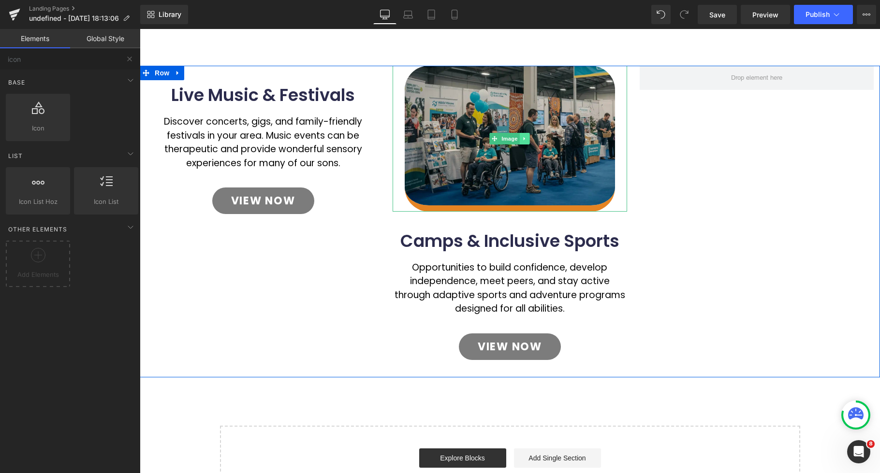
click at [527, 139] on icon at bounding box center [524, 139] width 5 height 6
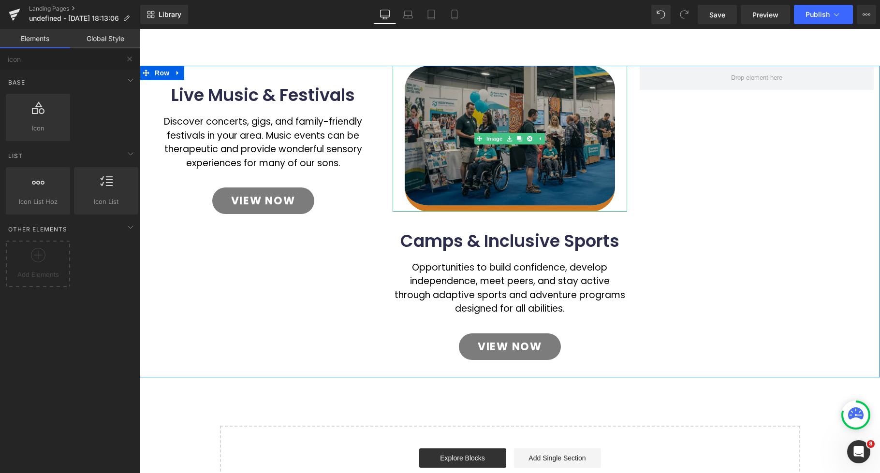
drag, startPoint x: 531, startPoint y: 139, endPoint x: 558, endPoint y: 164, distance: 37.6
click at [531, 139] on icon at bounding box center [529, 139] width 5 height 6
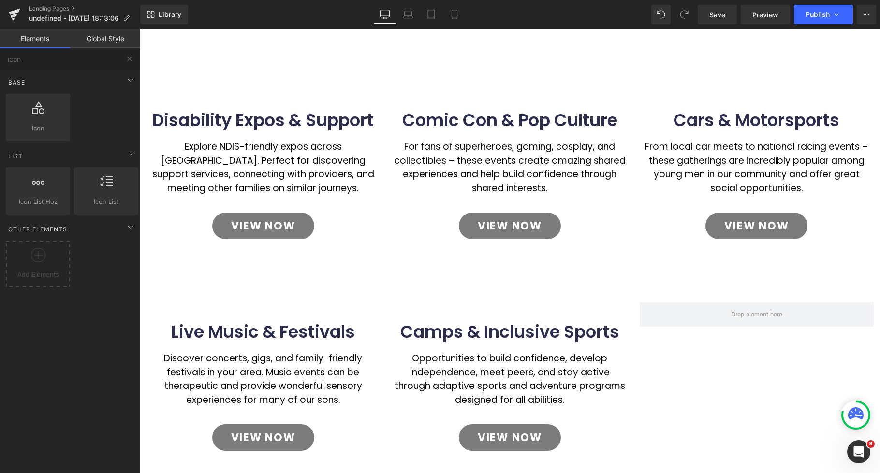
scroll to position [113, 0]
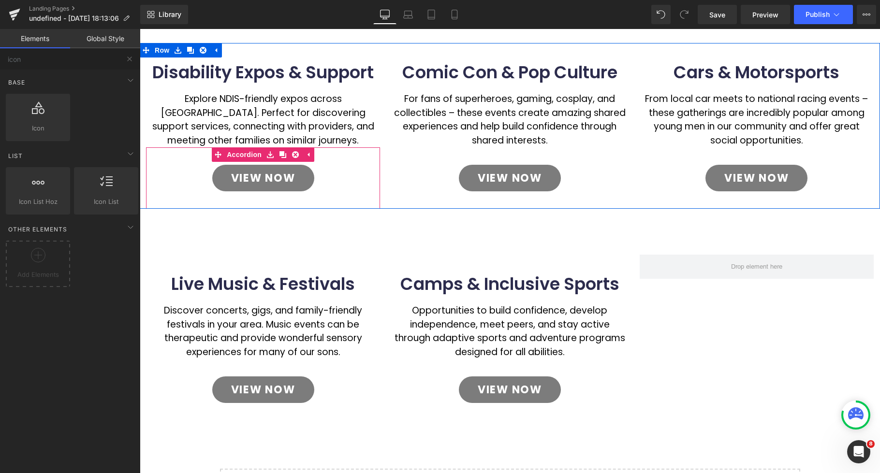
click at [369, 177] on div "View Now Button" at bounding box center [263, 183] width 234 height 51
click at [376, 176] on div "View Now Button" at bounding box center [263, 183] width 234 height 51
click at [314, 175] on div "View Now" at bounding box center [262, 178] width 195 height 27
click at [349, 177] on div "View Now" at bounding box center [262, 178] width 195 height 27
click at [371, 180] on div "View Now Button" at bounding box center [263, 183] width 234 height 51
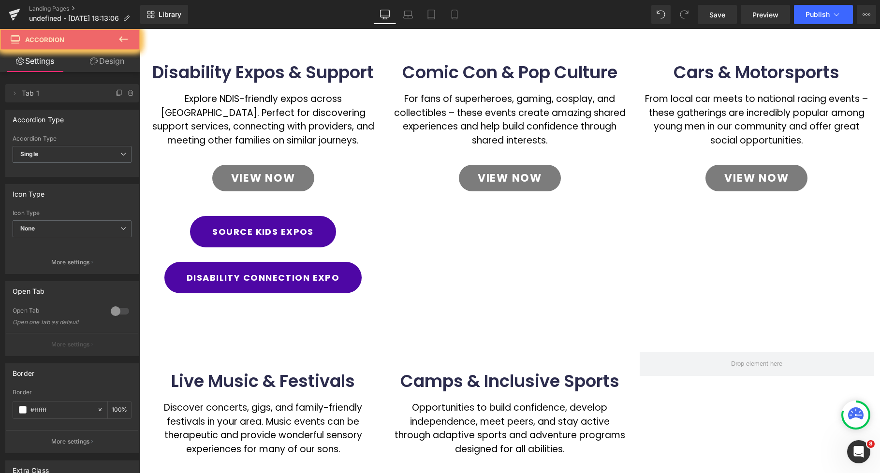
scroll to position [74, 0]
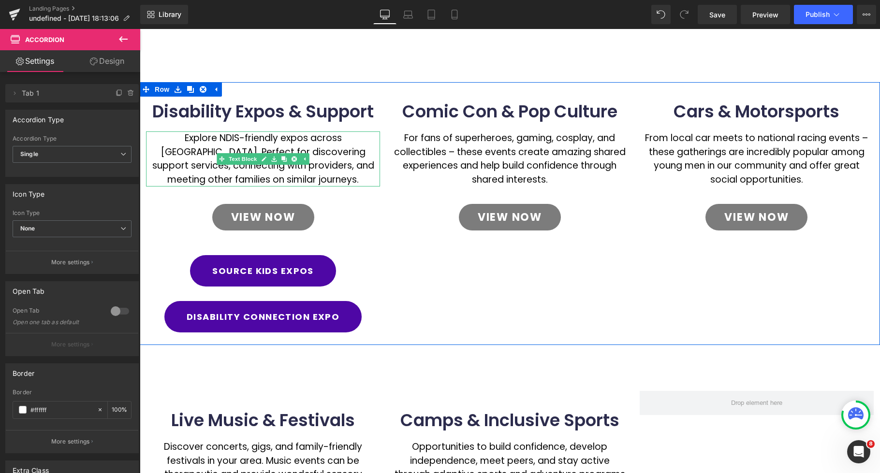
drag, startPoint x: 244, startPoint y: 271, endPoint x: 306, endPoint y: 193, distance: 99.5
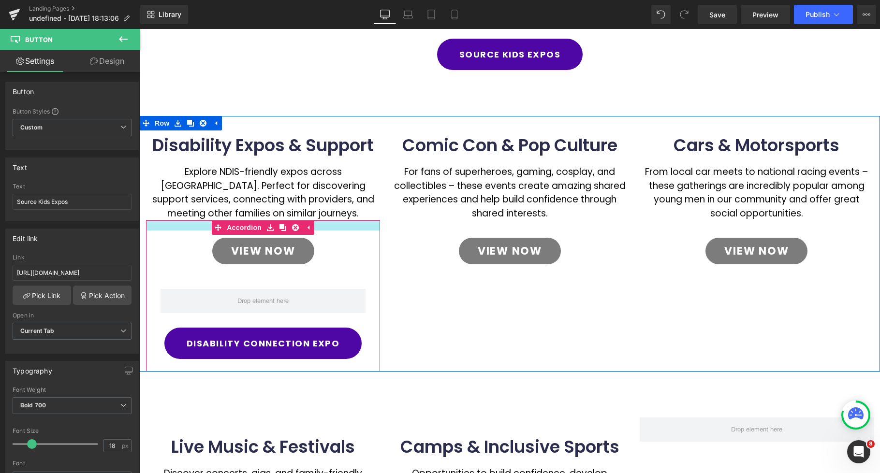
scroll to position [30, 0]
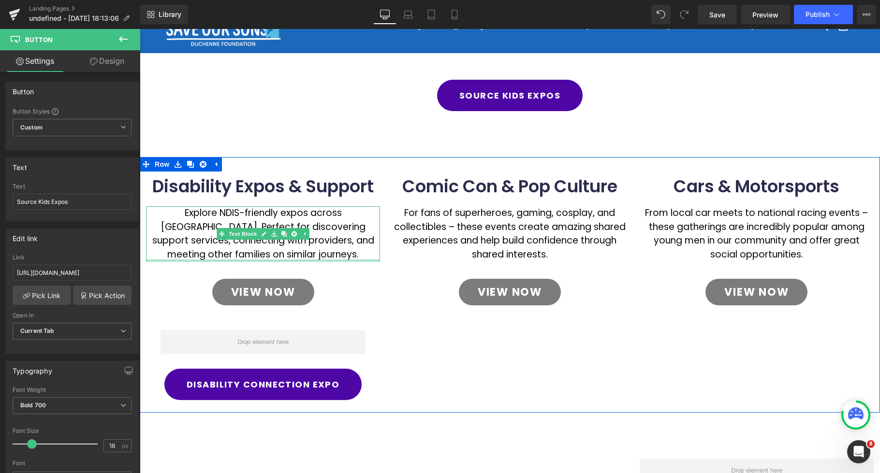
drag, startPoint x: 311, startPoint y: 260, endPoint x: 564, endPoint y: 95, distance: 301.5
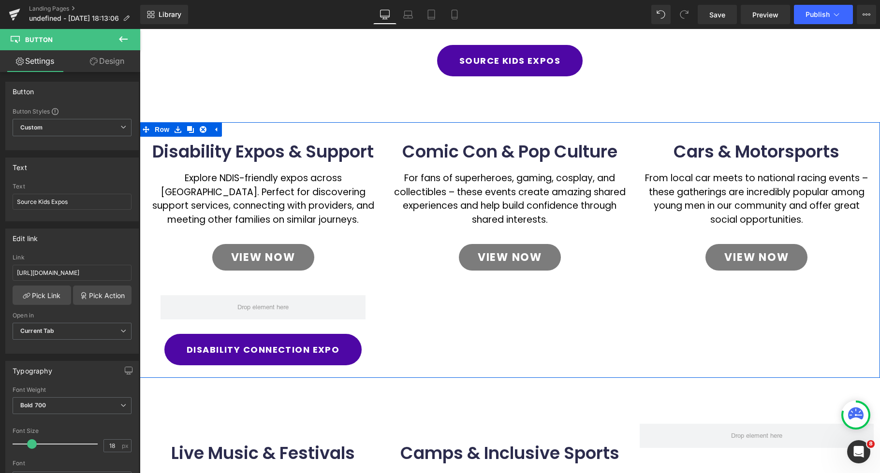
scroll to position [0, 0]
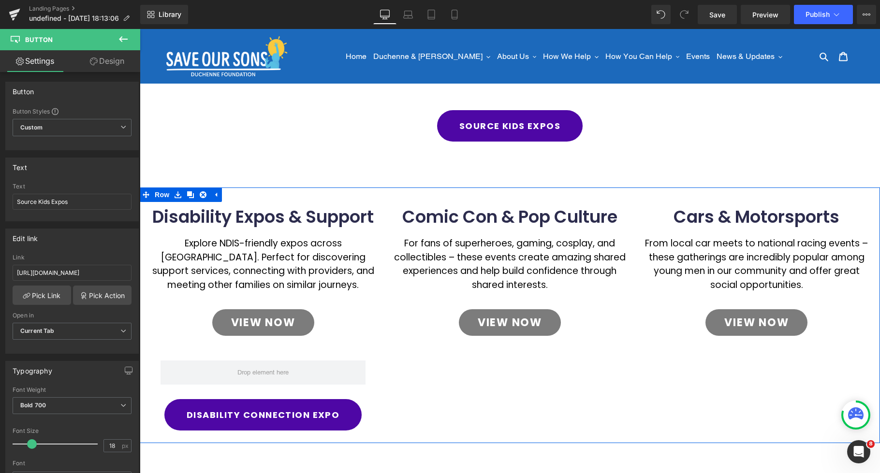
drag, startPoint x: 384, startPoint y: 234, endPoint x: 387, endPoint y: 209, distance: 24.8
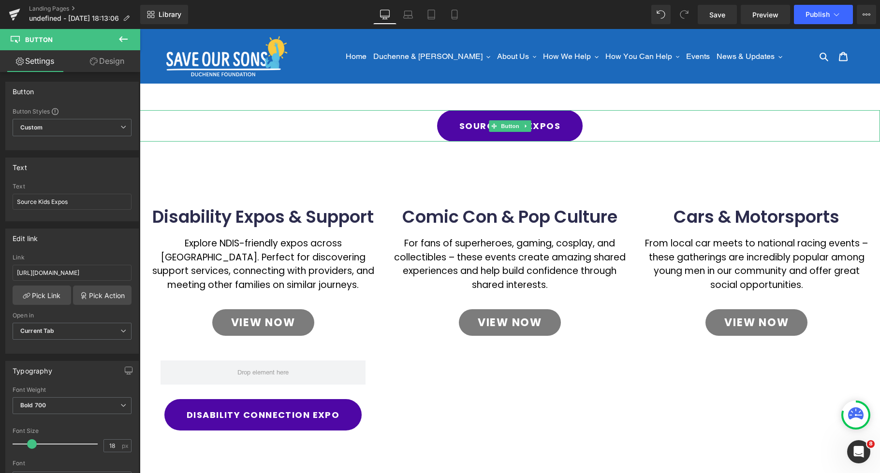
drag, startPoint x: 494, startPoint y: 125, endPoint x: 325, endPoint y: 321, distance: 257.9
click at [472, 133] on div "Source Kids Expos Button" at bounding box center [510, 125] width 740 height 31
click at [472, 133] on link "Source Kids Expos" at bounding box center [510, 125] width 146 height 31
click at [309, 337] on div "Source Kids Expos Button Disability Expos & Support Heading Explore NDIS-friend…" at bounding box center [510, 446] width 740 height 673
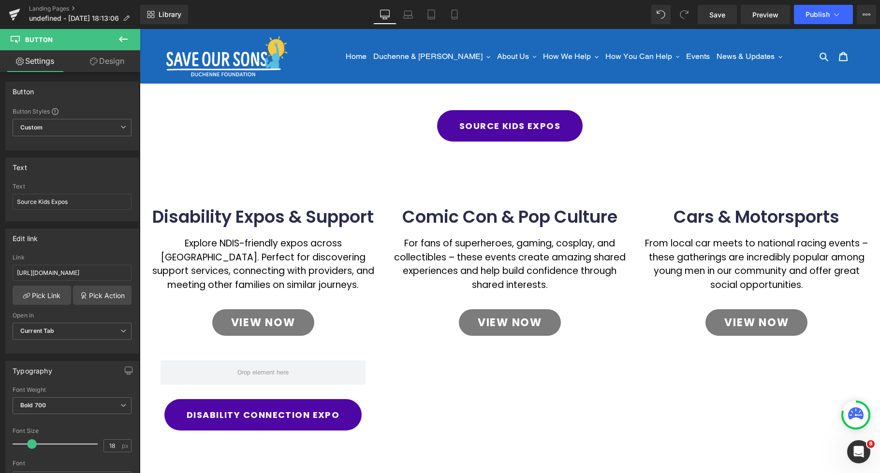
drag, startPoint x: 496, startPoint y: 124, endPoint x: 326, endPoint y: 285, distance: 234.7
click at [435, 236] on div "Comic Con & Pop Culture Heading For fans of superheroes, gaming, cosplay, and c…" at bounding box center [509, 271] width 247 height 166
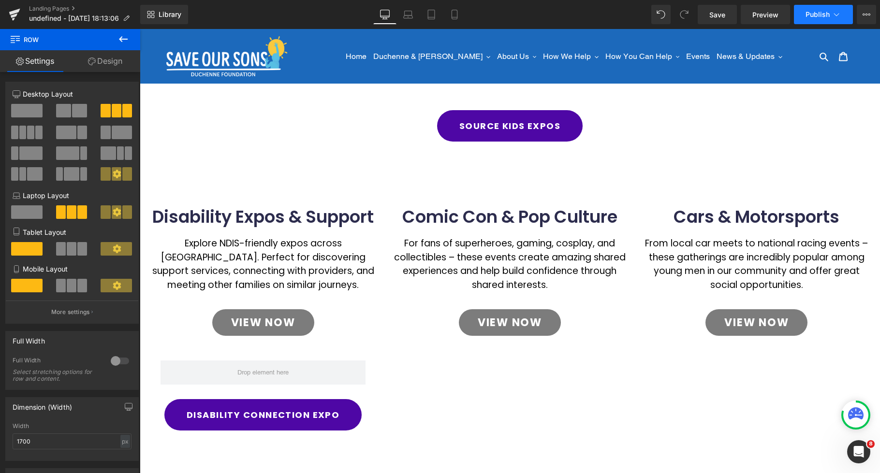
click at [818, 17] on span "Publish" at bounding box center [818, 15] width 24 height 8
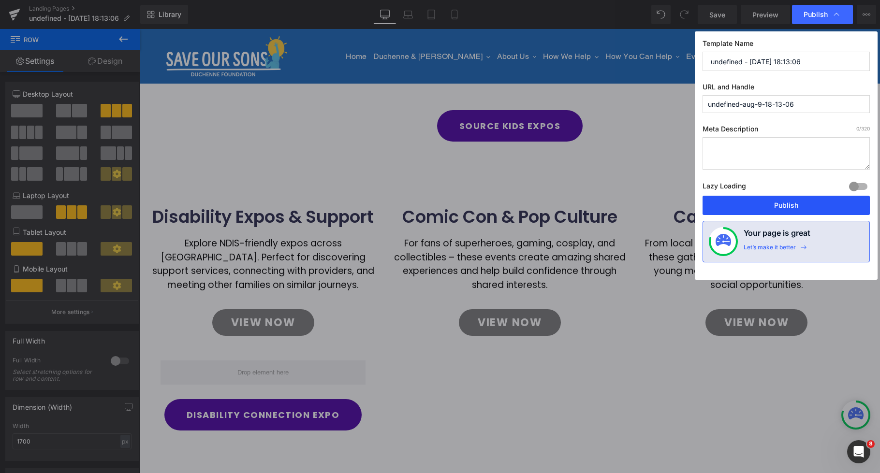
click at [804, 208] on button "Publish" at bounding box center [786, 205] width 167 height 19
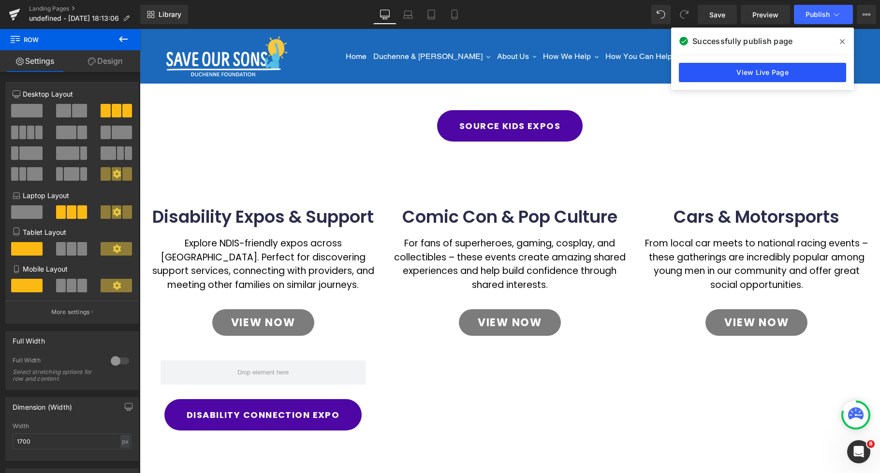
click at [741, 81] on link "View Live Page" at bounding box center [762, 72] width 167 height 19
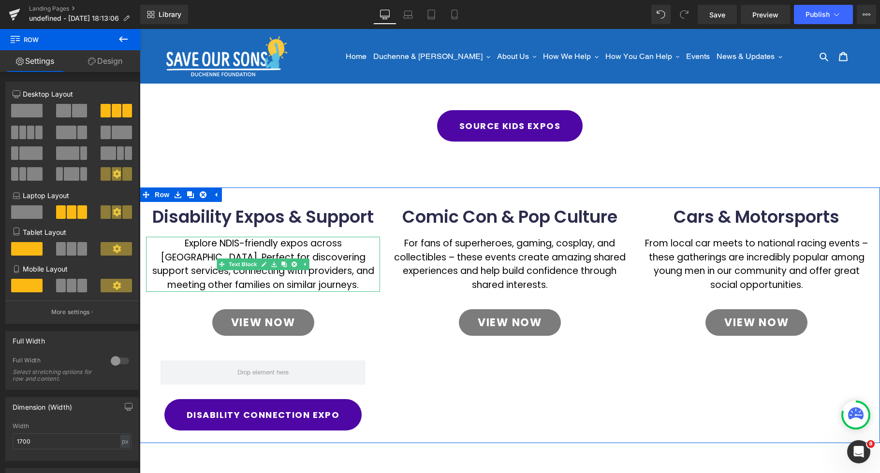
drag, startPoint x: 326, startPoint y: 289, endPoint x: 361, endPoint y: 254, distance: 49.6
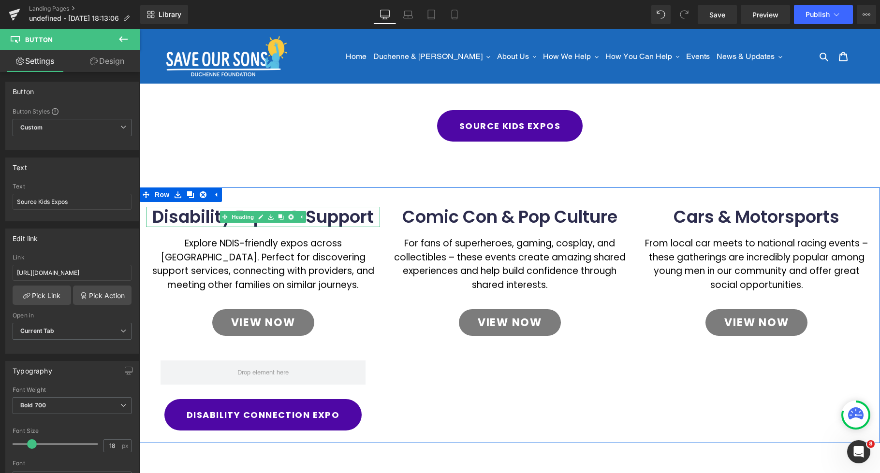
drag, startPoint x: 496, startPoint y: 125, endPoint x: 363, endPoint y: 229, distance: 168.9
click at [363, 229] on div "Source Kids Expos Button Disability Expos & Support Heading Explore NDIS-friend…" at bounding box center [510, 446] width 740 height 673
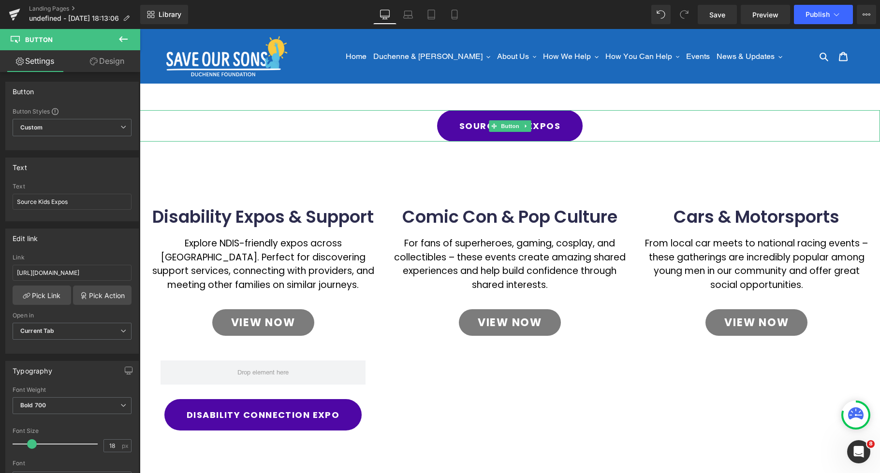
drag, startPoint x: 495, startPoint y: 126, endPoint x: 319, endPoint y: 227, distance: 203.0
click at [319, 227] on div "Source Kids Expos Button Disability Expos & Support Heading Explore NDIS-friend…" at bounding box center [510, 446] width 740 height 673
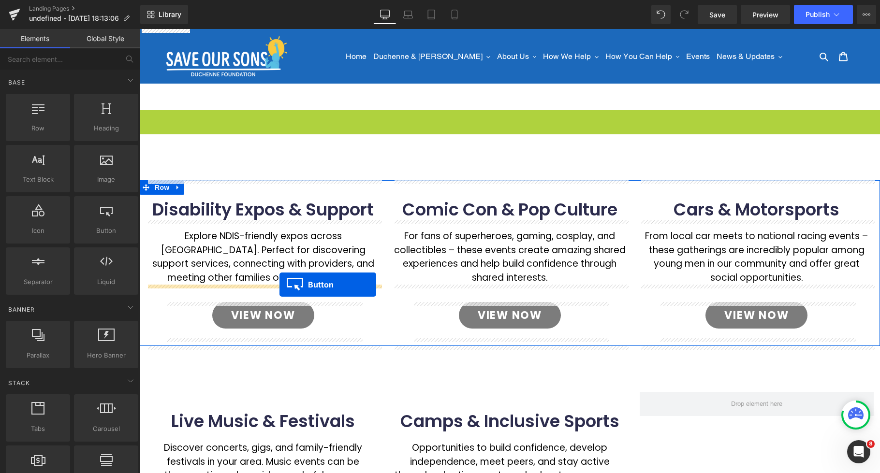
drag, startPoint x: 492, startPoint y: 128, endPoint x: 280, endPoint y: 285, distance: 264.5
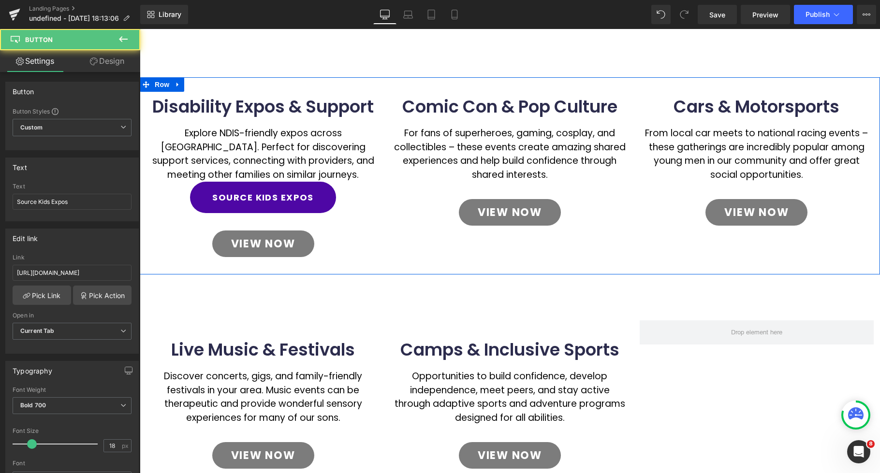
scroll to position [183, 0]
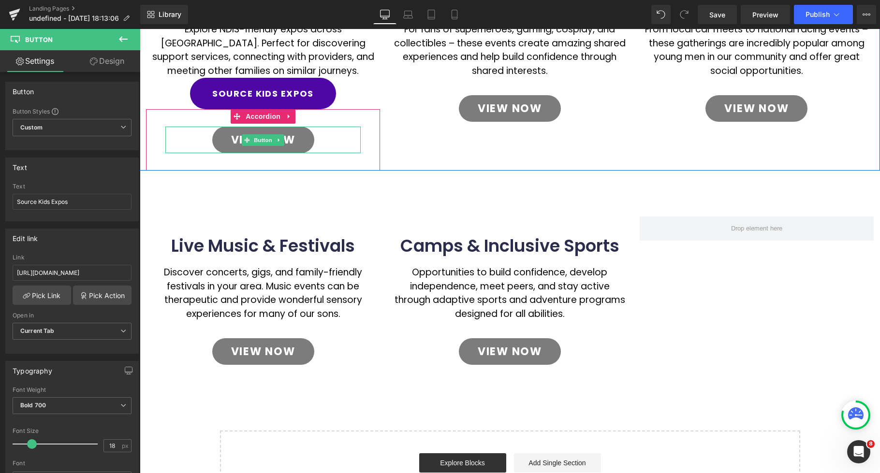
click at [353, 137] on div "View Now" at bounding box center [262, 140] width 195 height 27
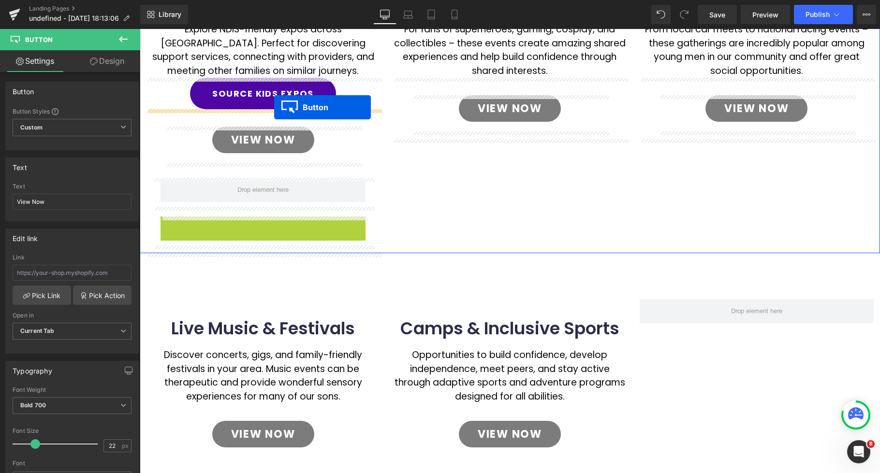
drag, startPoint x: 248, startPoint y: 234, endPoint x: 274, endPoint y: 107, distance: 129.0
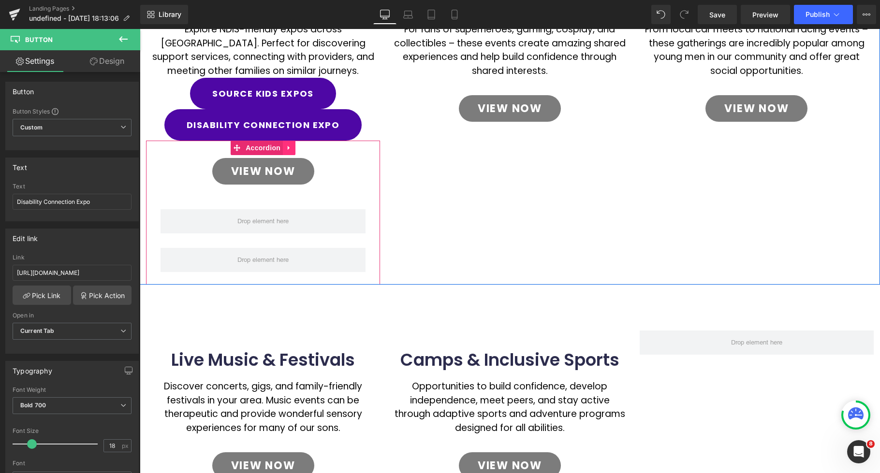
click at [295, 146] on link at bounding box center [289, 148] width 13 height 15
click at [301, 149] on link at bounding box center [295, 148] width 13 height 15
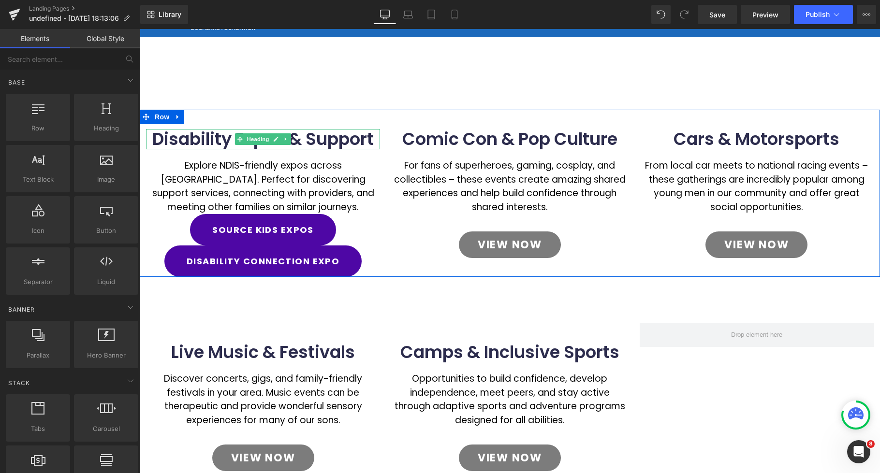
scroll to position [80, 0]
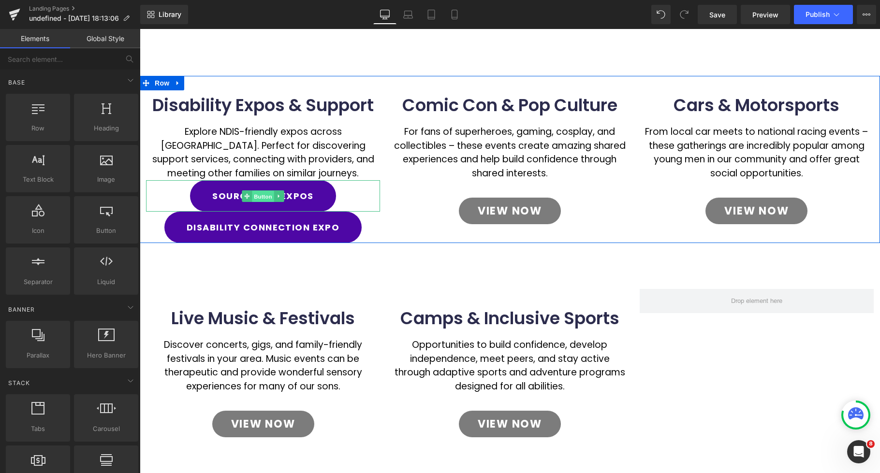
click at [257, 199] on span "Button" at bounding box center [263, 197] width 22 height 12
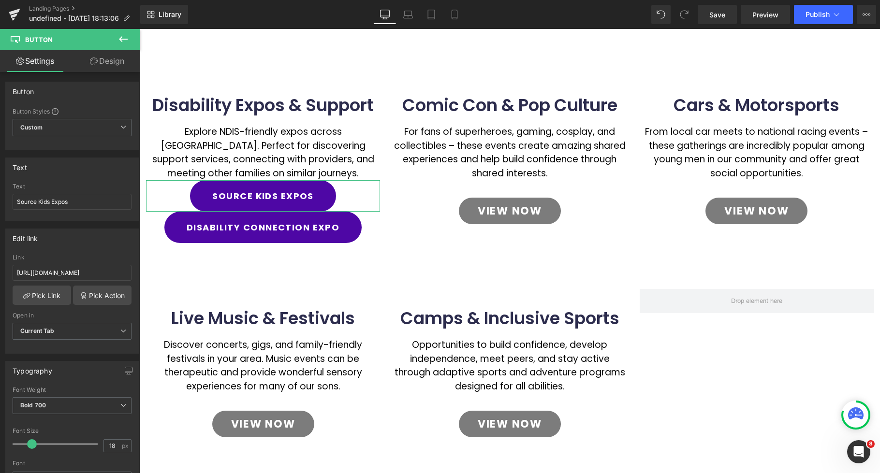
click at [104, 64] on link "Design" at bounding box center [107, 61] width 70 height 22
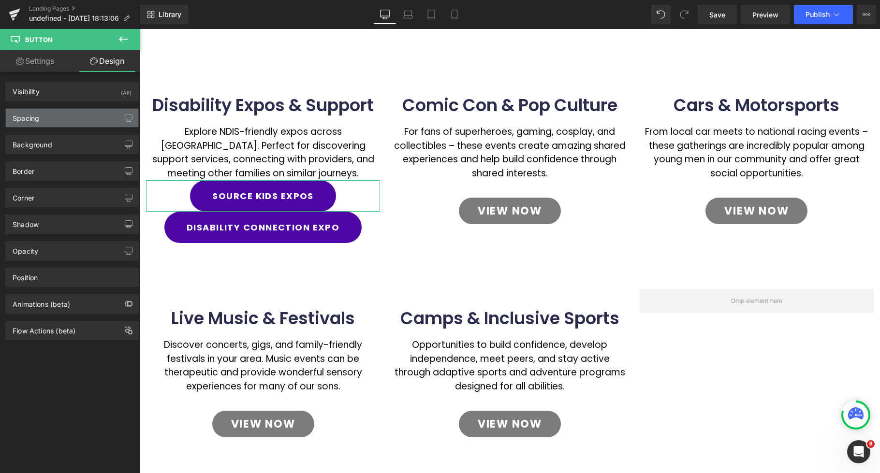
click at [60, 120] on div "Spacing" at bounding box center [72, 118] width 133 height 18
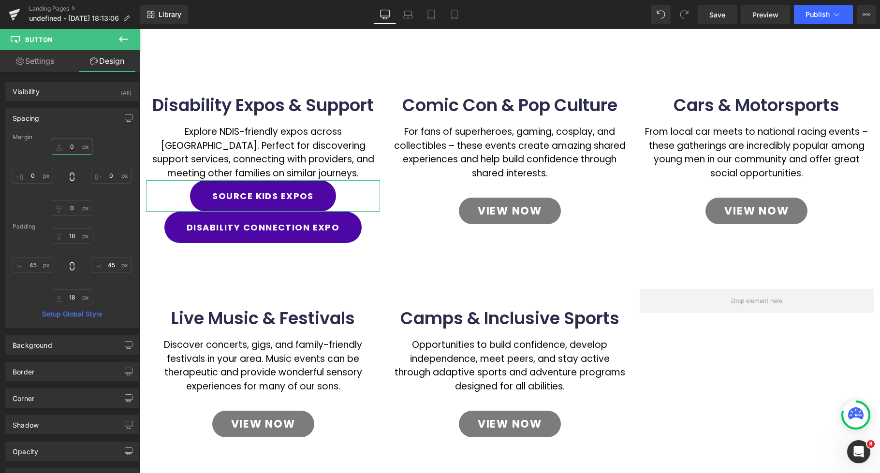
click at [68, 152] on input "0" at bounding box center [72, 147] width 41 height 16
click at [66, 148] on input "0" at bounding box center [72, 147] width 41 height 16
type input "30"
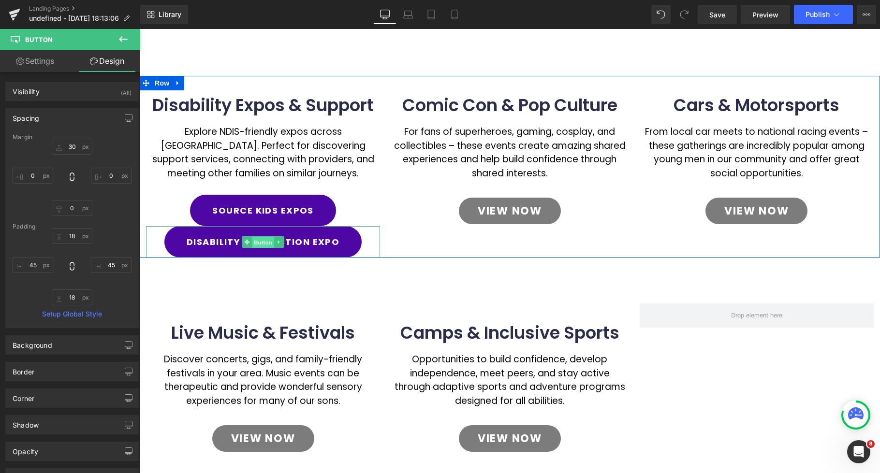
click at [261, 242] on span "Button" at bounding box center [263, 243] width 22 height 12
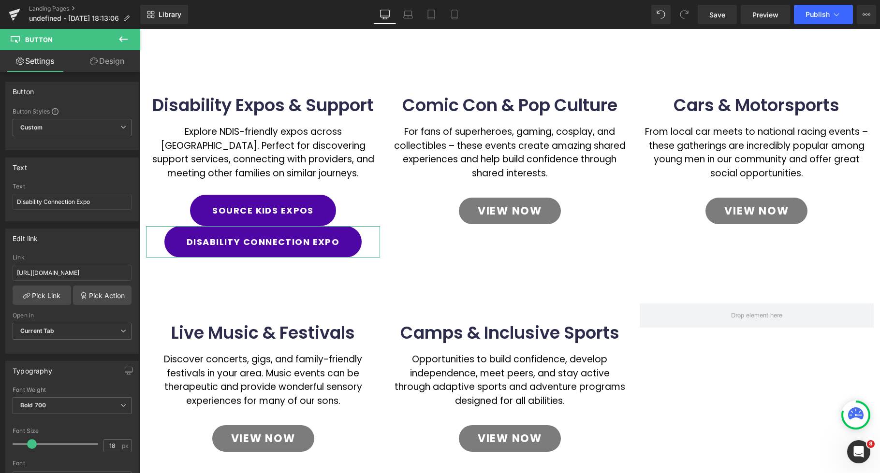
click at [103, 60] on link "Design" at bounding box center [107, 61] width 70 height 22
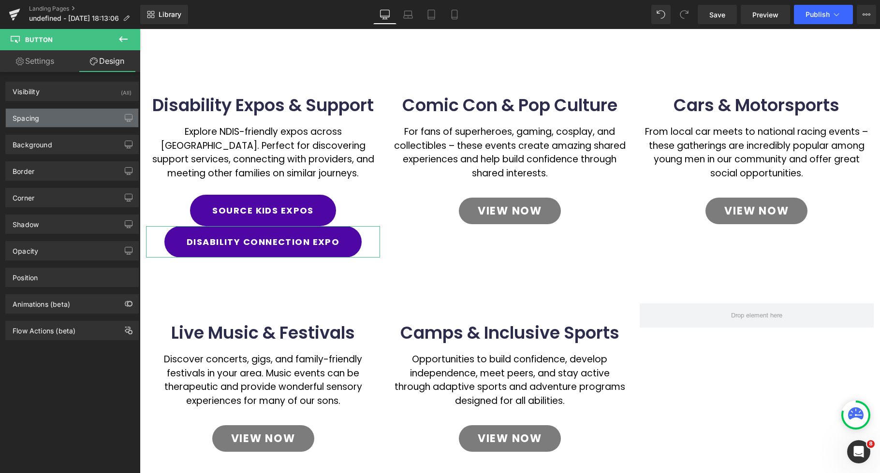
click at [57, 114] on div "Spacing" at bounding box center [72, 118] width 133 height 18
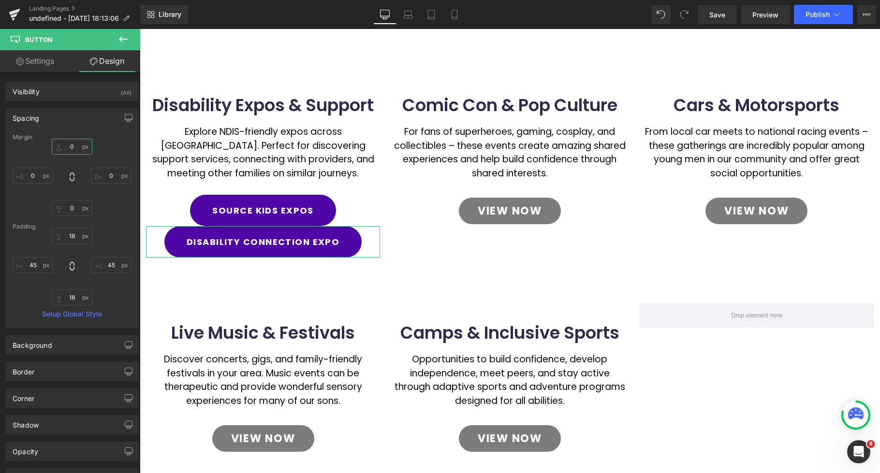
click at [68, 147] on input "0" at bounding box center [72, 147] width 41 height 16
click at [66, 146] on input "0" at bounding box center [72, 147] width 41 height 16
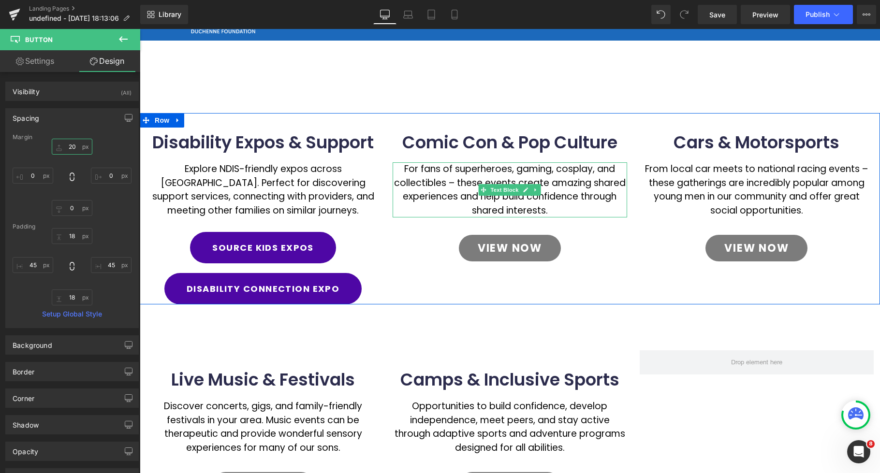
scroll to position [0, 0]
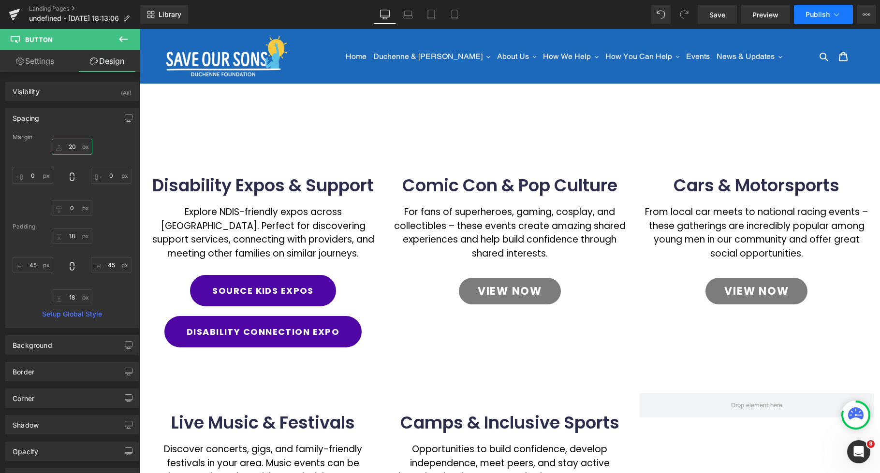
type input "20"
click at [835, 17] on icon at bounding box center [837, 15] width 10 height 10
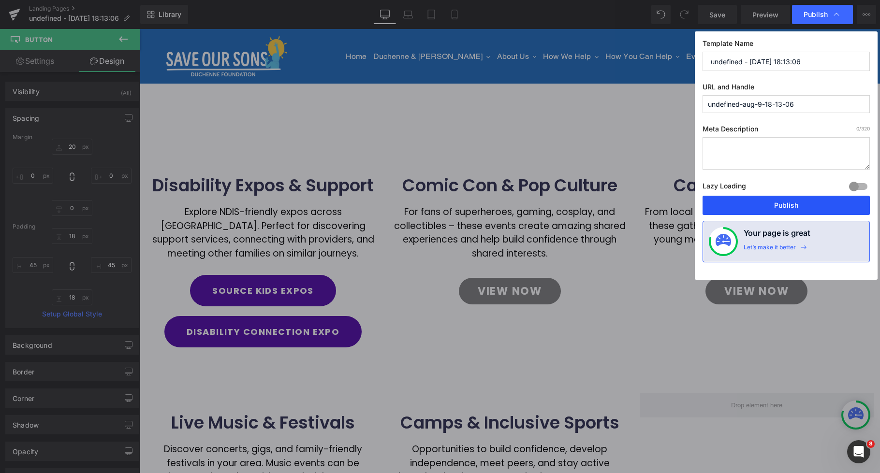
click at [803, 205] on button "Publish" at bounding box center [786, 205] width 167 height 19
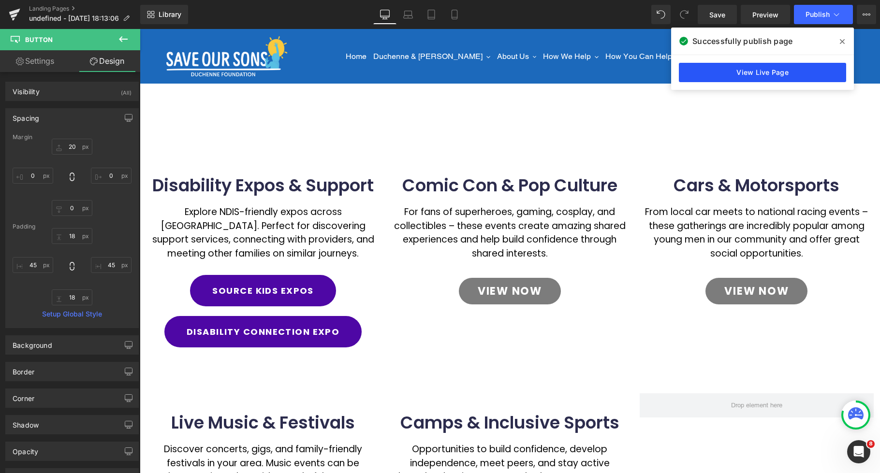
click at [776, 73] on link "View Live Page" at bounding box center [762, 72] width 167 height 19
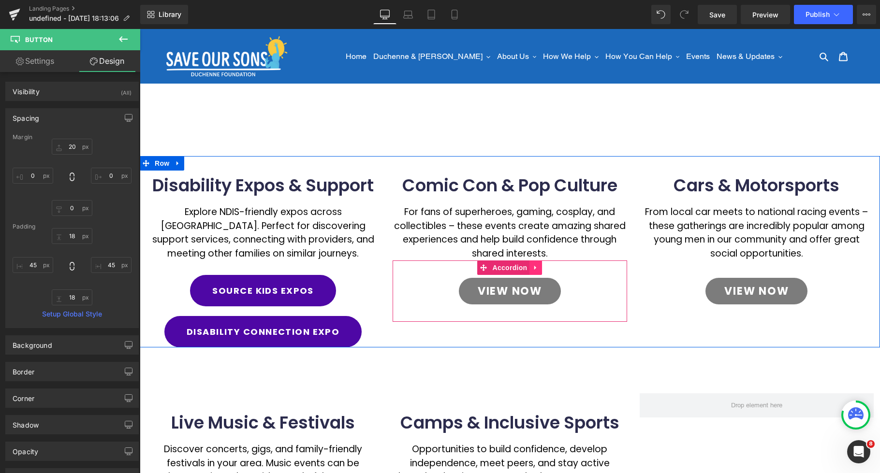
click at [536, 268] on icon at bounding box center [535, 268] width 2 height 4
click at [542, 268] on icon at bounding box center [542, 268] width 7 height 7
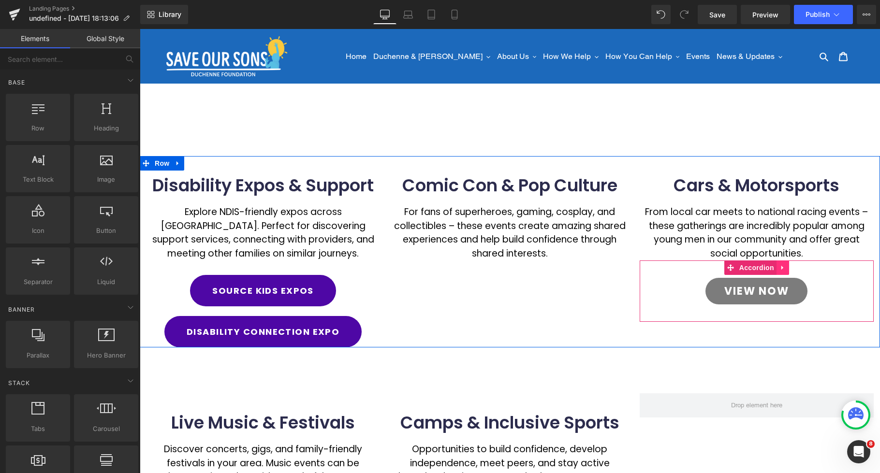
click at [787, 268] on link at bounding box center [783, 268] width 13 height 15
drag, startPoint x: 791, startPoint y: 269, endPoint x: 782, endPoint y: 296, distance: 28.9
click at [791, 269] on icon at bounding box center [789, 268] width 7 height 7
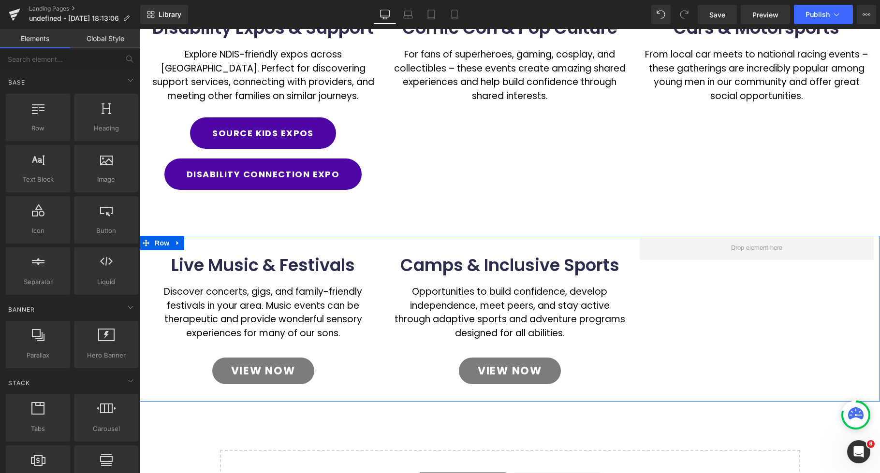
scroll to position [73, 0]
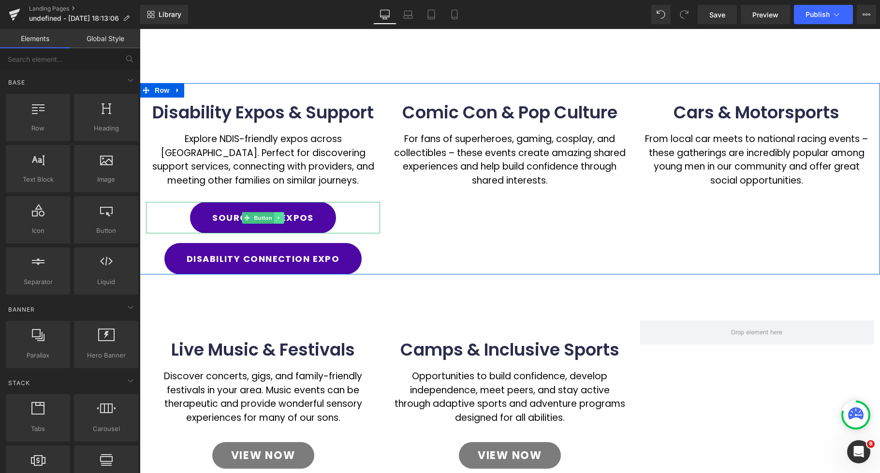
click at [279, 219] on icon at bounding box center [279, 218] width 5 height 6
click at [276, 219] on icon at bounding box center [273, 217] width 5 height 5
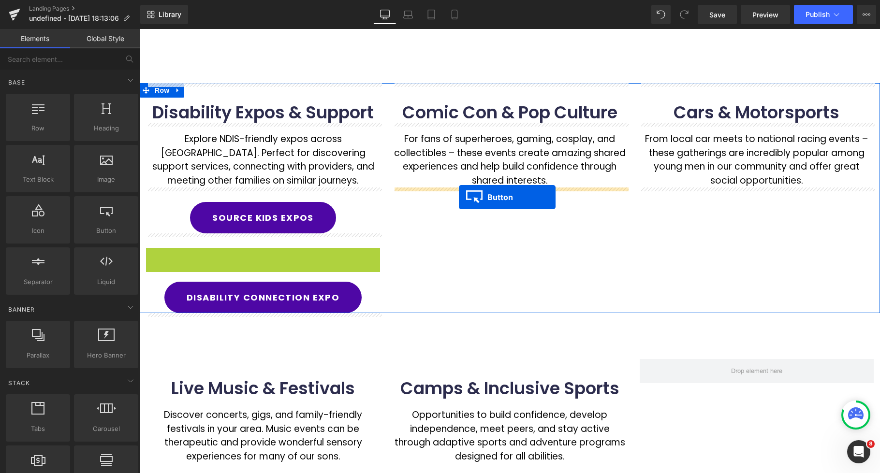
drag, startPoint x: 251, startPoint y: 262, endPoint x: 459, endPoint y: 197, distance: 218.1
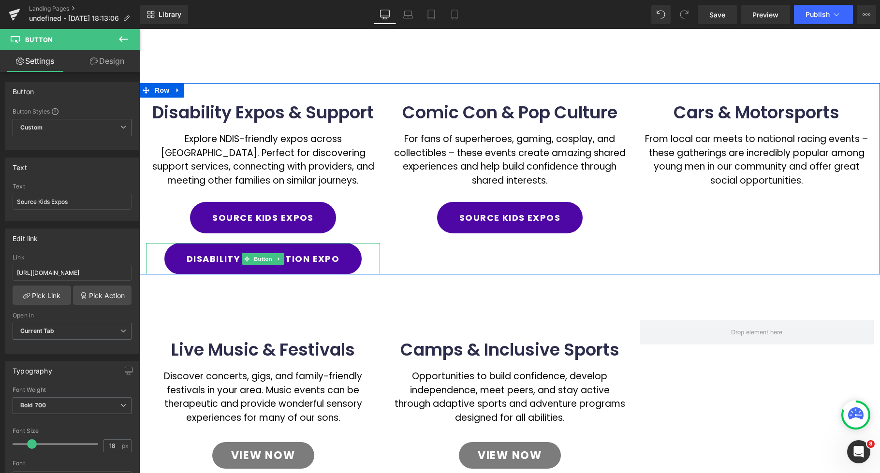
click at [283, 259] on link at bounding box center [279, 259] width 10 height 12
click at [277, 261] on link at bounding box center [274, 259] width 10 height 12
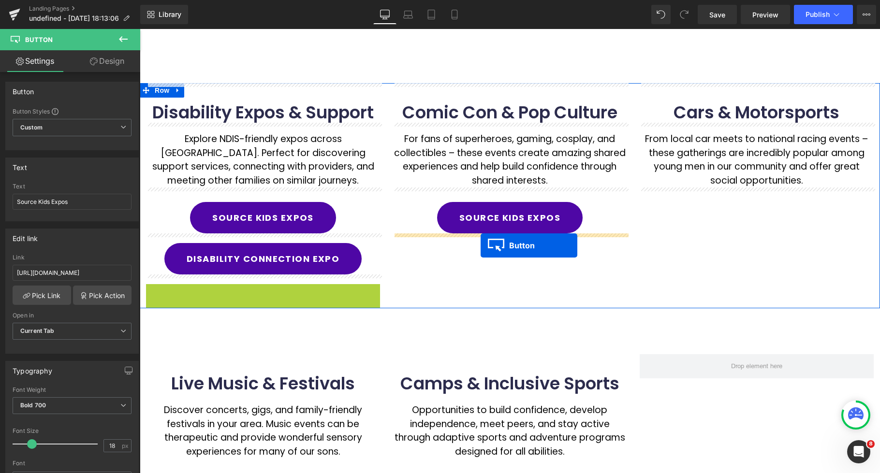
drag, startPoint x: 247, startPoint y: 299, endPoint x: 481, endPoint y: 246, distance: 239.6
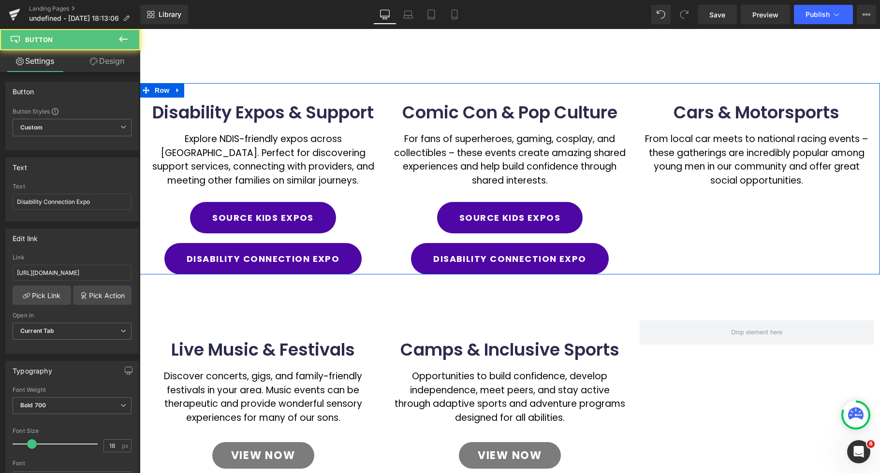
click at [750, 216] on div "Disability Expos & Support Heading Explore NDIS-friendly expos across Australia…" at bounding box center [510, 179] width 740 height 192
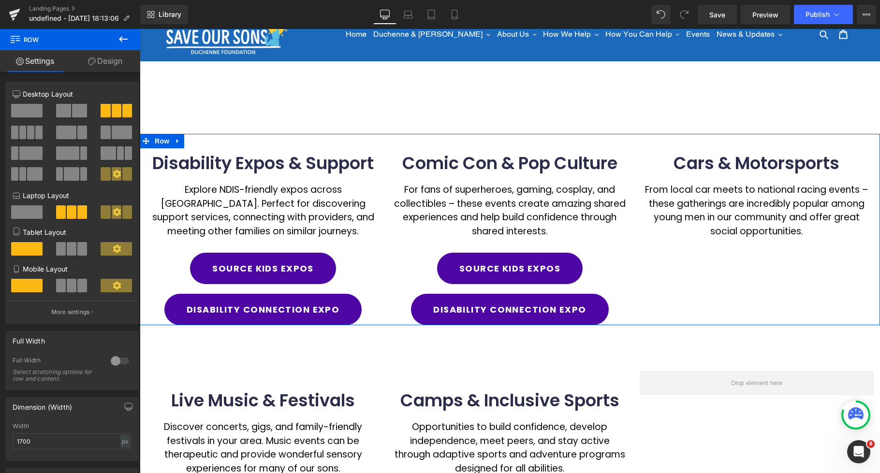
scroll to position [32, 0]
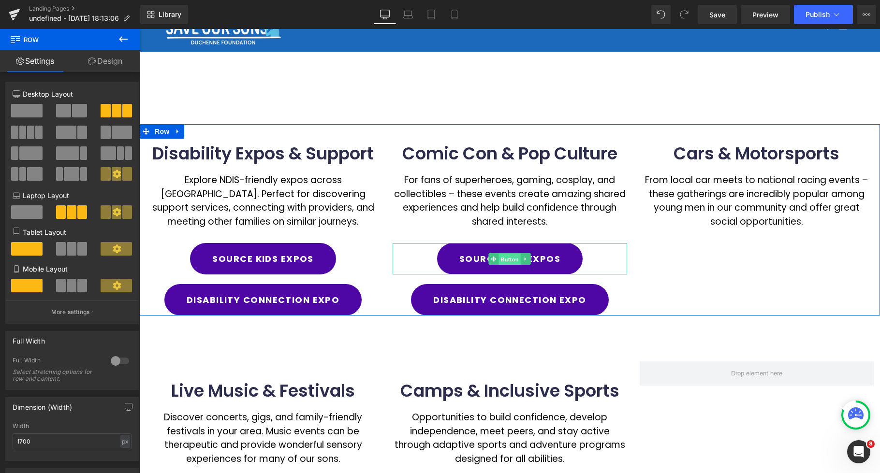
click at [509, 259] on span "Button" at bounding box center [510, 260] width 22 height 12
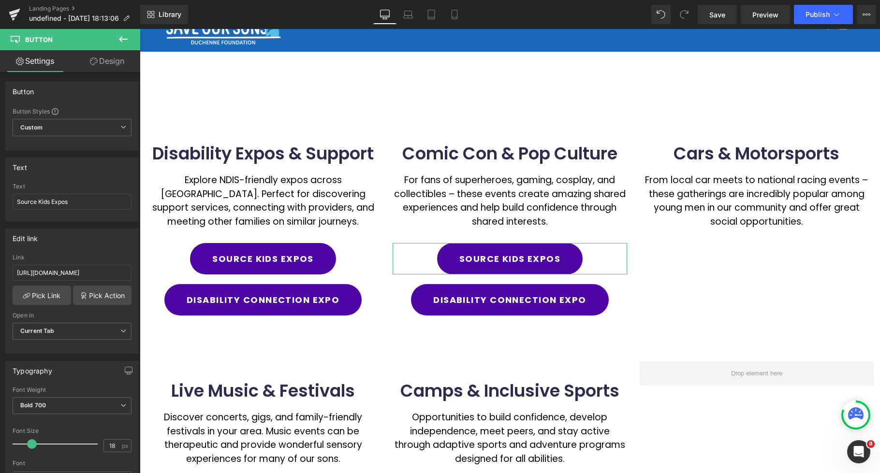
drag, startPoint x: 110, startPoint y: 64, endPoint x: 85, endPoint y: 132, distance: 72.4
click at [110, 64] on link "Design" at bounding box center [107, 61] width 70 height 22
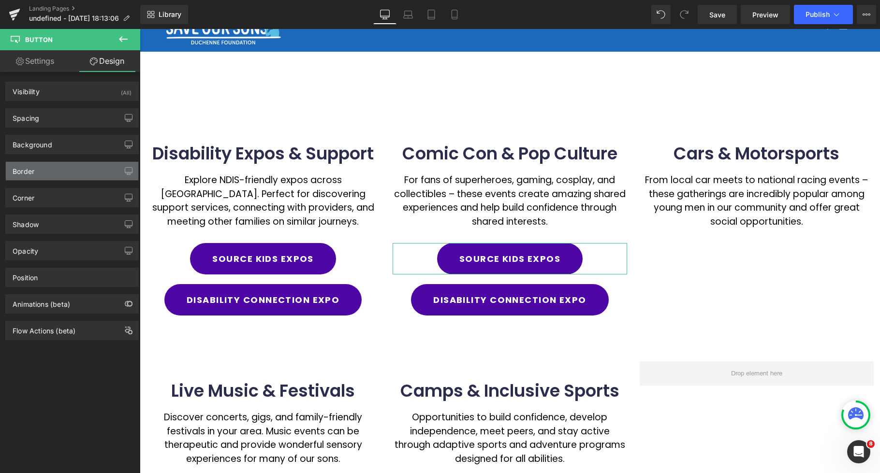
drag, startPoint x: 46, startPoint y: 178, endPoint x: 50, endPoint y: 163, distance: 15.0
click at [47, 177] on div "Border" at bounding box center [72, 171] width 133 height 18
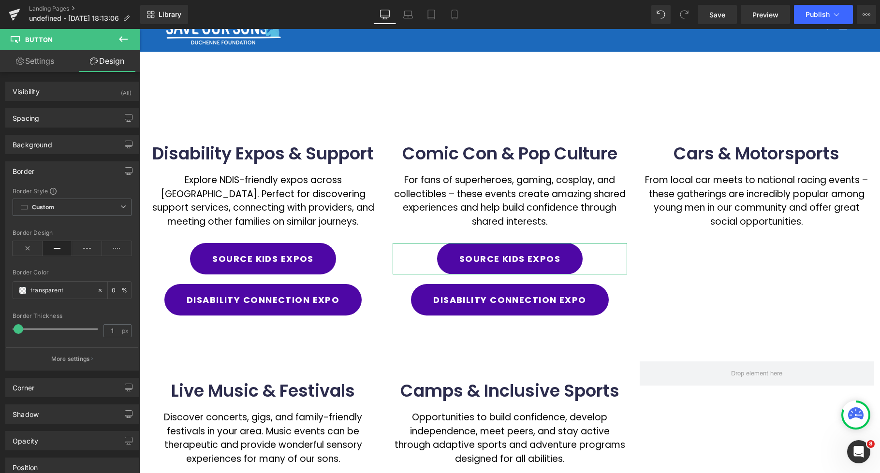
click at [52, 156] on div "Border Border Style Custom Custom Setup Global Style Custom Setup Global Style …" at bounding box center [72, 262] width 145 height 217
click at [55, 151] on div "Background" at bounding box center [72, 144] width 133 height 18
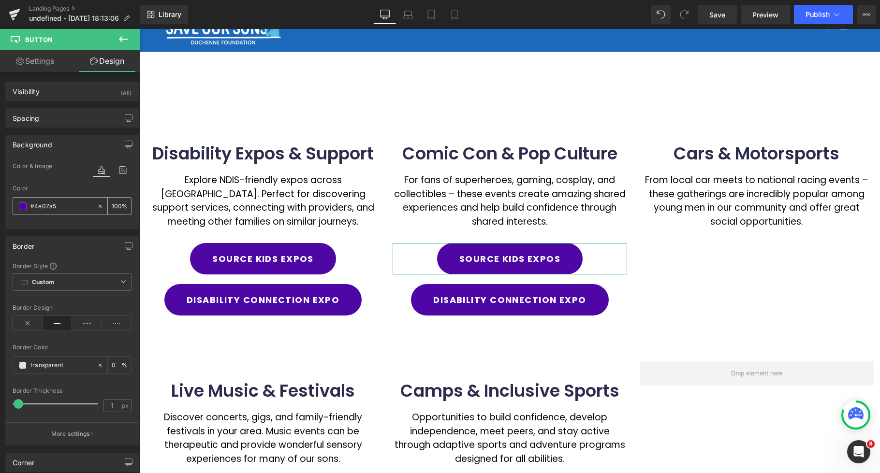
click at [20, 205] on span at bounding box center [23, 207] width 8 height 8
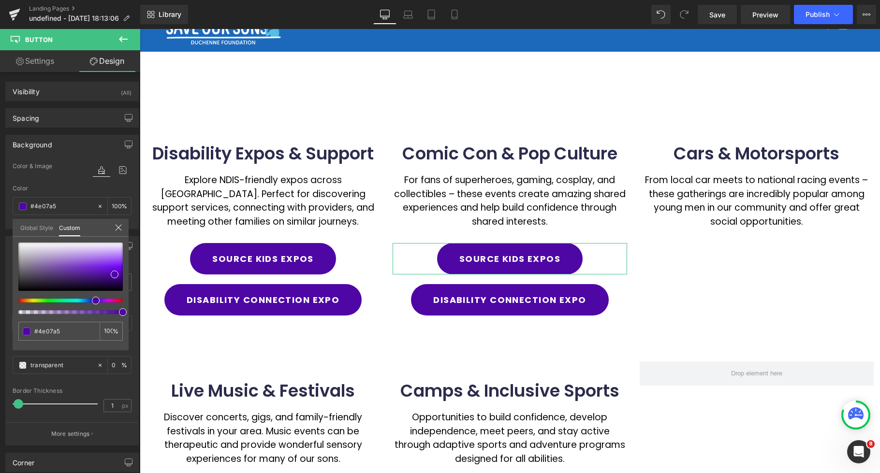
type input "#1c06a6"
click at [87, 300] on div at bounding box center [67, 301] width 104 height 4
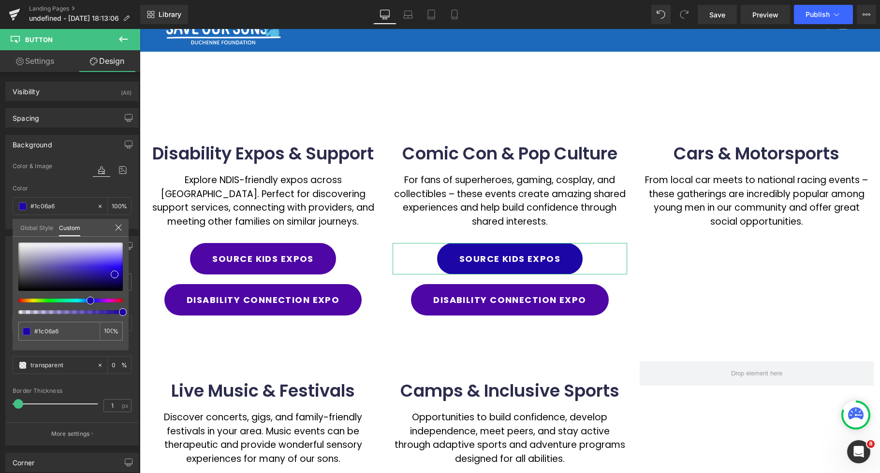
type input "#3606a7"
type input "#2006a7"
type input "#1606a7"
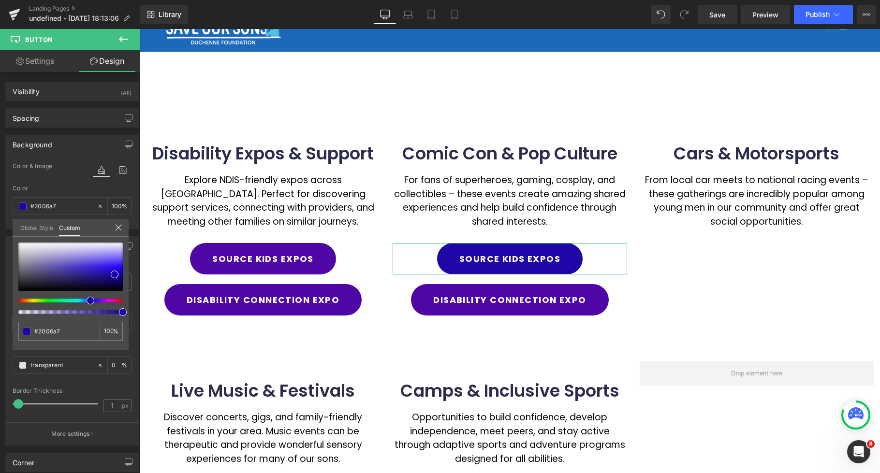
type input "#1606a7"
type input "#0e06a7"
type input "#0606a7"
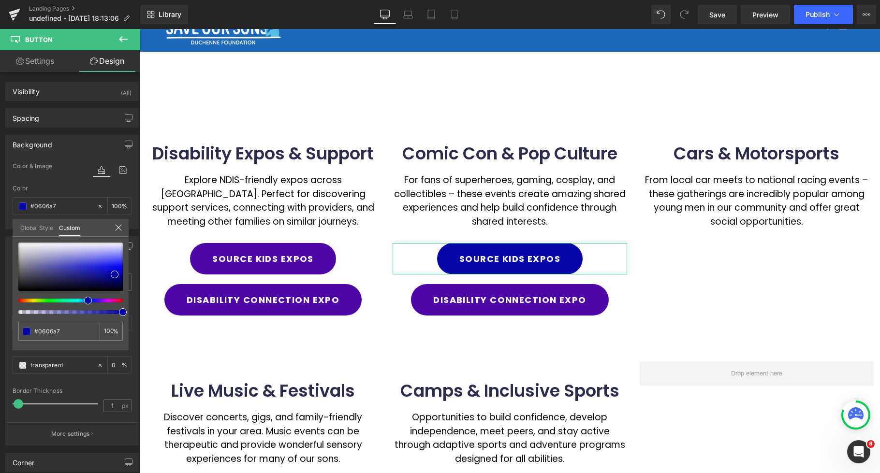
drag, startPoint x: 90, startPoint y: 300, endPoint x: 84, endPoint y: 299, distance: 5.8
click at [84, 299] on span at bounding box center [88, 301] width 8 height 8
type input "#2606a7"
type input "#0e06a7"
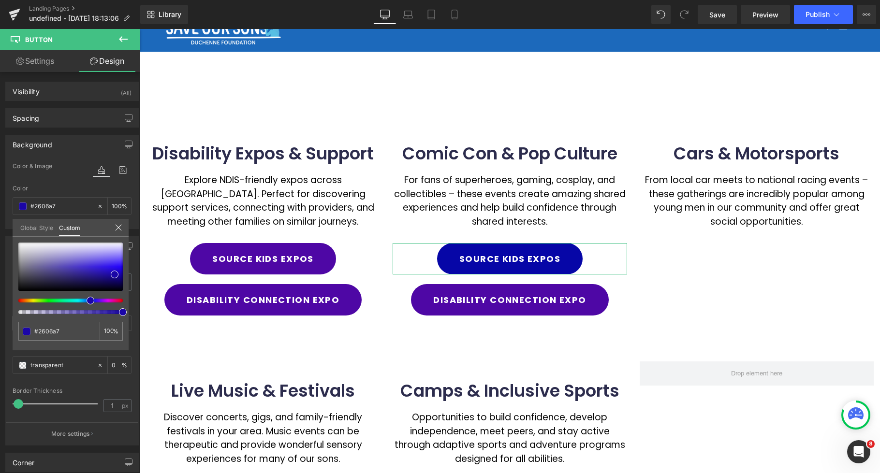
type input "#0e06a7"
type input "#0618a7"
type input "#0620a7"
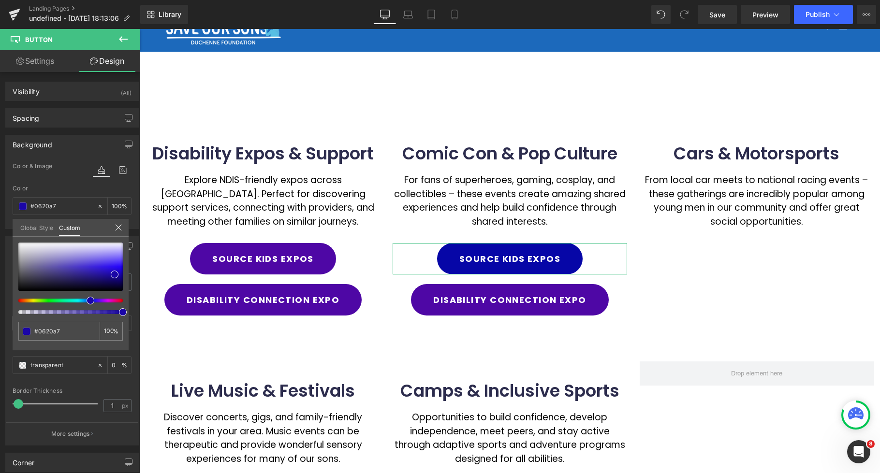
type input "#0626a7"
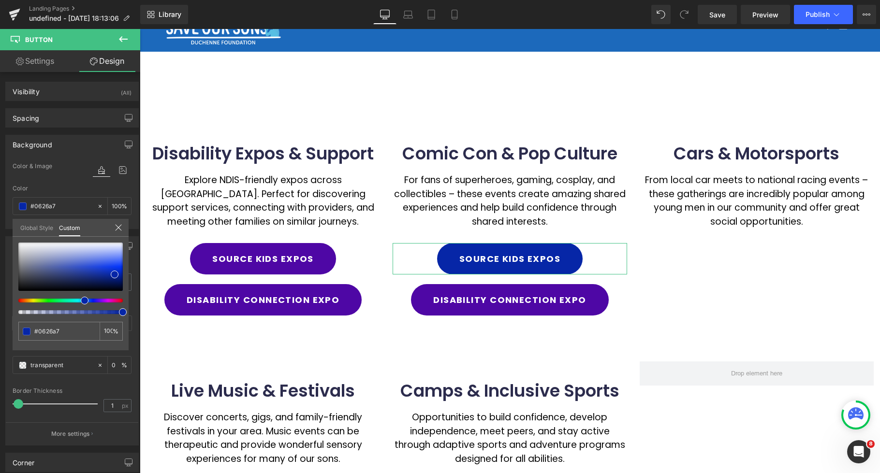
type input "#0636a7"
type input "#0664a7"
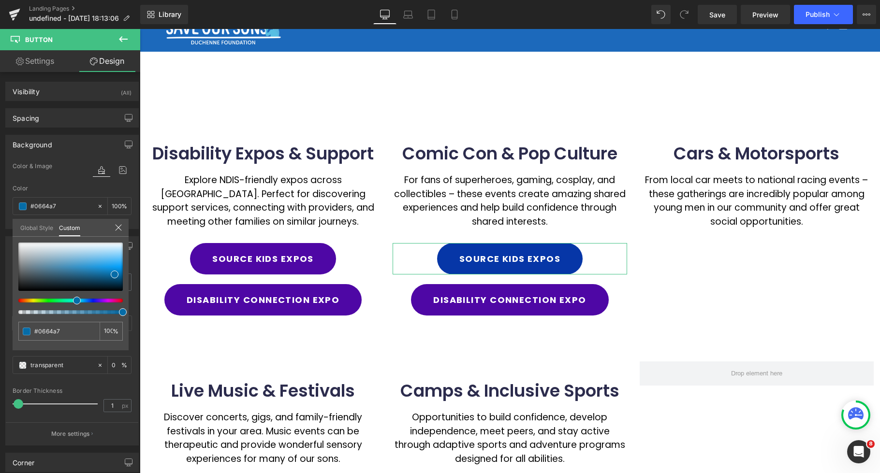
type input "#0671a7"
type input "#0679a7"
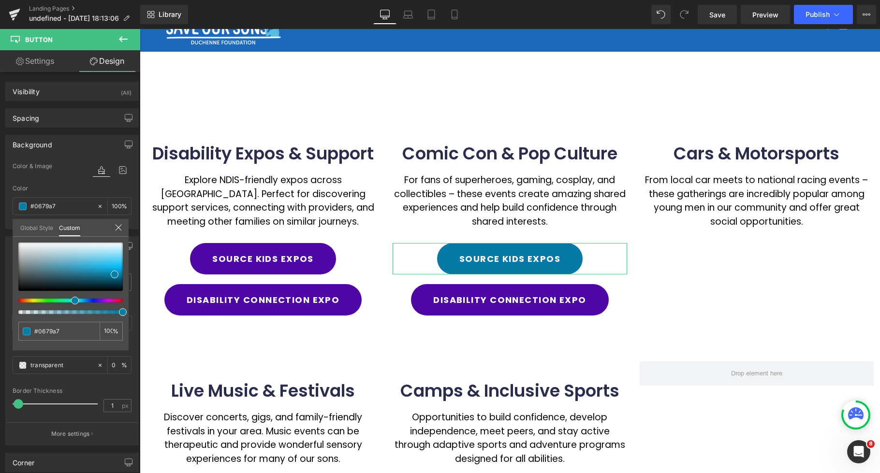
type input "#0671a7"
type input "#0664a7"
type input "#065ea7"
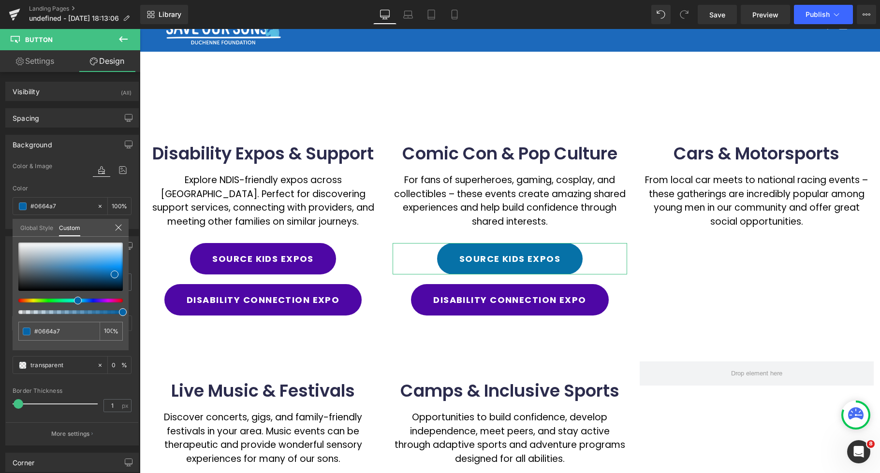
type input "#065ea7"
type input "#0656a7"
type input "#0651a7"
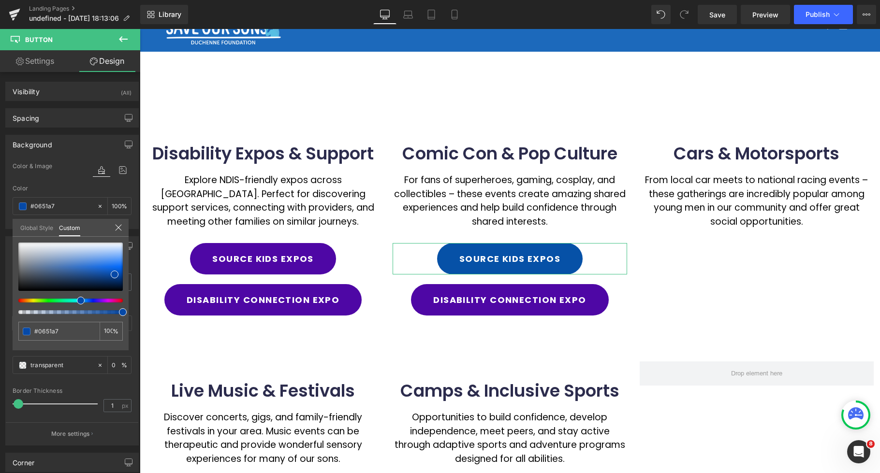
type input "#0643a7"
type input "#063ba7"
type input "#064ea7"
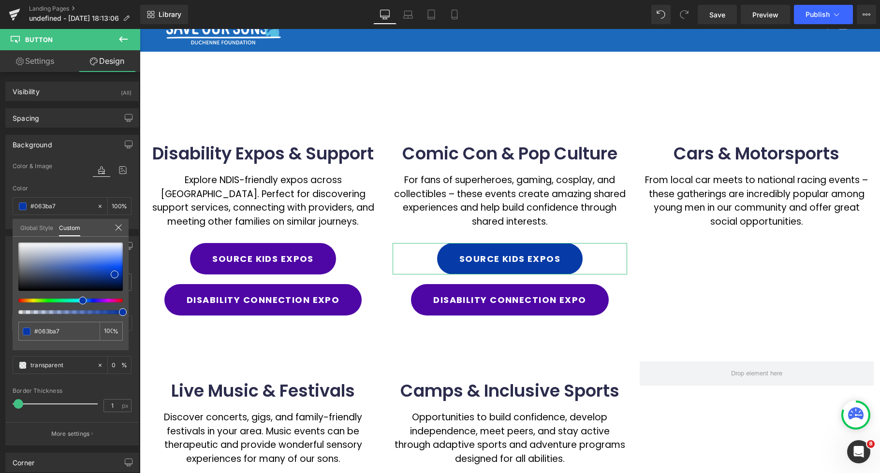
type input "#064ea7"
type input "#0651a7"
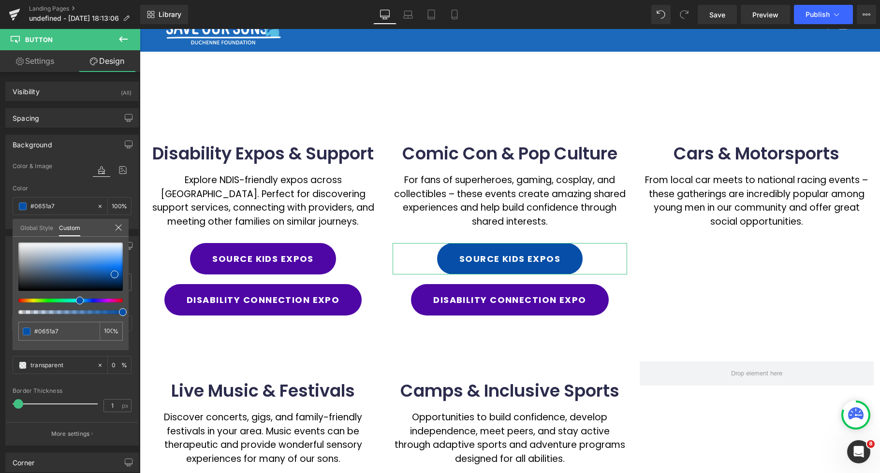
type input "#0656a7"
type input "#065ca7"
type input "#0669a7"
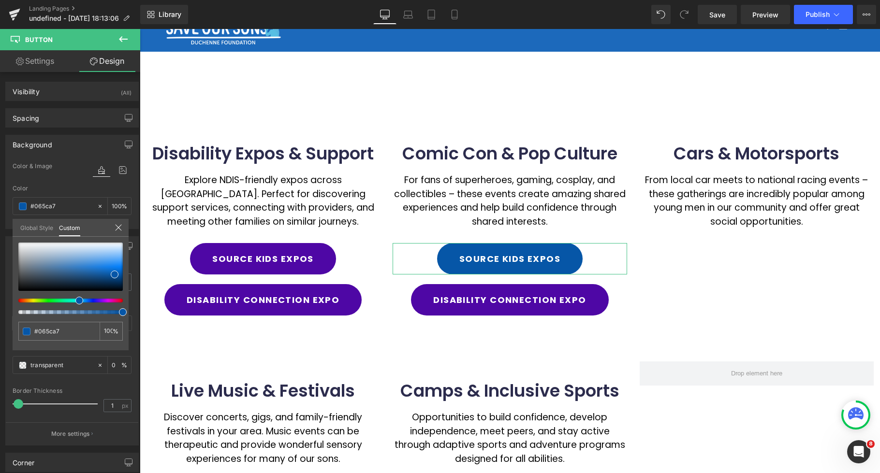
type input "#0669a7"
type input "#0664a7"
type input "#065ea7"
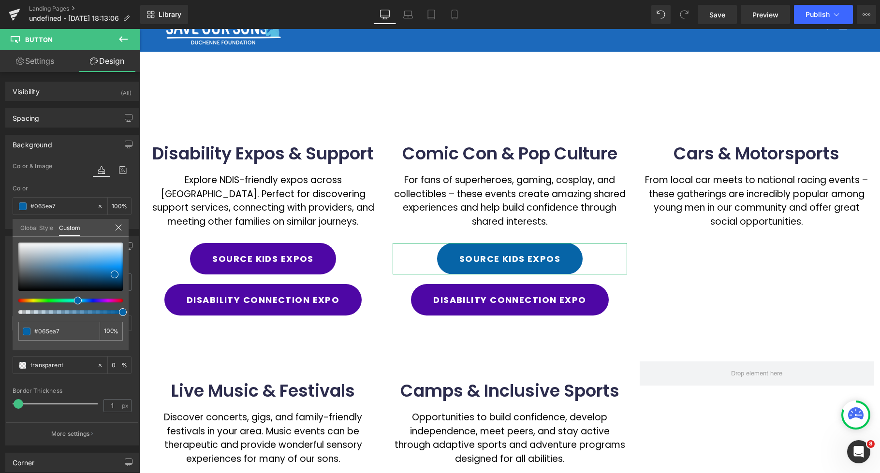
type input "#0656a7"
type input "#0651a7"
type input "#0656a7"
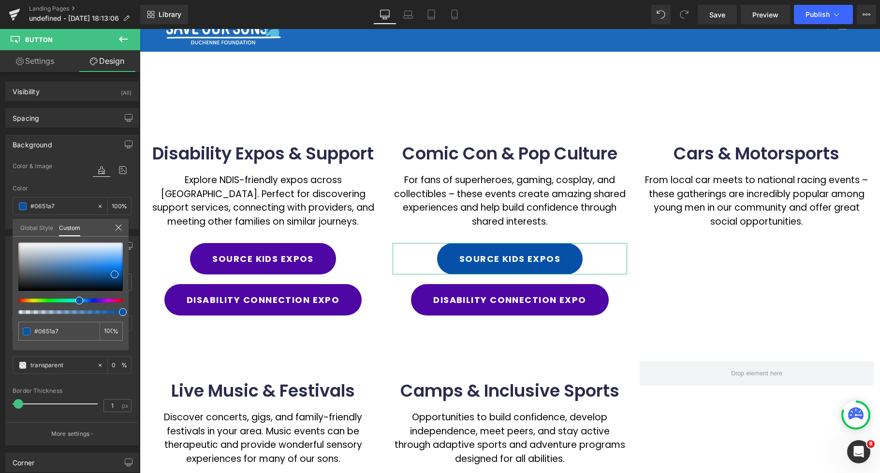
type input "#0656a7"
type input "#065ca7"
drag, startPoint x: 84, startPoint y: 299, endPoint x: 85, endPoint y: 291, distance: 8.3
click at [72, 300] on div at bounding box center [67, 301] width 104 height 4
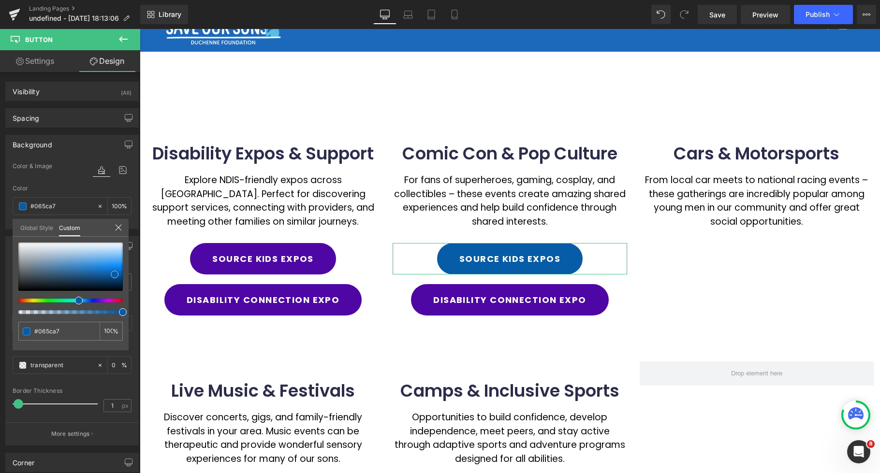
type input "#218ded"
click at [107, 266] on div at bounding box center [70, 267] width 104 height 48
type input "#1c8bec"
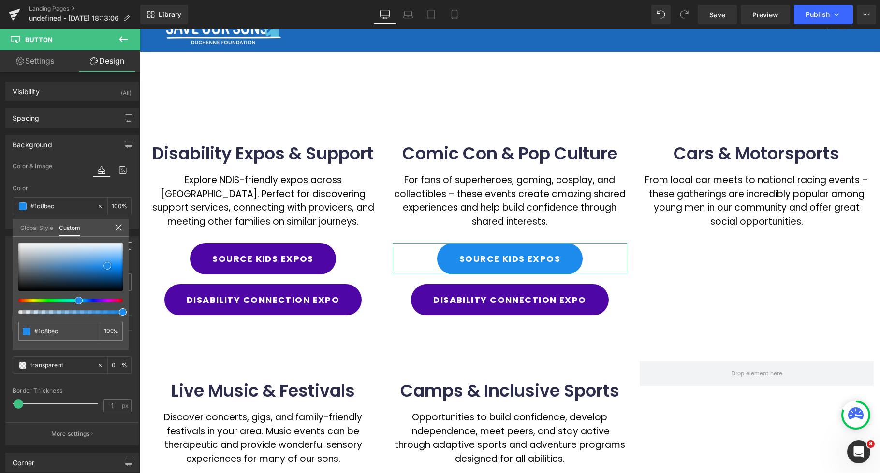
type input "#1386eb"
type input "#1284e7"
type input "#117bd9"
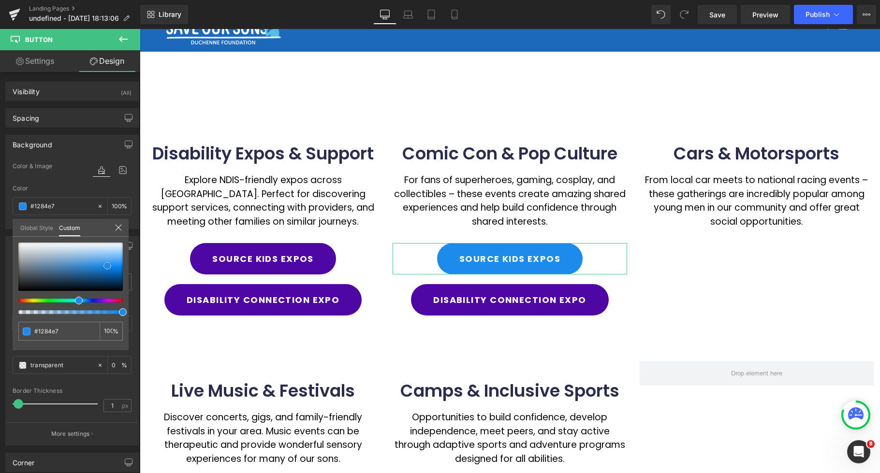
type input "#117bd9"
type input "#1179d4"
click at [107, 271] on span at bounding box center [107, 270] width 8 height 8
type input "#1076cf"
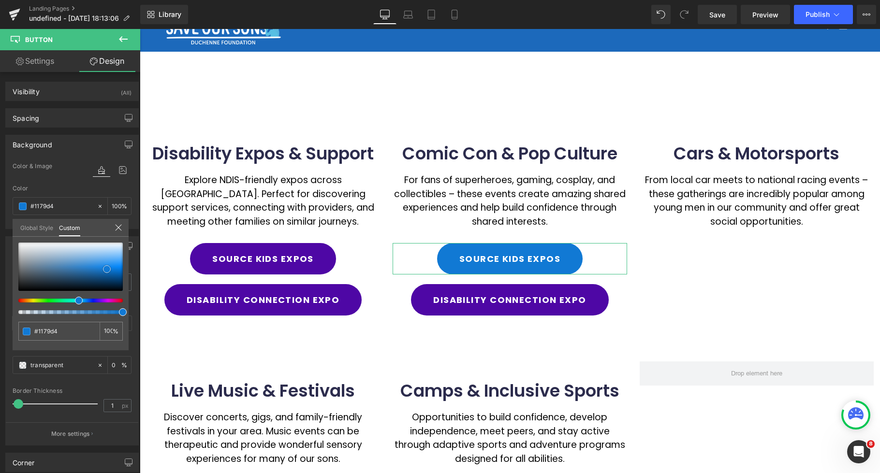
type input "#1076cf"
type input "#0f76d0"
type input "#117edd"
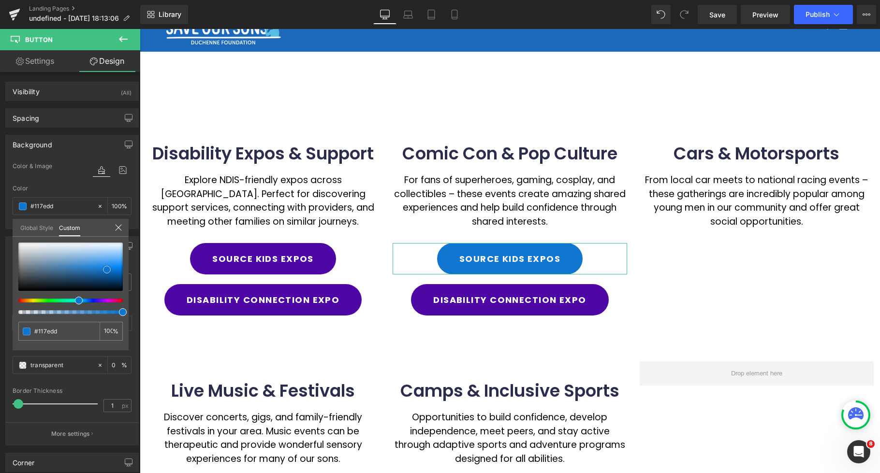
type input "#1284e7"
type input "#1184e8"
click at [107, 269] on span at bounding box center [107, 268] width 8 height 8
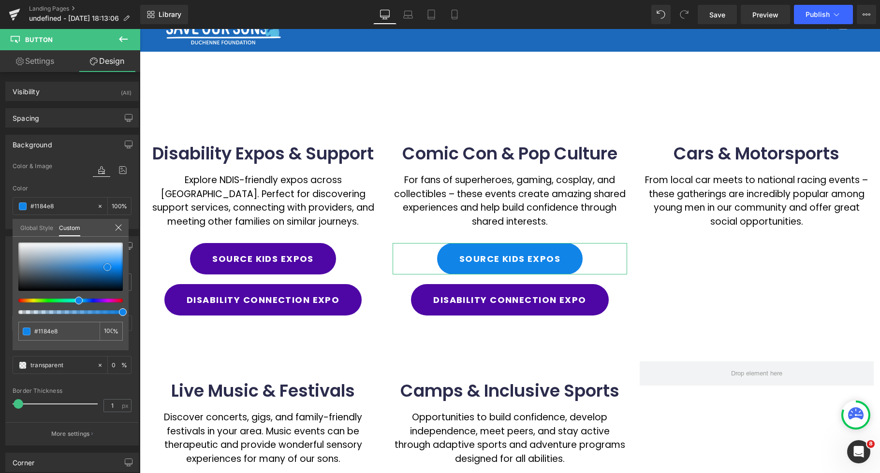
type input "#1181e3"
type input "#107ede"
click at [107, 270] on span at bounding box center [107, 269] width 8 height 8
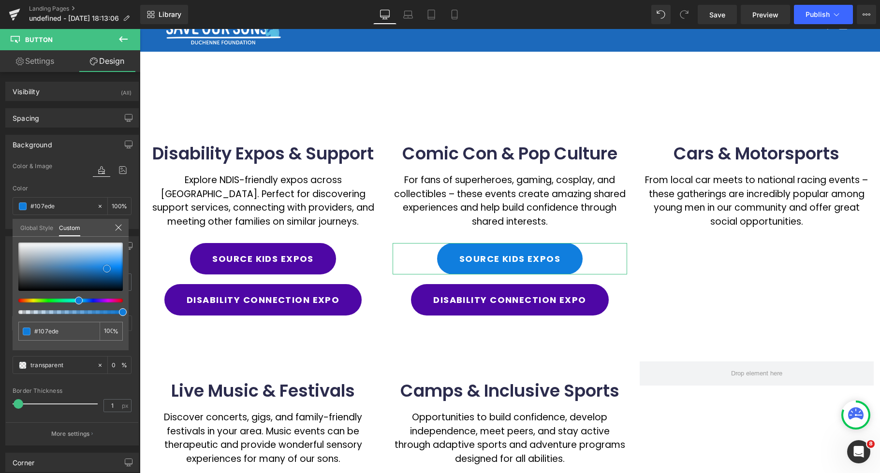
type input "#107cda"
type input "#117bd9"
type input "#1179d4"
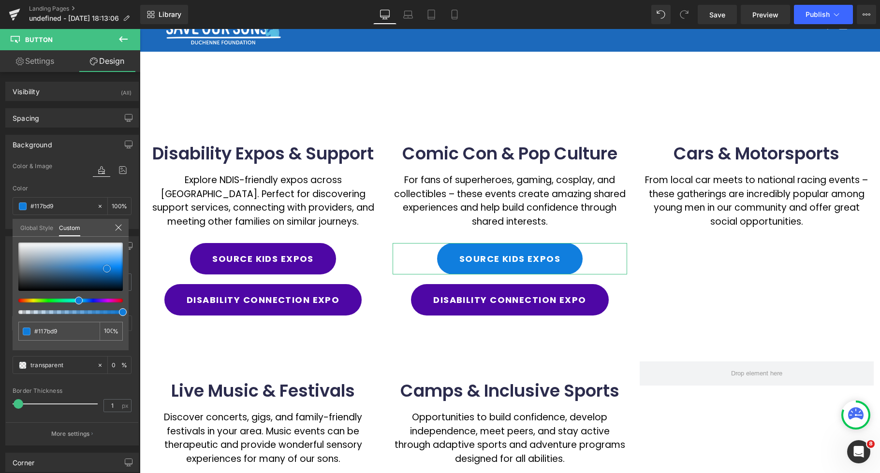
type input "#1179d4"
type input "#1076cf"
type input "#0f73cb"
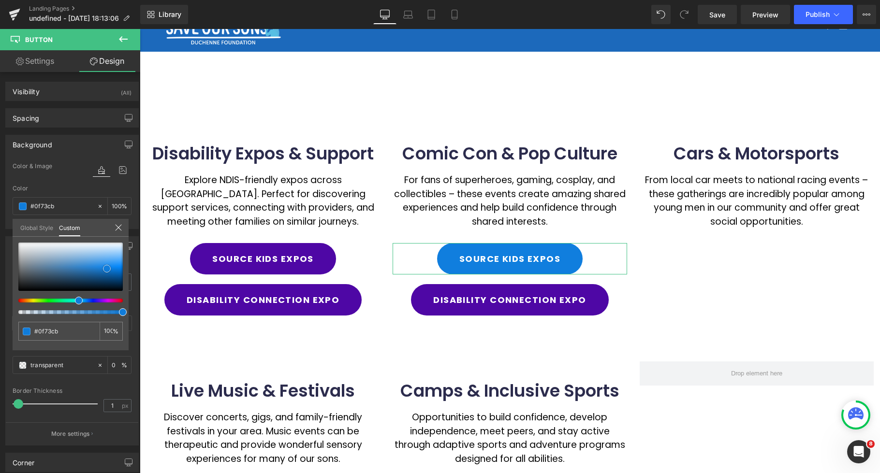
type input "#1073ca"
type input "#1071c6"
click at [107, 273] on span at bounding box center [107, 271] width 8 height 8
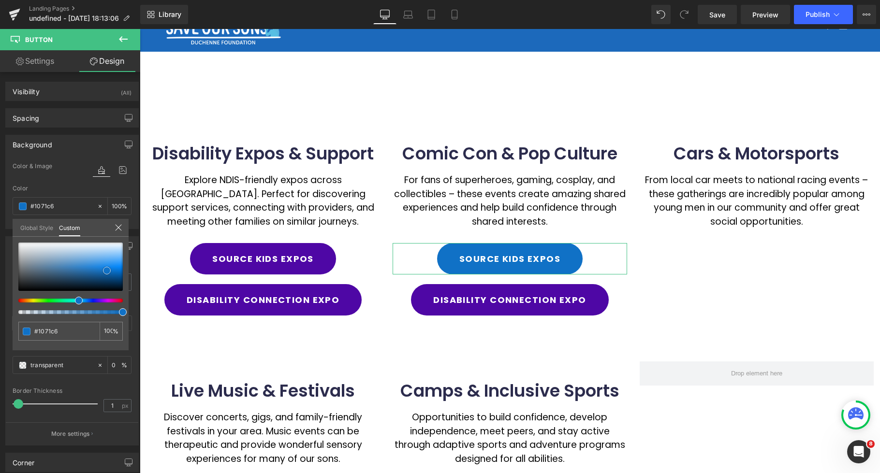
type input "#1171c5"
type input "#106ec0"
type input "#0f6ec1"
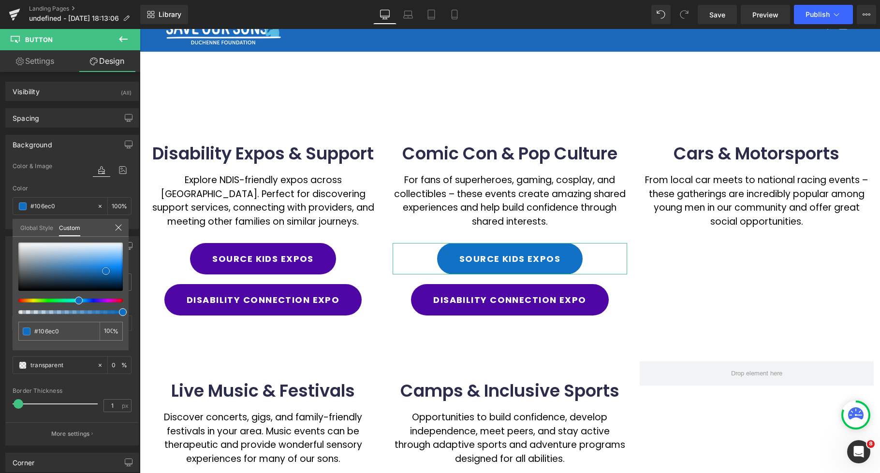
type input "#0f6ec1"
type input "#106bbb"
type input "#116bba"
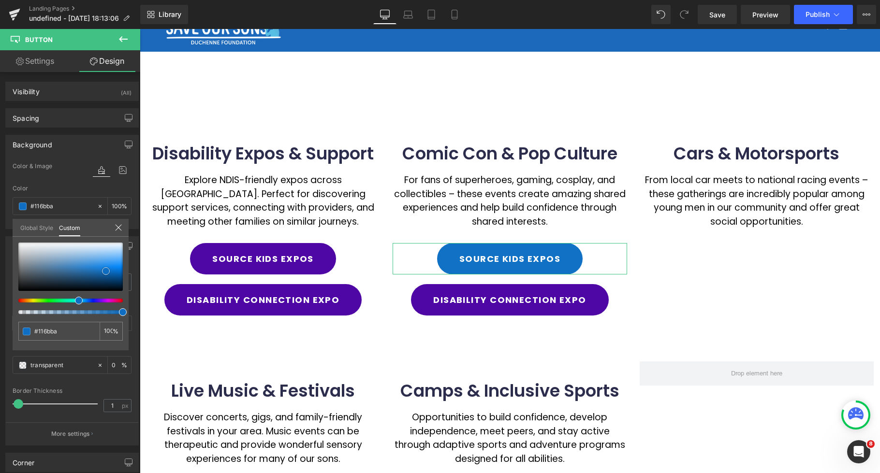
type input "#1068b5"
type input "#0f69b6"
type input "#116ebf"
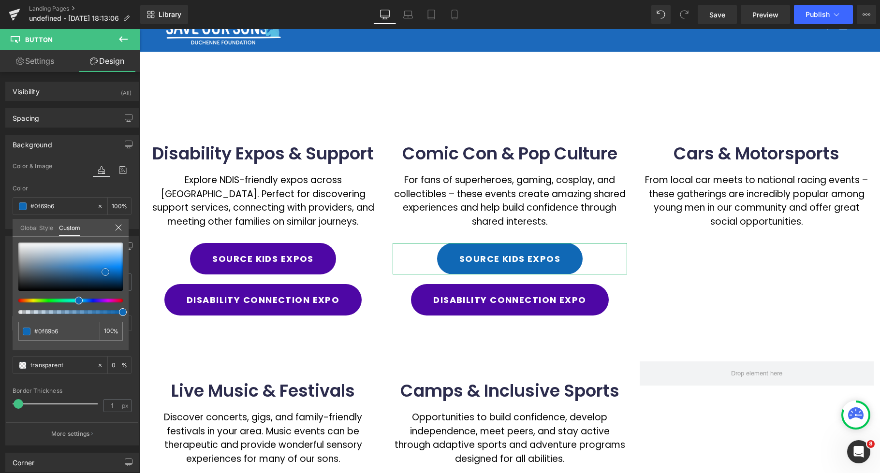
type input "#116ebf"
type input "#1071c6"
type input "#1171c5"
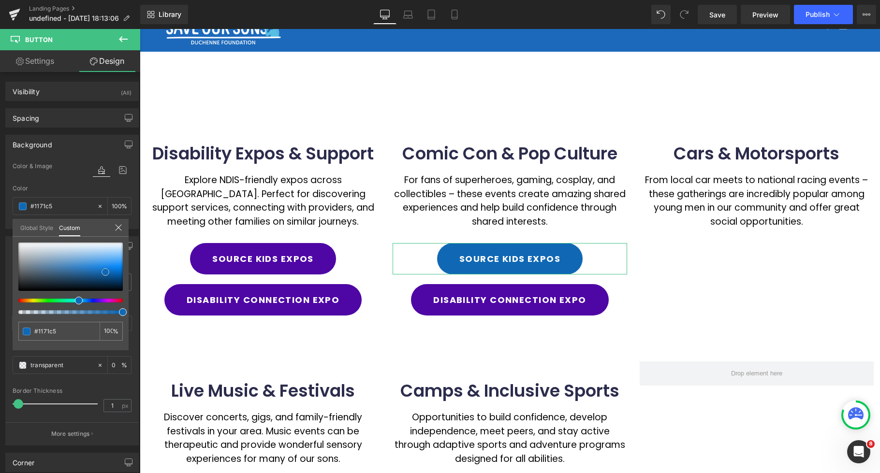
type input "#1173c9"
type input "#1076cf"
type input "#0f76d0"
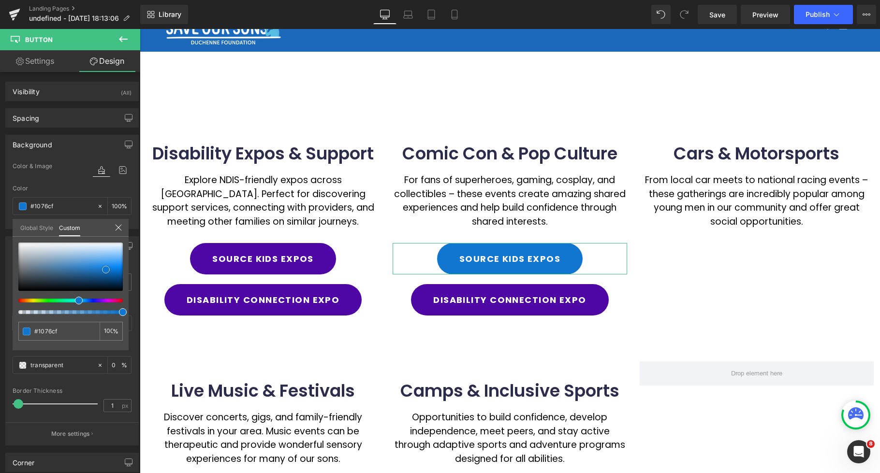
type input "#0f76d0"
type input "#1079d5"
type input "#1179d4"
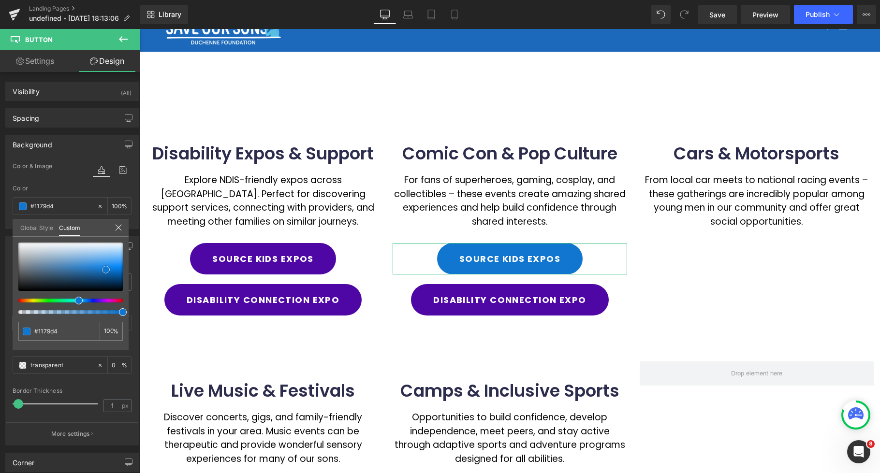
type input "#1079d5"
type input "#107cda"
type input "#0f7ee0"
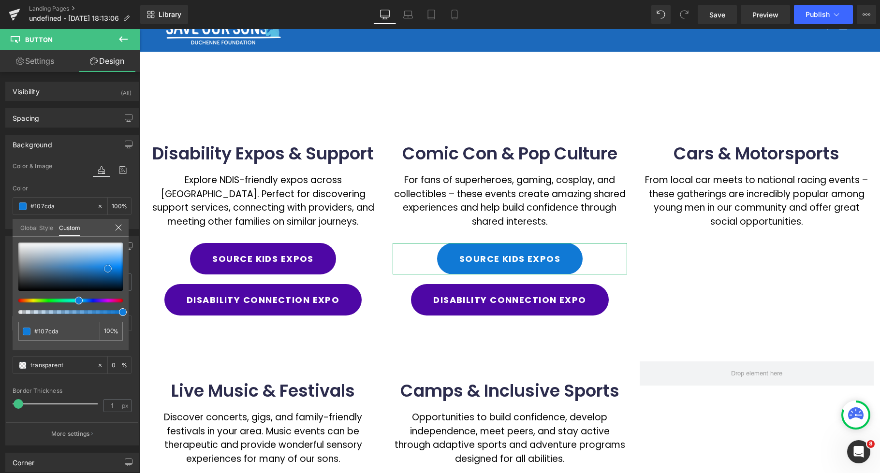
type input "#0f7ee0"
type input "#0f7cdb"
type input "#0e7cdc"
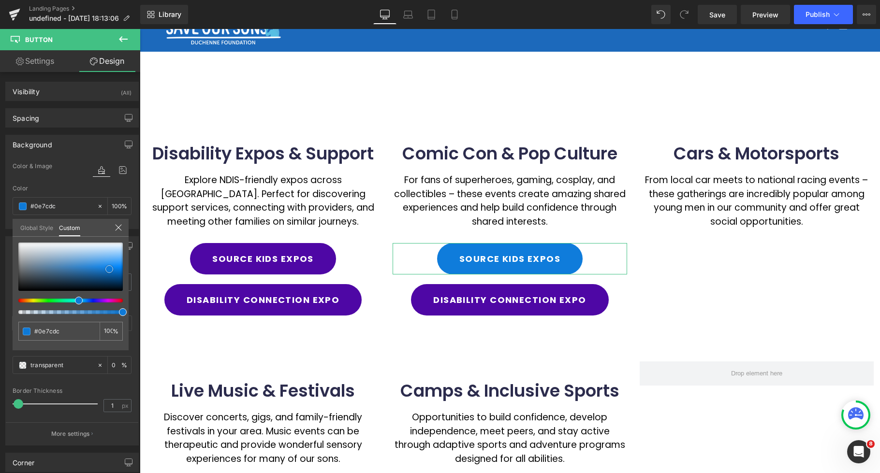
type input "#0f7cdb"
click at [106, 268] on span at bounding box center [109, 269] width 8 height 8
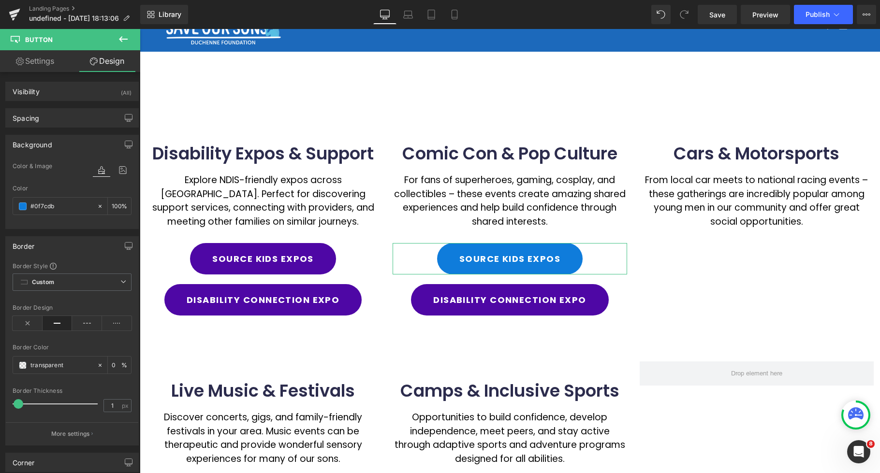
drag, startPoint x: 69, startPoint y: 185, endPoint x: 276, endPoint y: 301, distance: 238.0
click at [69, 185] on div "Color" at bounding box center [72, 188] width 119 height 7
click at [497, 303] on body "Skip to content Just added to your cart Qty: View cart ( ) Continue shopping Su…" at bounding box center [510, 427] width 740 height 861
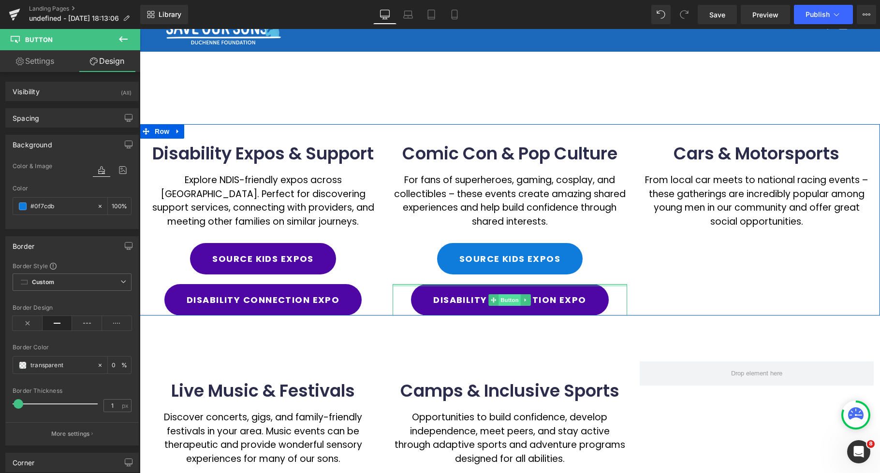
click at [503, 301] on span "Button" at bounding box center [510, 301] width 22 height 12
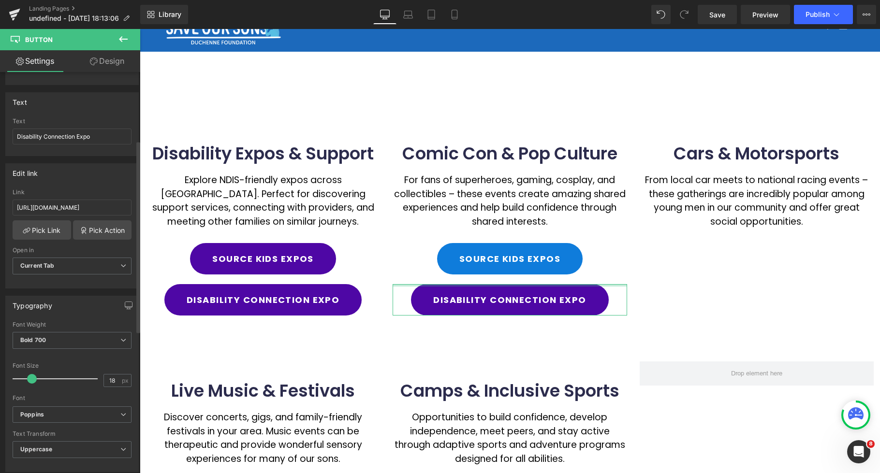
scroll to position [177, 0]
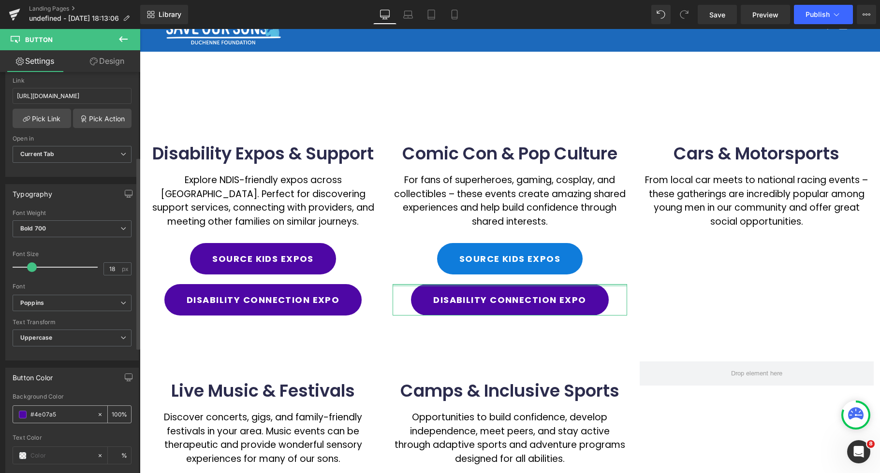
click at [63, 412] on input "#4e07a5" at bounding box center [61, 415] width 62 height 11
drag, startPoint x: 64, startPoint y: 413, endPoint x: 21, endPoint y: 413, distance: 42.6
click at [19, 413] on div "#4e07a5" at bounding box center [55, 414] width 84 height 17
paste input "0f7cdb"
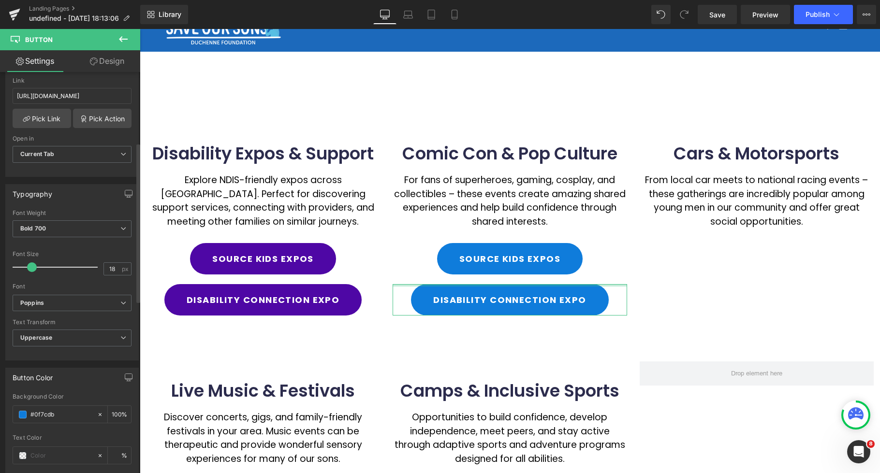
type input "#0f7cdb"
click at [78, 385] on div "Button Color" at bounding box center [72, 378] width 133 height 18
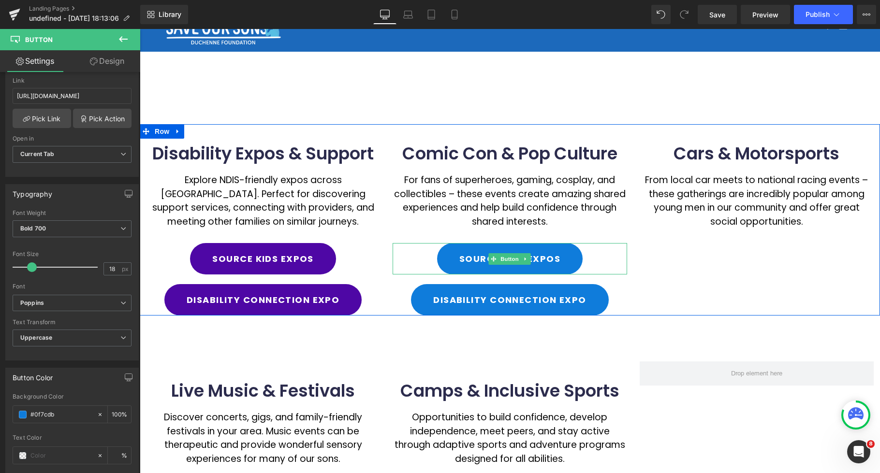
click at [528, 260] on icon at bounding box center [525, 259] width 5 height 6
click at [521, 261] on icon at bounding box center [520, 259] width 5 height 6
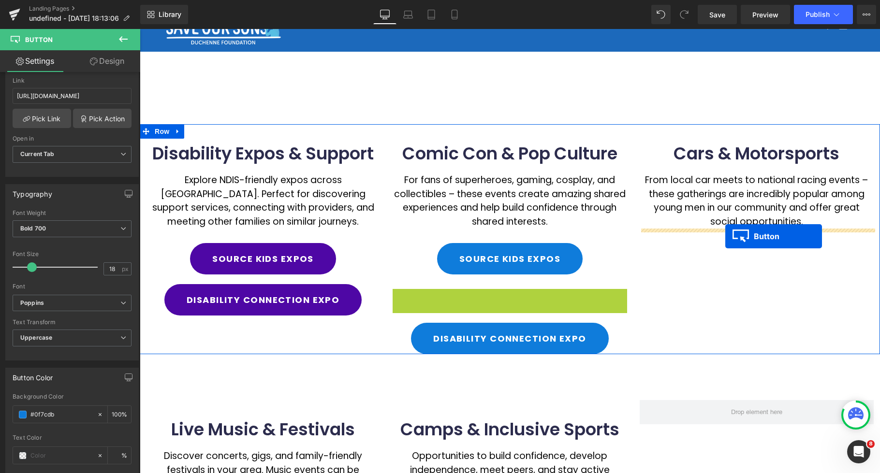
drag, startPoint x: 586, startPoint y: 277, endPoint x: 730, endPoint y: 238, distance: 148.6
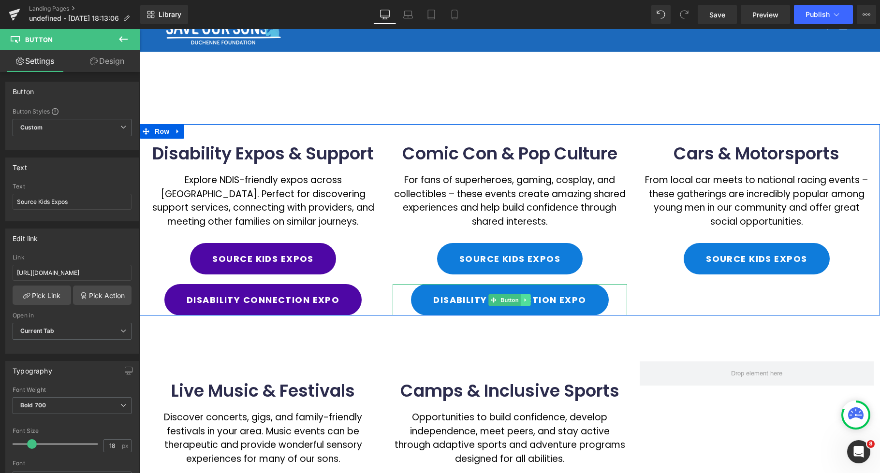
click at [530, 299] on link at bounding box center [526, 301] width 10 height 12
drag, startPoint x: 523, startPoint y: 301, endPoint x: 525, endPoint y: 309, distance: 7.4
click at [523, 301] on icon at bounding box center [520, 299] width 5 height 5
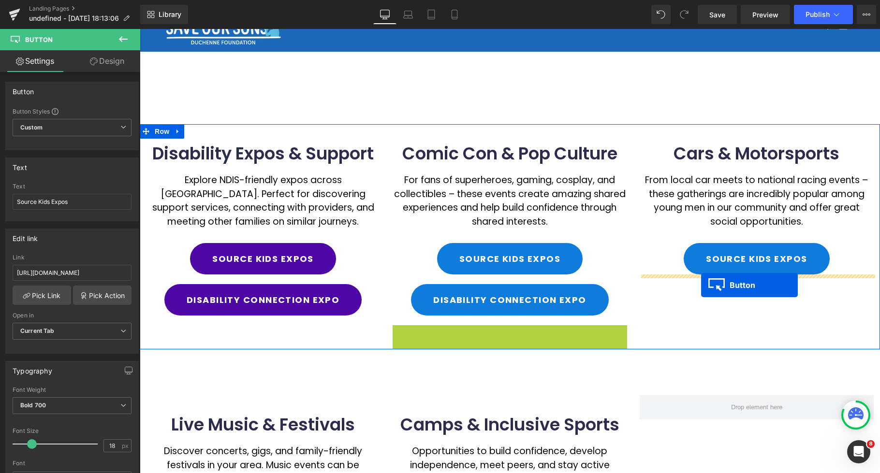
drag, startPoint x: 515, startPoint y: 332, endPoint x: 701, endPoint y: 285, distance: 192.0
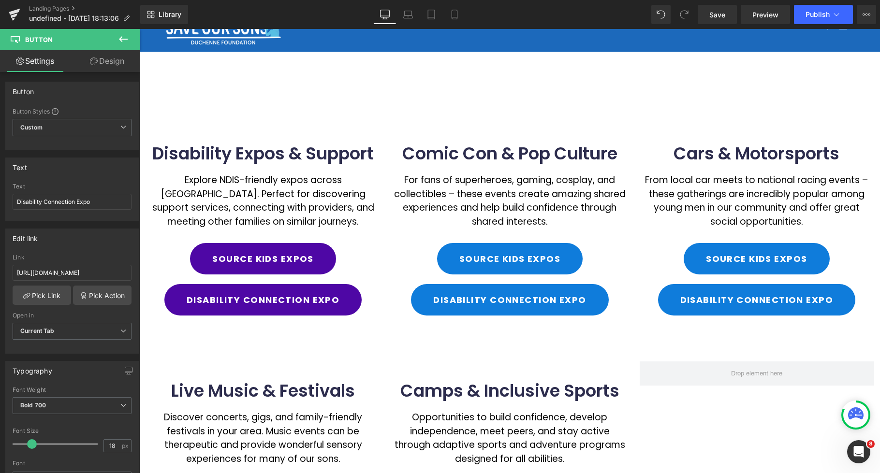
click at [649, 100] on div "Disability Expos & Support Heading Explore NDIS-friendly expos across Australia…" at bounding box center [510, 366] width 740 height 577
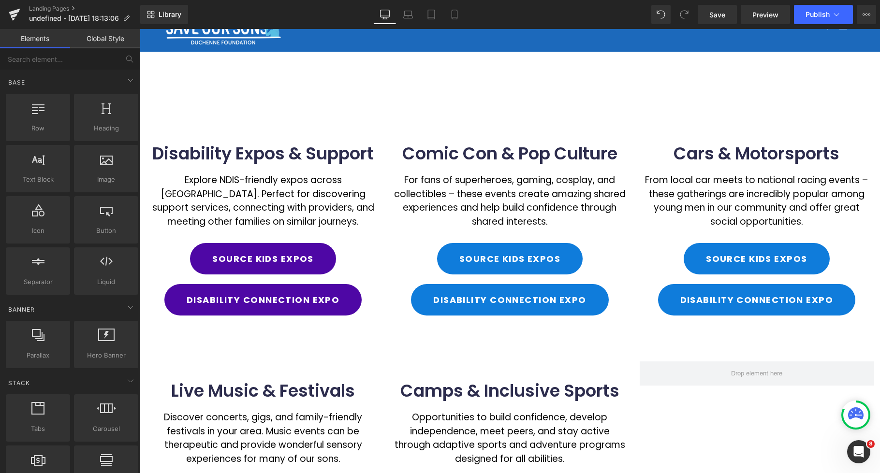
scroll to position [0, 0]
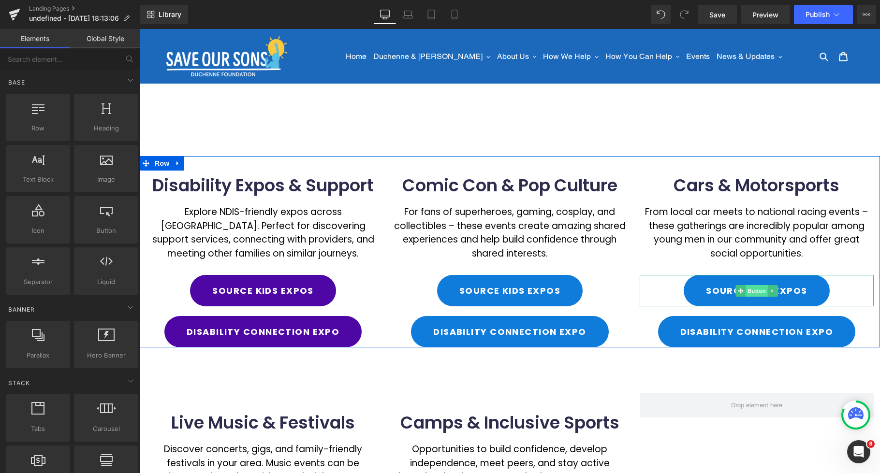
click at [755, 295] on span "Button" at bounding box center [757, 291] width 22 height 12
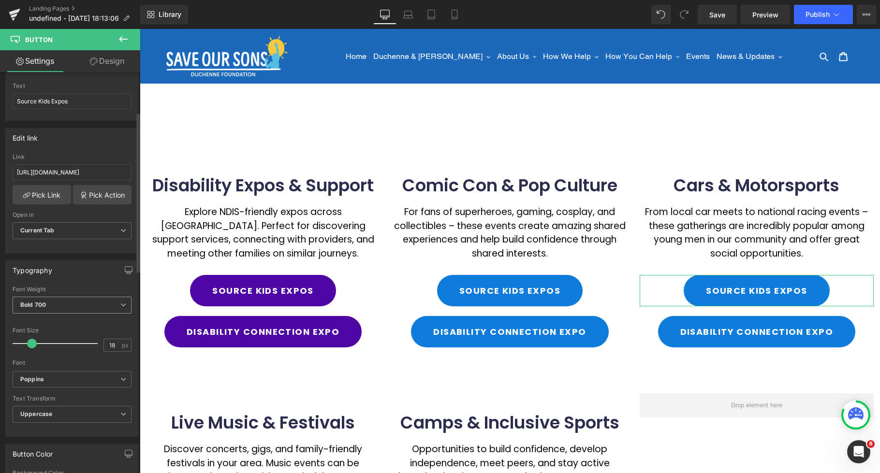
scroll to position [209, 0]
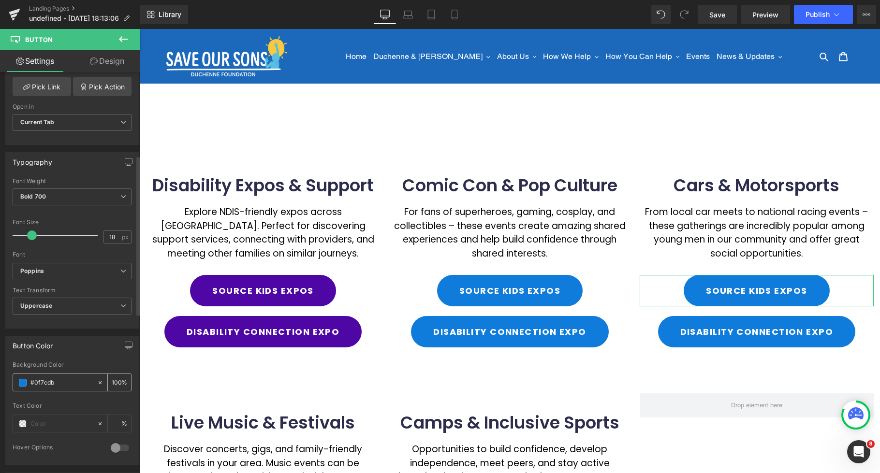
click at [26, 384] on span at bounding box center [23, 383] width 8 height 8
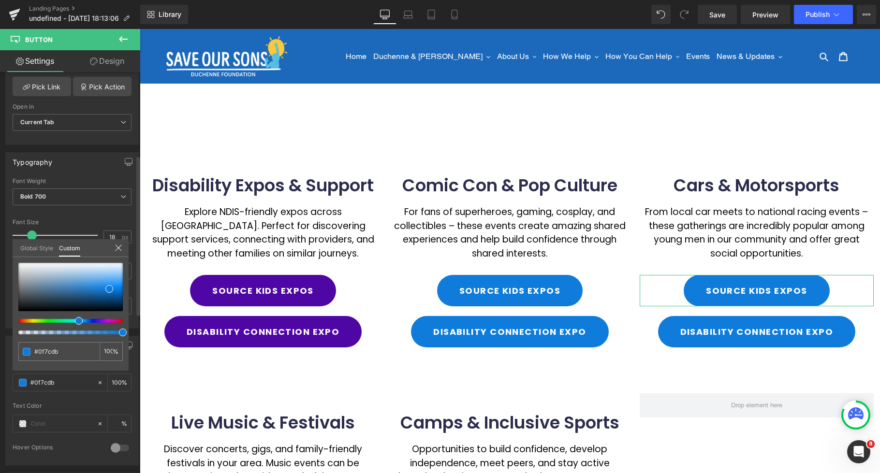
type input "#dbc30f"
click at [30, 322] on div at bounding box center [67, 321] width 104 height 4
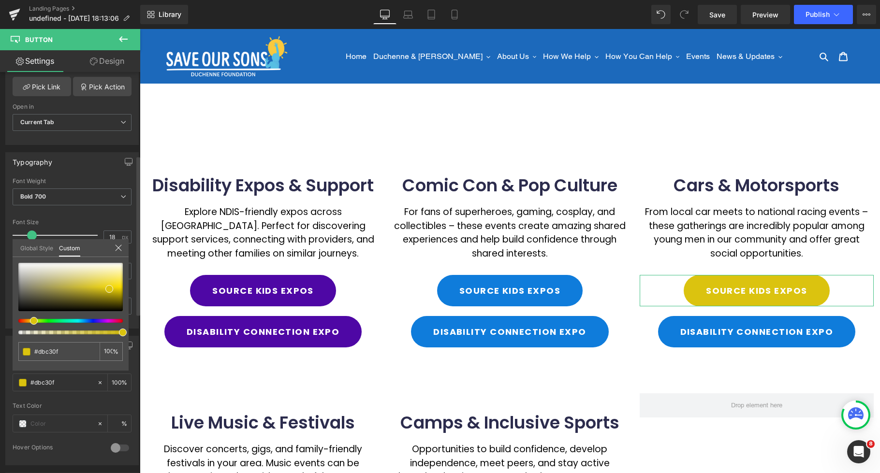
type input "#dbc00f"
type input "#dbb90f"
type input "#dbaf0f"
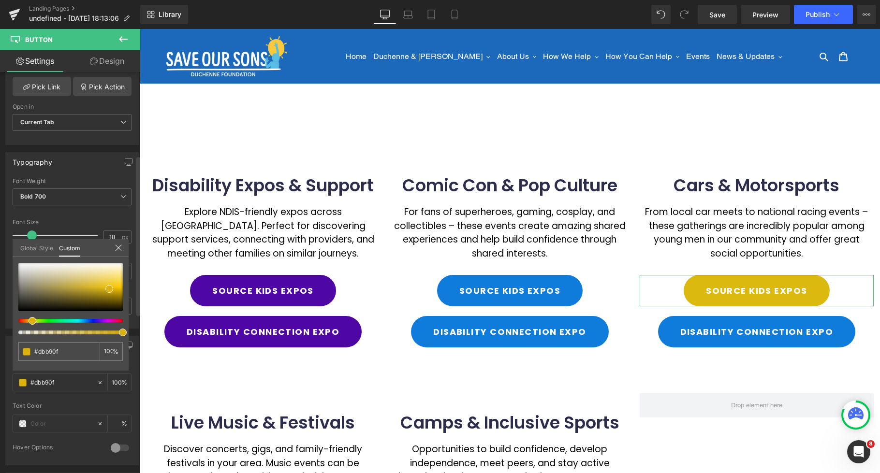
type input "#dbaf0f"
type input "#dba10f"
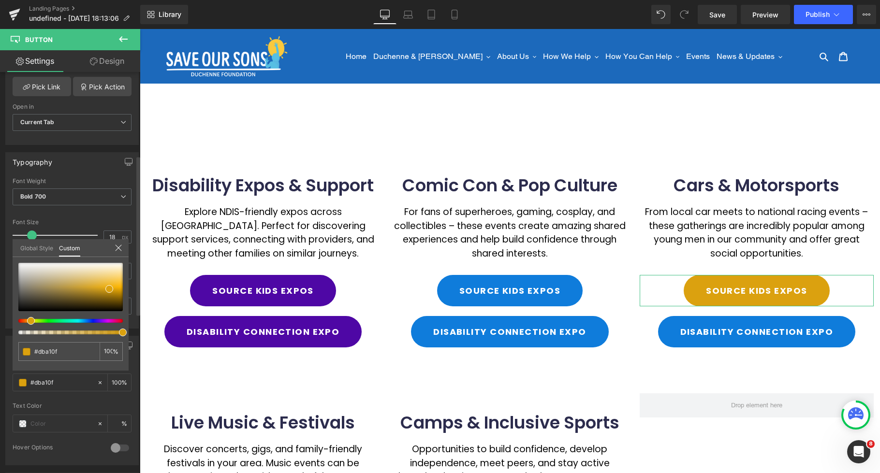
type input "#db9e0f"
type input "#dba10f"
type input "#dba80f"
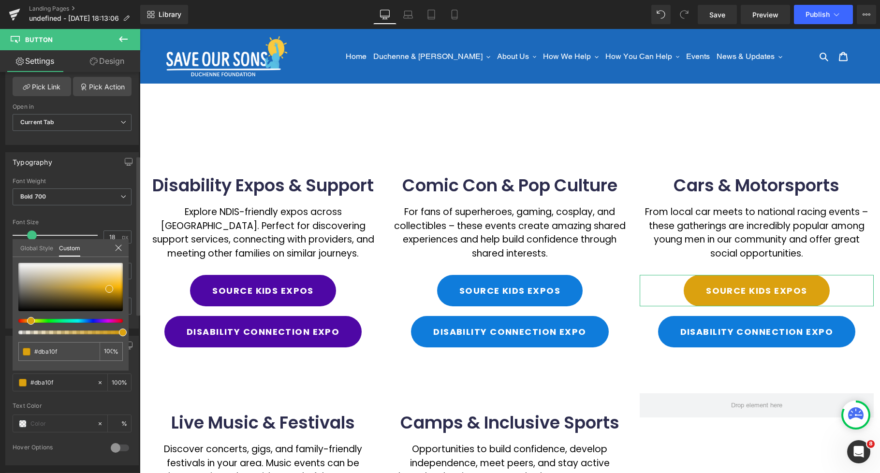
type input "#dba80f"
type input "#dbaf0f"
click at [28, 322] on div at bounding box center [67, 321] width 104 height 4
type input "#d6ab0e"
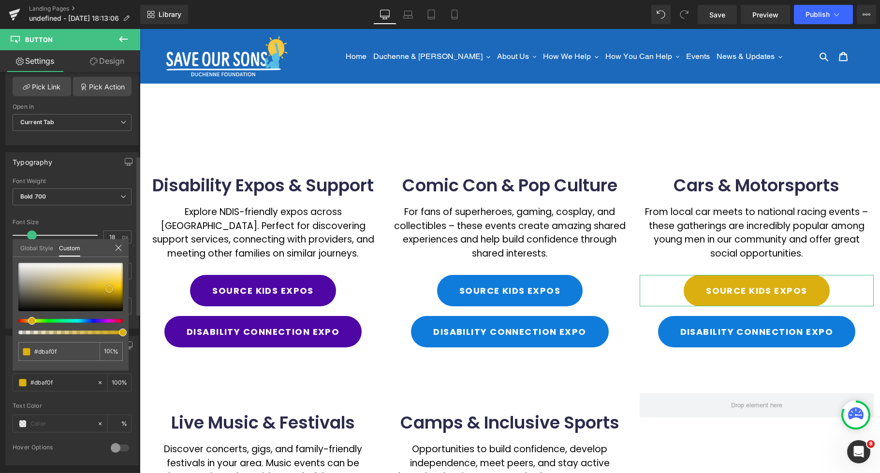
type input "#d6ab0e"
type input "#d2a80d"
type input "#cda30e"
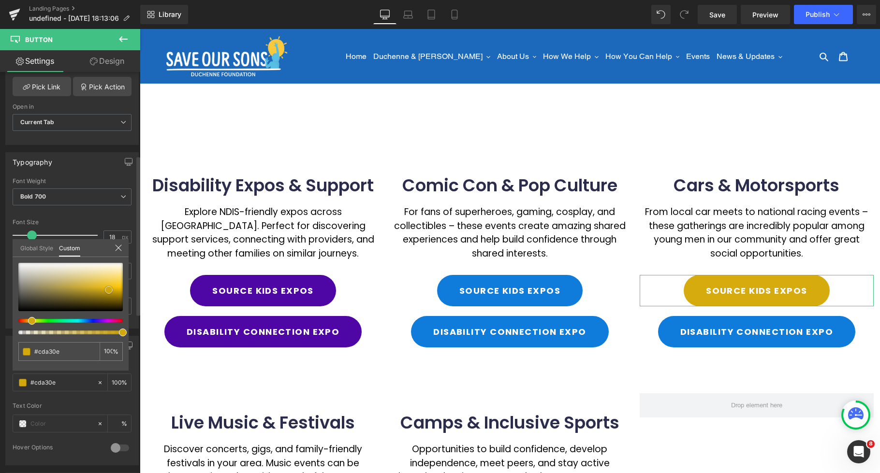
type input "#c79f0e"
type input "#be980d"
type input "#b8930d"
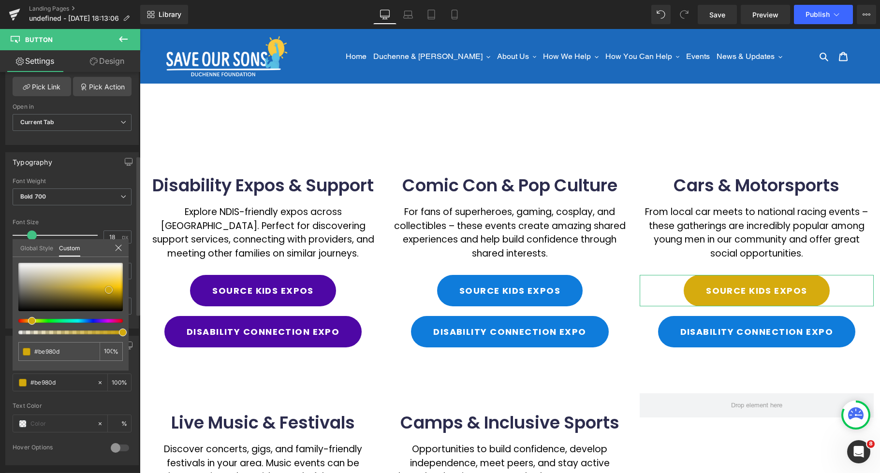
type input "#b8930d"
type input "#b9940c"
type input "#bd970e"
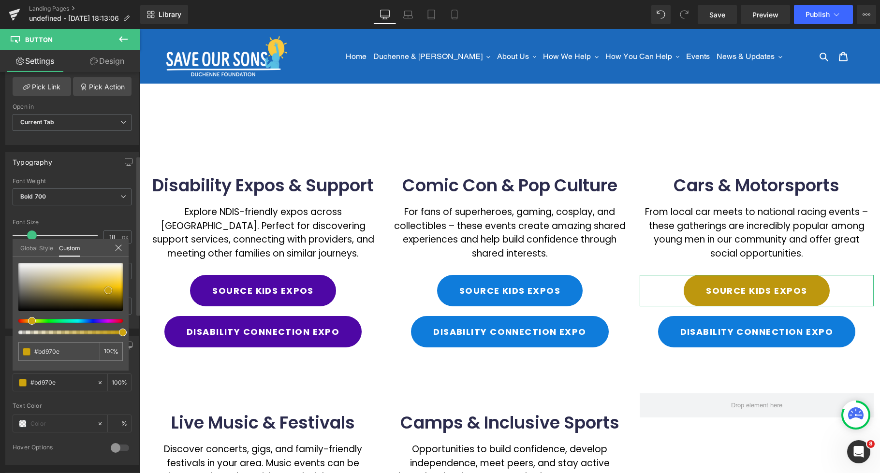
type input "#c29b0e"
type input "#cda30e"
type input "#d0a60f"
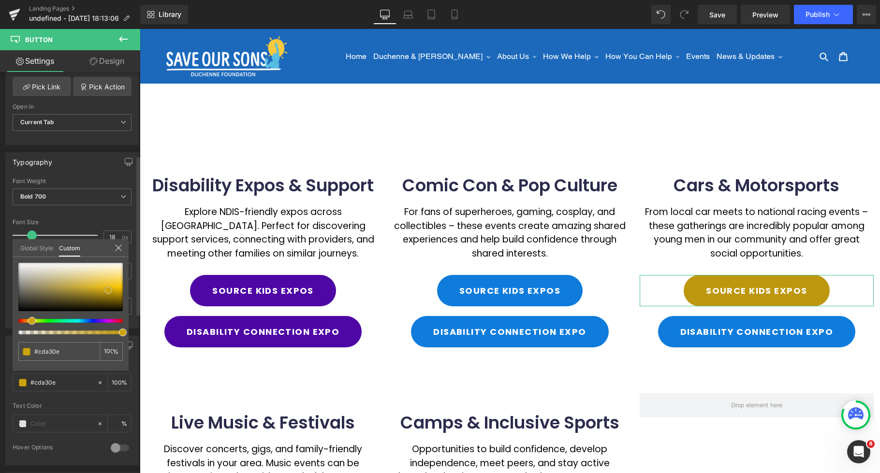
type input "#d0a60f"
type input "#d6ab0e"
type input "#daae10"
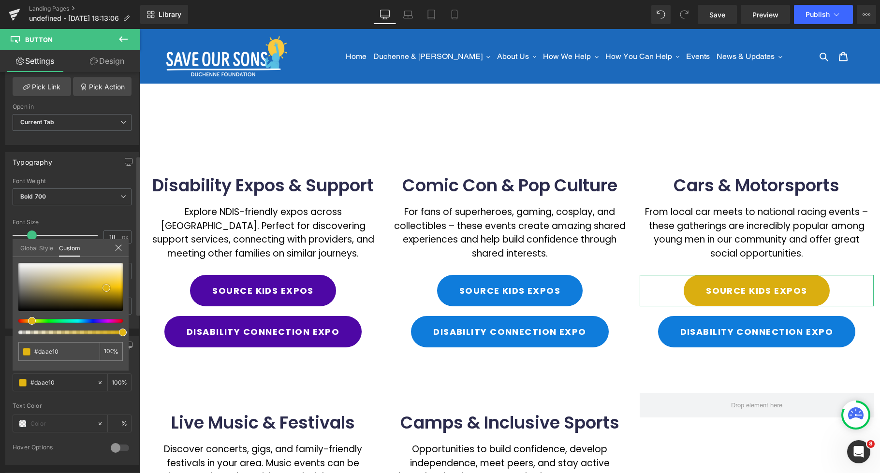
type input "#deb210"
type input "#e1b413"
type input "#e3b716"
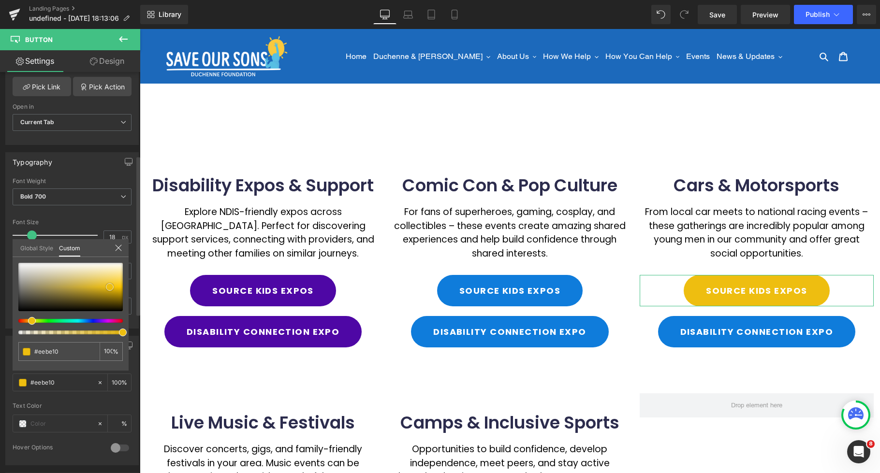
click at [110, 287] on span at bounding box center [110, 287] width 8 height 8
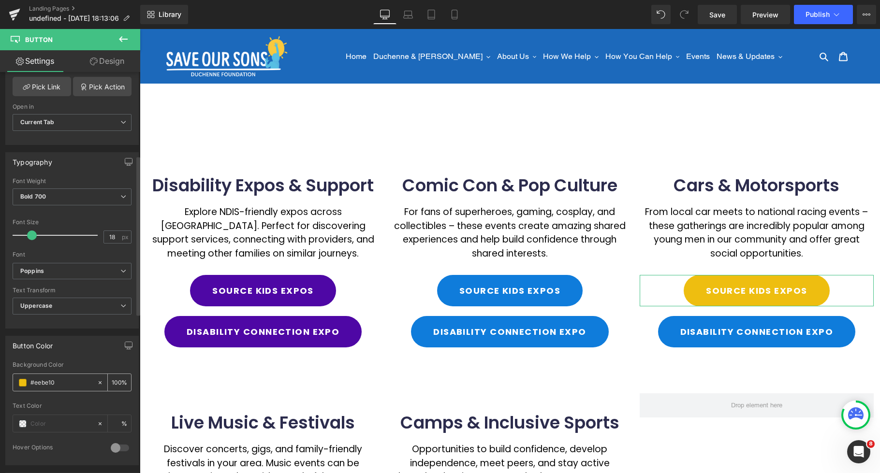
drag, startPoint x: 47, startPoint y: 383, endPoint x: 30, endPoint y: 383, distance: 17.4
click at [30, 383] on div "#eebe10" at bounding box center [55, 382] width 84 height 17
click at [753, 335] on body "Skip to content Just added to your cart Qty: View cart ( ) Continue shopping Su…" at bounding box center [510, 459] width 740 height 861
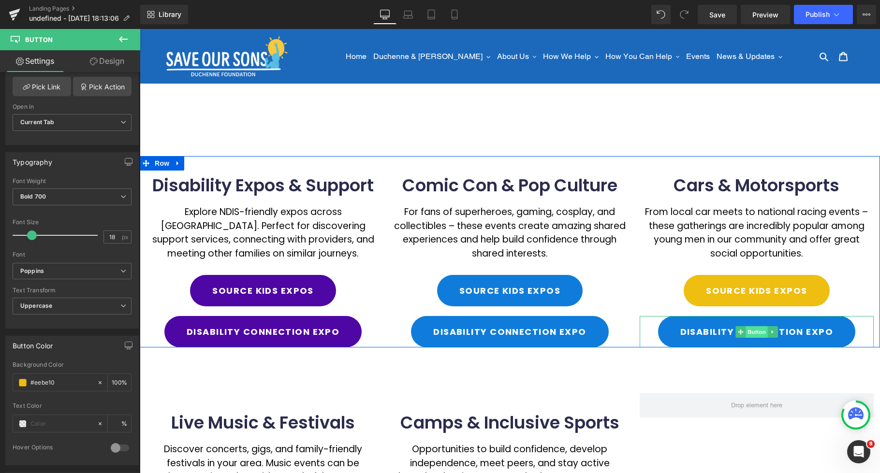
click at [753, 330] on span "Button" at bounding box center [757, 332] width 22 height 12
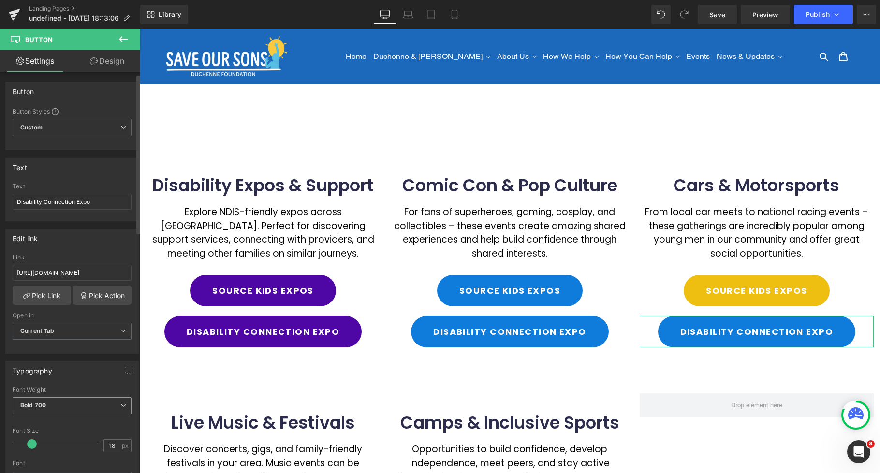
scroll to position [223, 0]
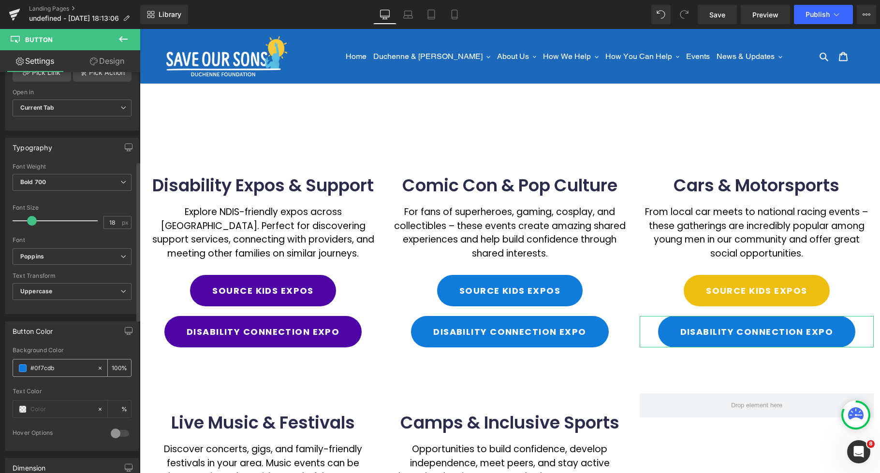
click at [58, 373] on input "#0f7cdb" at bounding box center [61, 368] width 62 height 11
drag, startPoint x: 26, startPoint y: 366, endPoint x: -7, endPoint y: 364, distance: 32.5
click at [0, 364] on html "Button You are previewing how the will restyle your page. You can not edit Elem…" at bounding box center [440, 236] width 880 height 473
paste input "eebe10"
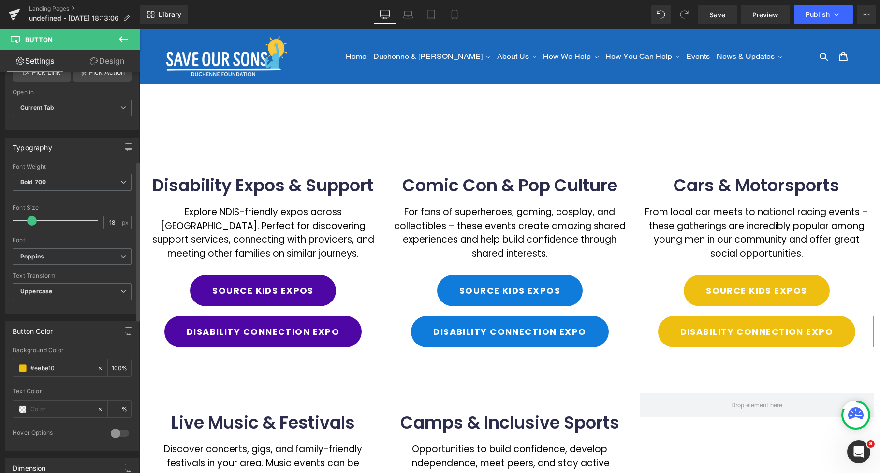
drag, startPoint x: 107, startPoint y: 341, endPoint x: 98, endPoint y: 342, distance: 9.2
click at [107, 341] on div "Button Color rgb(238, 190, 16) Background Color #eebe10 100 % Text Color % 0 Ho…" at bounding box center [71, 387] width 133 height 130
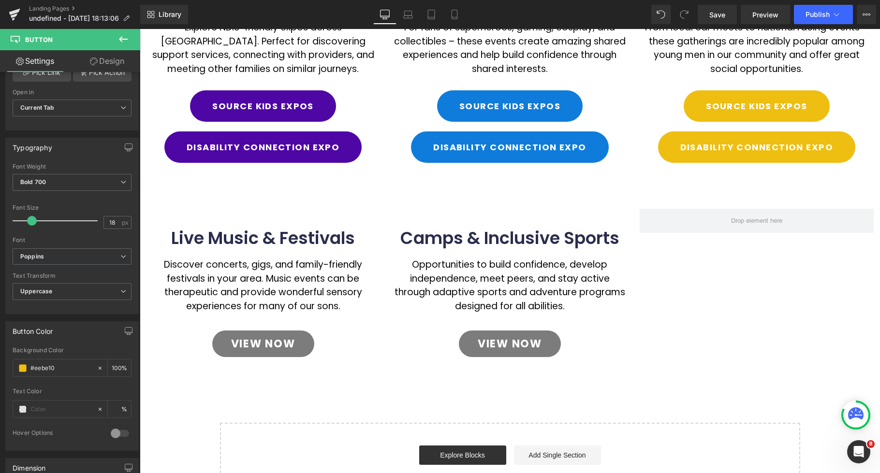
scroll to position [310, 0]
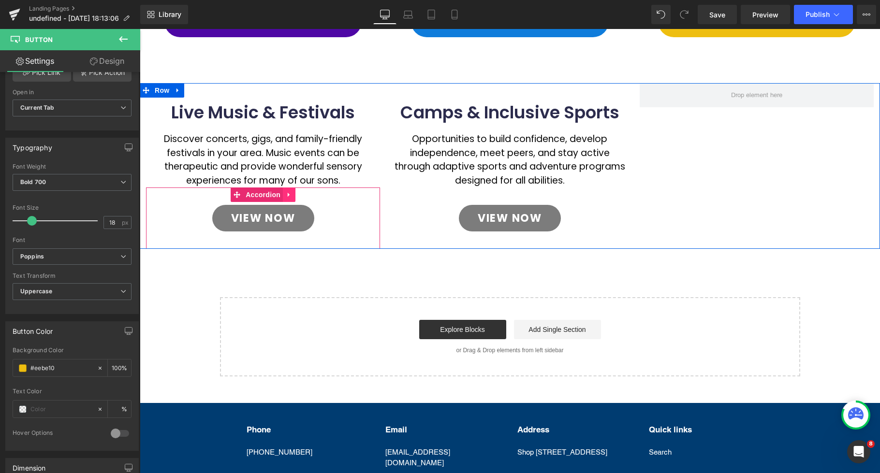
click at [292, 196] on icon at bounding box center [289, 195] width 7 height 7
click at [294, 195] on icon at bounding box center [295, 195] width 7 height 7
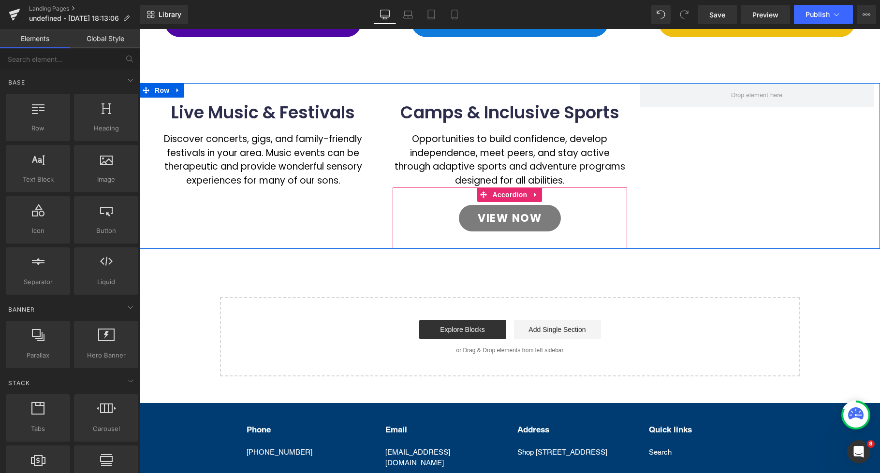
click at [538, 197] on icon at bounding box center [535, 195] width 7 height 7
click at [540, 195] on icon at bounding box center [542, 195] width 7 height 7
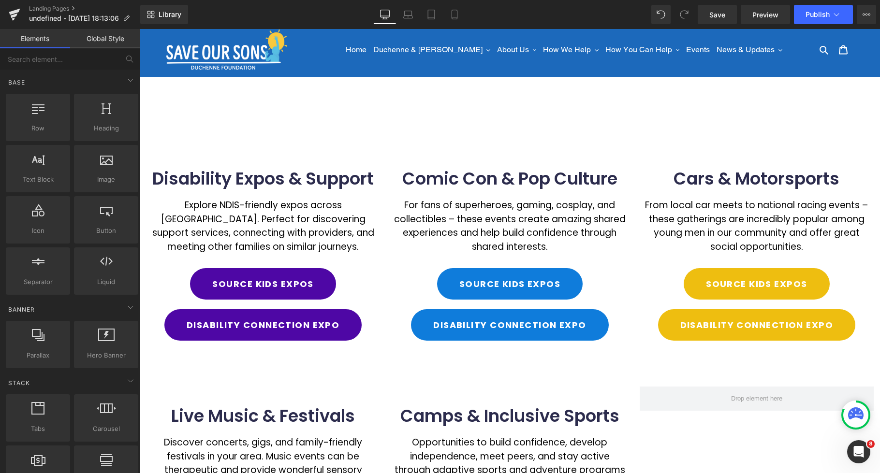
scroll to position [223, 0]
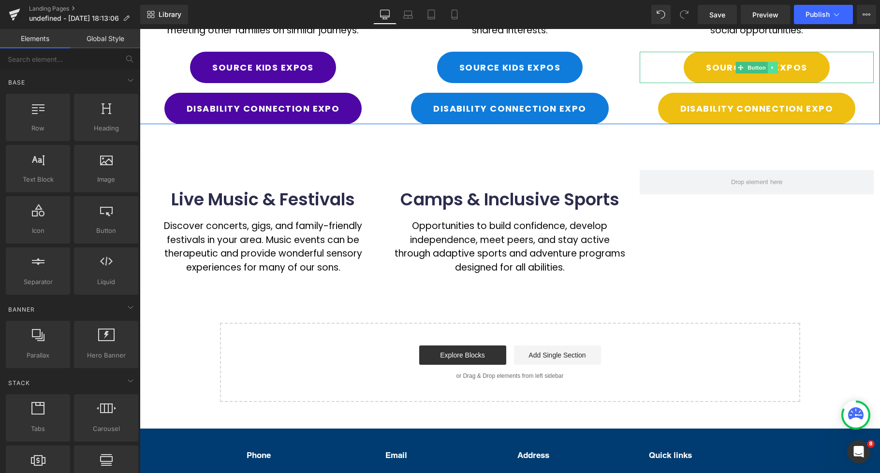
click at [777, 67] on link at bounding box center [773, 68] width 10 height 12
click at [769, 69] on icon at bounding box center [767, 67] width 5 height 5
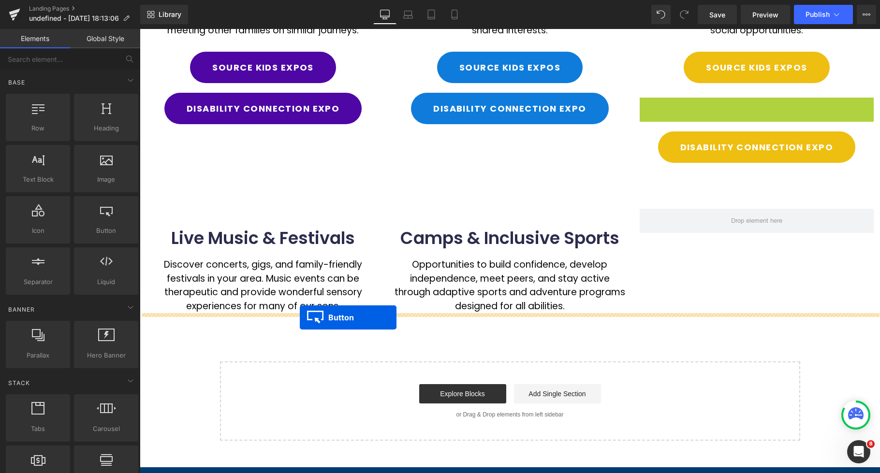
drag, startPoint x: 413, startPoint y: 241, endPoint x: 300, endPoint y: 318, distance: 136.8
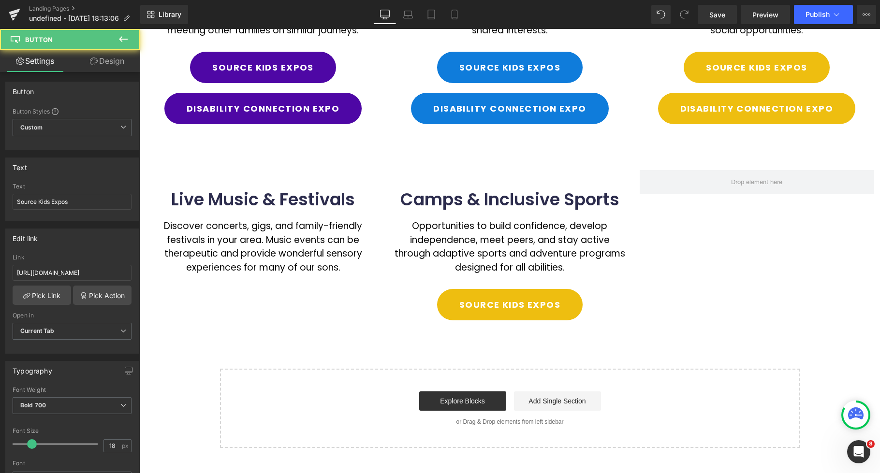
scroll to position [223, 0]
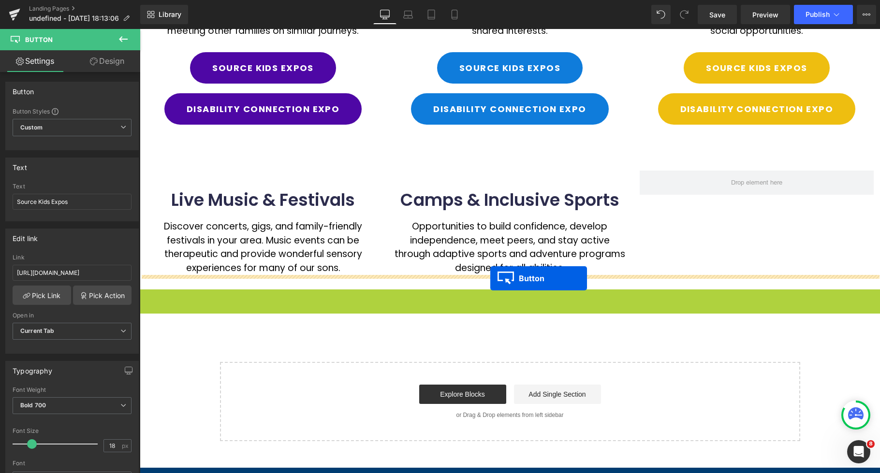
drag, startPoint x: 493, startPoint y: 305, endPoint x: 490, endPoint y: 279, distance: 26.3
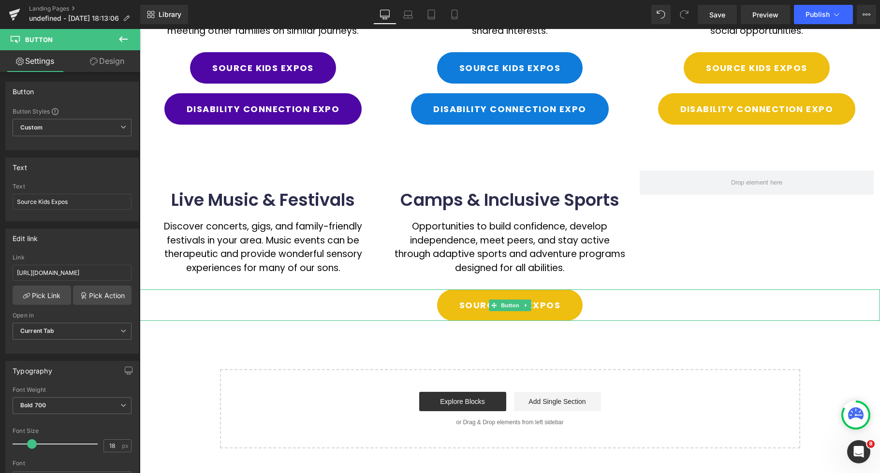
click at [527, 307] on icon at bounding box center [525, 306] width 5 height 6
click at [521, 306] on icon at bounding box center [520, 305] width 5 height 5
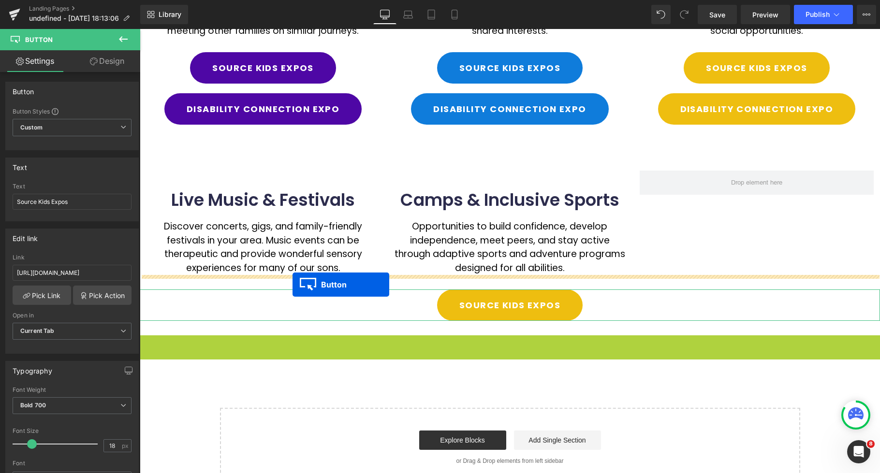
drag, startPoint x: 494, startPoint y: 351, endPoint x: 294, endPoint y: 285, distance: 211.2
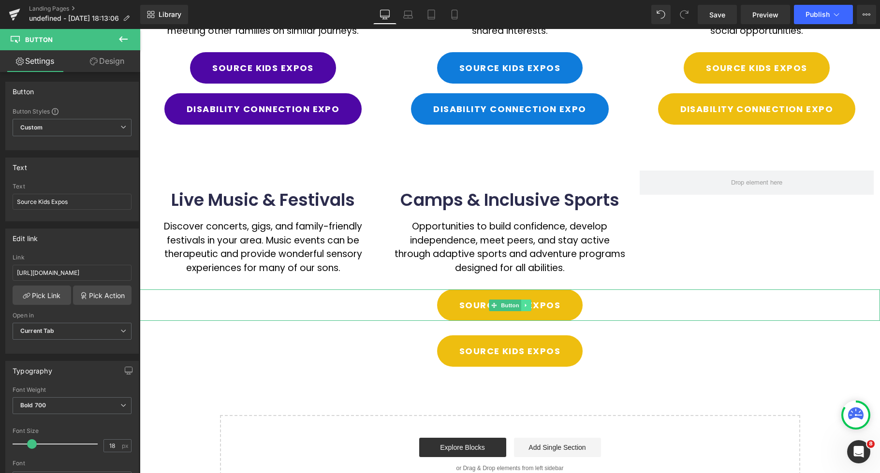
click at [526, 305] on icon at bounding box center [525, 306] width 5 height 6
click at [530, 305] on icon at bounding box center [530, 306] width 5 height 6
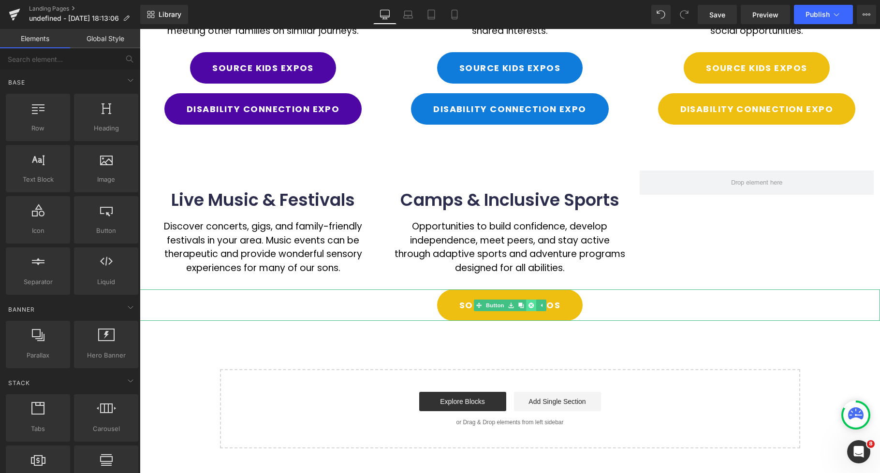
click at [533, 305] on icon at bounding box center [530, 305] width 5 height 5
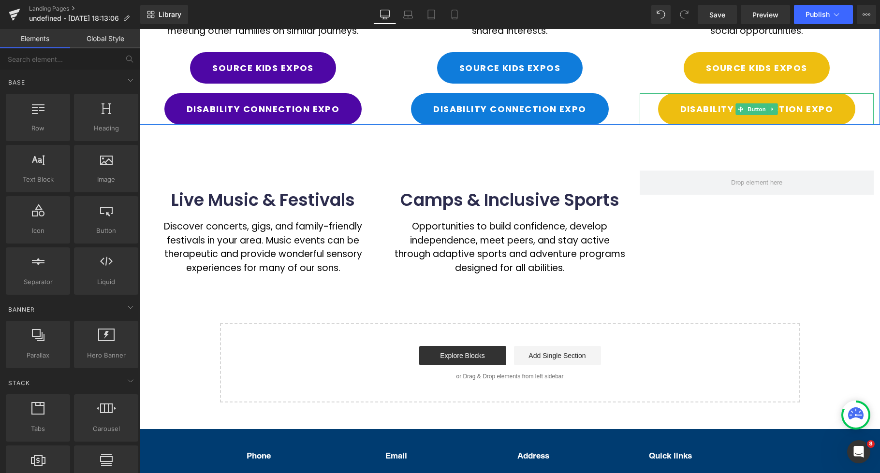
click at [772, 110] on icon at bounding box center [772, 109] width 5 height 6
click at [769, 110] on icon at bounding box center [767, 108] width 5 height 5
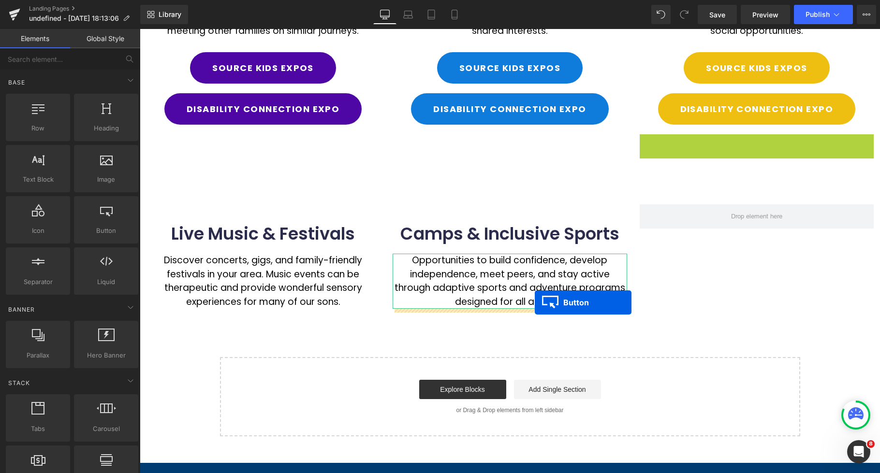
drag, startPoint x: 643, startPoint y: 207, endPoint x: 535, endPoint y: 303, distance: 144.9
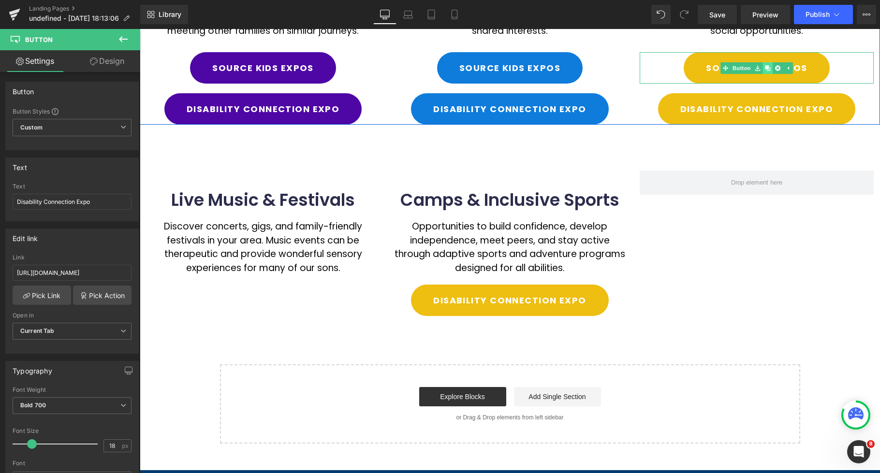
click at [770, 69] on icon at bounding box center [767, 67] width 5 height 5
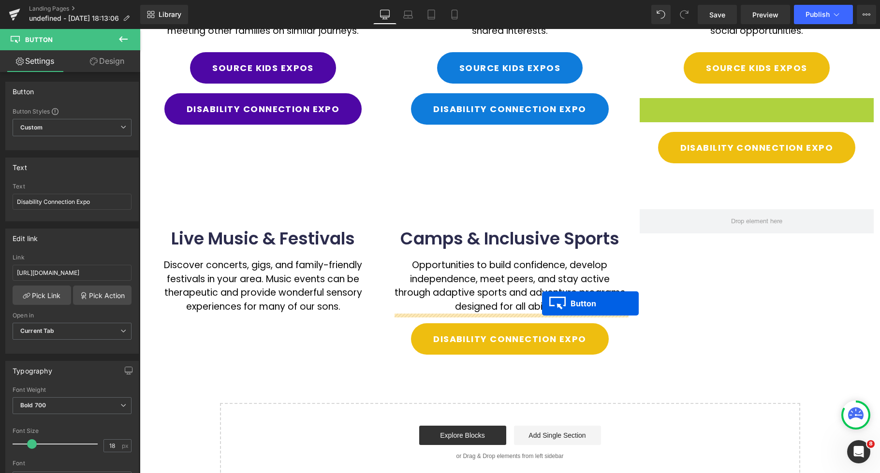
drag, startPoint x: 677, startPoint y: 184, endPoint x: 579, endPoint y: 284, distance: 139.9
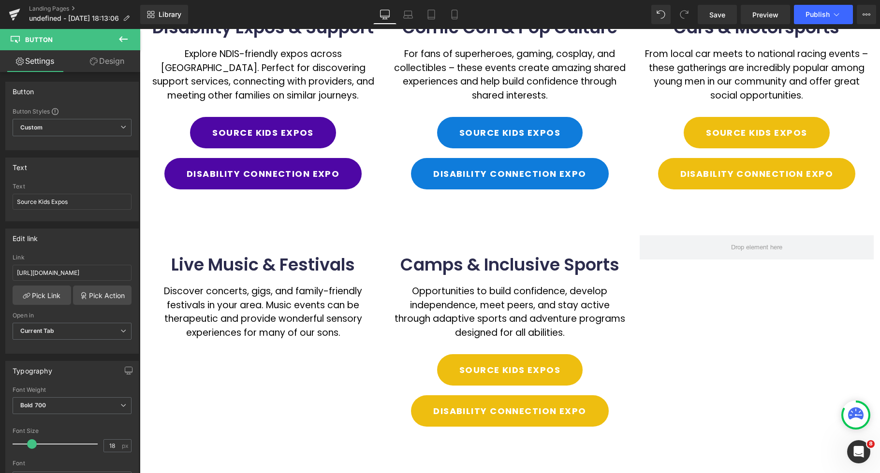
scroll to position [273, 0]
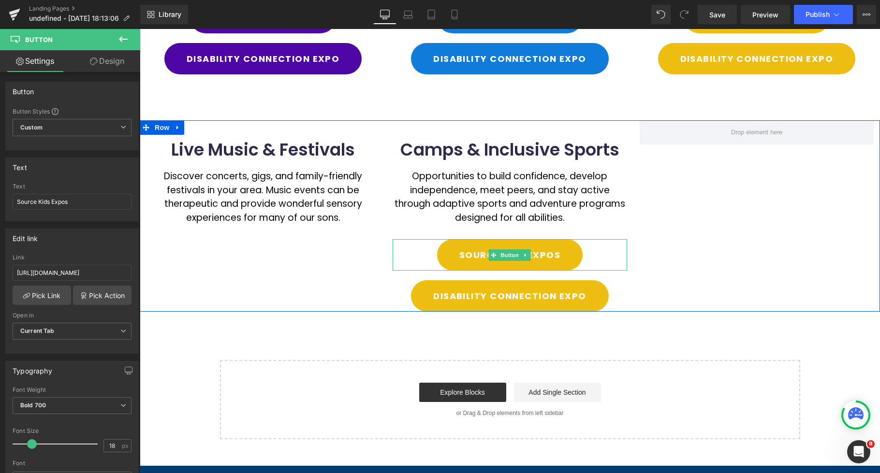
click at [528, 256] on link at bounding box center [526, 256] width 10 height 12
click at [523, 258] on icon at bounding box center [520, 254] width 5 height 5
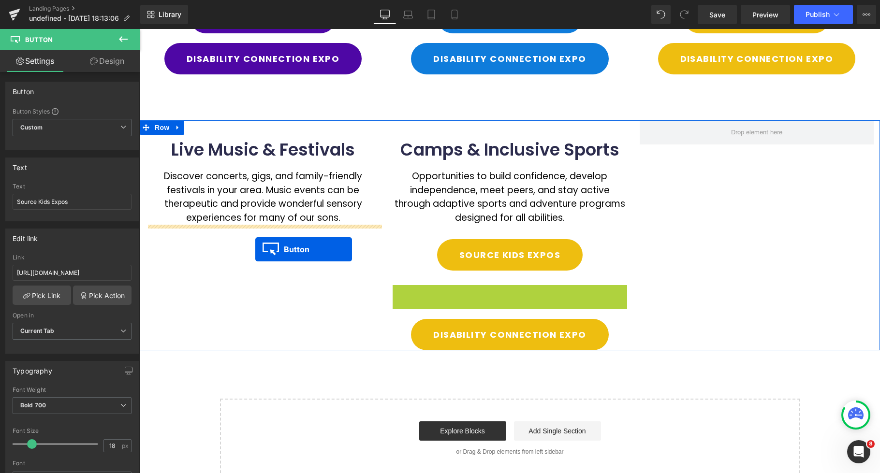
drag, startPoint x: 494, startPoint y: 302, endPoint x: 384, endPoint y: 266, distance: 115.6
click at [266, 225] on div "Live Music & Festivals Heading Discover concerts, gigs, and family-friendly fes…" at bounding box center [263, 172] width 247 height 104
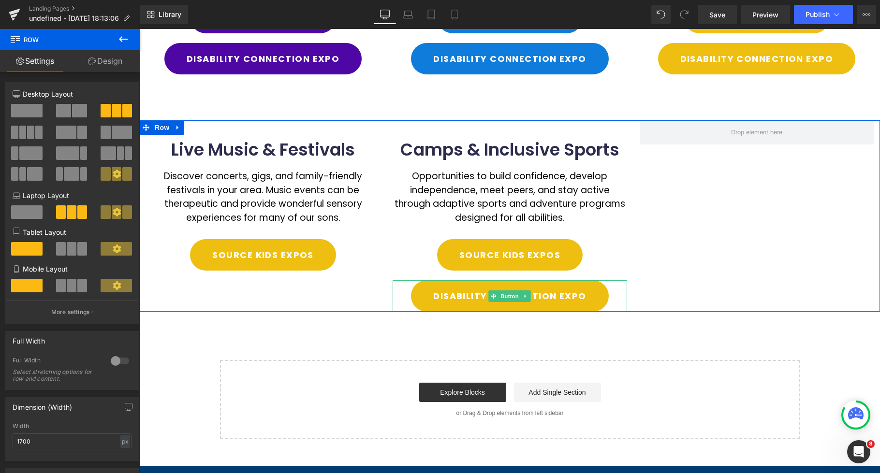
click at [528, 296] on icon at bounding box center [525, 297] width 5 height 6
click at [522, 296] on icon at bounding box center [520, 296] width 5 height 5
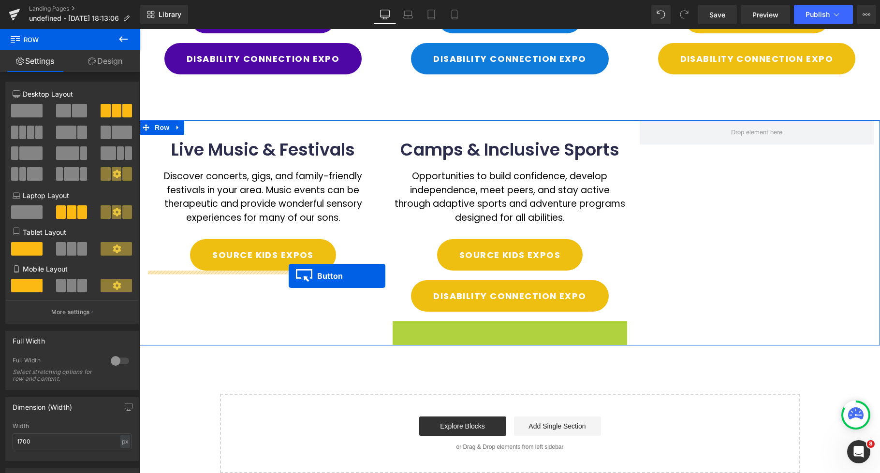
drag, startPoint x: 495, startPoint y: 338, endPoint x: 289, endPoint y: 276, distance: 215.1
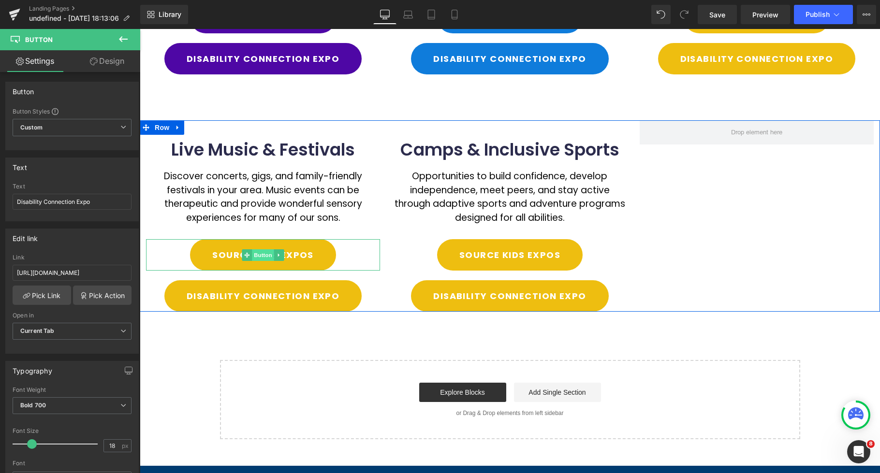
click at [268, 255] on span "Button" at bounding box center [263, 256] width 22 height 12
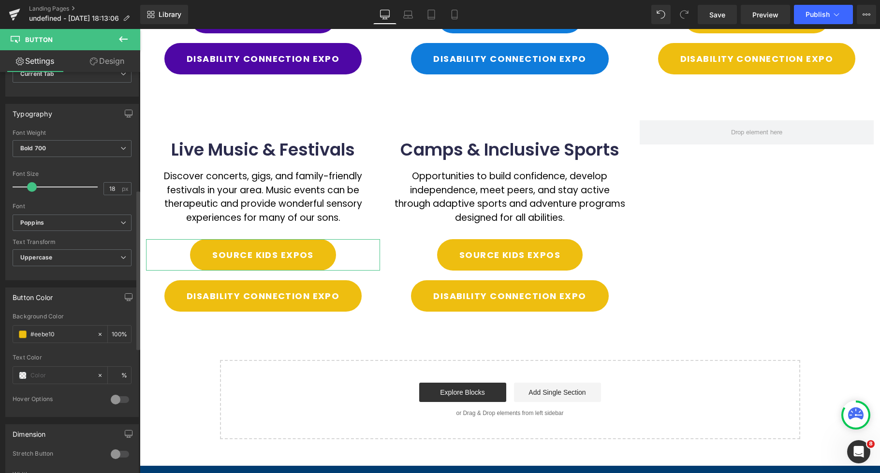
scroll to position [339, 0]
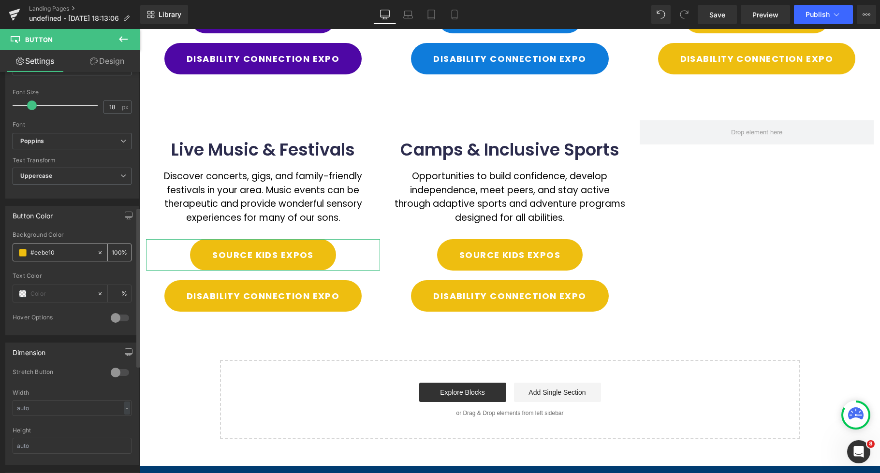
click at [19, 253] on span at bounding box center [23, 253] width 8 height 8
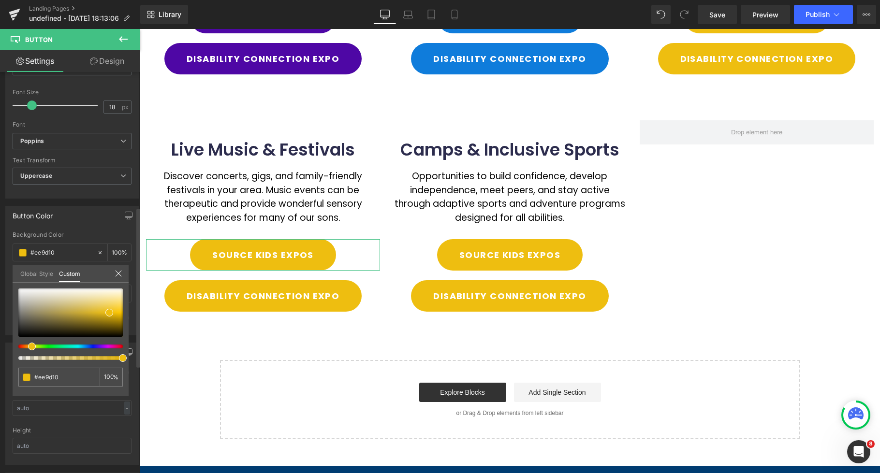
click at [26, 347] on div at bounding box center [67, 347] width 104 height 4
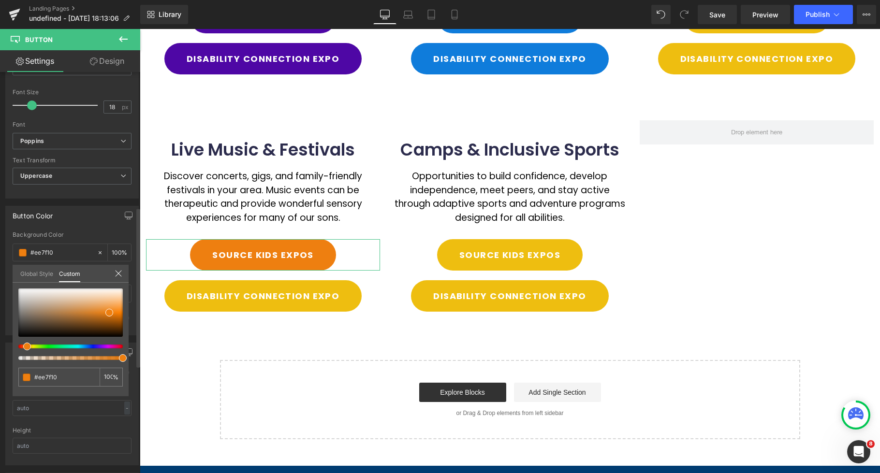
drag, startPoint x: 26, startPoint y: 347, endPoint x: 20, endPoint y: 346, distance: 5.8
click at [20, 346] on div at bounding box center [67, 347] width 104 height 4
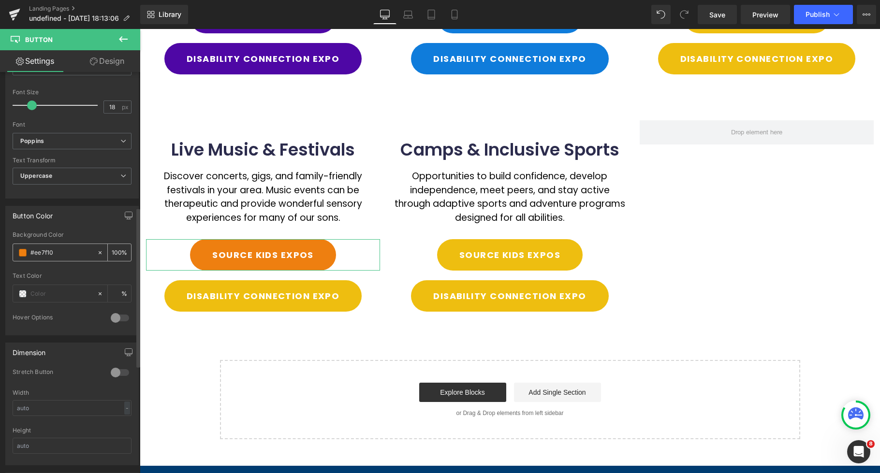
drag, startPoint x: 67, startPoint y: 252, endPoint x: 30, endPoint y: 251, distance: 37.3
click at [30, 251] on div "#ee7f10" at bounding box center [55, 252] width 84 height 17
click at [241, 294] on body "Skip to content Just added to your cart Qty: View cart ( ) Continue shopping Su…" at bounding box center [510, 199] width 740 height 887
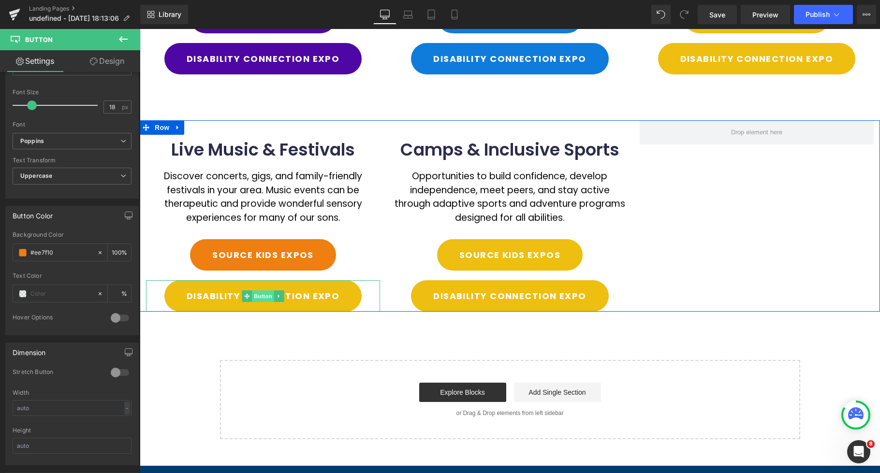
click at [260, 295] on span "Button" at bounding box center [263, 297] width 22 height 12
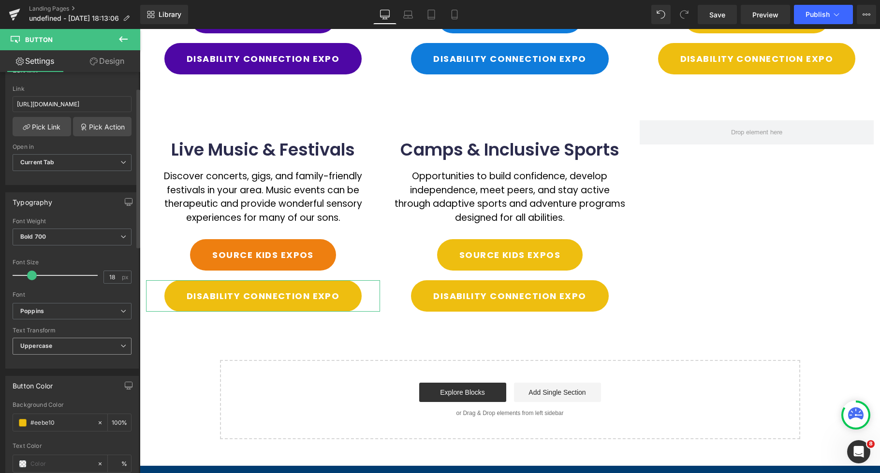
scroll to position [190, 0]
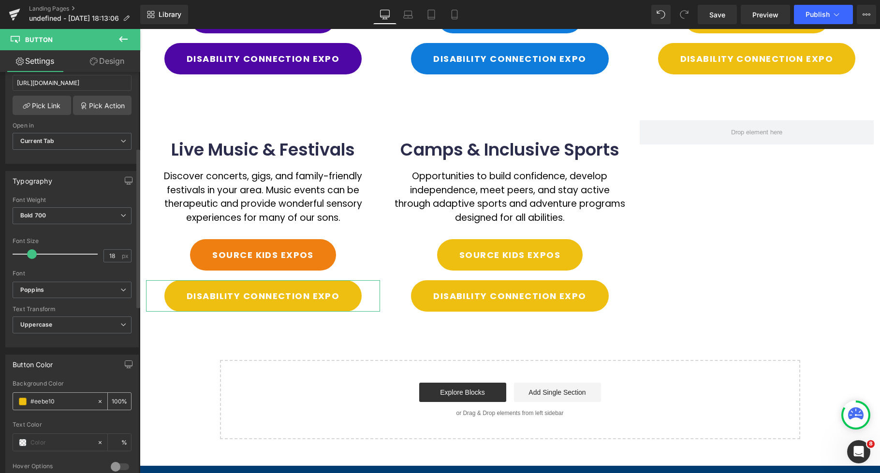
click at [60, 404] on input "#eebe10" at bounding box center [61, 402] width 62 height 11
drag, startPoint x: 28, startPoint y: 399, endPoint x: -20, endPoint y: 391, distance: 48.2
click at [0, 391] on html "Button You are previewing how the will restyle your page. You can not edit Elem…" at bounding box center [440, 236] width 880 height 473
paste input "7f"
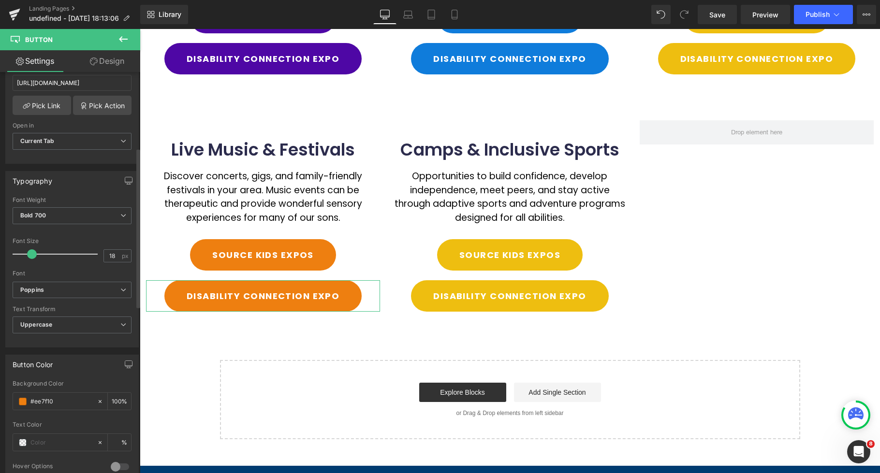
click at [87, 362] on div "Button Color" at bounding box center [72, 364] width 133 height 18
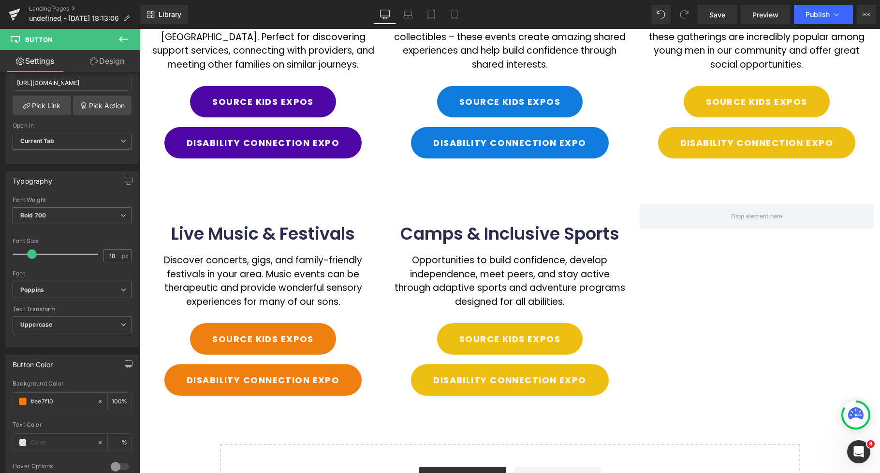
scroll to position [255, 0]
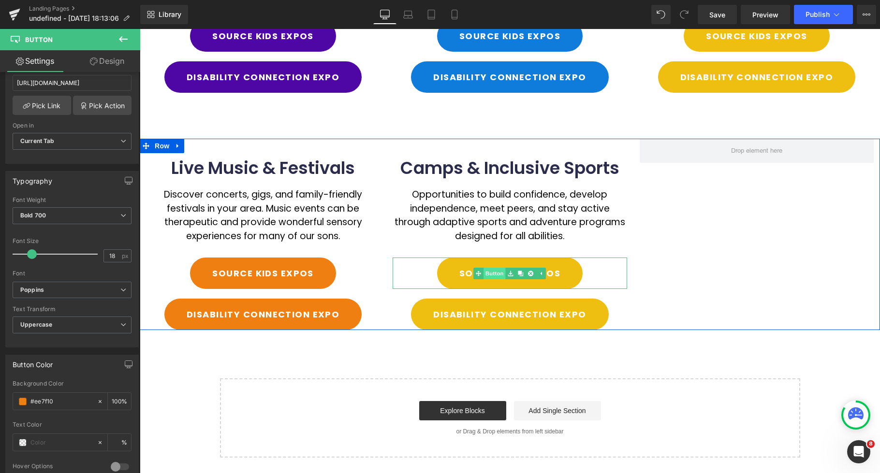
click at [499, 274] on span "Button" at bounding box center [495, 274] width 22 height 12
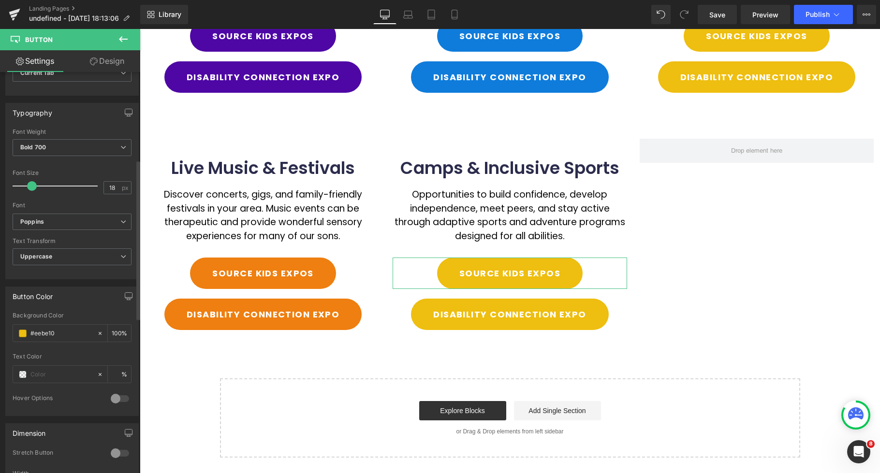
scroll to position [304, 0]
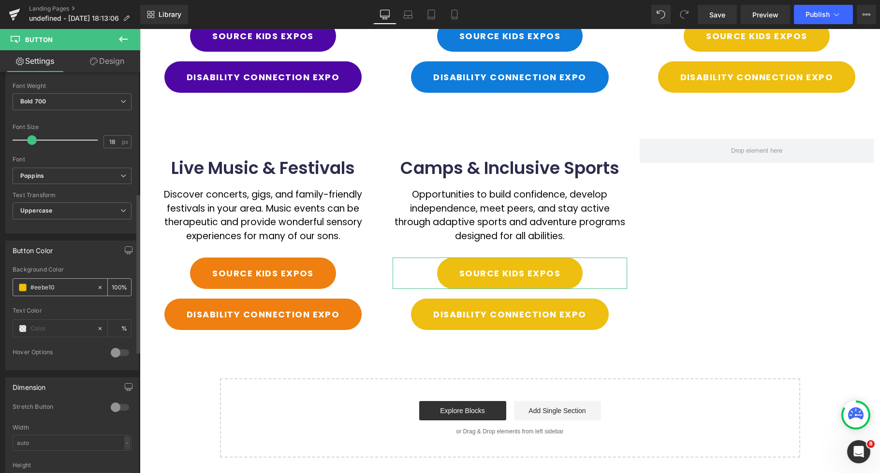
click at [24, 289] on span at bounding box center [23, 288] width 8 height 8
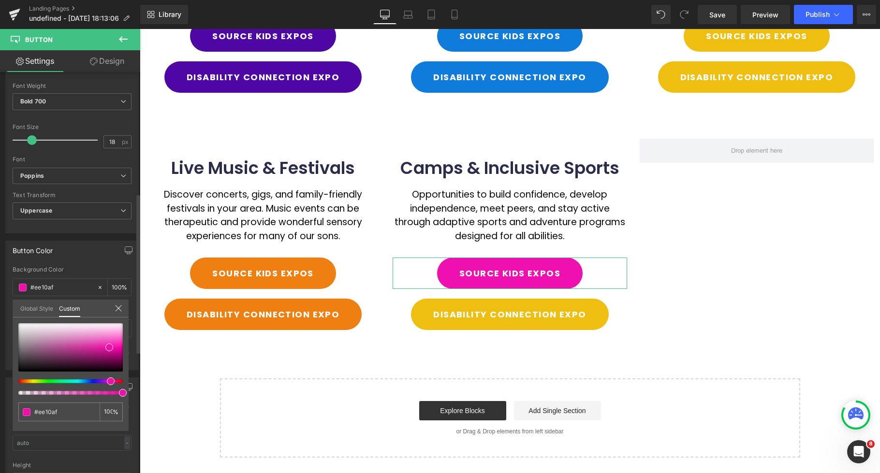
drag, startPoint x: 31, startPoint y: 383, endPoint x: 107, endPoint y: 384, distance: 75.5
click at [107, 384] on div at bounding box center [70, 360] width 104 height 72
drag, startPoint x: 89, startPoint y: 341, endPoint x: 72, endPoint y: 348, distance: 19.1
click at [72, 348] on div at bounding box center [70, 348] width 104 height 48
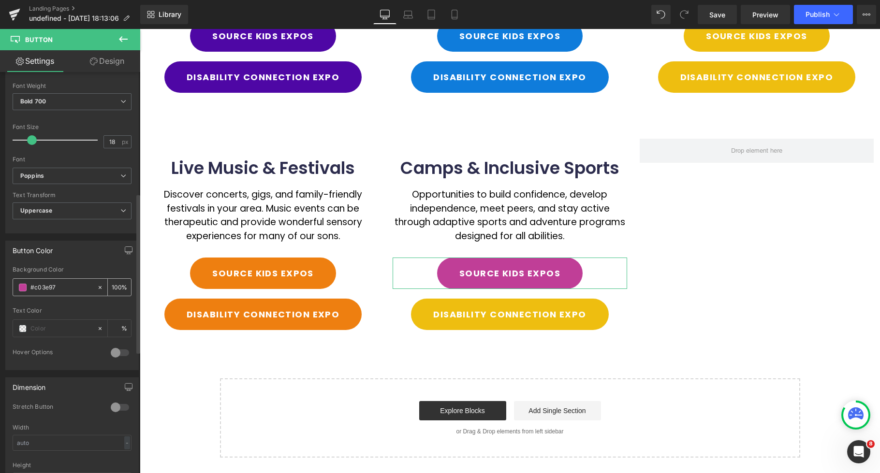
drag, startPoint x: 65, startPoint y: 287, endPoint x: 20, endPoint y: 285, distance: 44.5
click at [20, 285] on div "#c03e97" at bounding box center [55, 287] width 84 height 17
click at [491, 317] on body "Skip to content Just added to your cart Qty: View cart ( ) Continue shopping Su…" at bounding box center [510, 217] width 740 height 887
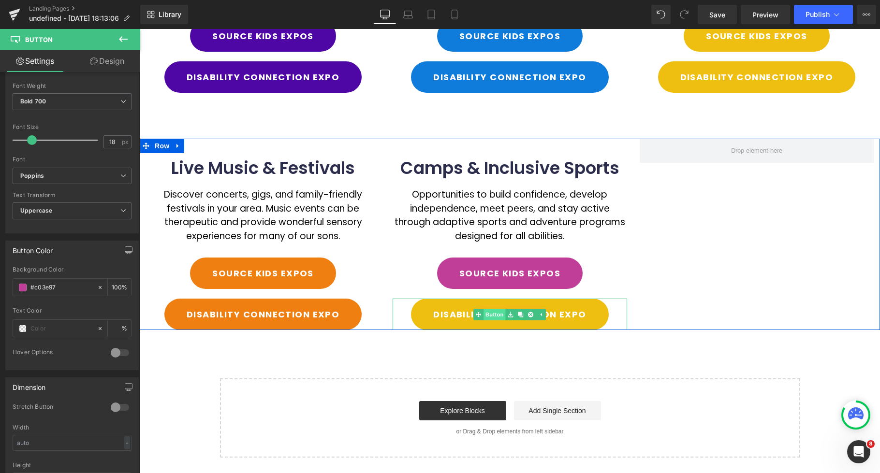
click at [496, 317] on link "Button" at bounding box center [490, 315] width 32 height 12
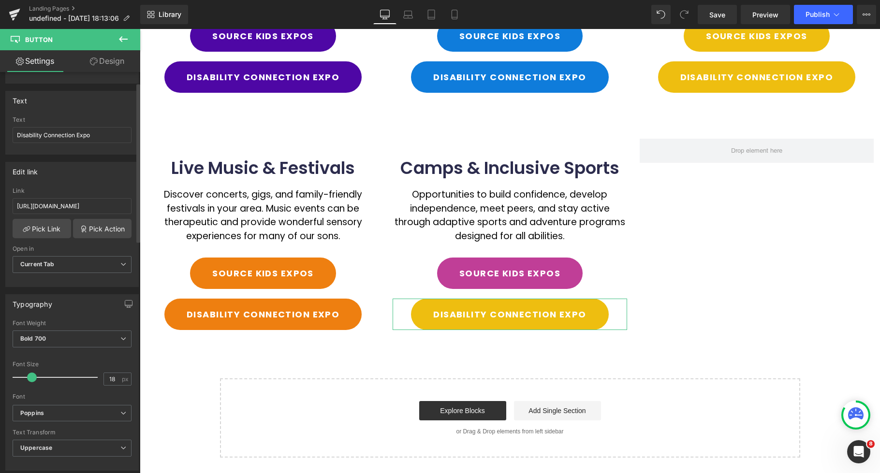
scroll to position [163, 0]
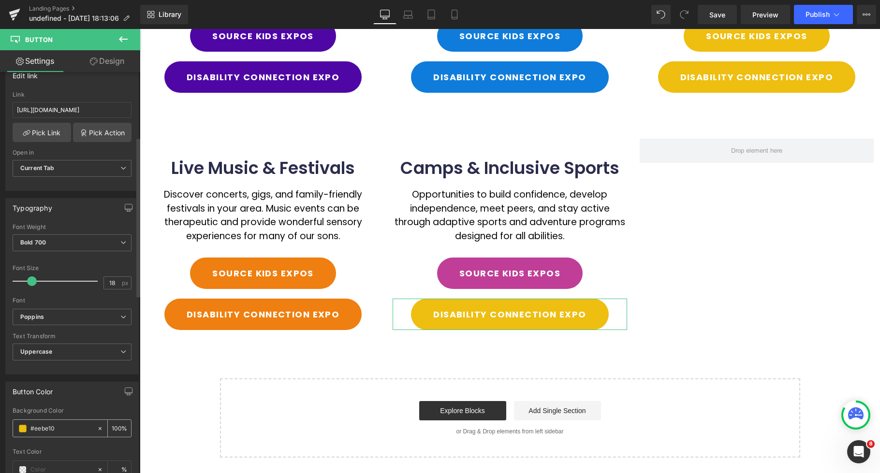
click at [63, 425] on input "#eebe10" at bounding box center [61, 429] width 62 height 11
drag, startPoint x: 58, startPoint y: 427, endPoint x: -18, endPoint y: 419, distance: 76.3
click at [0, 419] on html "Button You are previewing how the will restyle your page. You can not edit Elem…" at bounding box center [440, 236] width 880 height 473
paste input "c03e97"
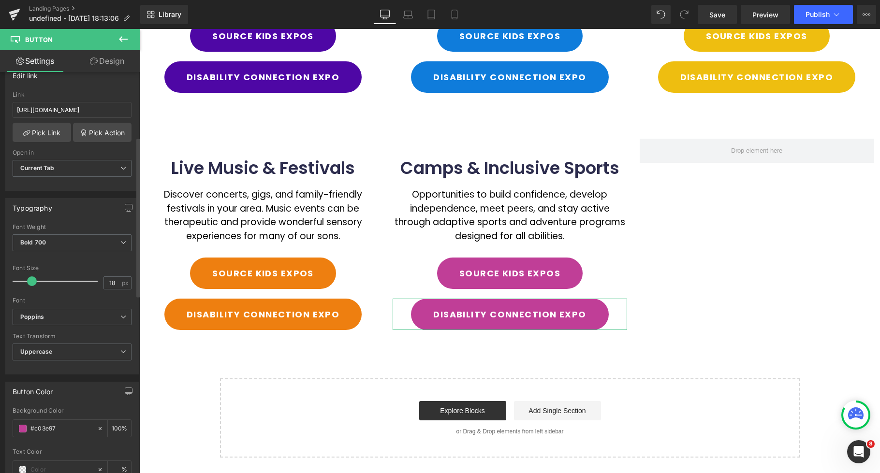
click at [95, 402] on div "Button Color rgb(192, 62, 151) Background Color #c03e97 100 % Text Color % 0 Ho…" at bounding box center [71, 447] width 133 height 130
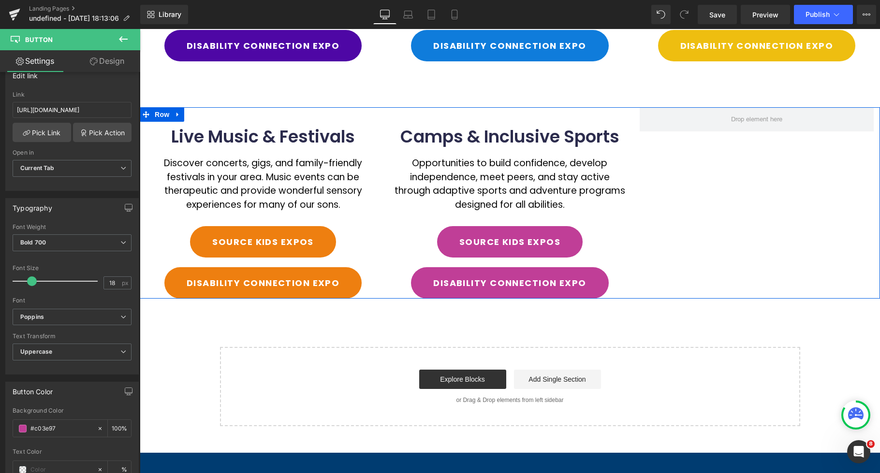
scroll to position [0, 0]
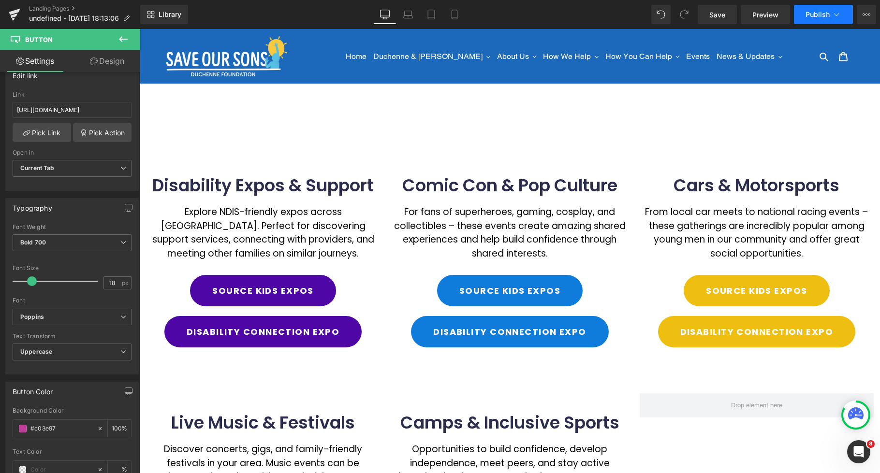
click at [829, 16] on span "Publish" at bounding box center [818, 15] width 24 height 8
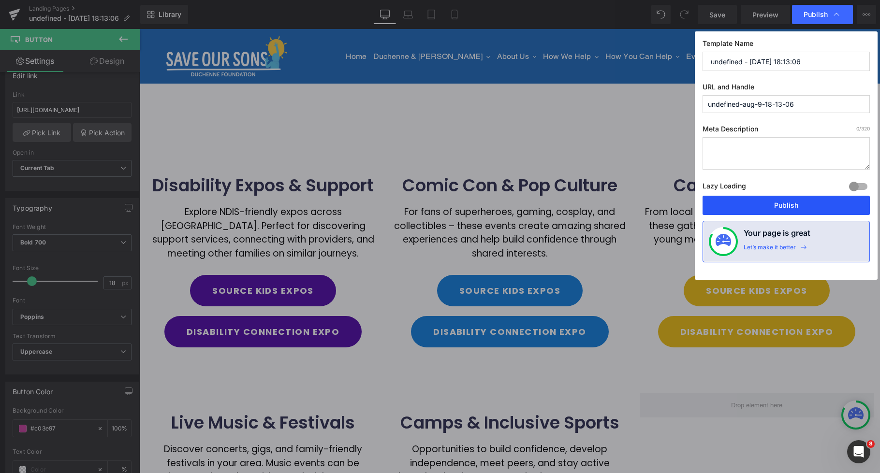
click at [792, 200] on button "Publish" at bounding box center [786, 205] width 167 height 19
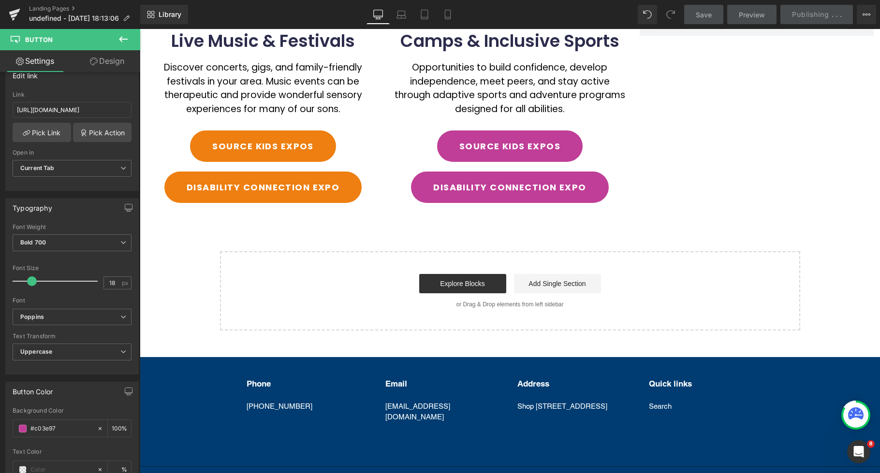
scroll to position [303, 0]
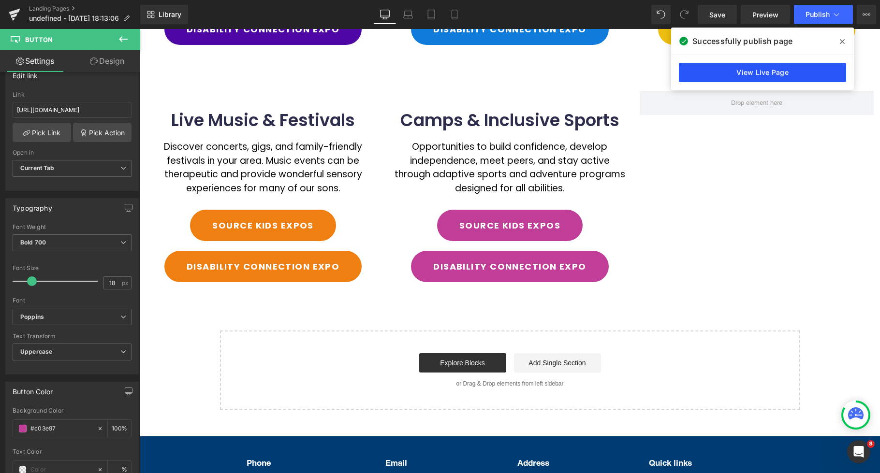
click at [774, 76] on link "View Live Page" at bounding box center [762, 72] width 167 height 19
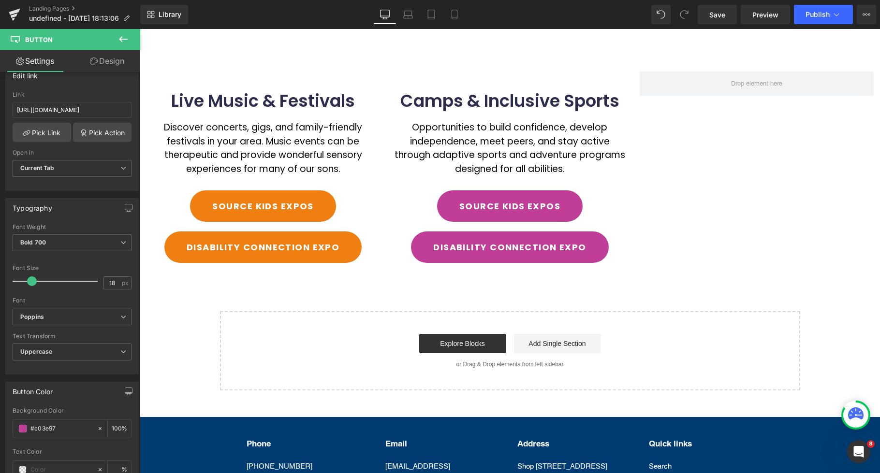
scroll to position [309, 0]
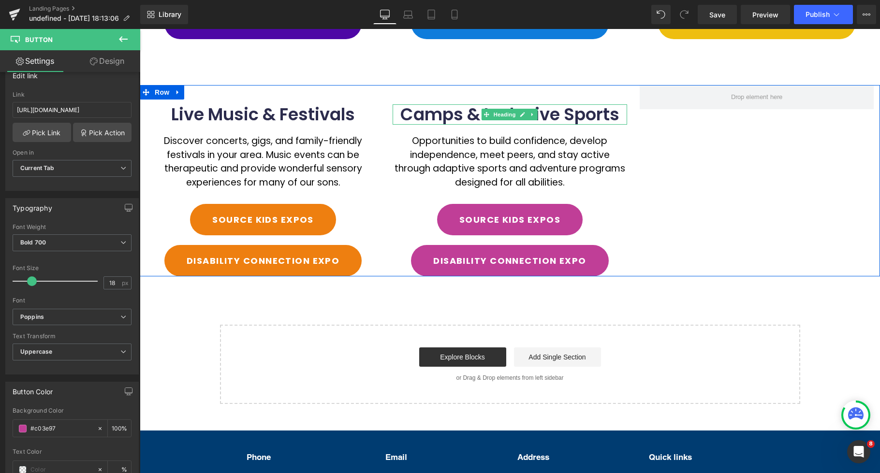
click at [532, 117] on icon at bounding box center [533, 115] width 5 height 6
click at [528, 117] on icon at bounding box center [527, 114] width 5 height 5
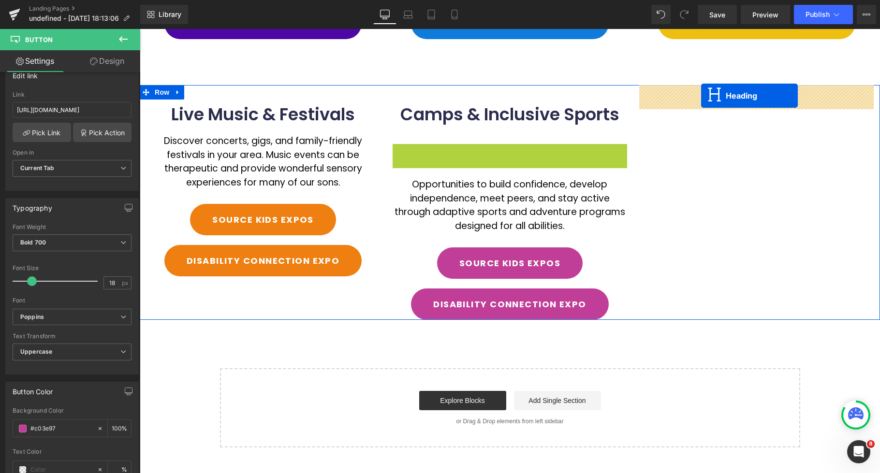
drag, startPoint x: 698, startPoint y: 103, endPoint x: 701, endPoint y: 96, distance: 7.8
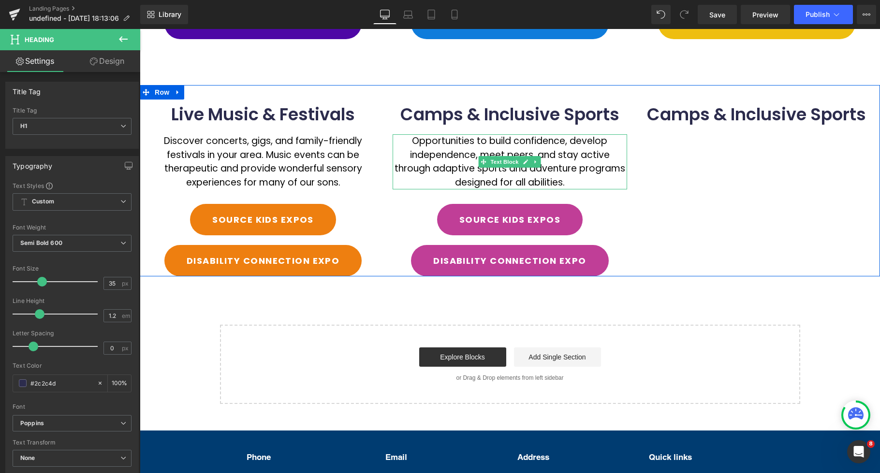
click at [538, 164] on icon at bounding box center [535, 162] width 5 height 6
click at [531, 163] on icon at bounding box center [530, 162] width 5 height 6
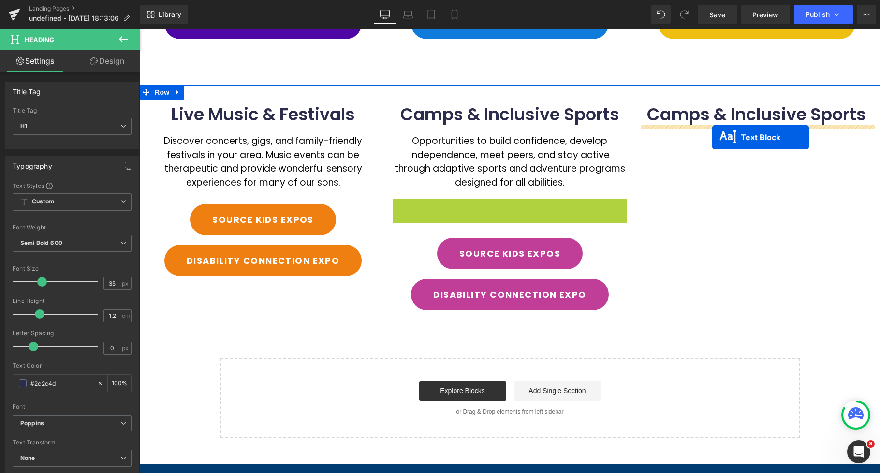
drag, startPoint x: 726, startPoint y: 176, endPoint x: 712, endPoint y: 137, distance: 40.7
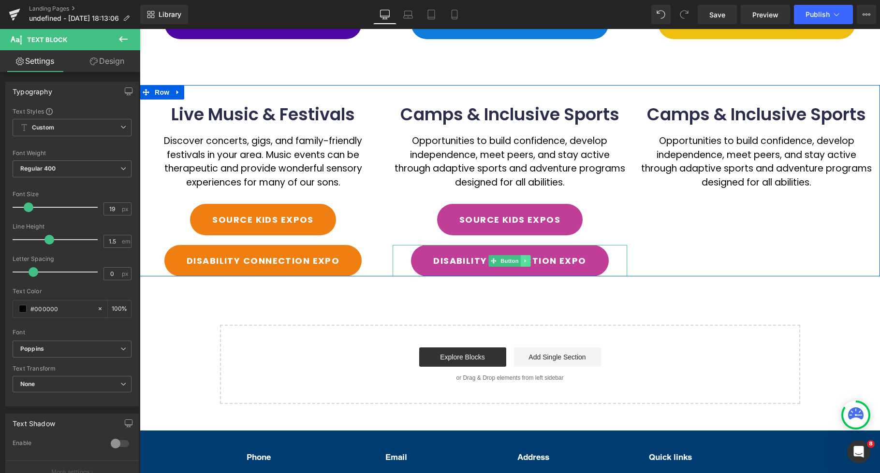
click at [526, 261] on icon at bounding box center [525, 260] width 1 height 3
click at [519, 264] on icon at bounding box center [520, 261] width 5 height 6
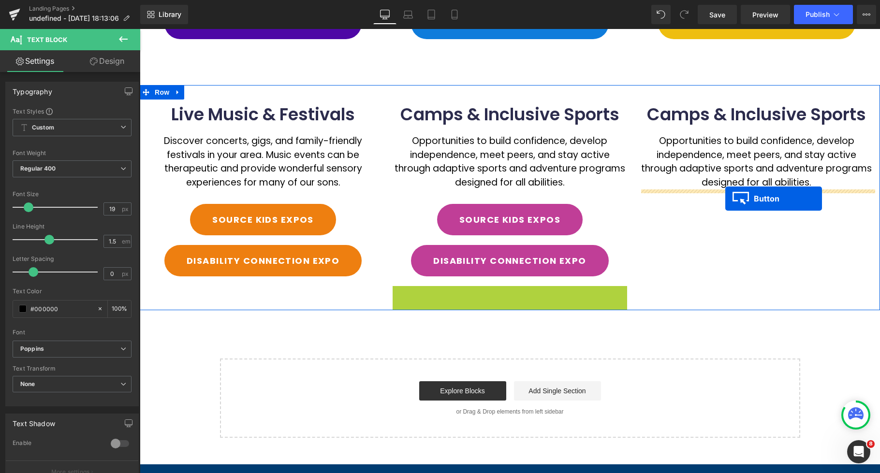
drag, startPoint x: 721, startPoint y: 206, endPoint x: 725, endPoint y: 199, distance: 8.5
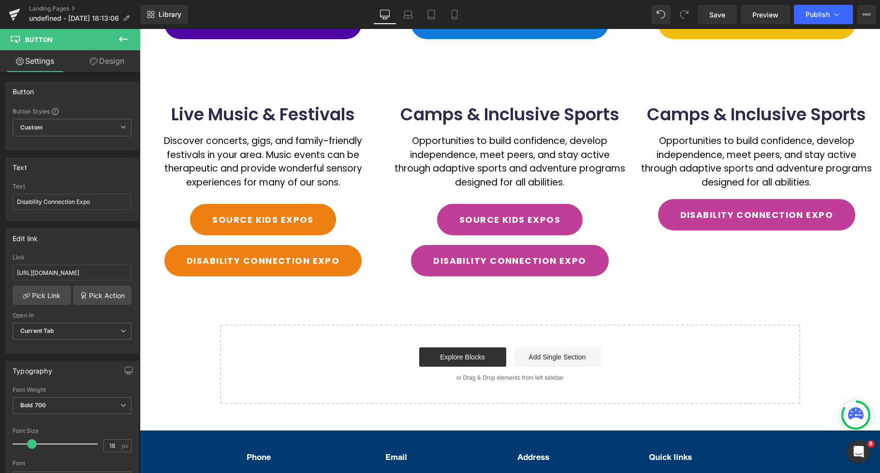
click at [671, 299] on div "Disability Expos & Support Heading Explore NDIS-friendly expos across Australia…" at bounding box center [510, 103] width 740 height 603
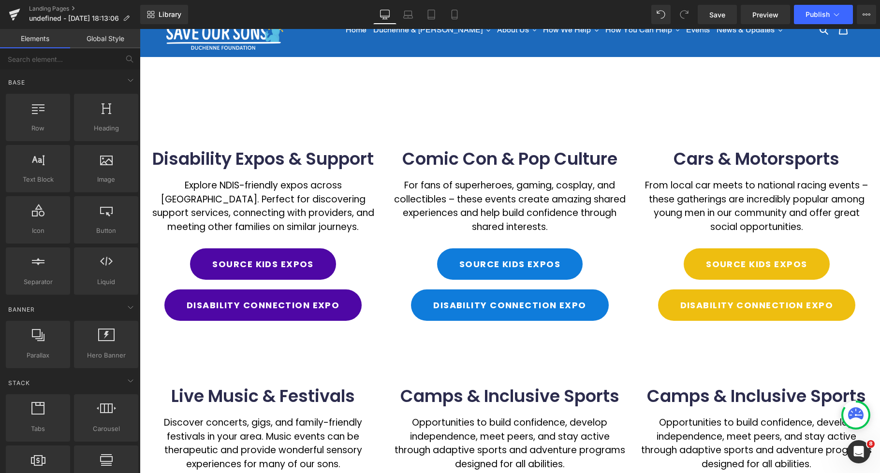
scroll to position [0, 0]
